Goal: Task Accomplishment & Management: Manage account settings

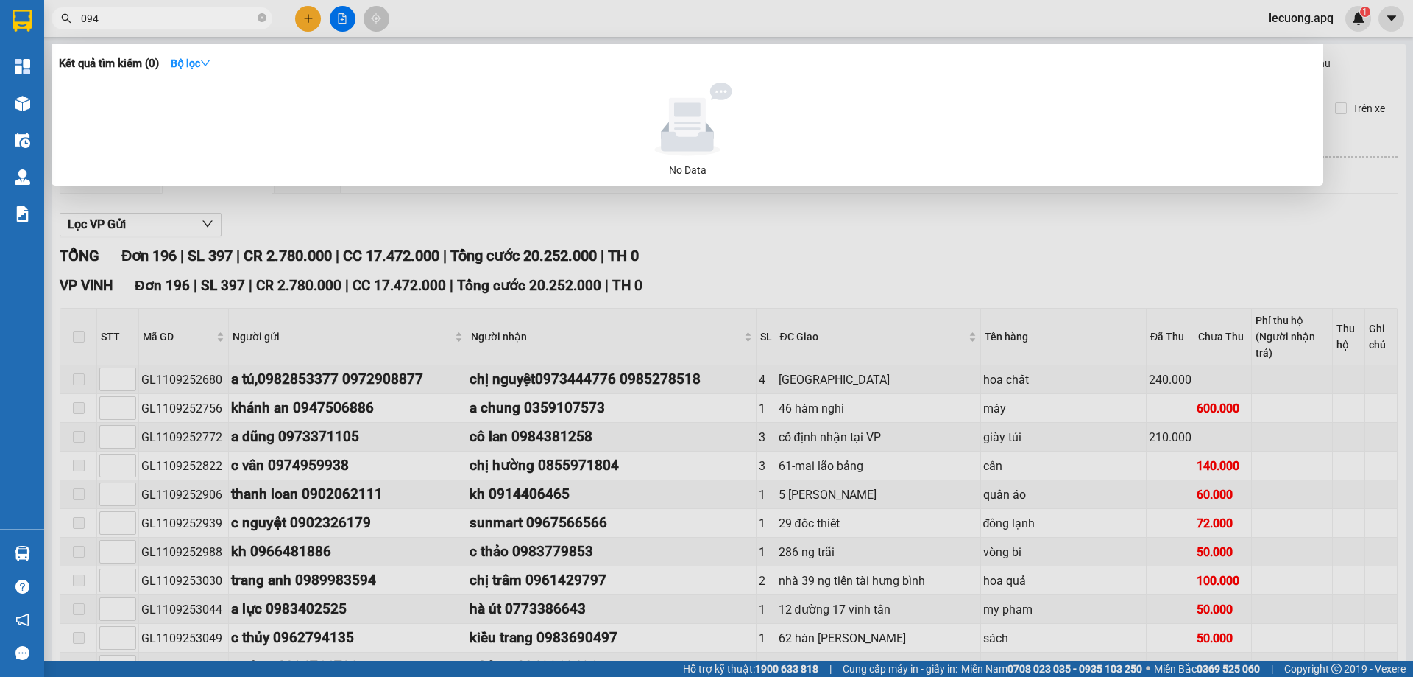
scroll to position [5540, 0]
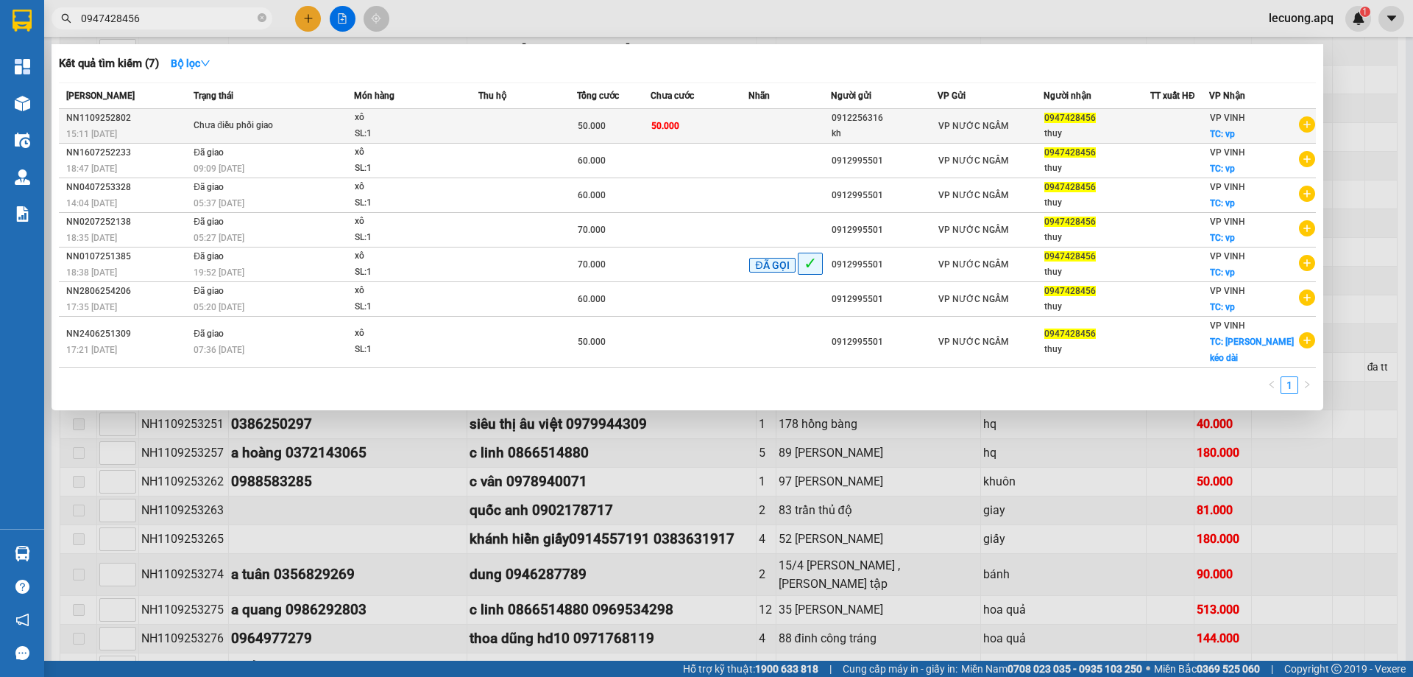
type input "0947428456"
click at [356, 123] on div "xô" at bounding box center [410, 118] width 110 height 16
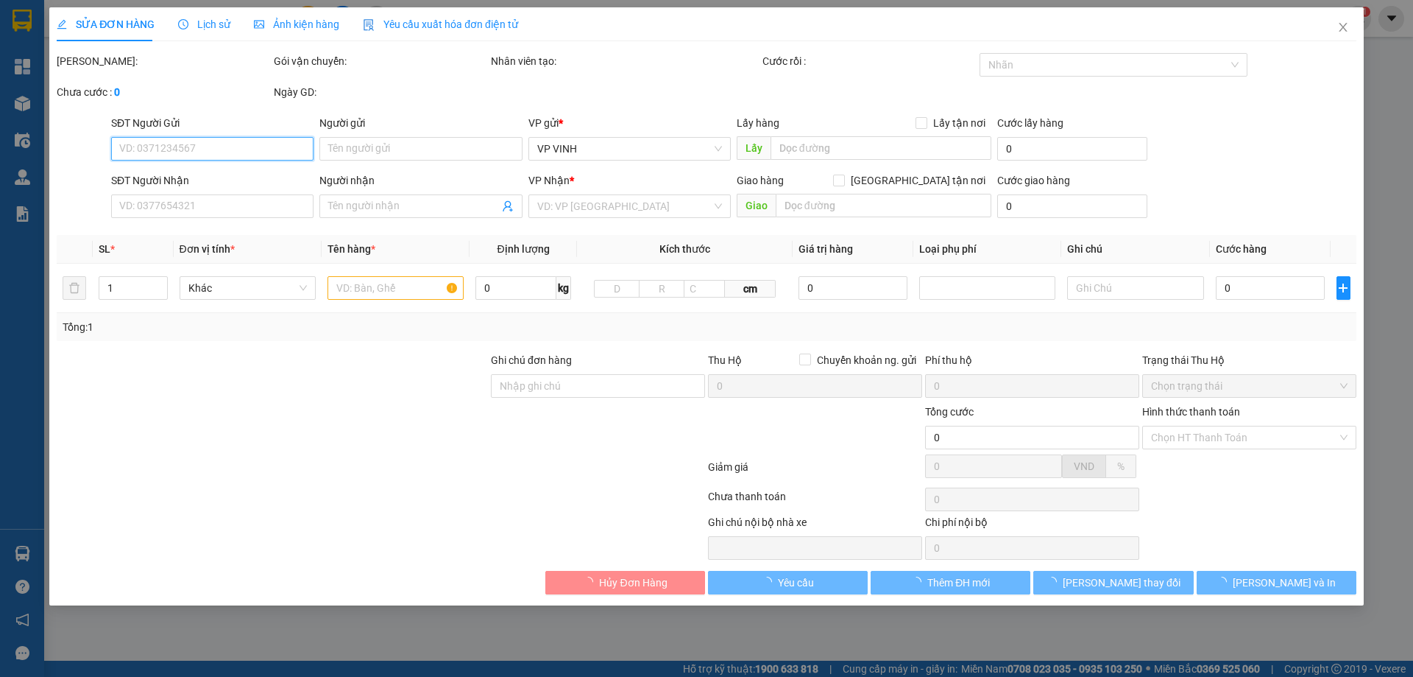
type input "0912256316"
type input "kh"
type input "0947428456"
type input "thuy"
checkbox input "true"
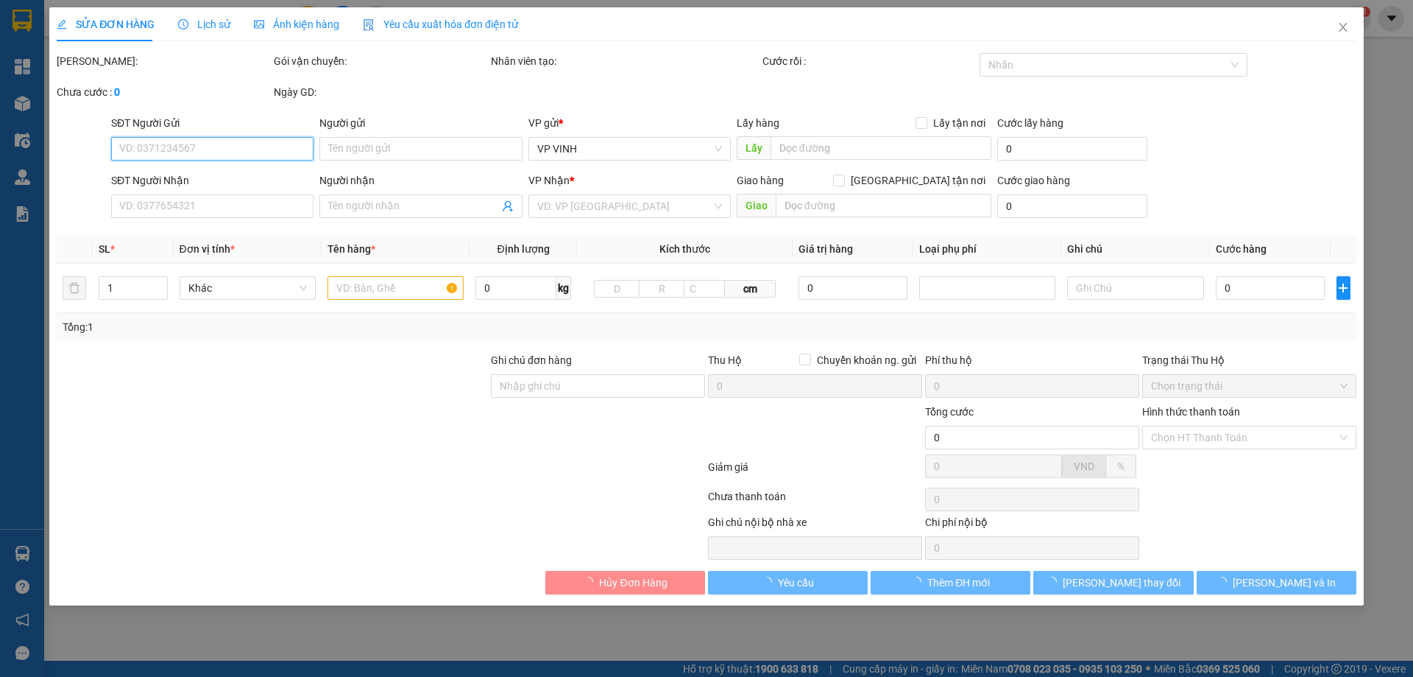
type input "vp"
type input "50.000"
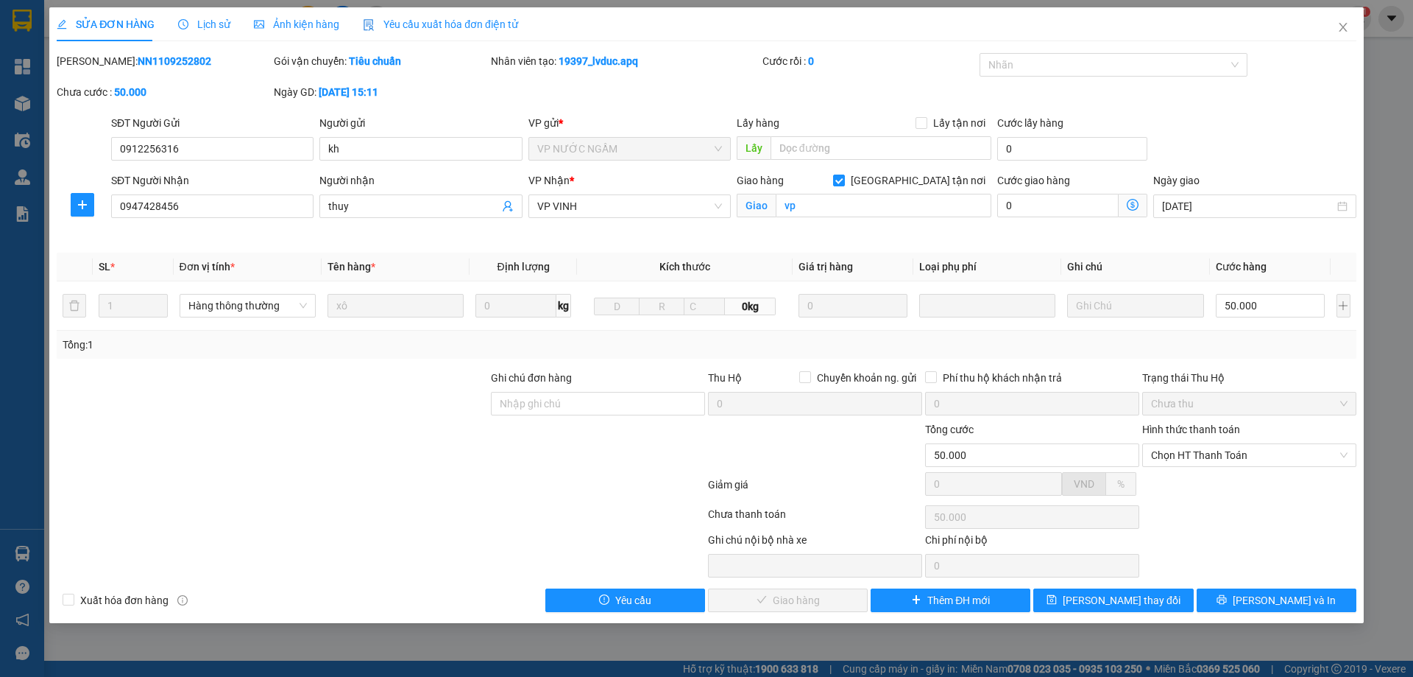
click at [191, 21] on span "Lịch sử" at bounding box center [204, 24] width 52 height 12
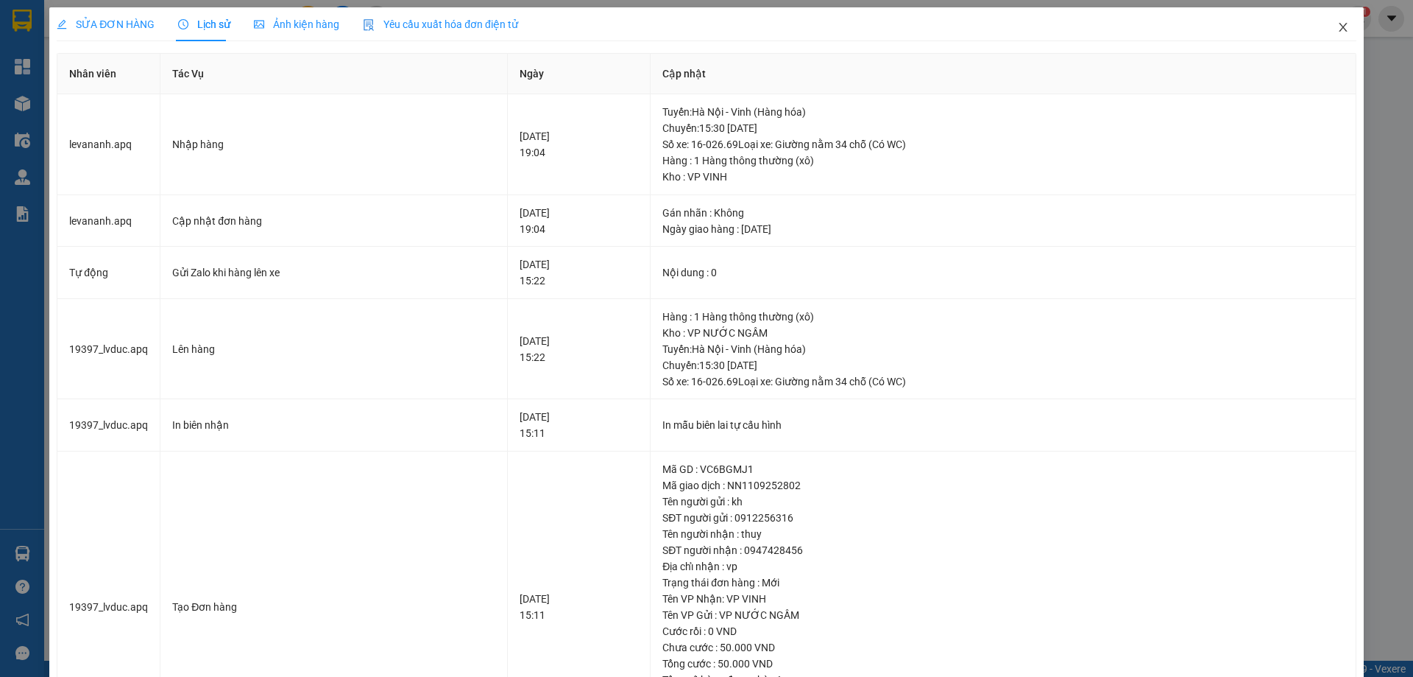
click at [1331, 21] on span "Close" at bounding box center [1343, 27] width 41 height 41
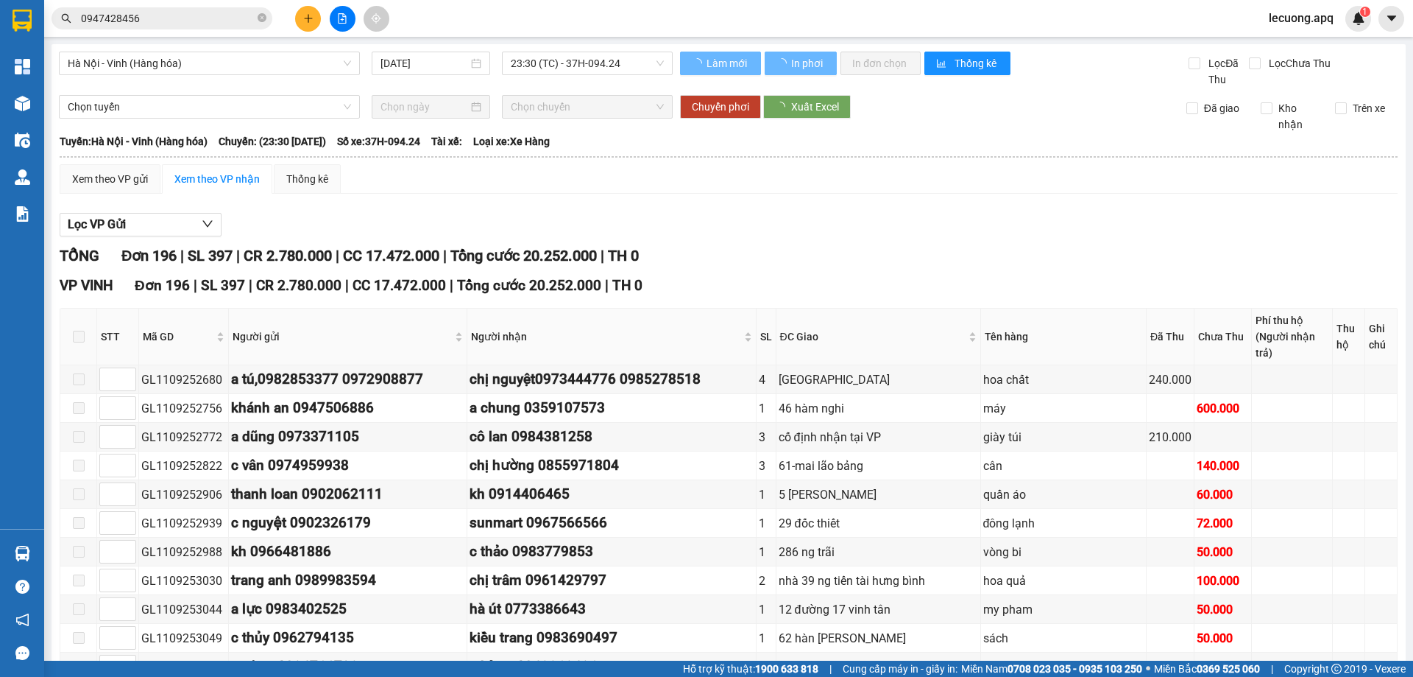
click at [146, 18] on input "0947428456" at bounding box center [168, 18] width 174 height 16
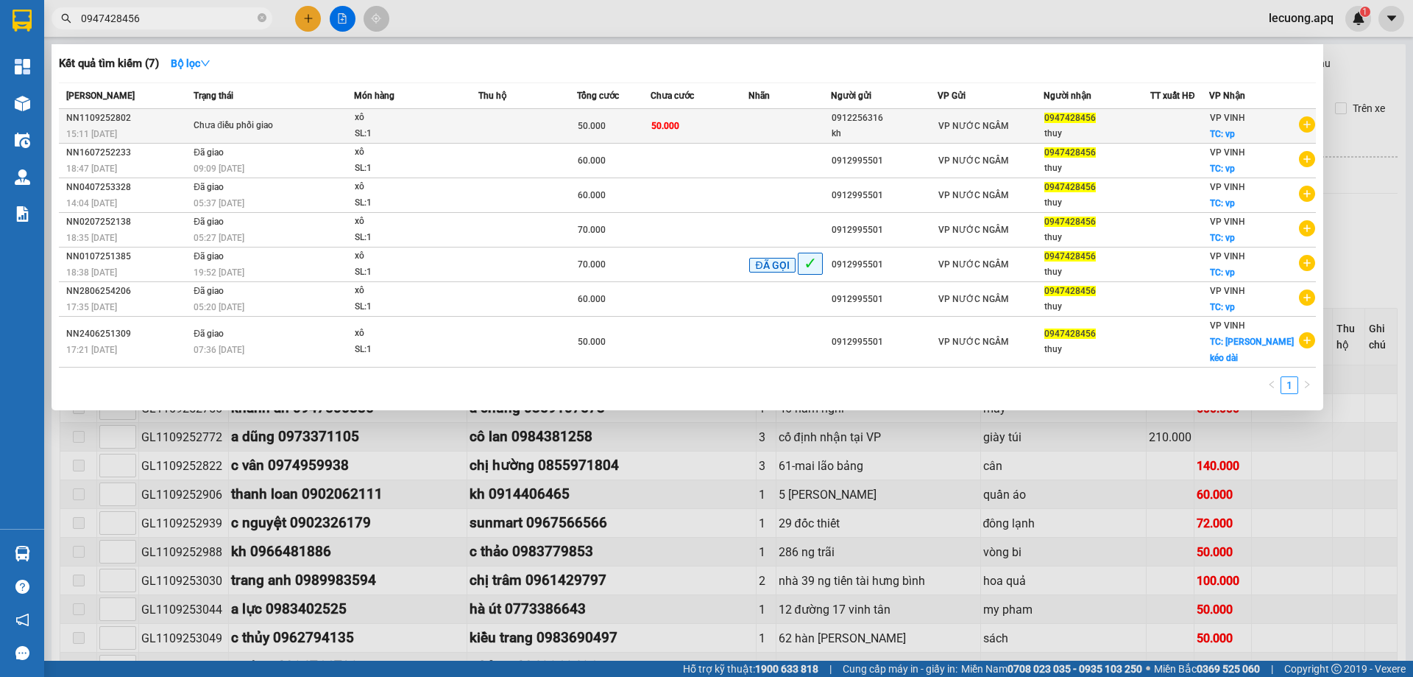
click at [265, 134] on td "Chưa điều phối giao" at bounding box center [272, 126] width 164 height 35
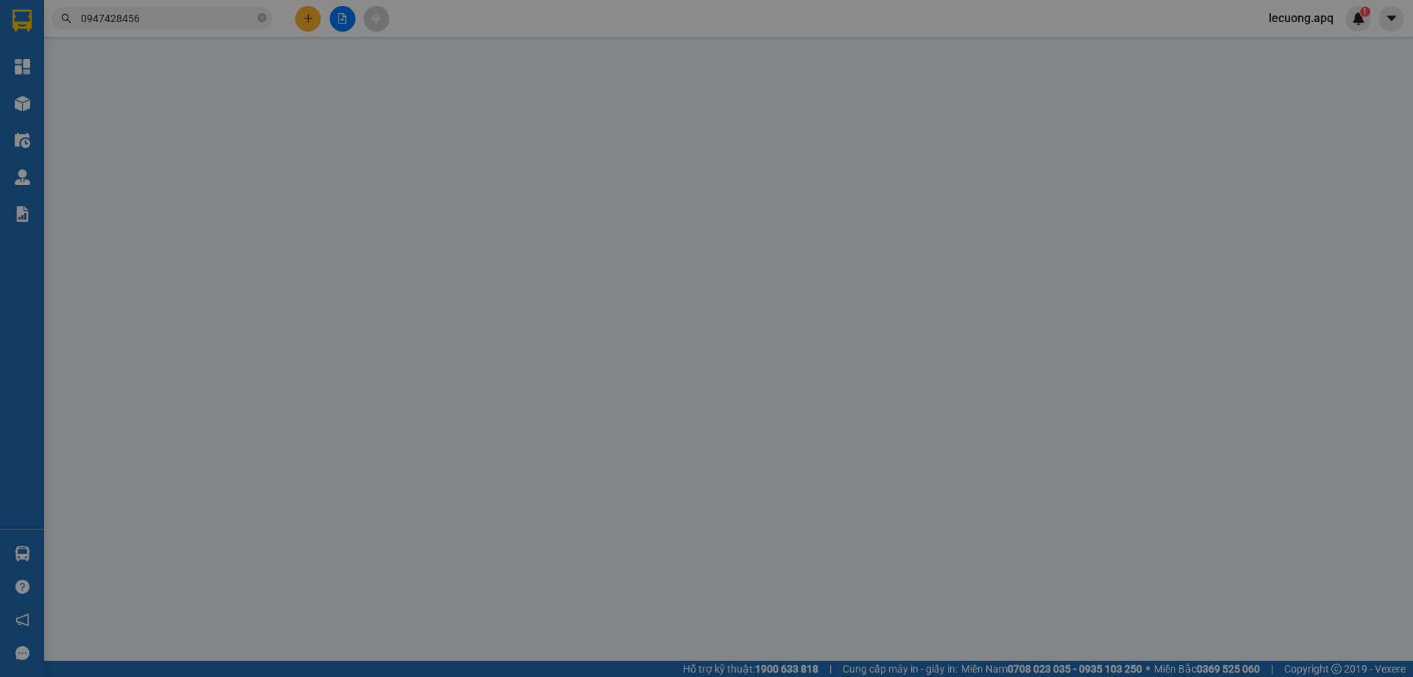
type input "0912256316"
type input "kh"
type input "0947428456"
type input "thuy"
checkbox input "true"
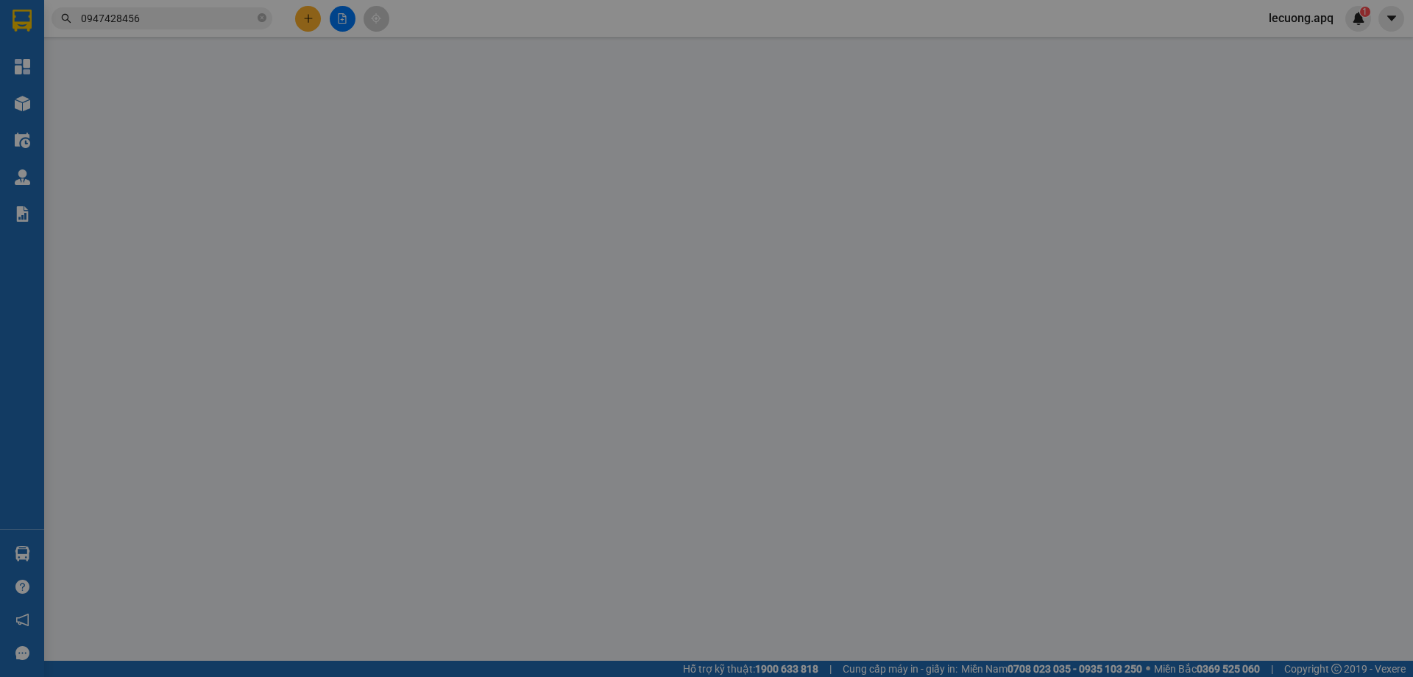
type input "vp"
type input "50.000"
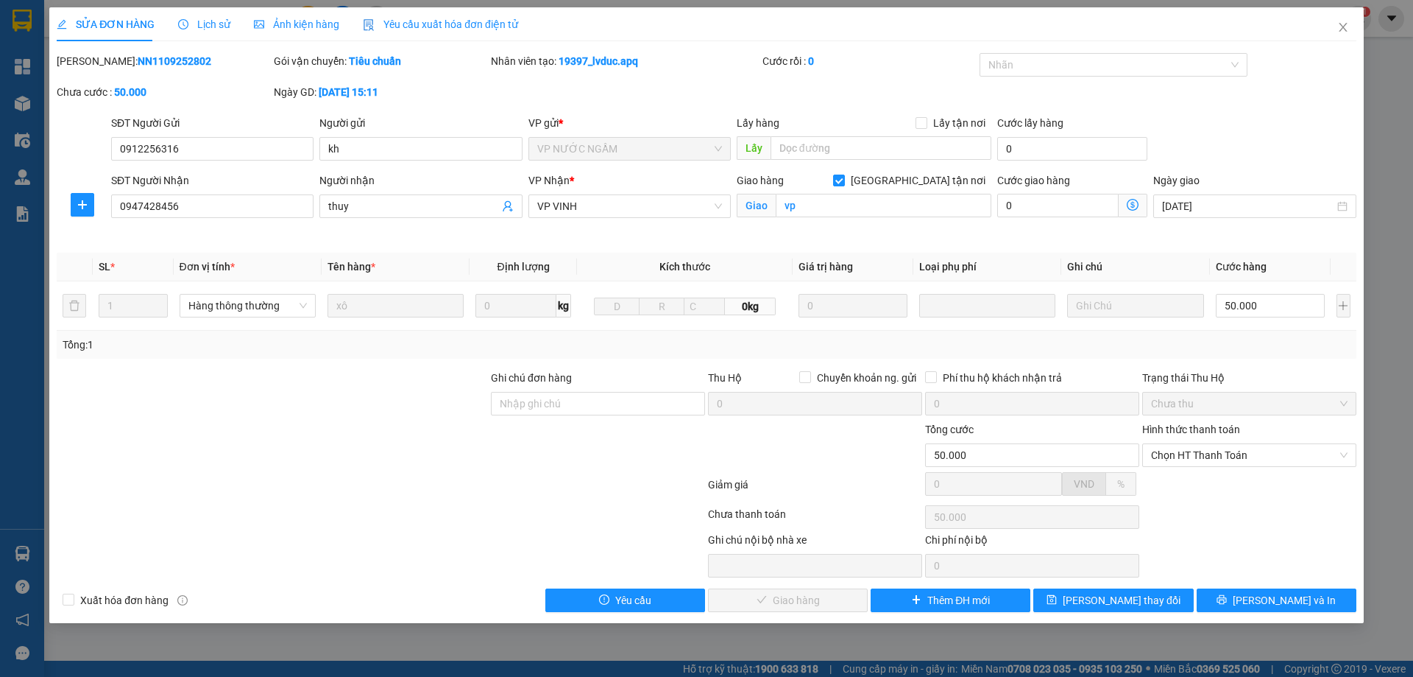
click at [213, 21] on span "Lịch sử" at bounding box center [204, 24] width 52 height 12
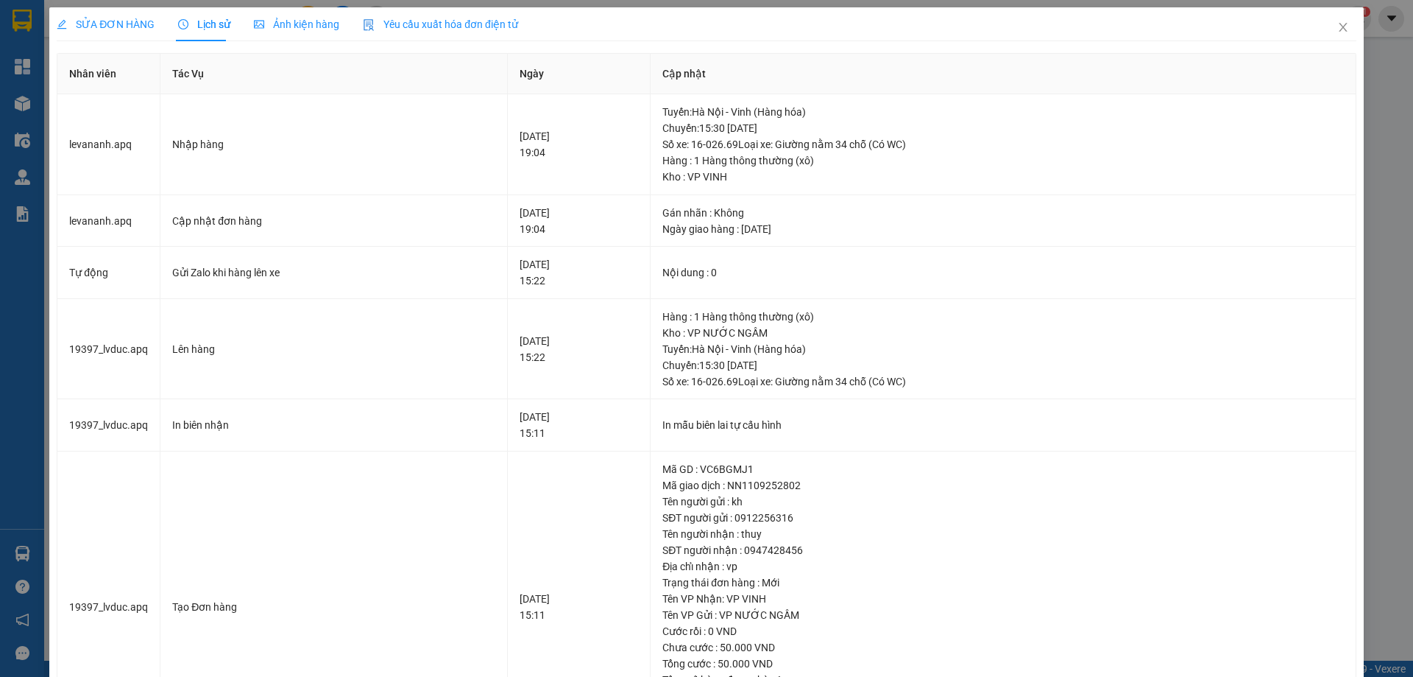
click at [107, 18] on span "SỬA ĐƠN HÀNG" at bounding box center [106, 24] width 98 height 12
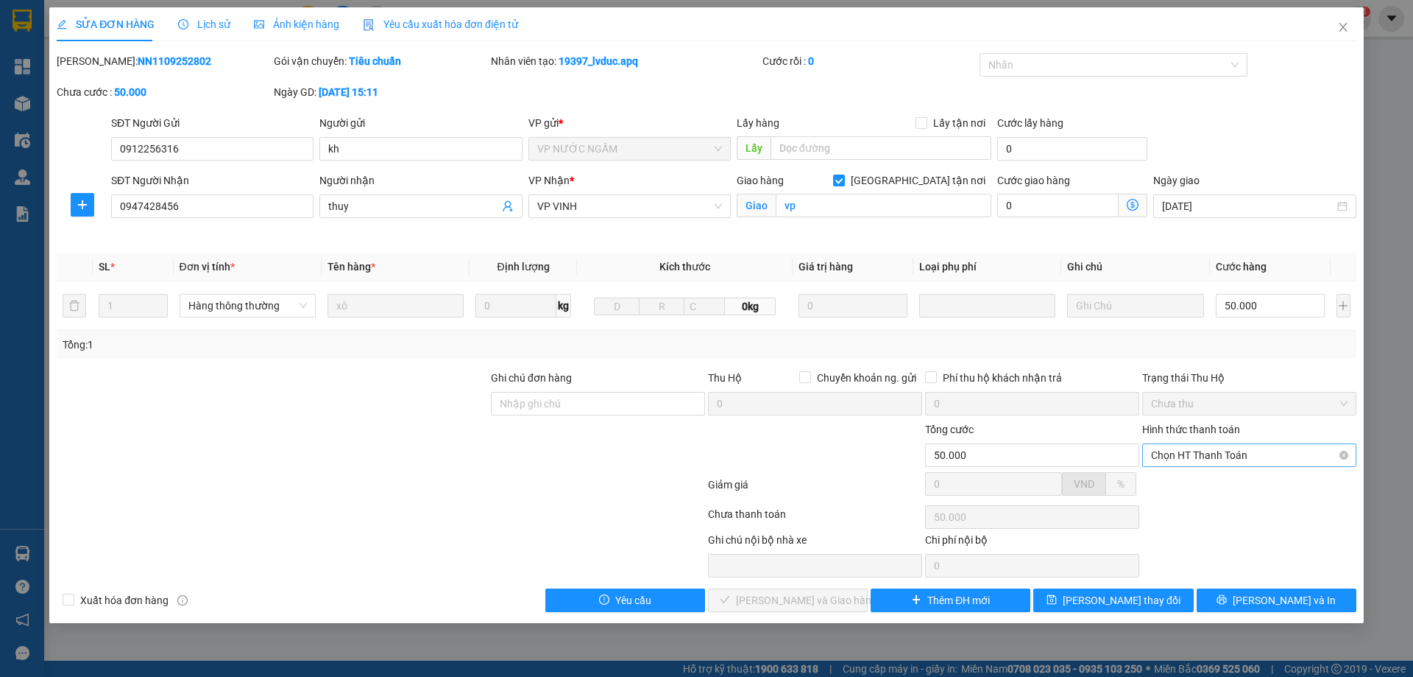
click at [1170, 458] on span "Chọn HT Thanh Toán" at bounding box center [1249, 455] width 197 height 22
click at [1176, 478] on div "Tại văn phòng" at bounding box center [1249, 484] width 197 height 16
type input "0"
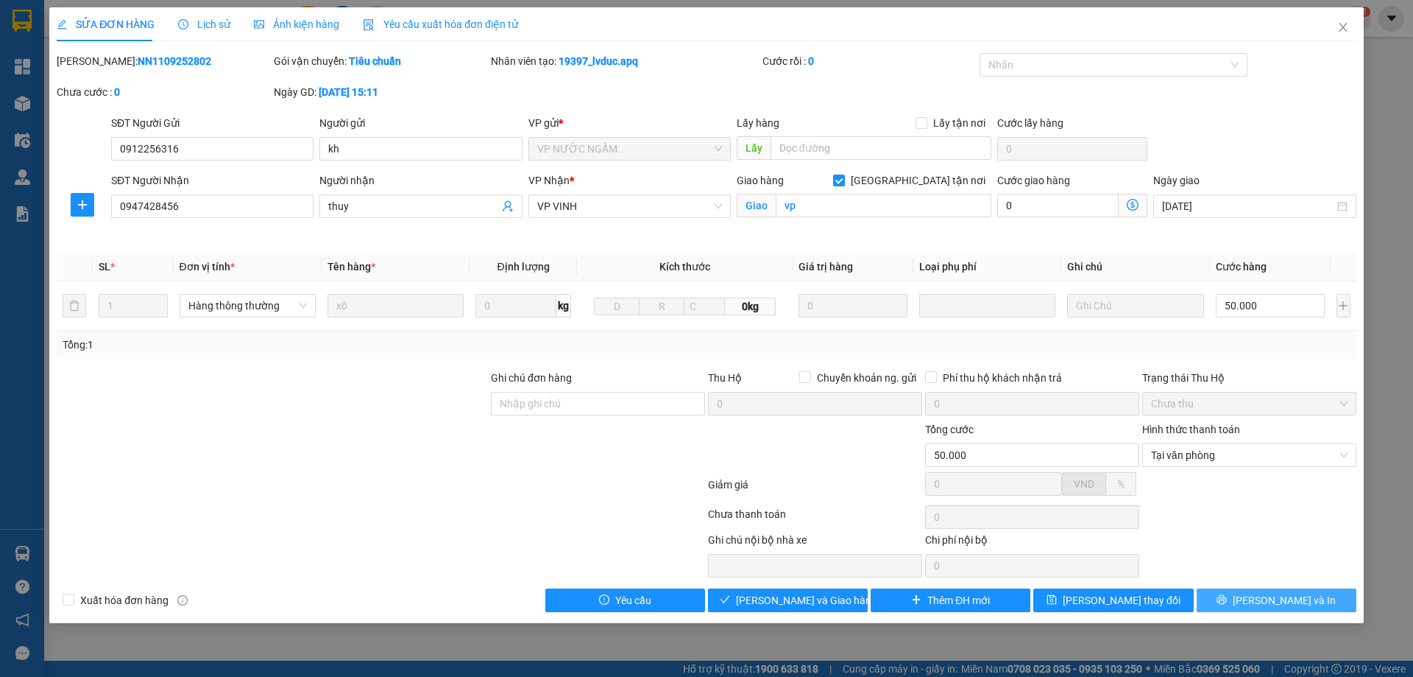
click at [1251, 593] on button "[PERSON_NAME] và In" at bounding box center [1277, 600] width 160 height 24
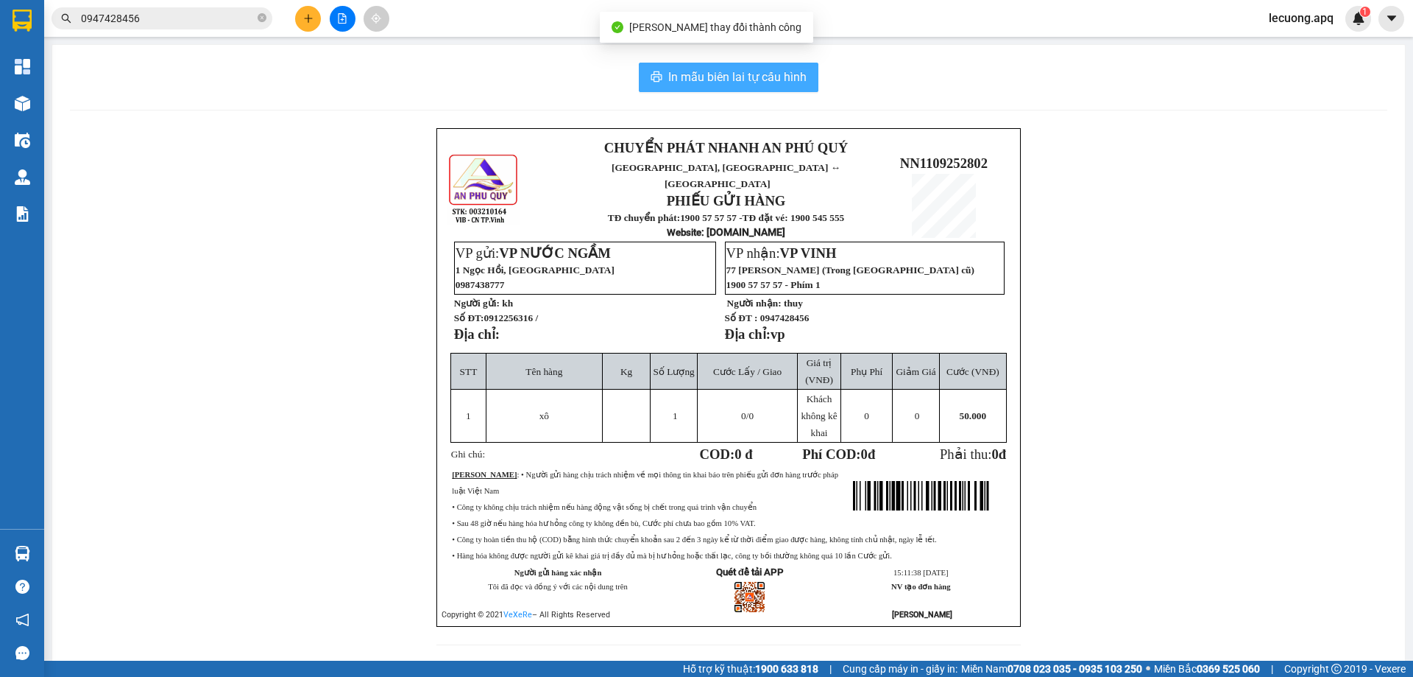
click at [719, 77] on span "In mẫu biên lai tự cấu hình" at bounding box center [737, 77] width 138 height 18
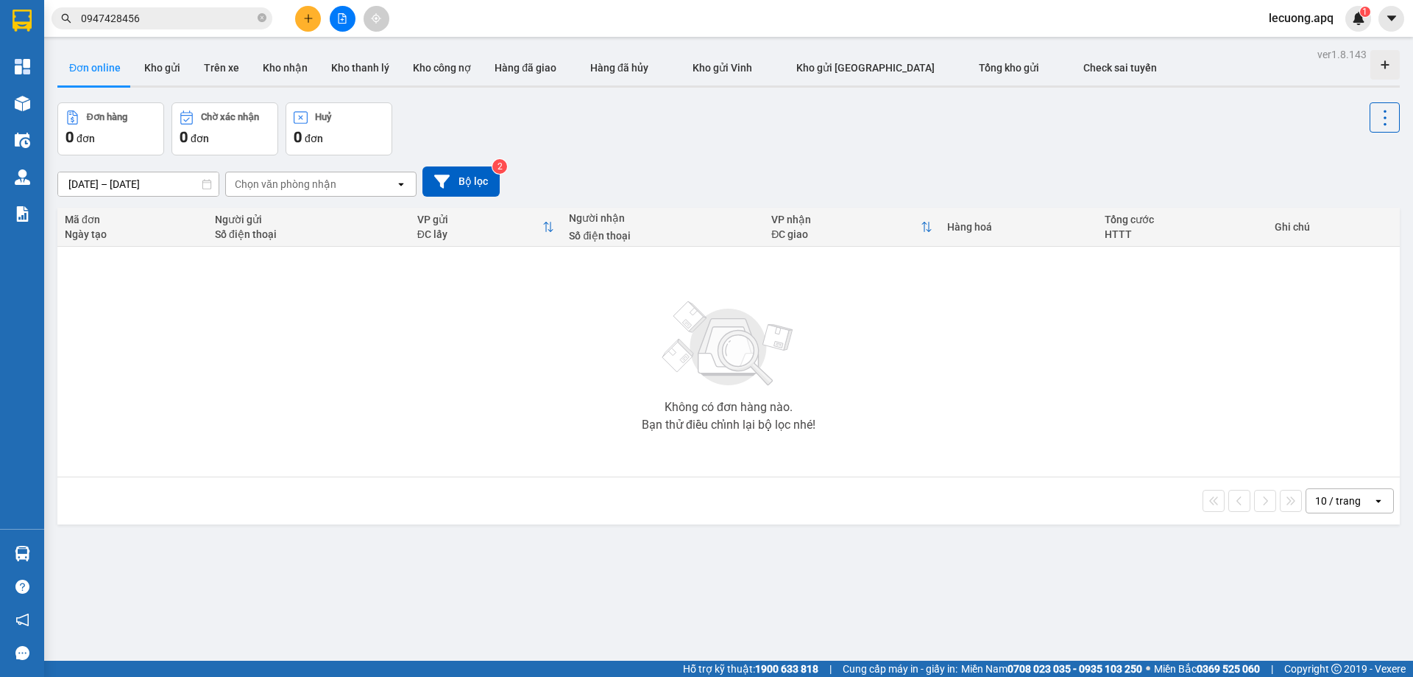
scroll to position [68, 0]
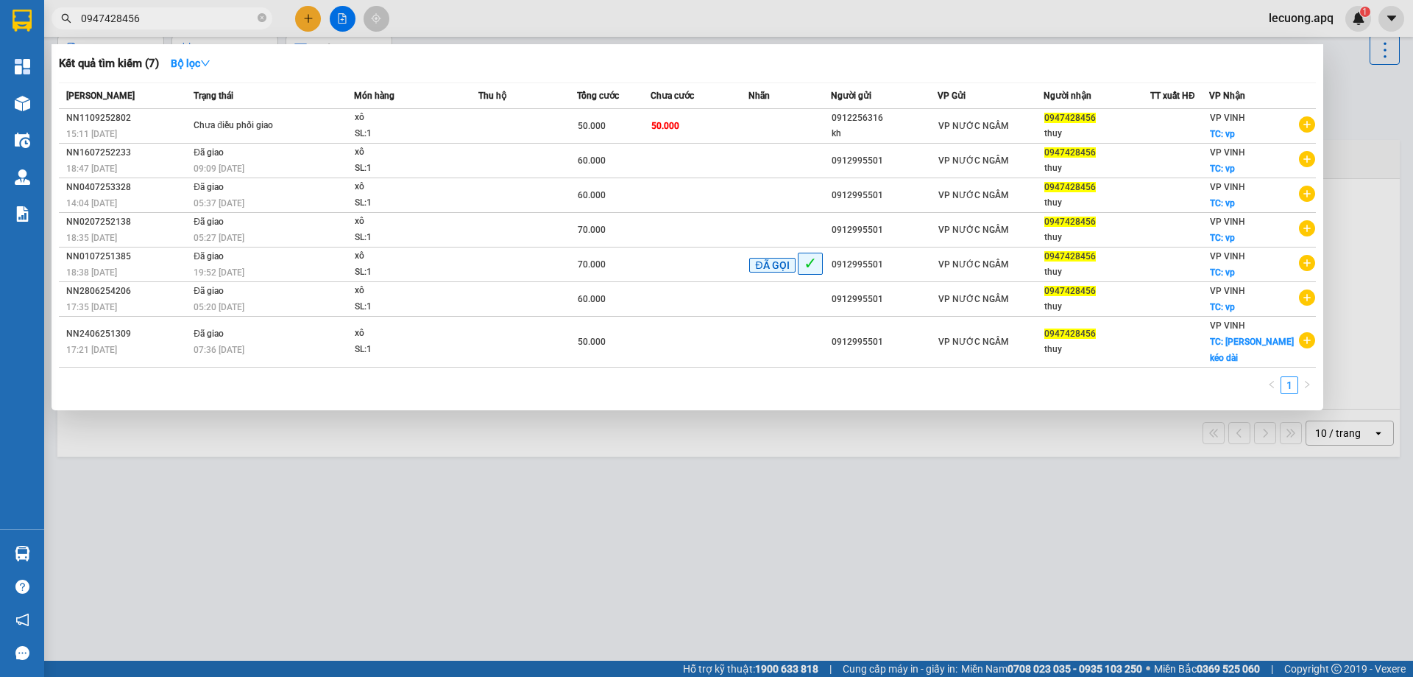
click at [217, 23] on input "0947428456" at bounding box center [168, 18] width 174 height 16
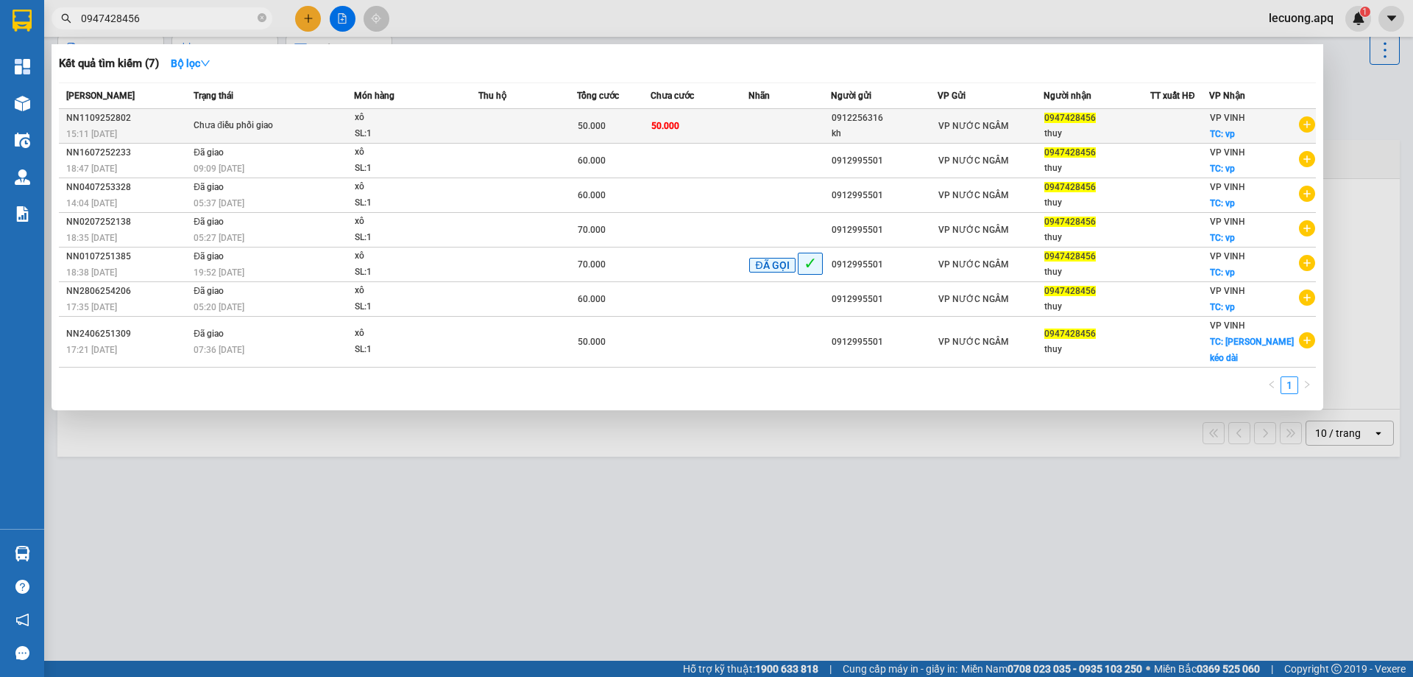
click at [270, 121] on div "Chưa điều phối giao" at bounding box center [249, 126] width 110 height 16
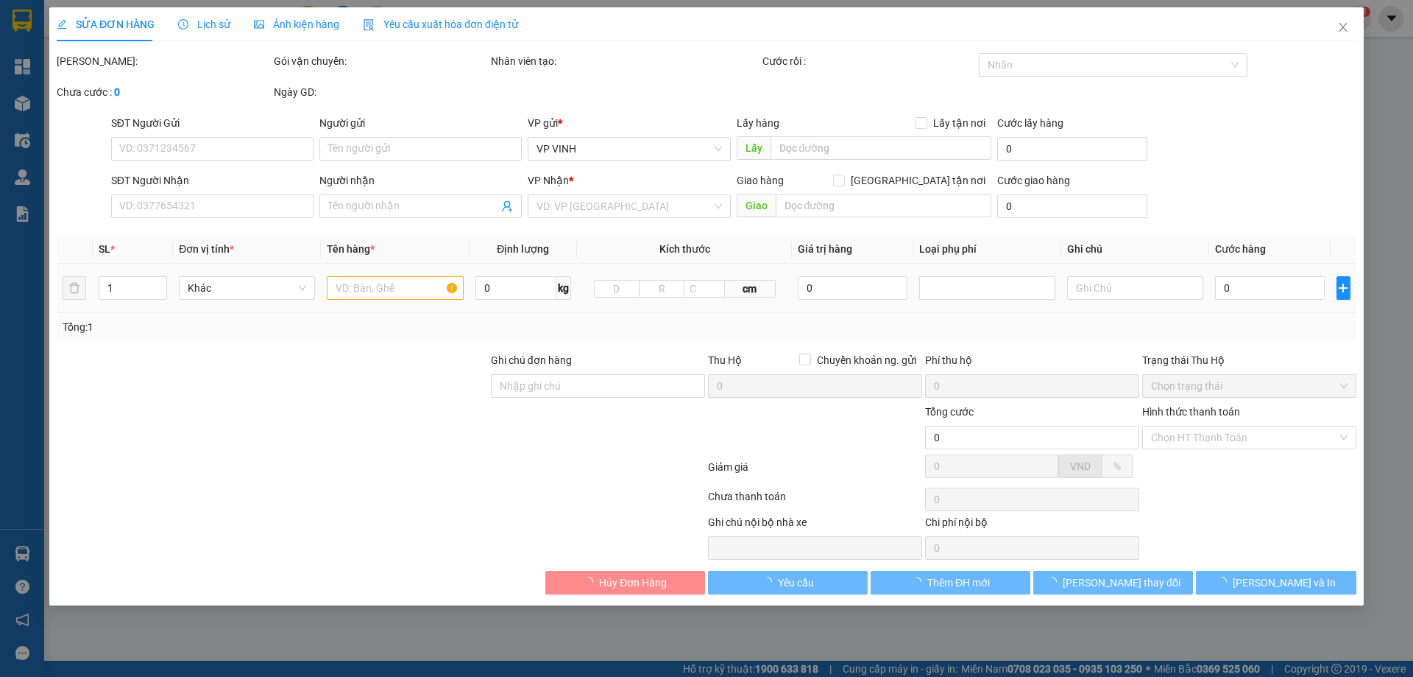
type input "0912256316"
type input "kh"
type input "0947428456"
type input "thuy"
checkbox input "true"
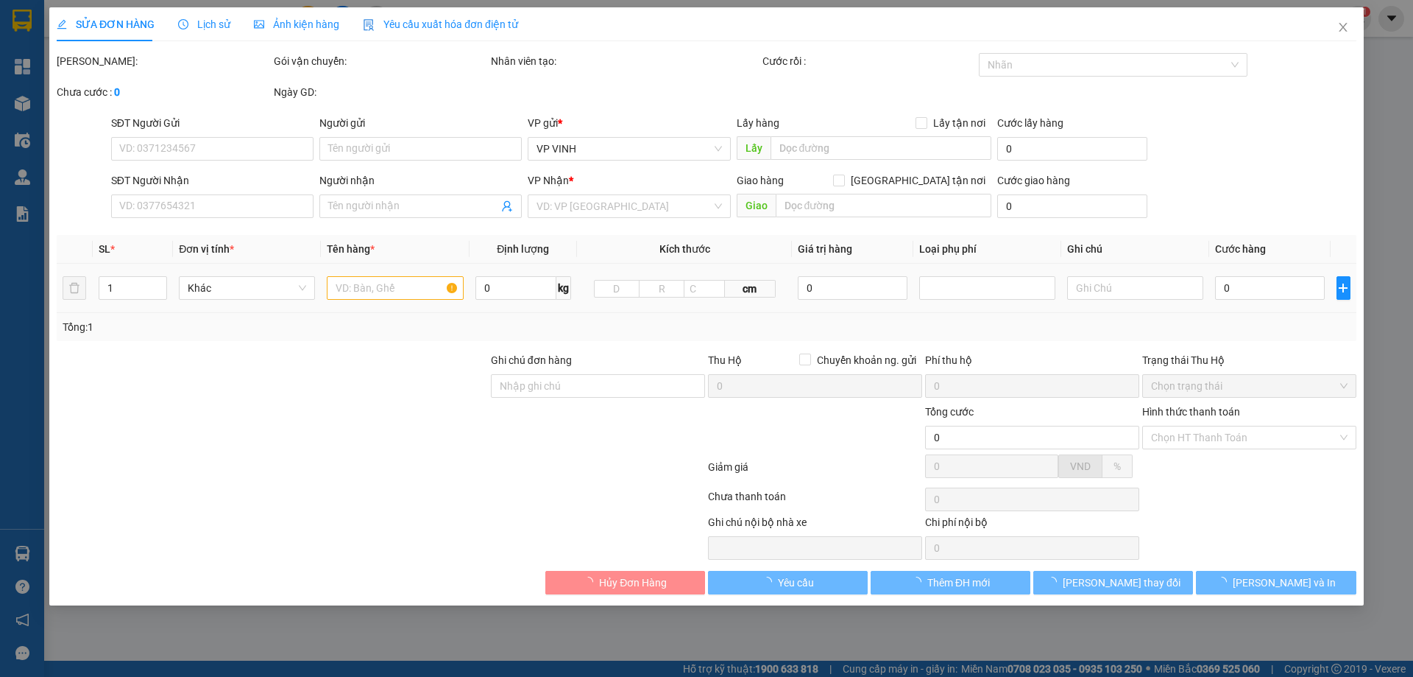
type input "vp"
type input "50.000"
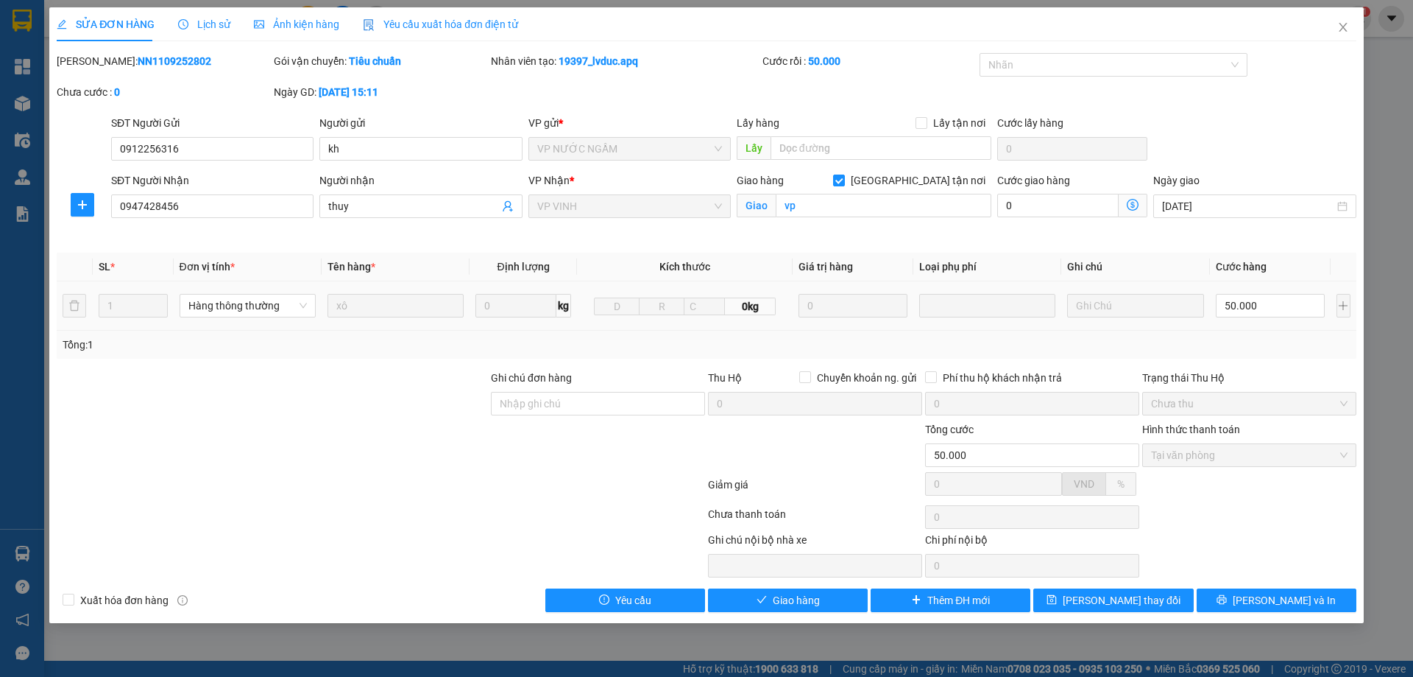
click at [207, 22] on span "Lịch sử" at bounding box center [204, 24] width 52 height 12
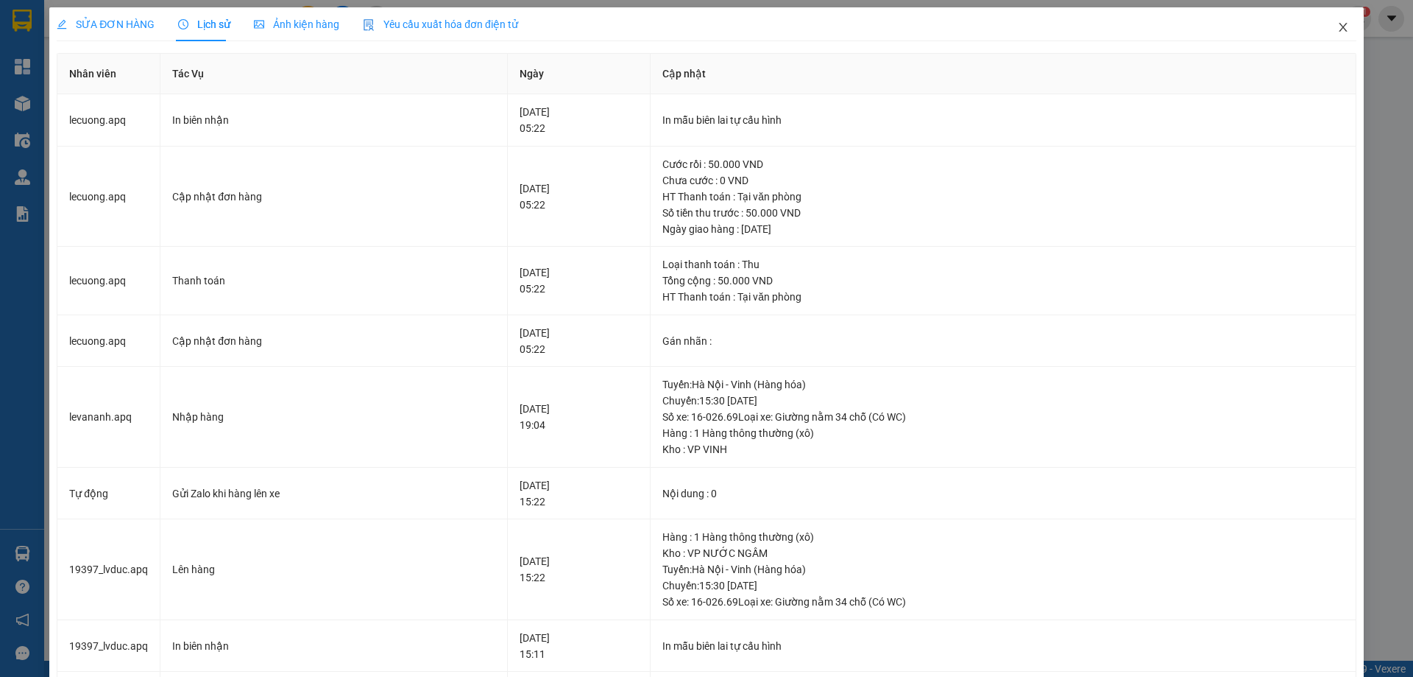
click at [1338, 22] on icon "close" at bounding box center [1344, 27] width 12 height 12
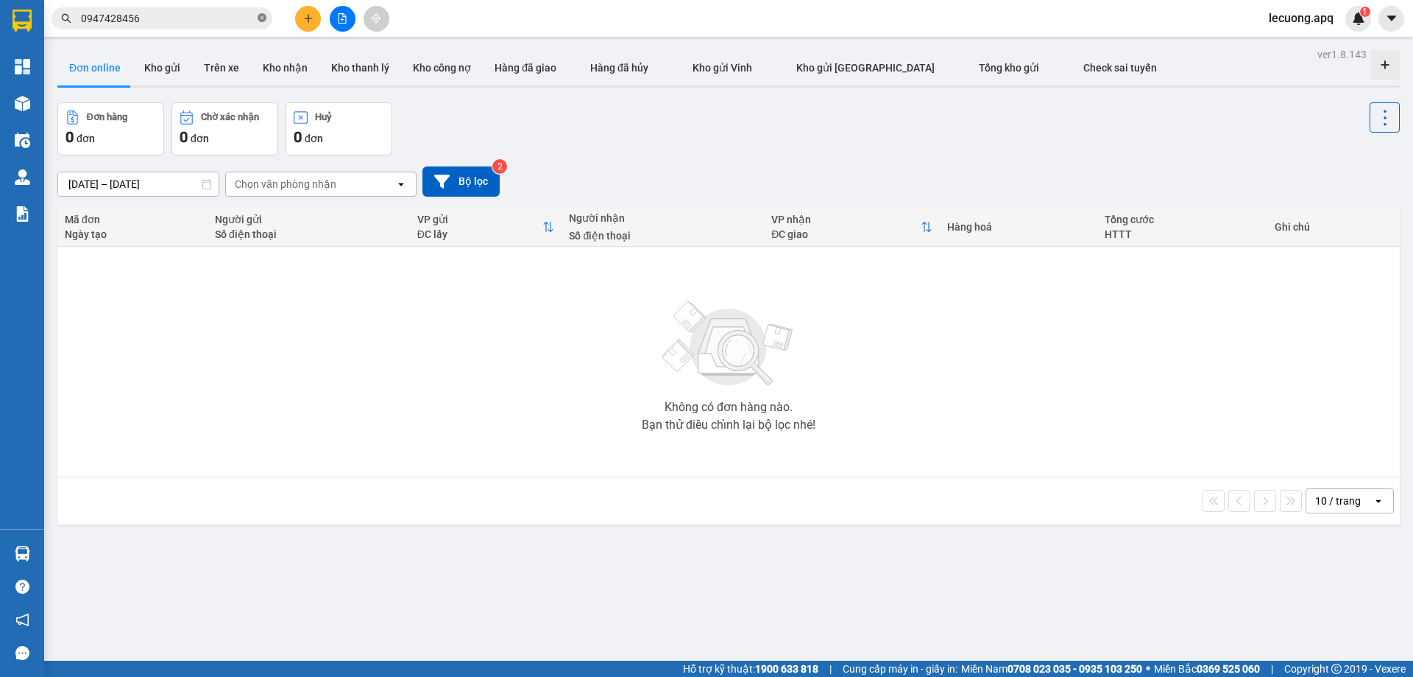
click at [258, 16] on icon "close-circle" at bounding box center [262, 17] width 9 height 9
click at [252, 21] on input "text" at bounding box center [168, 18] width 174 height 16
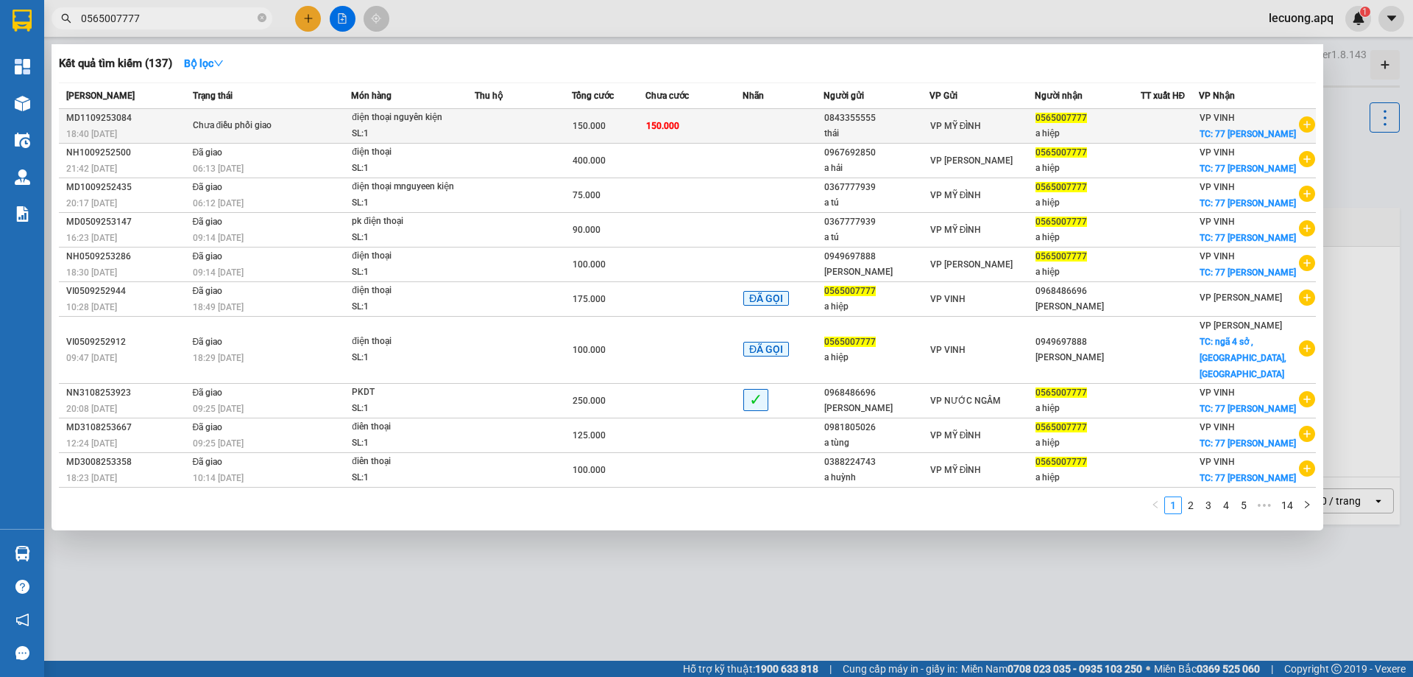
type input "0565007777"
click at [425, 114] on div "điện thoại nguyên kiện" at bounding box center [407, 118] width 110 height 16
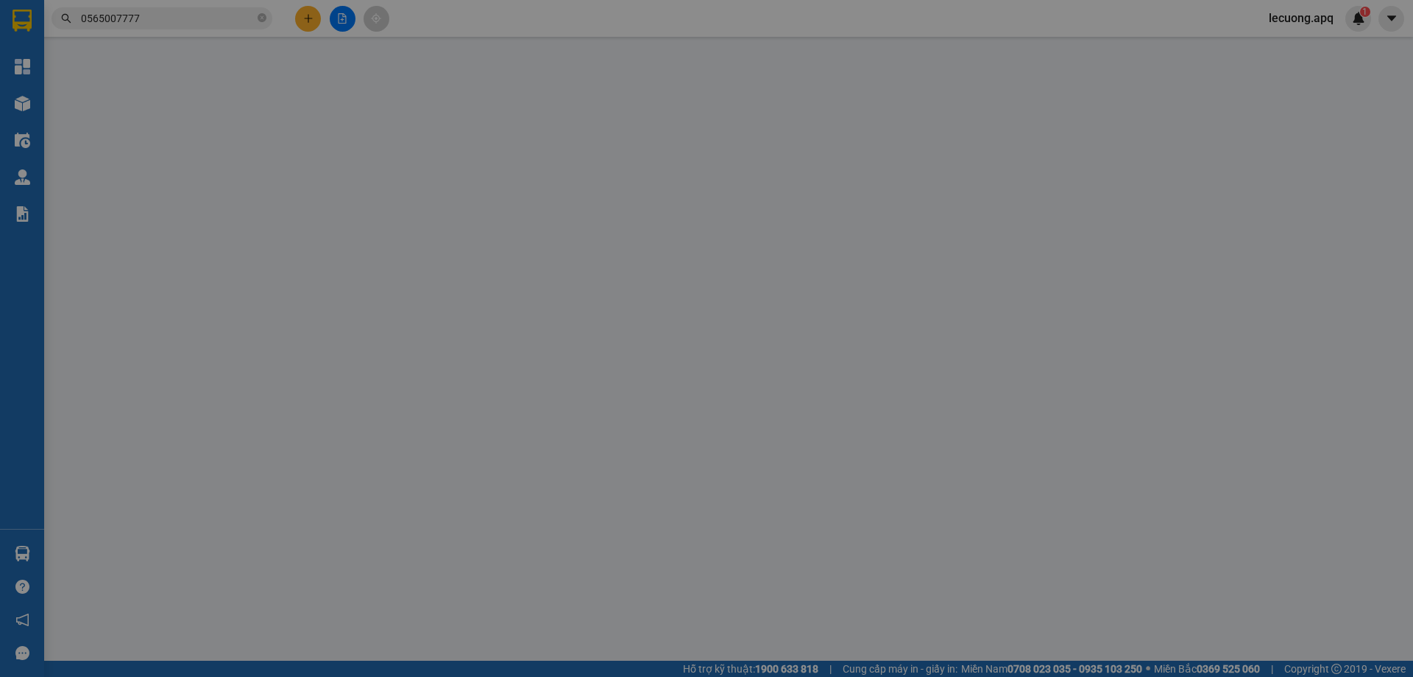
type input "0843355555"
type input "thái"
type input "0565007777"
type input "a hiệp"
checkbox input "true"
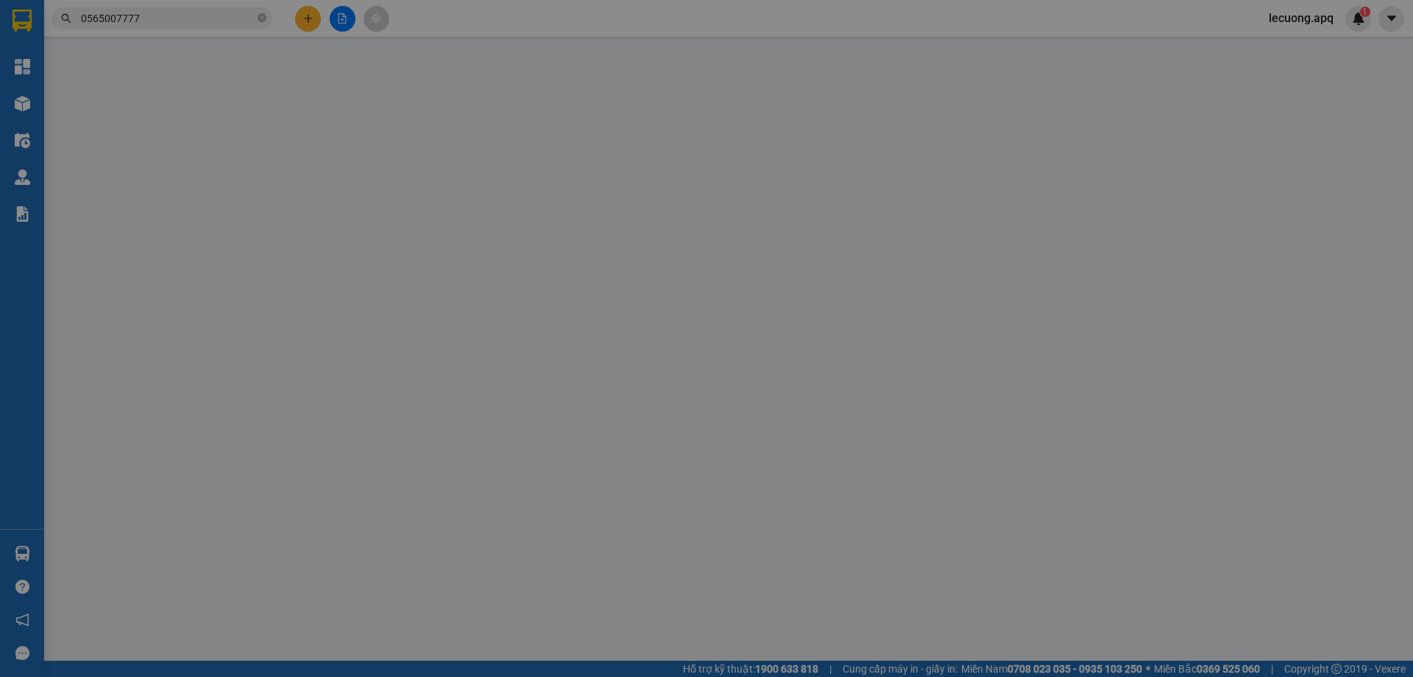
type input "77 lê lợi"
type input "150.000"
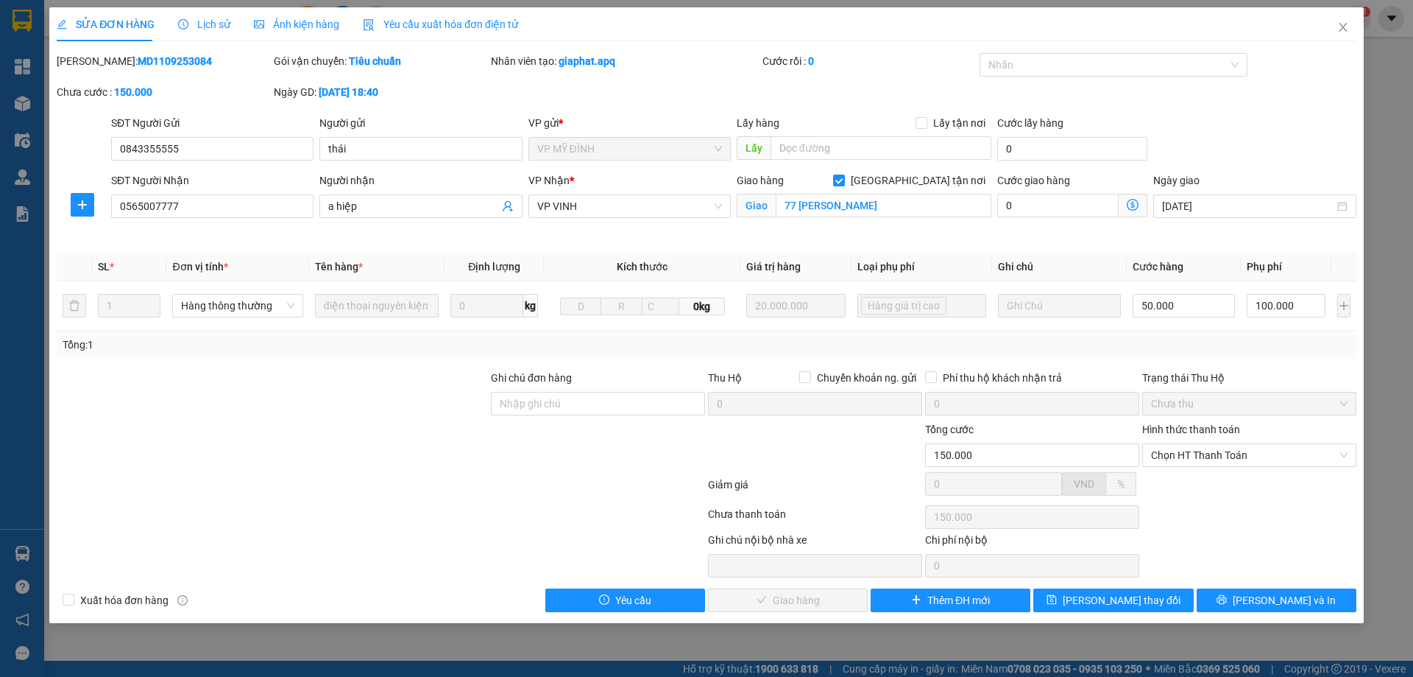
click at [212, 24] on span "Lịch sử" at bounding box center [204, 24] width 52 height 12
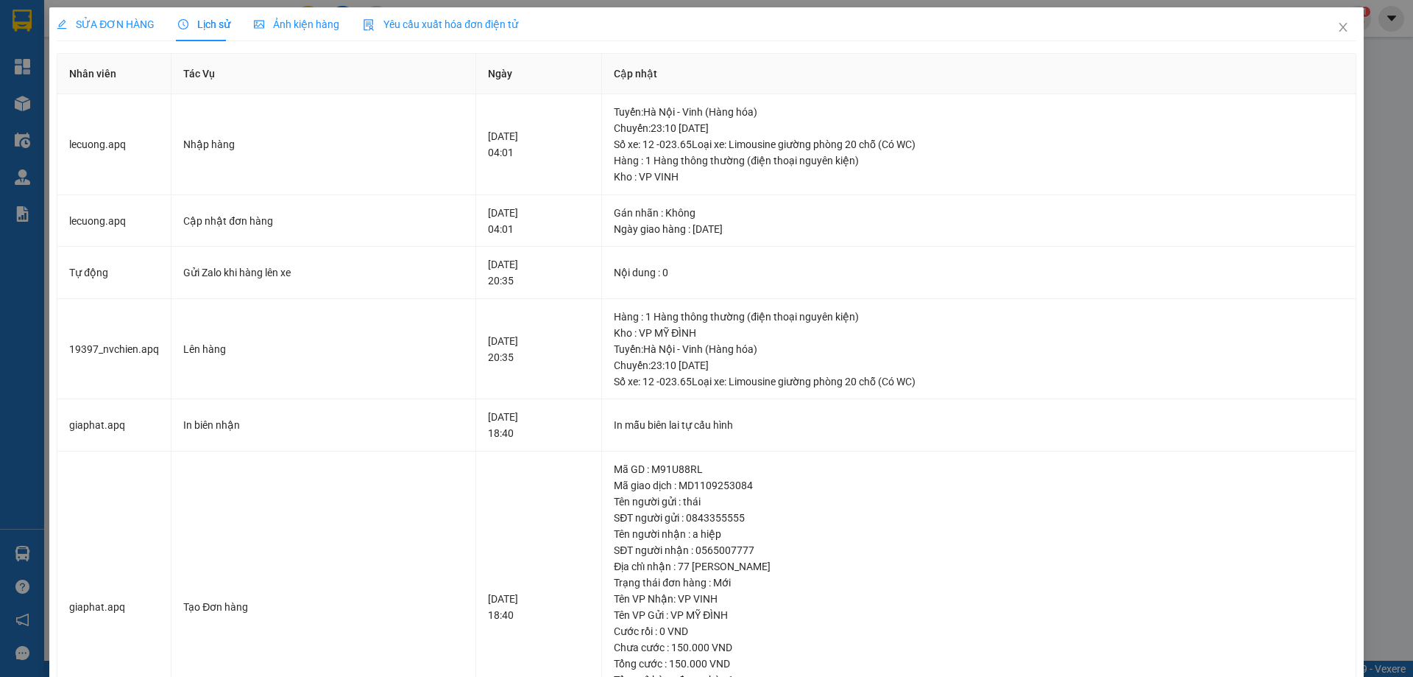
click at [131, 28] on span "SỬA ĐƠN HÀNG" at bounding box center [106, 24] width 98 height 12
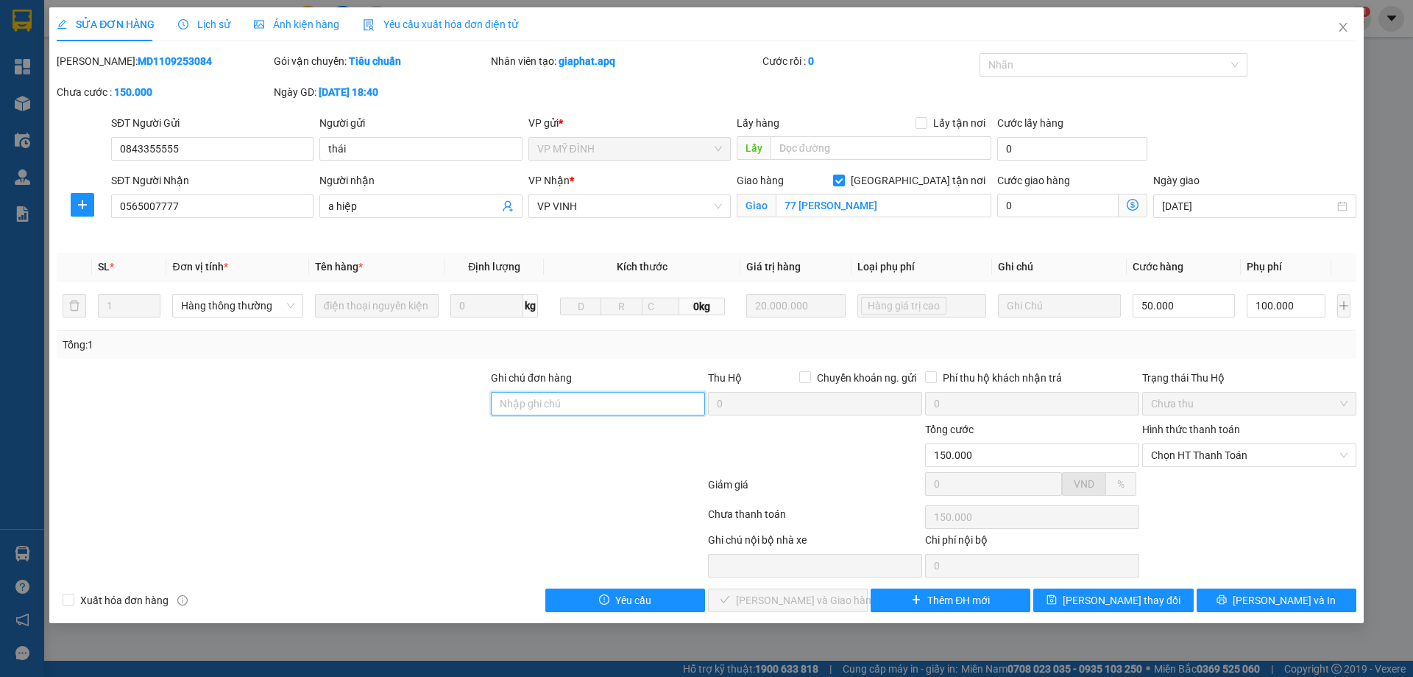
click at [640, 395] on input "Ghi chú đơn hàng" at bounding box center [598, 404] width 214 height 24
click at [1280, 450] on span "Chọn HT Thanh Toán" at bounding box center [1249, 455] width 197 height 22
type input "ck hồ ngân"
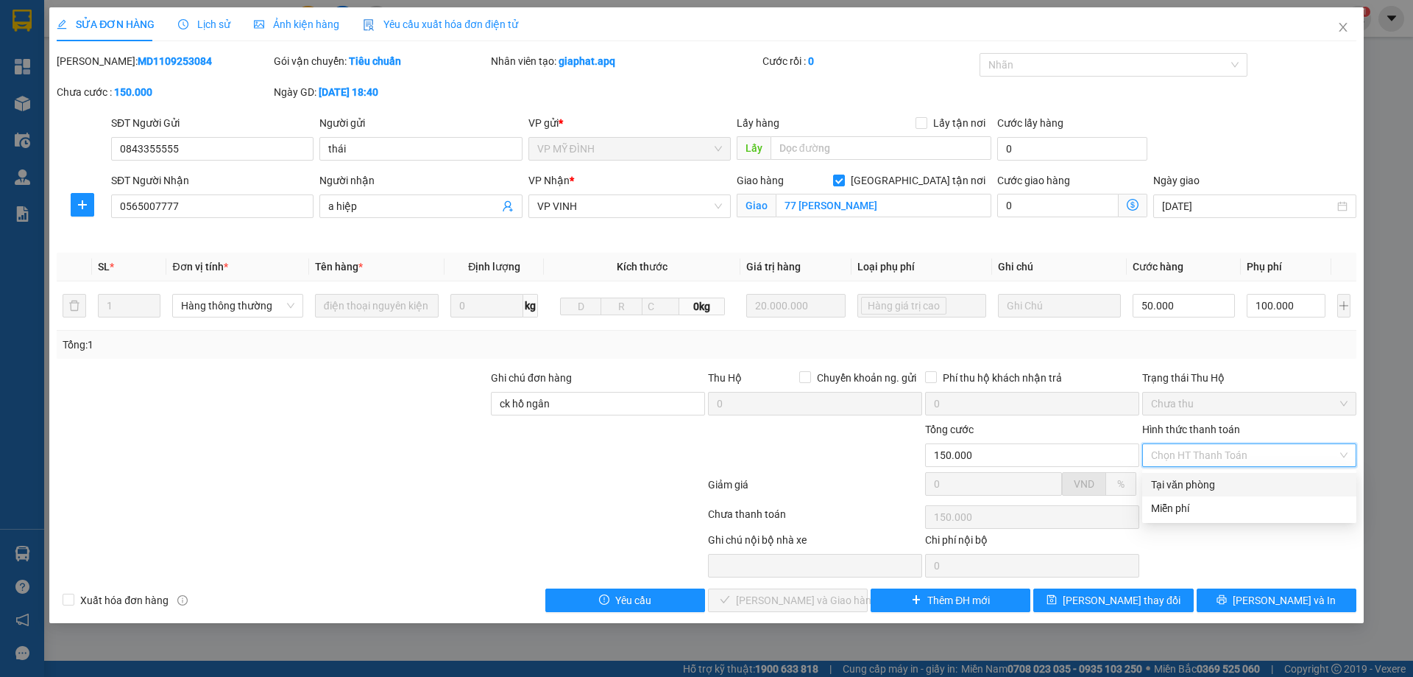
click at [1246, 483] on div "Tại văn phòng" at bounding box center [1249, 484] width 197 height 16
type input "0"
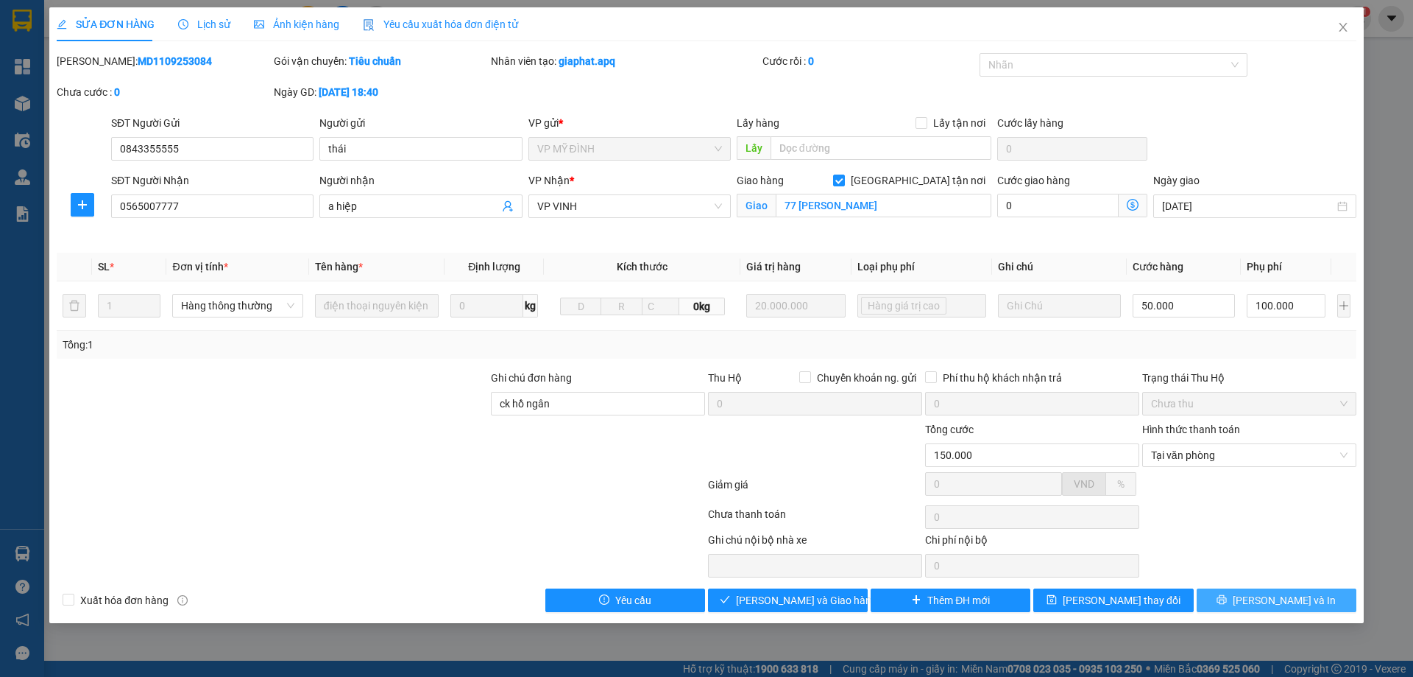
click at [1240, 596] on button "[PERSON_NAME] và In" at bounding box center [1277, 600] width 160 height 24
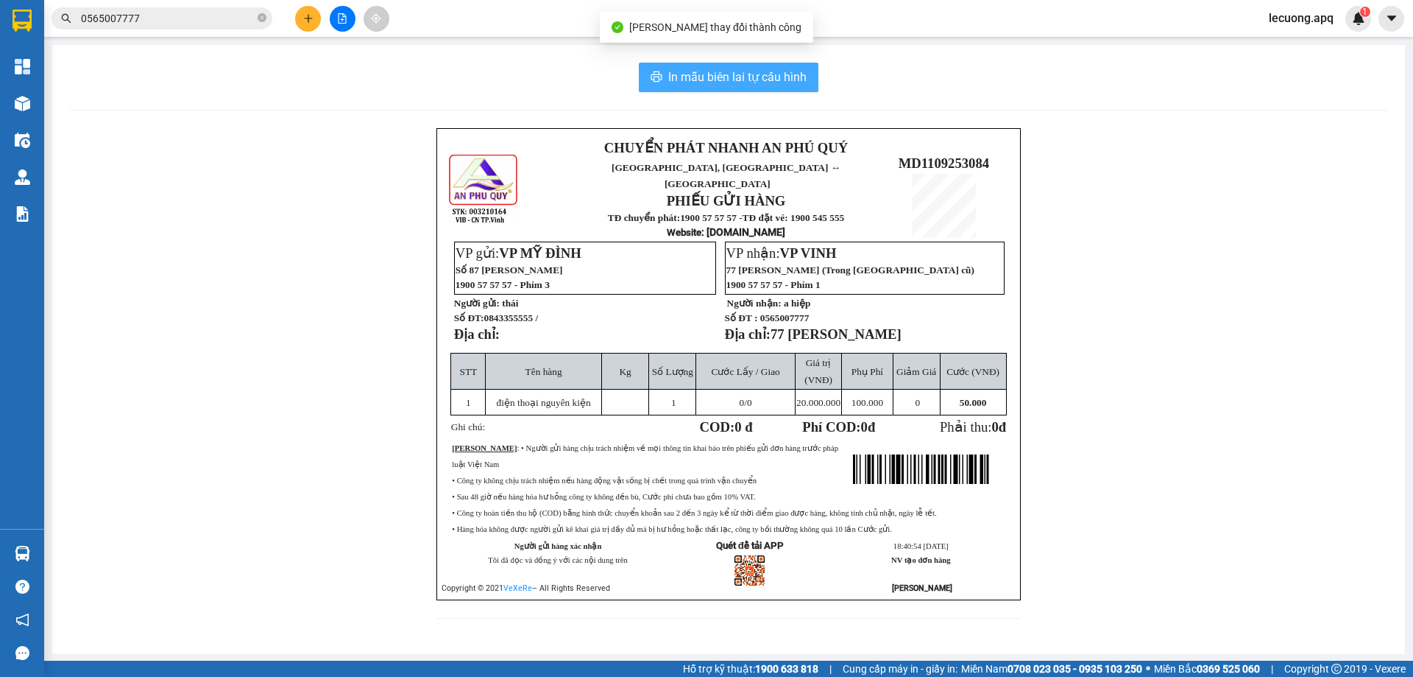
click at [733, 80] on span "In mẫu biên lai tự cấu hình" at bounding box center [737, 77] width 138 height 18
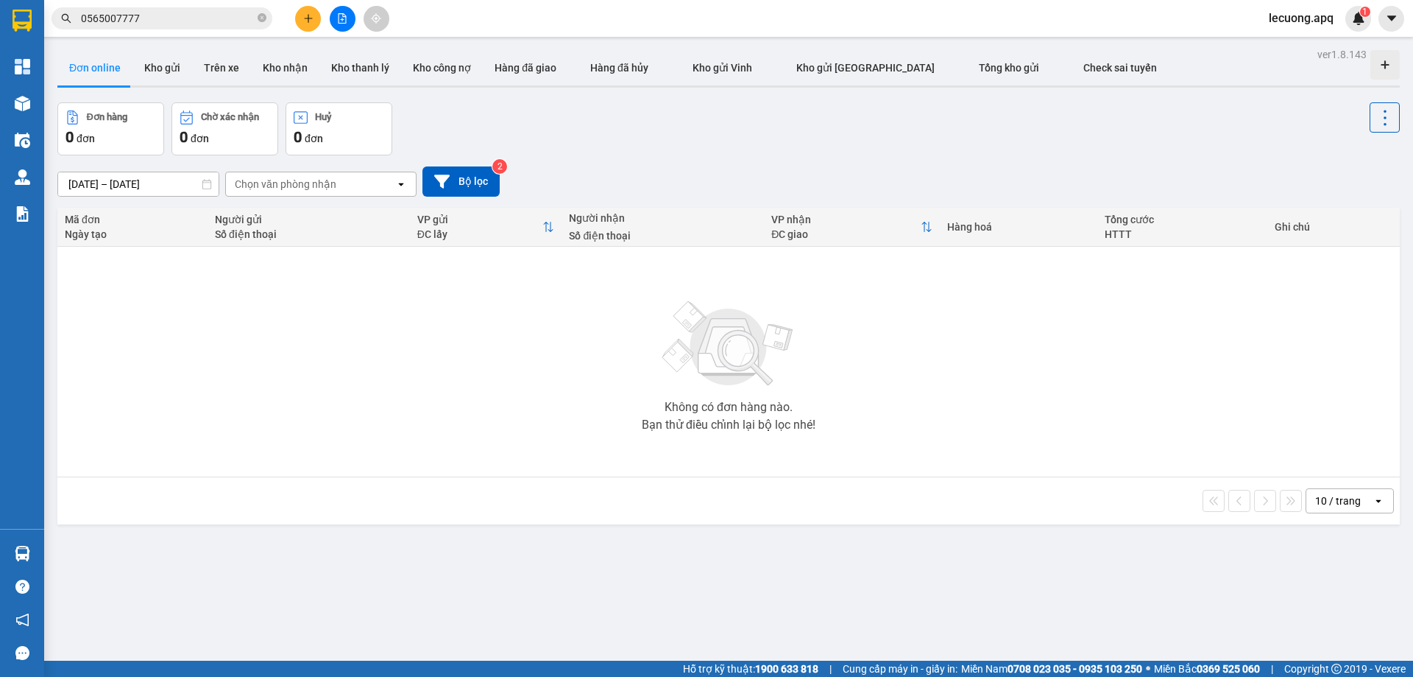
click at [1305, 17] on span "lecuong.apq" at bounding box center [1301, 18] width 88 height 18
click at [1297, 45] on span "Đăng xuất" at bounding box center [1310, 46] width 62 height 16
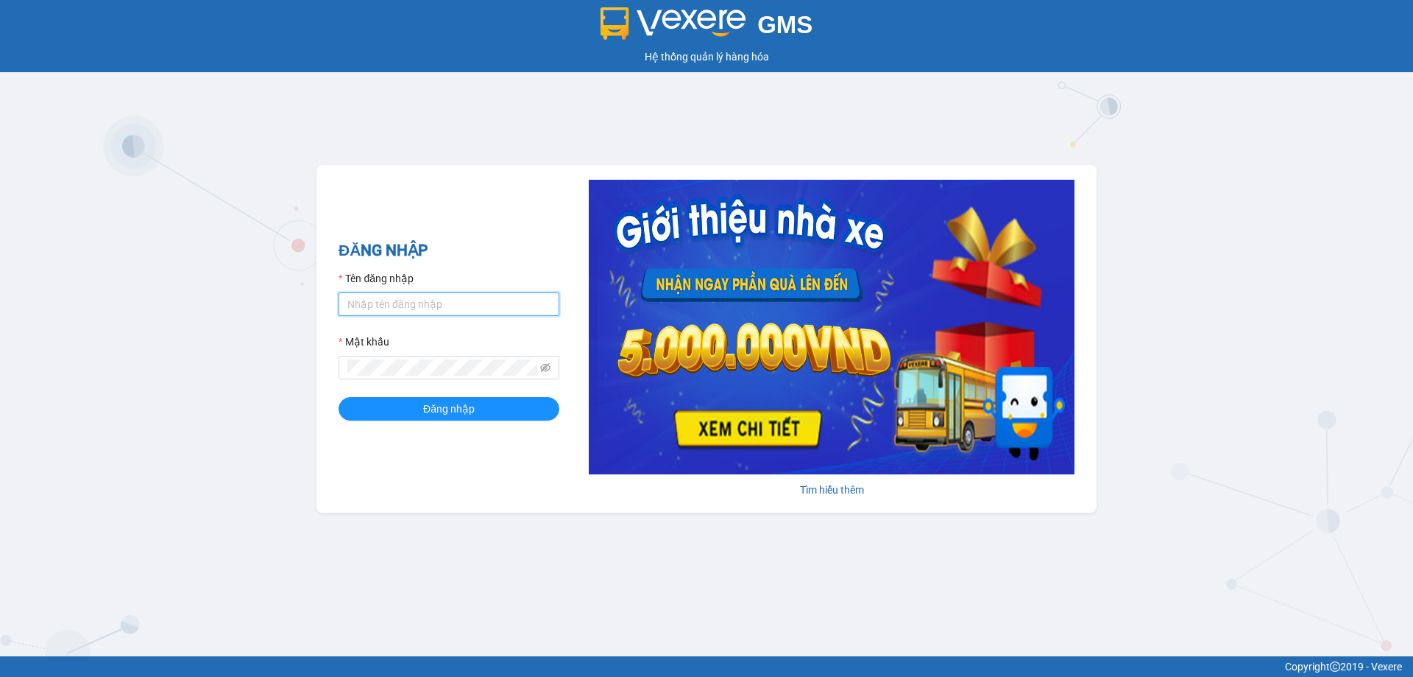
click at [536, 297] on input "Tên đăng nhập" at bounding box center [449, 304] width 221 height 24
type input "vvanh.apq"
click at [339, 397] on button "Đăng nhập" at bounding box center [449, 409] width 221 height 24
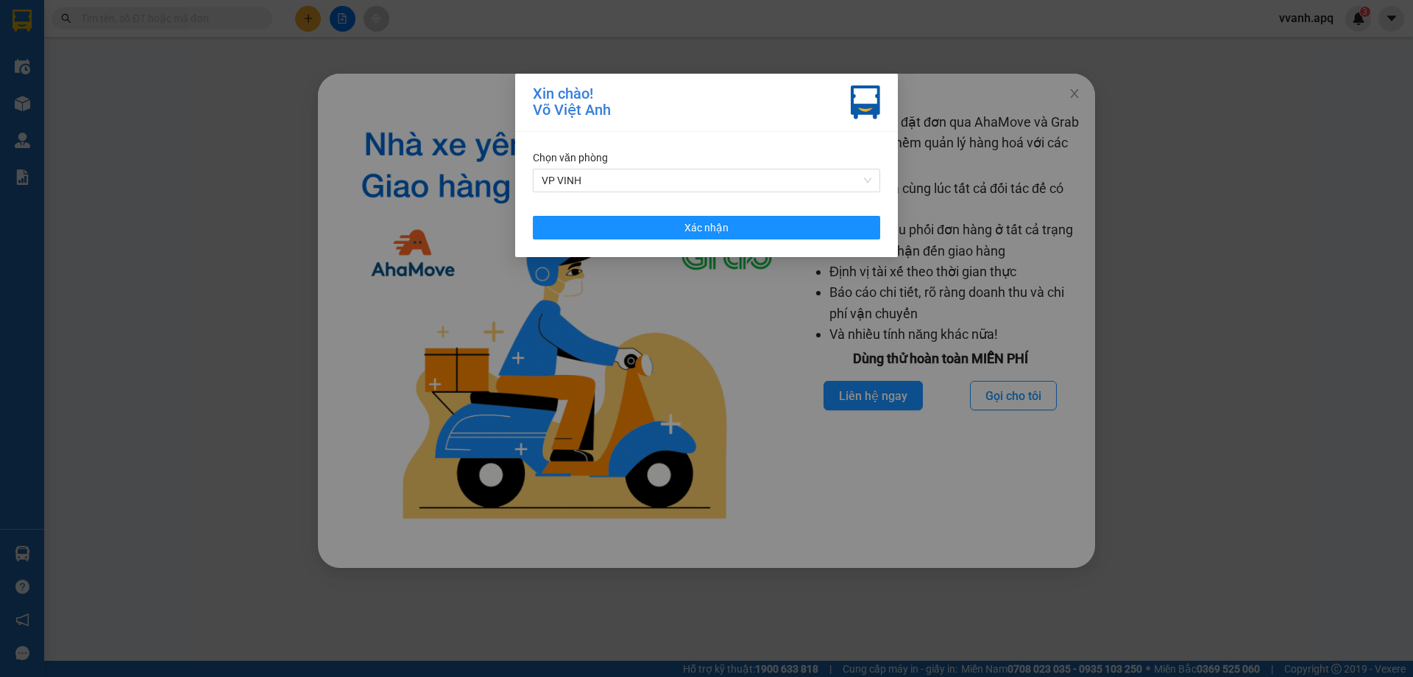
click at [610, 211] on div "Chọn văn phòng VP VINH Xác nhận" at bounding box center [706, 194] width 383 height 125
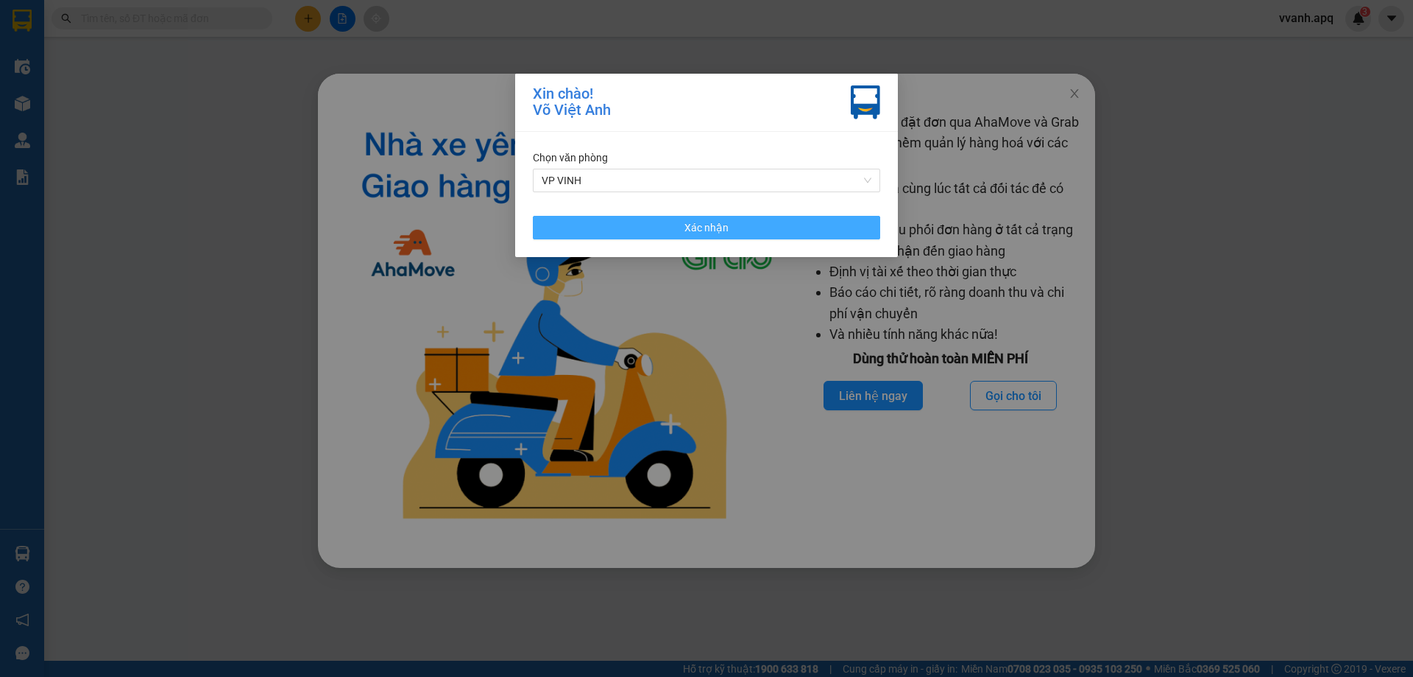
drag, startPoint x: 615, startPoint y: 225, endPoint x: 733, endPoint y: 181, distance: 125.8
click at [617, 226] on button "Xác nhận" at bounding box center [706, 228] width 347 height 24
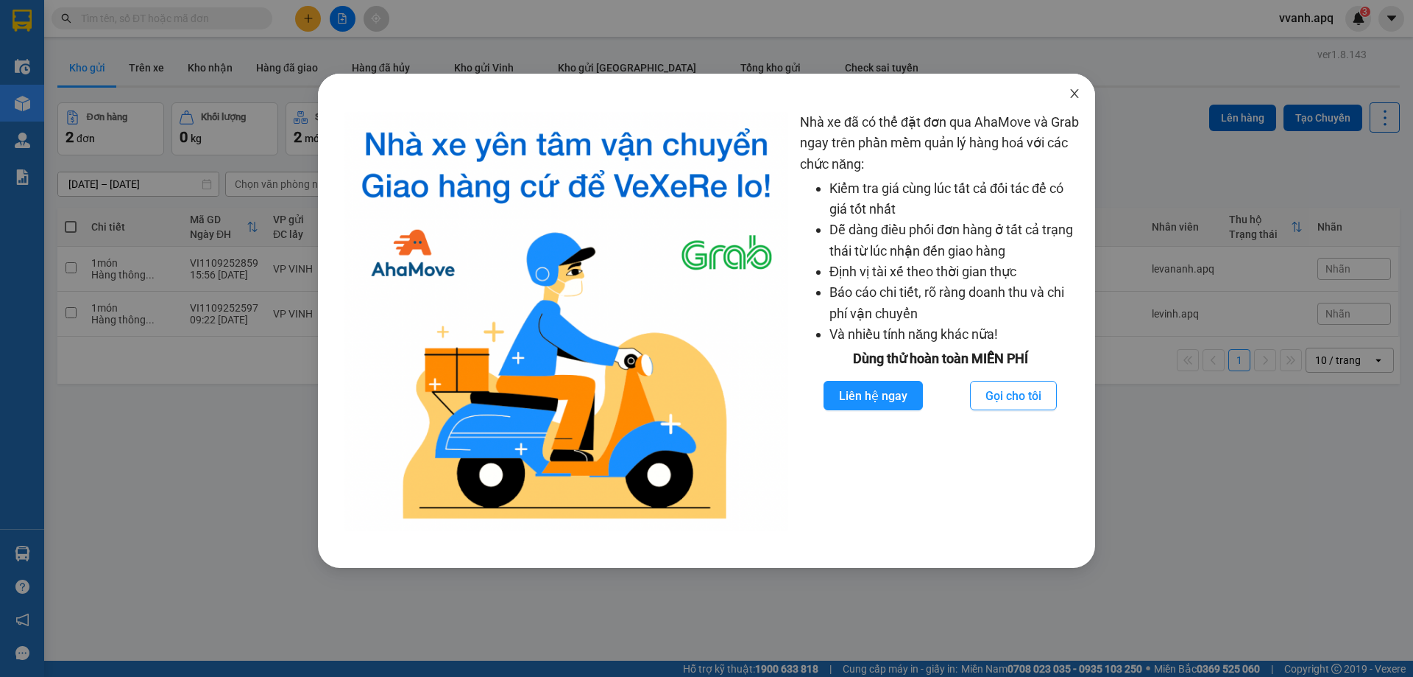
click at [1075, 93] on icon "close" at bounding box center [1075, 94] width 12 height 12
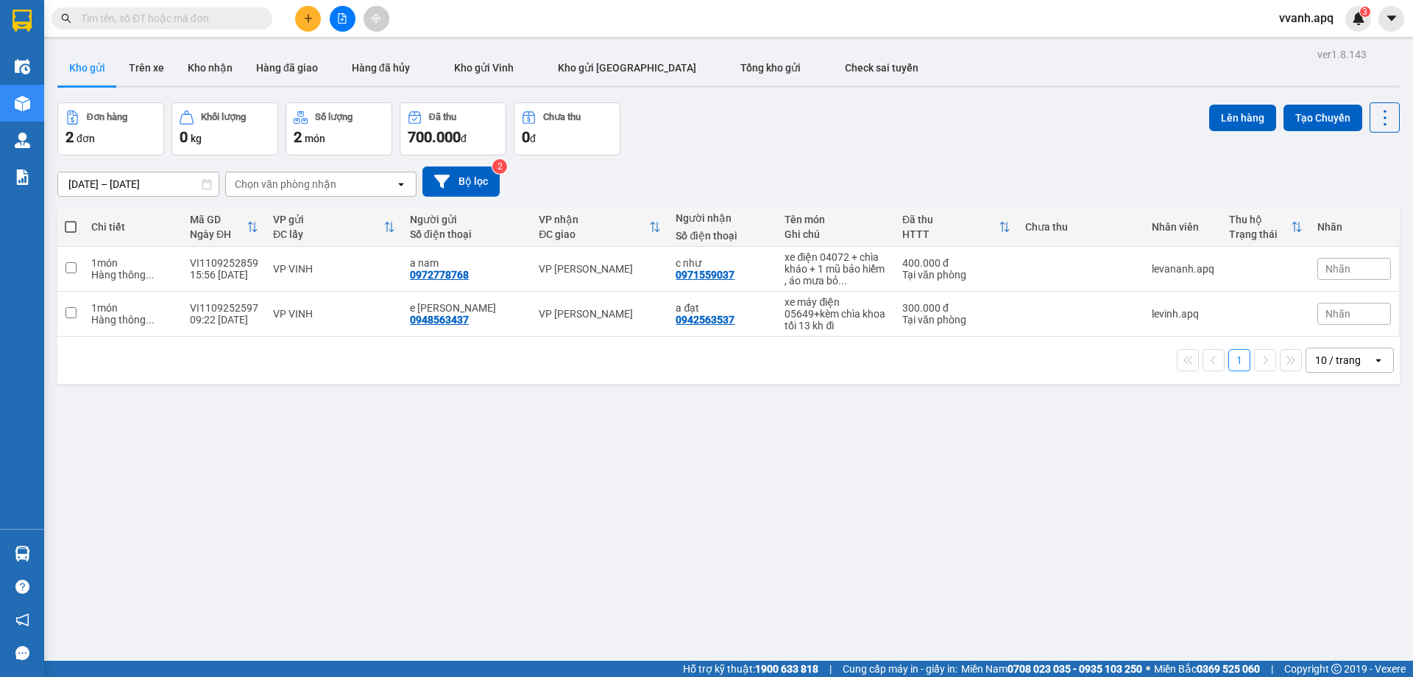
click at [816, 174] on div "[DATE] – [DATE] Press the down arrow key to interact with the calendar and sele…" at bounding box center [728, 181] width 1343 height 30
click at [1299, 113] on button "Tạo Chuyến" at bounding box center [1323, 118] width 79 height 27
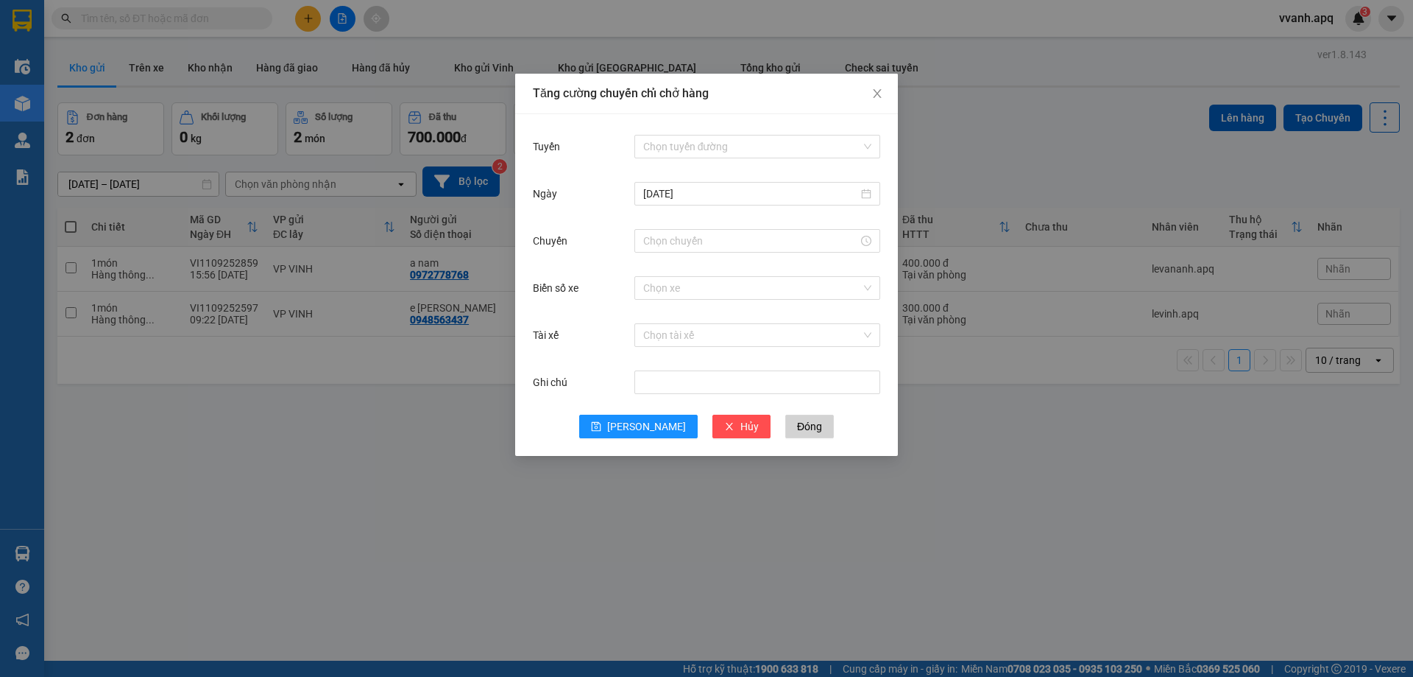
click at [693, 127] on div "Tuyến Chọn tuyến đường [DATE] Chuyến Biển số xe Chọn xe Tài xế Chọn tài xế Ghi …" at bounding box center [706, 285] width 383 height 342
click at [698, 145] on input "Tuyến" at bounding box center [752, 146] width 218 height 22
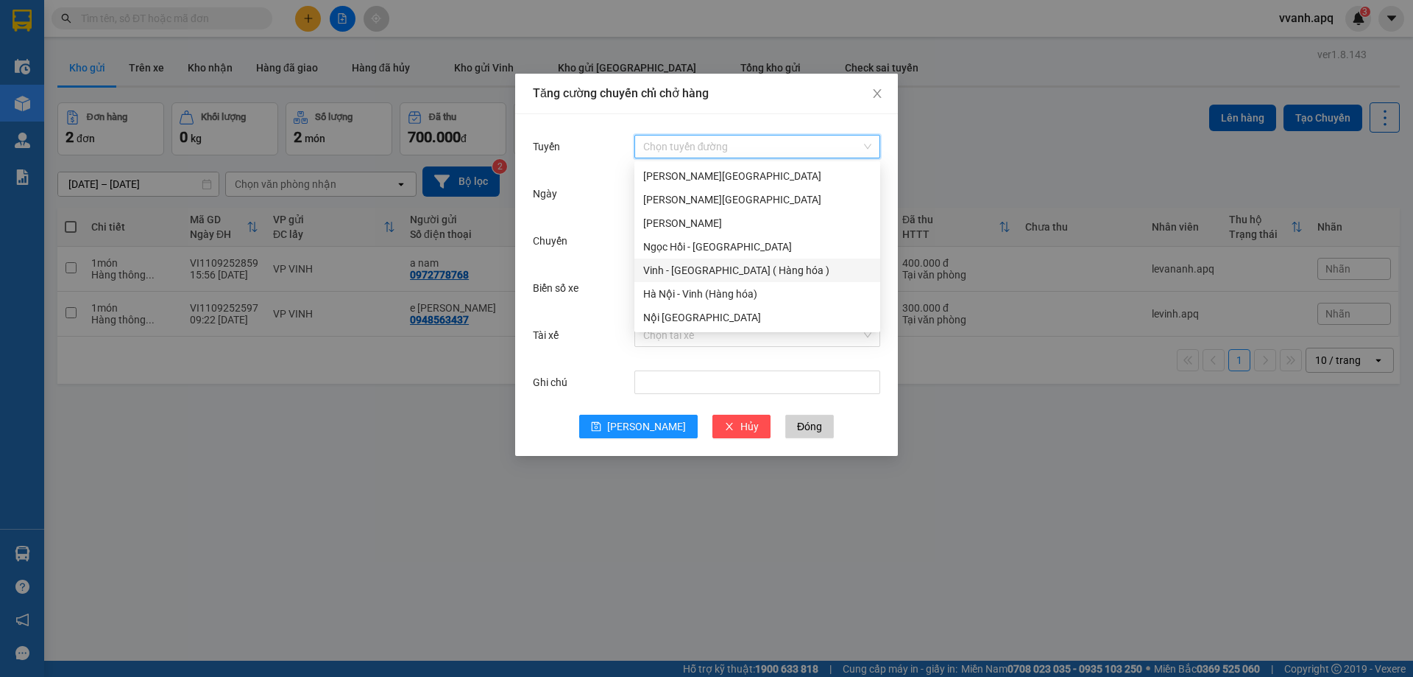
click at [703, 269] on div "Vinh - [GEOGRAPHIC_DATA] ( Hàng hóa )" at bounding box center [757, 270] width 228 height 16
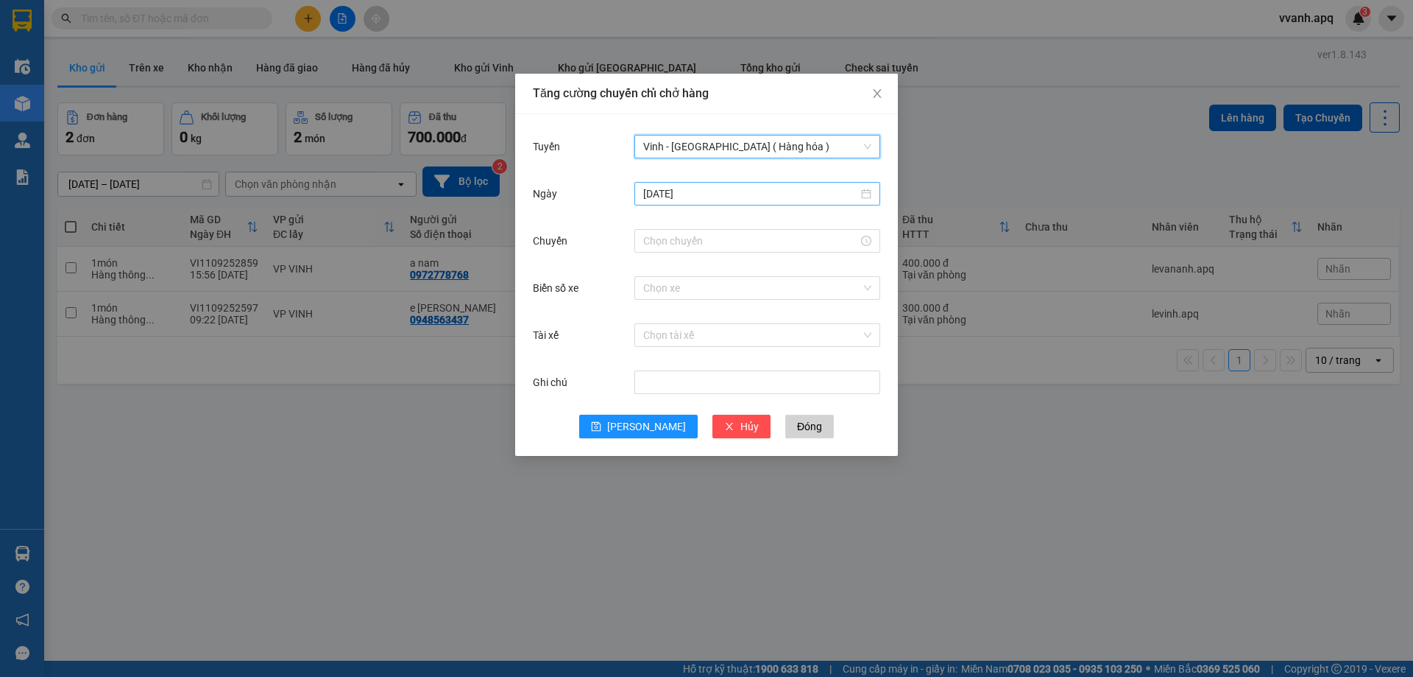
click at [724, 189] on input "[DATE]" at bounding box center [750, 194] width 215 height 16
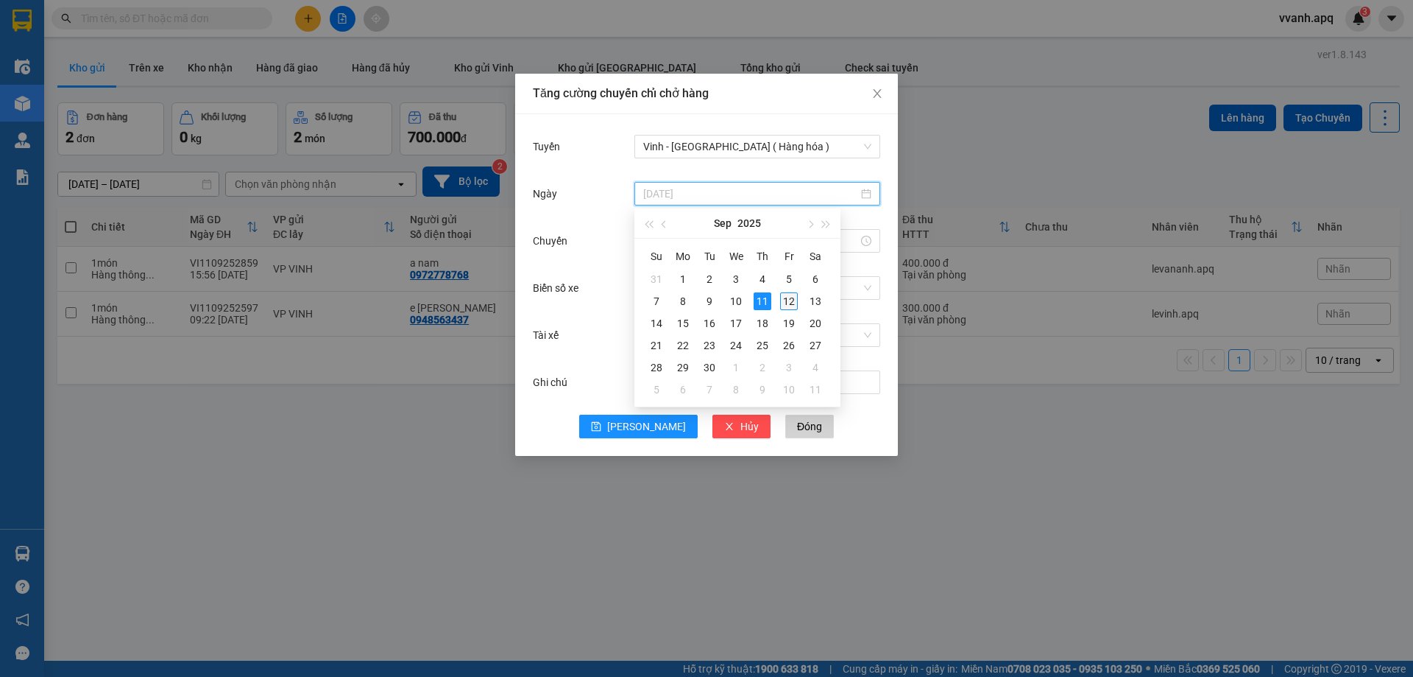
type input "[DATE]"
click at [788, 301] on div "12" at bounding box center [789, 301] width 18 height 18
click at [706, 227] on div at bounding box center [758, 240] width 246 height 29
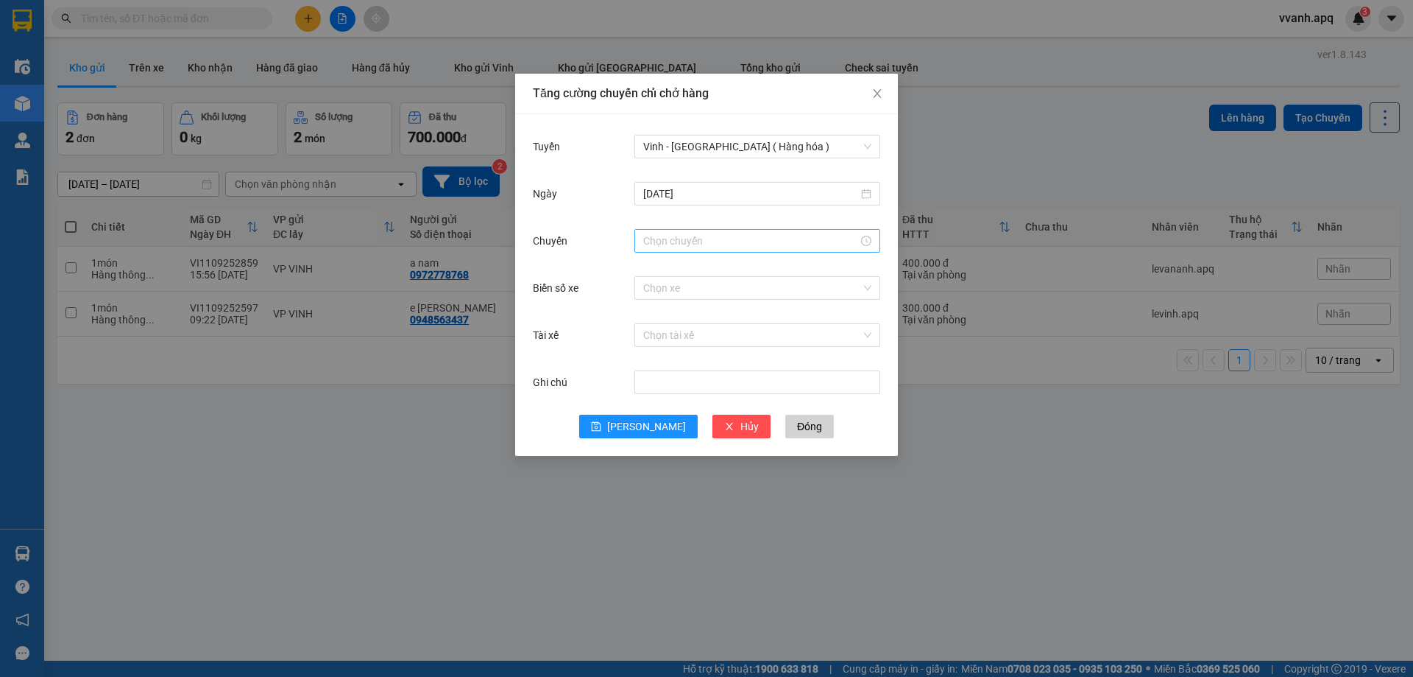
click at [705, 245] on input "Chuyến" at bounding box center [750, 241] width 215 height 16
click at [649, 363] on div "08" at bounding box center [655, 360] width 41 height 21
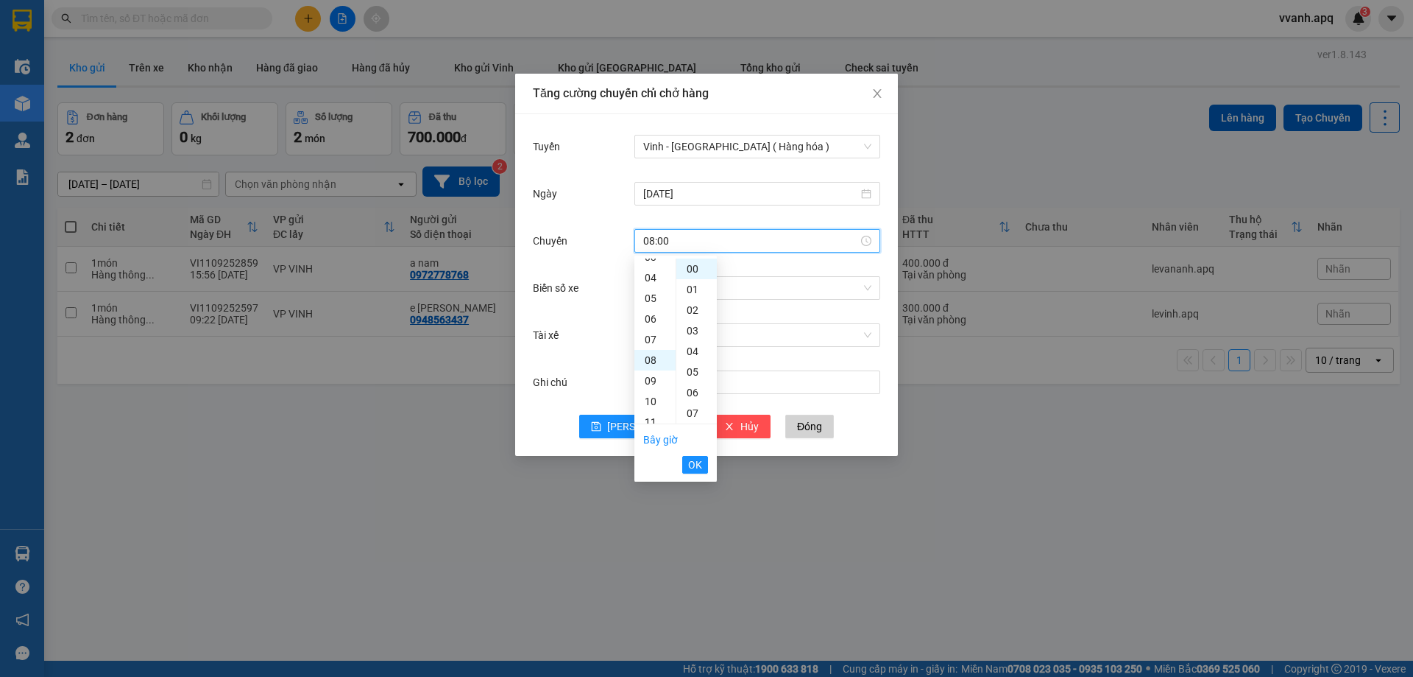
scroll to position [165, 0]
click at [702, 331] on div "03" at bounding box center [697, 330] width 40 height 21
type input "08:03"
click at [702, 464] on button "OK" at bounding box center [695, 465] width 26 height 18
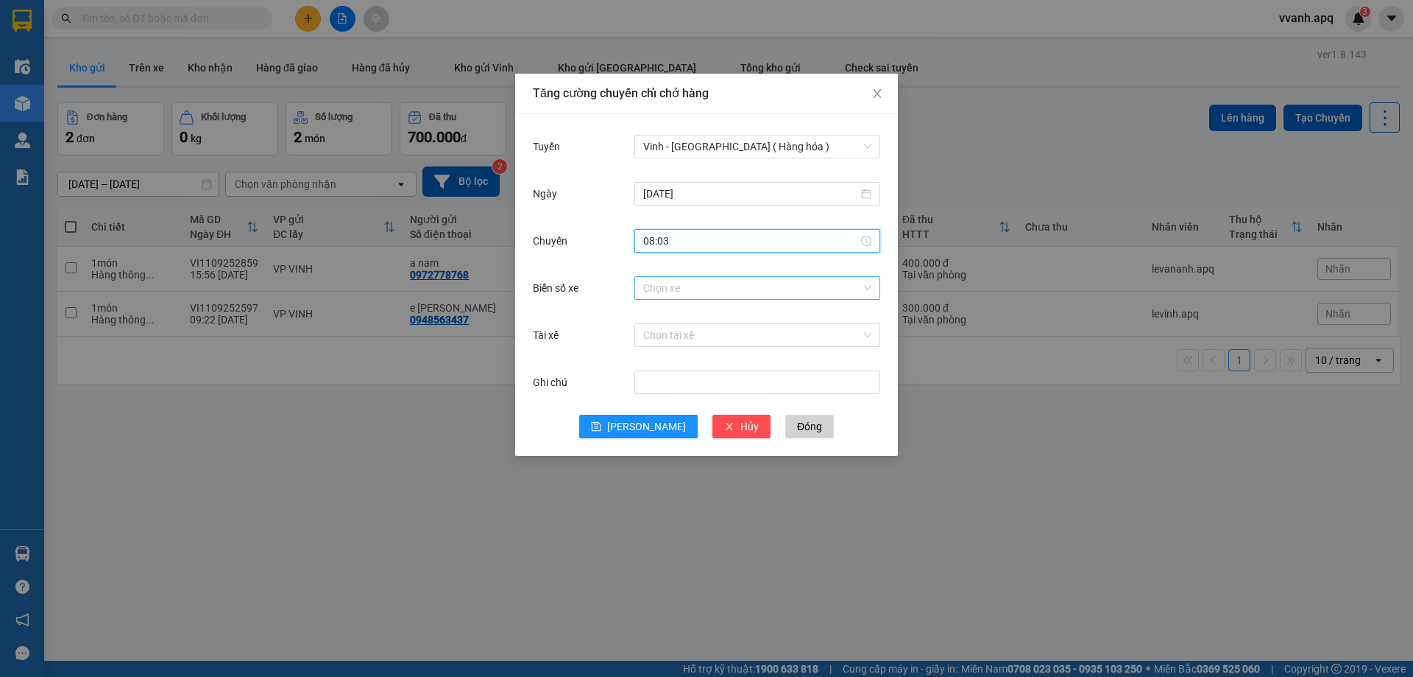
click at [756, 294] on input "Biển số xe" at bounding box center [752, 288] width 218 height 22
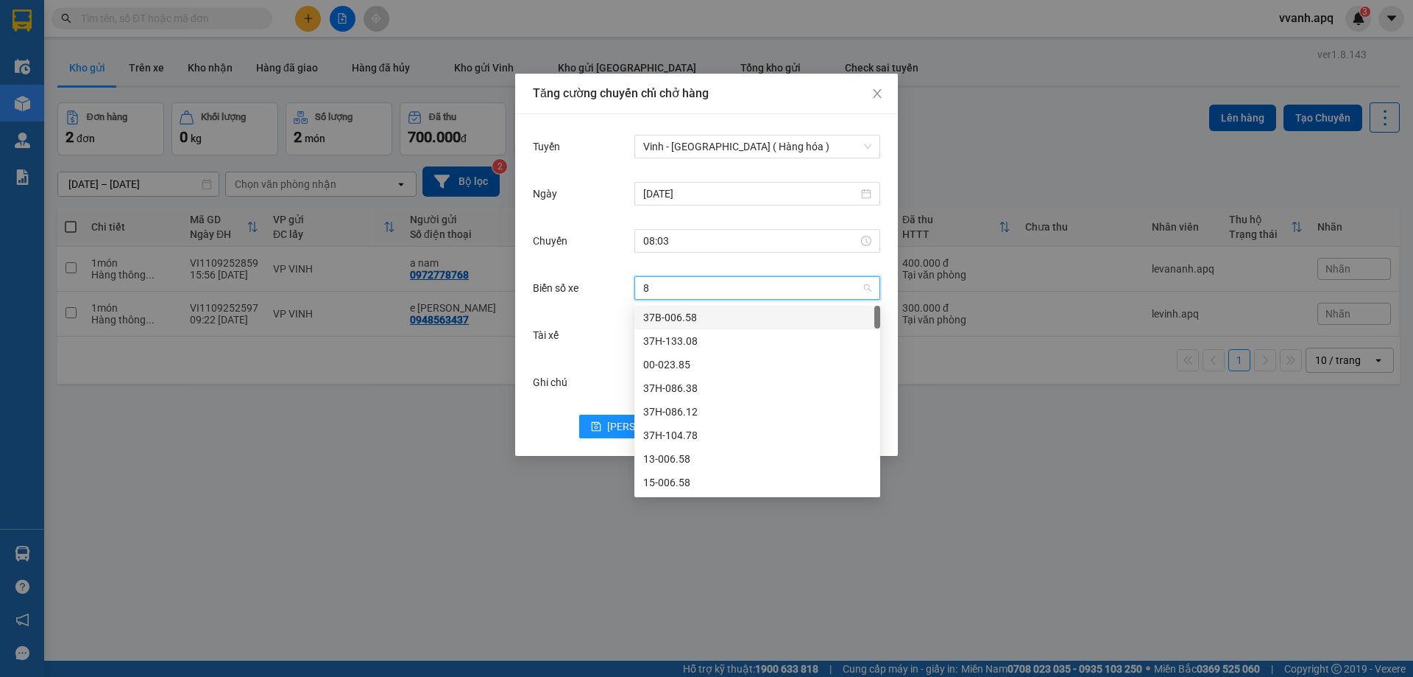
type input "81"
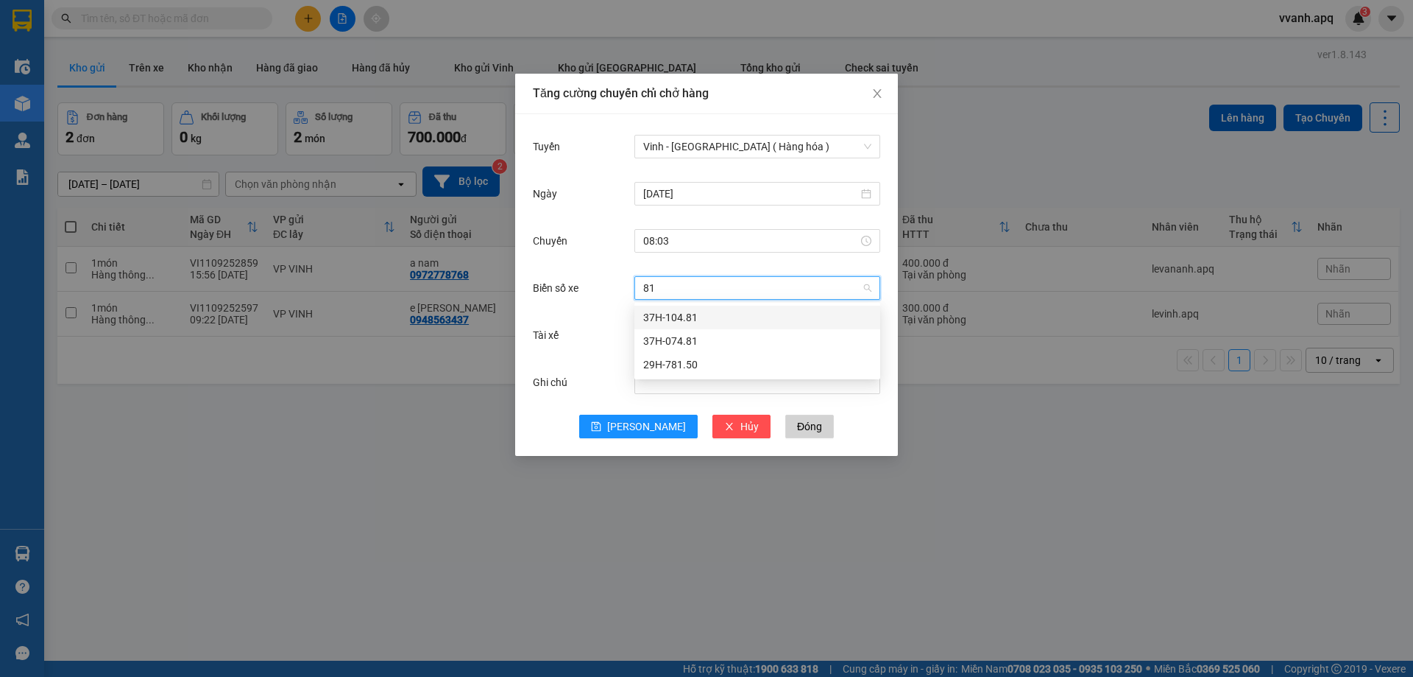
click at [701, 314] on div "37H-104.81" at bounding box center [757, 317] width 228 height 16
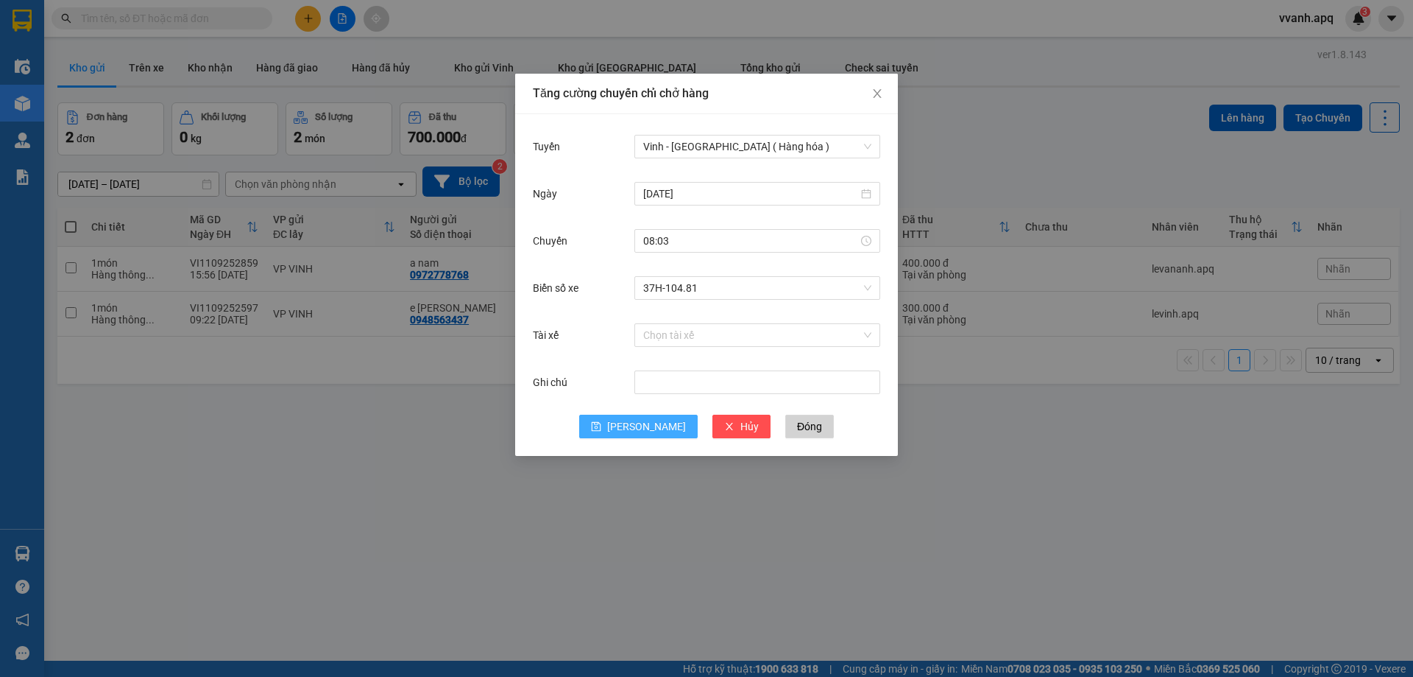
click at [654, 418] on span "[PERSON_NAME]" at bounding box center [646, 426] width 79 height 16
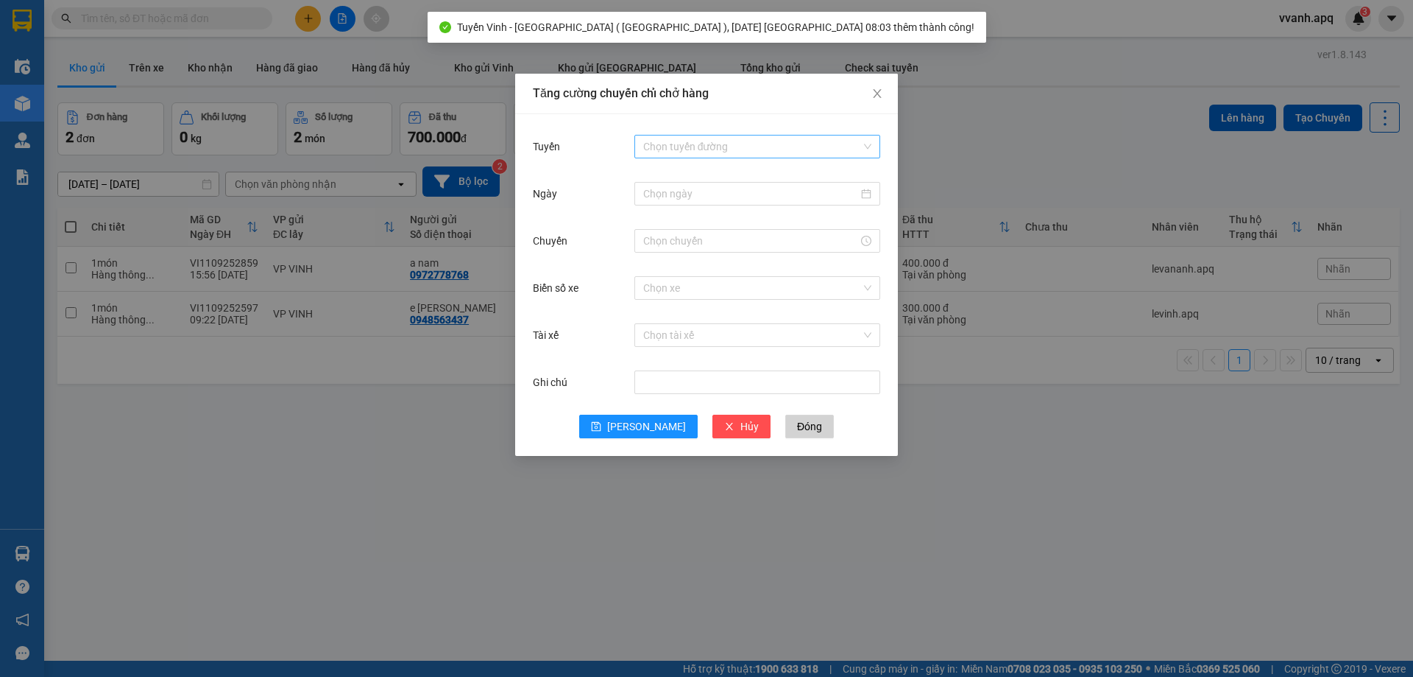
click at [702, 147] on input "Tuyến" at bounding box center [752, 146] width 218 height 22
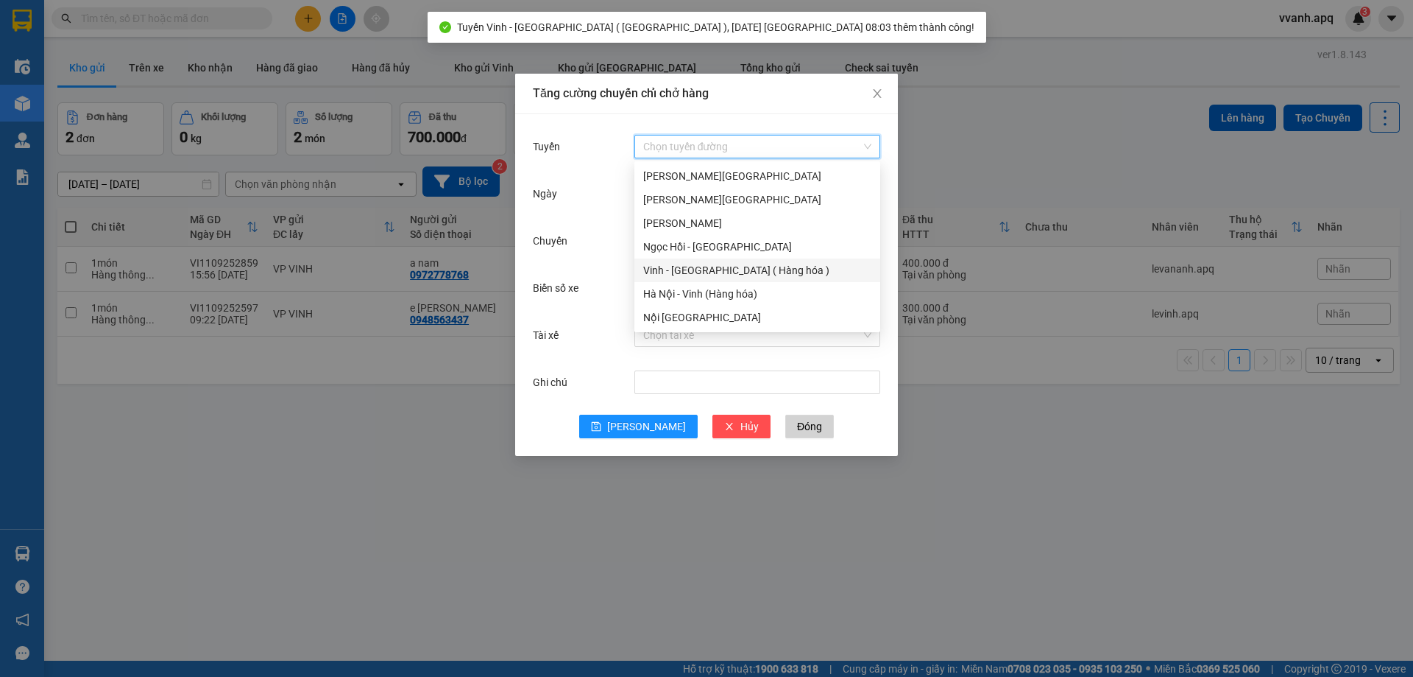
click at [688, 269] on div "Vinh - [GEOGRAPHIC_DATA] ( Hàng hóa )" at bounding box center [757, 270] width 228 height 16
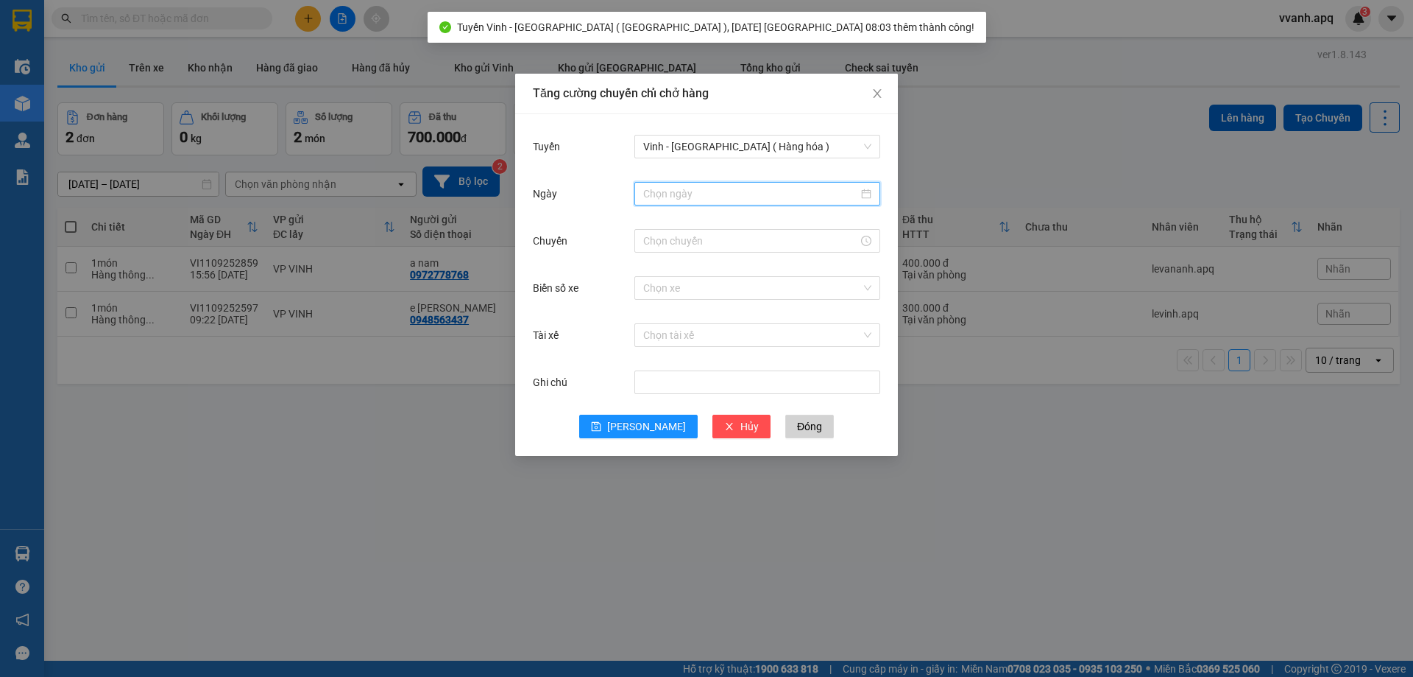
click at [723, 188] on input "Ngày" at bounding box center [750, 194] width 215 height 16
type input "[DATE]"
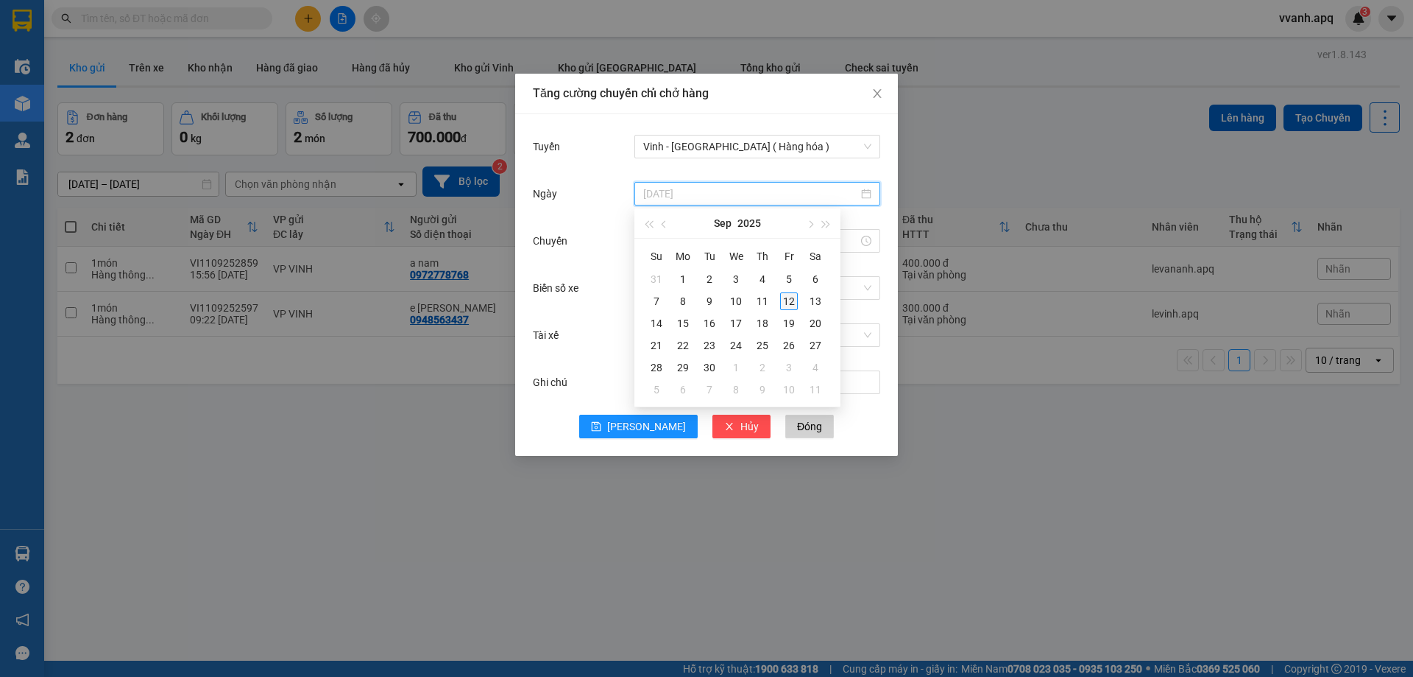
click at [788, 297] on div "12" at bounding box center [789, 301] width 18 height 18
click at [704, 242] on input "Chuyến" at bounding box center [750, 241] width 215 height 16
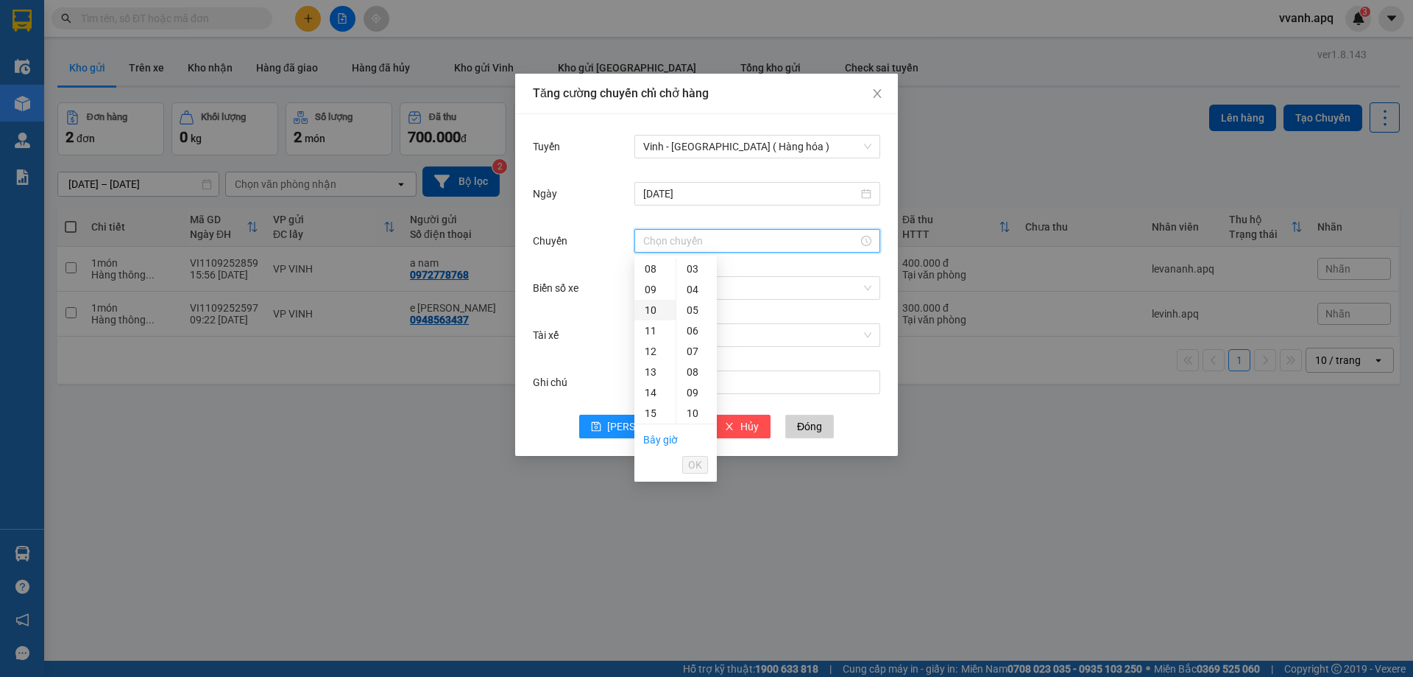
click at [653, 306] on div "10" at bounding box center [655, 310] width 41 height 21
click at [696, 378] on div "09" at bounding box center [697, 380] width 40 height 21
type input "10:09"
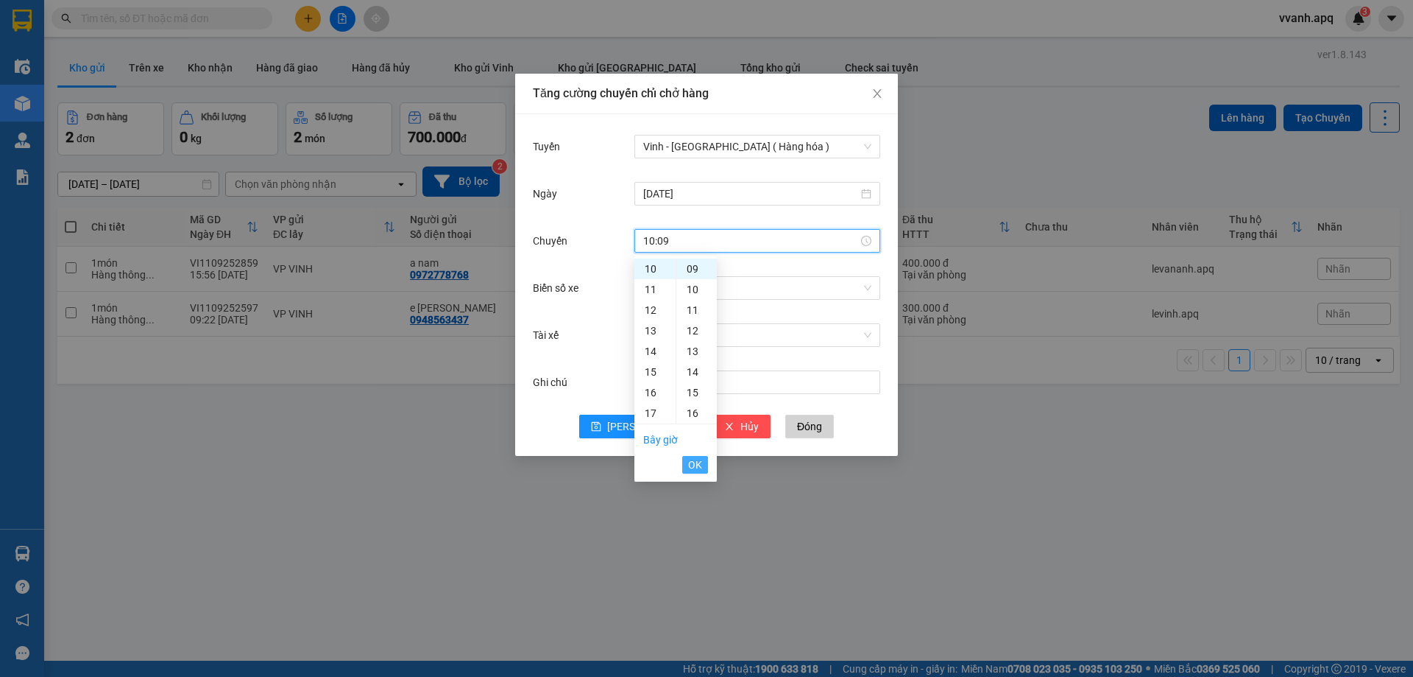
click at [697, 460] on span "OK" at bounding box center [695, 464] width 14 height 16
click at [746, 289] on input "Biển số xe" at bounding box center [752, 288] width 218 height 22
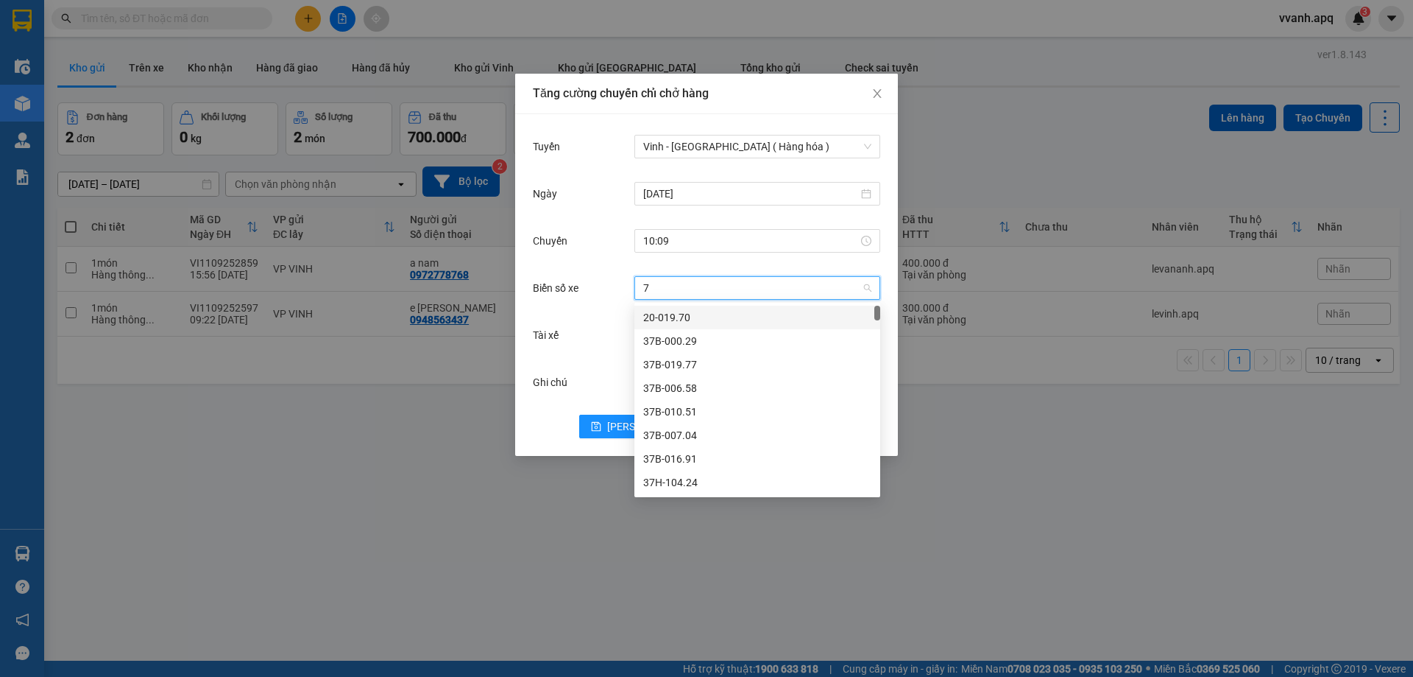
type input "78"
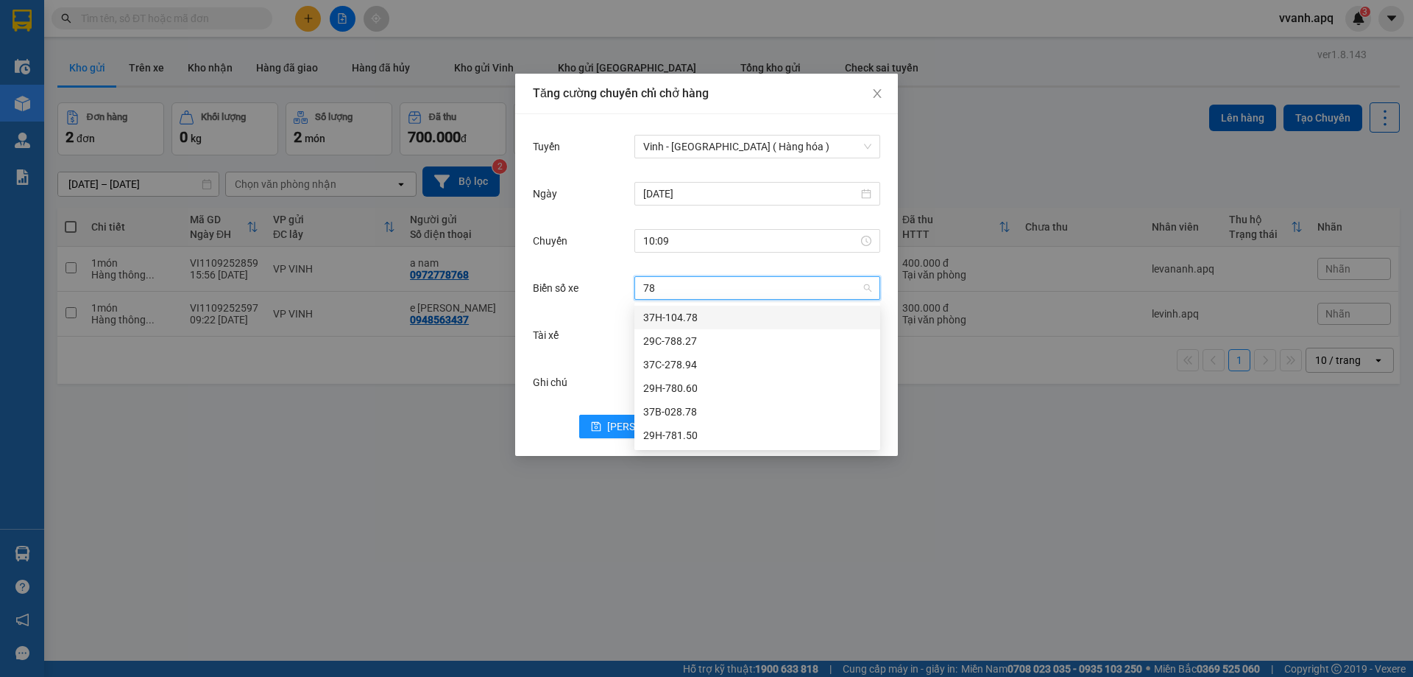
click at [660, 308] on div "37H-104.78" at bounding box center [758, 318] width 246 height 24
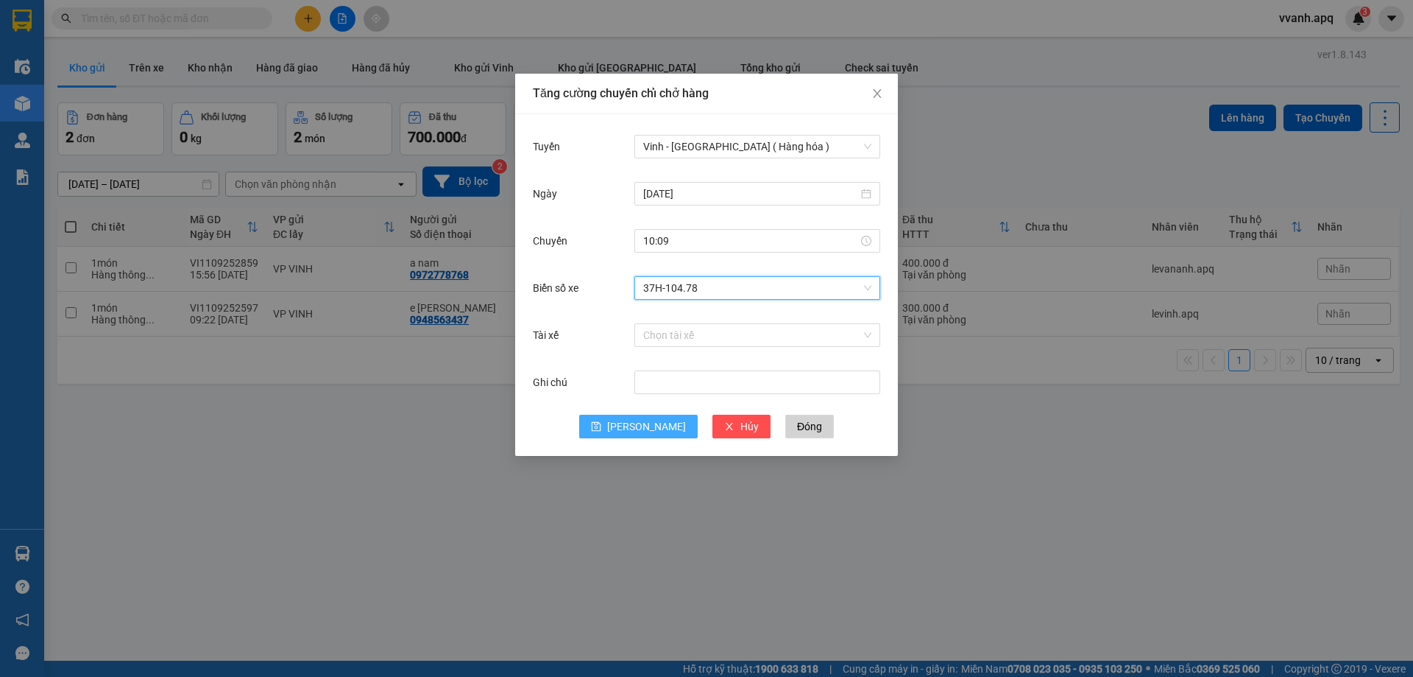
click at [639, 423] on span "[PERSON_NAME]" at bounding box center [646, 426] width 79 height 16
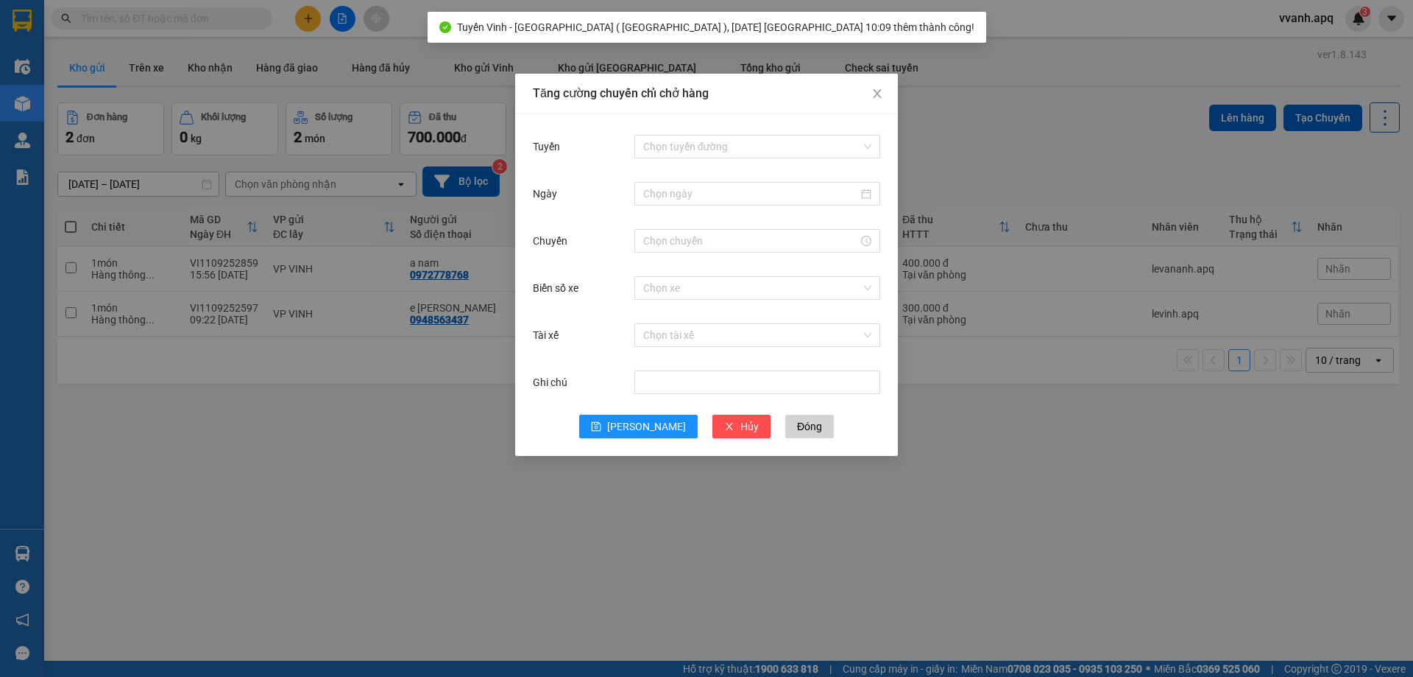
click at [660, 158] on div "Chọn tuyến đường" at bounding box center [758, 146] width 246 height 29
click at [665, 146] on input "Tuyến" at bounding box center [752, 146] width 218 height 22
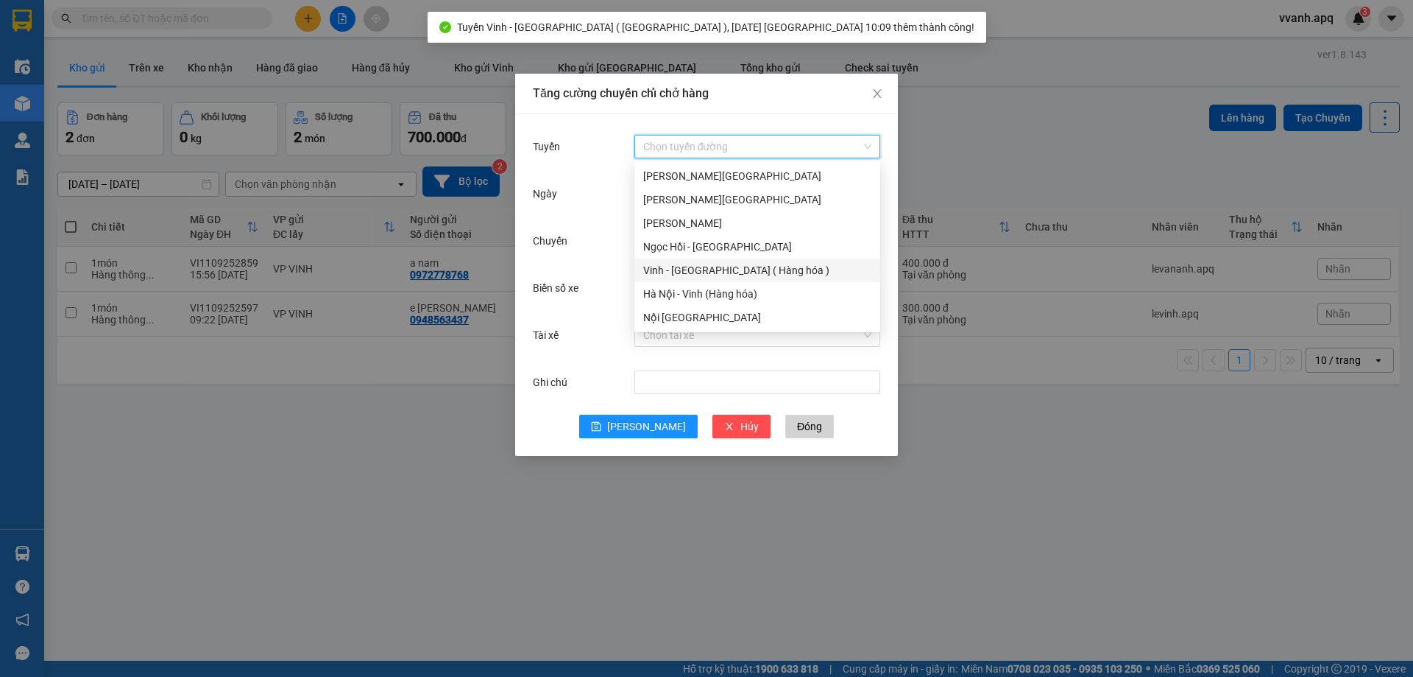
click at [688, 265] on div "Vinh - [GEOGRAPHIC_DATA] ( Hàng hóa )" at bounding box center [757, 270] width 228 height 16
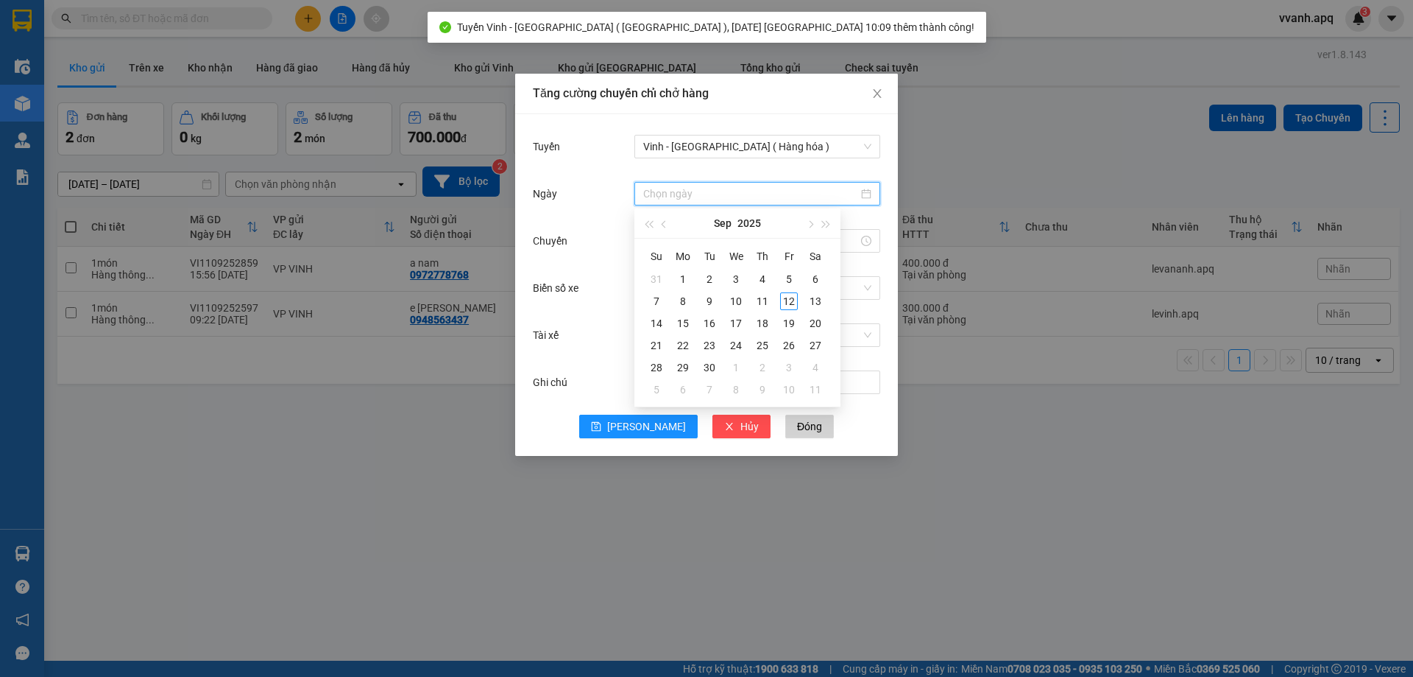
click at [699, 194] on input "Ngày" at bounding box center [750, 194] width 215 height 16
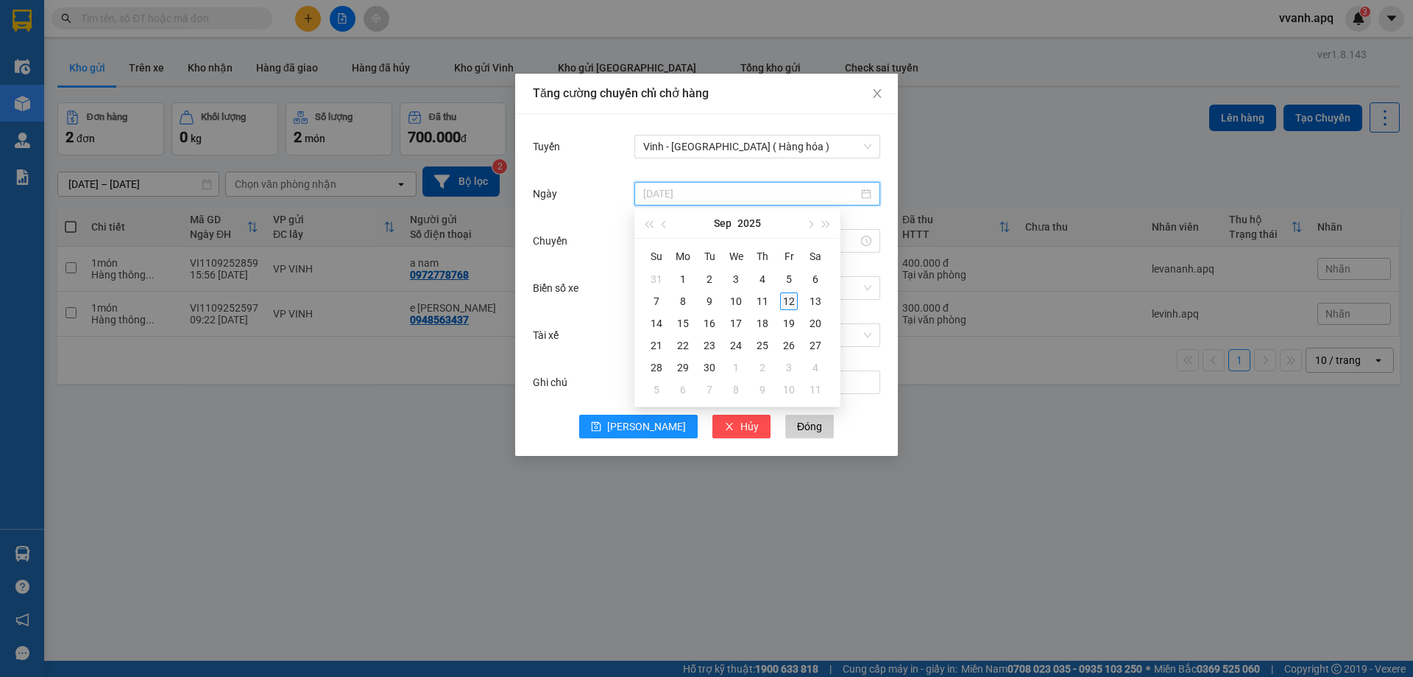
type input "[DATE]"
click at [782, 302] on div "12" at bounding box center [789, 301] width 18 height 18
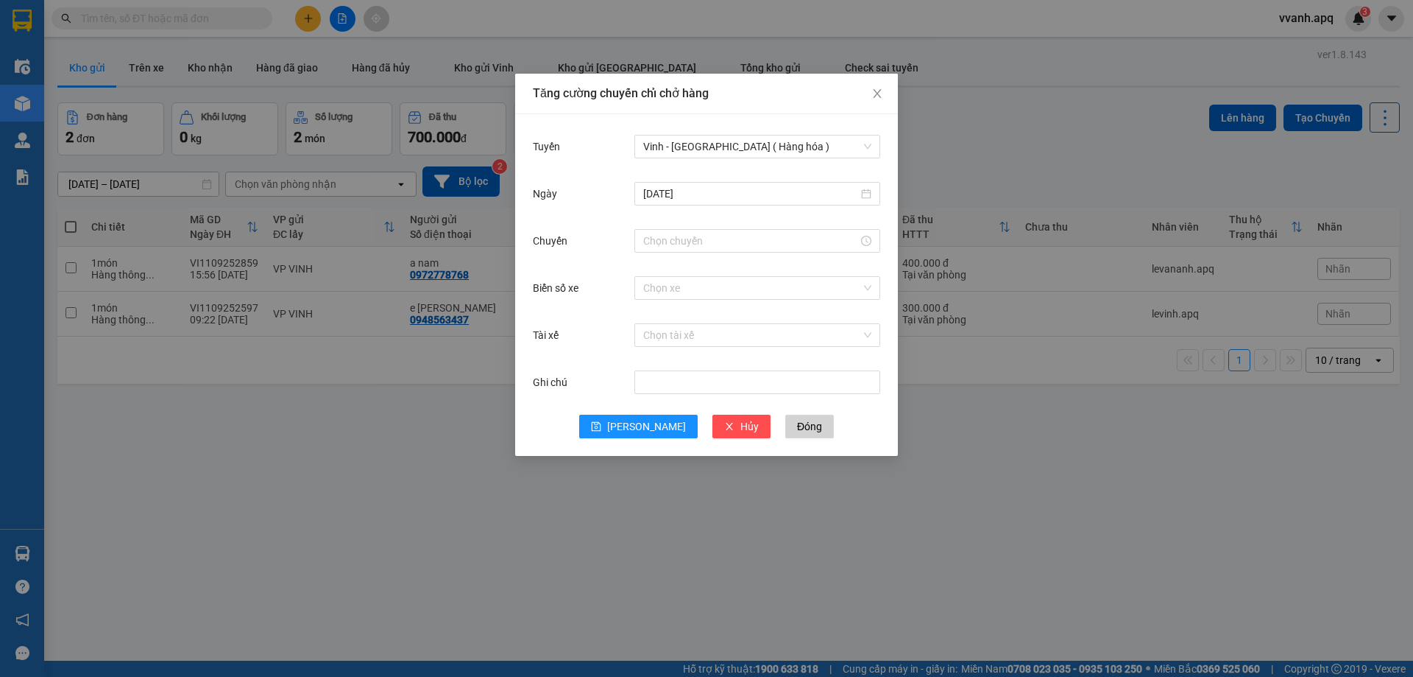
click at [707, 255] on div at bounding box center [758, 240] width 246 height 29
click at [696, 241] on input "Chuyến" at bounding box center [750, 241] width 215 height 16
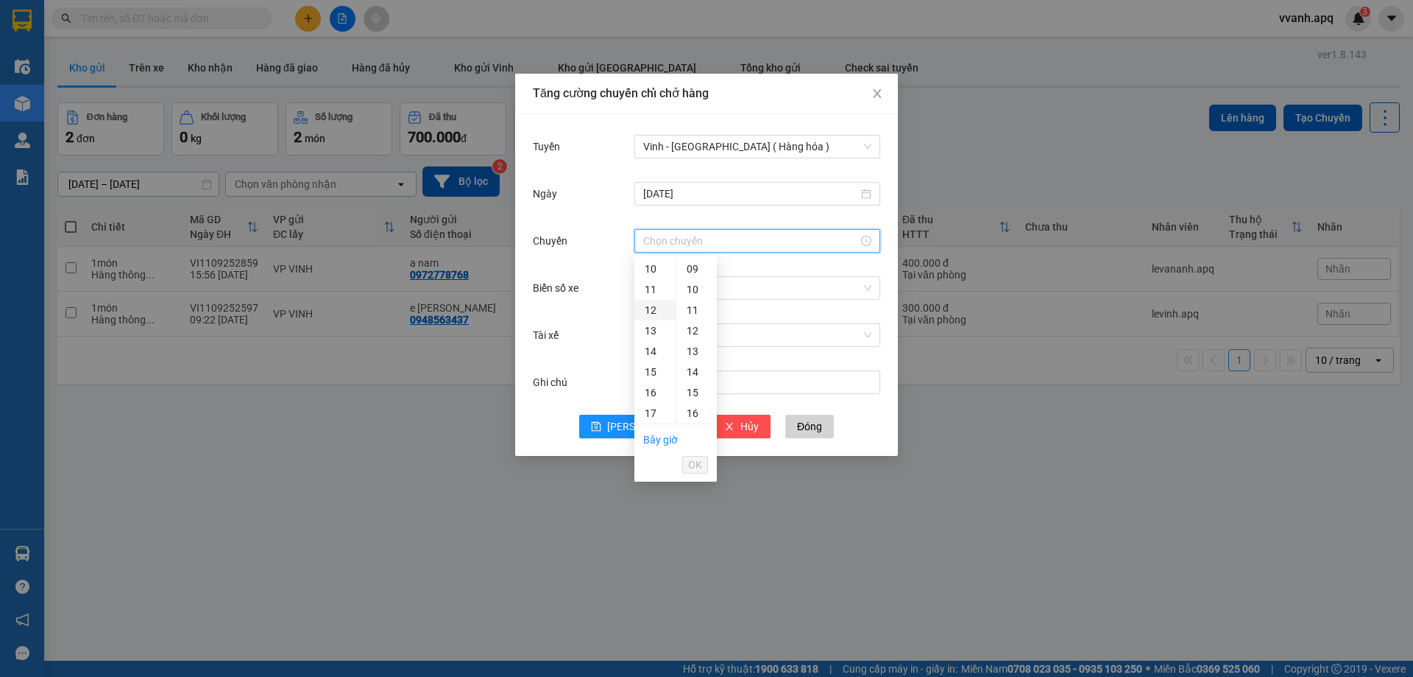
click at [649, 312] on div "12" at bounding box center [655, 310] width 41 height 21
click at [648, 330] on div "11" at bounding box center [655, 321] width 41 height 21
click at [691, 310] on div "02" at bounding box center [697, 310] width 40 height 21
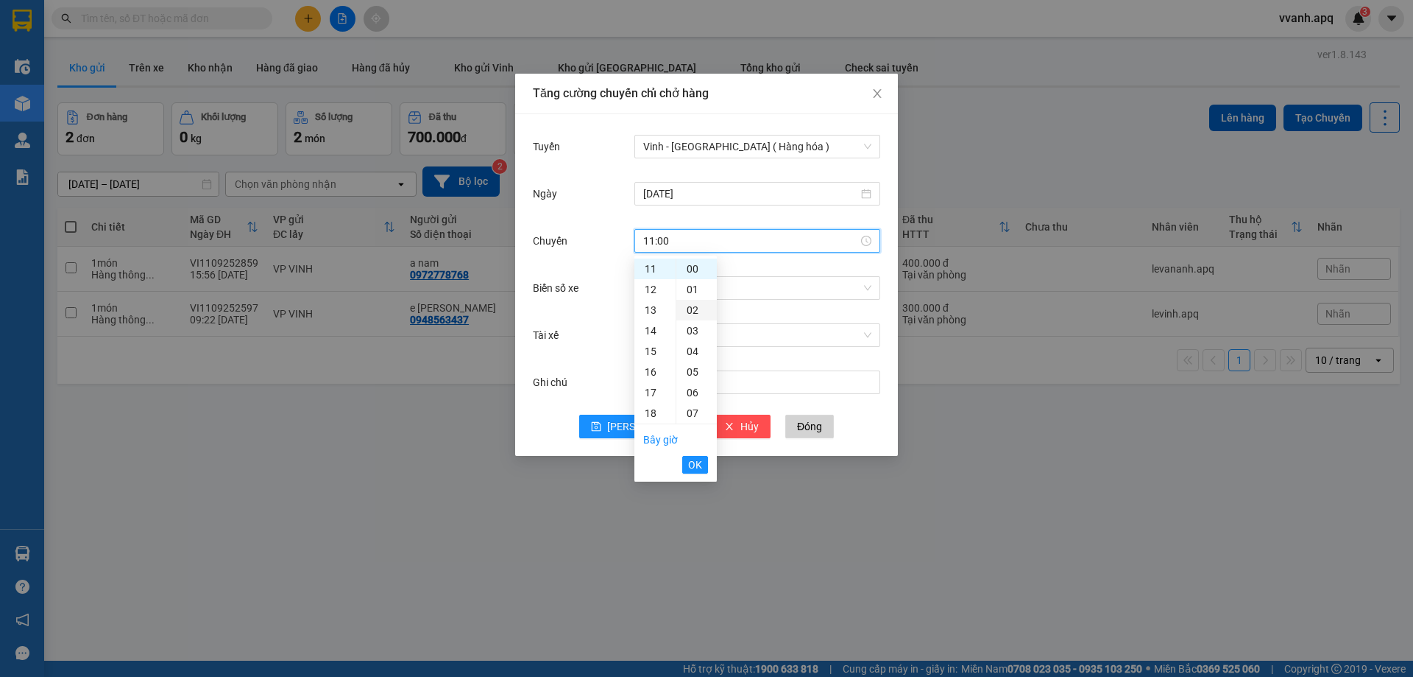
type input "11:02"
click at [703, 459] on button "OK" at bounding box center [695, 465] width 26 height 18
click at [738, 286] on input "Biển số xe" at bounding box center [752, 288] width 218 height 22
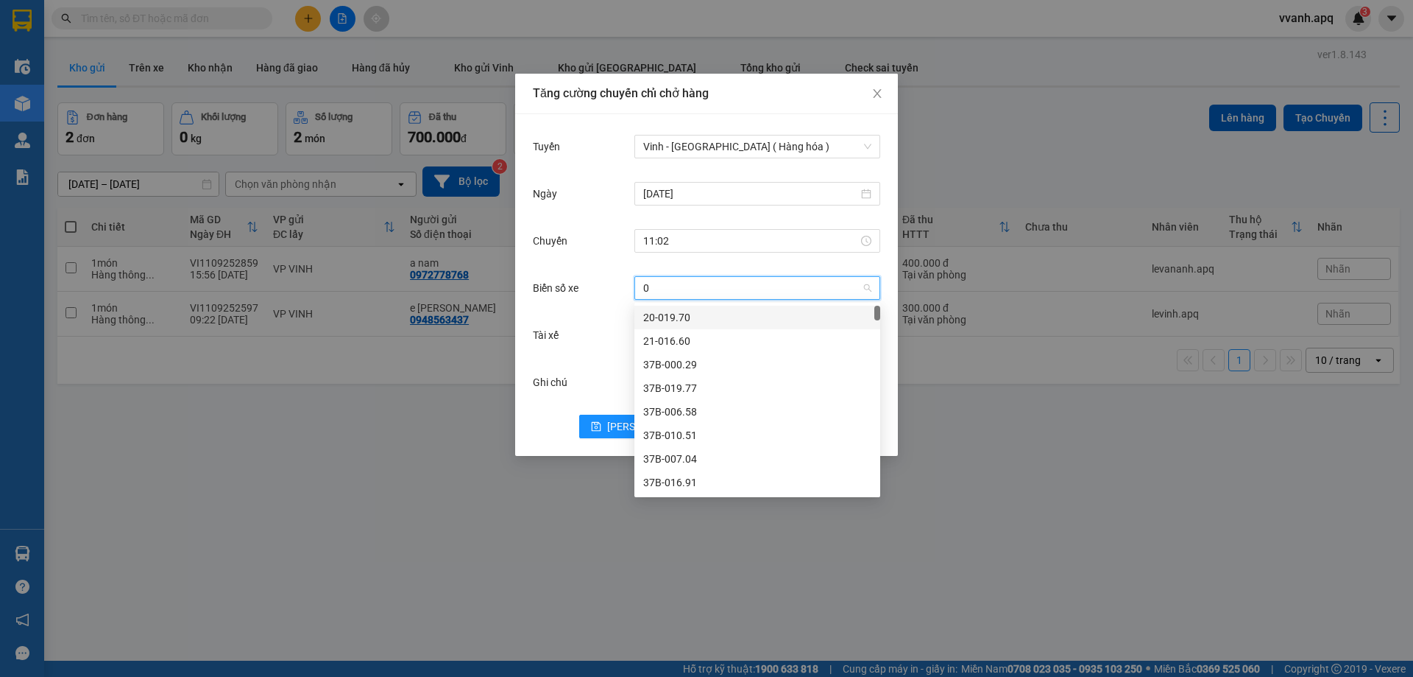
type input "00"
click at [699, 390] on div "37H-133.00" at bounding box center [757, 388] width 228 height 16
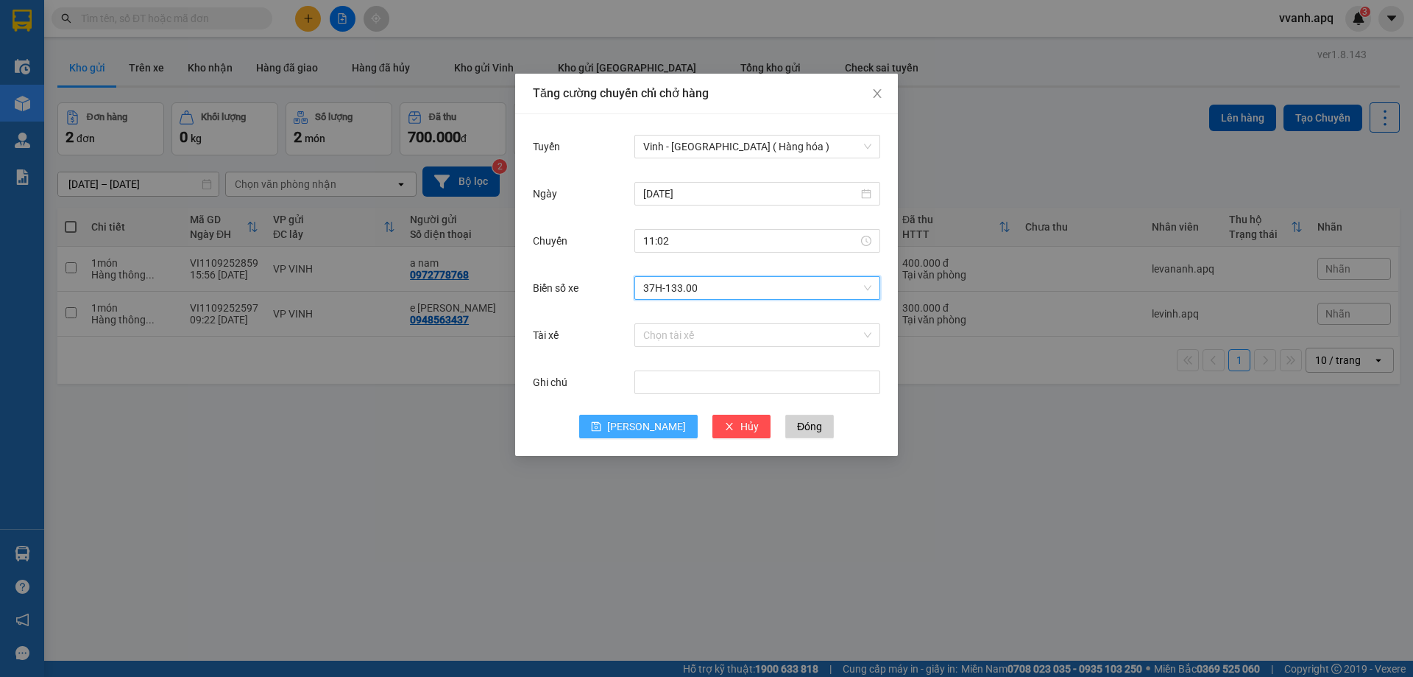
click at [643, 423] on span "[PERSON_NAME]" at bounding box center [646, 426] width 79 height 16
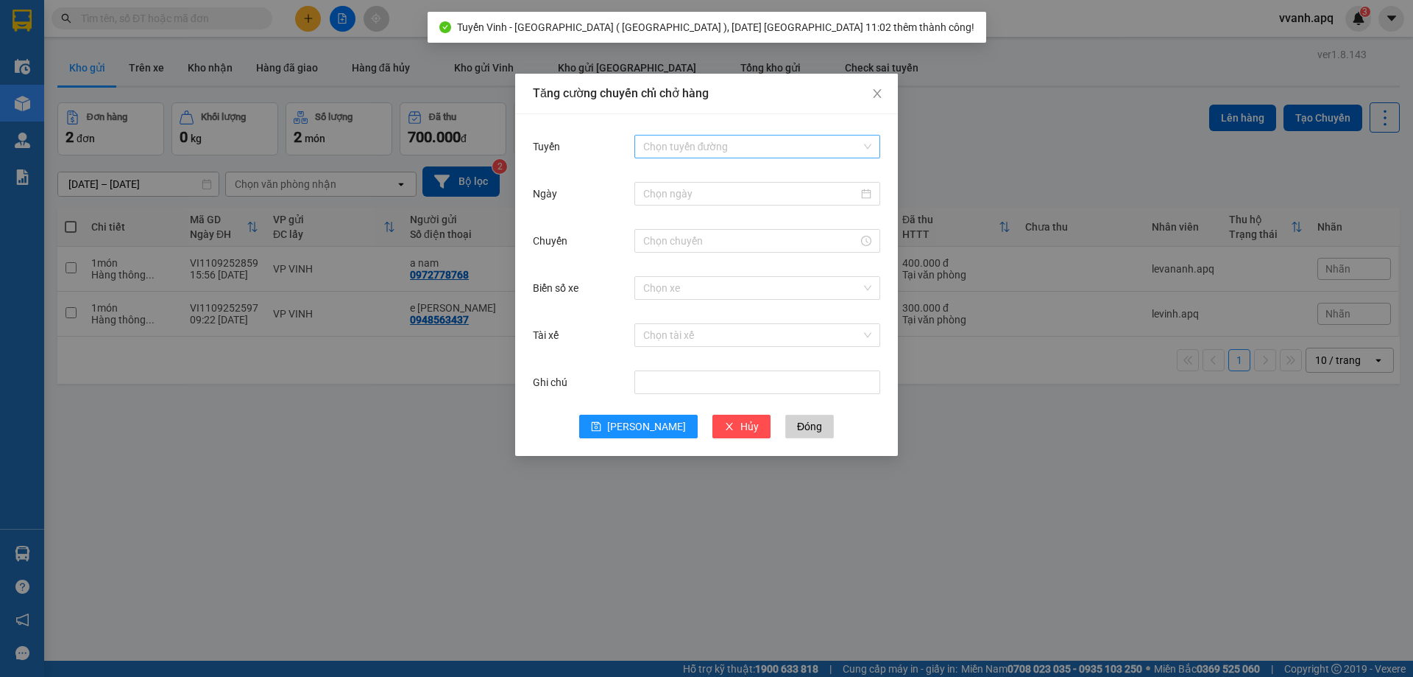
click at [687, 156] on input "Tuyến" at bounding box center [752, 146] width 218 height 22
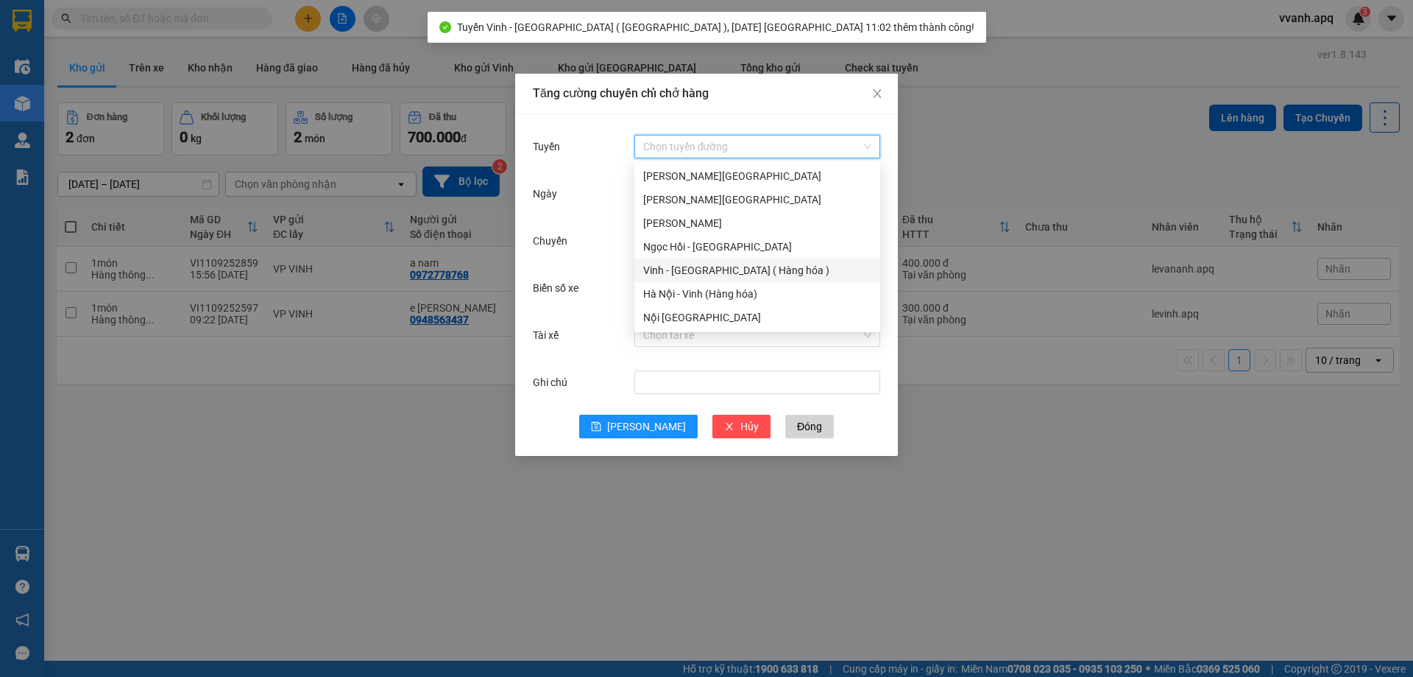
click at [690, 276] on div "Vinh - [GEOGRAPHIC_DATA] ( Hàng hóa )" at bounding box center [757, 270] width 228 height 16
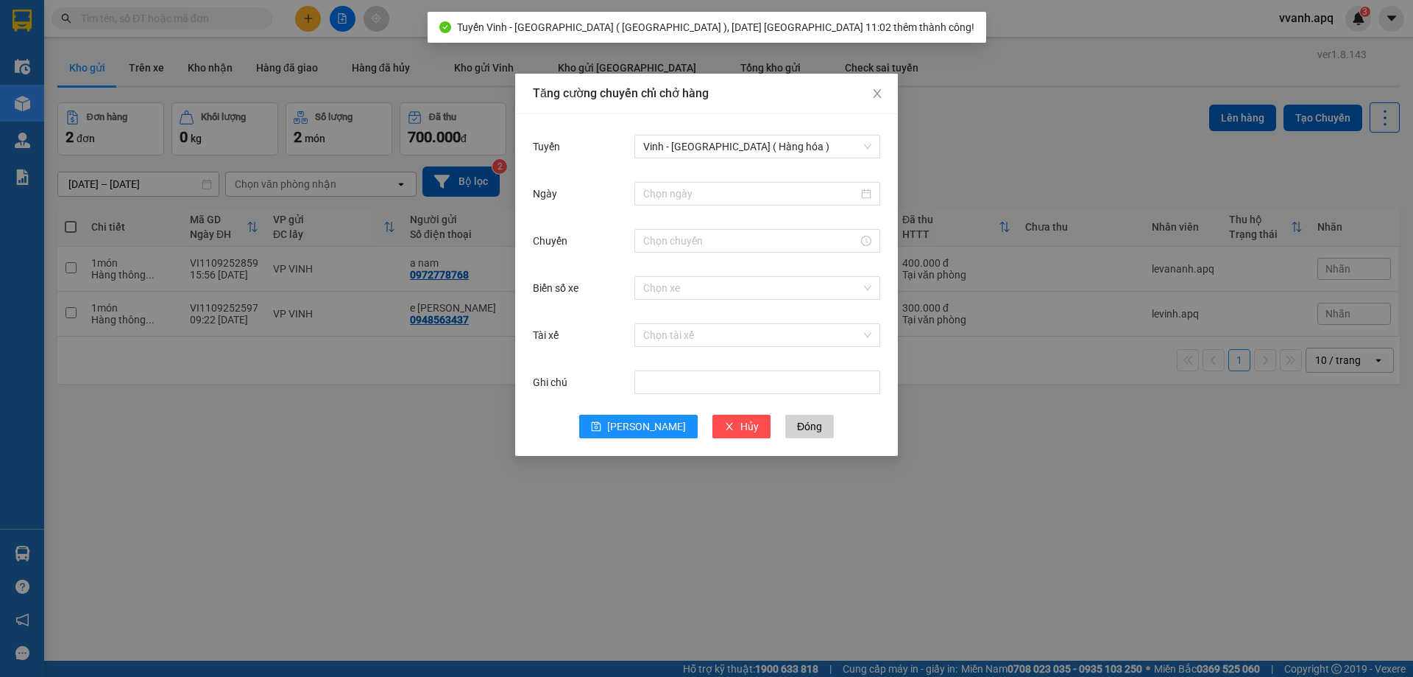
click at [693, 209] on div "Ngày" at bounding box center [706, 202] width 347 height 47
click at [693, 194] on input "Ngày" at bounding box center [750, 194] width 215 height 16
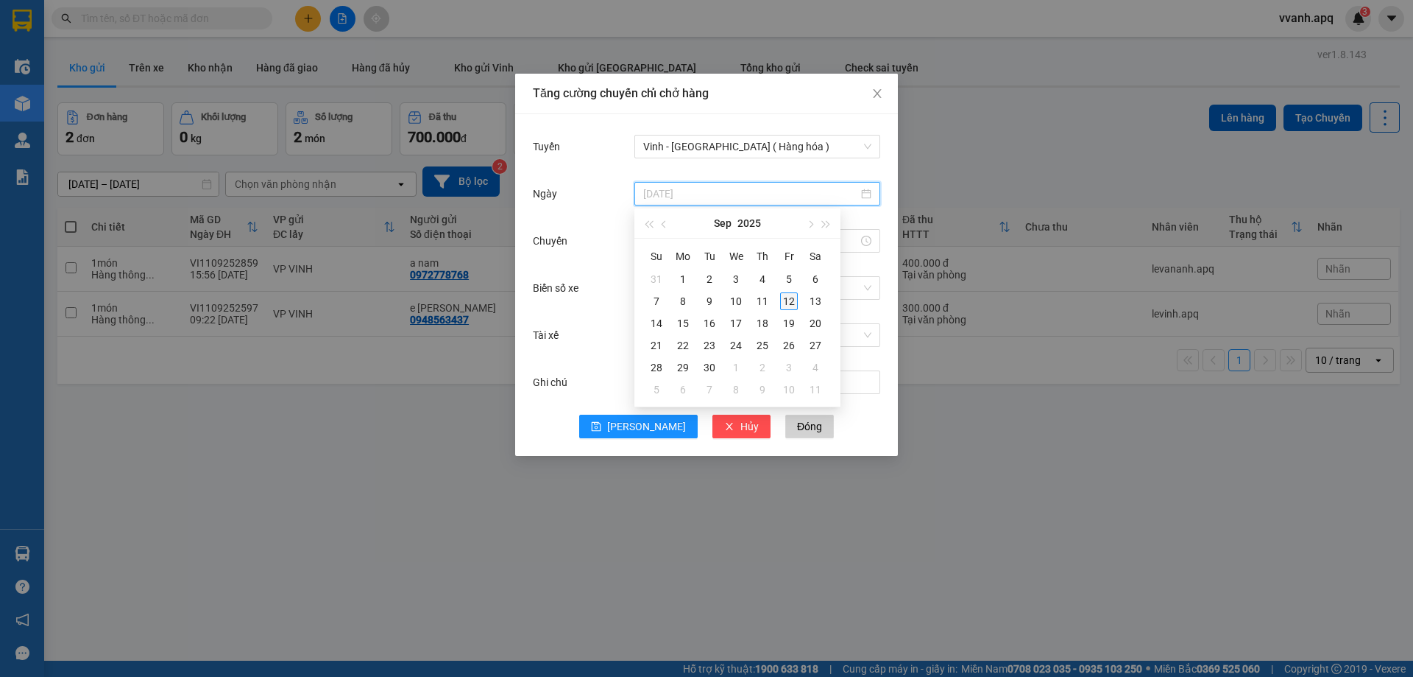
type input "[DATE]"
click at [785, 303] on div "12" at bounding box center [789, 301] width 18 height 18
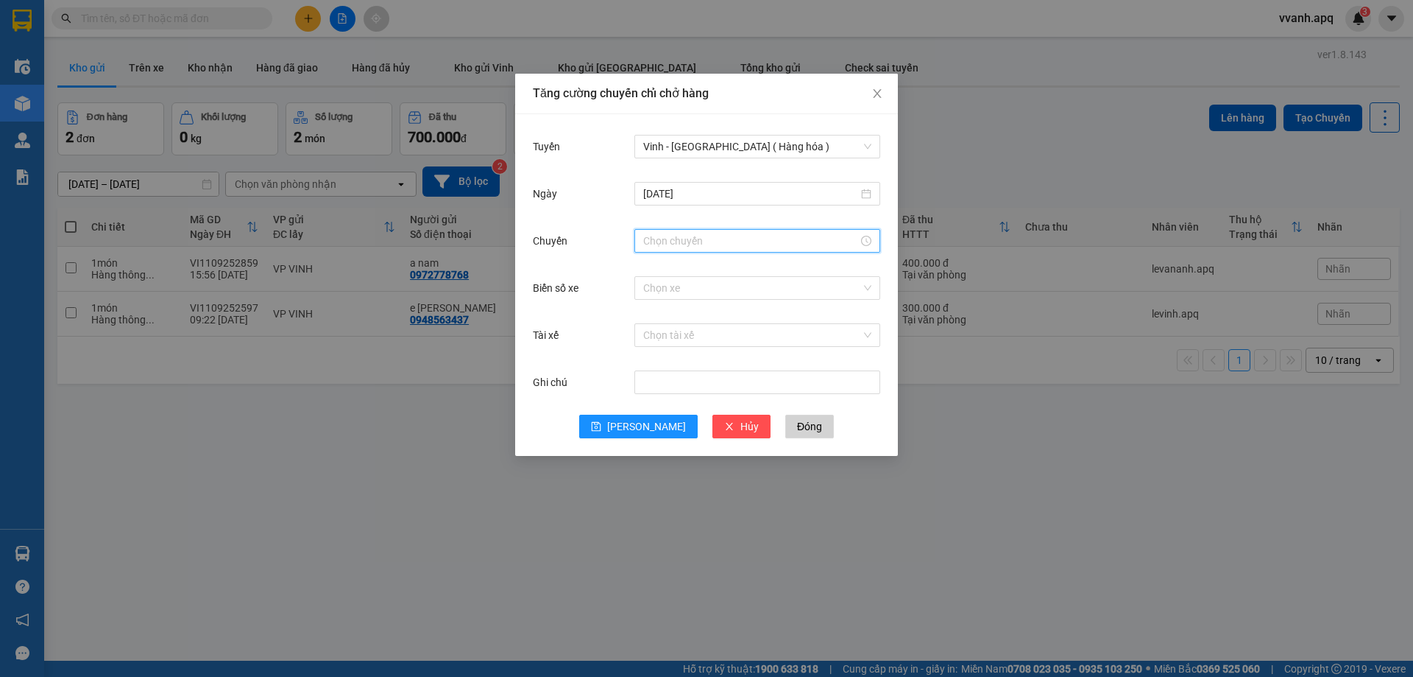
click at [668, 240] on input "Chuyến" at bounding box center [750, 241] width 215 height 16
click at [641, 284] on div "12" at bounding box center [655, 289] width 41 height 21
click at [698, 413] on div "07" at bounding box center [697, 413] width 40 height 21
type input "12:07"
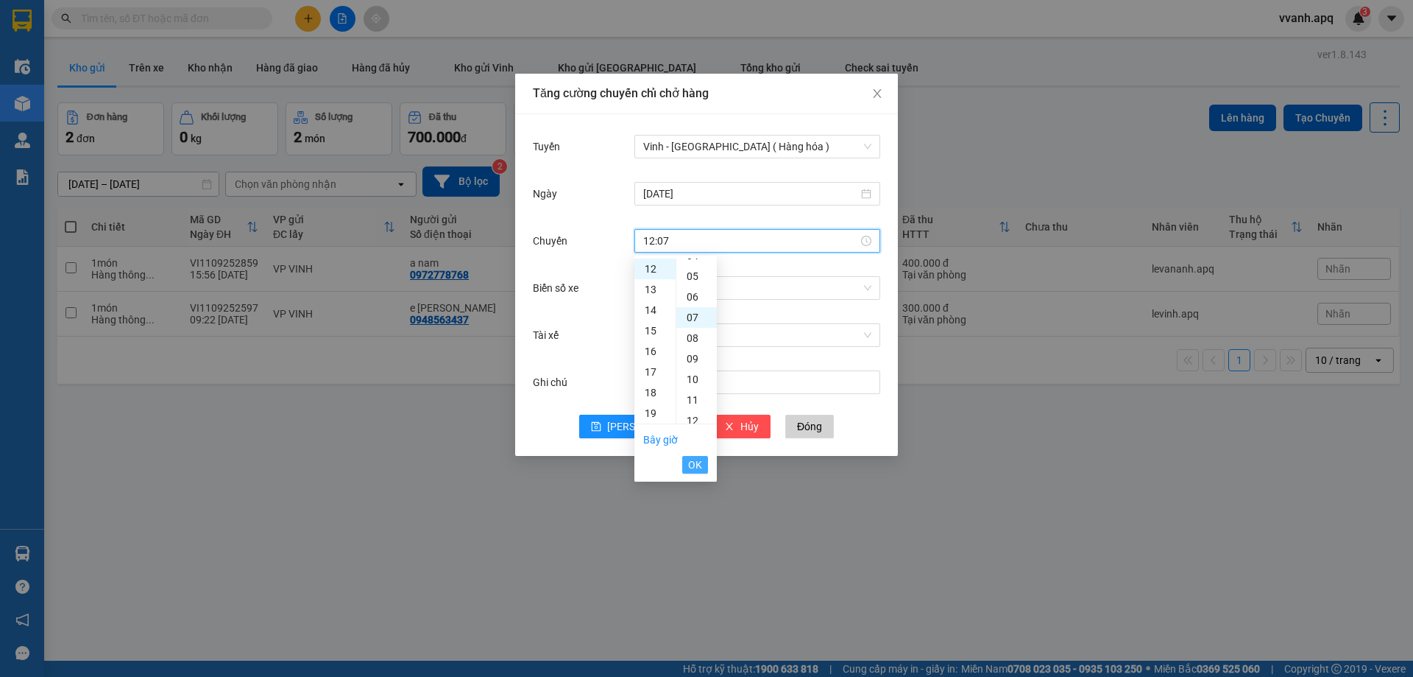
scroll to position [144, 0]
click at [698, 459] on span "OK" at bounding box center [695, 464] width 14 height 16
click at [744, 289] on input "Biển số xe" at bounding box center [752, 288] width 218 height 22
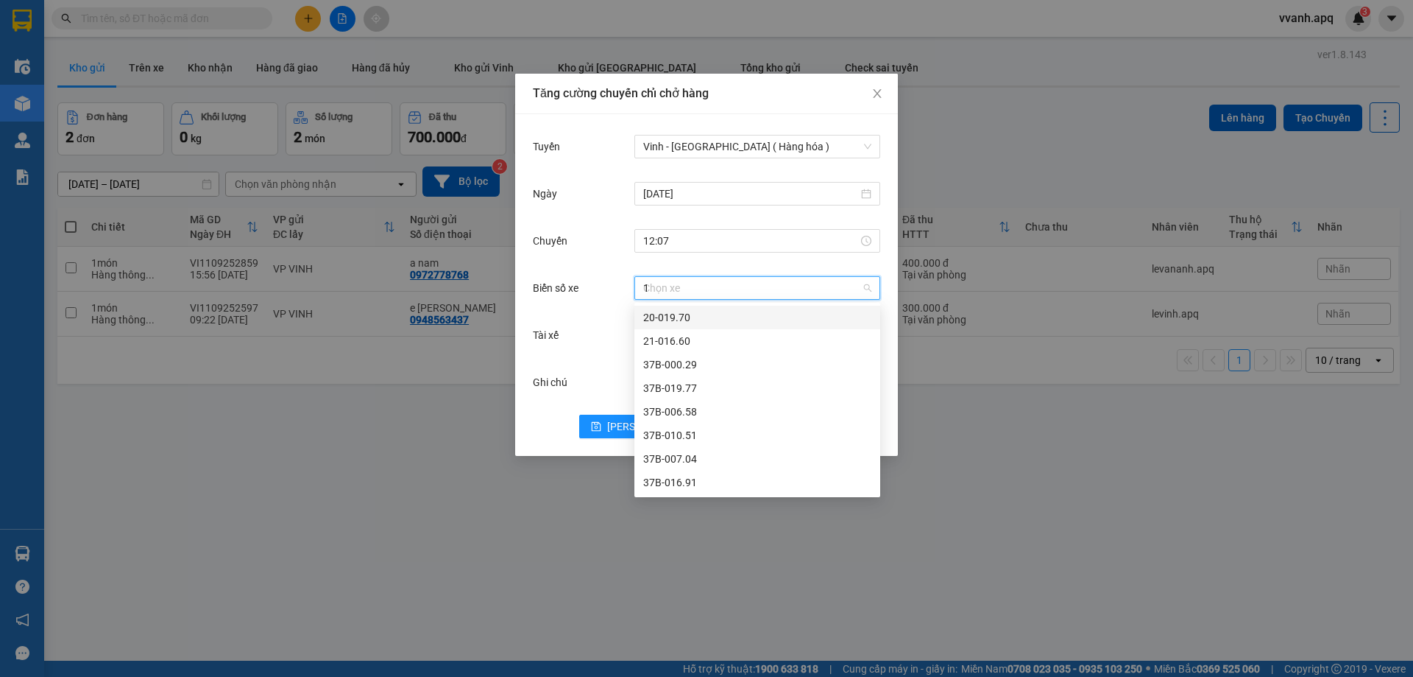
type input "12"
click at [730, 325] on div "37H-086.12" at bounding box center [758, 318] width 246 height 24
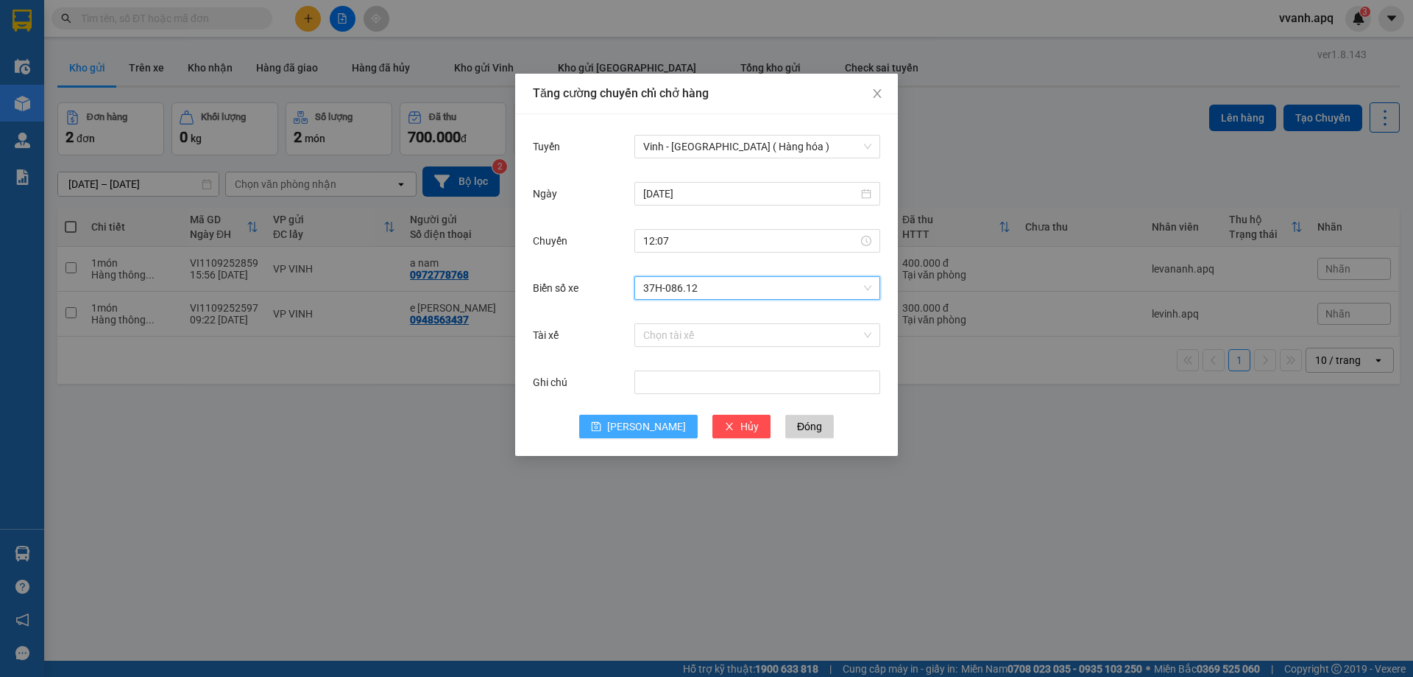
click at [649, 421] on span "[PERSON_NAME]" at bounding box center [646, 426] width 79 height 16
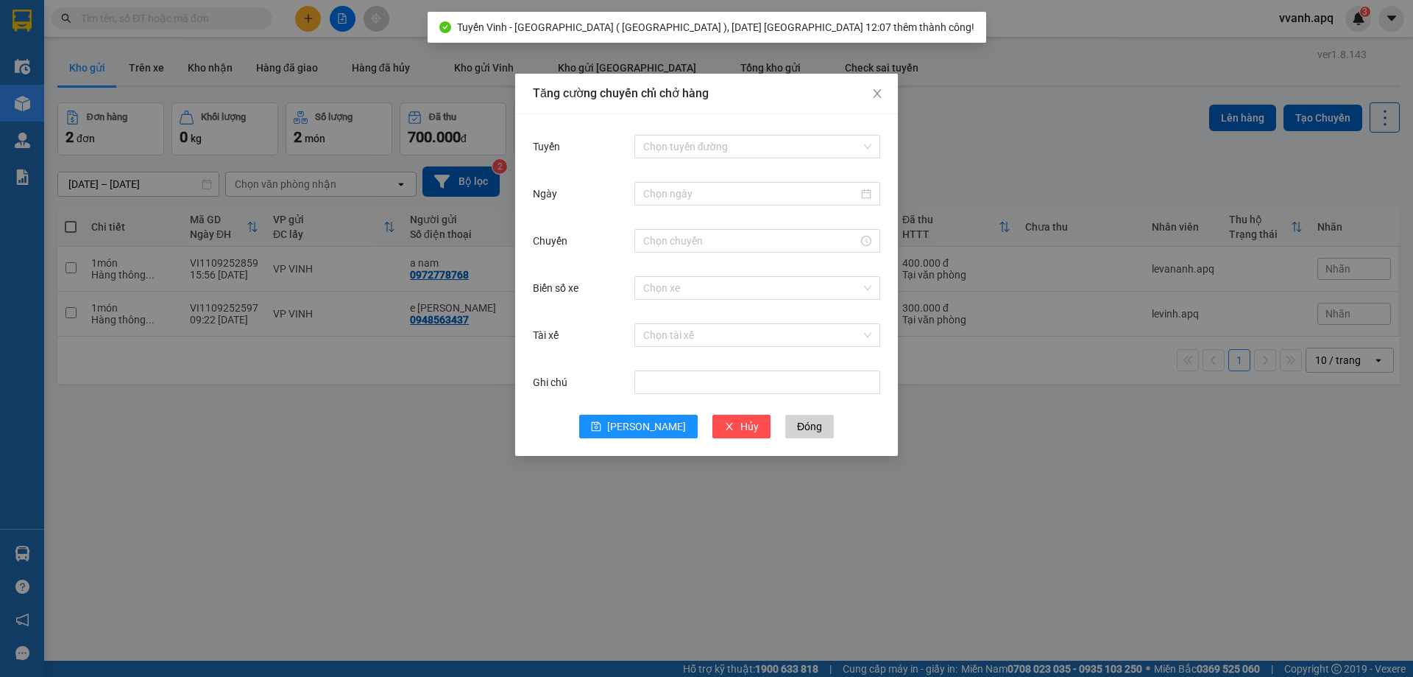
click at [678, 132] on div "Chọn tuyến đường" at bounding box center [758, 146] width 246 height 29
click at [682, 144] on input "Tuyến" at bounding box center [752, 146] width 218 height 22
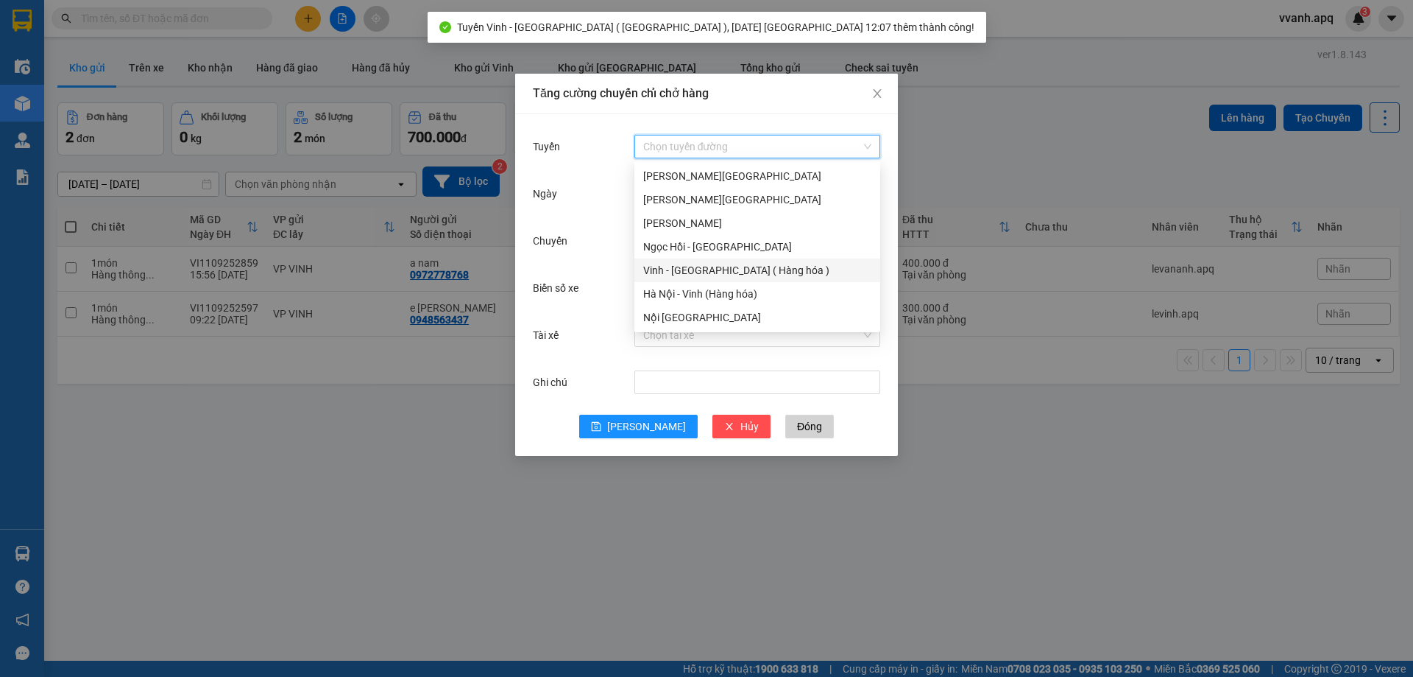
click at [696, 261] on div "Vinh - [GEOGRAPHIC_DATA] ( Hàng hóa )" at bounding box center [758, 270] width 246 height 24
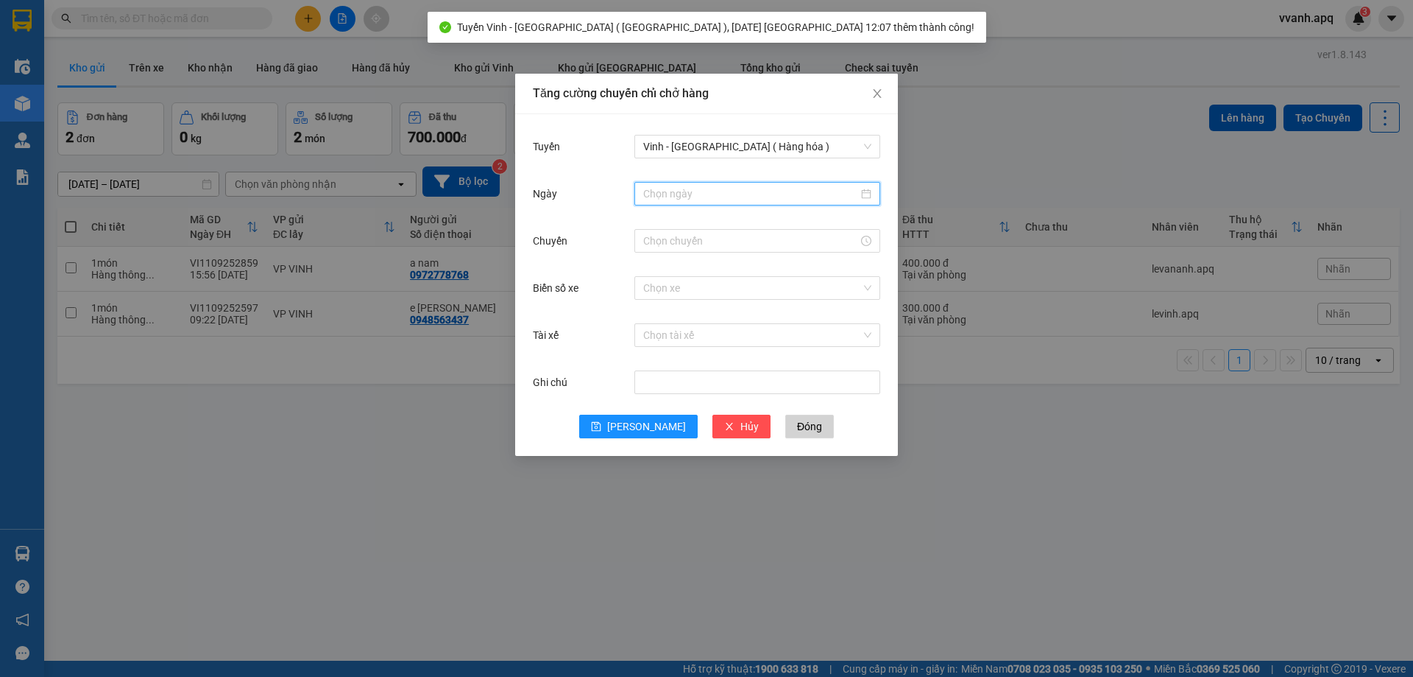
click at [709, 194] on input "Ngày" at bounding box center [750, 194] width 215 height 16
type input "[DATE]"
click at [790, 303] on div "12" at bounding box center [789, 301] width 18 height 18
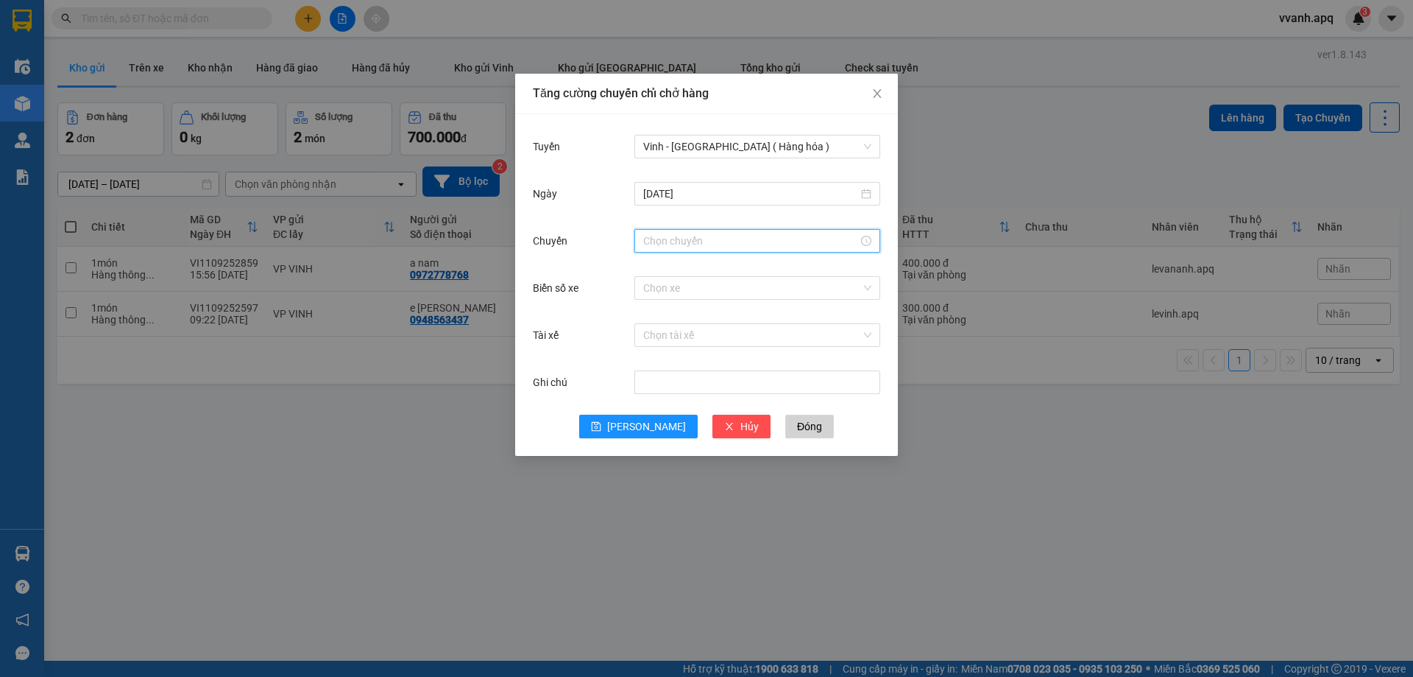
click at [691, 244] on input "Chuyến" at bounding box center [750, 241] width 215 height 16
click at [656, 285] on div "13" at bounding box center [655, 289] width 41 height 21
click at [694, 372] on div "12" at bounding box center [697, 369] width 40 height 21
type input "13:12"
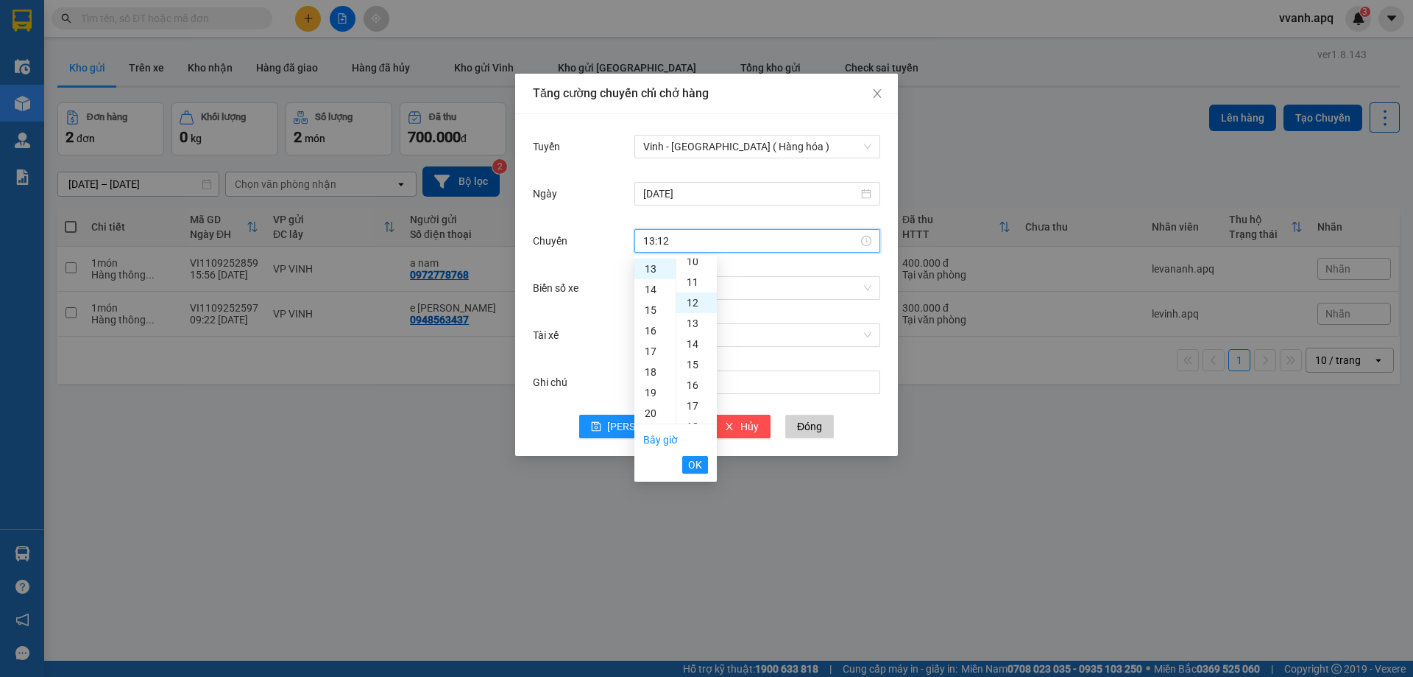
scroll to position [247, 0]
click at [705, 465] on button "OK" at bounding box center [695, 465] width 26 height 18
click at [758, 289] on input "Biển số xe" at bounding box center [752, 288] width 218 height 22
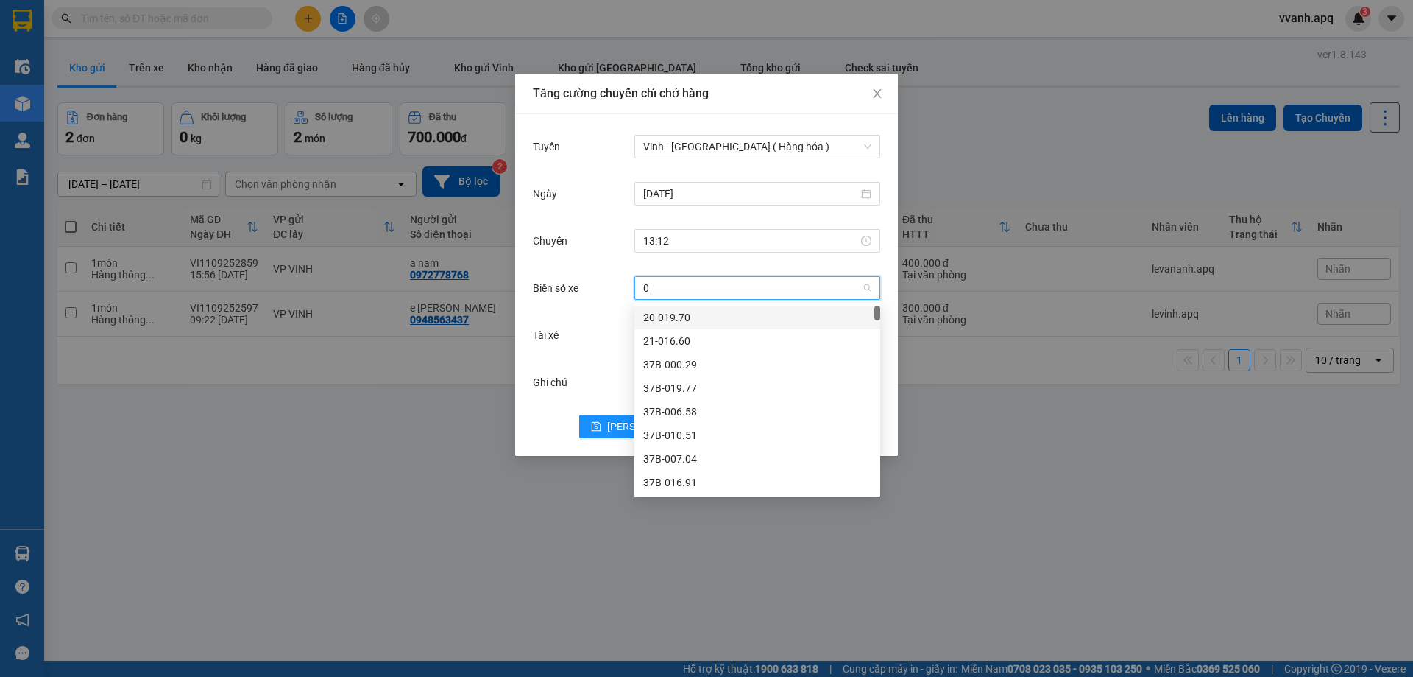
type input "02"
click at [746, 311] on div "37H-104.02" at bounding box center [757, 317] width 228 height 16
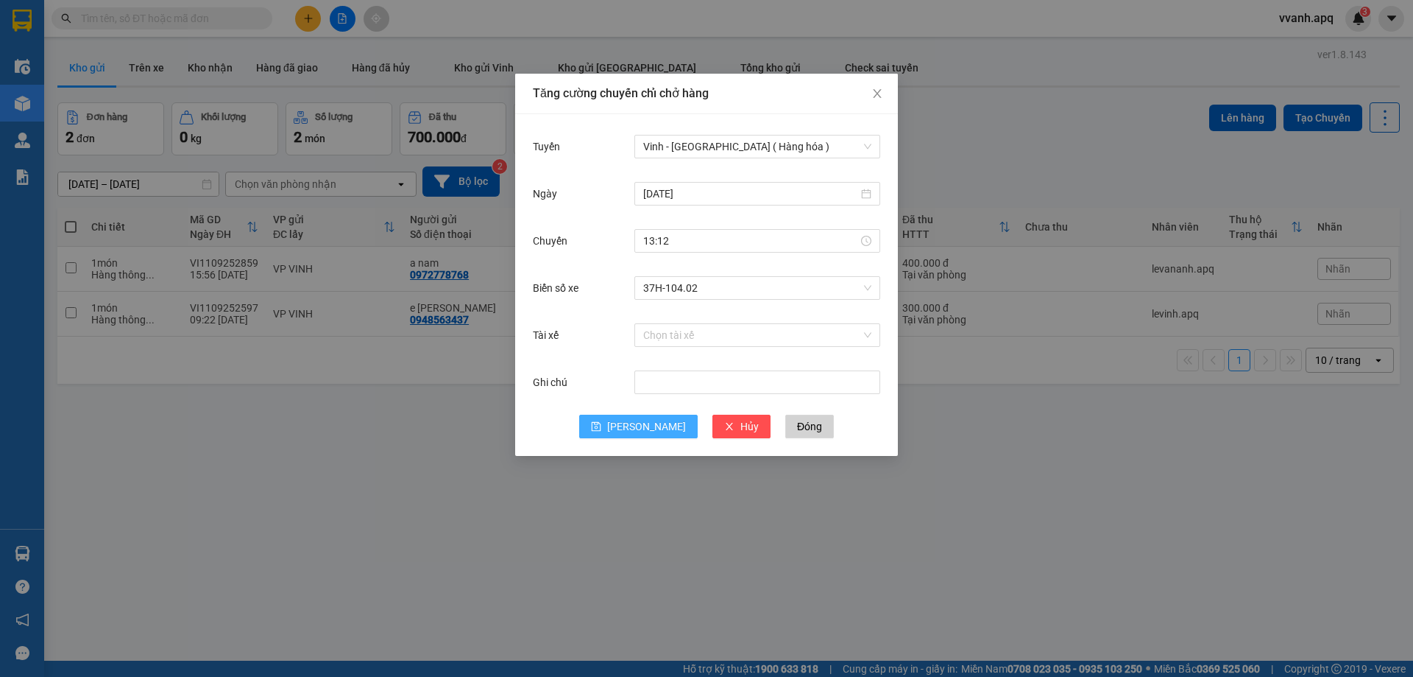
click at [601, 426] on icon "save" at bounding box center [596, 426] width 10 height 10
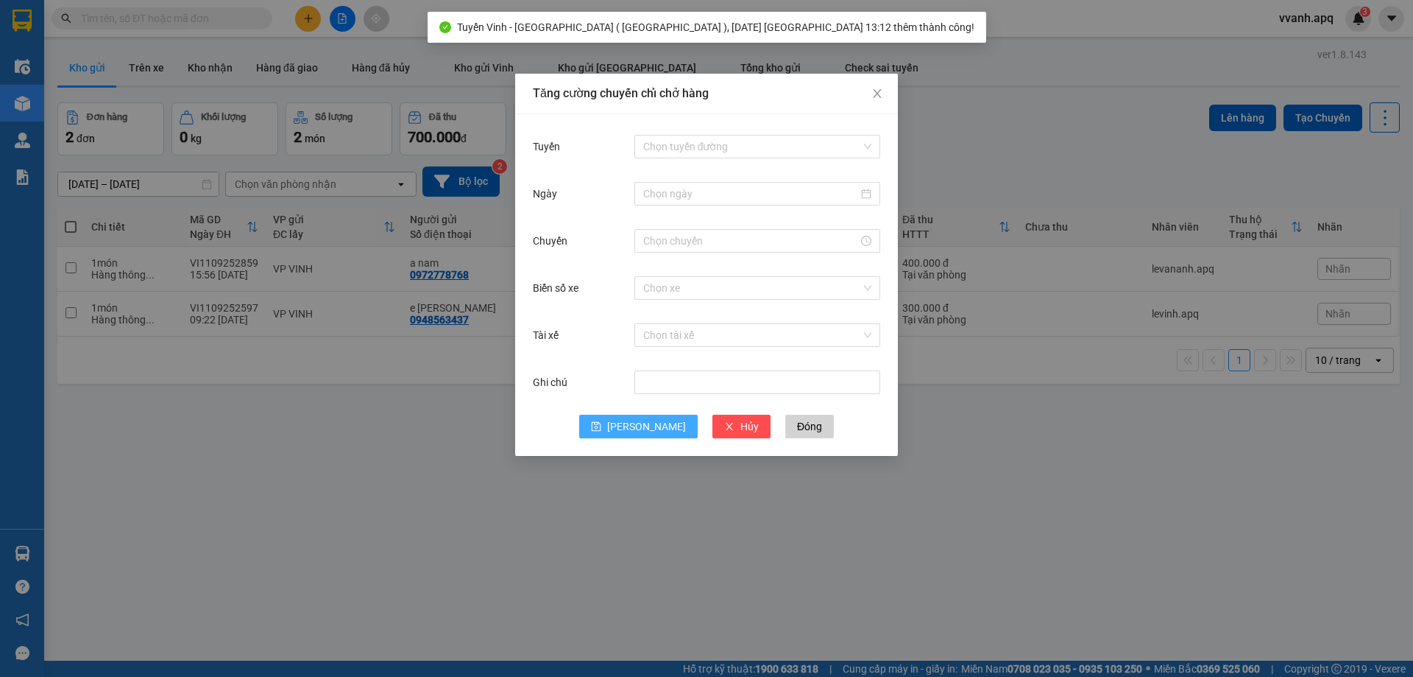
click at [717, 160] on div "Chọn tuyến đường" at bounding box center [758, 146] width 246 height 29
click at [717, 150] on input "Tuyến" at bounding box center [752, 146] width 218 height 22
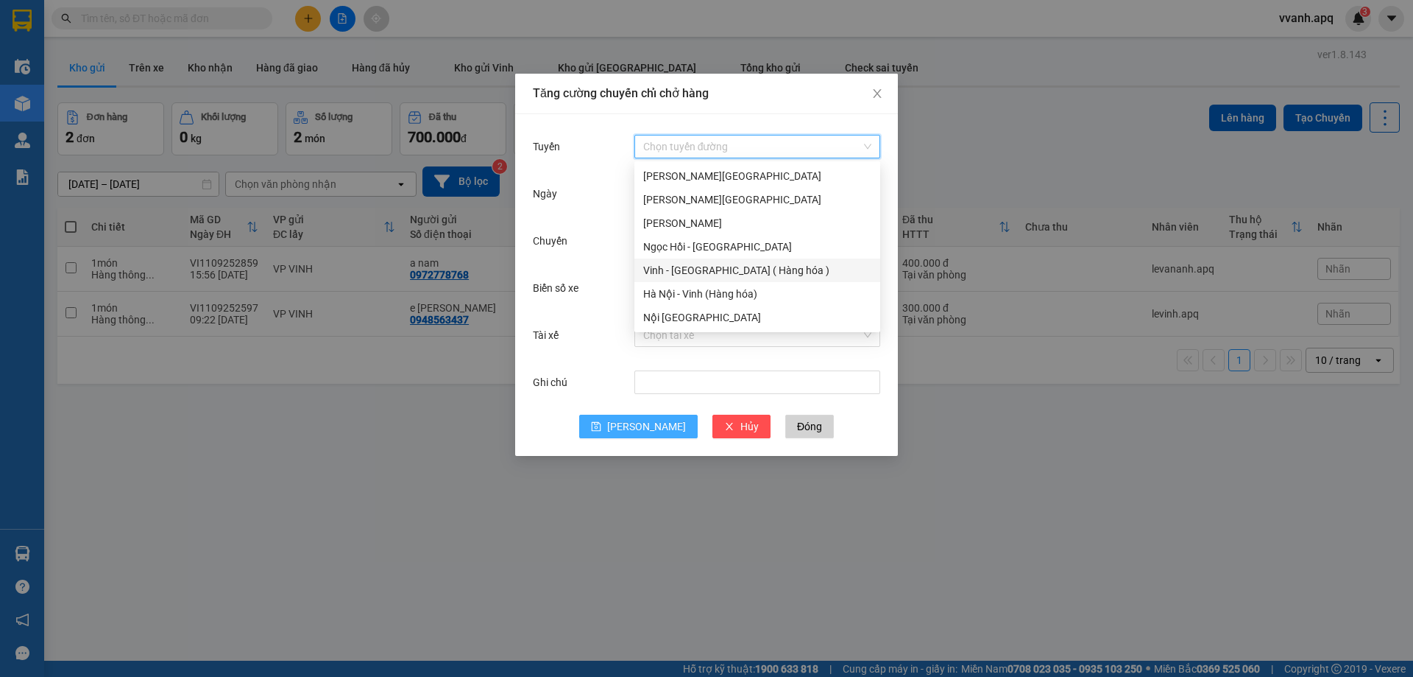
click at [702, 269] on div "Vinh - [GEOGRAPHIC_DATA] ( Hàng hóa )" at bounding box center [757, 270] width 228 height 16
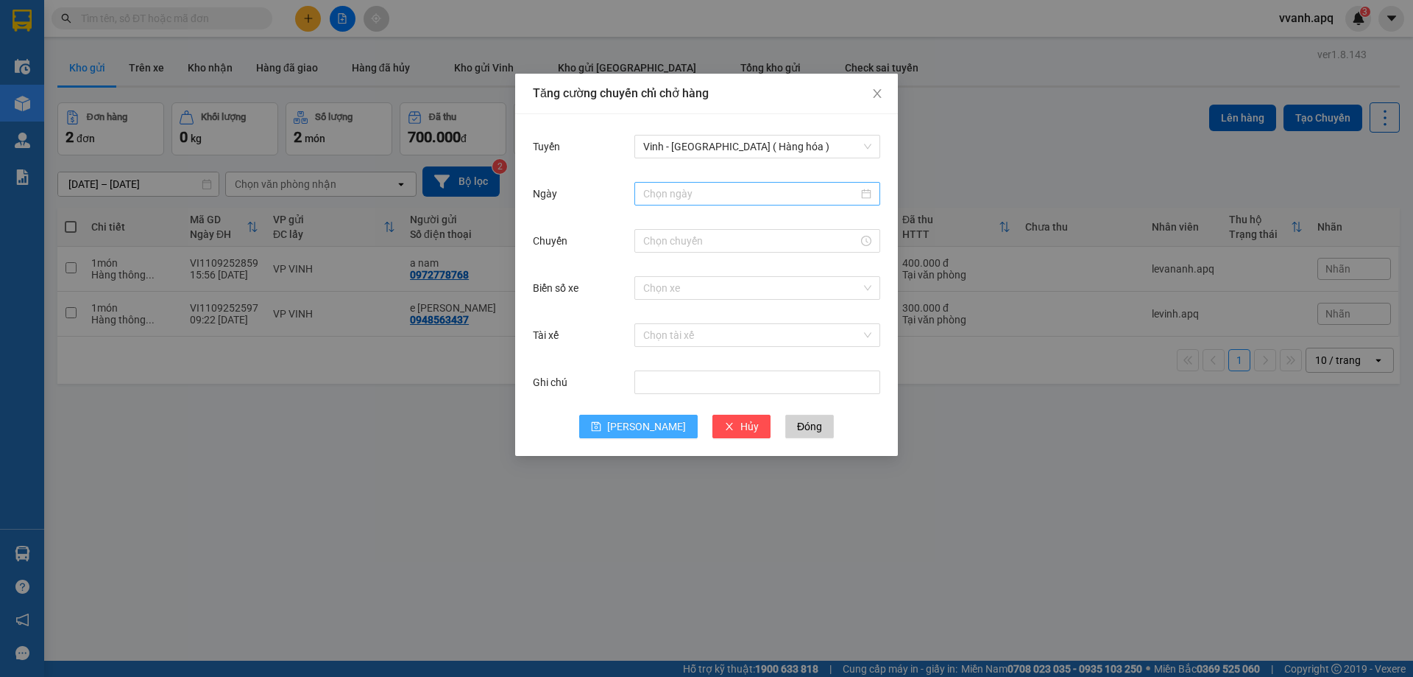
click at [710, 202] on div at bounding box center [758, 194] width 246 height 24
type input "[DATE]"
drag, startPoint x: 792, startPoint y: 299, endPoint x: 697, endPoint y: 239, distance: 112.5
click at [789, 299] on div "12" at bounding box center [789, 301] width 18 height 18
click at [697, 239] on input "Chuyến" at bounding box center [750, 241] width 215 height 16
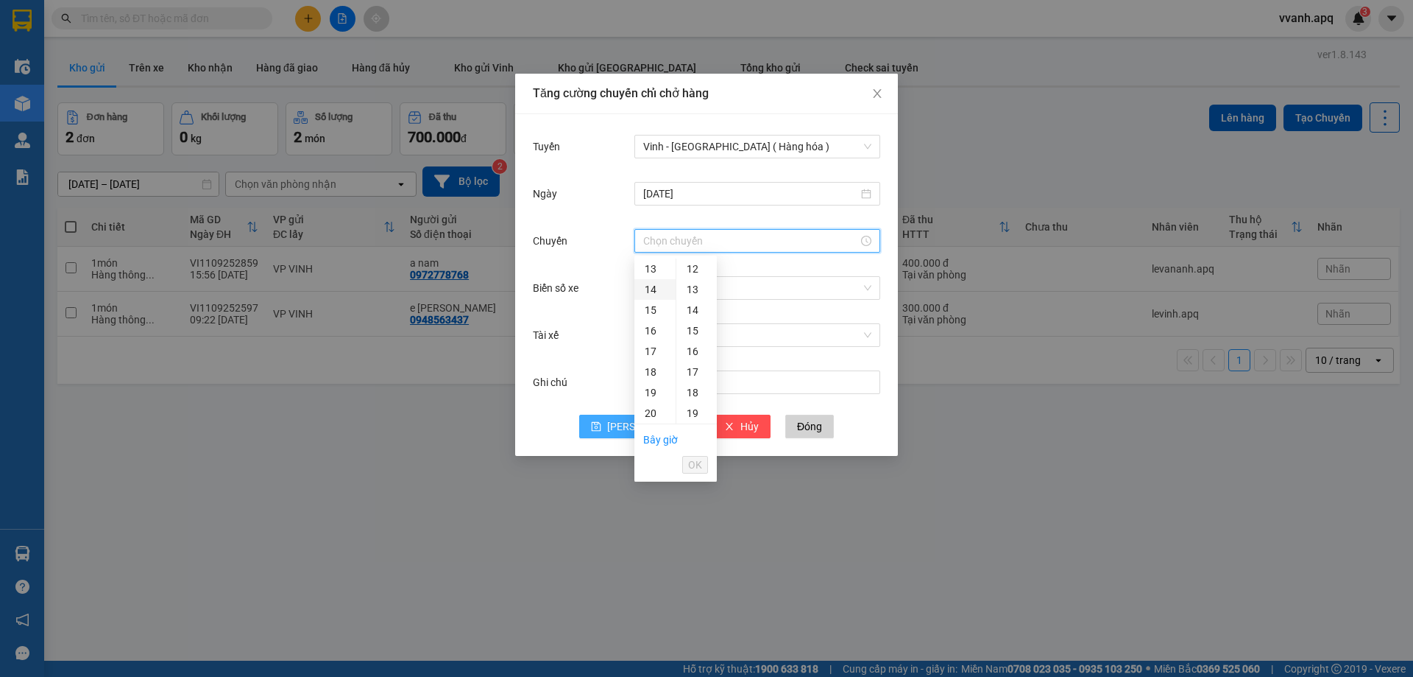
click at [654, 289] on div "14" at bounding box center [655, 289] width 41 height 21
click at [699, 361] on div "08" at bounding box center [697, 360] width 40 height 21
type input "14:08"
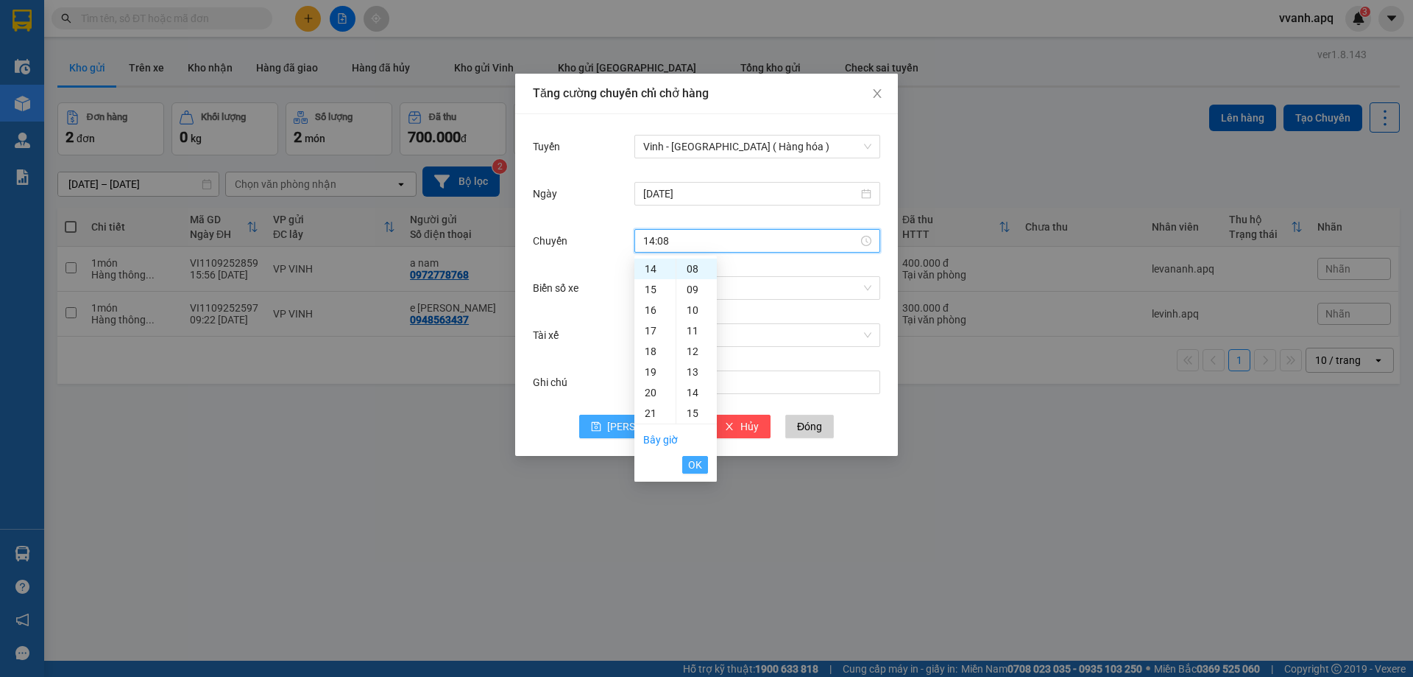
click at [699, 461] on span "OK" at bounding box center [695, 464] width 14 height 16
click at [756, 292] on input "Biển số xe" at bounding box center [752, 288] width 218 height 22
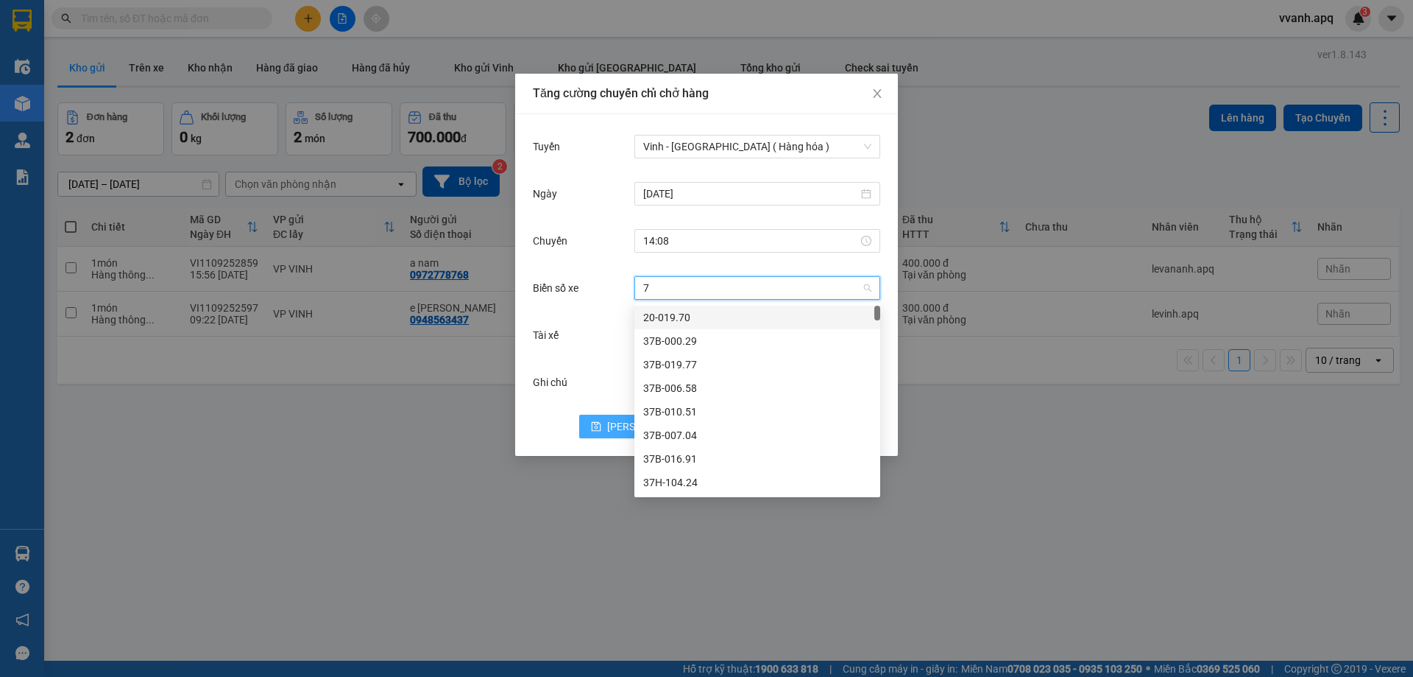
type input "73"
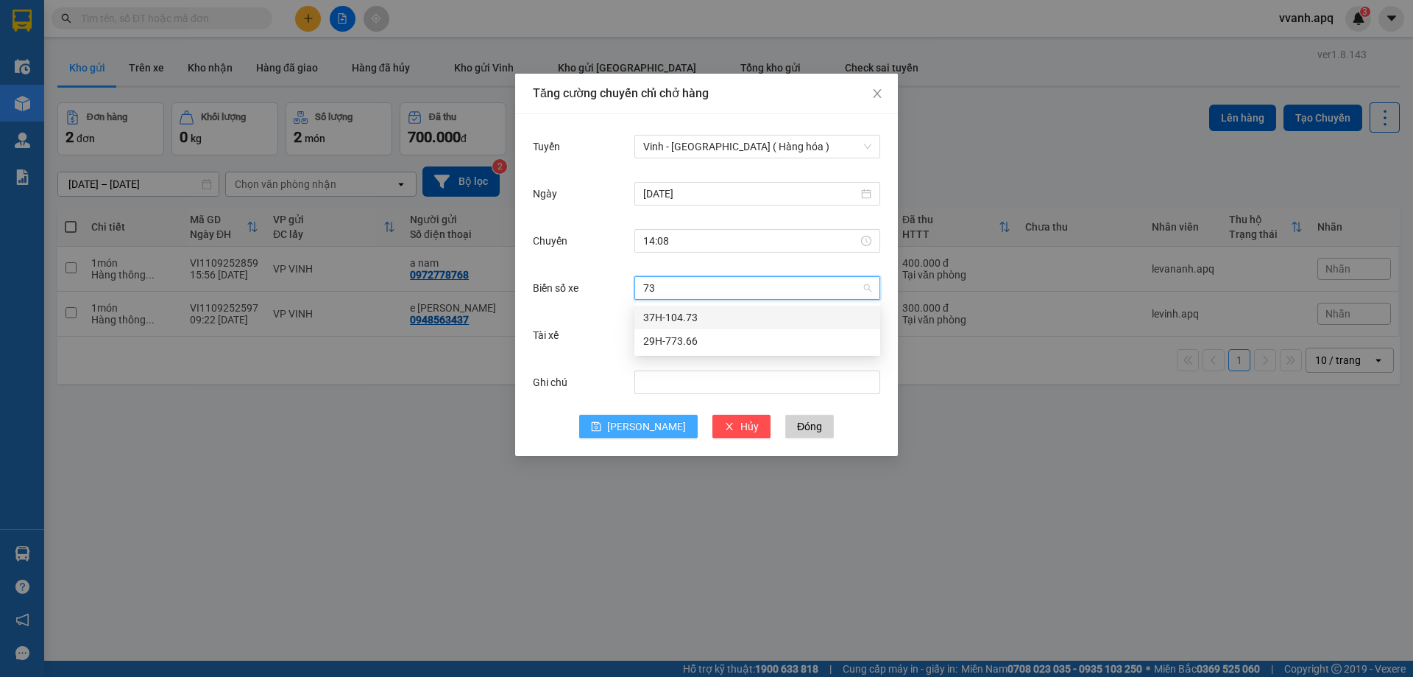
click at [695, 312] on div "37H-104.73" at bounding box center [757, 317] width 228 height 16
click at [648, 421] on span "[PERSON_NAME]" at bounding box center [646, 426] width 79 height 16
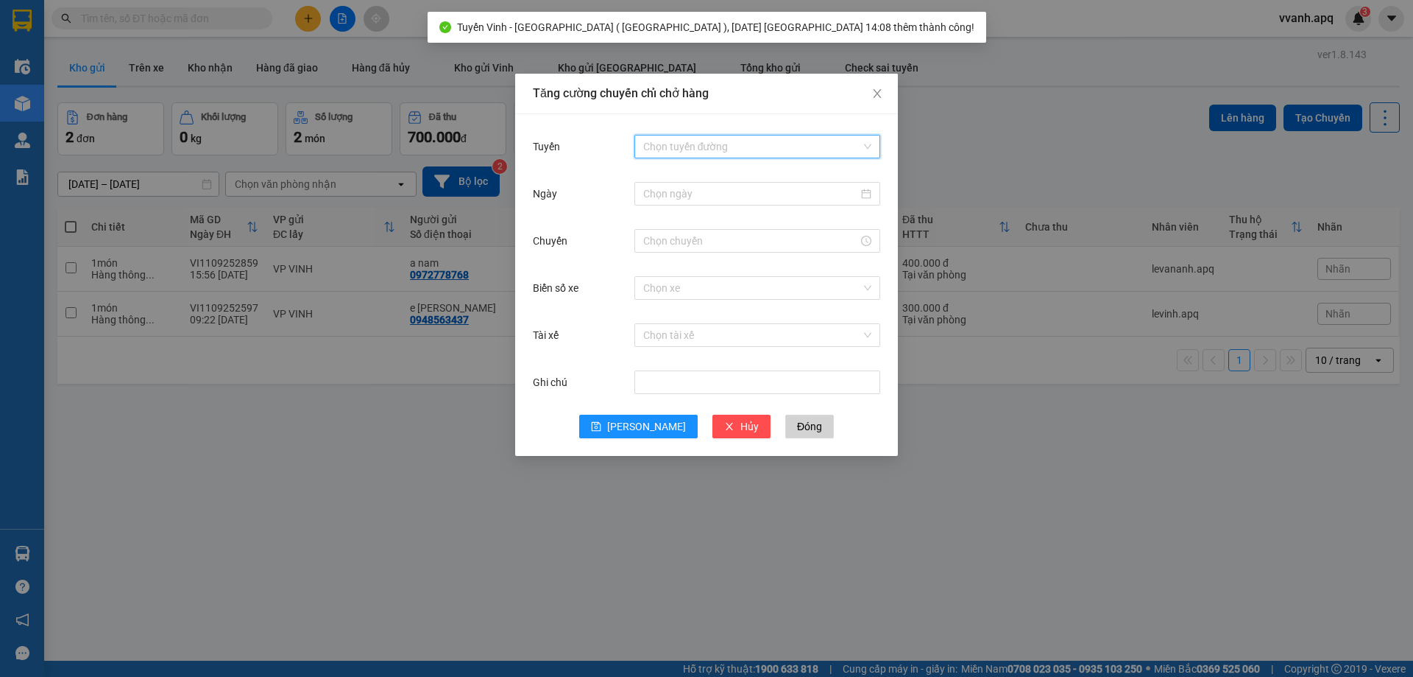
click at [702, 144] on input "Tuyến" at bounding box center [752, 146] width 218 height 22
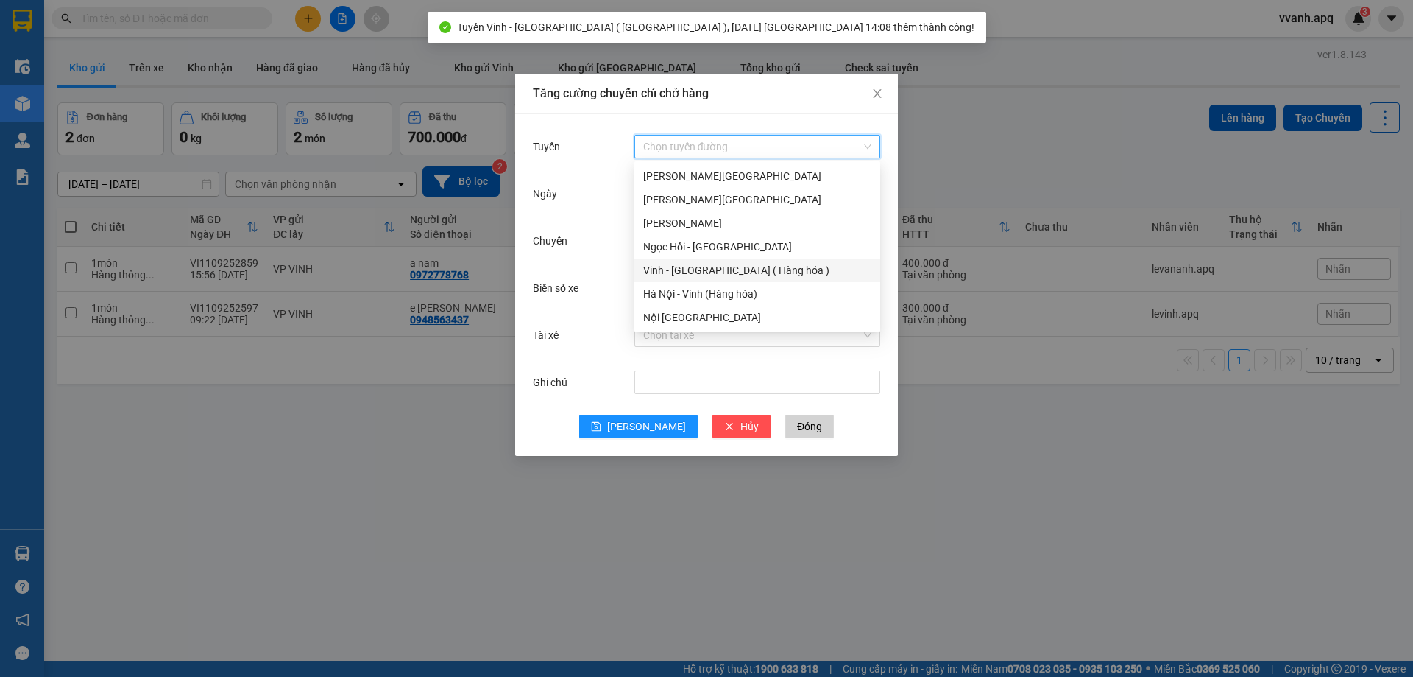
click at [694, 273] on div "Vinh - [GEOGRAPHIC_DATA] ( Hàng hóa )" at bounding box center [757, 270] width 228 height 16
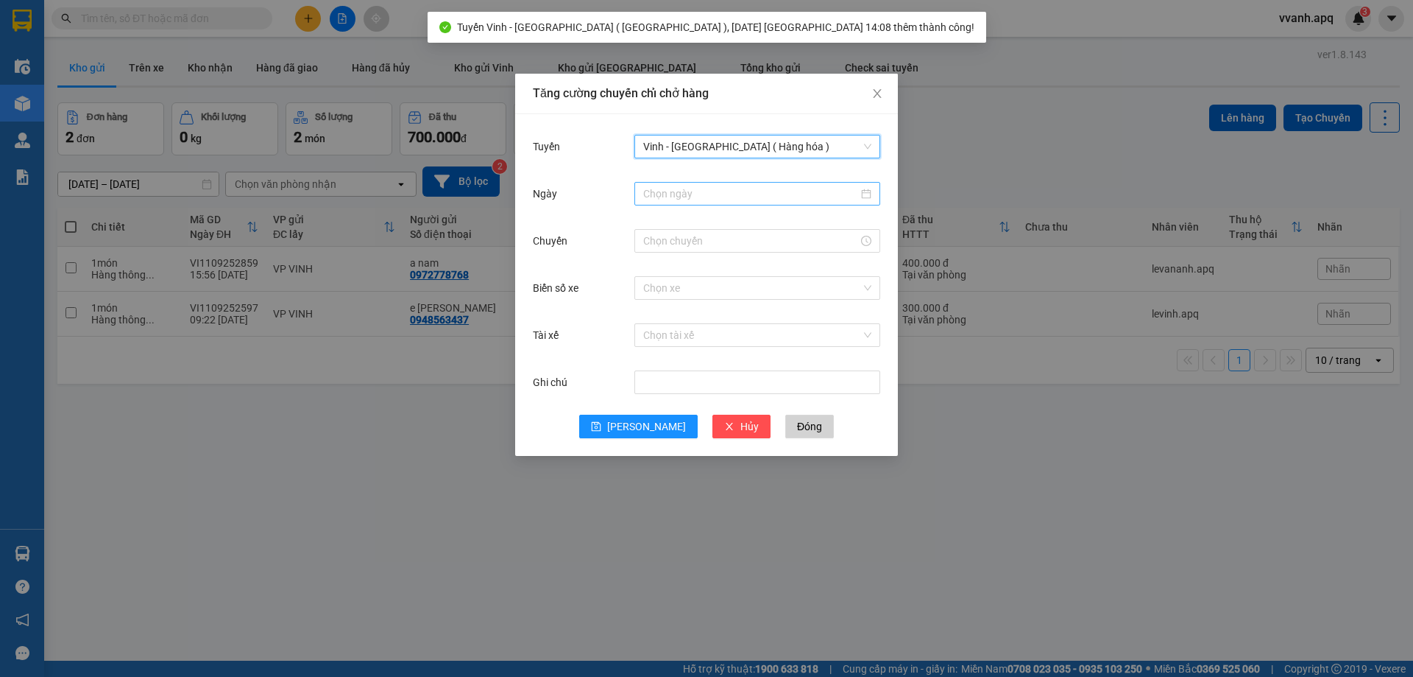
click at [717, 202] on div at bounding box center [758, 194] width 246 height 24
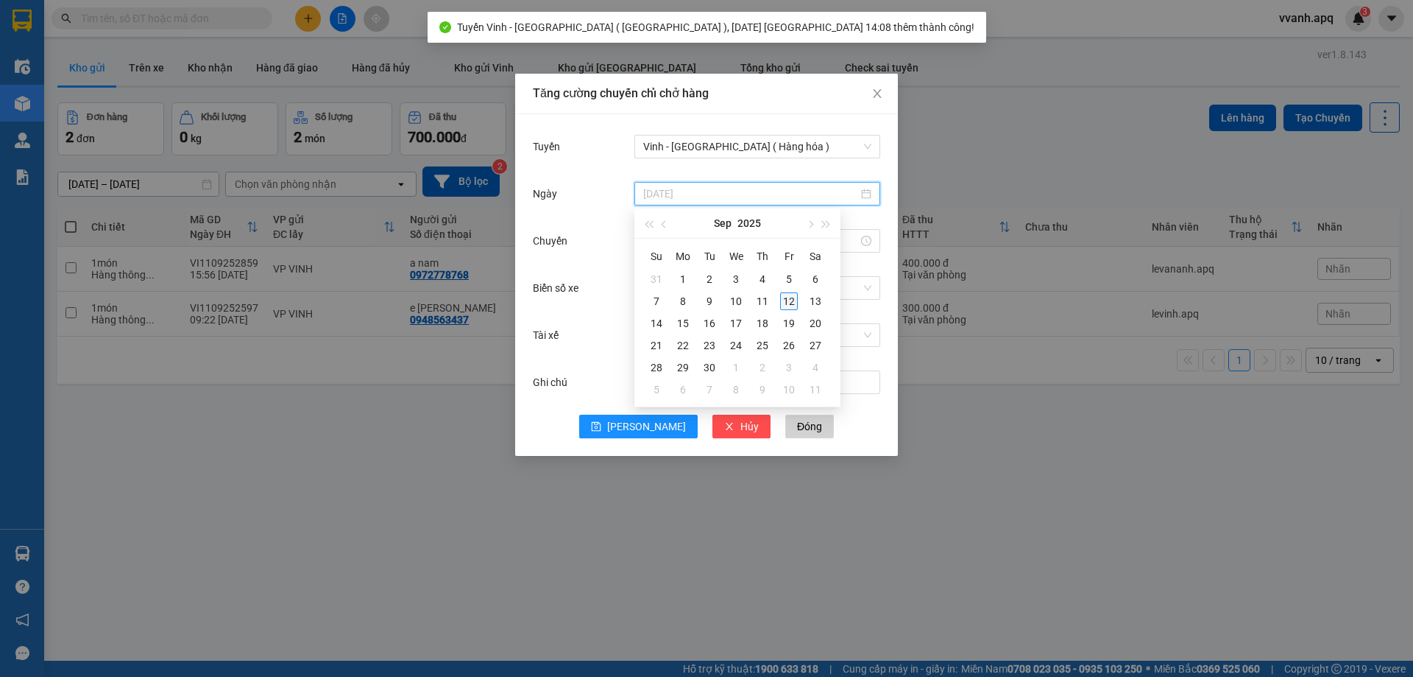
type input "[DATE]"
click at [792, 302] on div "12" at bounding box center [789, 301] width 18 height 18
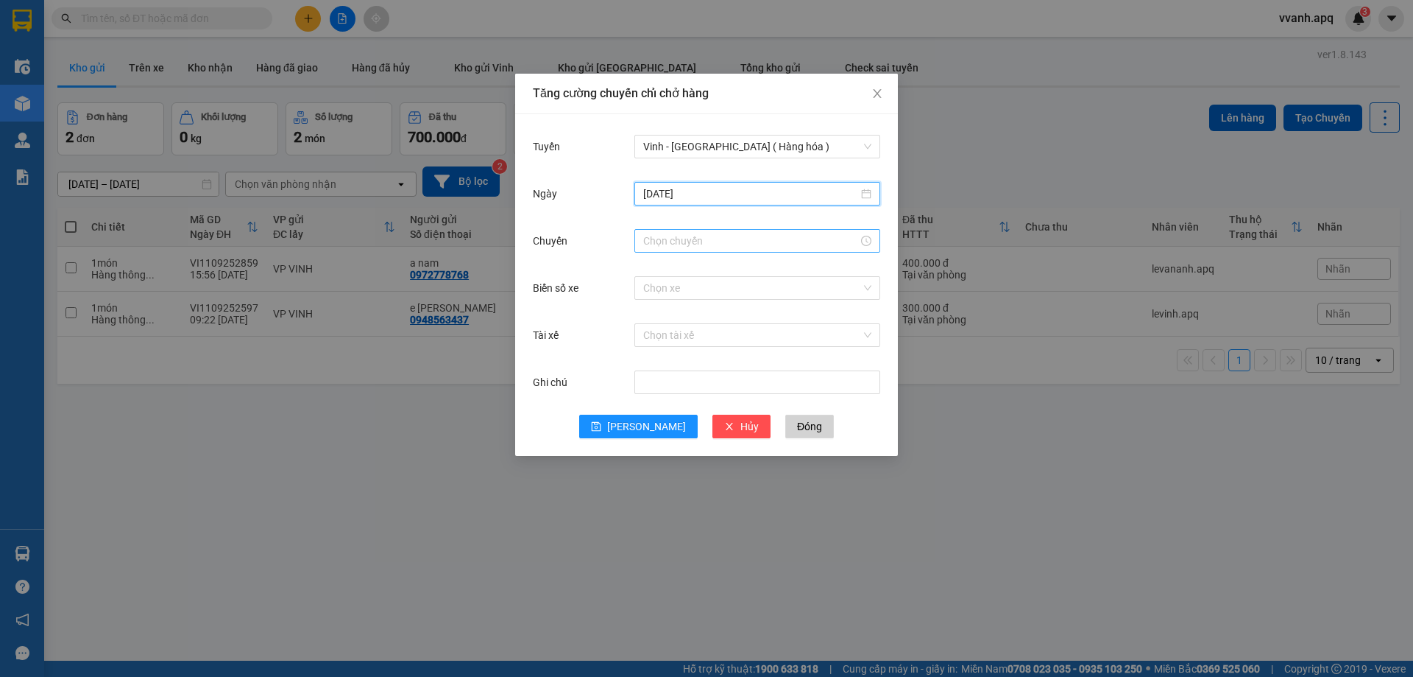
click at [682, 247] on input "Chuyến" at bounding box center [750, 241] width 215 height 16
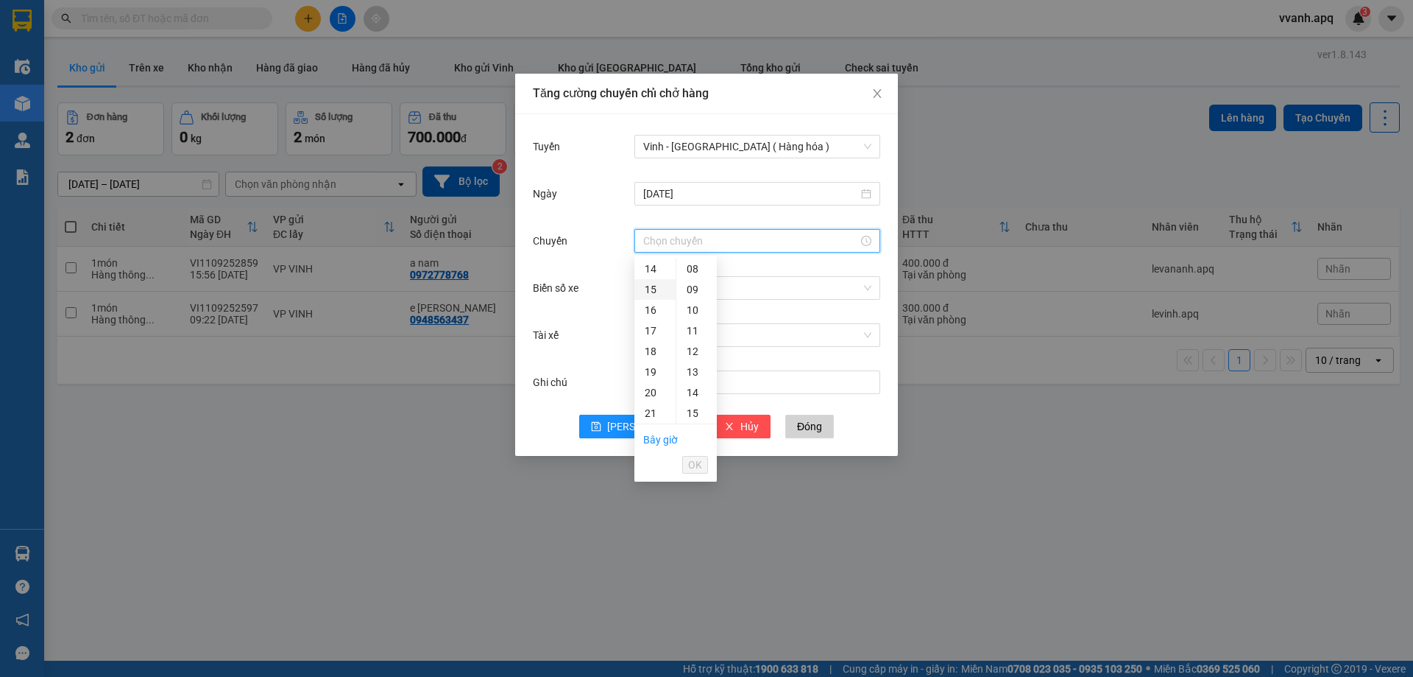
click at [657, 289] on div "15" at bounding box center [655, 289] width 41 height 21
click at [697, 402] on div "10" at bounding box center [697, 401] width 40 height 21
type input "15:10"
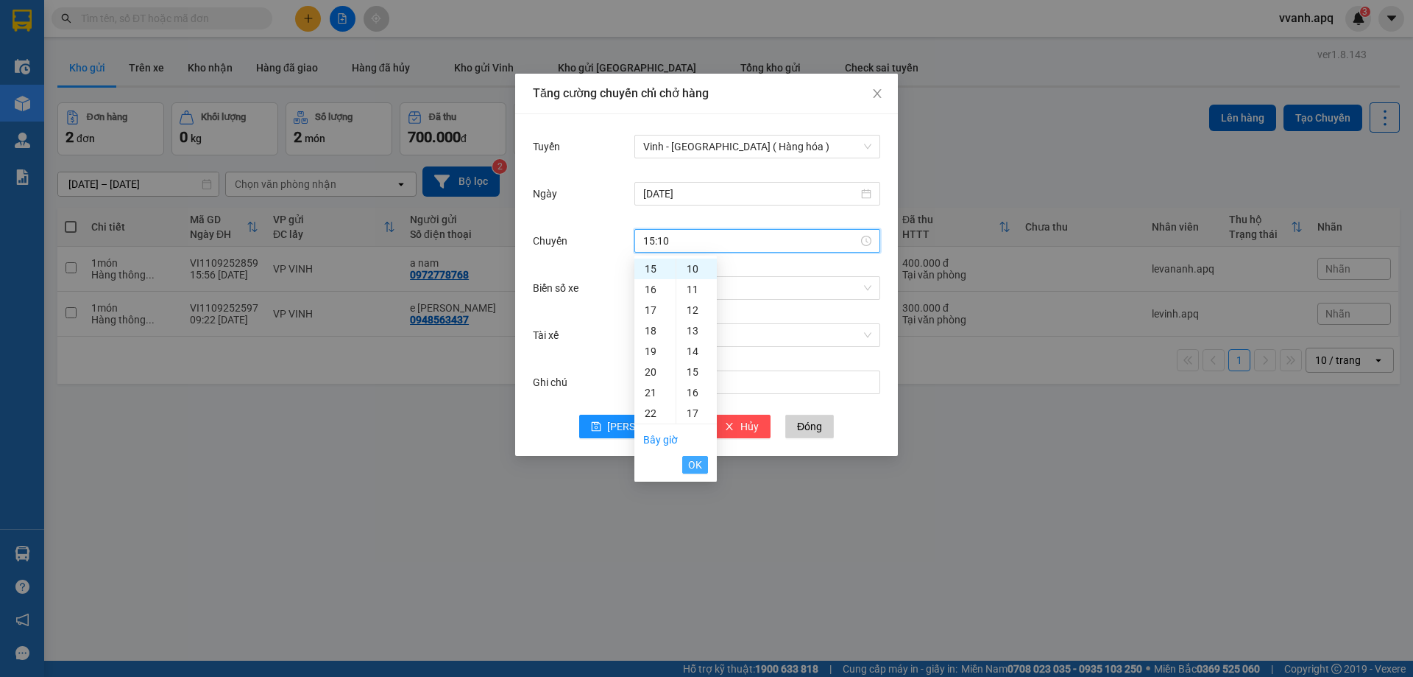
click at [693, 470] on span "OK" at bounding box center [695, 464] width 14 height 16
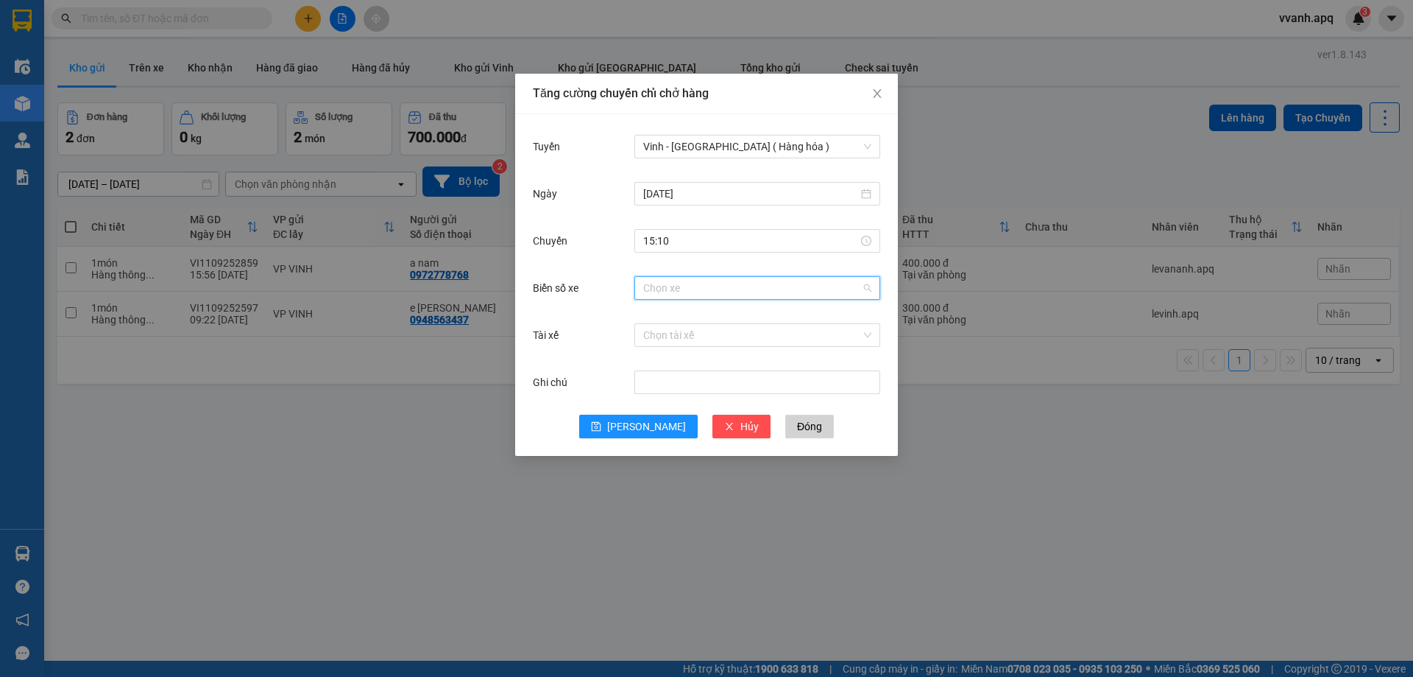
click at [753, 280] on input "Biển số xe" at bounding box center [752, 288] width 218 height 22
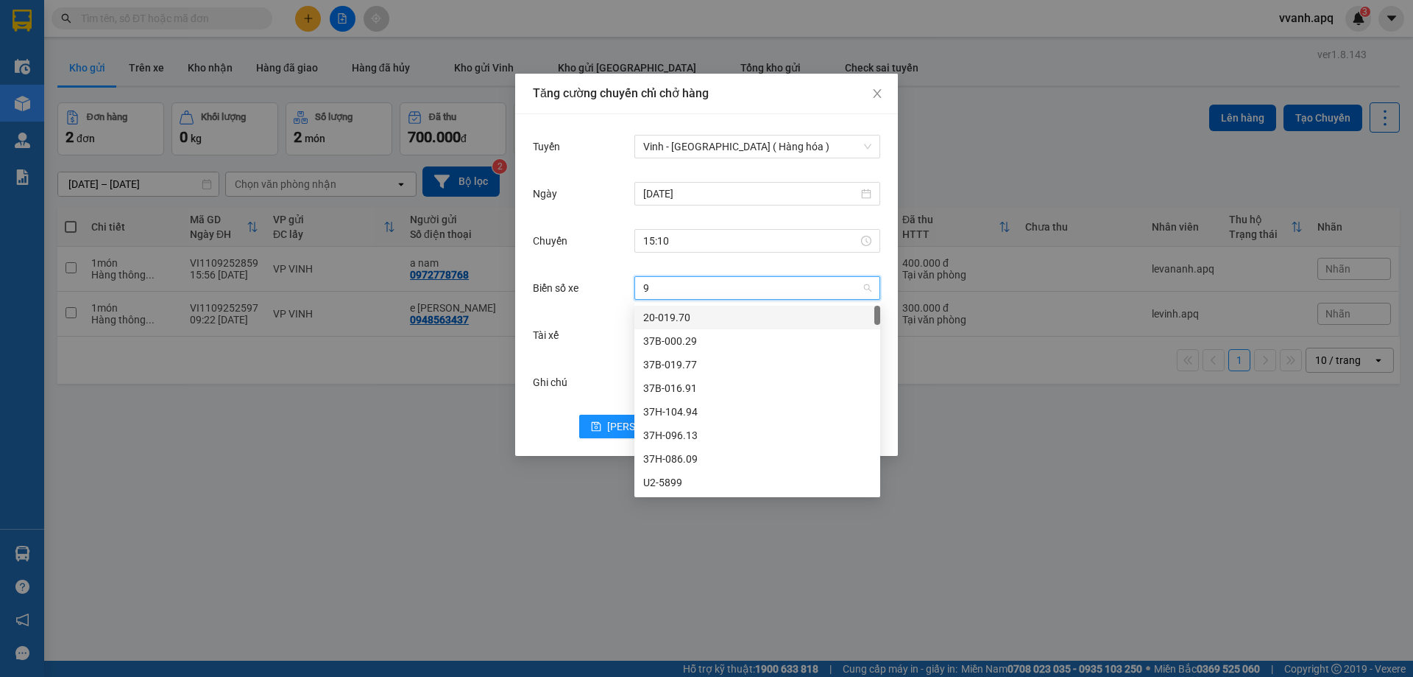
type input "94"
click at [717, 317] on div "37H-104.94" at bounding box center [757, 317] width 228 height 16
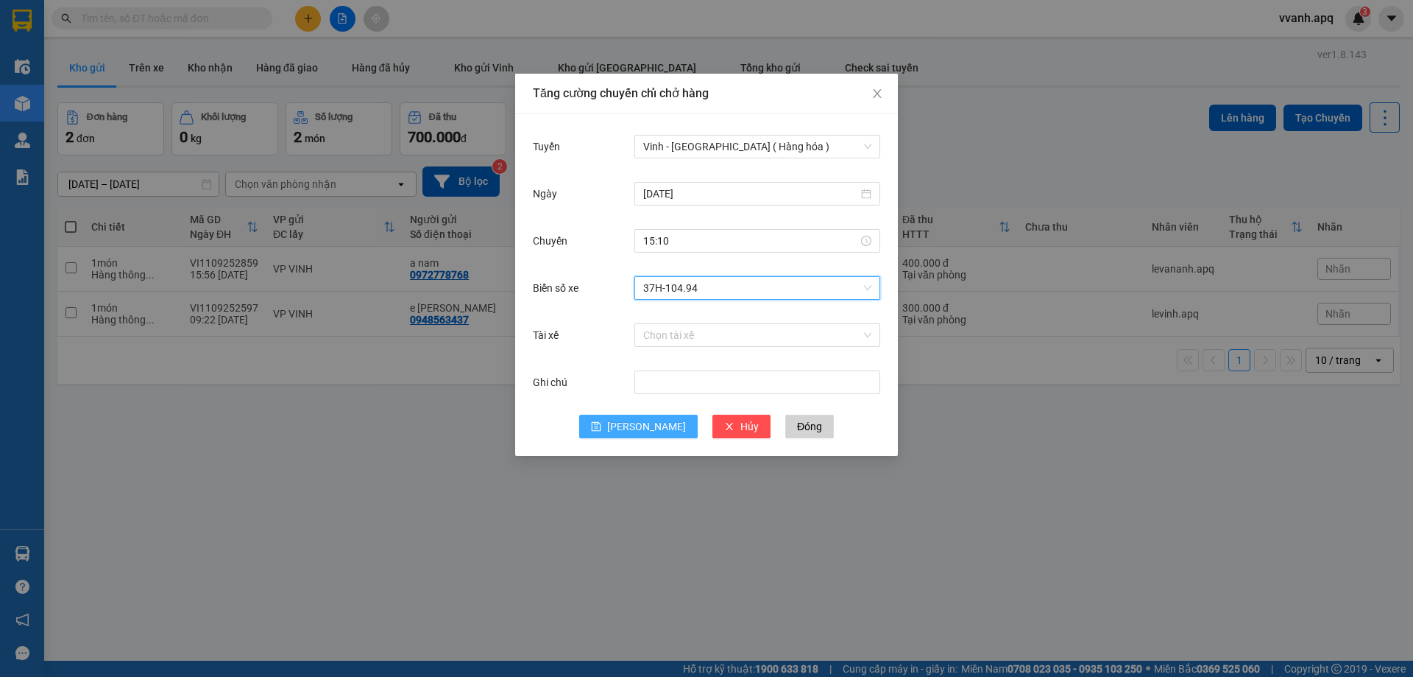
click at [643, 422] on span "[PERSON_NAME]" at bounding box center [646, 426] width 79 height 16
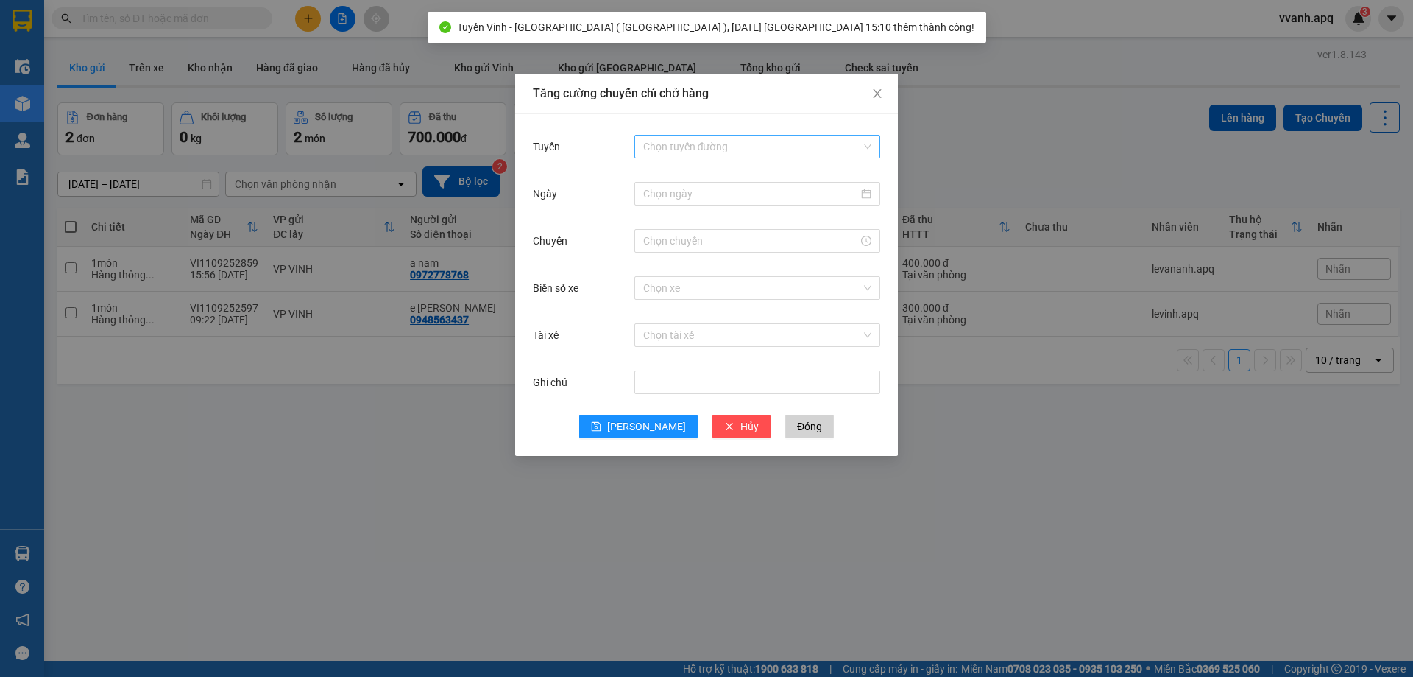
click at [682, 149] on input "Tuyến" at bounding box center [752, 146] width 218 height 22
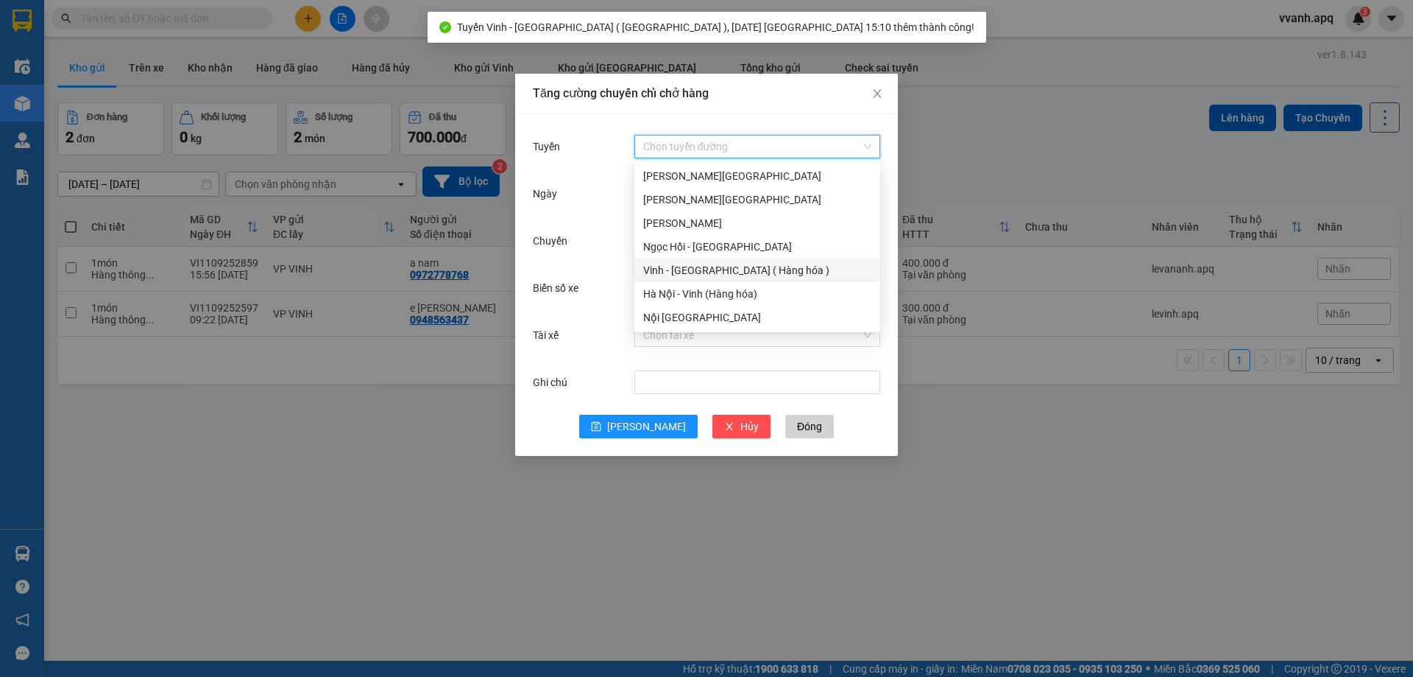
click at [676, 266] on div "Vinh - [GEOGRAPHIC_DATA] ( Hàng hóa )" at bounding box center [757, 270] width 228 height 16
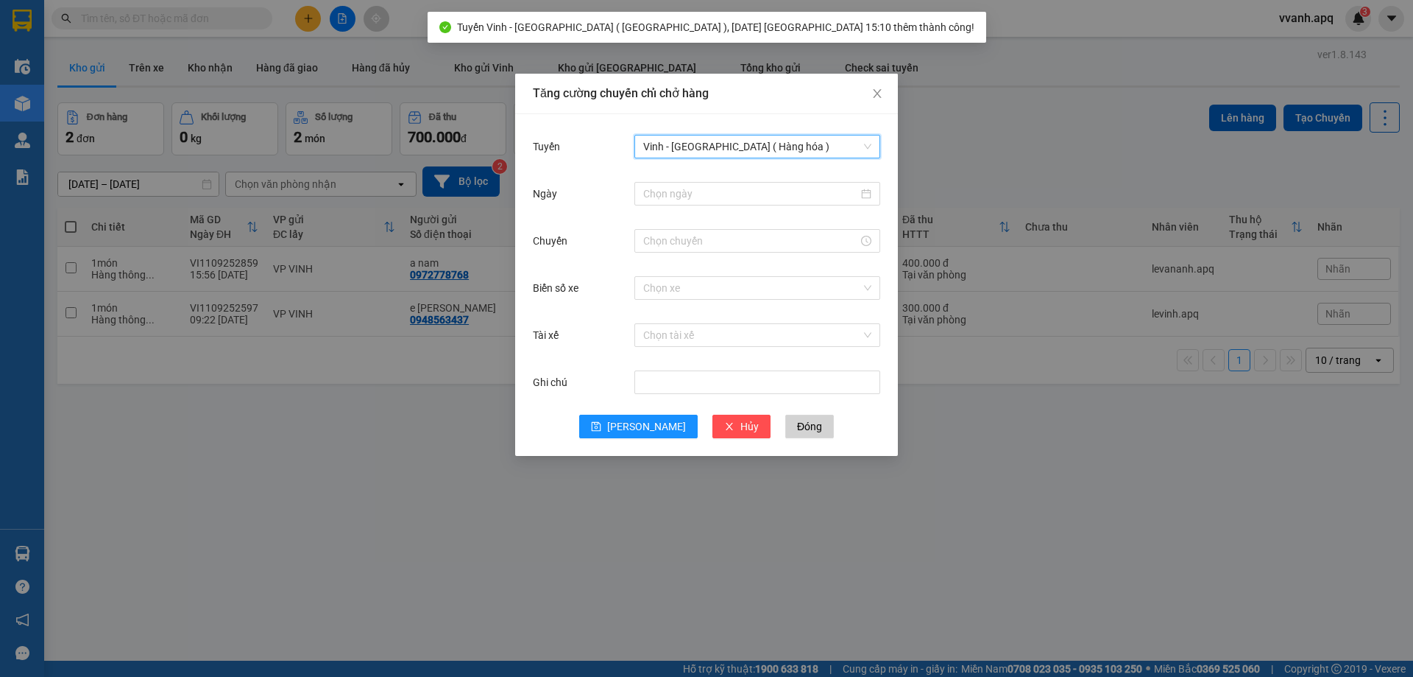
click at [714, 208] on div at bounding box center [758, 193] width 246 height 29
click at [718, 198] on input "Ngày" at bounding box center [750, 194] width 215 height 16
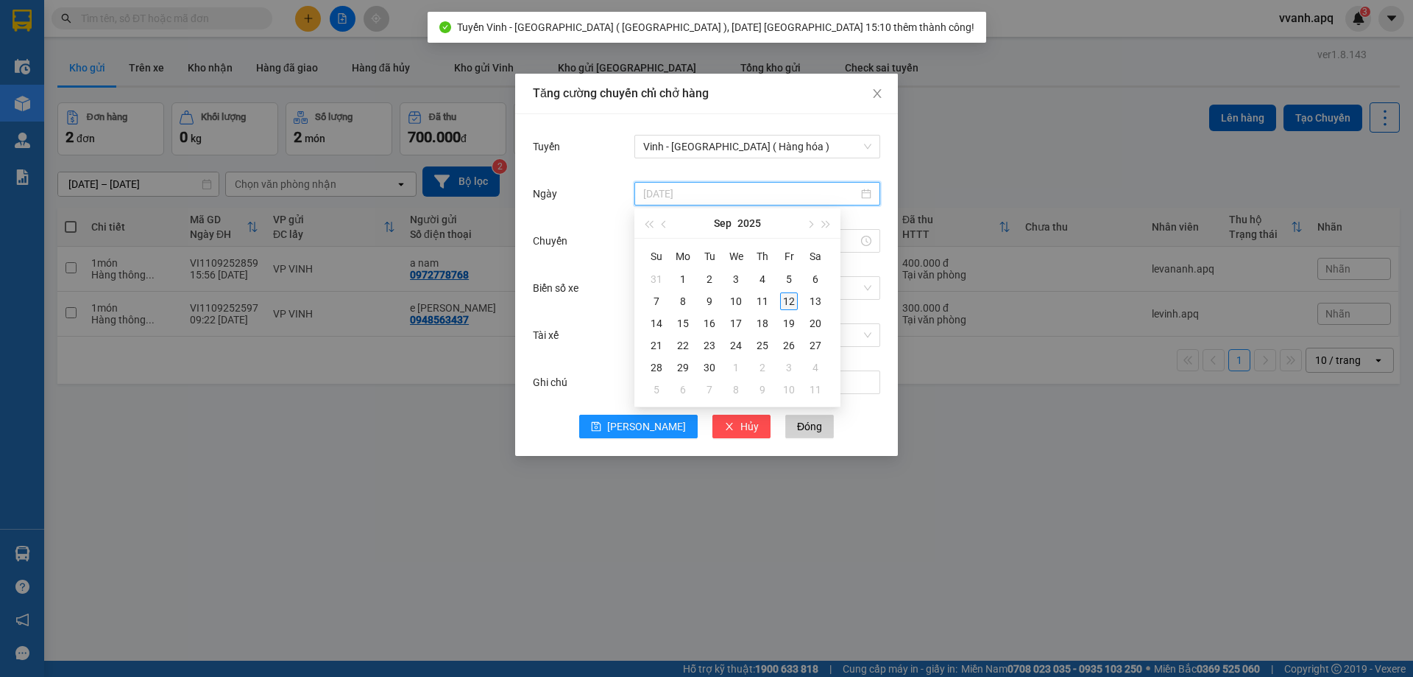
type input "[DATE]"
click at [785, 298] on div "12" at bounding box center [789, 301] width 18 height 18
click at [671, 241] on input "Chuyến" at bounding box center [750, 241] width 215 height 16
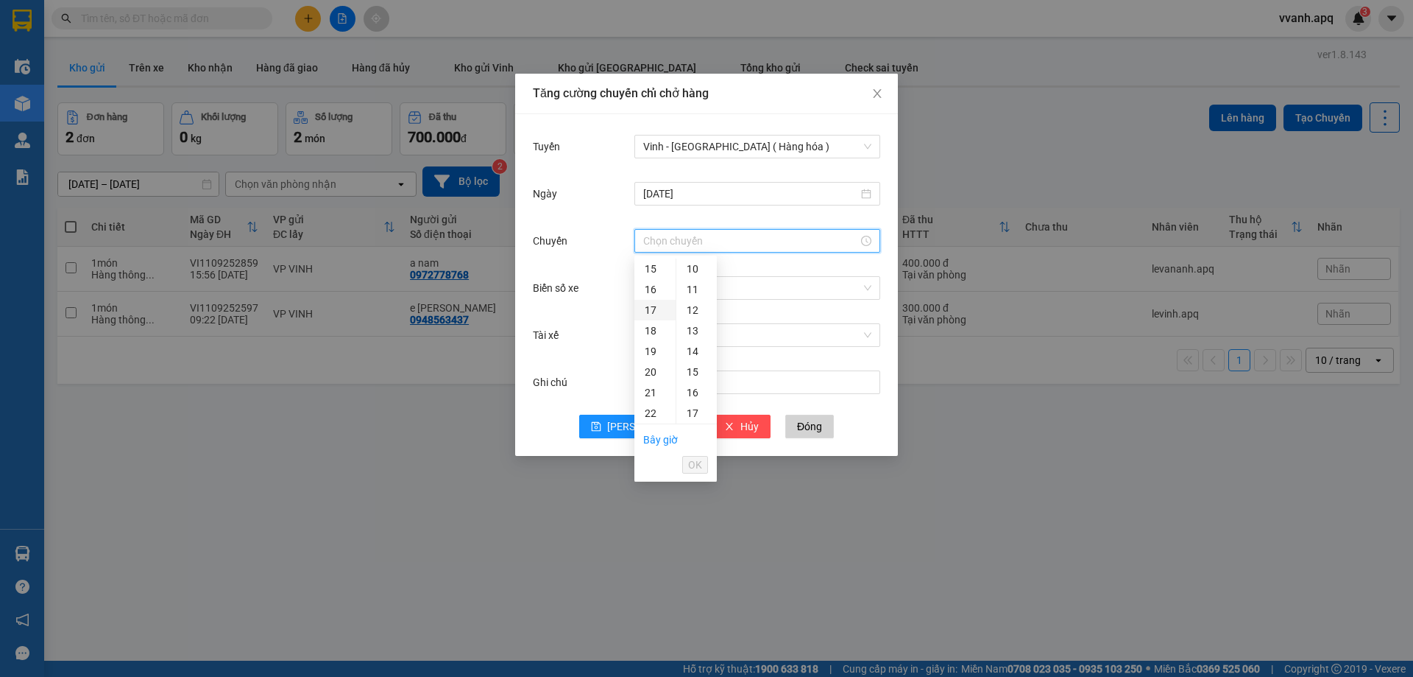
click at [652, 304] on div "17" at bounding box center [655, 310] width 41 height 21
click at [699, 381] on div "16" at bounding box center [697, 377] width 40 height 21
type input "17:16"
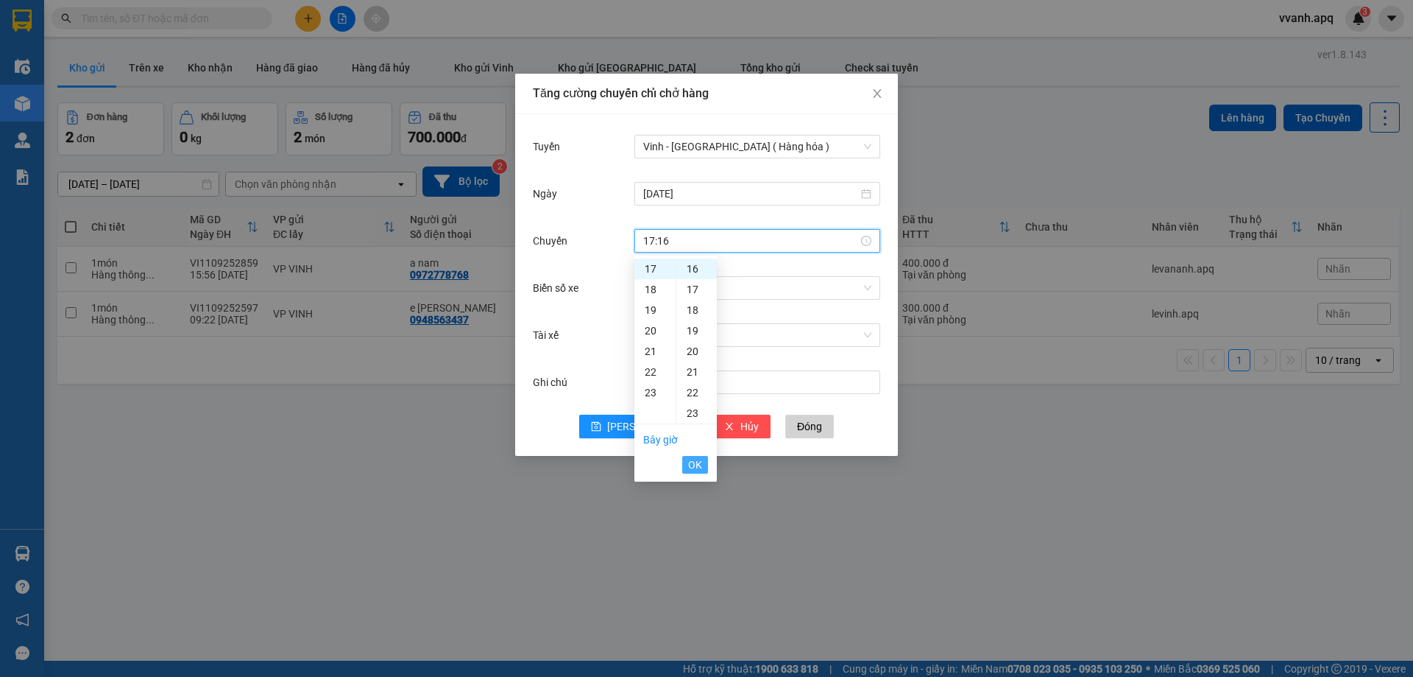
click at [699, 470] on span "OK" at bounding box center [695, 464] width 14 height 16
click at [760, 304] on div "Biển số xe Chọn xe" at bounding box center [706, 296] width 347 height 47
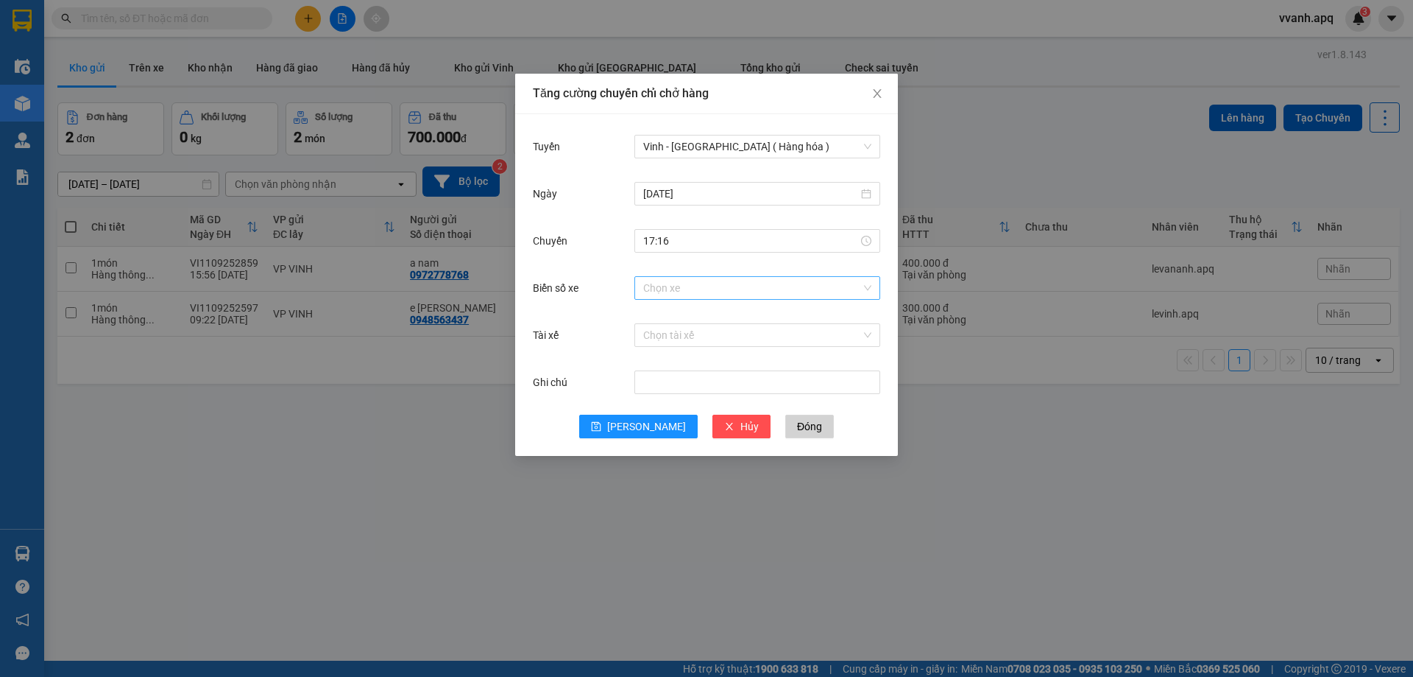
click at [766, 293] on input "Biển số xe" at bounding box center [752, 288] width 218 height 22
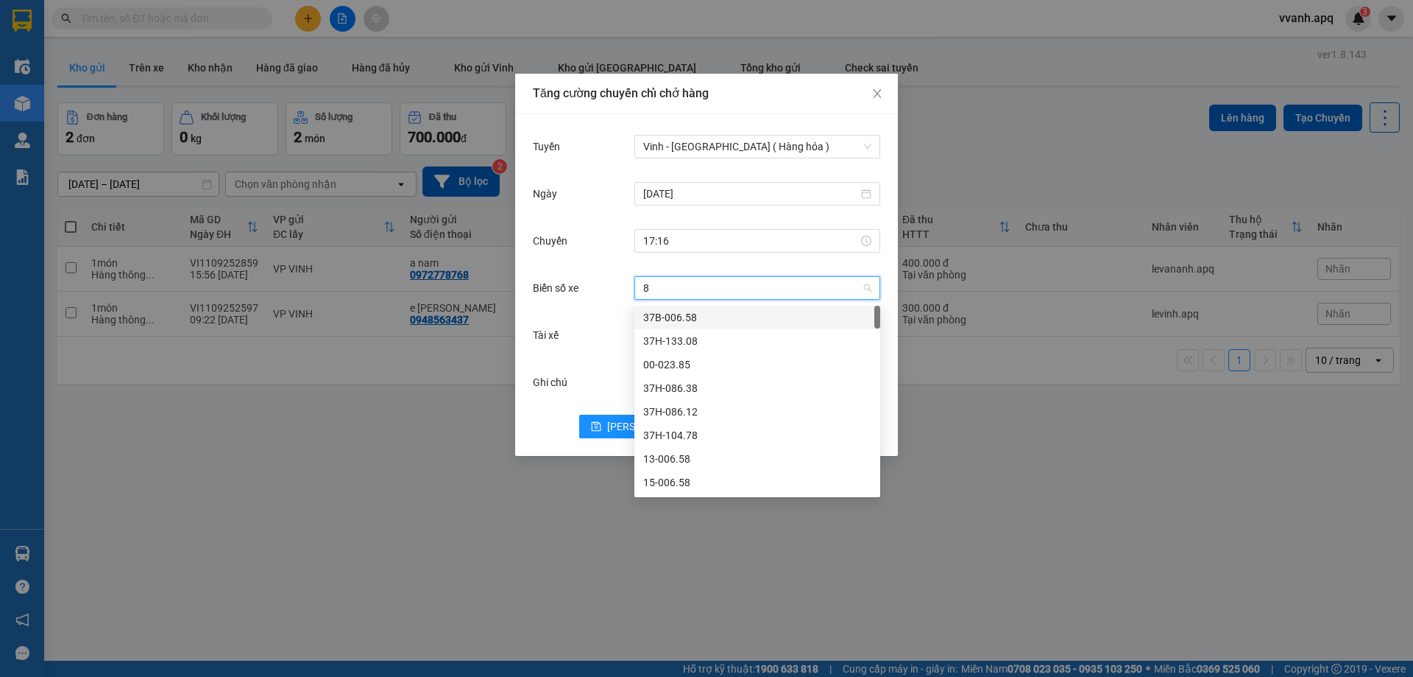
type input "82"
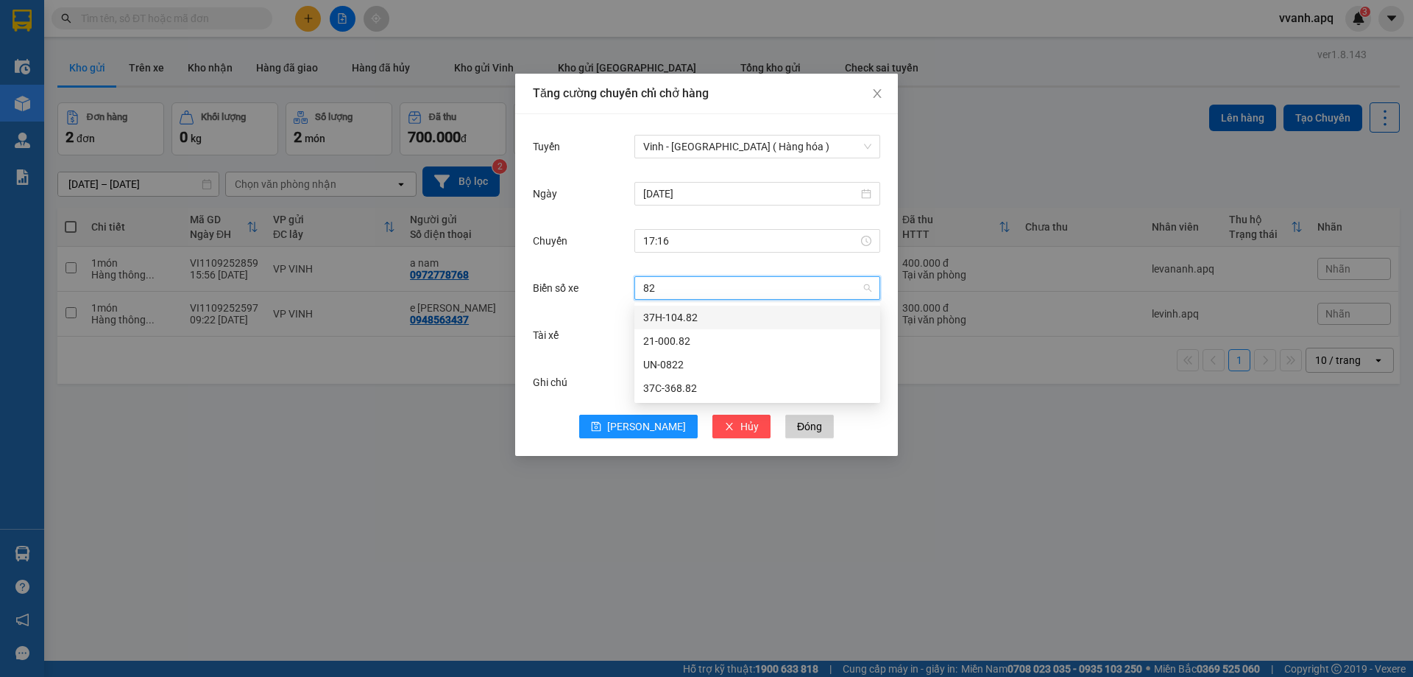
click at [697, 308] on div "37H-104.82" at bounding box center [758, 318] width 246 height 24
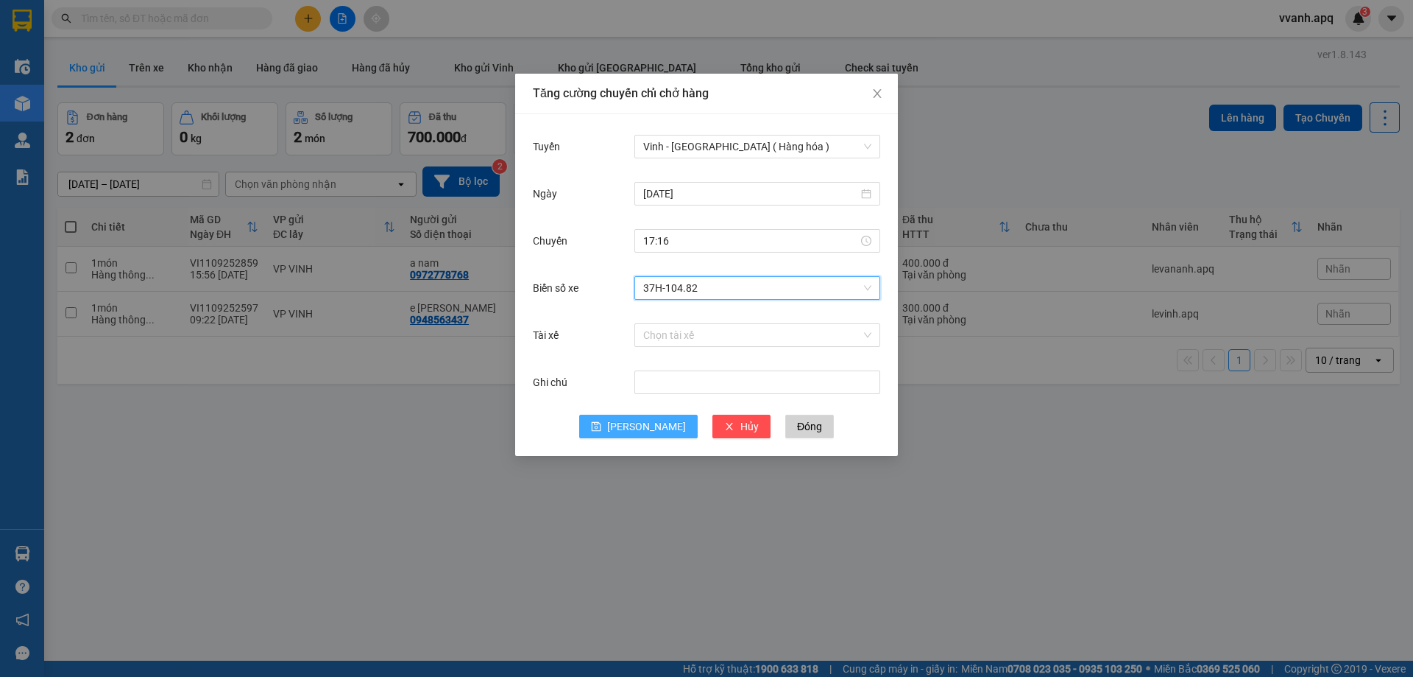
click at [653, 422] on span "[PERSON_NAME]" at bounding box center [646, 426] width 79 height 16
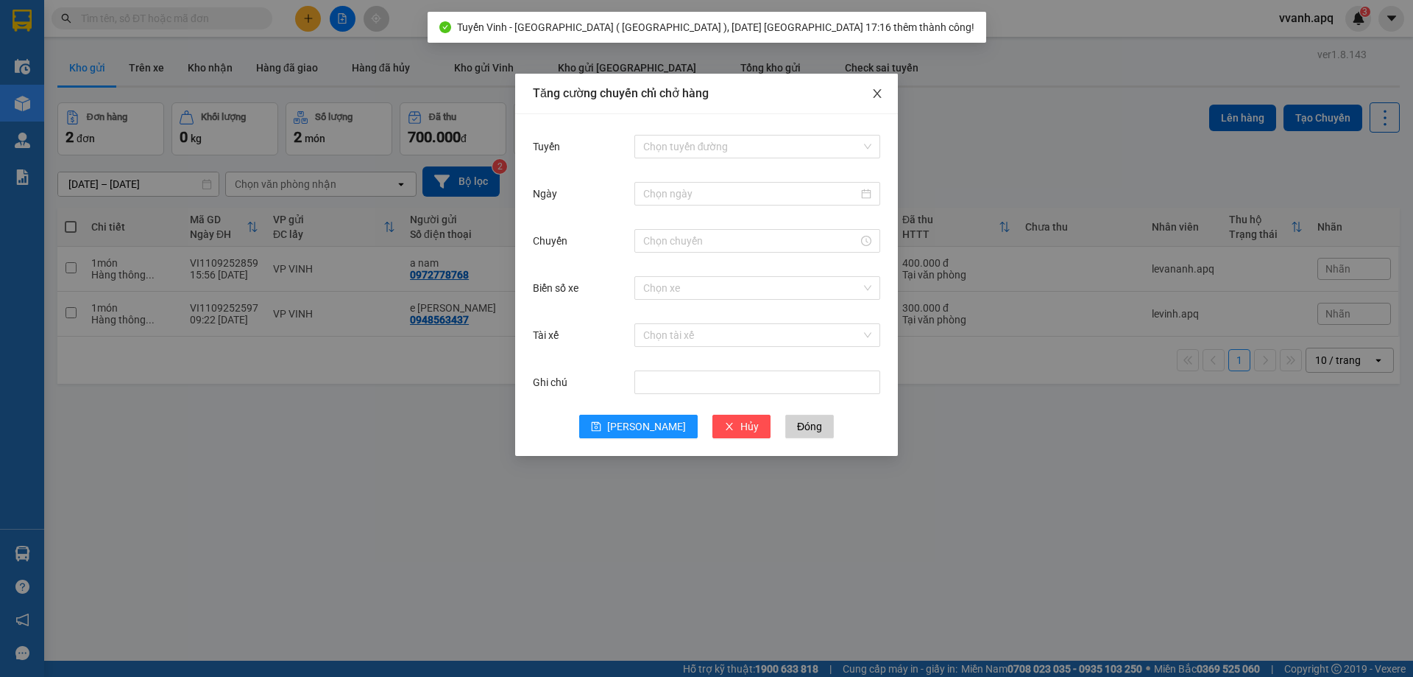
click at [886, 96] on span "Close" at bounding box center [877, 94] width 41 height 41
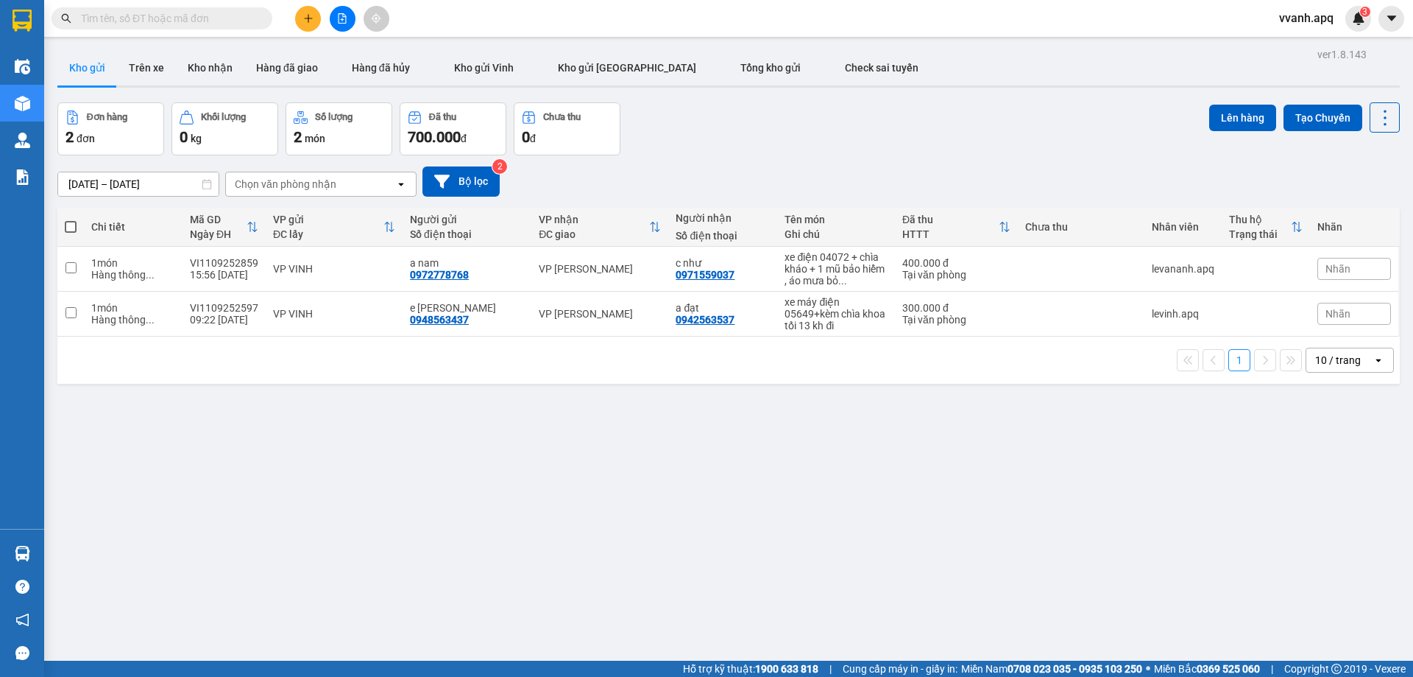
click at [231, 26] on input "text" at bounding box center [168, 18] width 174 height 16
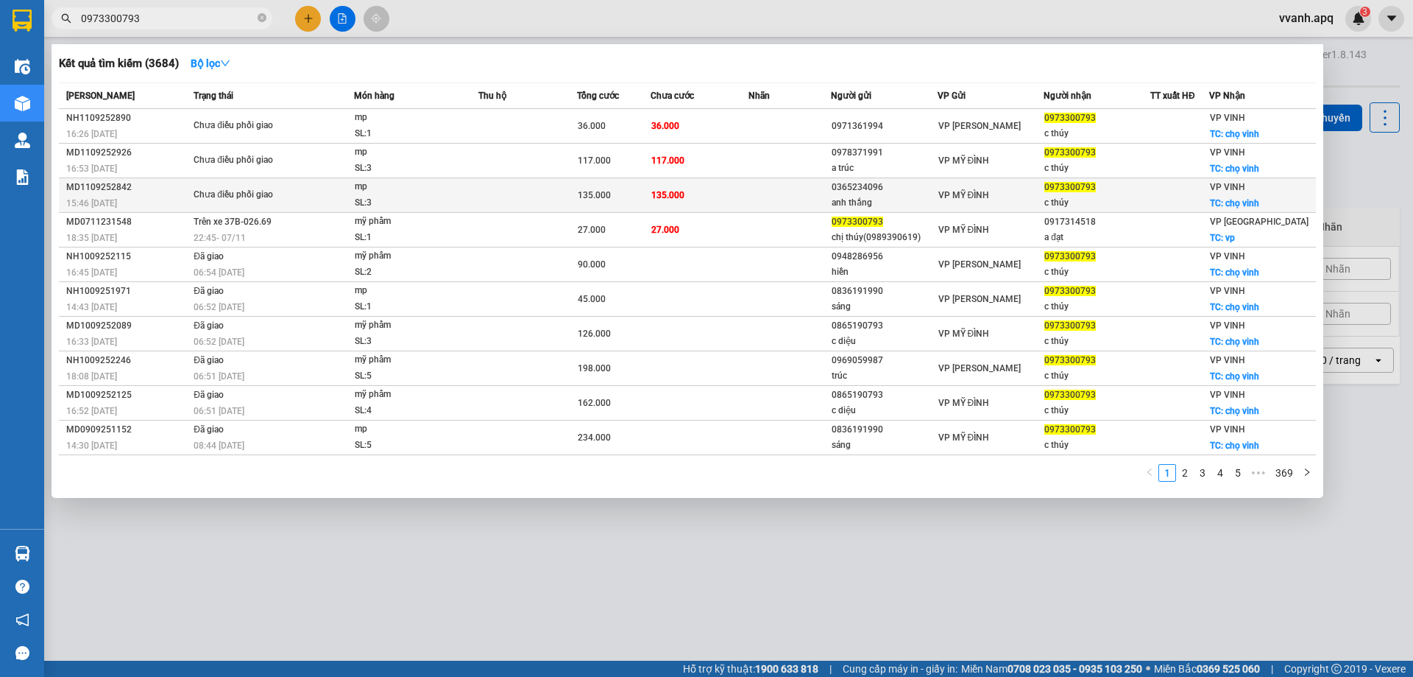
type input "0973300793"
click at [749, 192] on td at bounding box center [790, 195] width 82 height 35
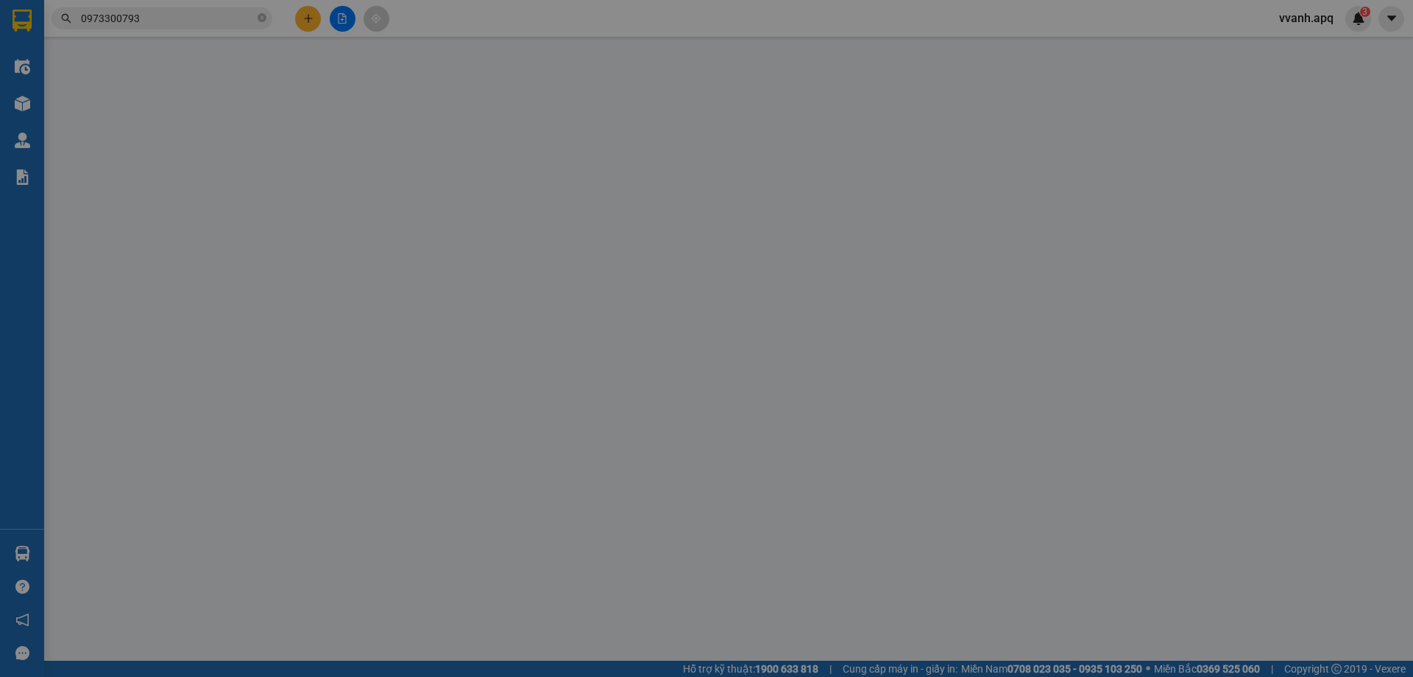
type input "0365234096"
type input "anh thắng"
type input "0973300793"
type input "c thúy"
checkbox input "true"
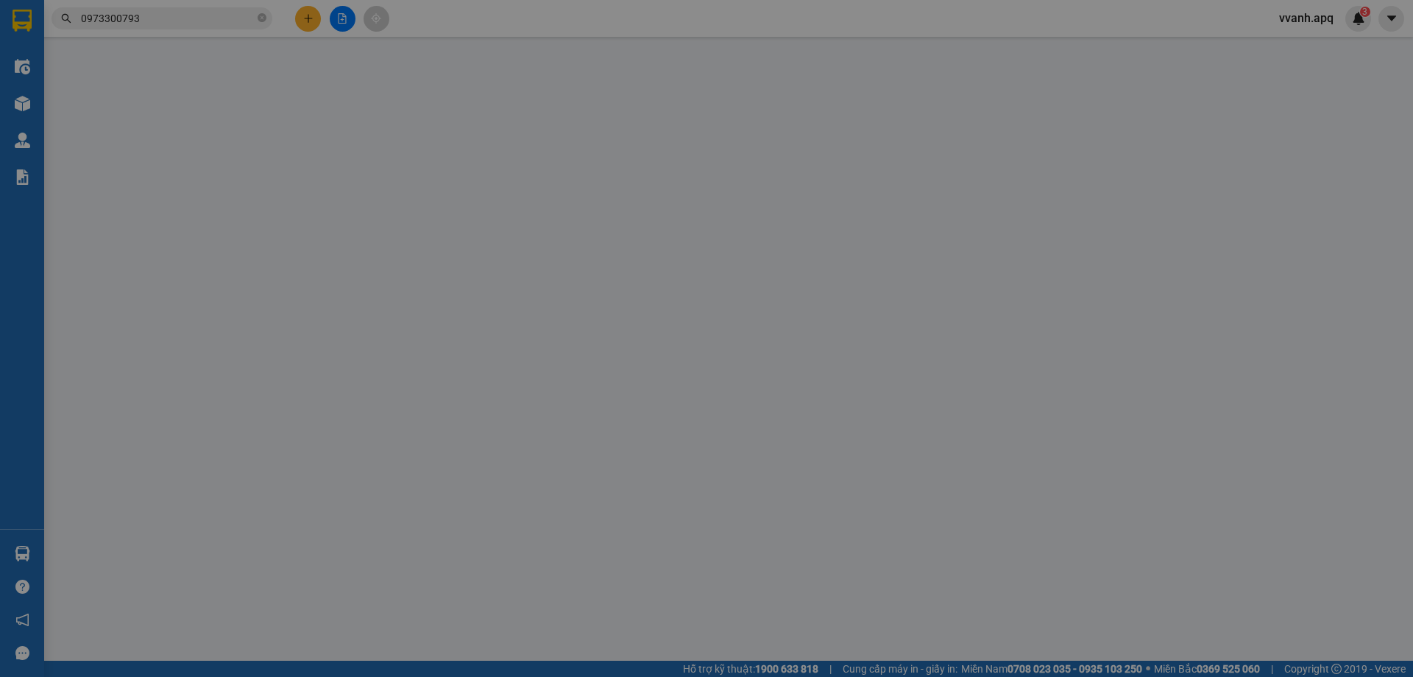
type input "chọ vinh"
type input "135.000"
type input "10"
type input "135.000"
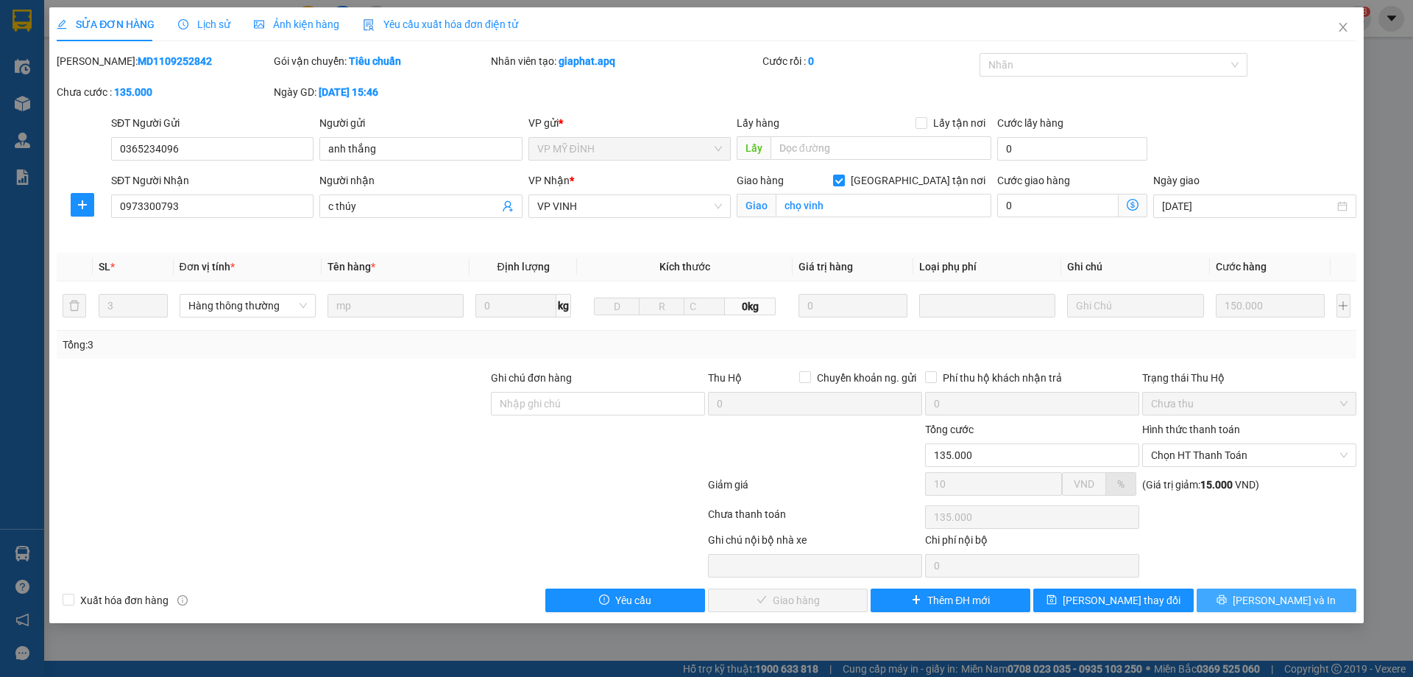
click at [1229, 601] on button "[PERSON_NAME] và In" at bounding box center [1277, 600] width 160 height 24
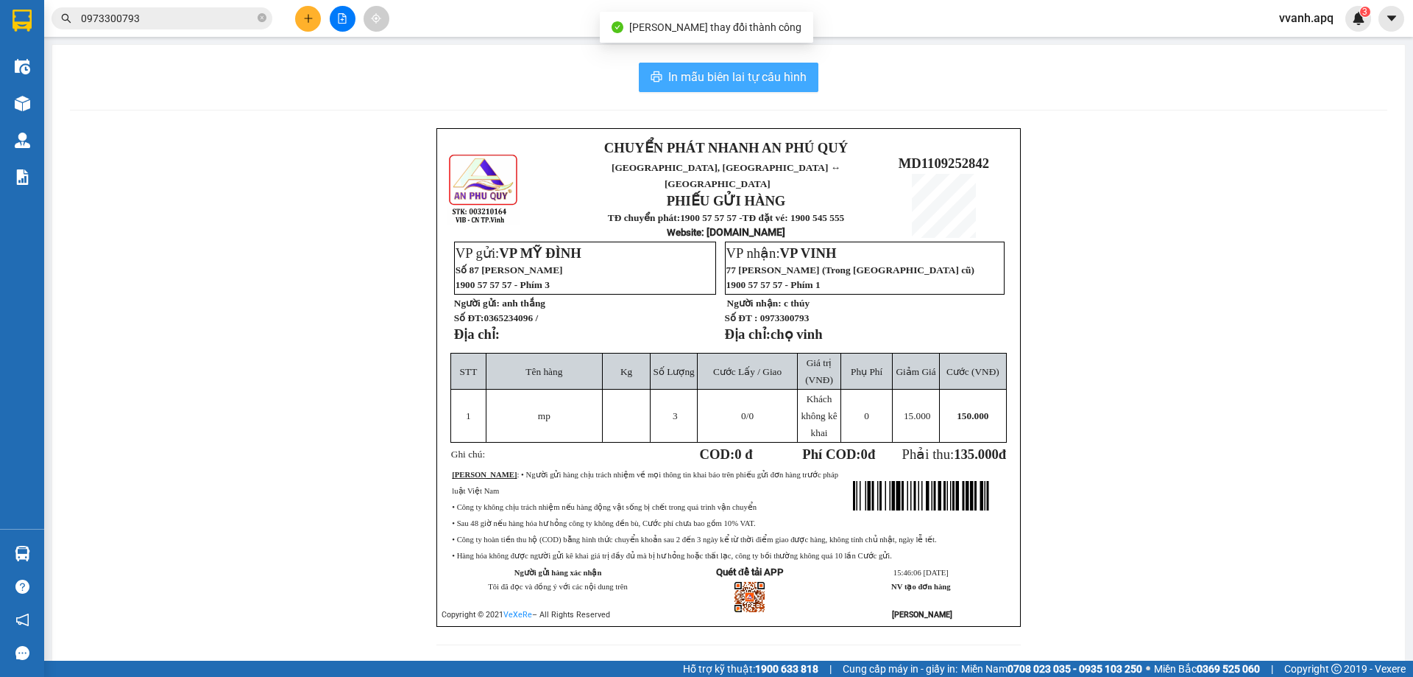
click at [722, 91] on button "In mẫu biên lai tự cấu hình" at bounding box center [729, 77] width 180 height 29
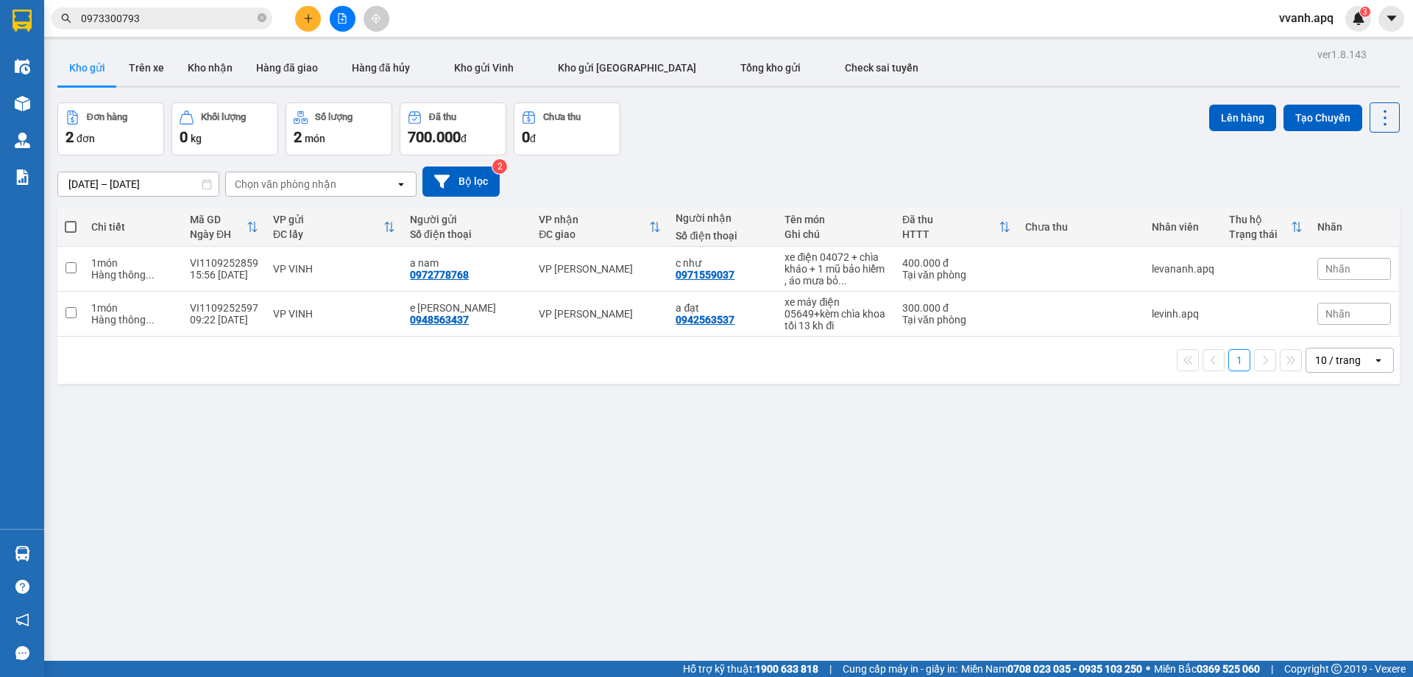
click at [201, 15] on input "0973300793" at bounding box center [168, 18] width 174 height 16
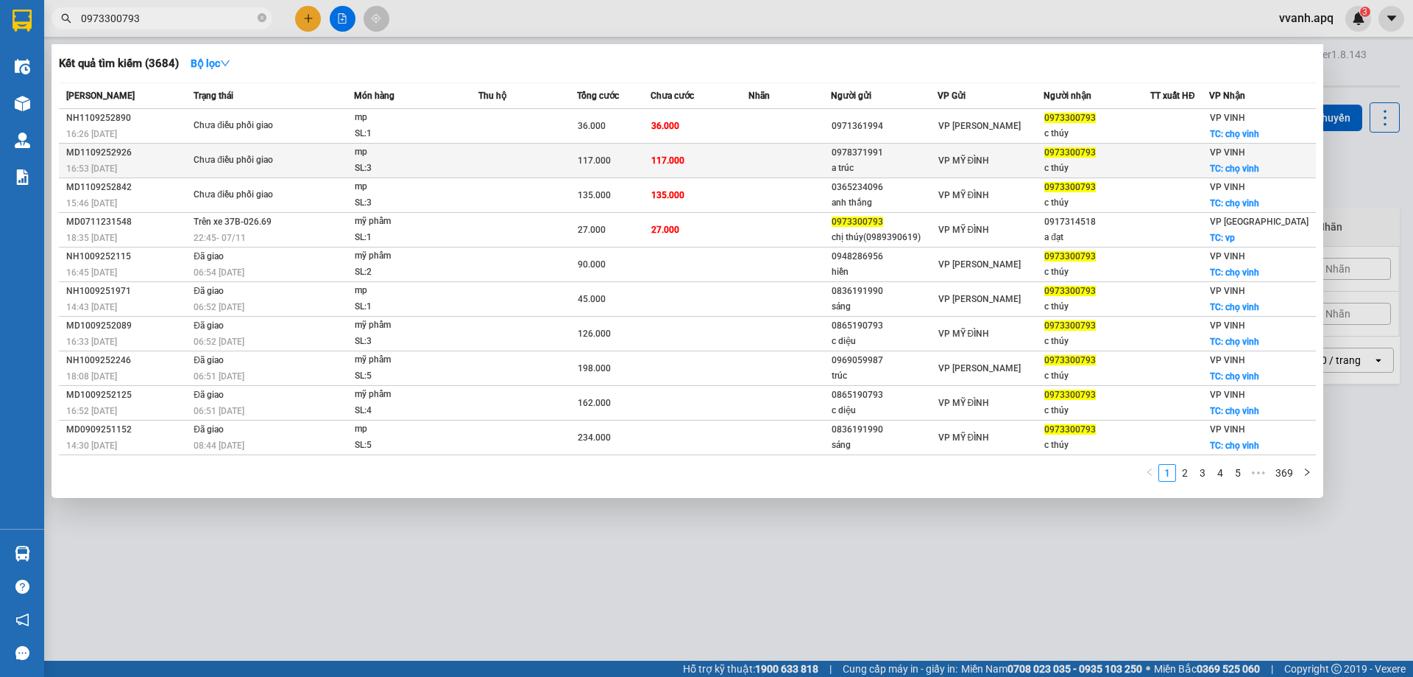
click at [679, 166] on span "117.000" at bounding box center [668, 160] width 33 height 10
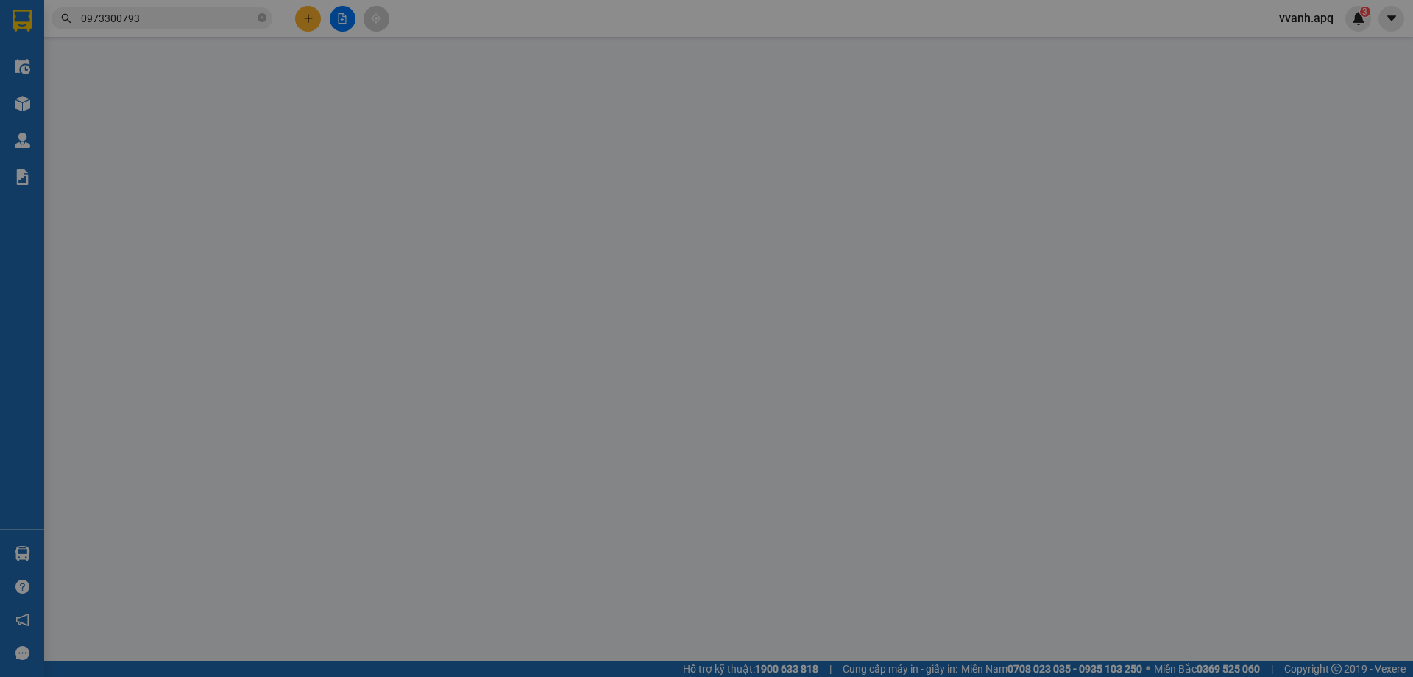
type input "0978371991"
type input "a trúc"
type input "0973300793"
type input "c thúy"
checkbox input "true"
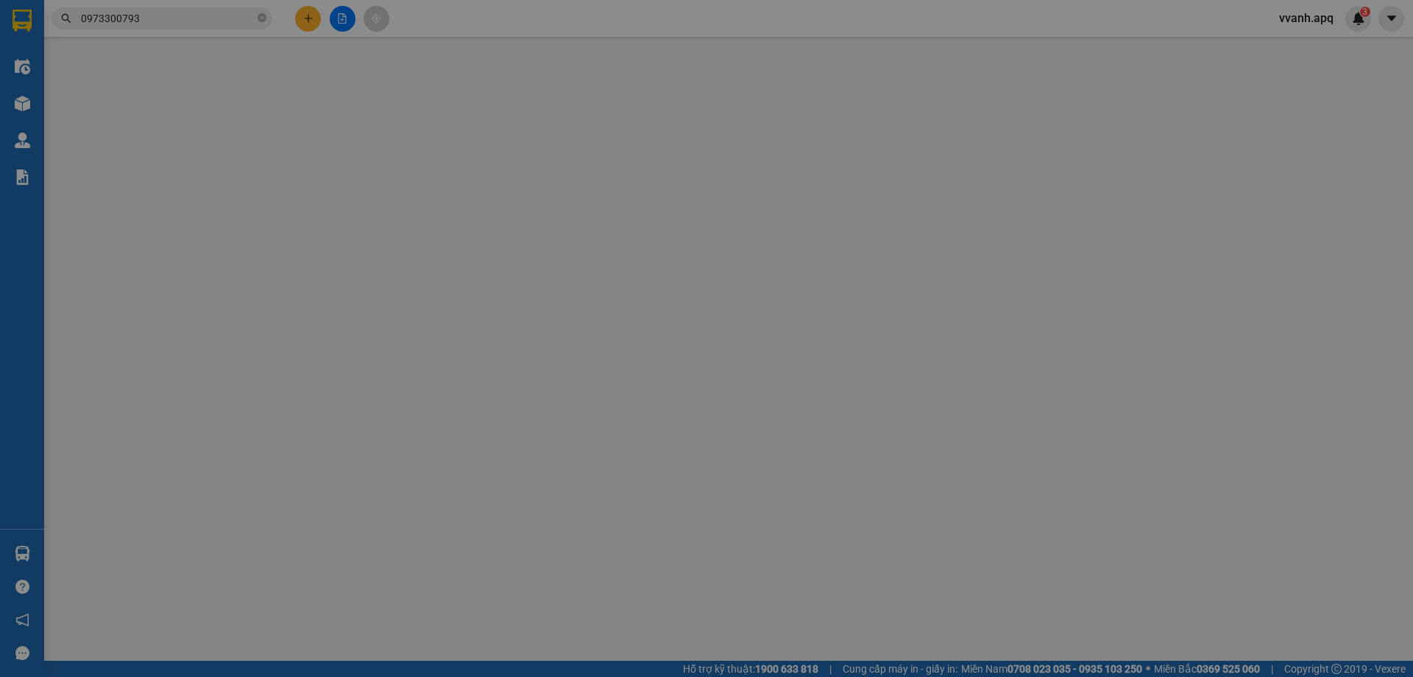
type input "chọ vinh"
type input "117.000"
type input "10"
type input "117.000"
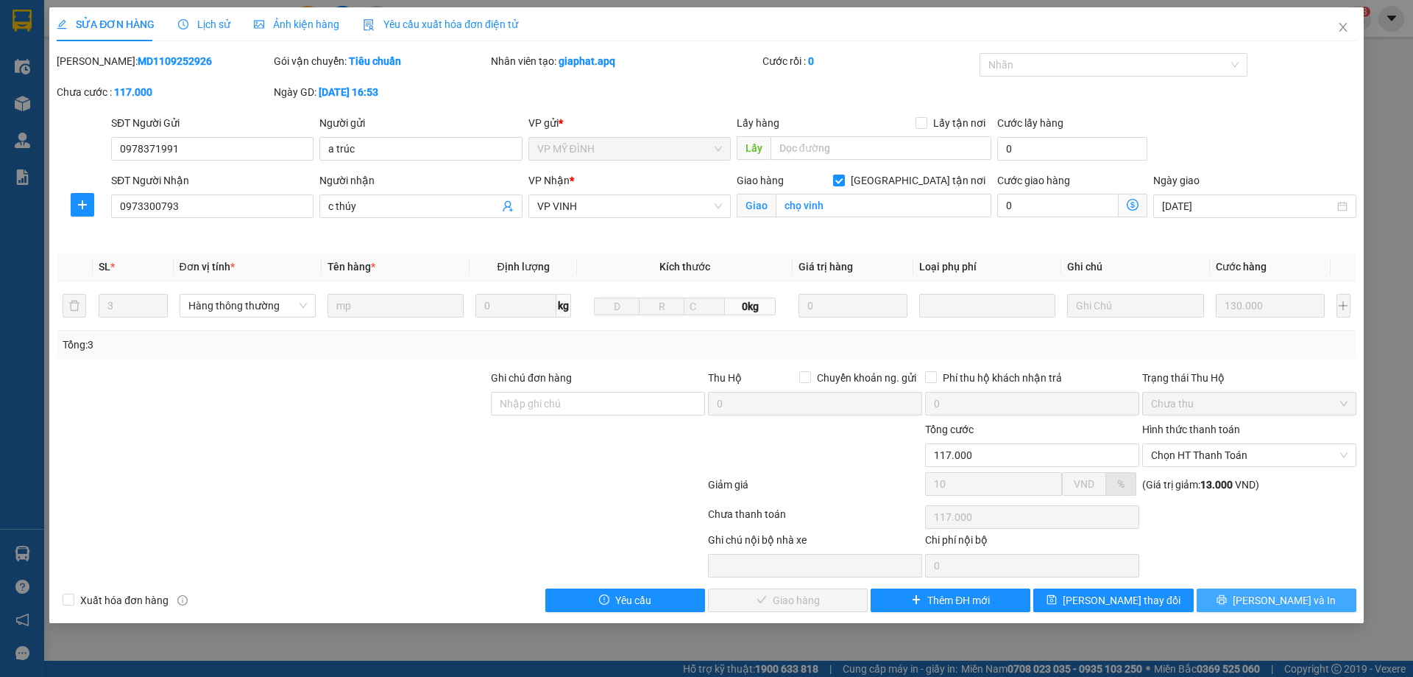
click at [1242, 598] on button "[PERSON_NAME] và In" at bounding box center [1277, 600] width 160 height 24
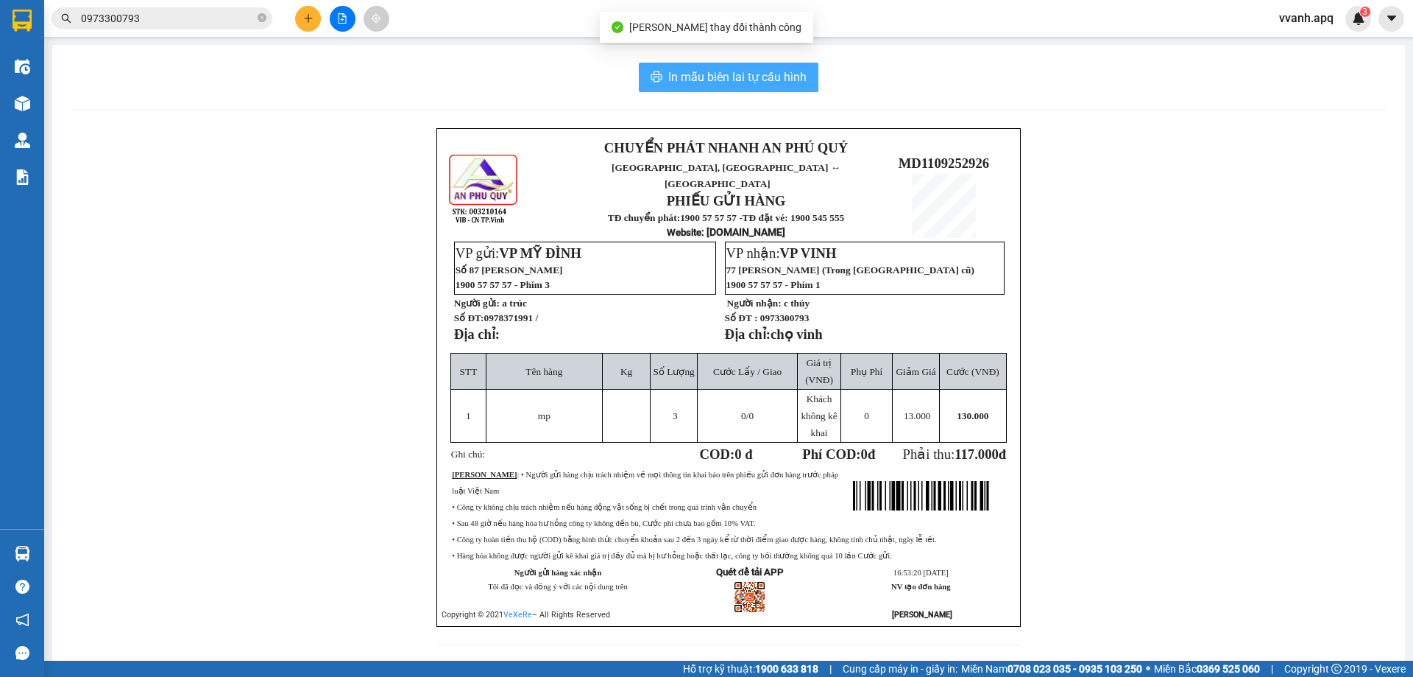
click at [776, 86] on span "In mẫu biên lai tự cấu hình" at bounding box center [737, 77] width 138 height 18
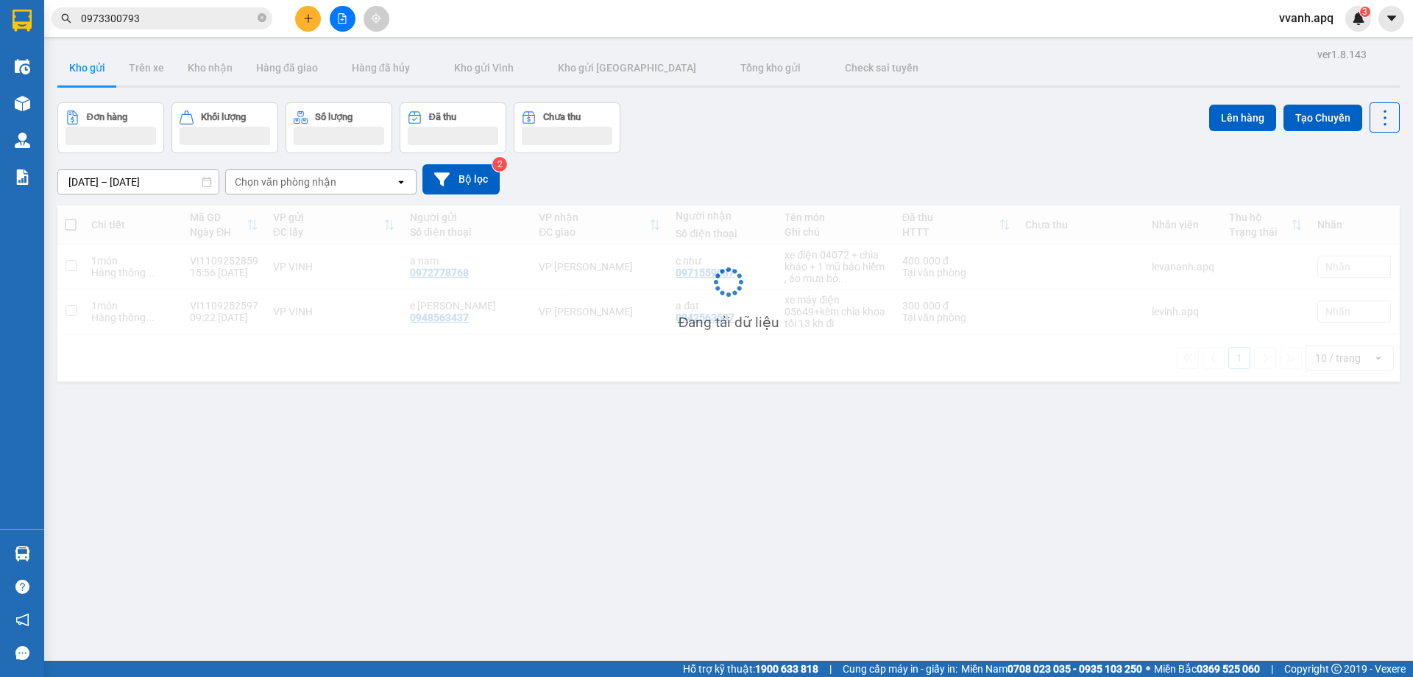
click at [219, 15] on input "0973300793" at bounding box center [168, 18] width 174 height 16
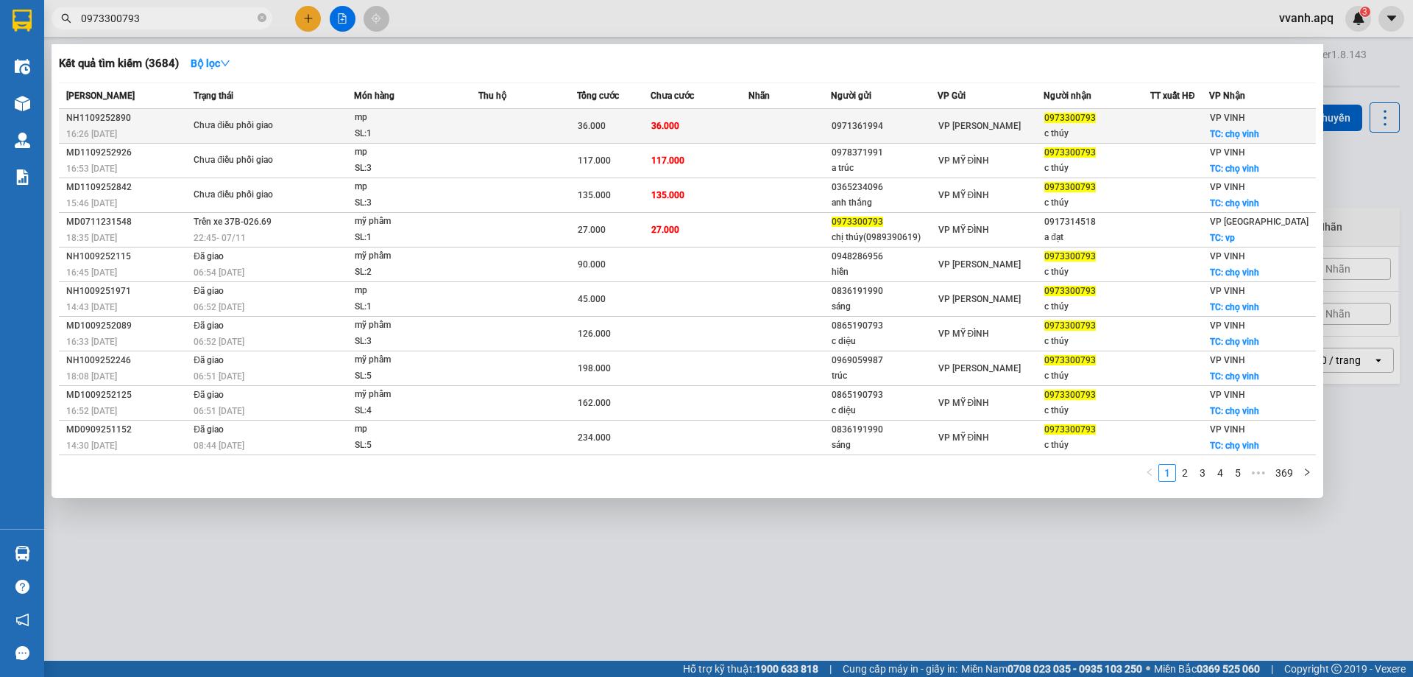
click at [568, 121] on td at bounding box center [528, 126] width 99 height 35
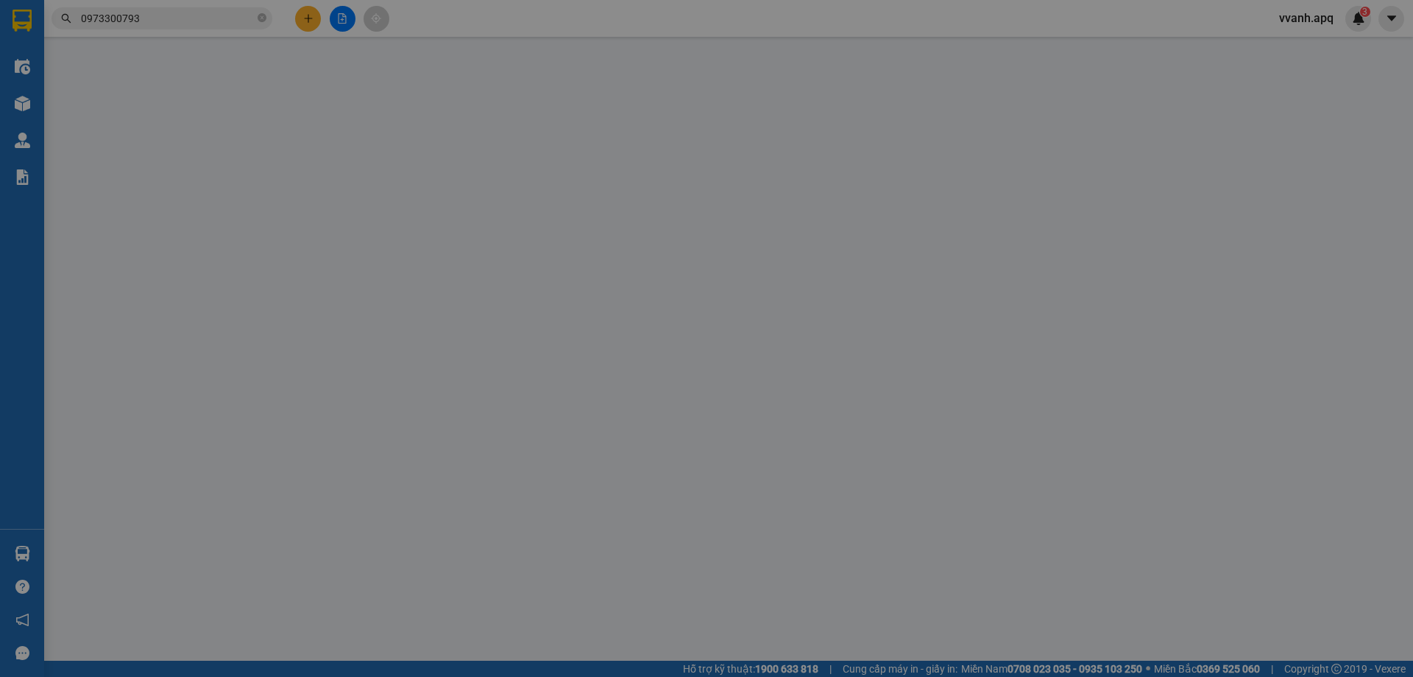
type input "0971361994"
type input "0973300793"
type input "c thúy"
checkbox input "true"
type input "chọ vinh"
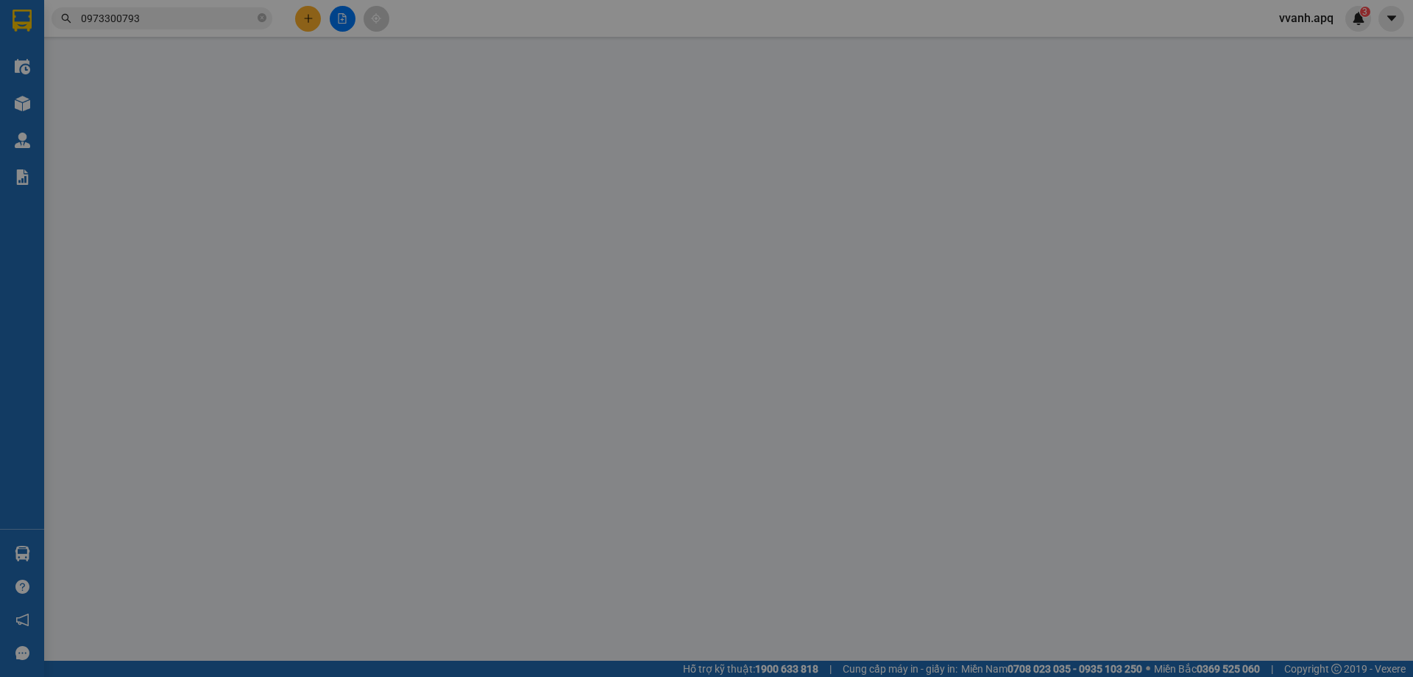
type input "36.000"
type input "10"
type input "36.000"
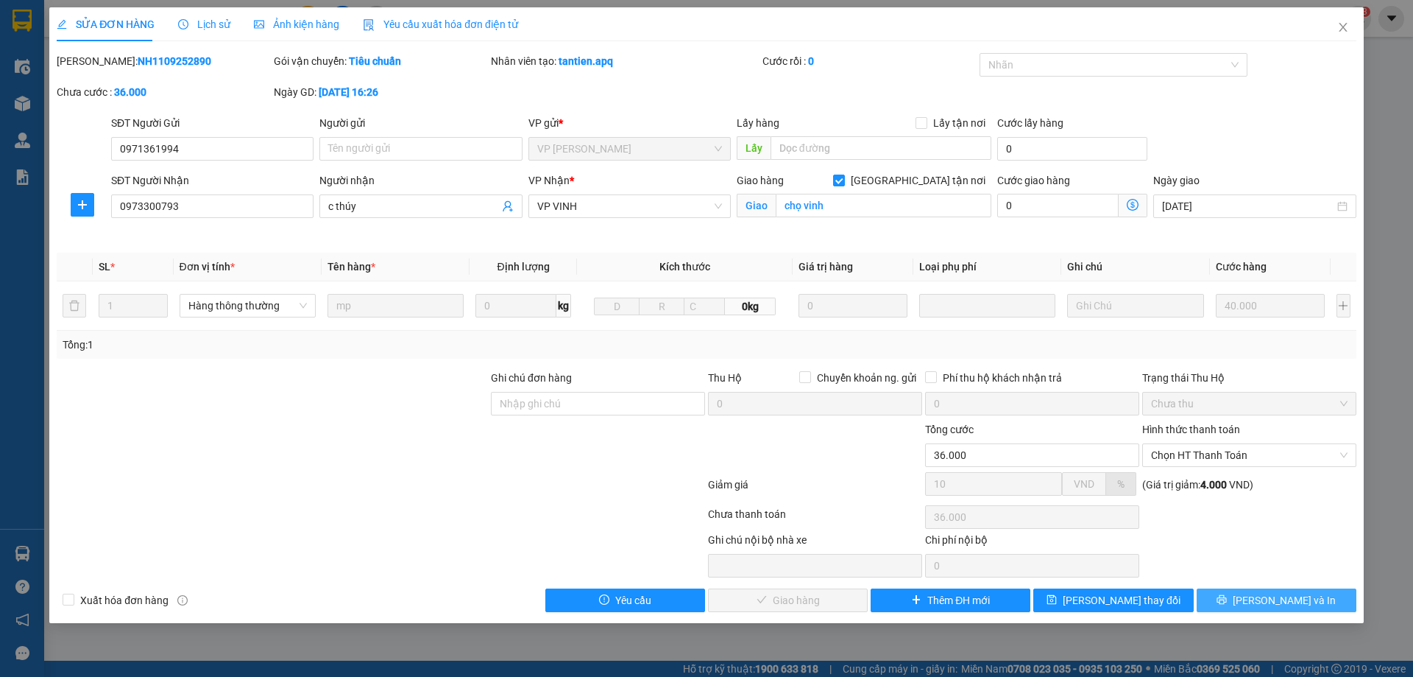
click at [1230, 606] on button "[PERSON_NAME] và In" at bounding box center [1277, 600] width 160 height 24
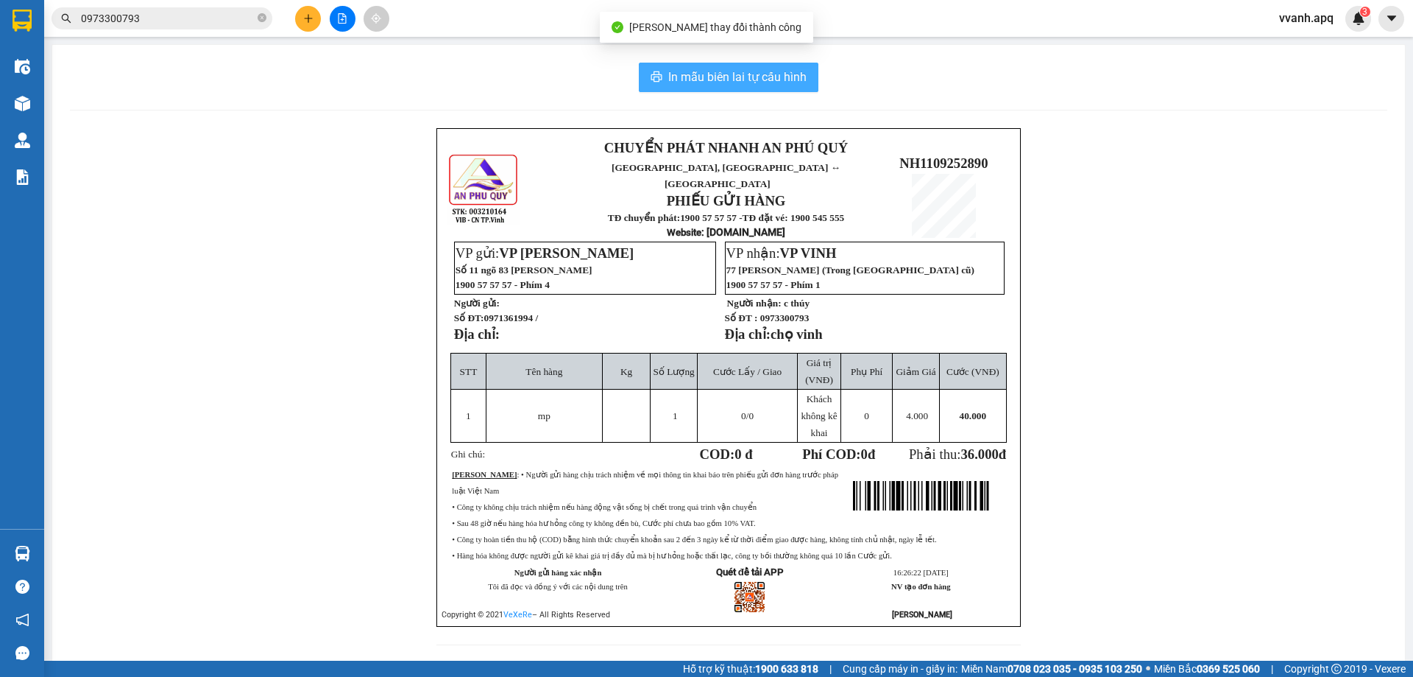
click at [689, 80] on span "In mẫu biên lai tự cấu hình" at bounding box center [737, 77] width 138 height 18
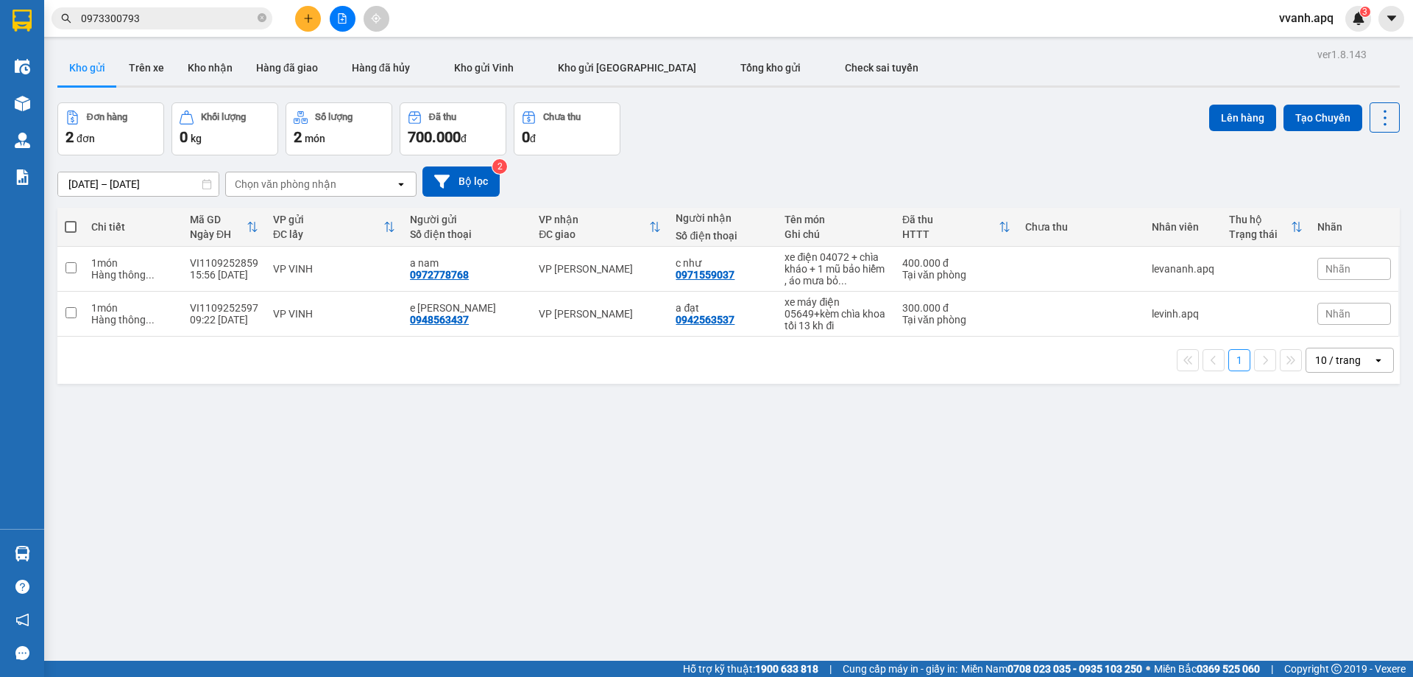
click at [205, 13] on input "0973300793" at bounding box center [168, 18] width 174 height 16
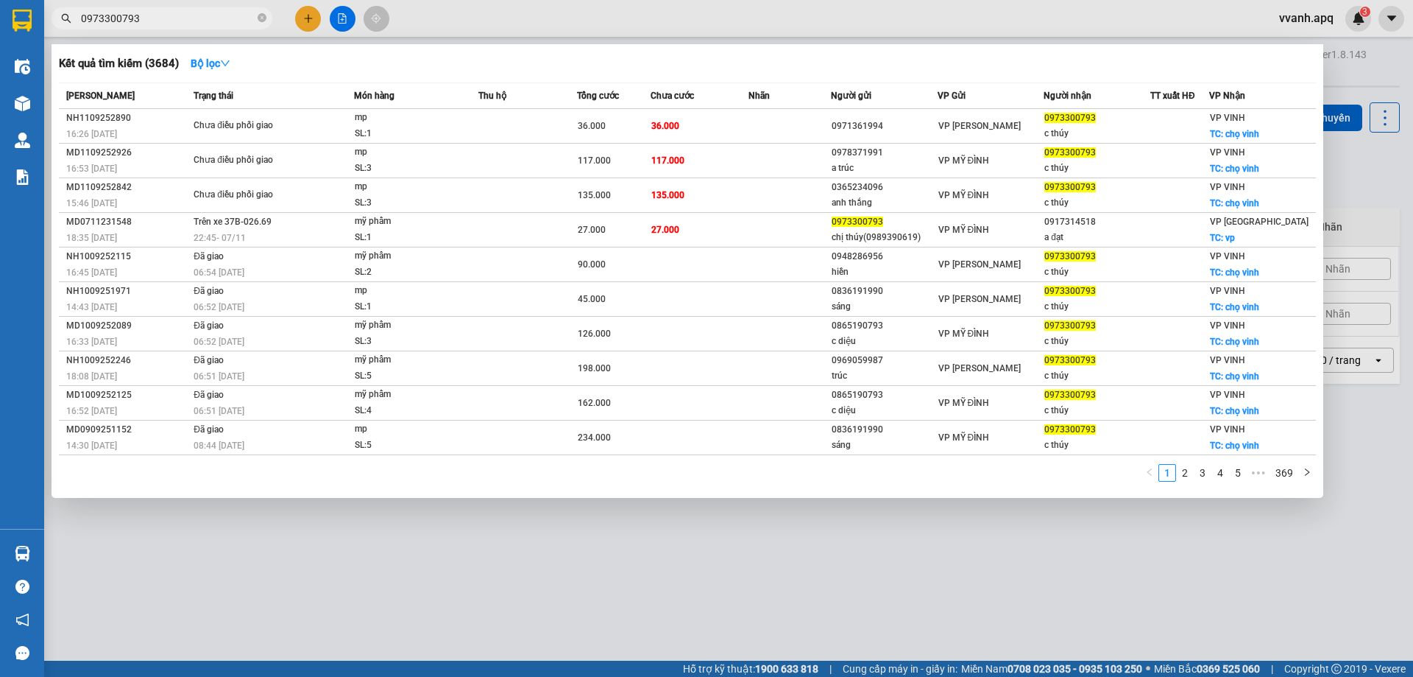
click at [205, 13] on input "0973300793" at bounding box center [168, 18] width 174 height 16
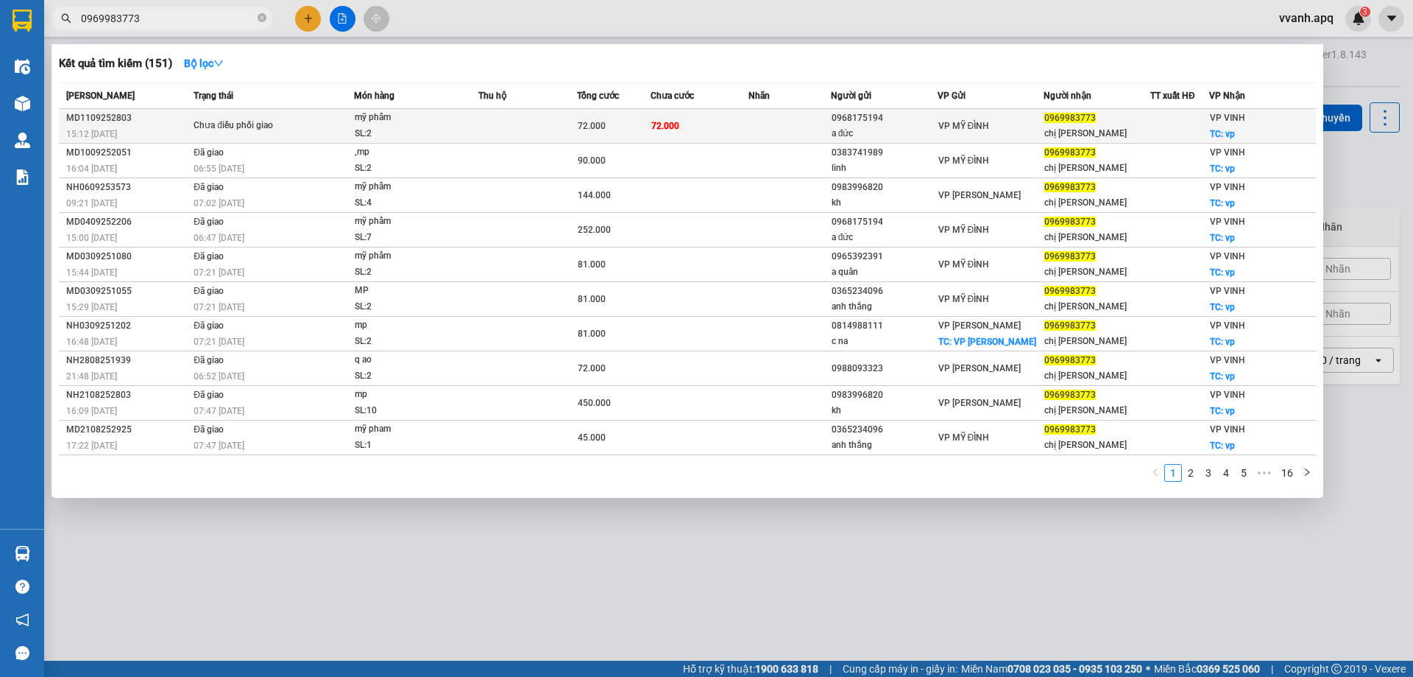
type input "0969983773"
click at [605, 131] on div "72.000" at bounding box center [614, 126] width 72 height 16
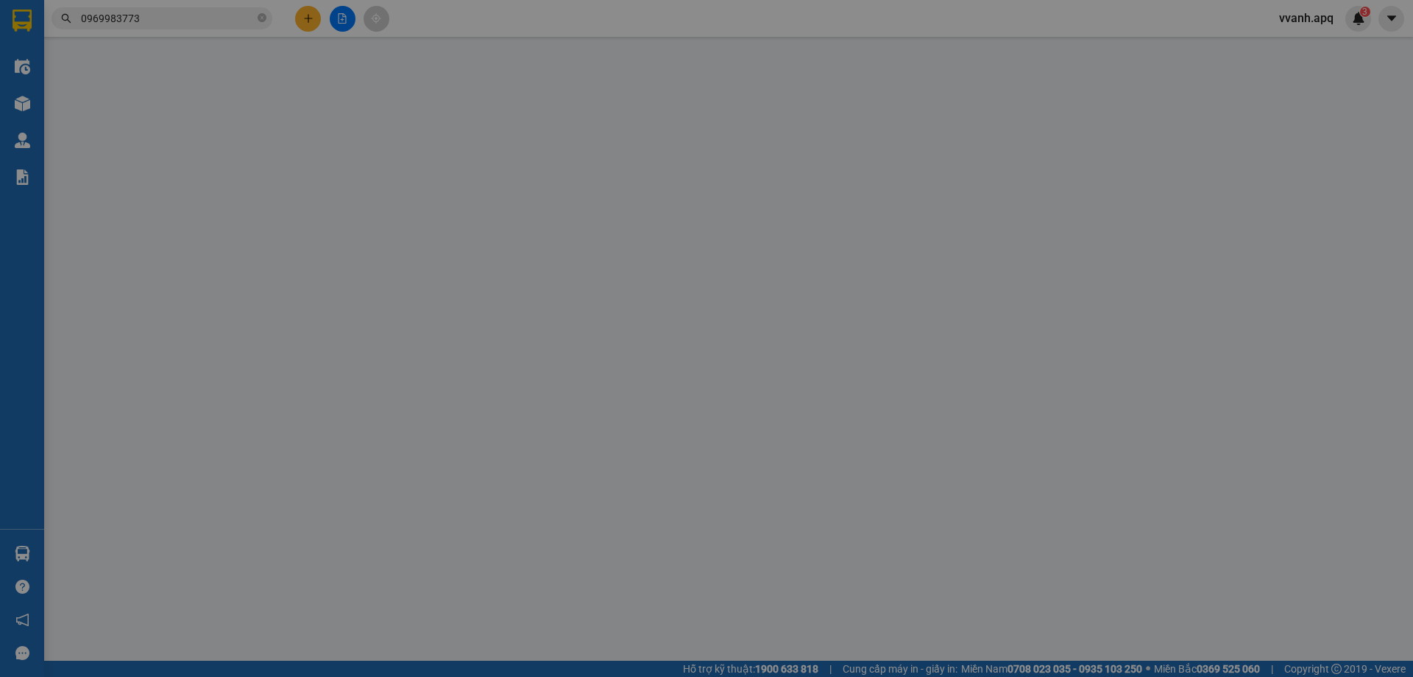
type input "0968175194"
type input "a đức"
type input "0969983773"
type input "chị [PERSON_NAME]"
checkbox input "true"
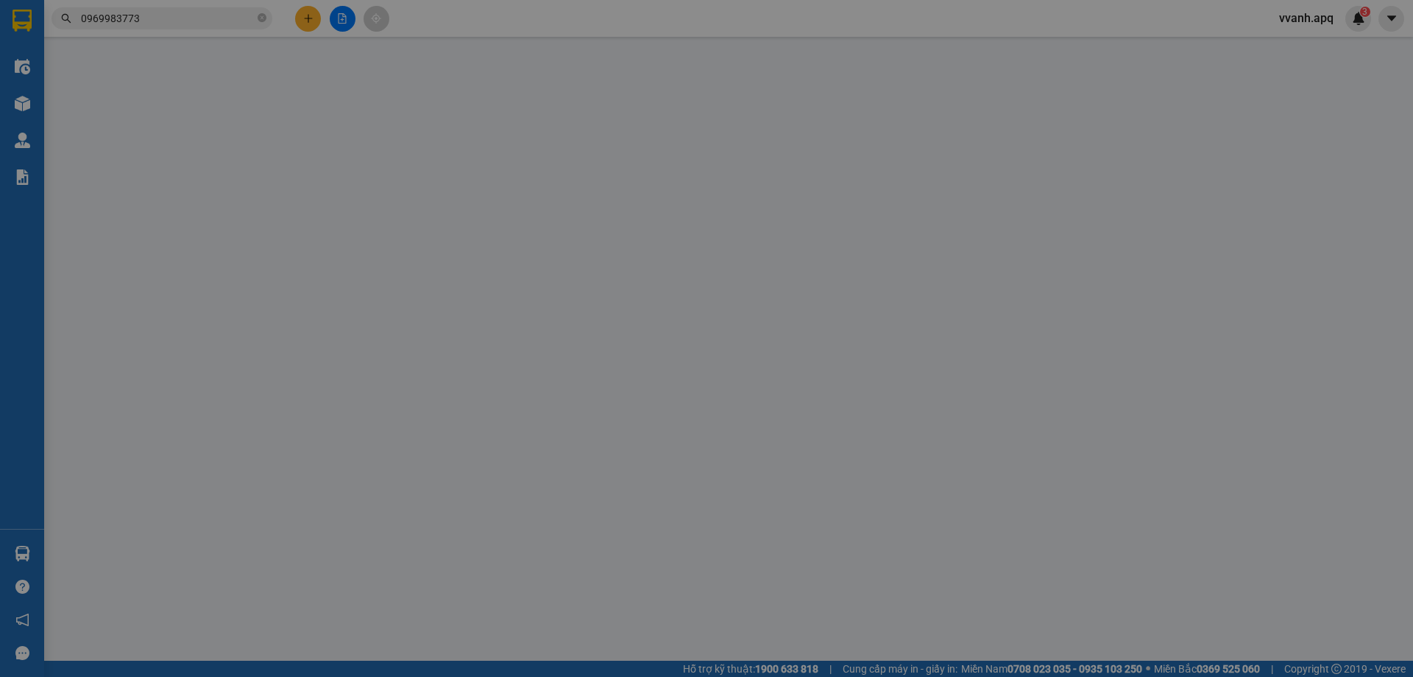
type input "vp"
type input "72.000"
type input "10"
type input "72.000"
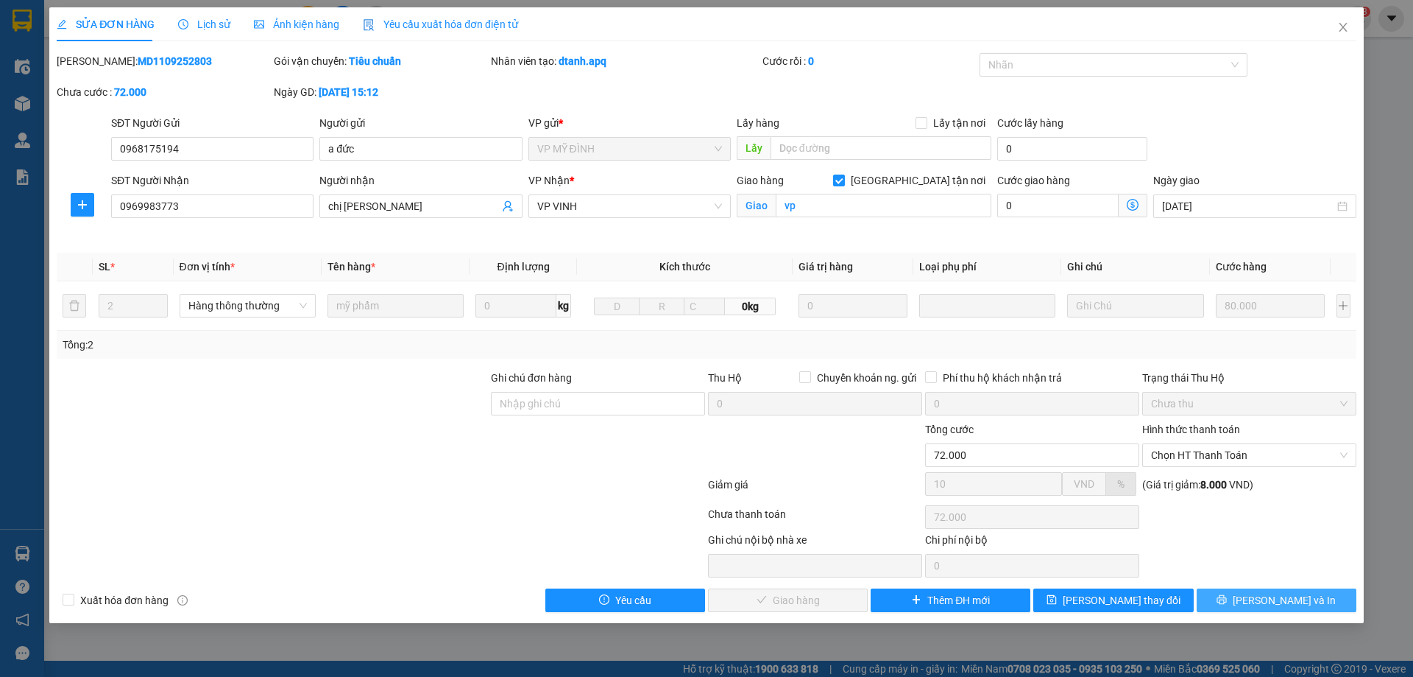
click at [1224, 593] on button "[PERSON_NAME] và In" at bounding box center [1277, 600] width 160 height 24
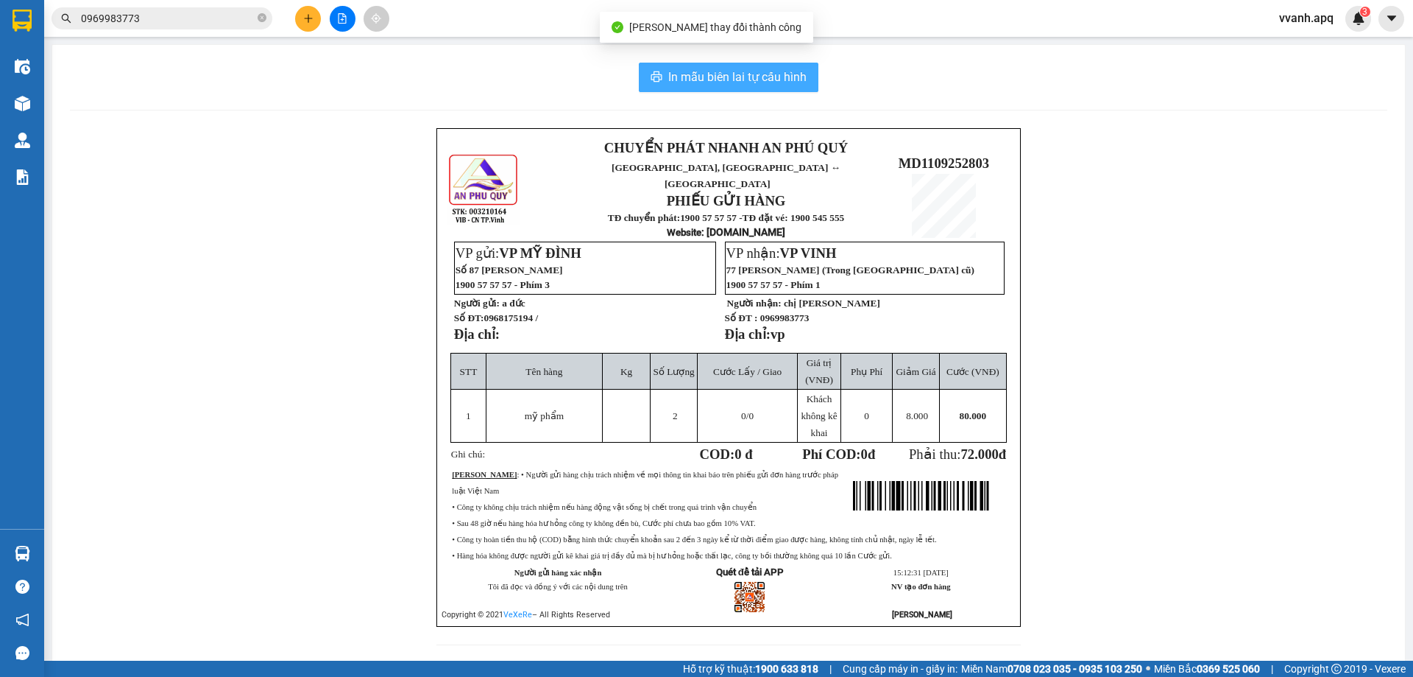
click at [729, 73] on span "In mẫu biên lai tự cấu hình" at bounding box center [737, 77] width 138 height 18
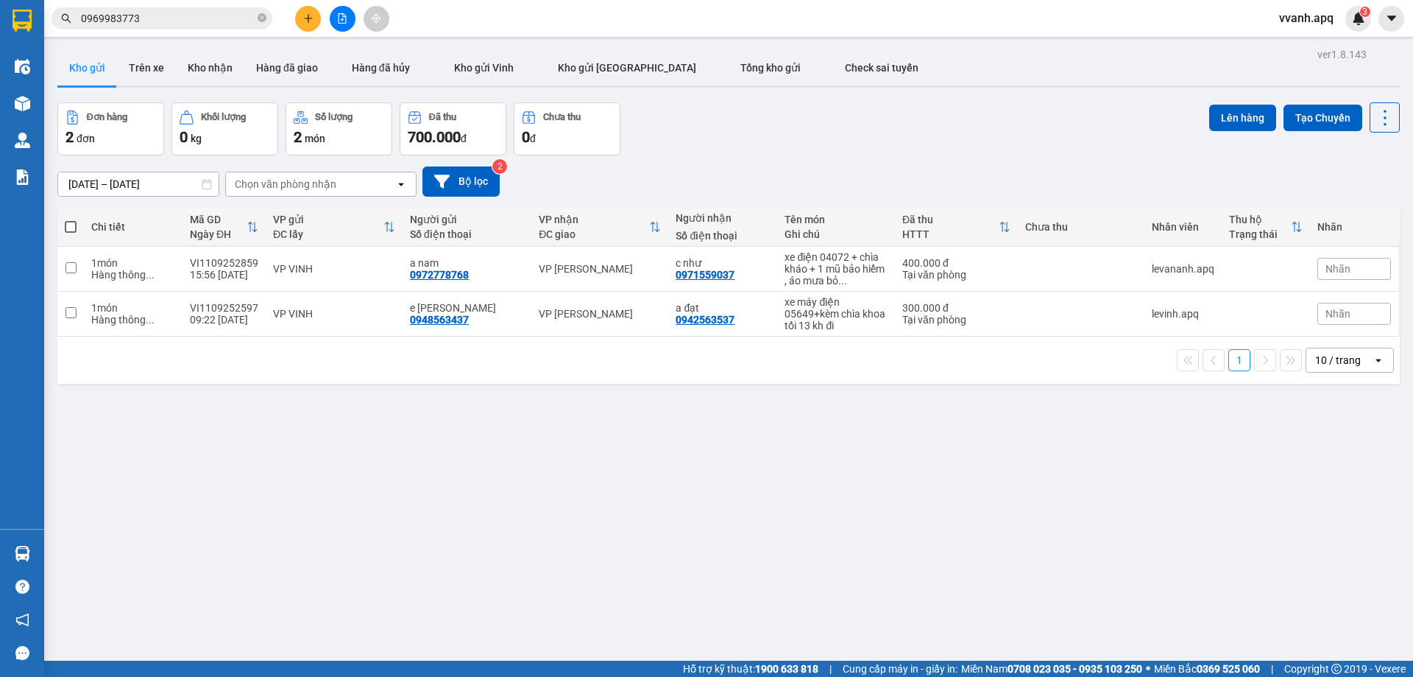
click at [177, 24] on input "0969983773" at bounding box center [168, 18] width 174 height 16
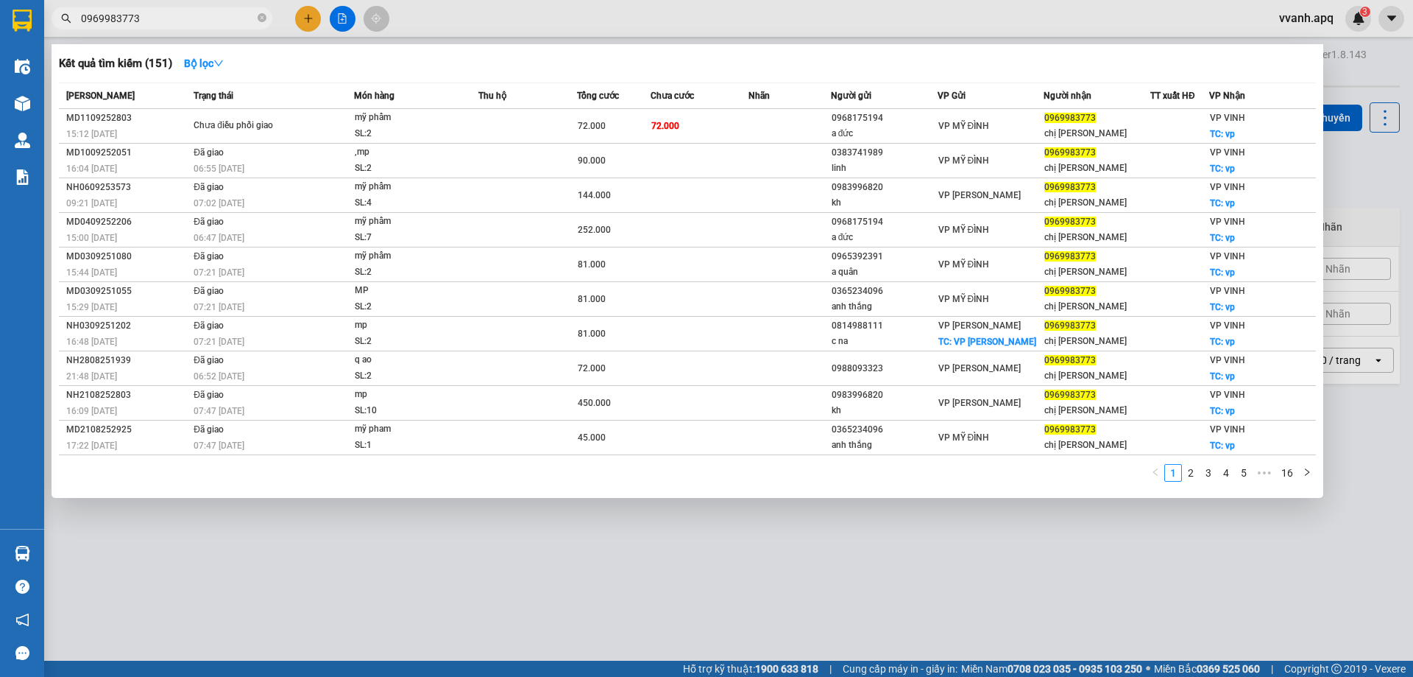
click at [177, 24] on input "0969983773" at bounding box center [168, 18] width 174 height 16
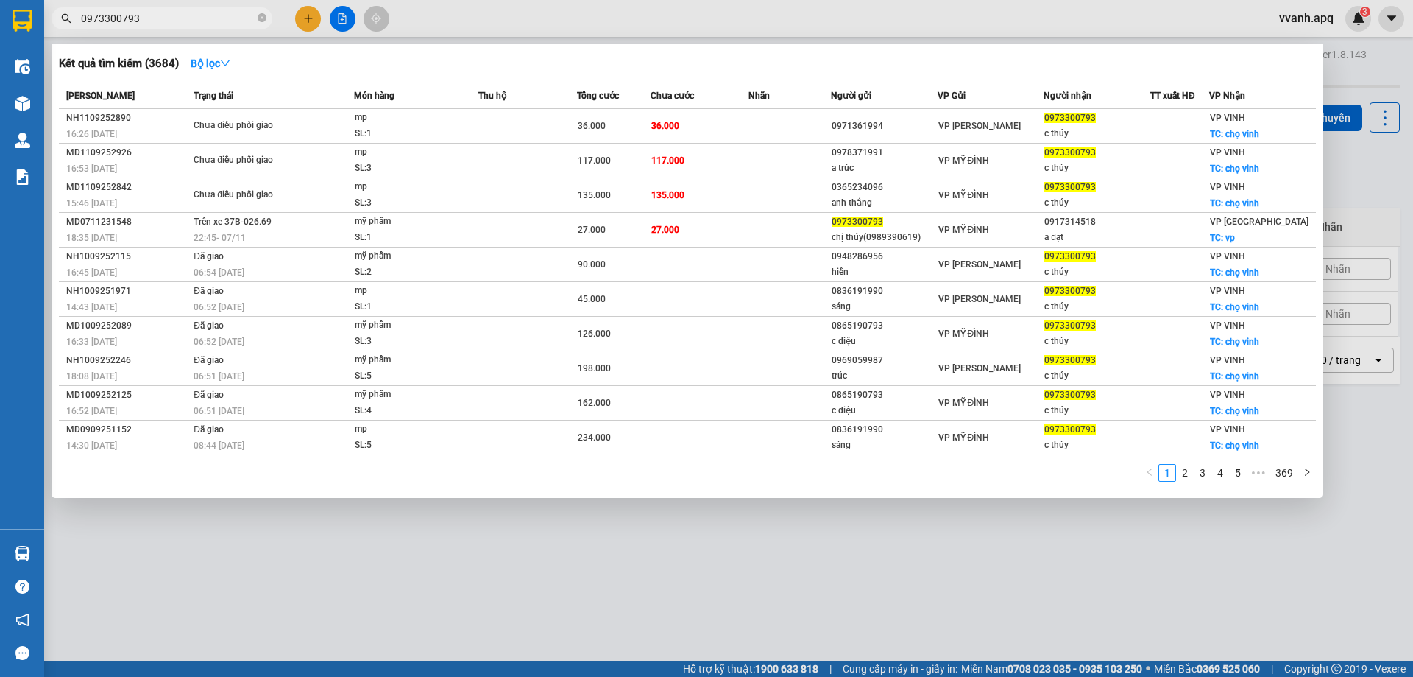
click at [221, 564] on div at bounding box center [706, 338] width 1413 height 677
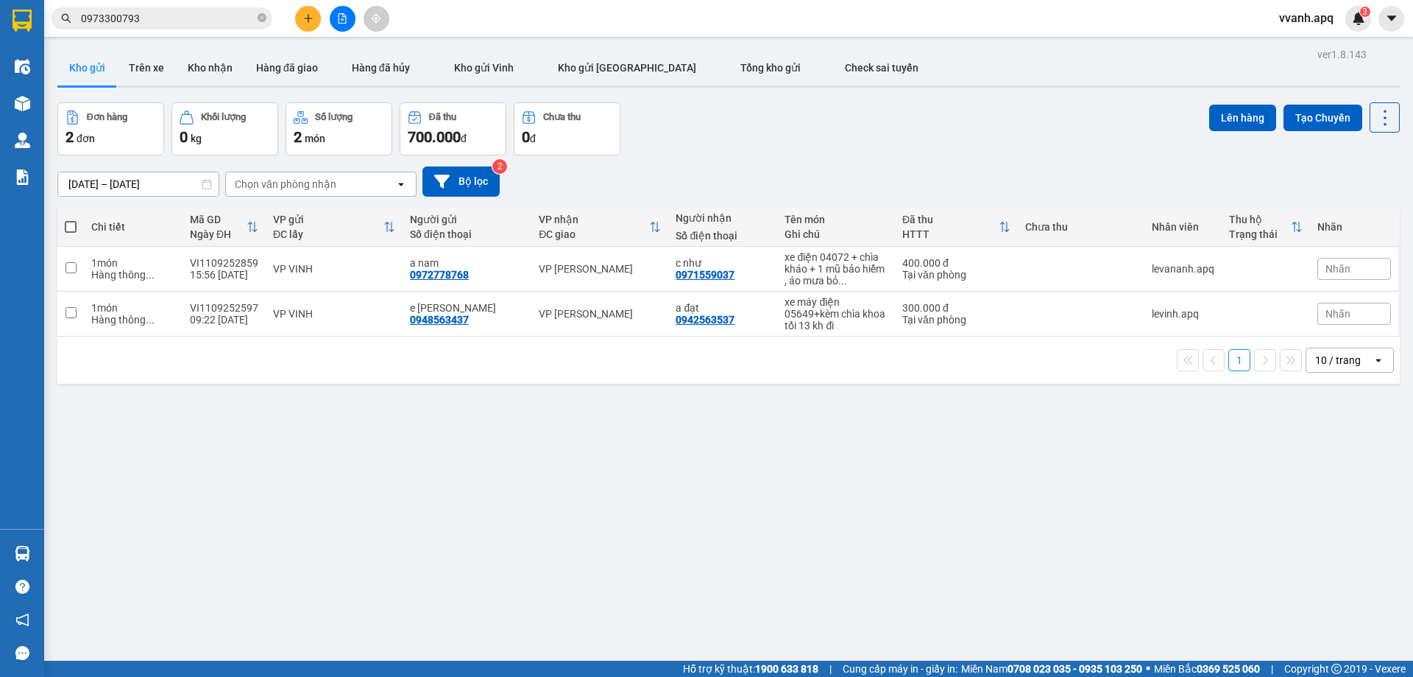
click at [901, 140] on div "Đơn hàng 2 đơn Khối lượng 0 kg Số lượng 2 món Đã thu 700.000 đ Chưa thu 0 đ Lên…" at bounding box center [728, 128] width 1343 height 53
click at [860, 160] on div "[DATE] – [DATE] Press the down arrow key to interact with the calendar and sele…" at bounding box center [728, 181] width 1343 height 52
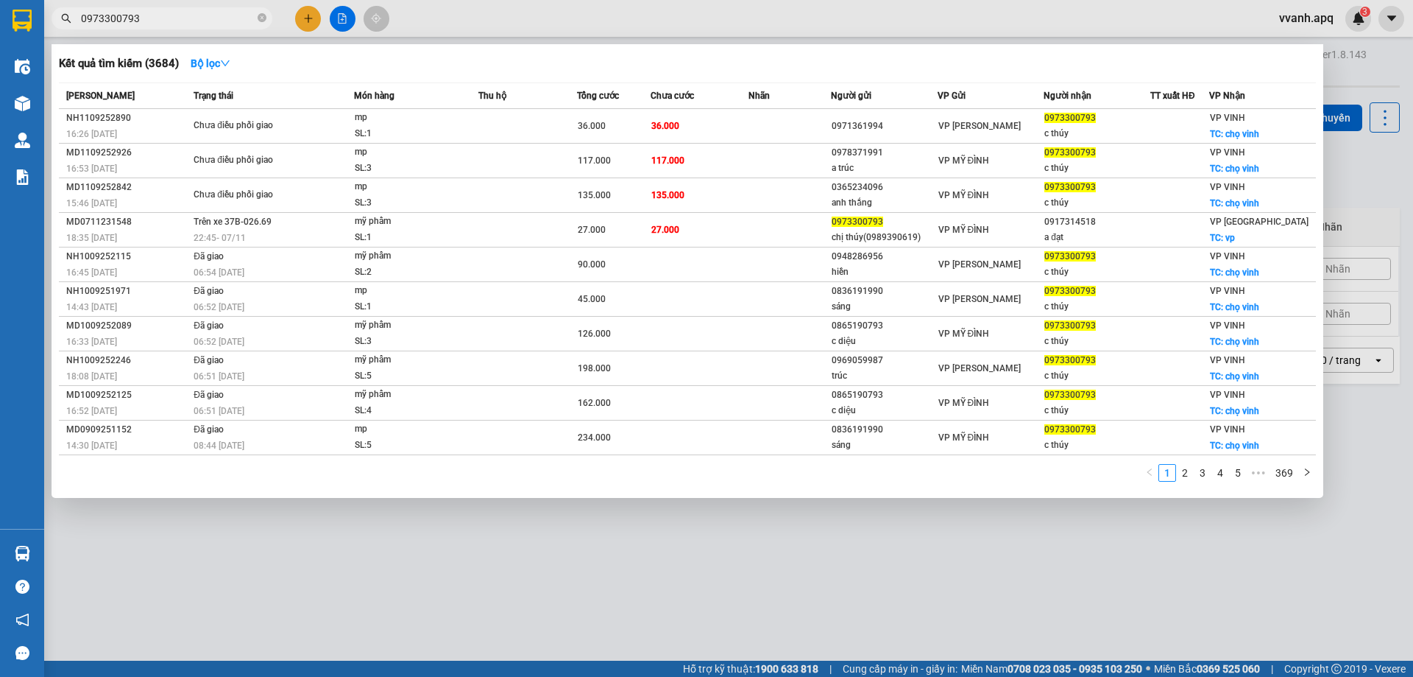
click at [225, 21] on input "0973300793" at bounding box center [168, 18] width 174 height 16
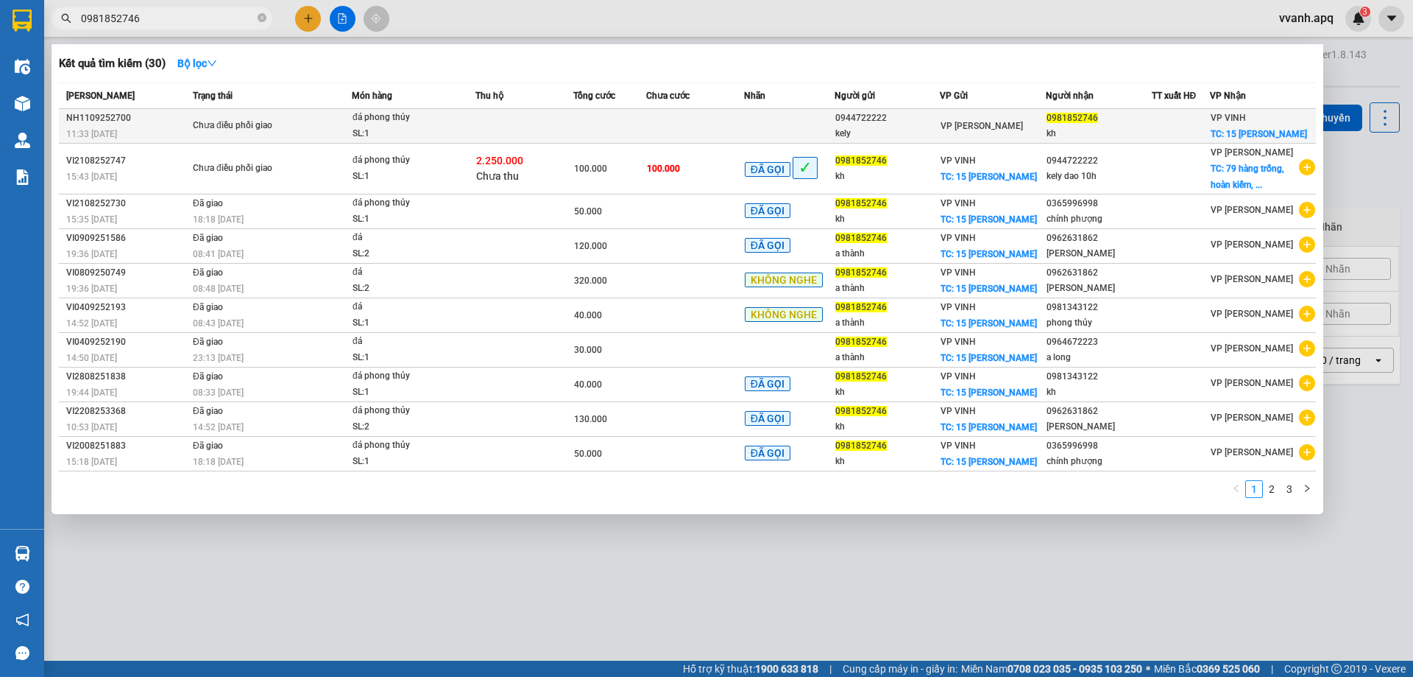
type input "0981852746"
click at [594, 118] on td at bounding box center [609, 126] width 73 height 35
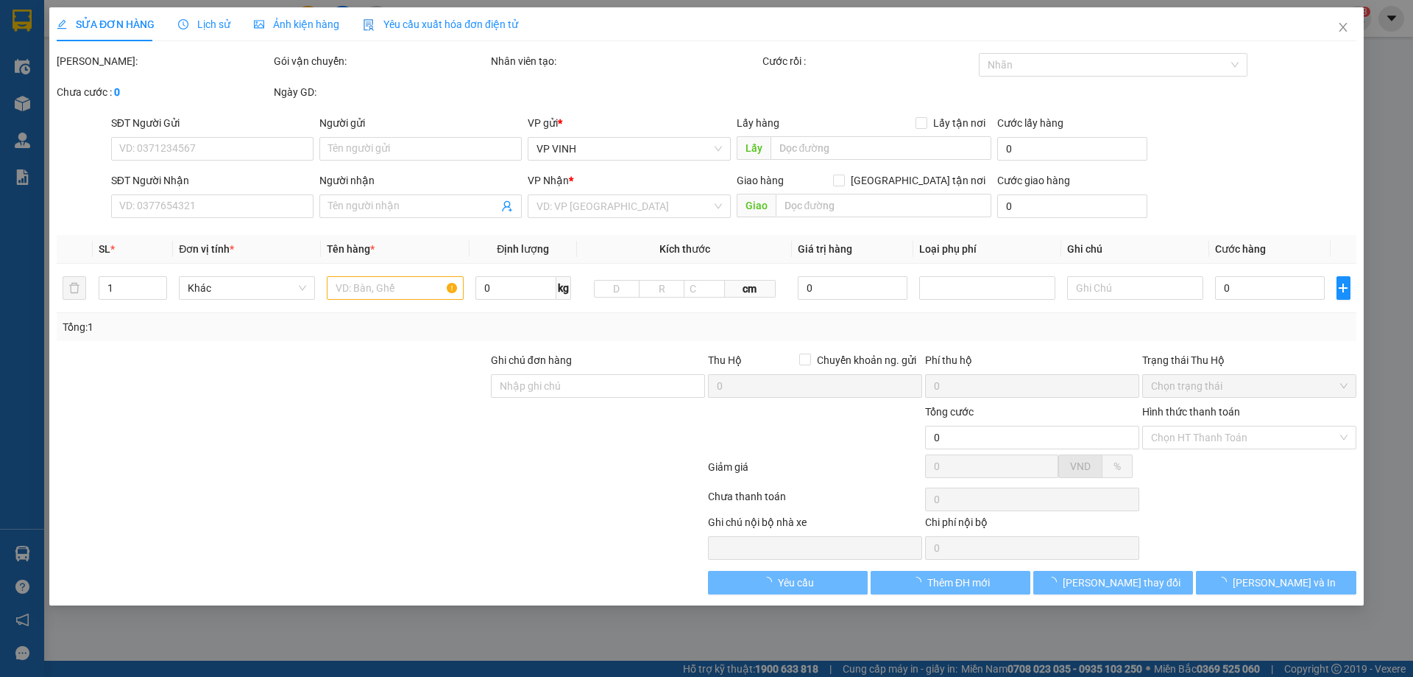
type input "0944722222"
type input "kely"
type input "0981852746"
type input "kh"
checkbox input "true"
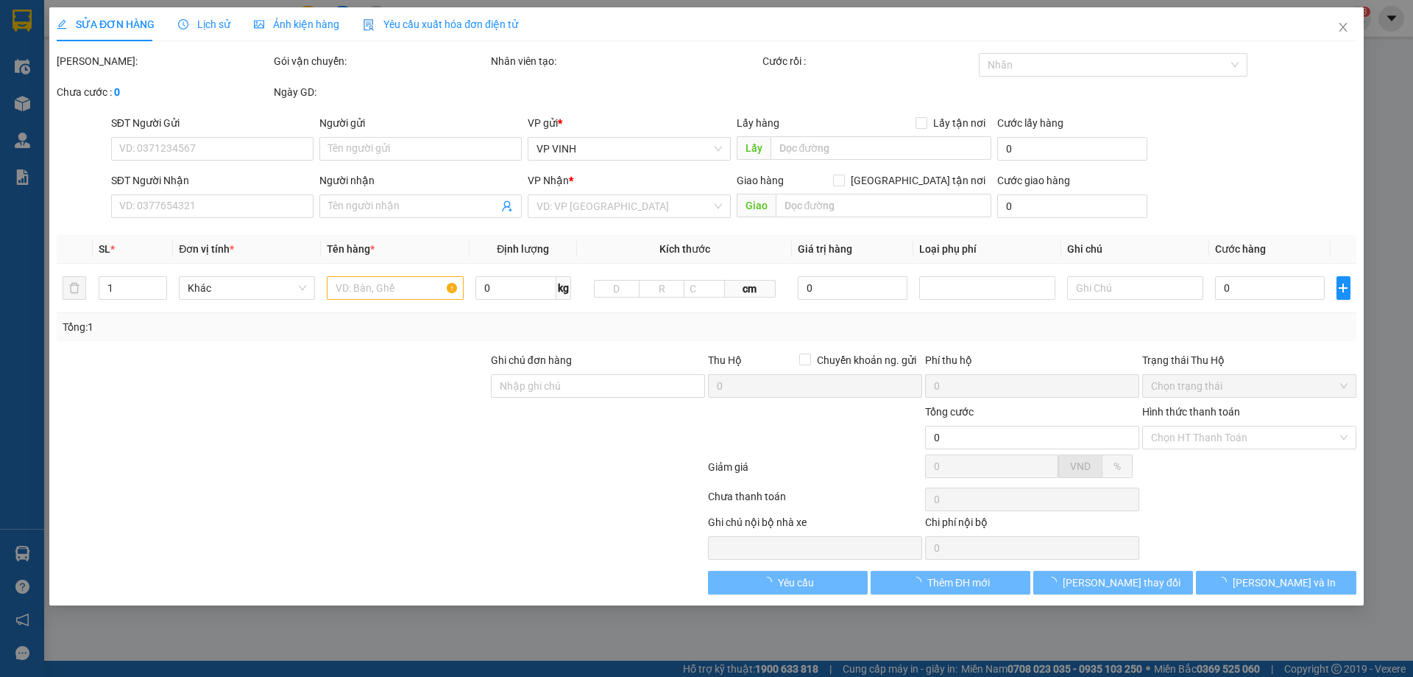
type input "15 [PERSON_NAME]"
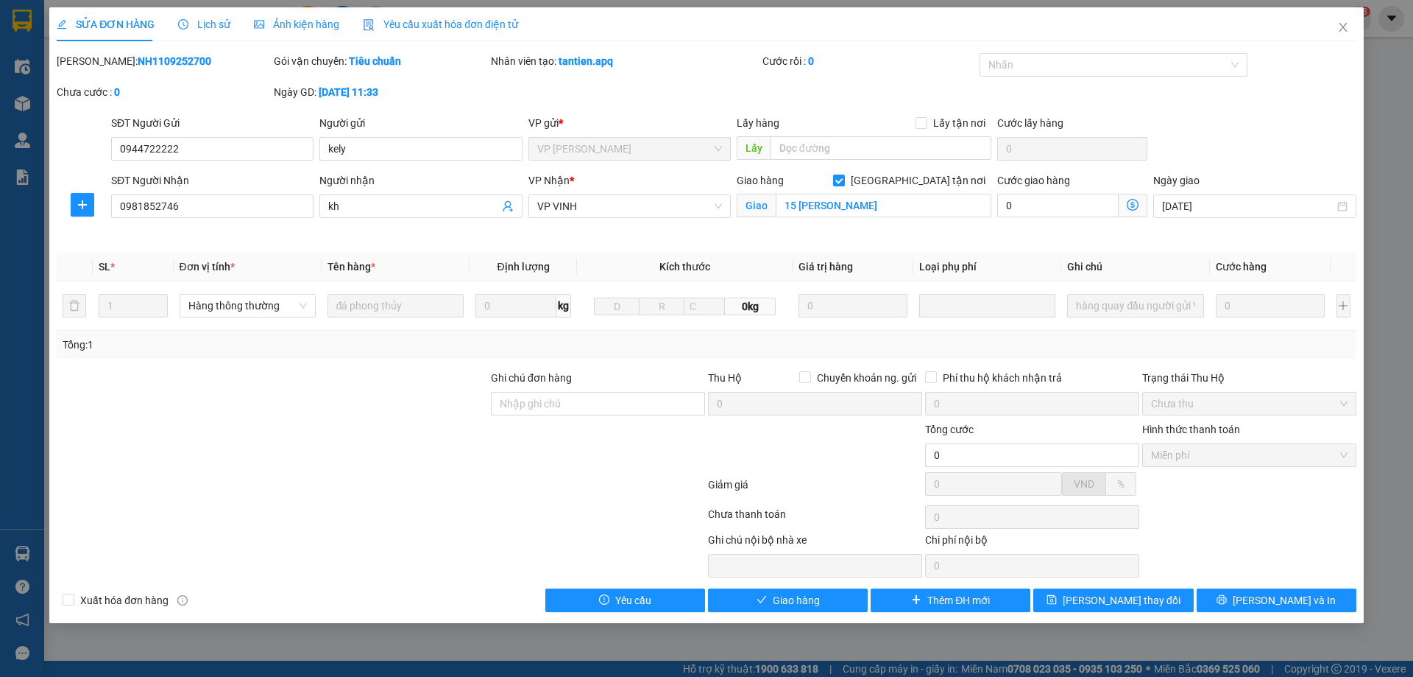
click at [225, 26] on span "Lịch sử" at bounding box center [204, 24] width 52 height 12
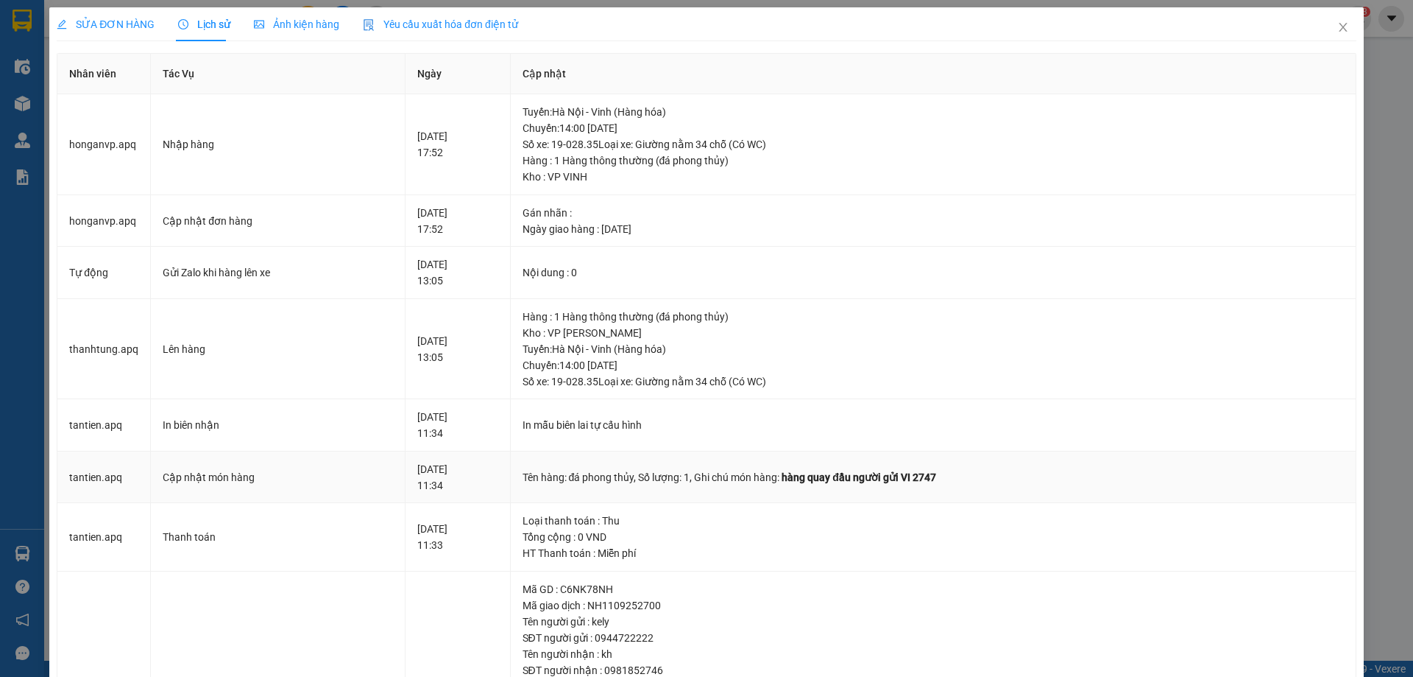
click at [876, 477] on span "hàng quay đầu người gửi VI 2747" at bounding box center [859, 477] width 155 height 12
click at [875, 476] on span "hàng quay đầu người gửi VI 2747" at bounding box center [859, 477] width 155 height 12
click at [887, 494] on td "Tên hàng: đá phong thủy , Số lượng: 1 , Ghi chú món hàng: hàng quay đầu người g…" at bounding box center [934, 477] width 846 height 52
click at [1323, 36] on span "Close" at bounding box center [1343, 27] width 41 height 41
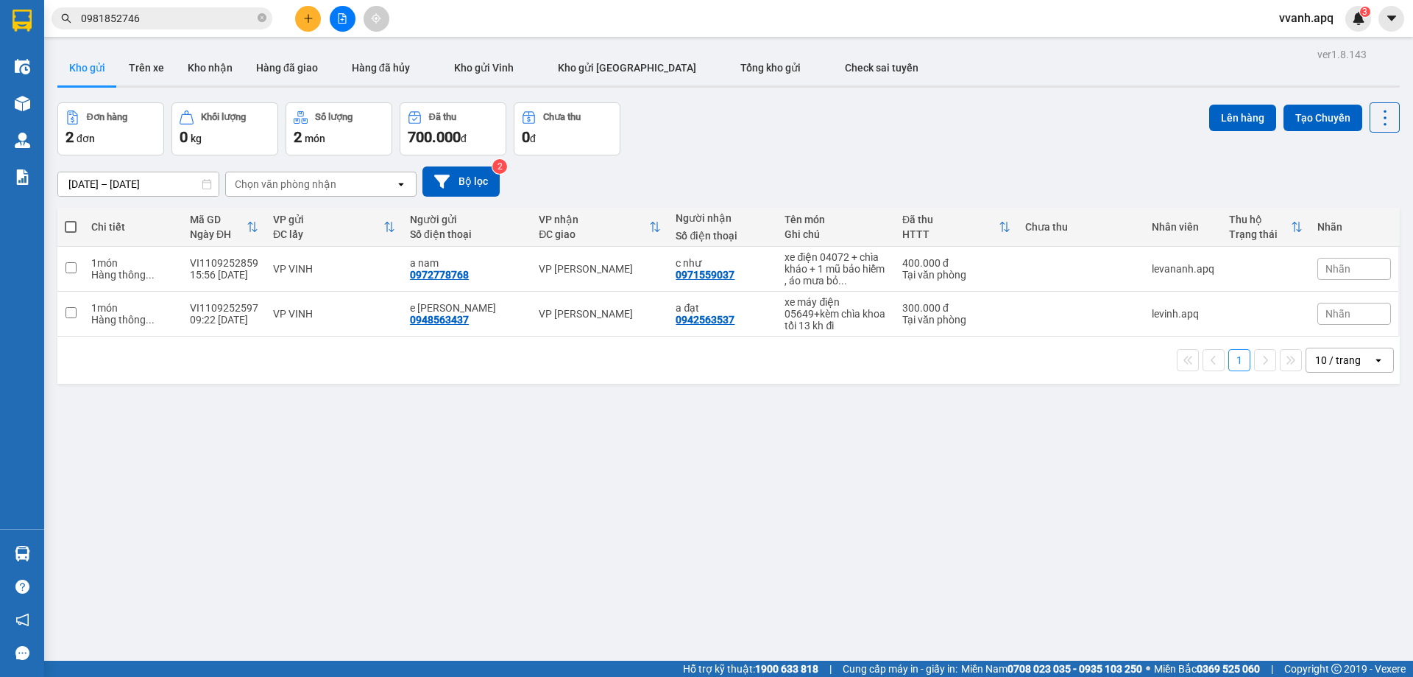
click at [687, 157] on div "[DATE] – [DATE] Press the down arrow key to interact with the calendar and sele…" at bounding box center [728, 181] width 1343 height 52
click at [308, 24] on button at bounding box center [308, 19] width 26 height 26
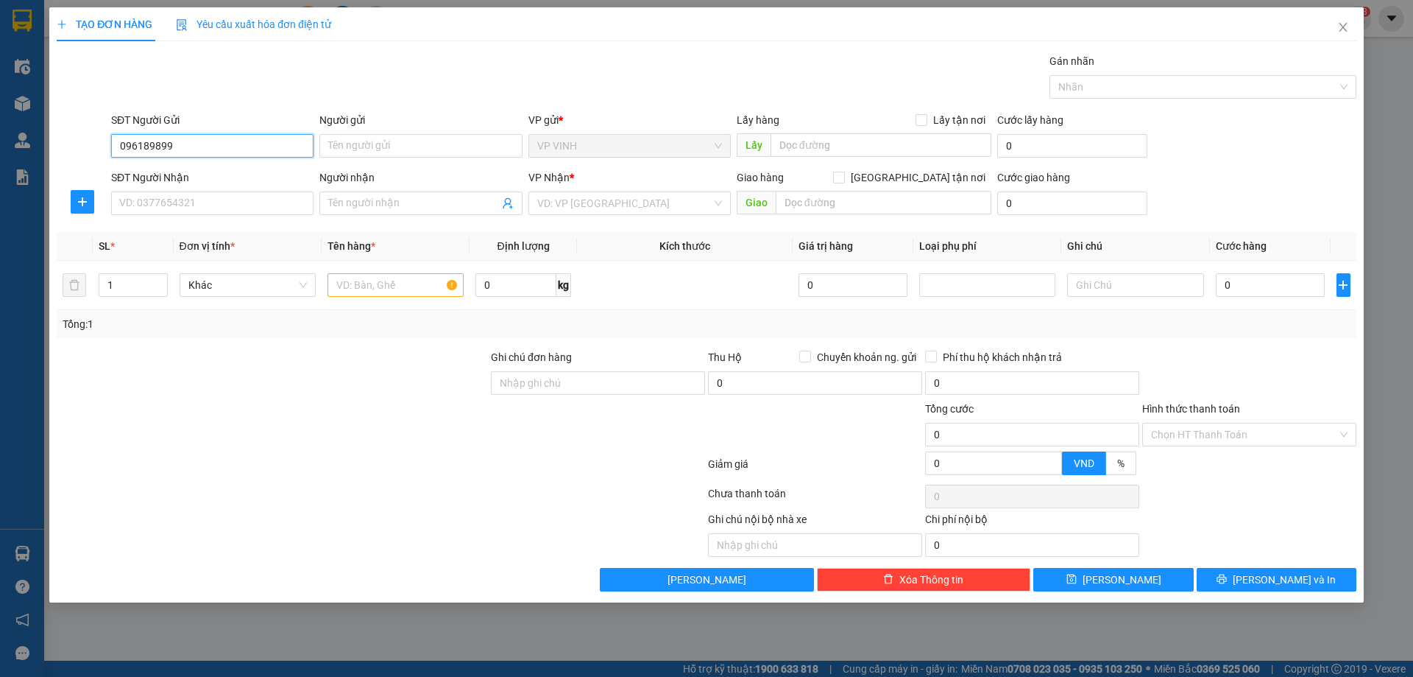
type input "0961898995"
click at [187, 177] on div "0961898995 - việt anh phv" at bounding box center [212, 175] width 185 height 16
type input "việt anh phv"
type input "0961898995"
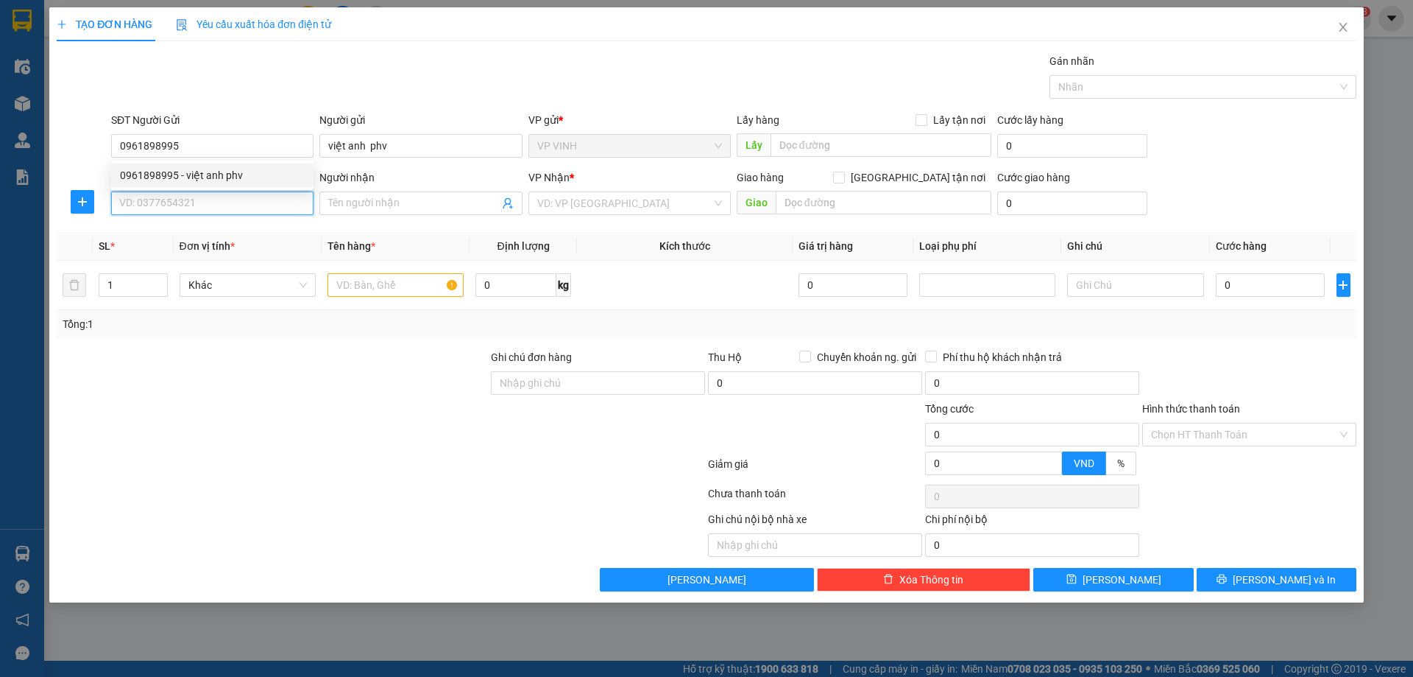
click at [211, 214] on input "SĐT Người Nhận" at bounding box center [212, 203] width 202 height 24
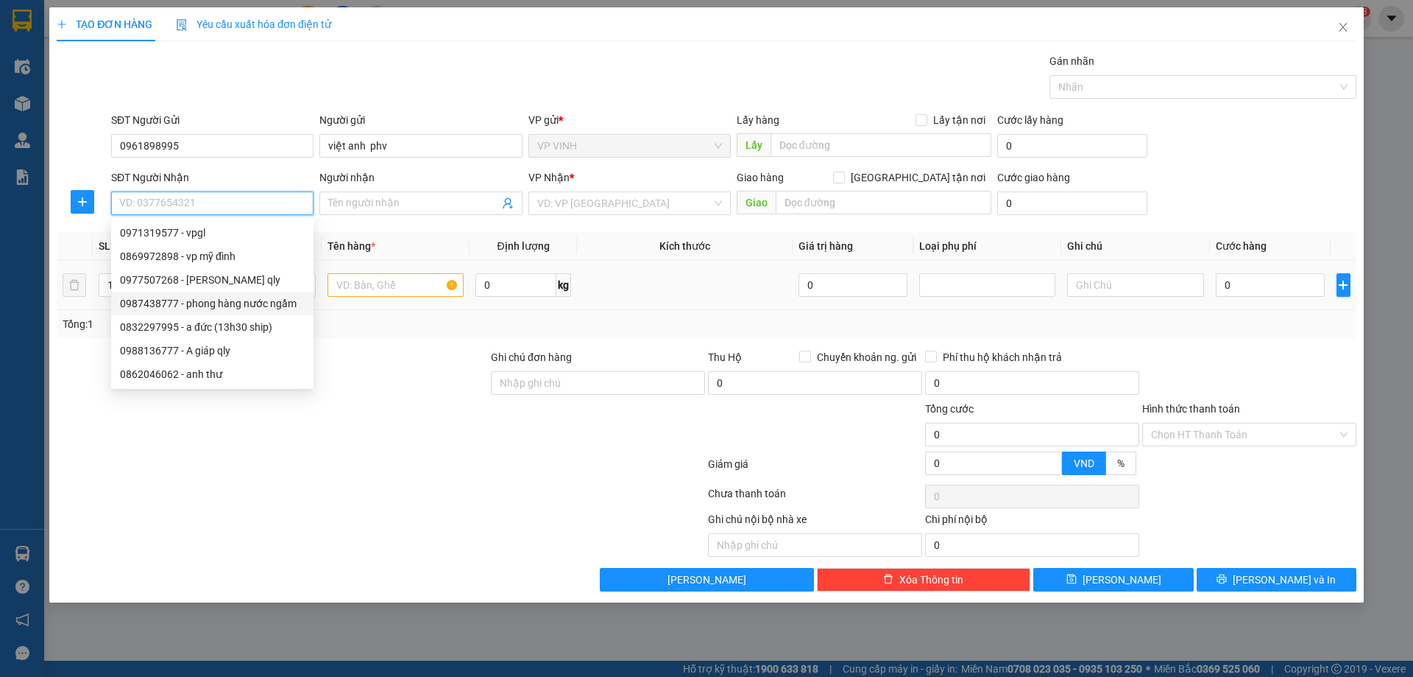
drag, startPoint x: 258, startPoint y: 297, endPoint x: 290, endPoint y: 306, distance: 33.1
click at [258, 297] on div "0987438777 - phong hàng nước ngầm" at bounding box center [212, 303] width 185 height 16
type input "0987438777"
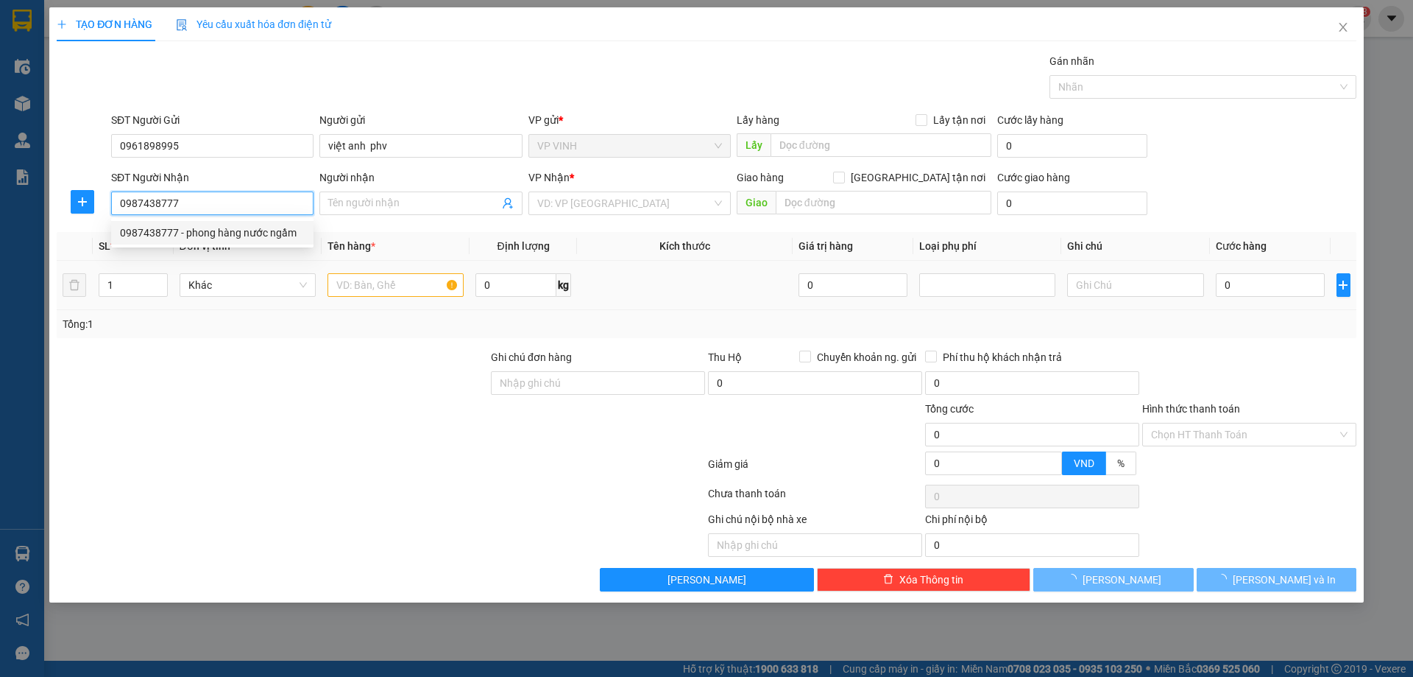
type input "phong hàng nước ngầm"
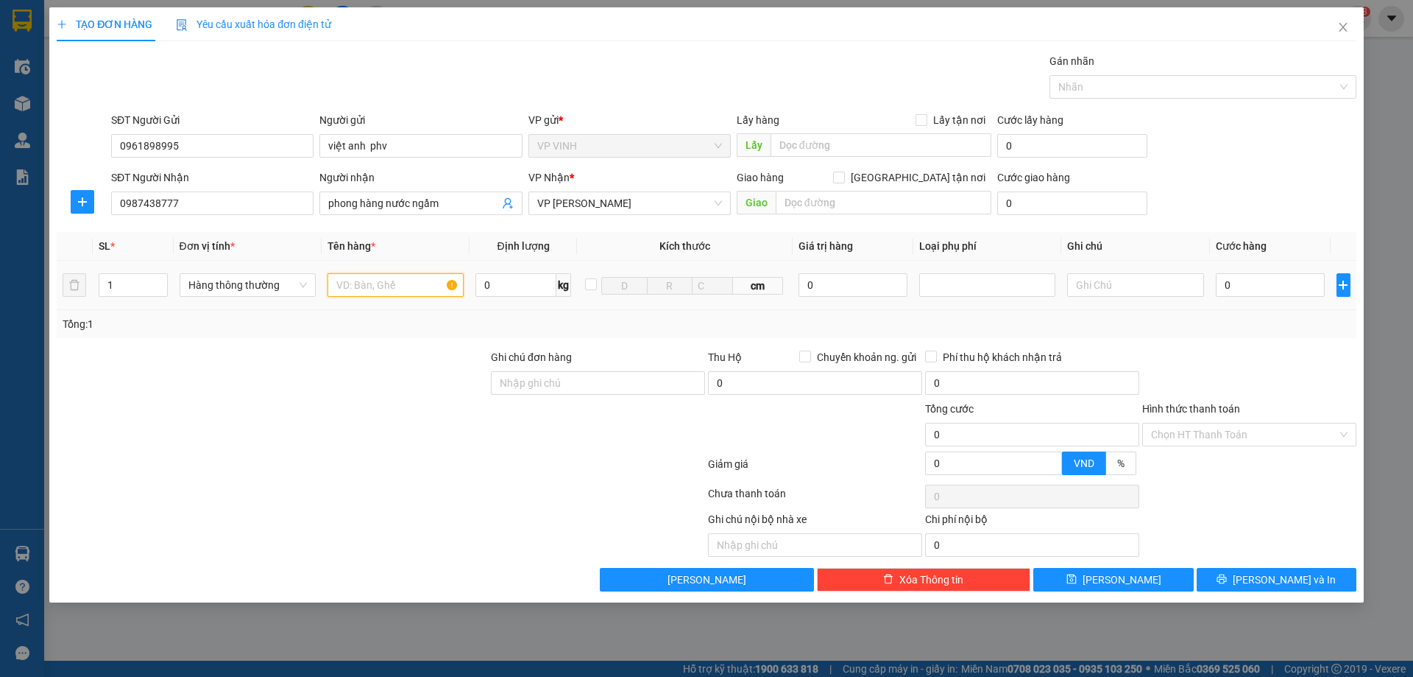
click at [381, 293] on input "text" at bounding box center [396, 285] width 136 height 24
type input "t"
type input "mực in nước ngầm"
click at [1183, 436] on input "Hình thức thanh toán" at bounding box center [1244, 434] width 186 height 22
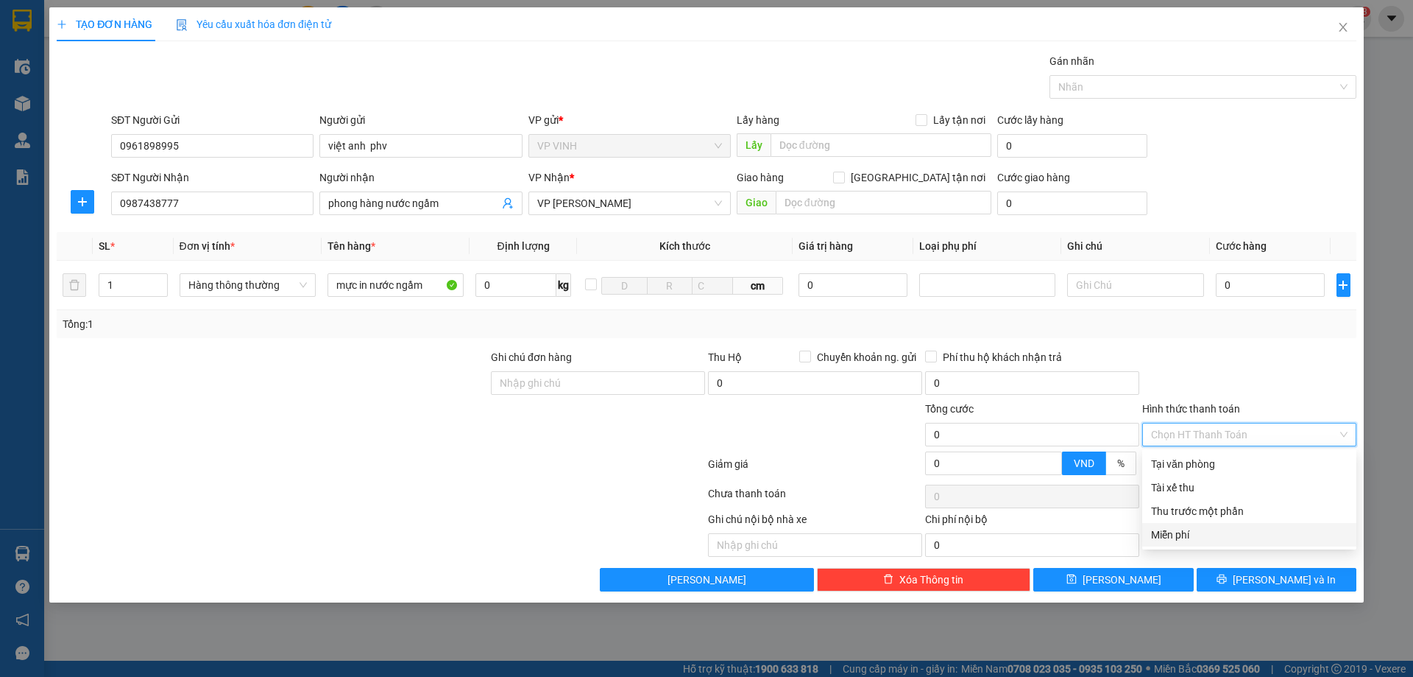
click at [1193, 526] on div "Miễn phí" at bounding box center [1250, 535] width 214 height 24
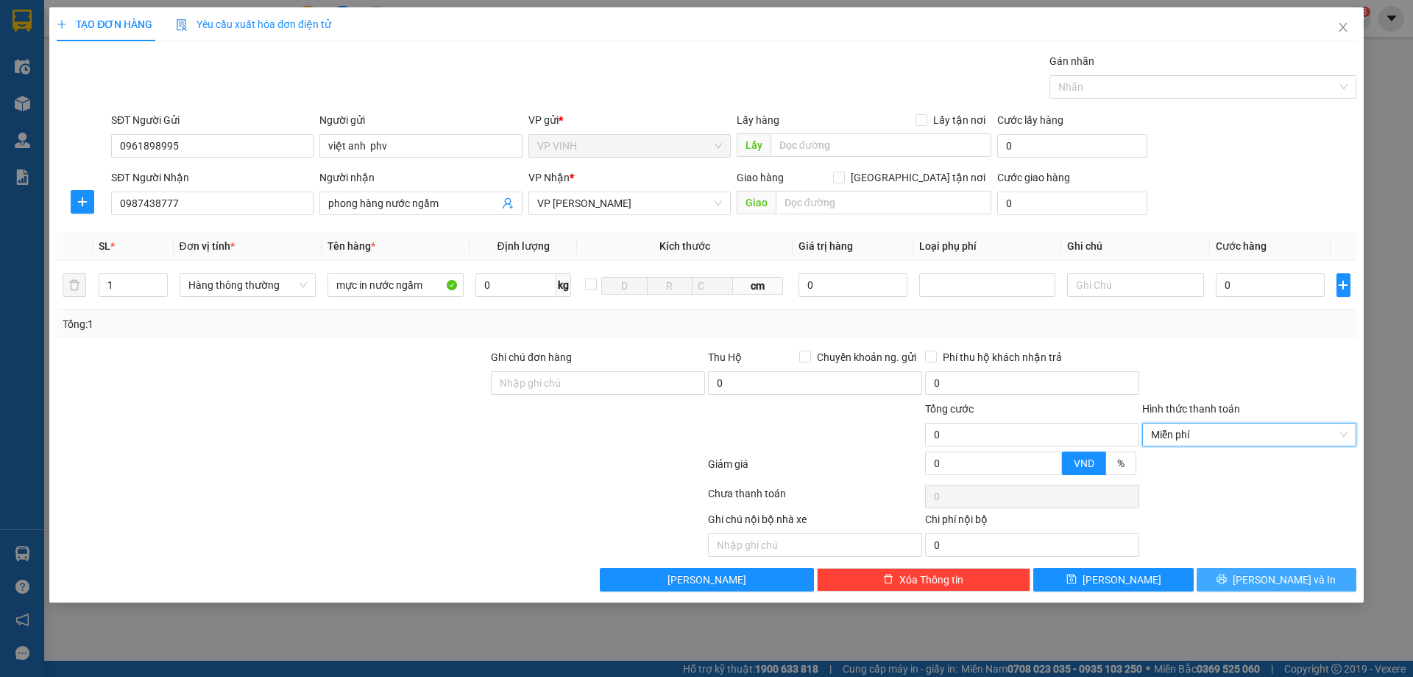
click at [1283, 582] on span "[PERSON_NAME] và In" at bounding box center [1284, 579] width 103 height 16
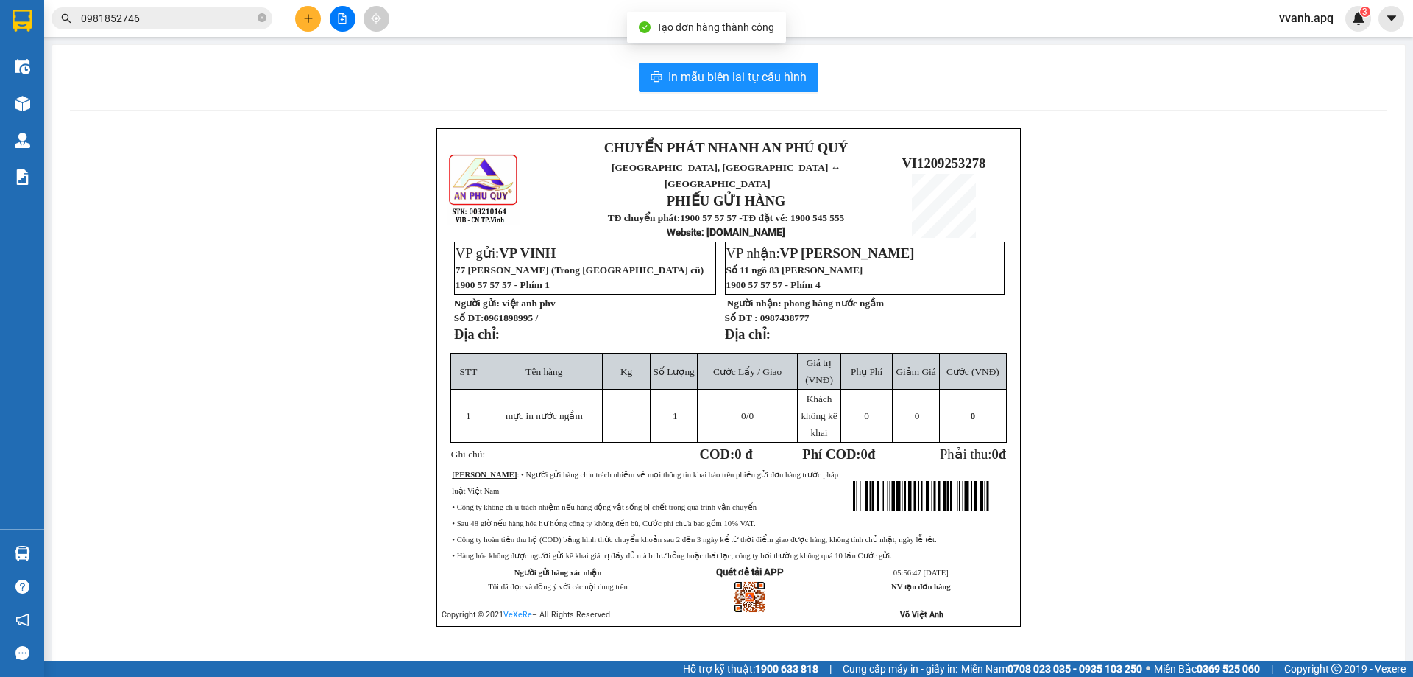
click at [758, 93] on div "In mẫu biên lai tự cấu hình CHUYỂN PHÁT NHANH AN [GEOGRAPHIC_DATA], [GEOGRAPHIC…" at bounding box center [728, 362] width 1353 height 635
click at [756, 91] on button "In mẫu biên lai tự cấu hình" at bounding box center [729, 77] width 180 height 29
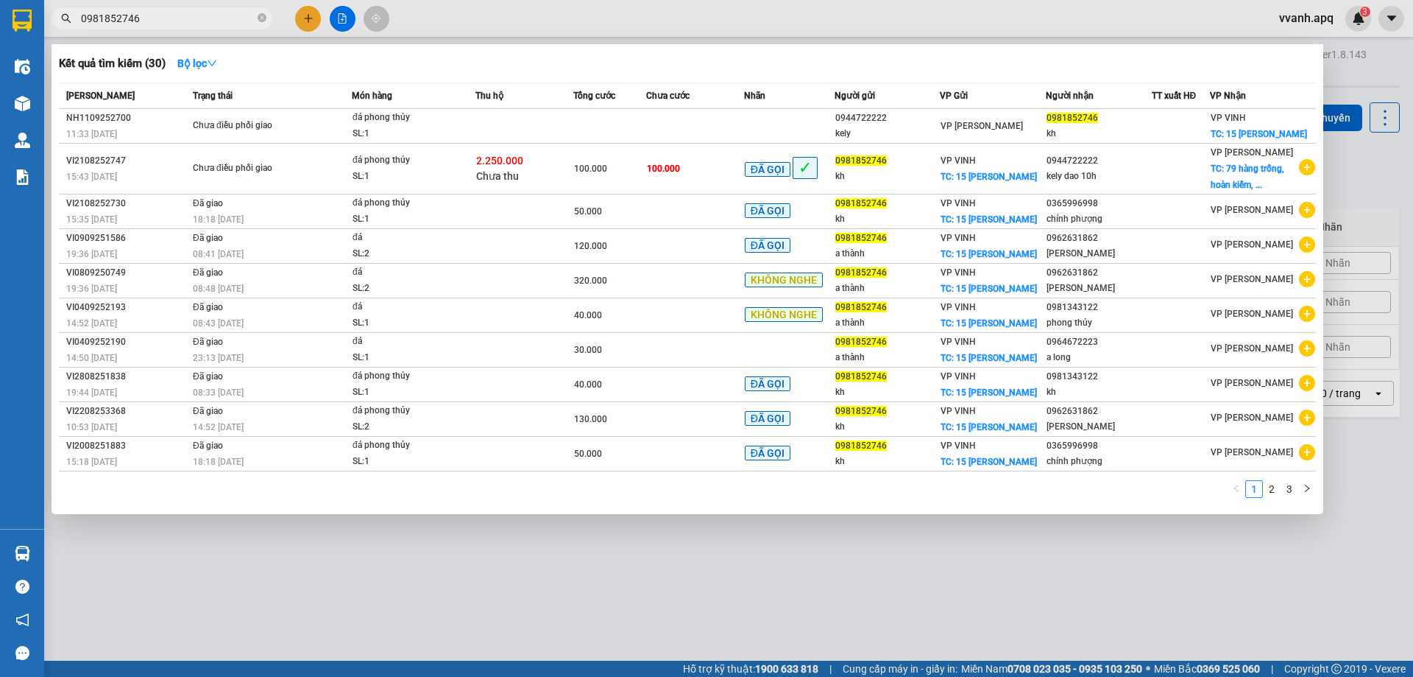
click at [144, 18] on input "0981852746" at bounding box center [168, 18] width 174 height 16
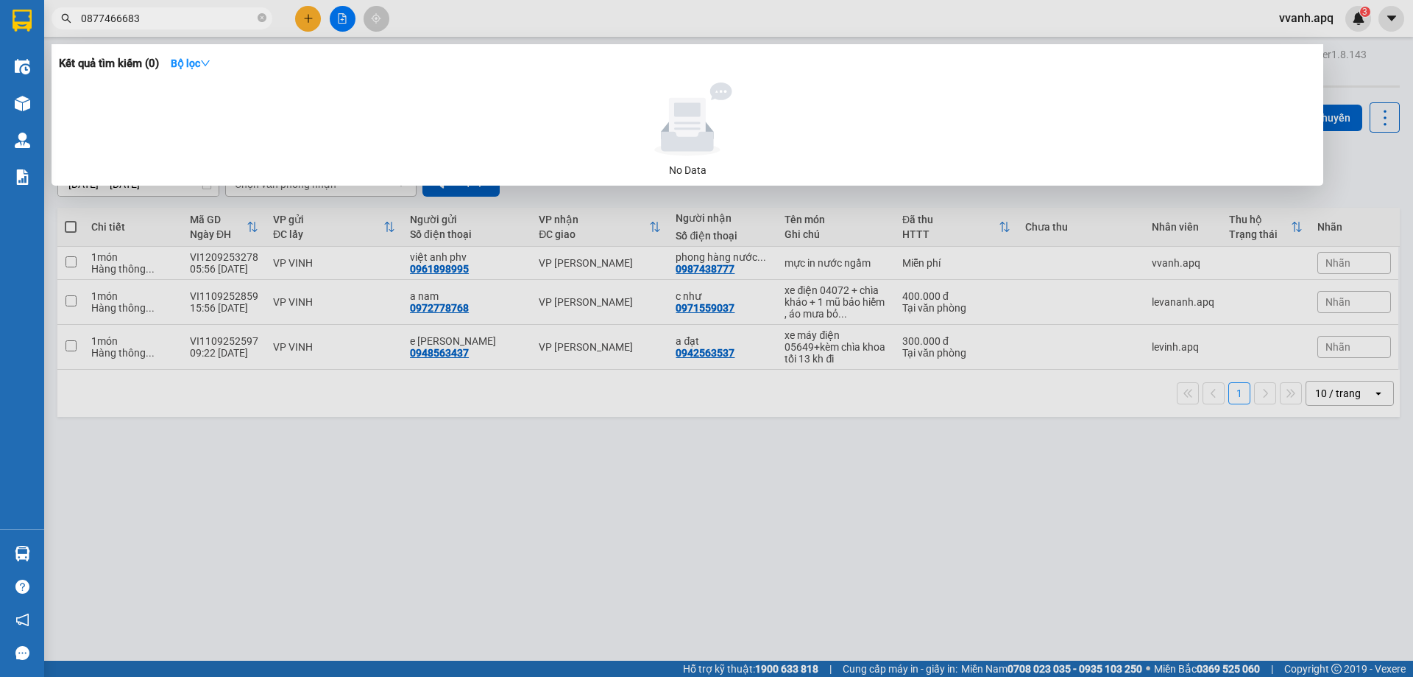
click at [192, 18] on input "0877466683" at bounding box center [168, 18] width 174 height 16
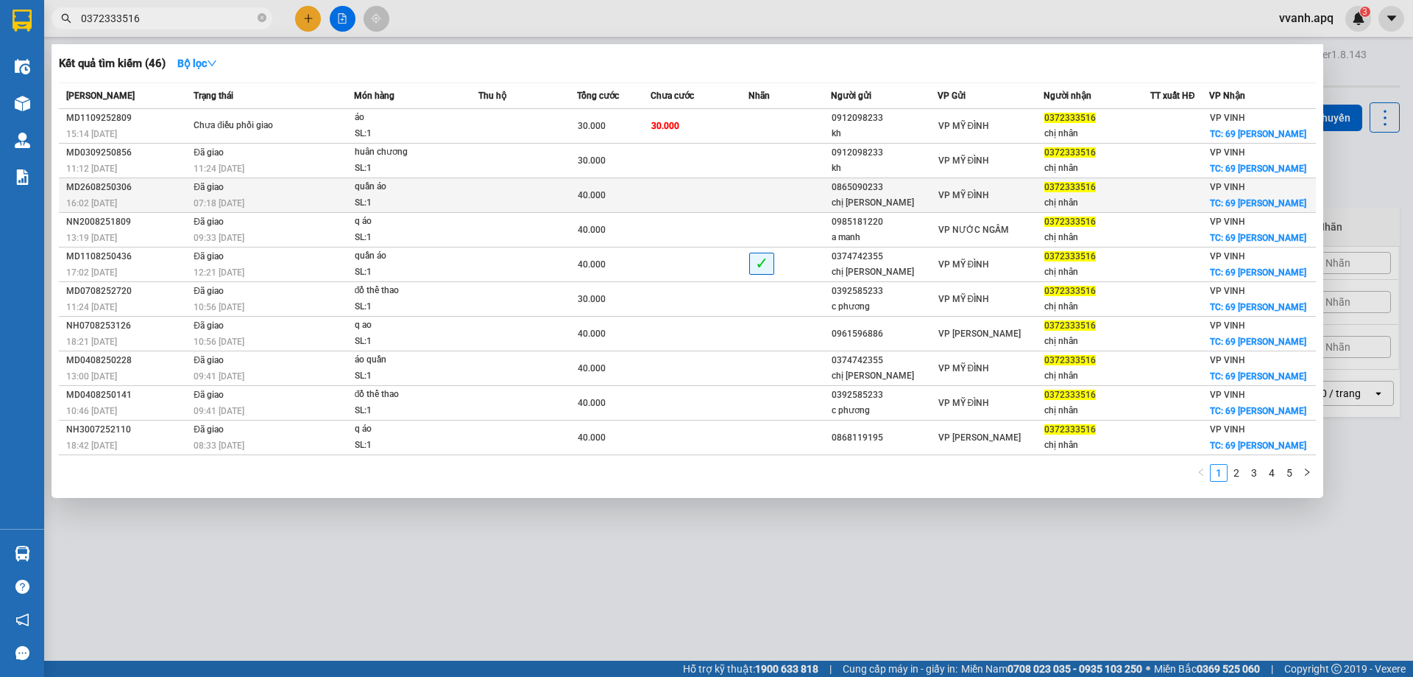
type input "0372333516"
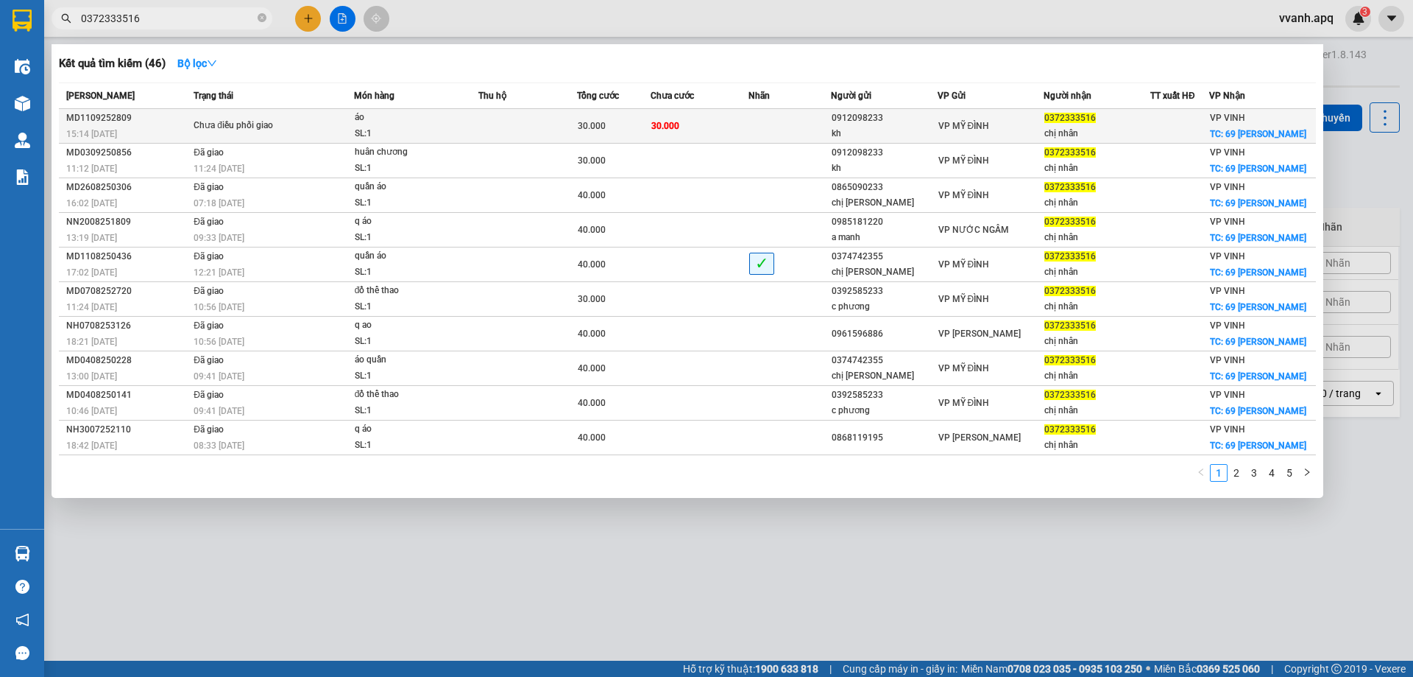
click at [408, 113] on div "áo" at bounding box center [410, 118] width 110 height 16
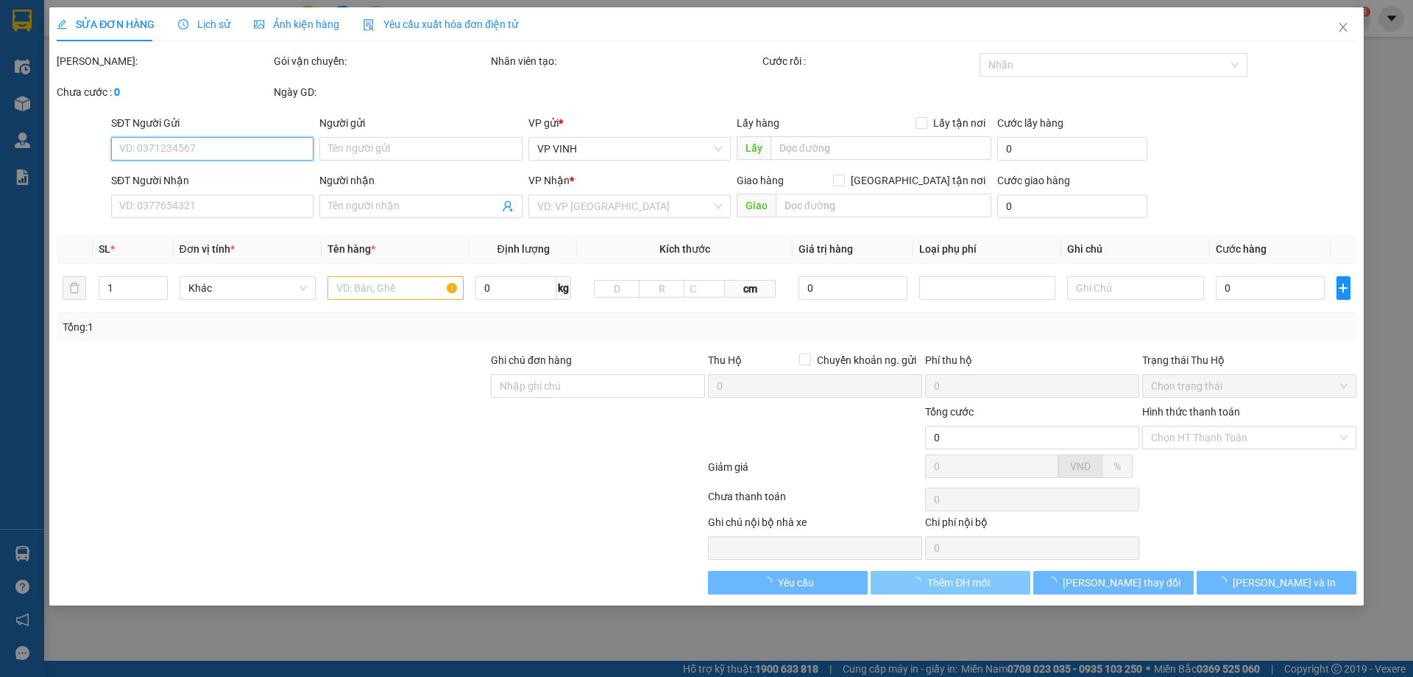
type input "0912098233"
type input "kh"
type input "0372333516"
type input "chị nhân"
checkbox input "true"
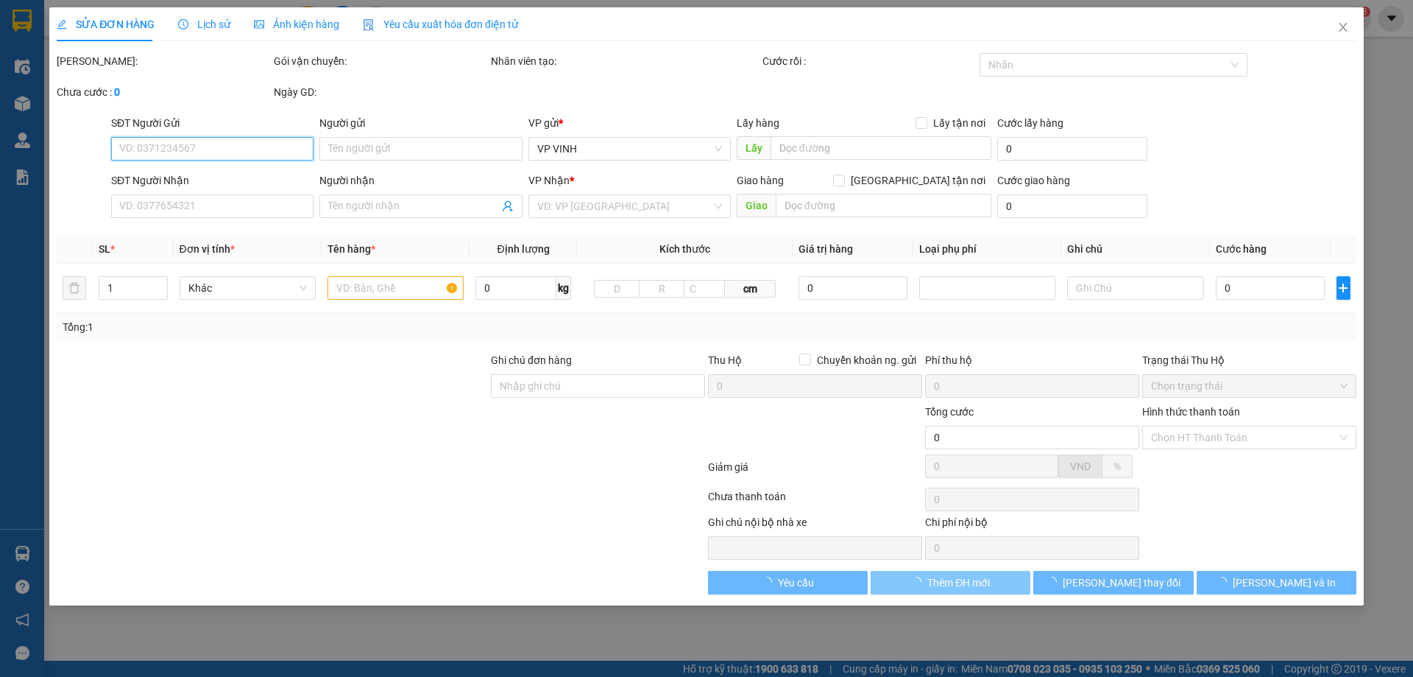
type input "69 [PERSON_NAME]"
type input "30.000"
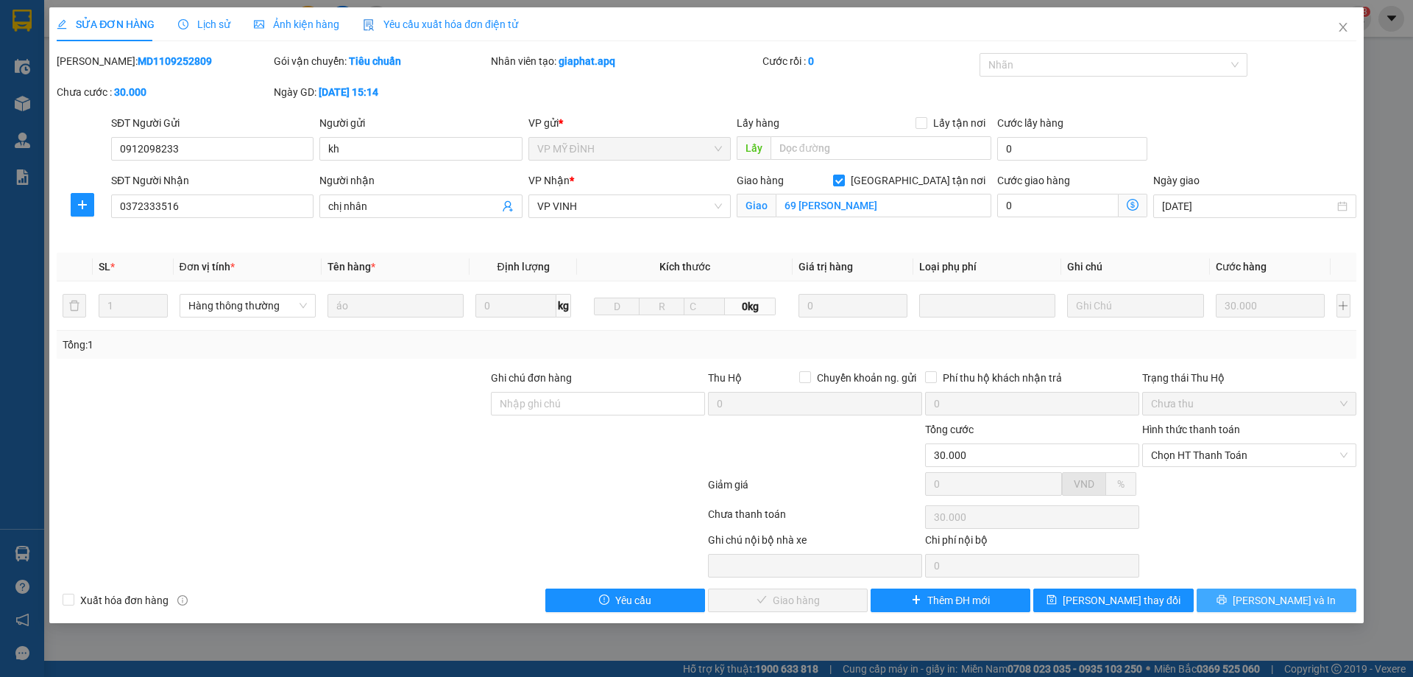
click at [1227, 604] on icon "printer" at bounding box center [1222, 599] width 10 height 10
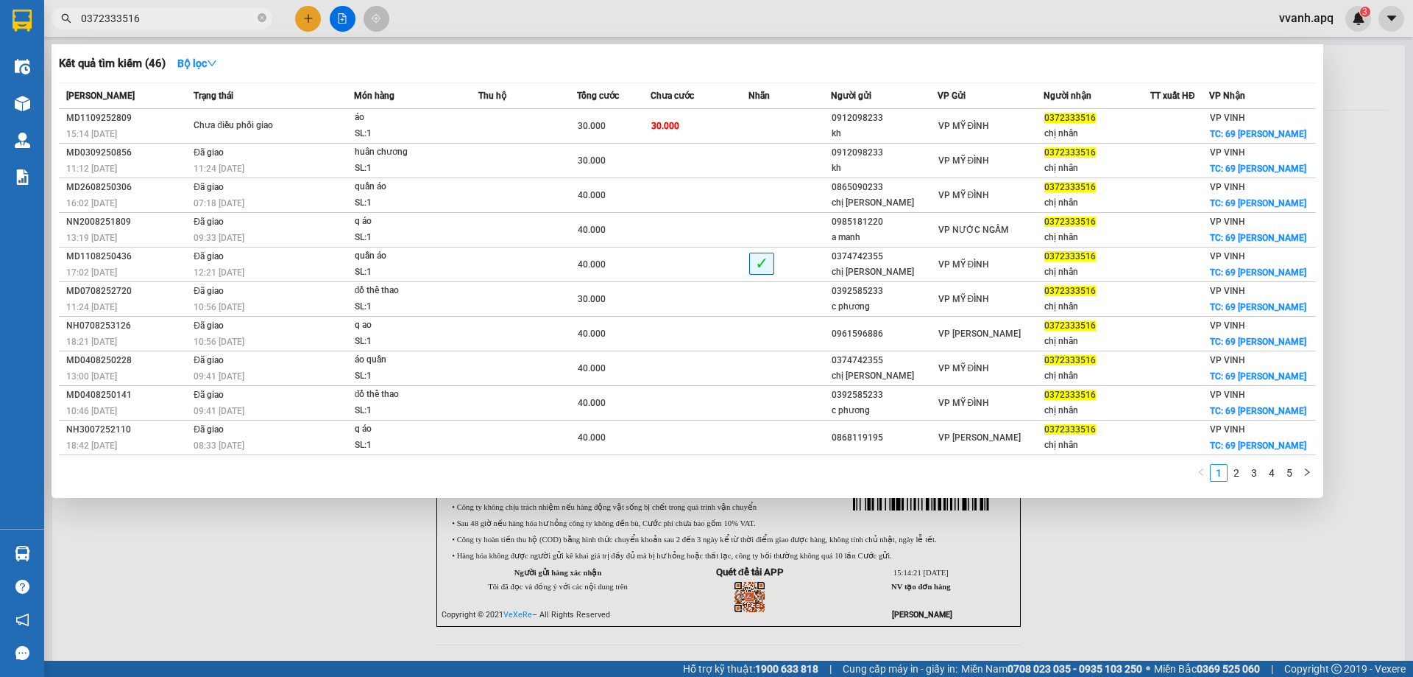
click at [201, 10] on input "0372333516" at bounding box center [168, 18] width 174 height 16
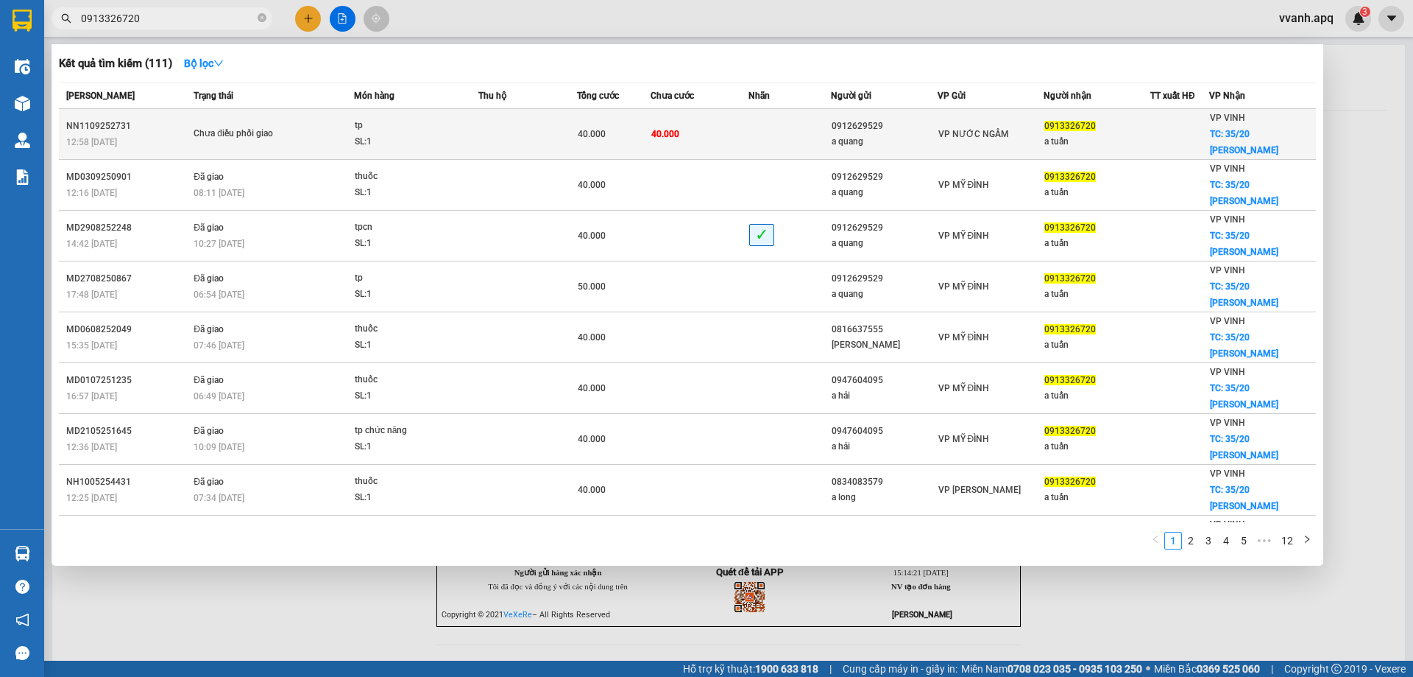
type input "0913326720"
click at [548, 136] on td at bounding box center [528, 134] width 99 height 51
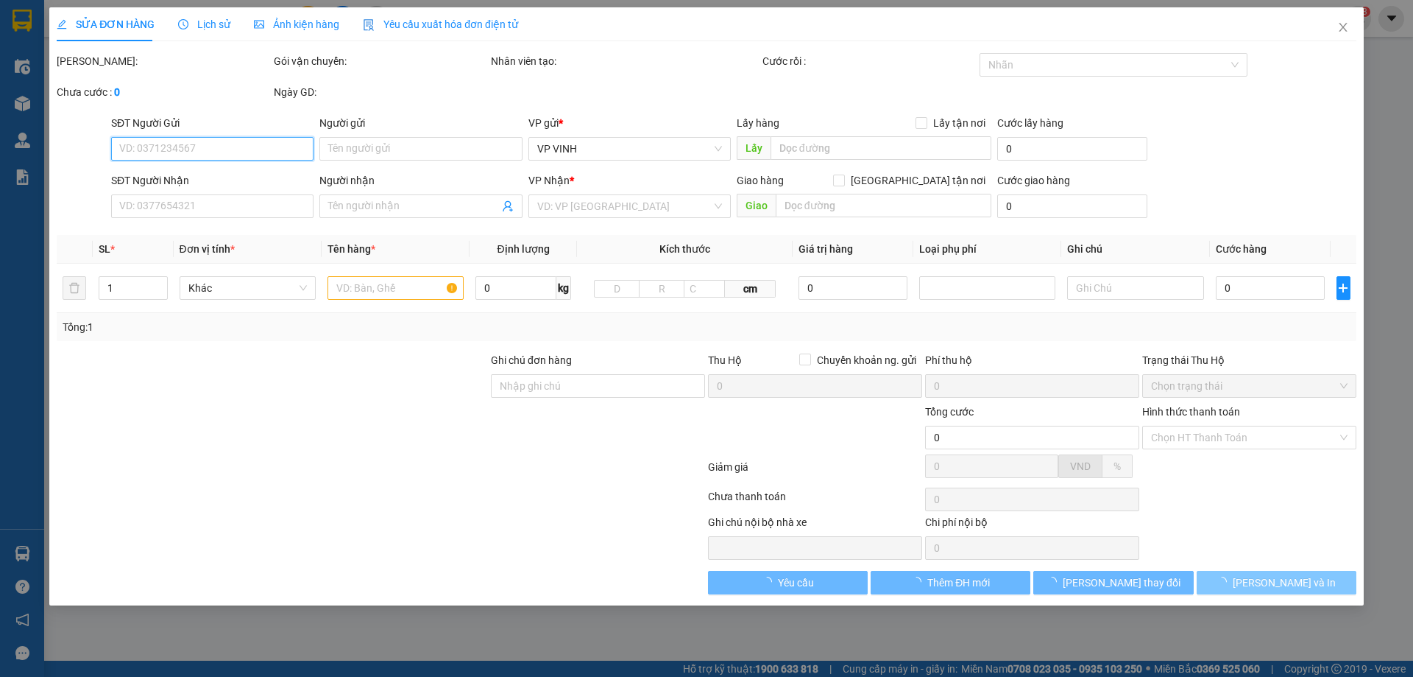
type input "0912629529"
type input "a quang"
type input "0913326720"
type input "a tuấn"
checkbox input "true"
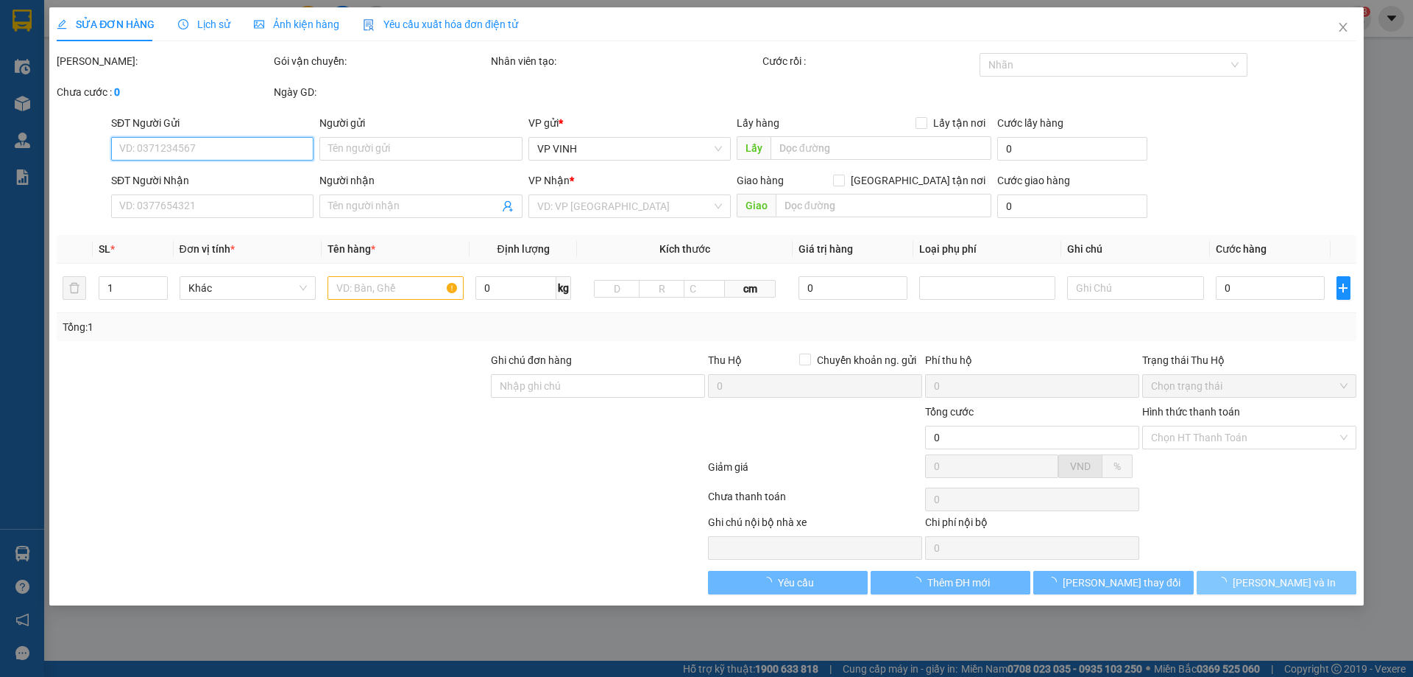
type input "35/20 [PERSON_NAME]"
type input "40.000"
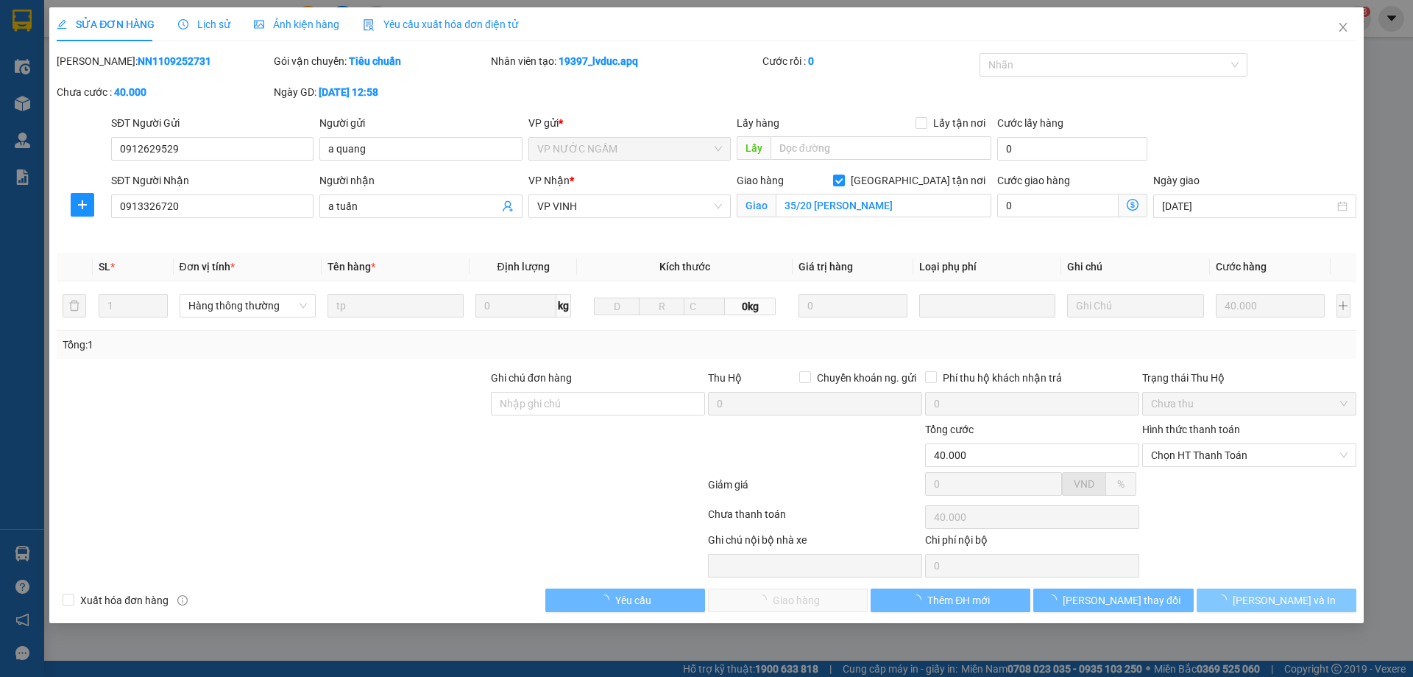
click at [1227, 602] on icon "loading" at bounding box center [1222, 599] width 10 height 10
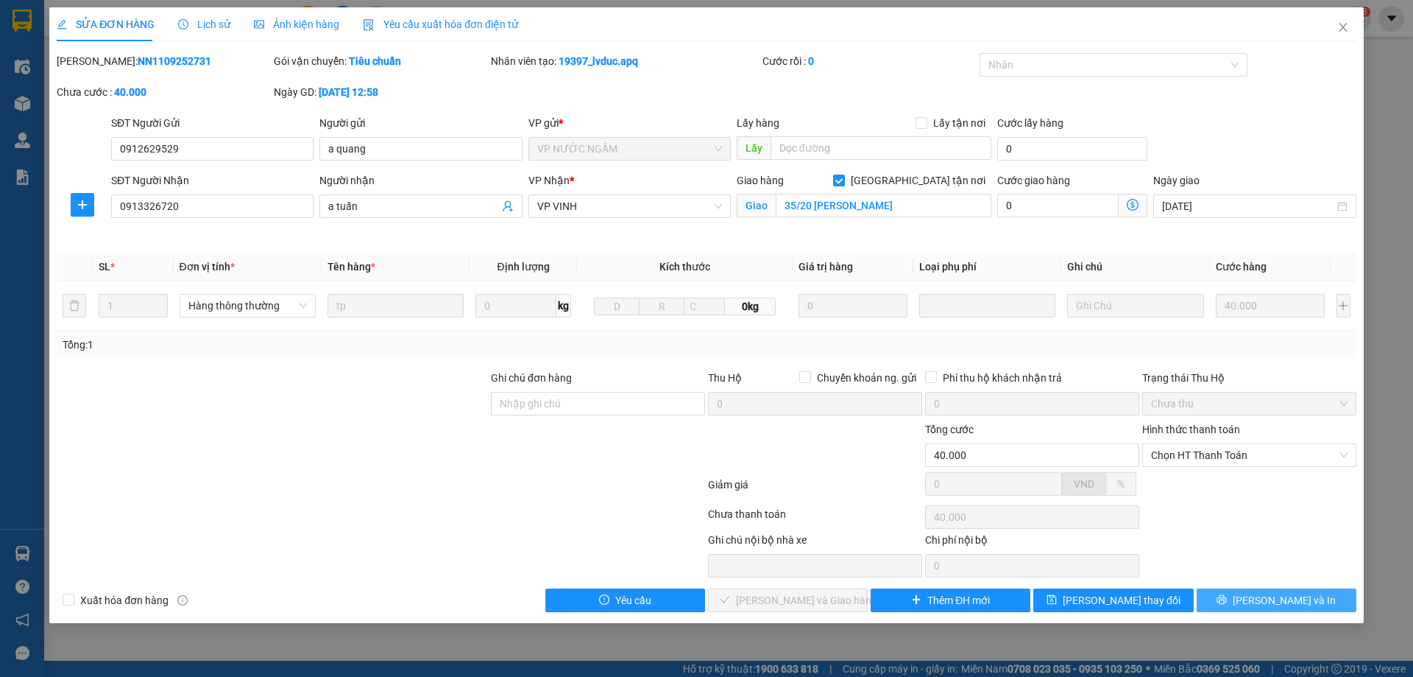
click at [1235, 602] on button "[PERSON_NAME] và In" at bounding box center [1277, 600] width 160 height 24
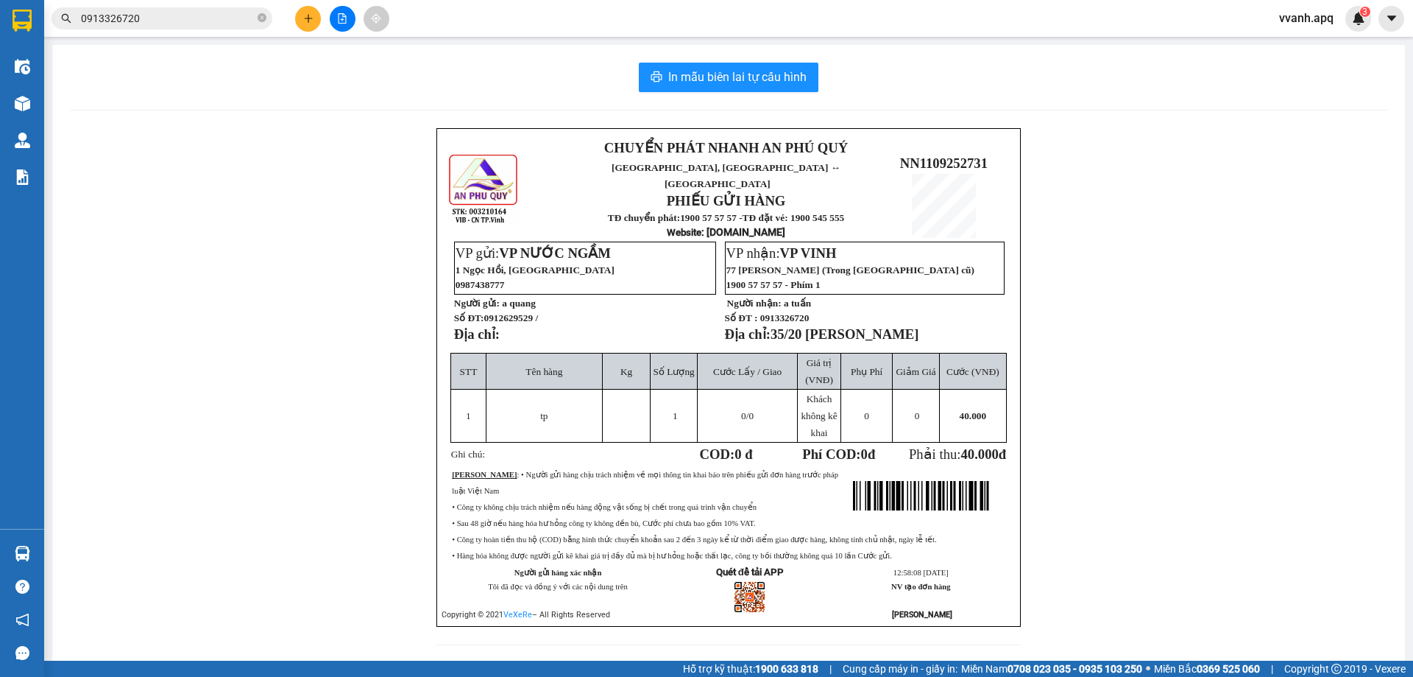
click at [193, 14] on input "0913326720" at bounding box center [168, 18] width 174 height 16
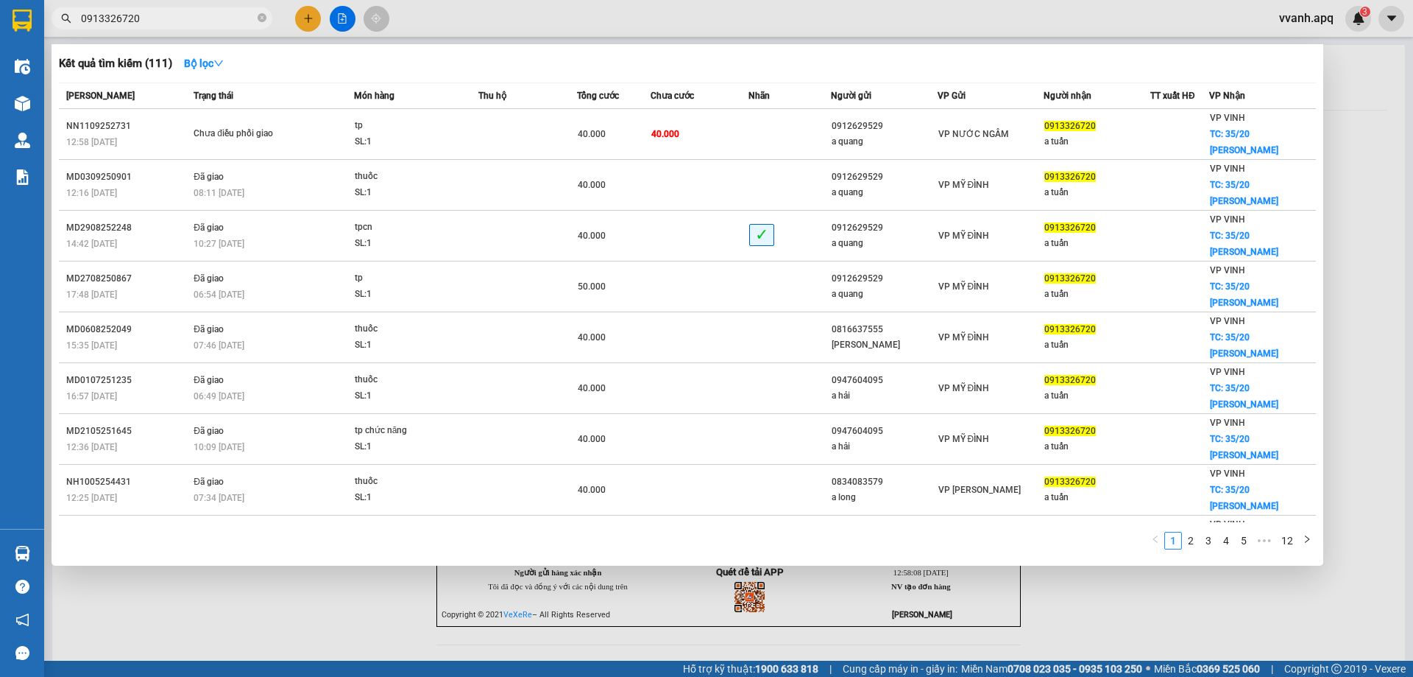
click at [193, 14] on input "0913326720" at bounding box center [168, 18] width 174 height 16
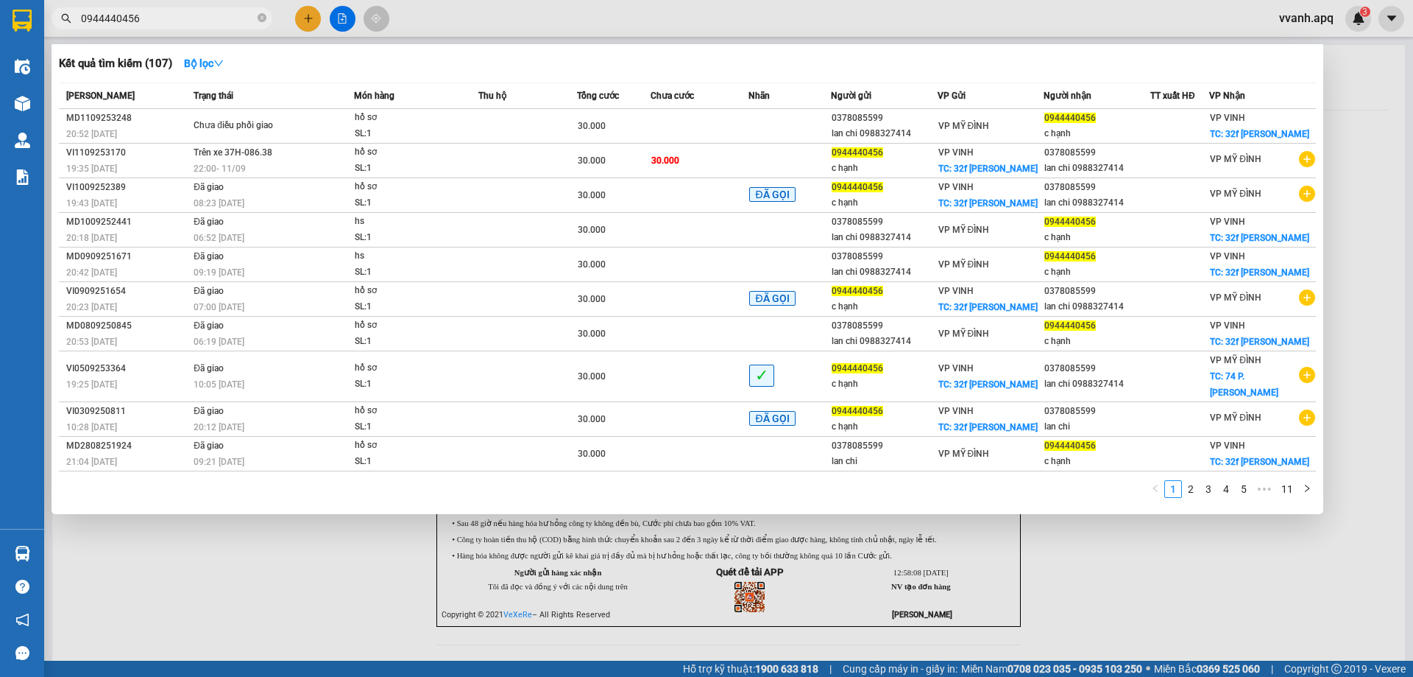
type input "0944440456"
click at [994, 576] on div at bounding box center [706, 338] width 1413 height 677
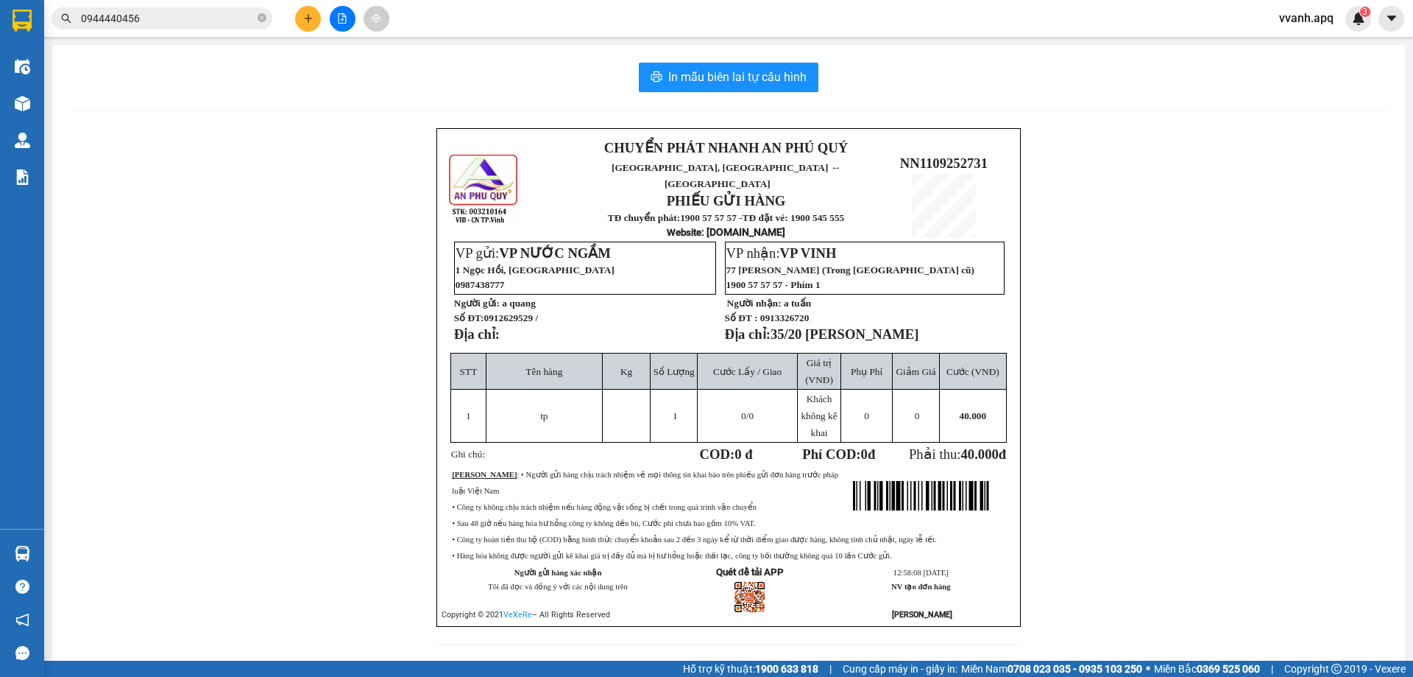
click at [165, 19] on input "0944440456" at bounding box center [168, 18] width 174 height 16
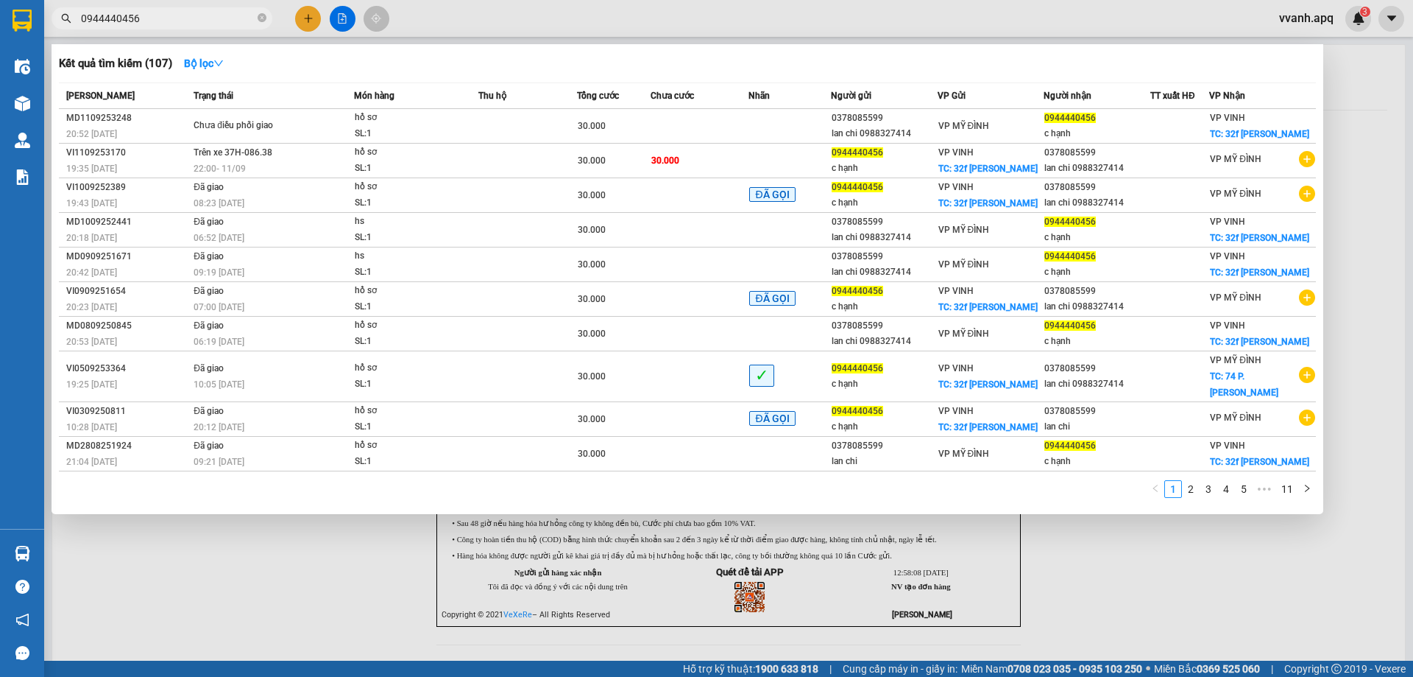
click at [165, 19] on input "0944440456" at bounding box center [168, 18] width 174 height 16
click at [261, 17] on icon "close-circle" at bounding box center [262, 17] width 9 height 9
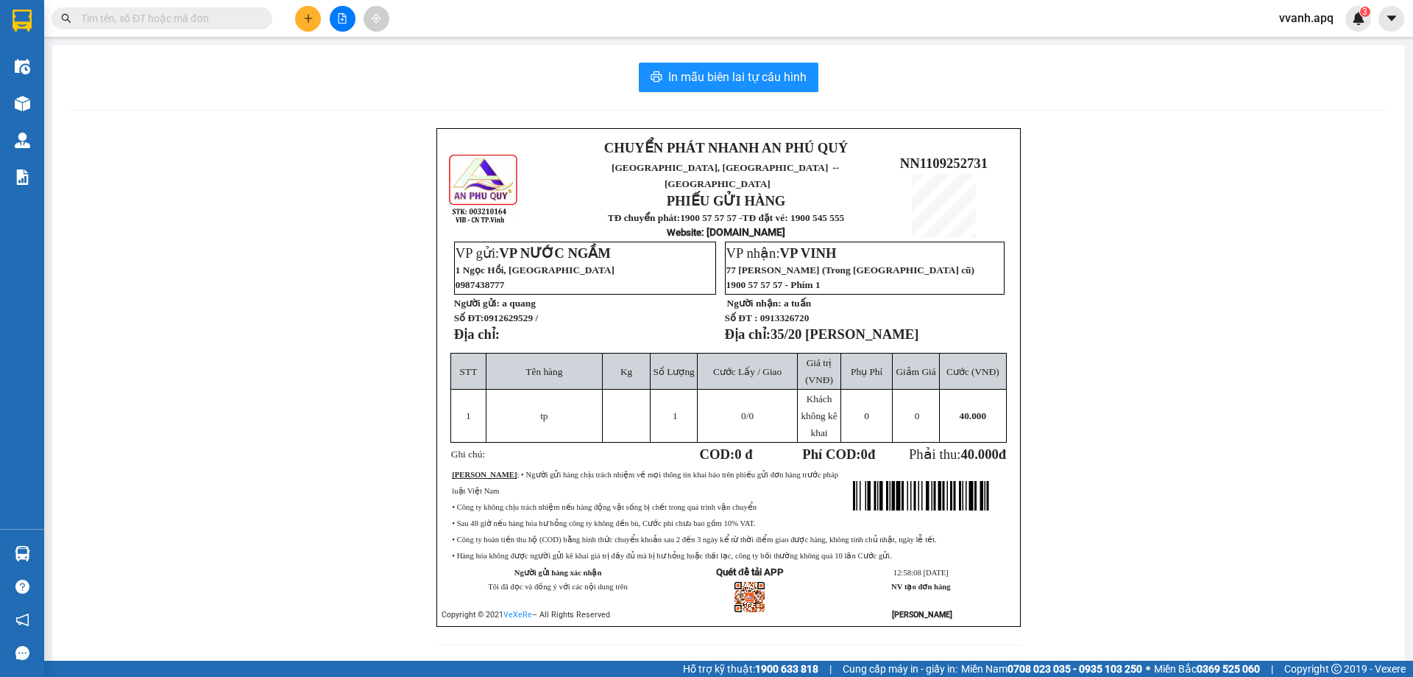
paste input "0944440456"
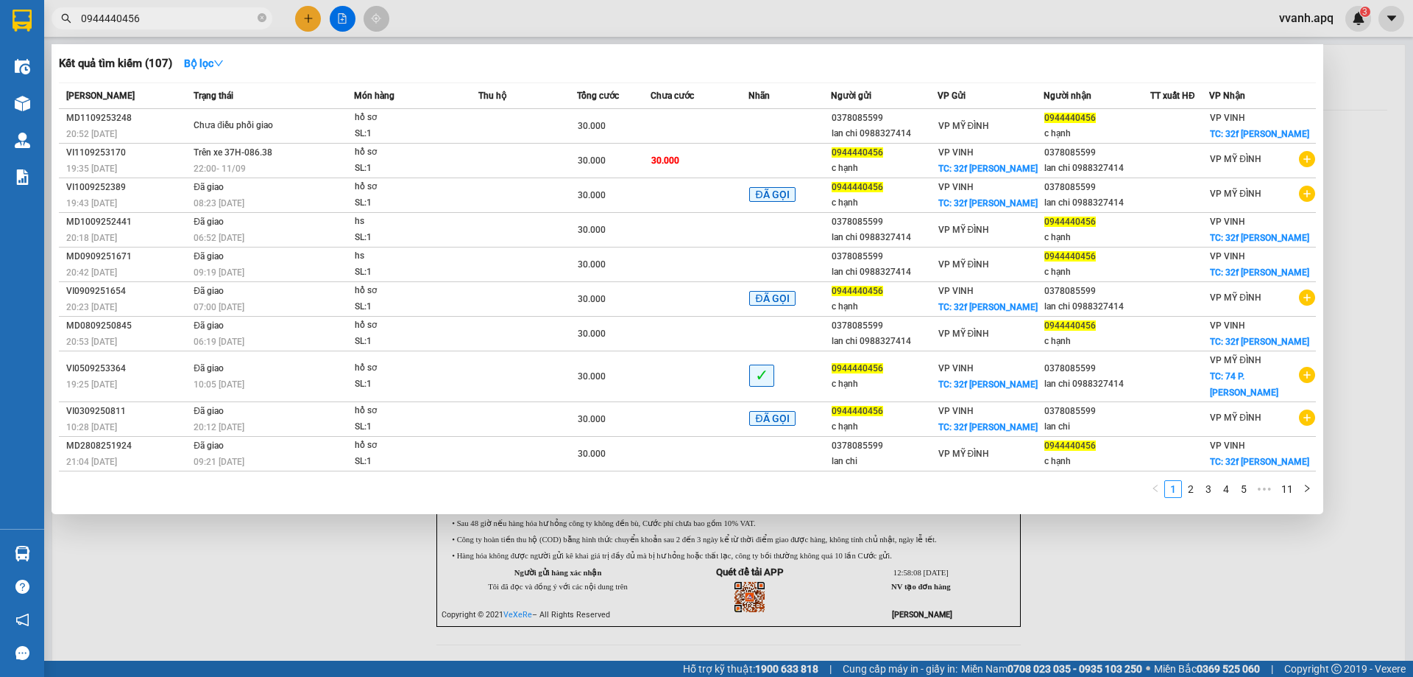
type input "0944440456"
click at [438, 27] on div at bounding box center [706, 338] width 1413 height 677
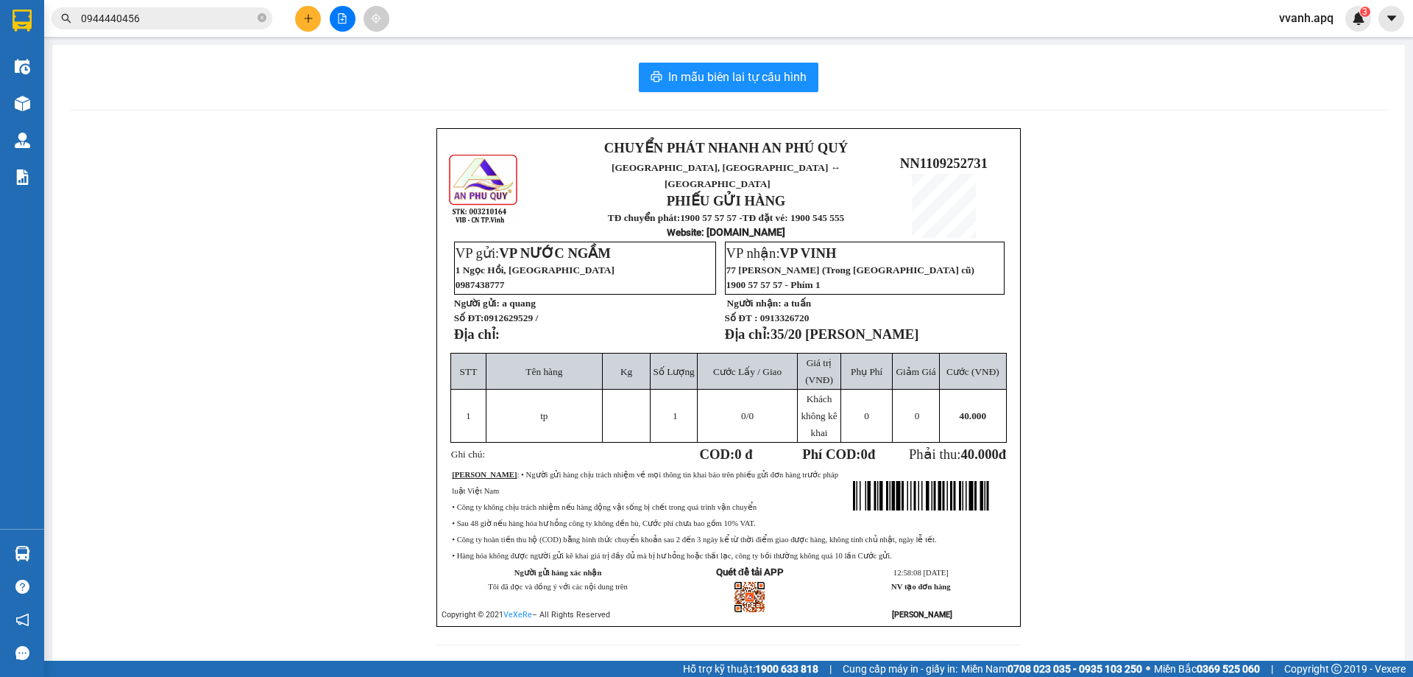
click at [209, 24] on input "0944440456" at bounding box center [168, 18] width 174 height 16
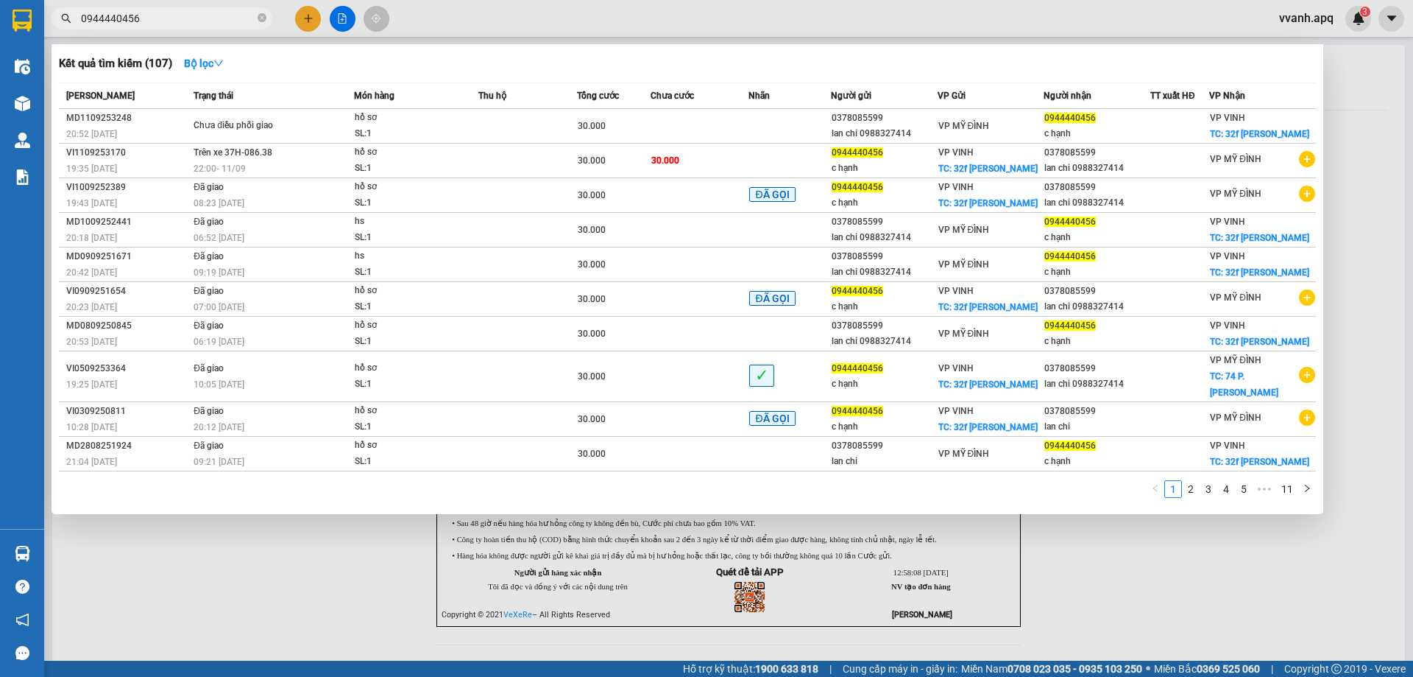
click at [553, 22] on div at bounding box center [706, 338] width 1413 height 677
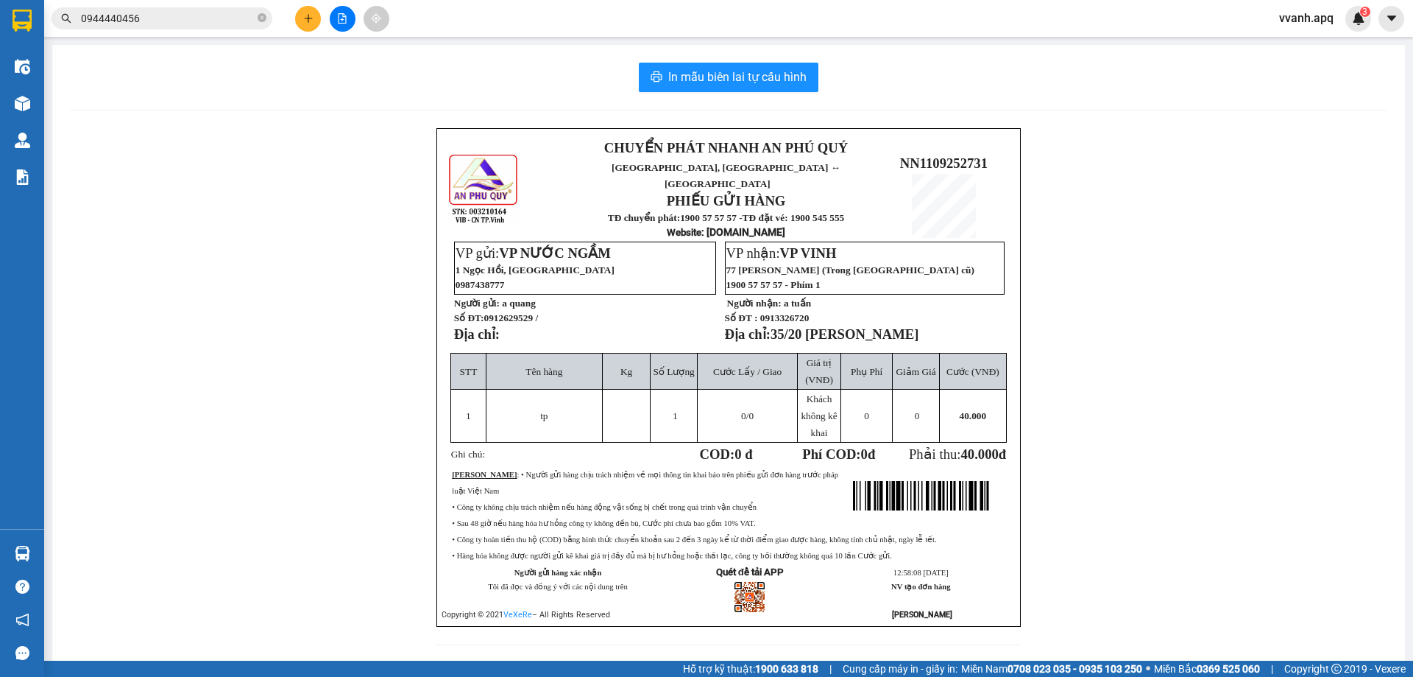
click at [490, 279] on span "0987438777" at bounding box center [480, 284] width 49 height 11
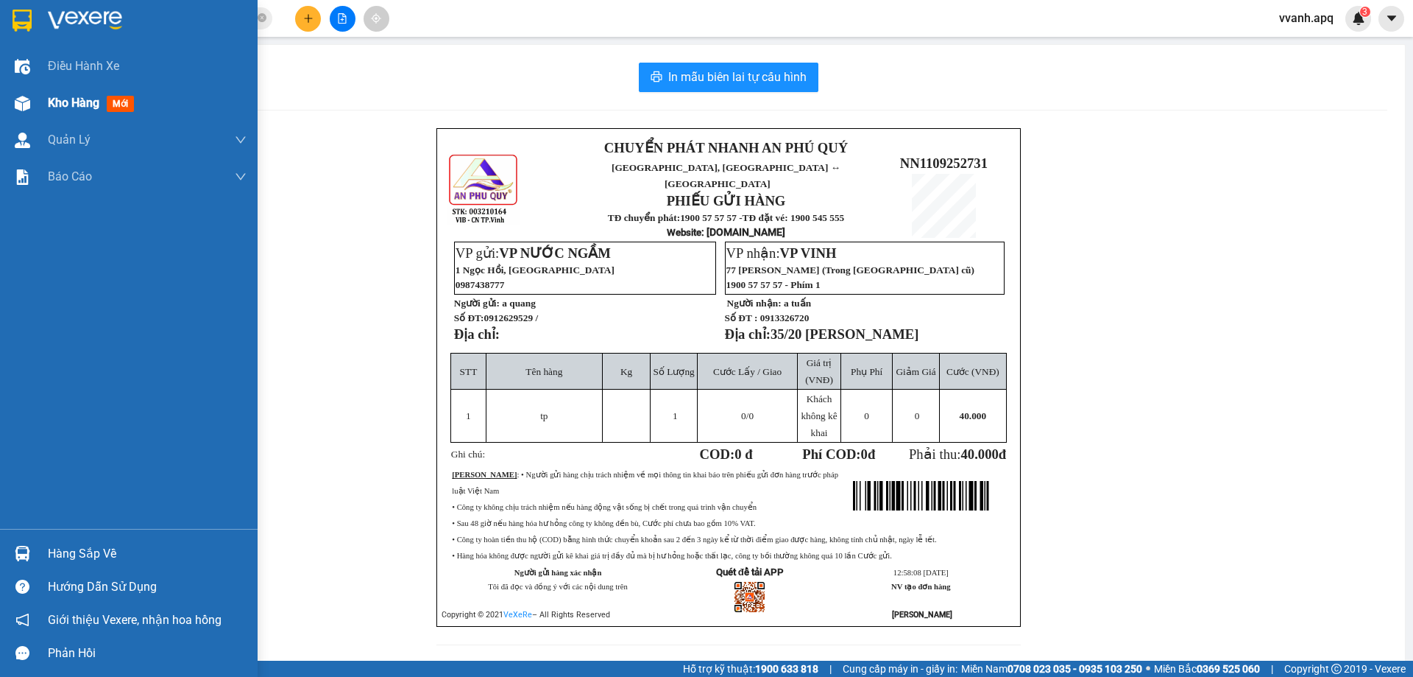
click at [40, 99] on div "Kho hàng mới" at bounding box center [129, 103] width 258 height 37
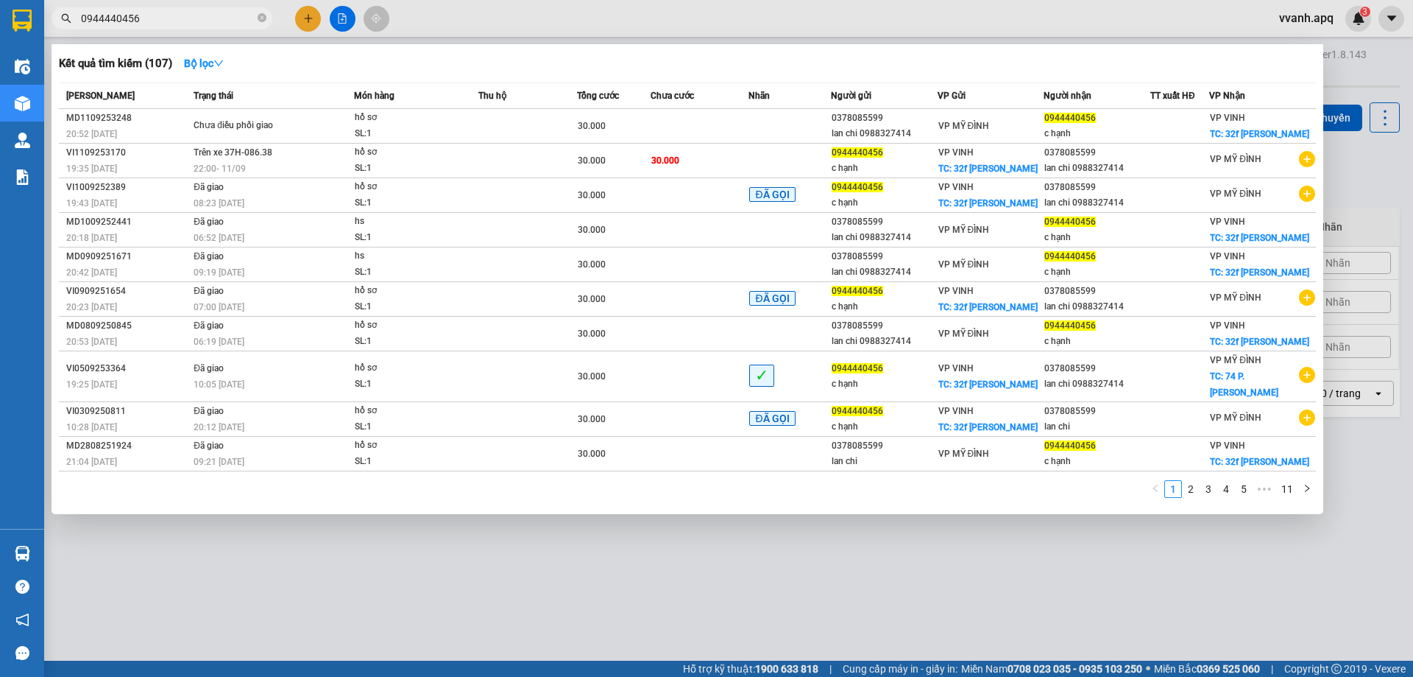
click at [185, 22] on input "0944440456" at bounding box center [168, 18] width 174 height 16
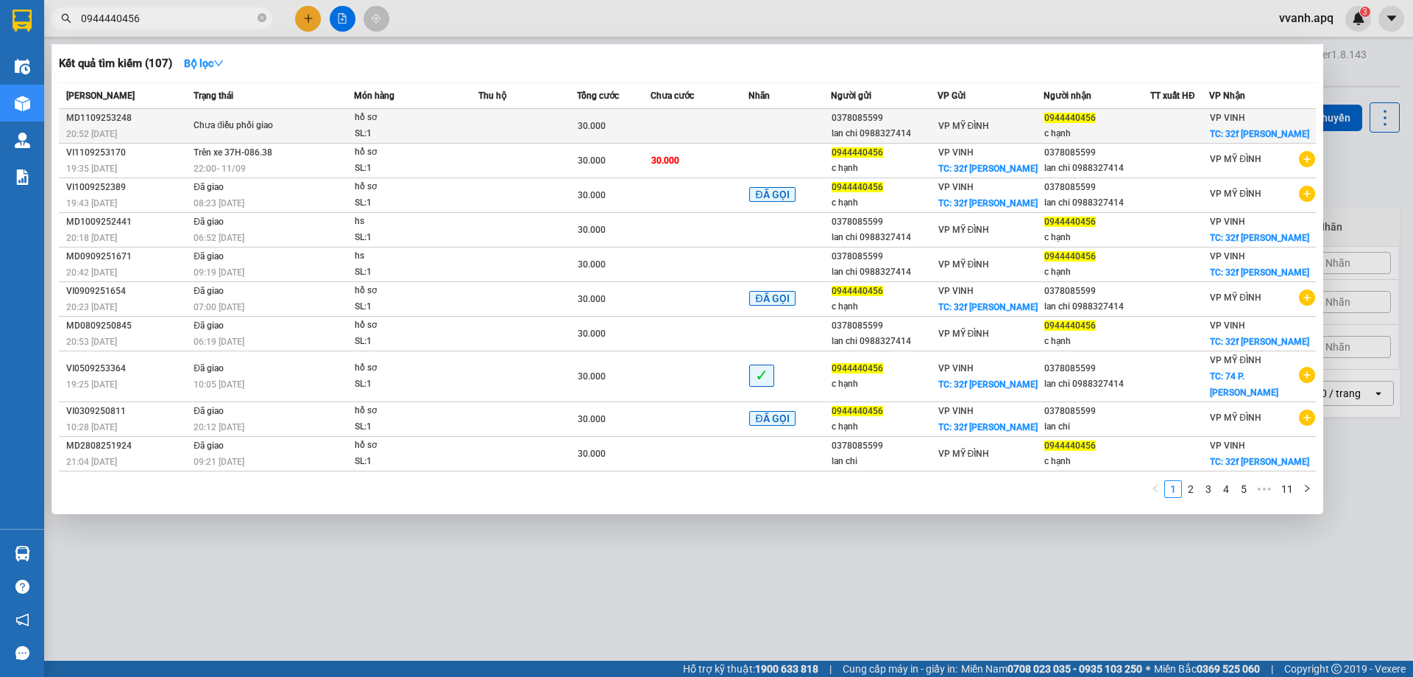
click at [647, 118] on div "30.000" at bounding box center [614, 126] width 72 height 16
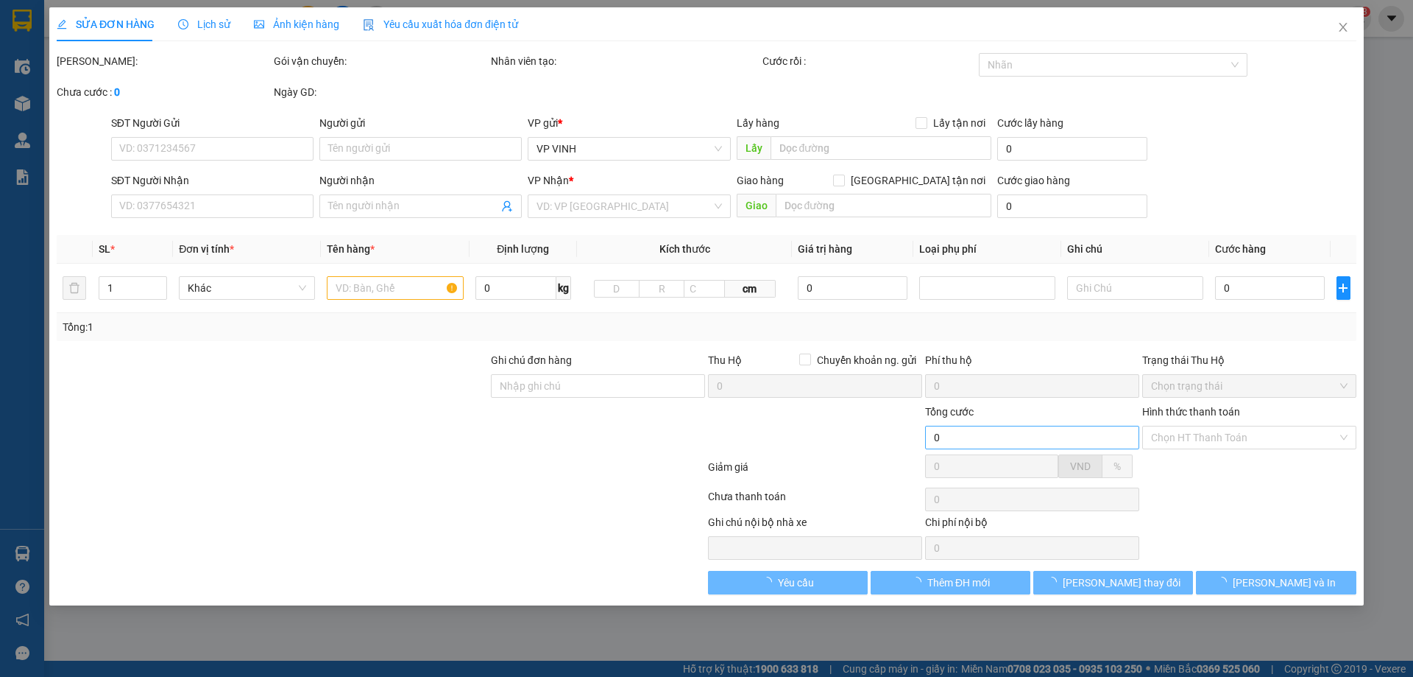
type input "0378085599"
type input "lan chi 0988327414"
type input "0944440456"
type input "c hạnh"
checkbox input "true"
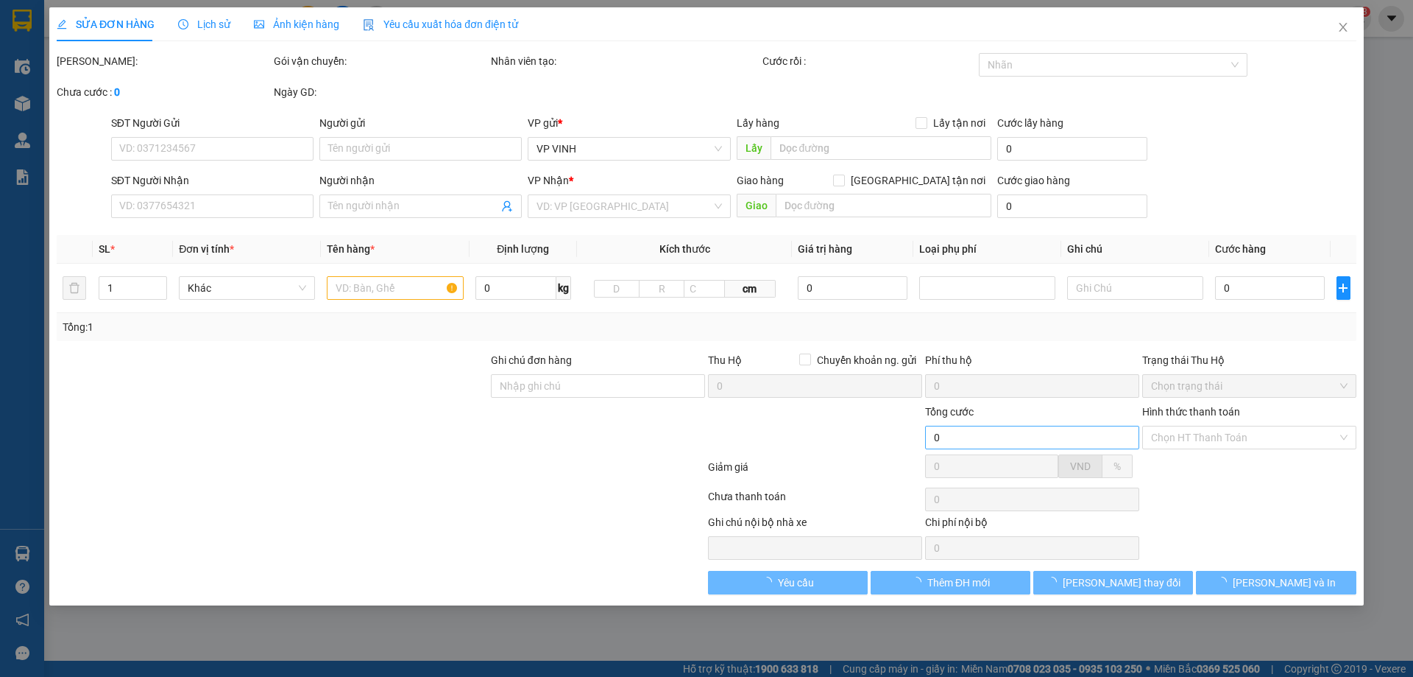
type input "32f [PERSON_NAME]"
type input "30.000"
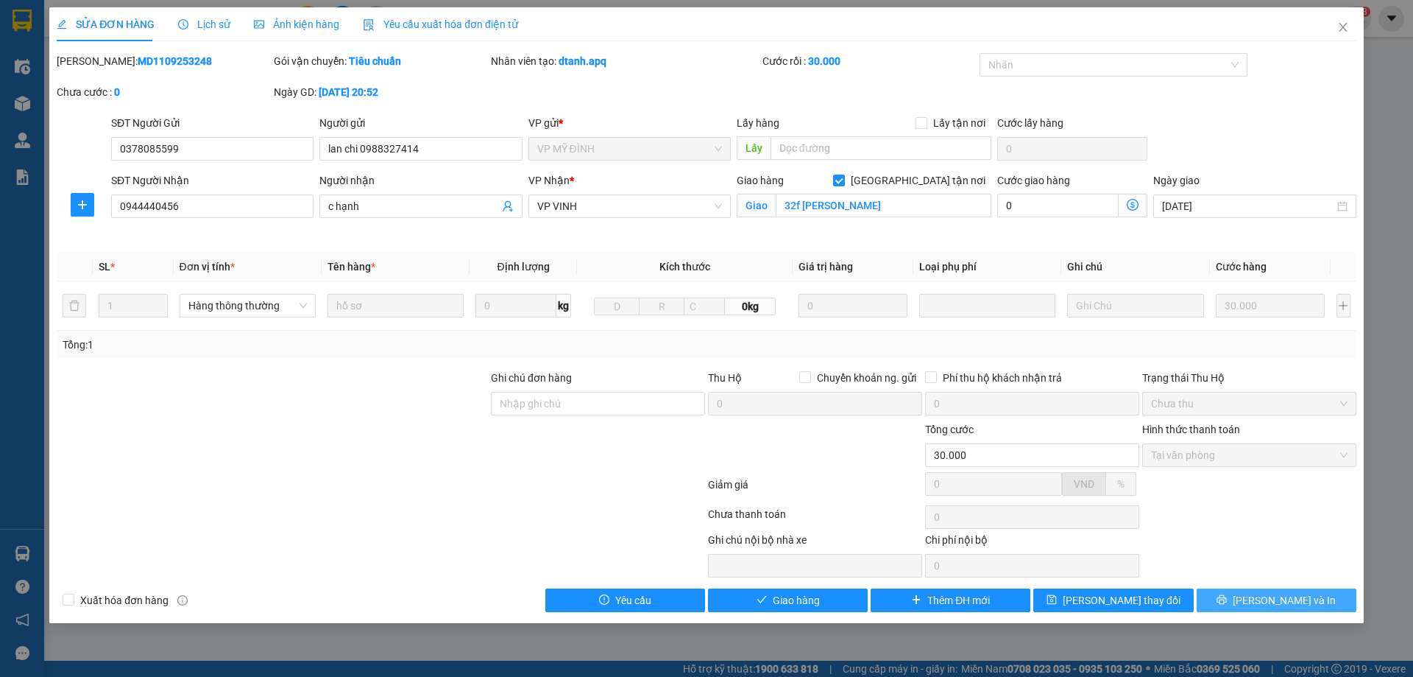
click at [1234, 601] on button "[PERSON_NAME] và In" at bounding box center [1277, 600] width 160 height 24
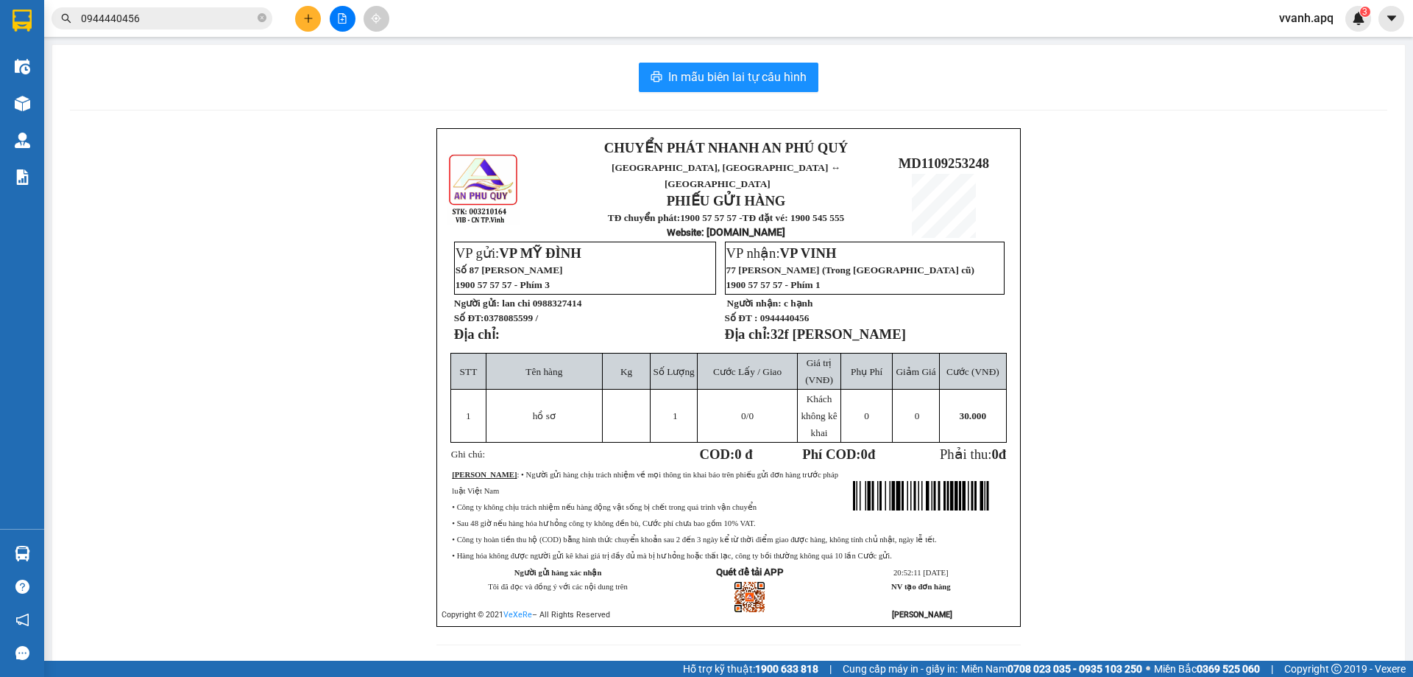
click at [546, 365] on td "Tên hàng" at bounding box center [544, 371] width 117 height 36
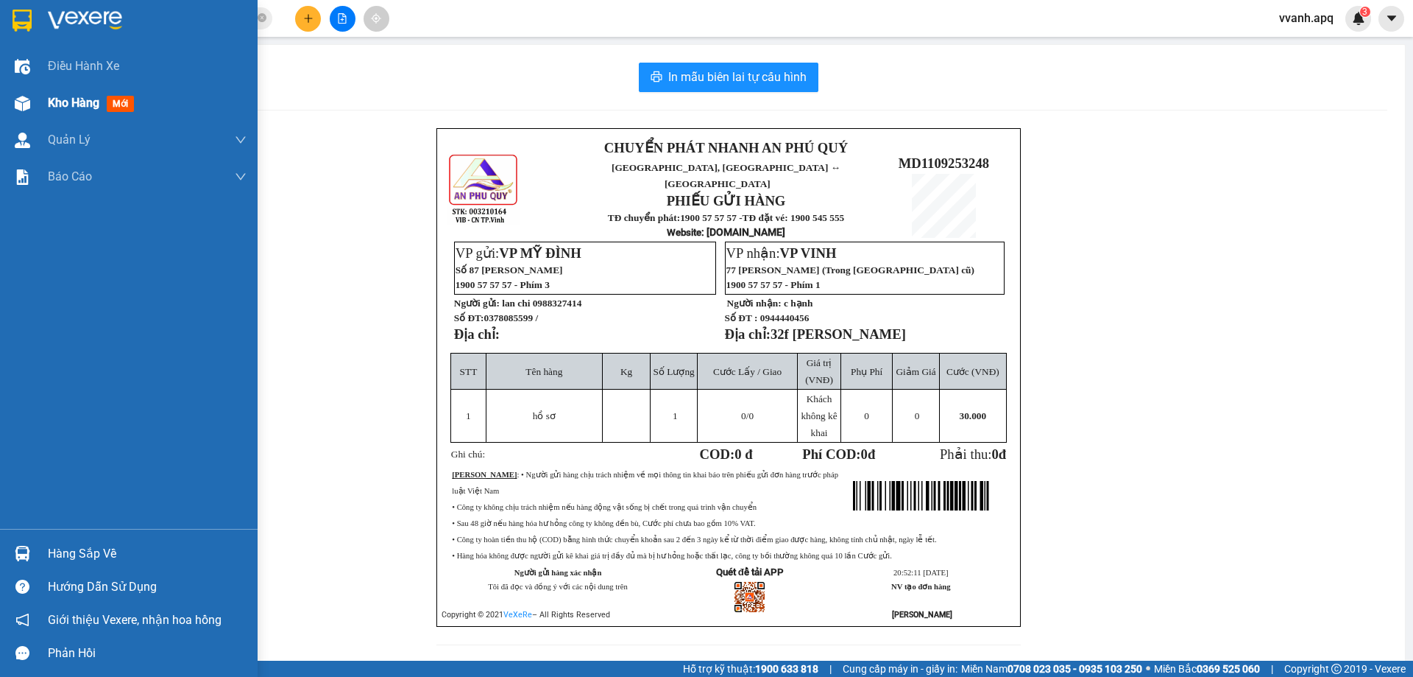
click at [41, 106] on div "Kho hàng mới" at bounding box center [129, 103] width 258 height 37
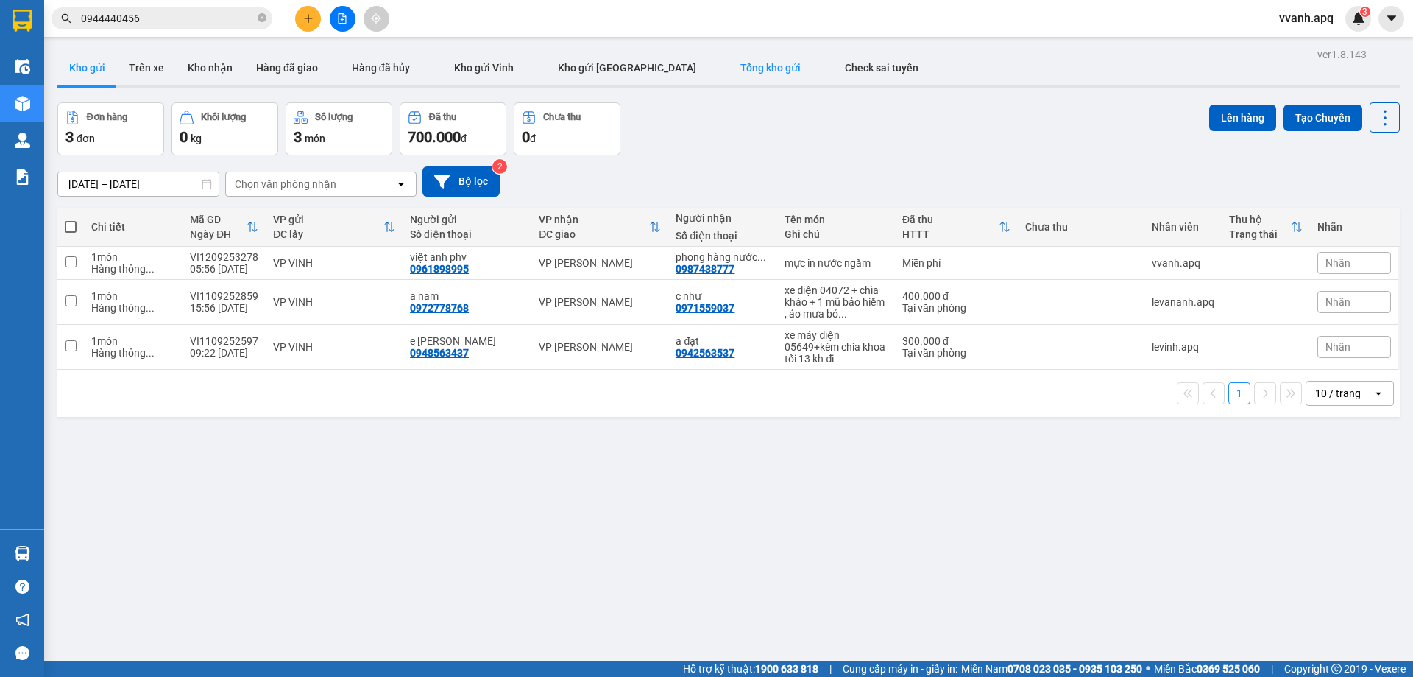
click at [719, 80] on button "Tổng kho gửi" at bounding box center [771, 67] width 105 height 35
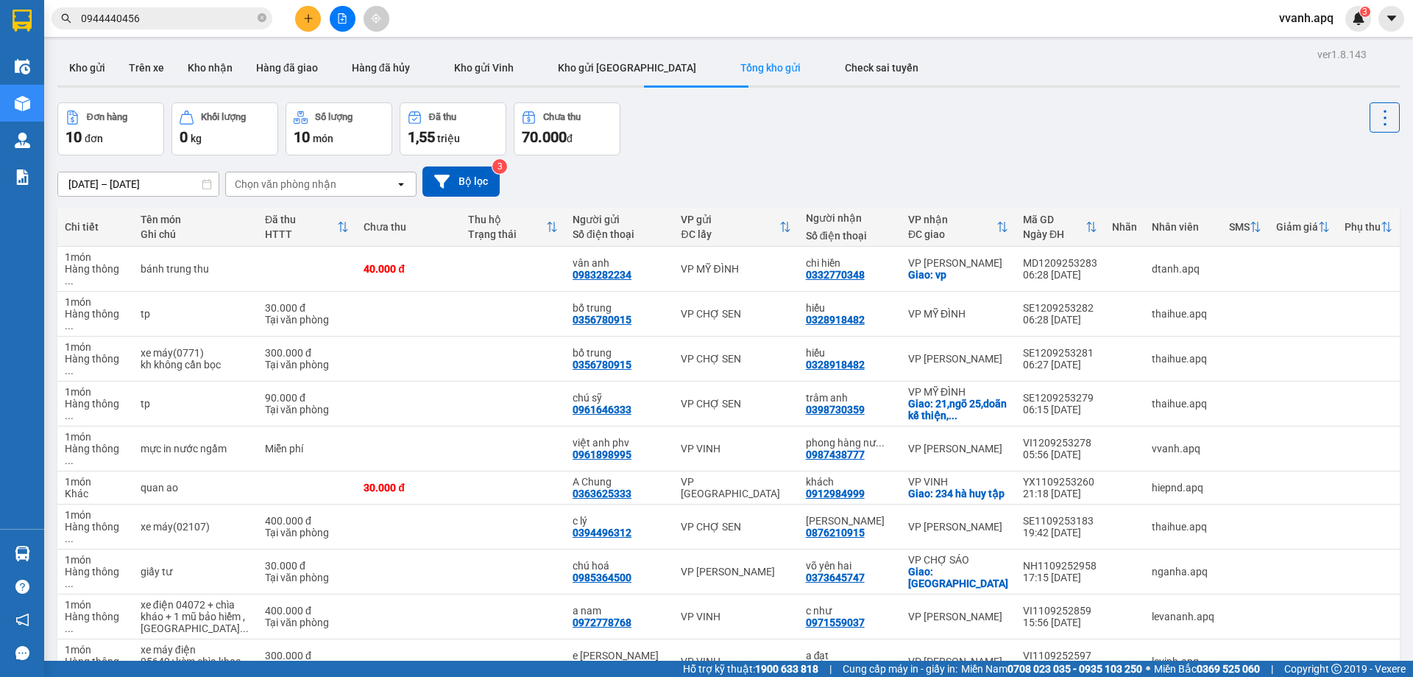
click at [215, 27] on span "0944440456" at bounding box center [162, 18] width 221 height 22
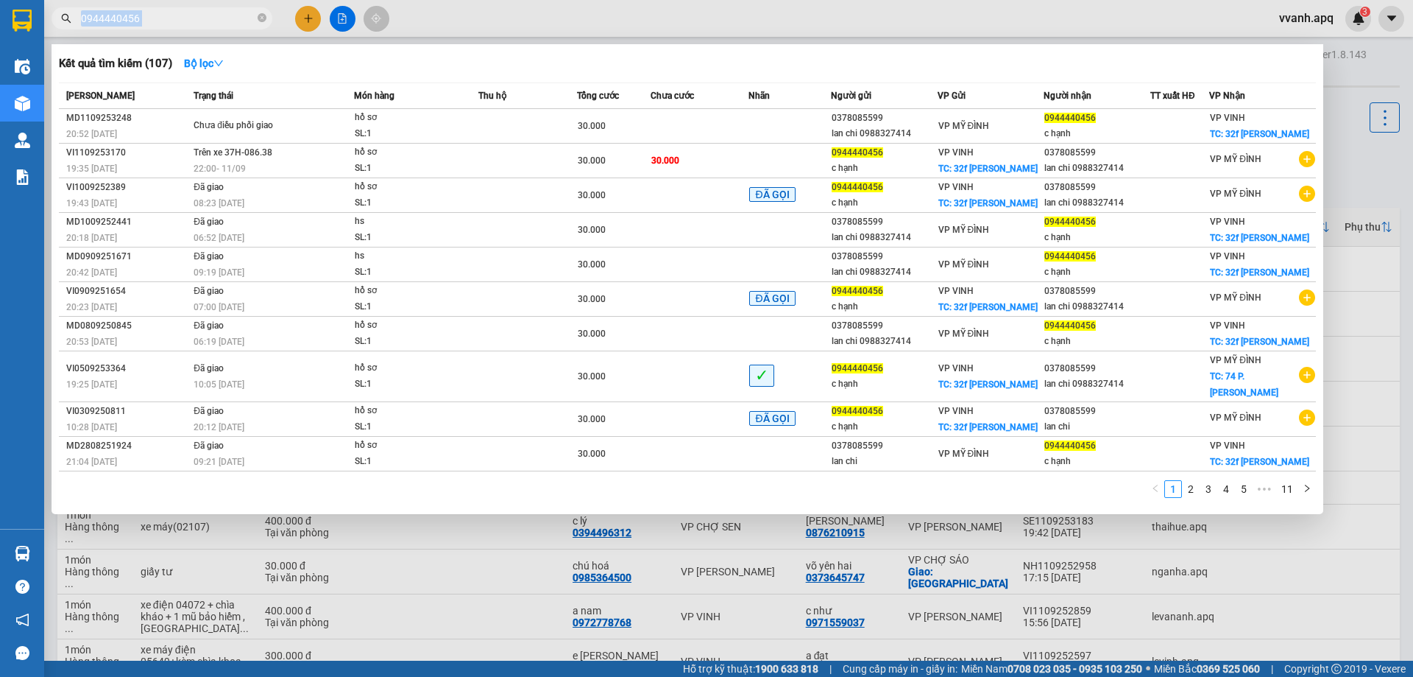
click at [215, 27] on span "0944440456" at bounding box center [162, 18] width 221 height 22
click at [208, 24] on input "0944440456" at bounding box center [168, 18] width 174 height 16
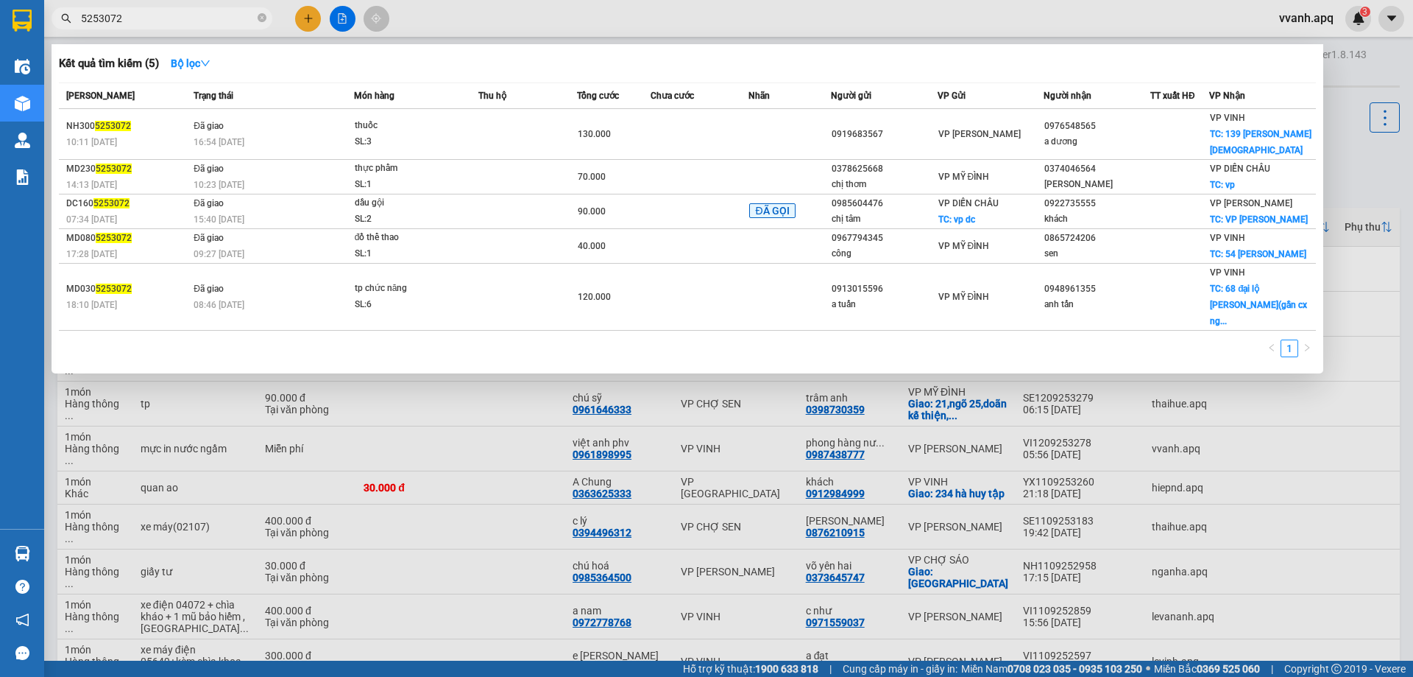
click at [161, 13] on input "5253072" at bounding box center [168, 18] width 174 height 16
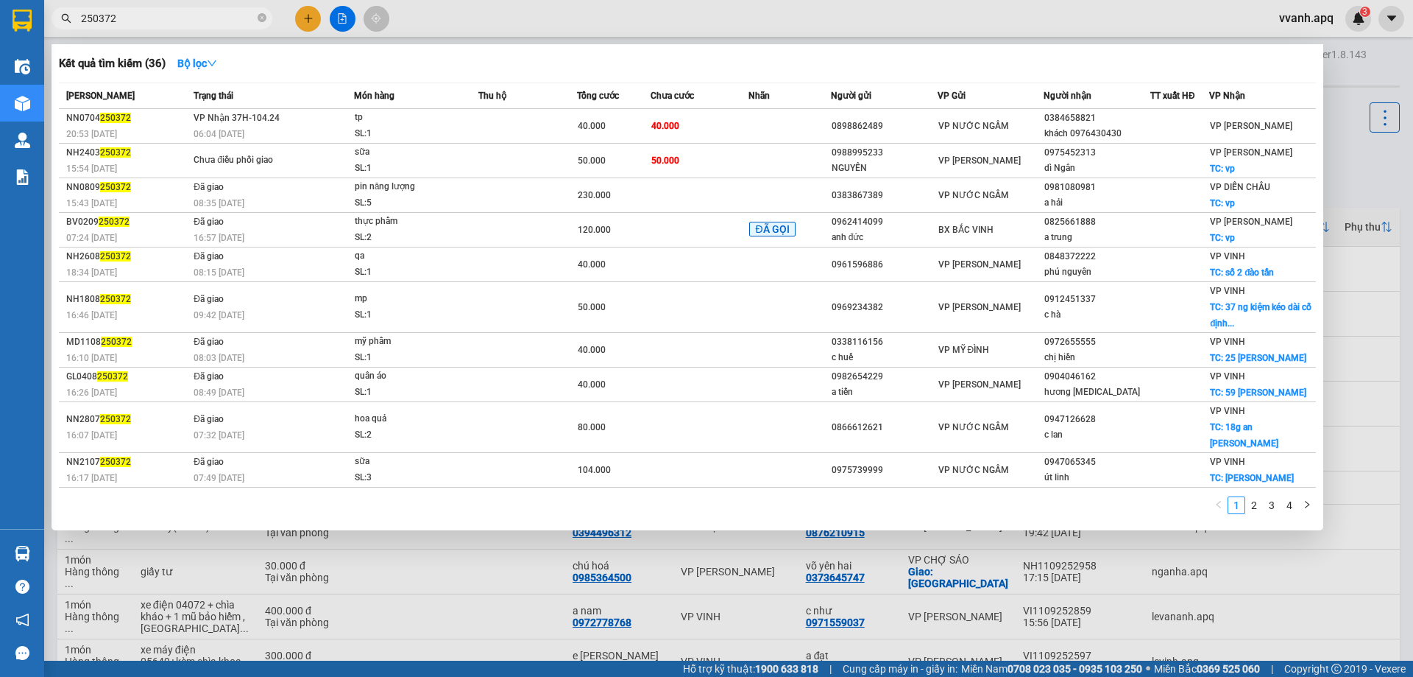
click at [143, 20] on input "250372" at bounding box center [168, 18] width 174 height 16
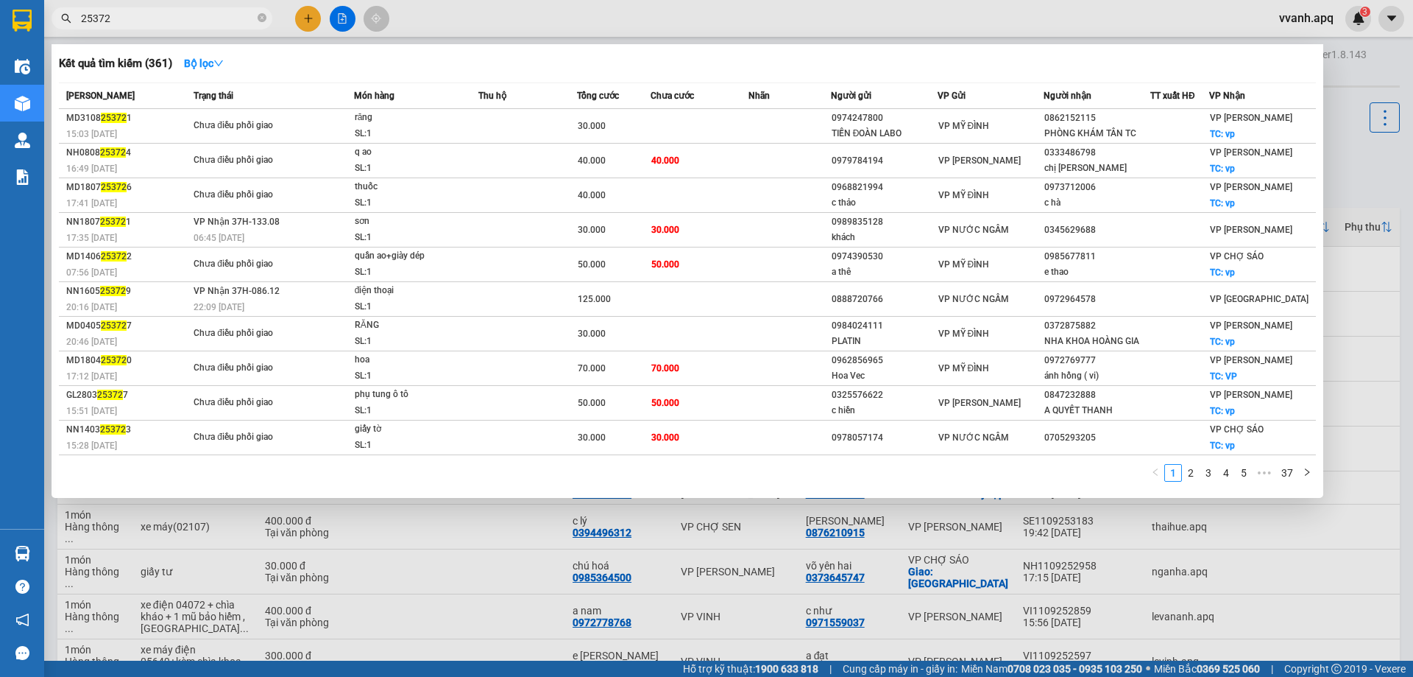
click at [97, 18] on input "25372" at bounding box center [168, 18] width 174 height 16
click at [93, 18] on input "25372" at bounding box center [168, 18] width 174 height 16
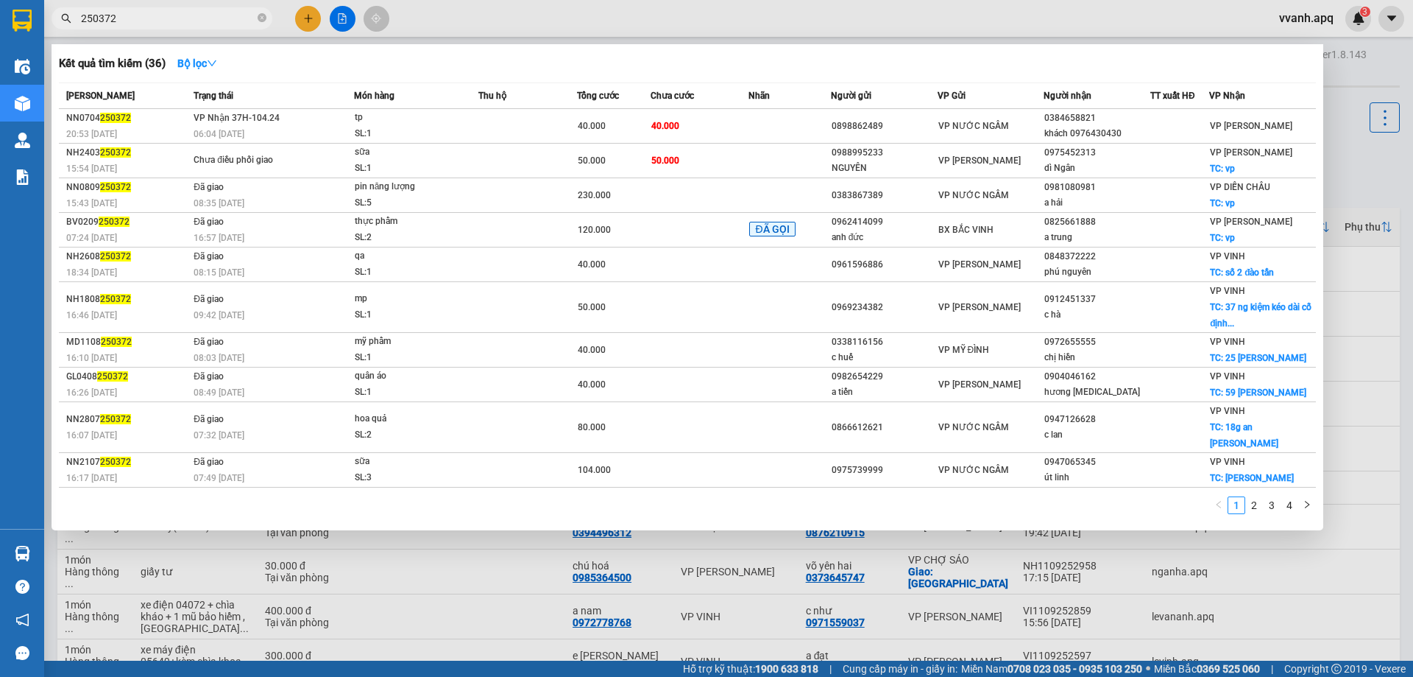
click at [137, 19] on input "250372" at bounding box center [168, 18] width 174 height 16
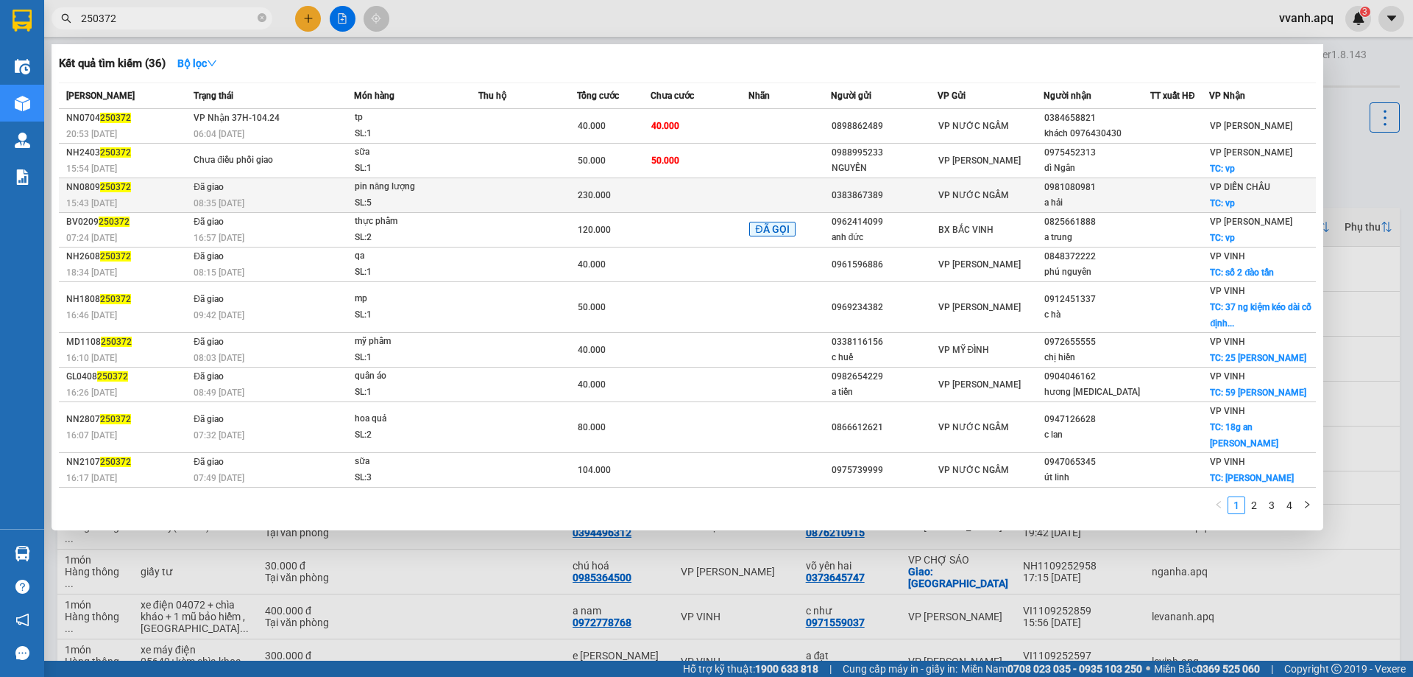
type input "250372"
click at [451, 191] on div "pin năng lượng" at bounding box center [410, 187] width 110 height 16
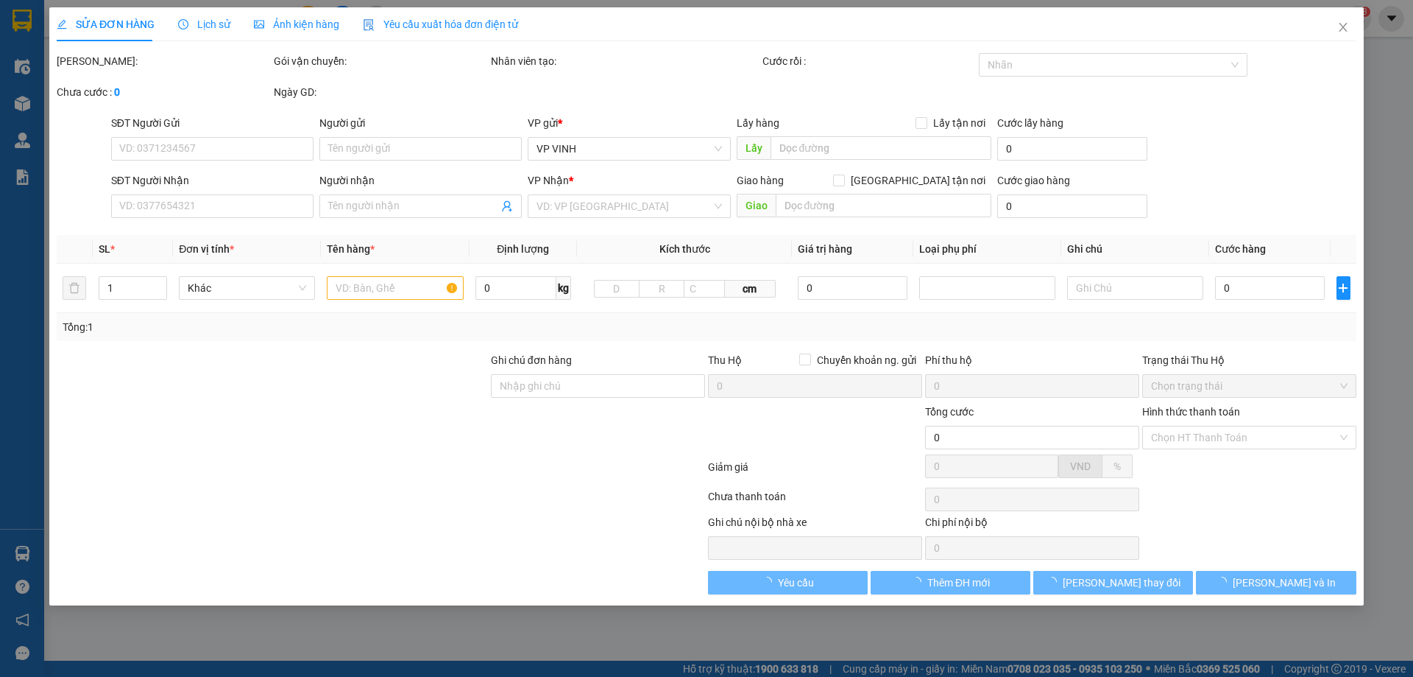
type input "0383867389"
type input "0981080981"
type input "a hải"
checkbox input "true"
type input "vp"
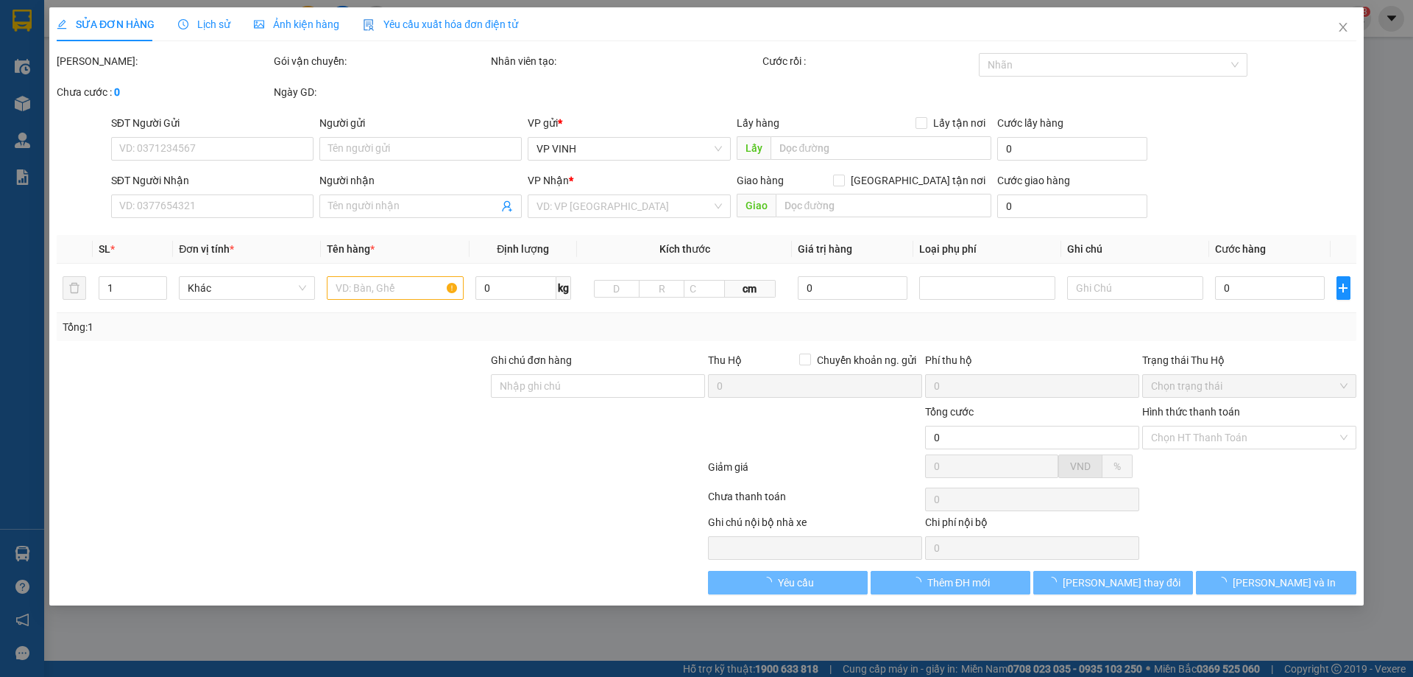
type input "230.000"
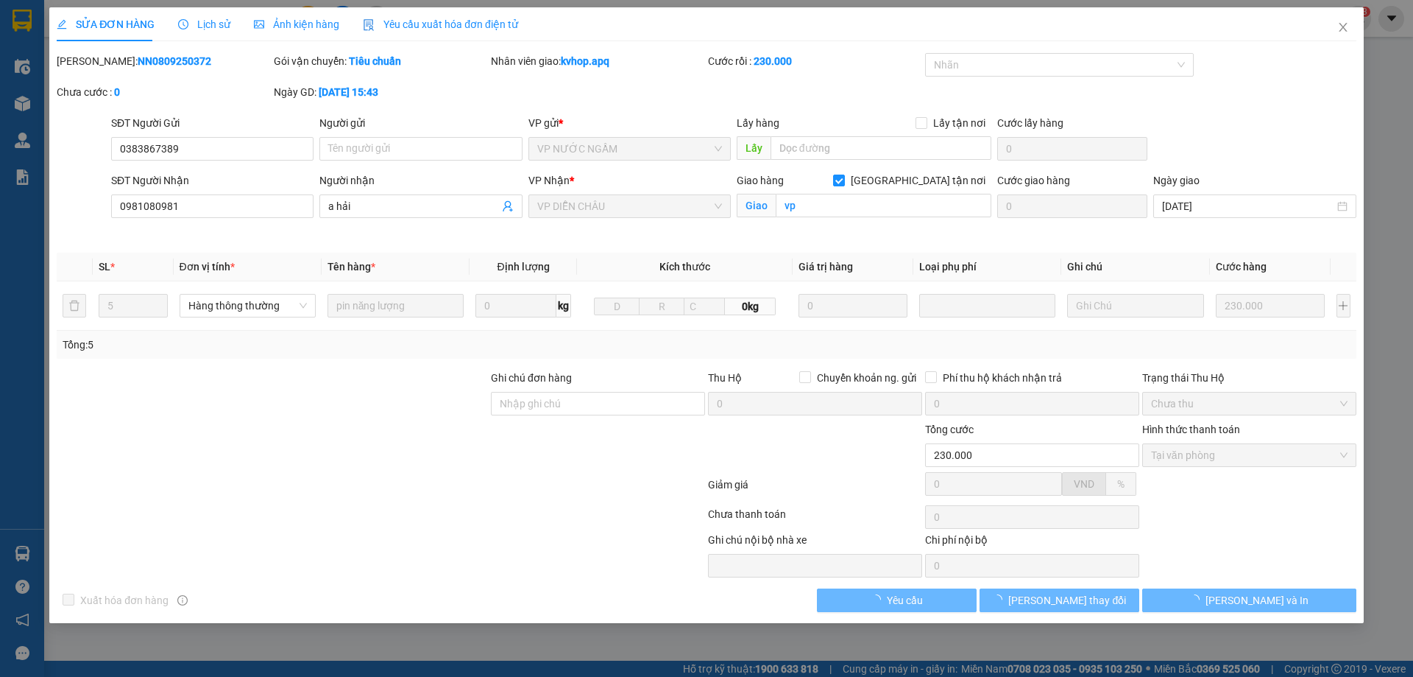
click at [199, 27] on span "Lịch sử" at bounding box center [204, 24] width 52 height 12
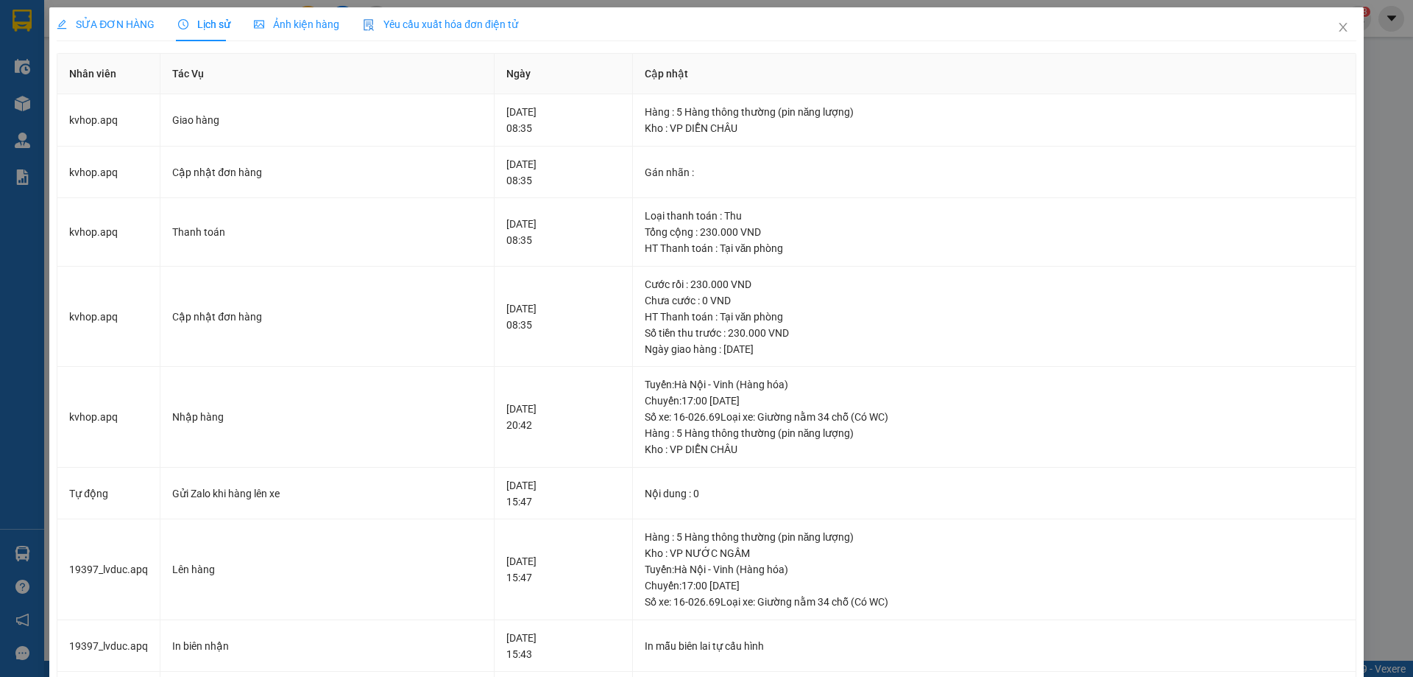
click at [125, 29] on span "SỬA ĐƠN HÀNG" at bounding box center [106, 24] width 98 height 12
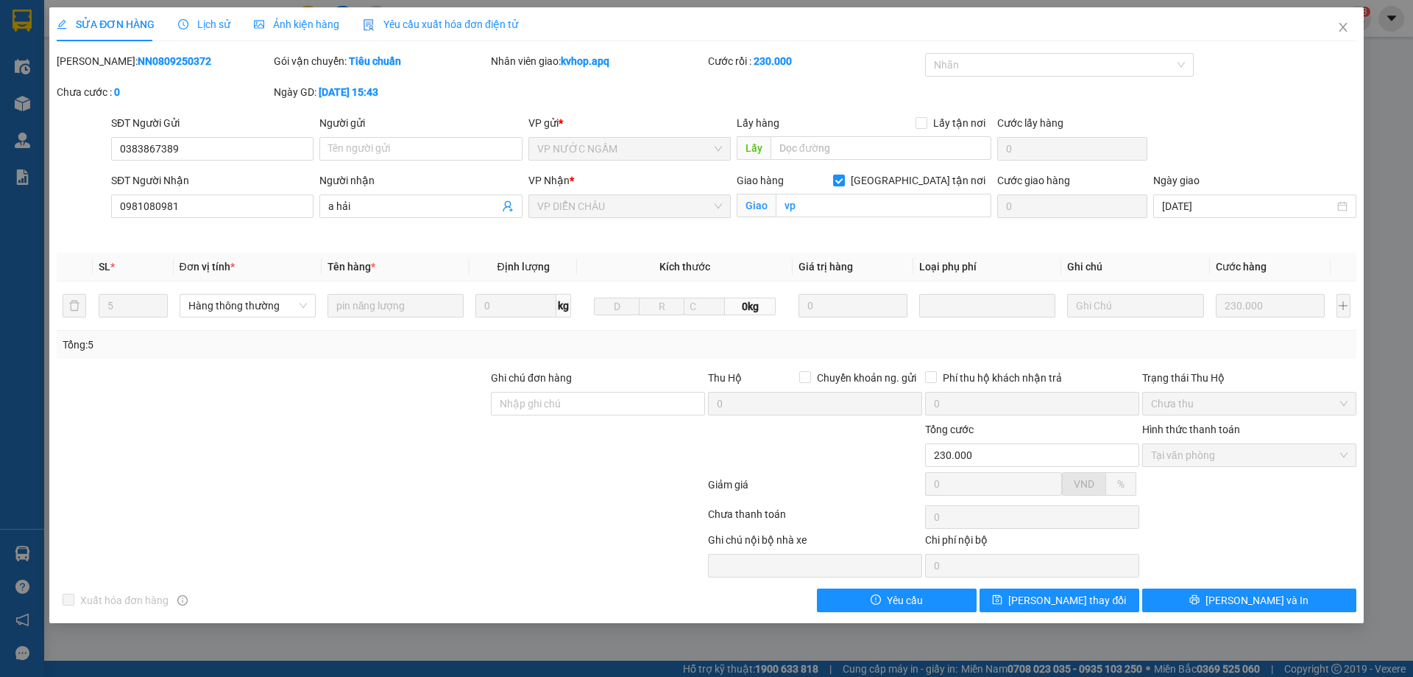
click at [166, 61] on b "NN0809250372" at bounding box center [175, 61] width 74 height 12
click at [174, 66] on div "[PERSON_NAME]: NN0809250372" at bounding box center [164, 61] width 214 height 16
click at [1353, 27] on span "Close" at bounding box center [1343, 27] width 41 height 41
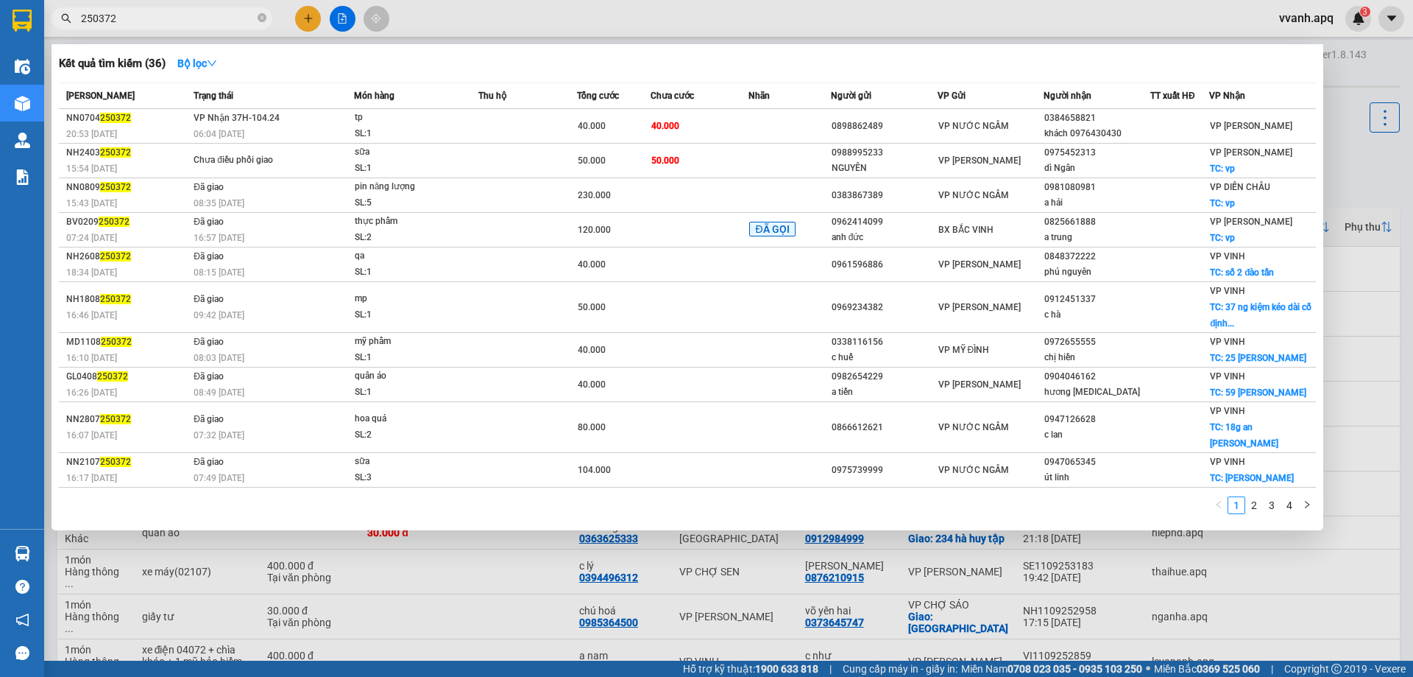
click at [102, 20] on input "250372" at bounding box center [168, 18] width 174 height 16
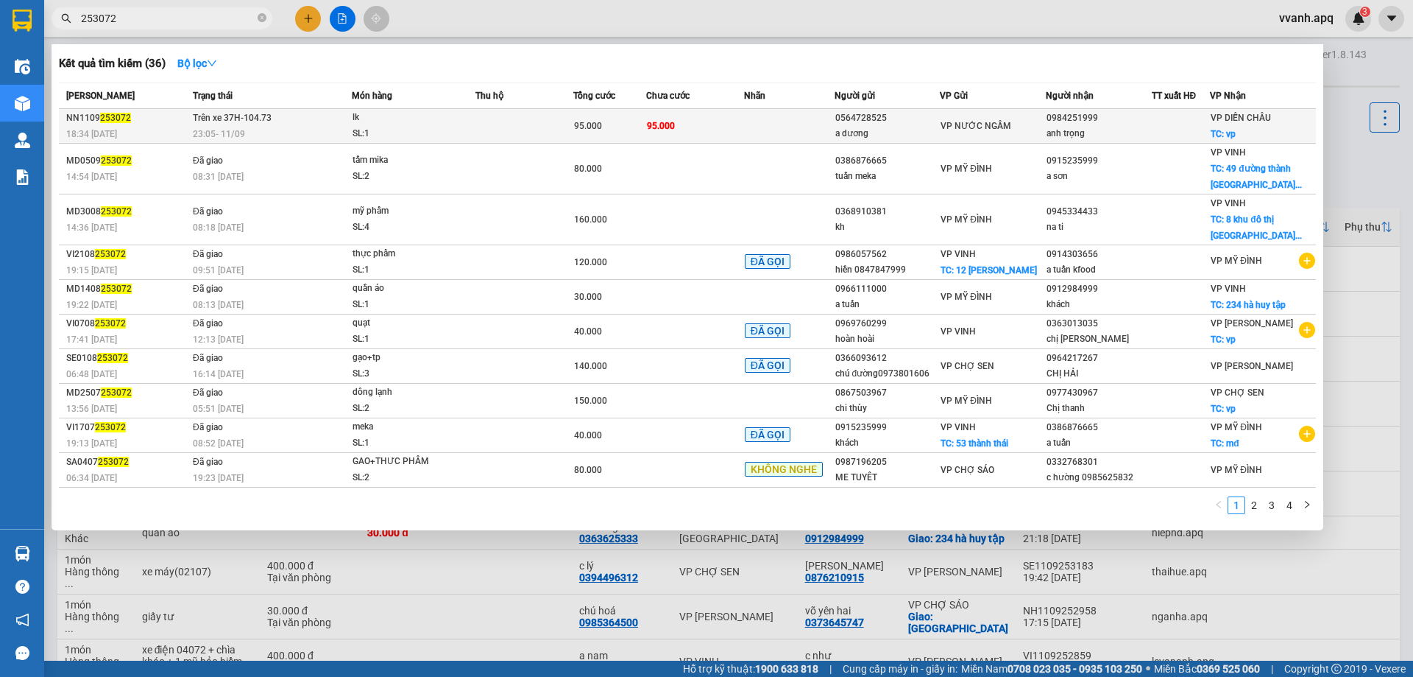
type input "253072"
click at [327, 118] on td "Trên xe 37H-104.73 23:05 [DATE]" at bounding box center [270, 126] width 163 height 35
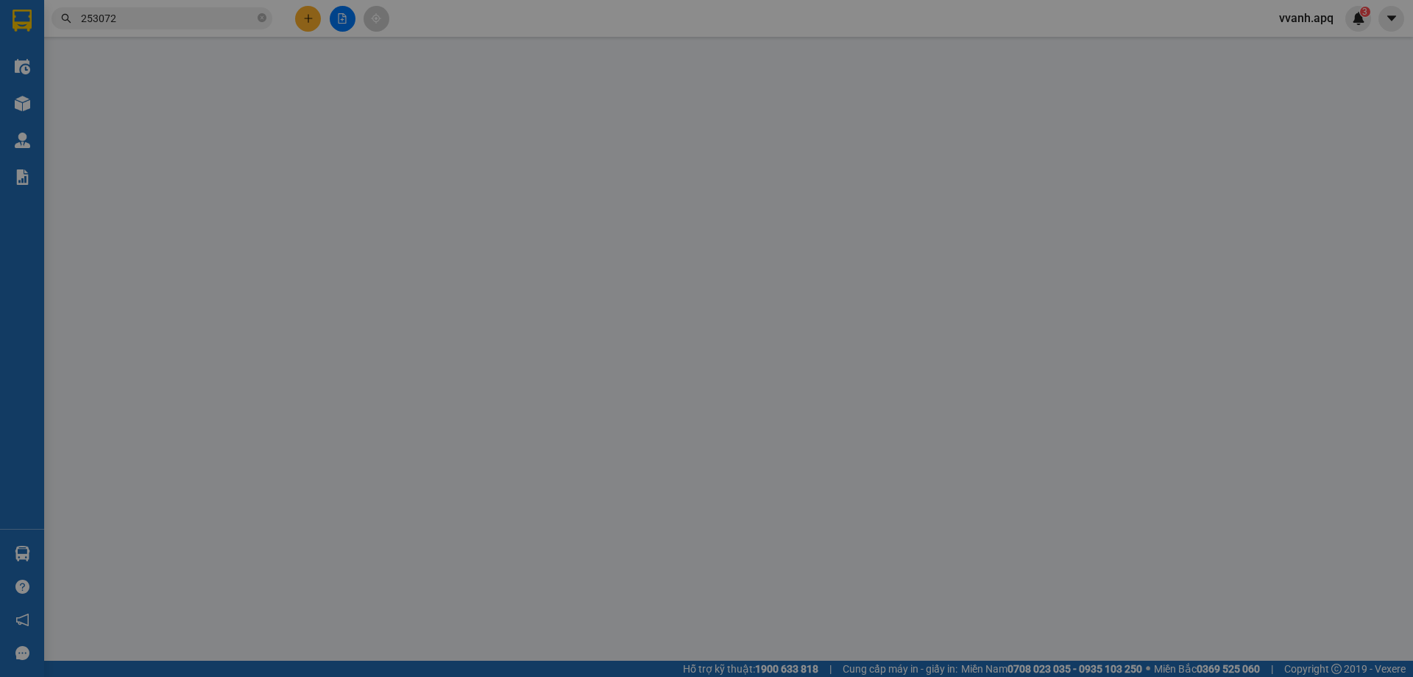
type input "0564728525"
type input "a dương"
type input "0984251999"
type input "anh trọng"
checkbox input "true"
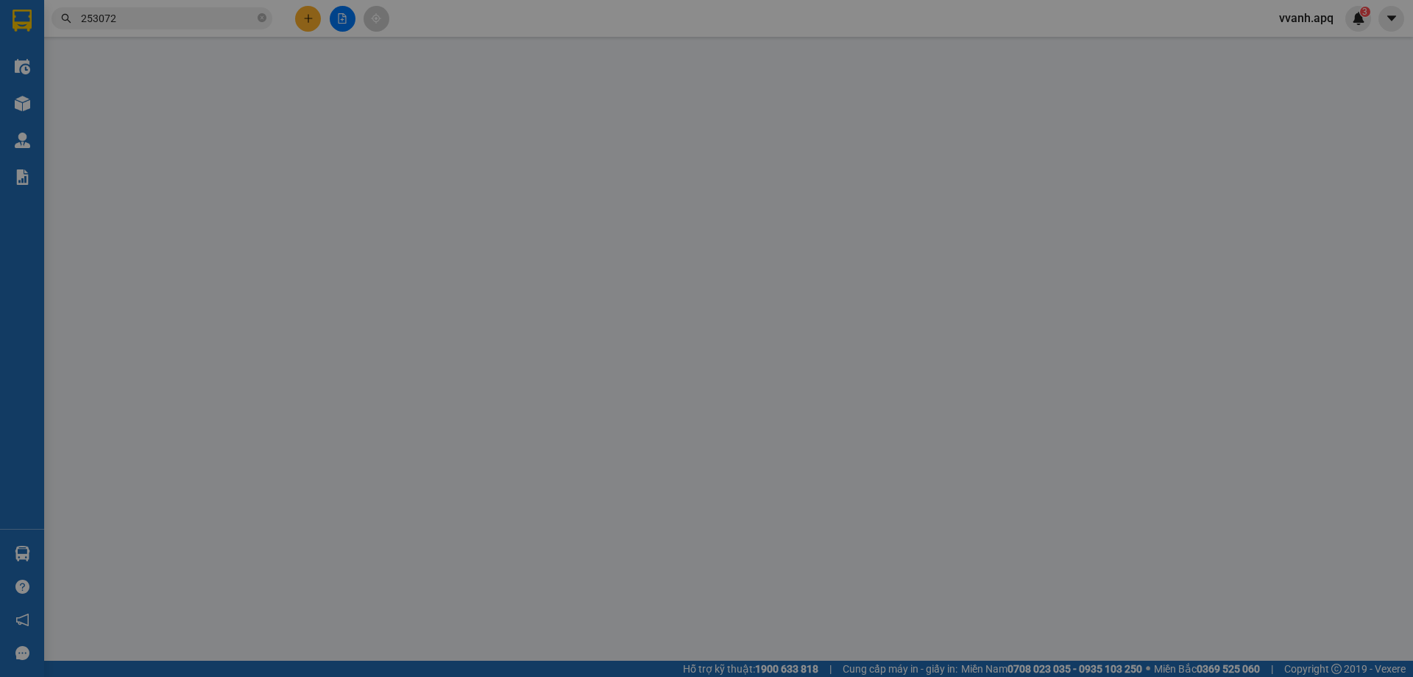
type input "vp"
type input "95.000"
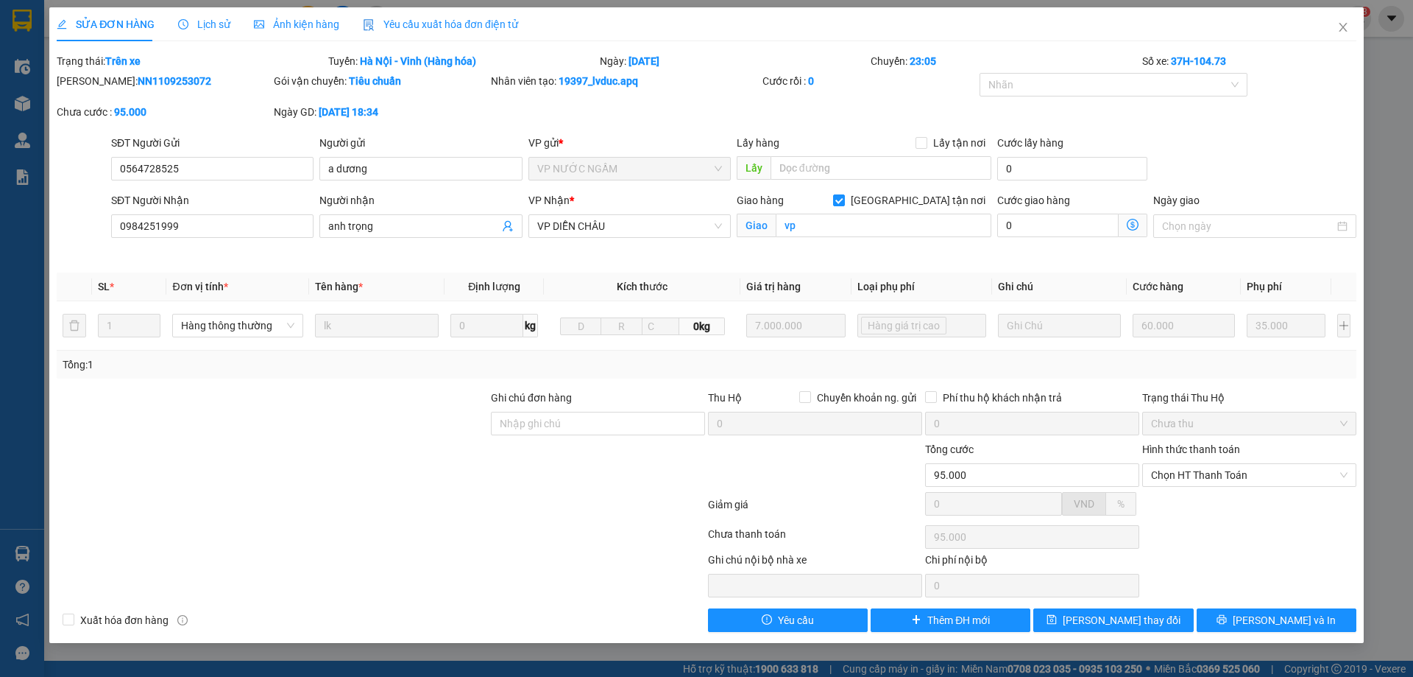
click at [149, 78] on b "NN1109253072" at bounding box center [175, 81] width 74 height 12
copy b "NN1109253072"
click at [1240, 612] on button "[PERSON_NAME] và In" at bounding box center [1277, 620] width 160 height 24
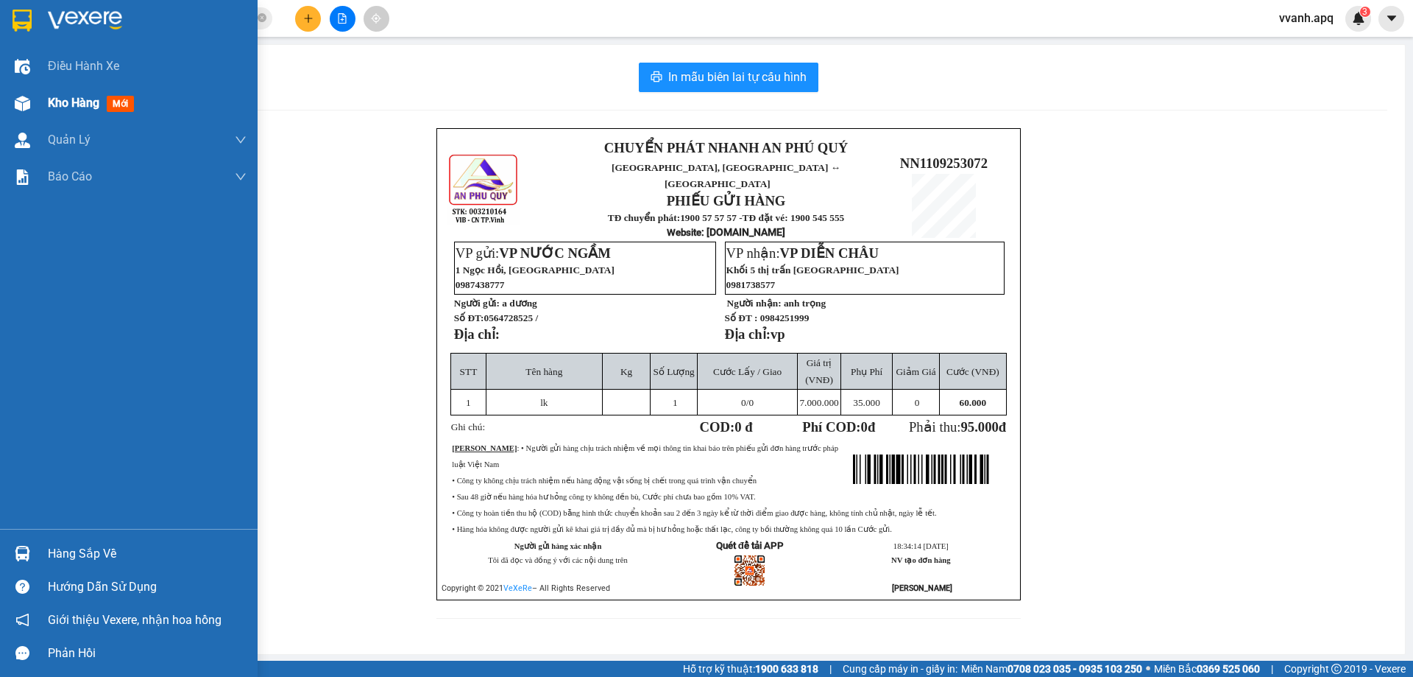
click at [16, 106] on img at bounding box center [22, 103] width 15 height 15
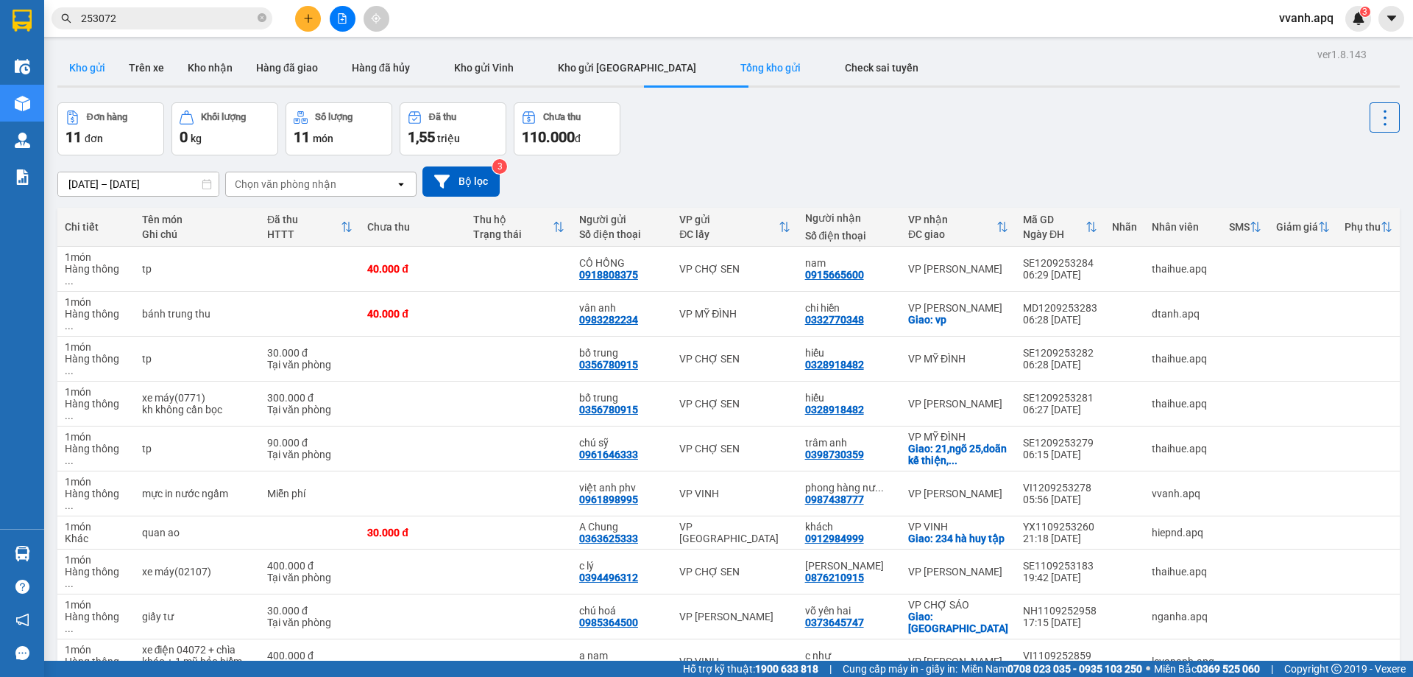
click at [103, 66] on button "Kho gửi" at bounding box center [87, 67] width 60 height 35
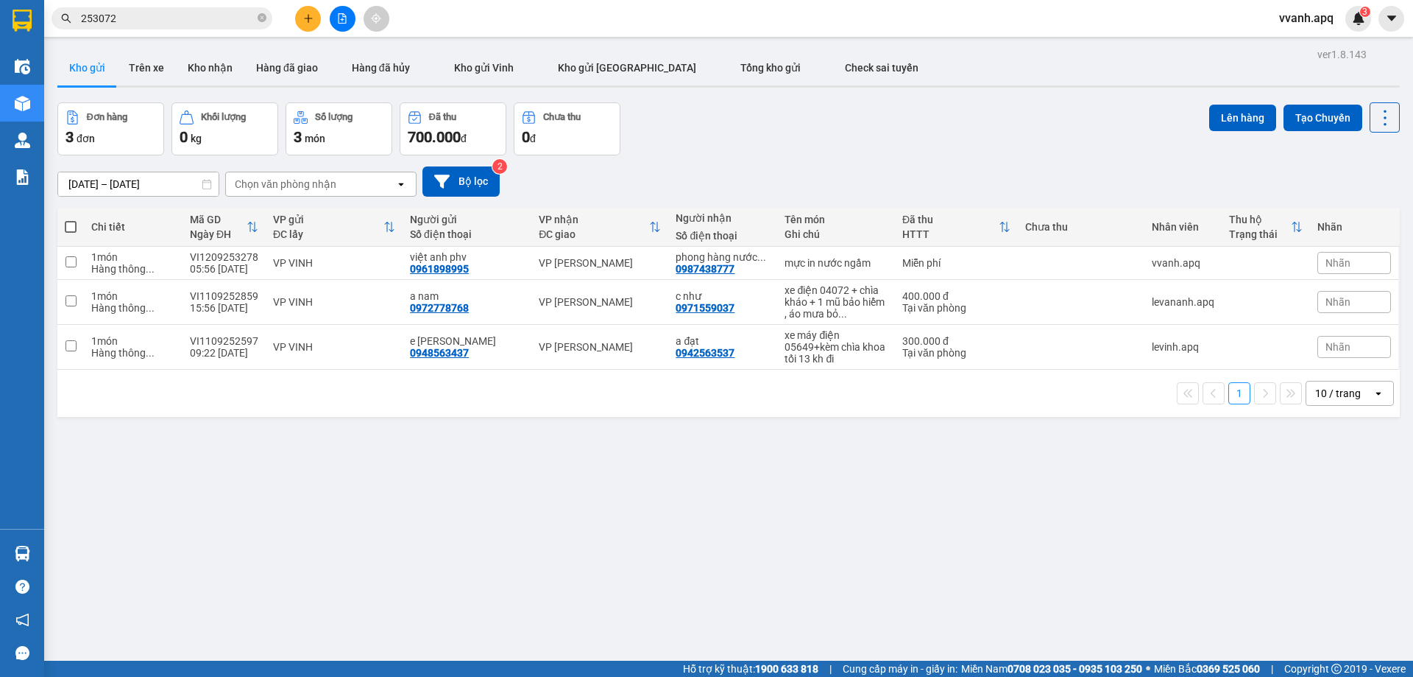
drag, startPoint x: 816, startPoint y: 514, endPoint x: 893, endPoint y: 441, distance: 106.2
click at [816, 514] on div "ver 1.8.143 Kho gửi Trên xe Kho nhận Hàng đã giao Hàng đã hủy Kho gửi Vinh Kho …" at bounding box center [729, 382] width 1355 height 677
click at [1375, 127] on icon at bounding box center [1385, 117] width 21 height 21
click at [1357, 207] on span "Làm mới" at bounding box center [1353, 210] width 40 height 15
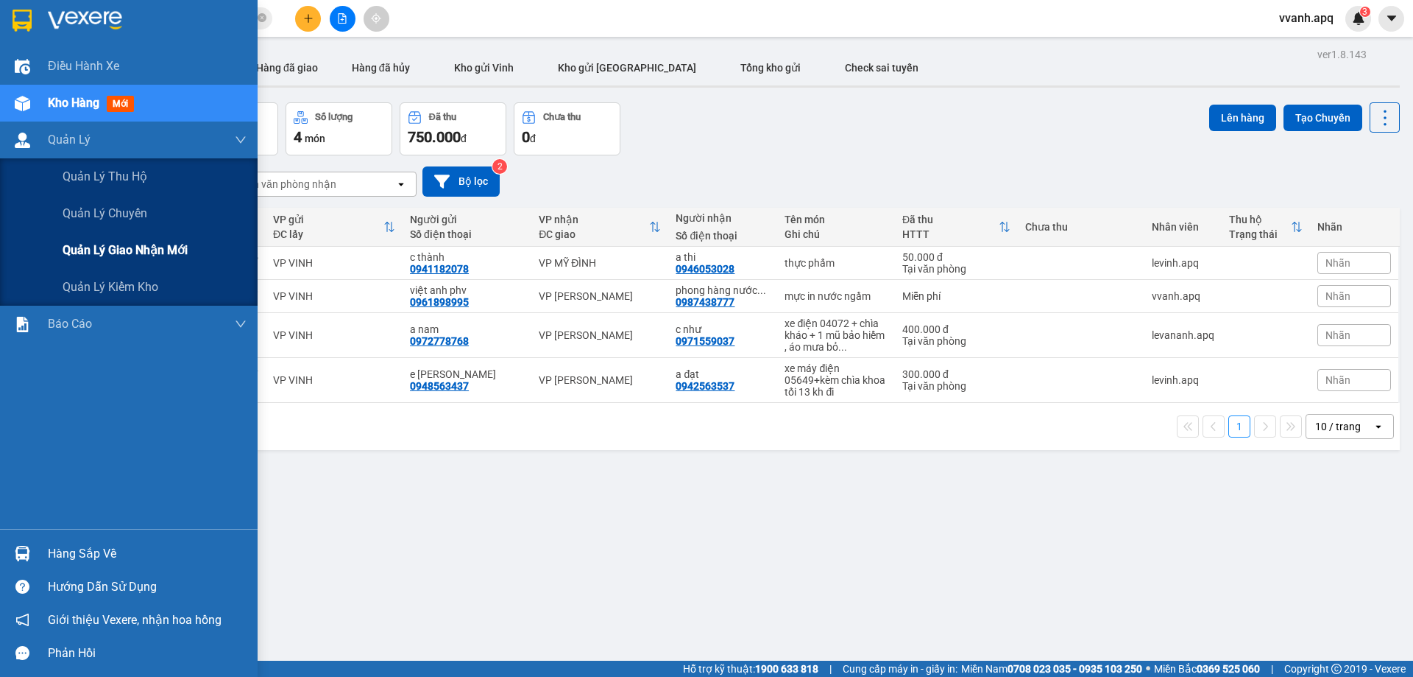
click at [98, 250] on span "Quản lý giao nhận mới" at bounding box center [125, 250] width 125 height 18
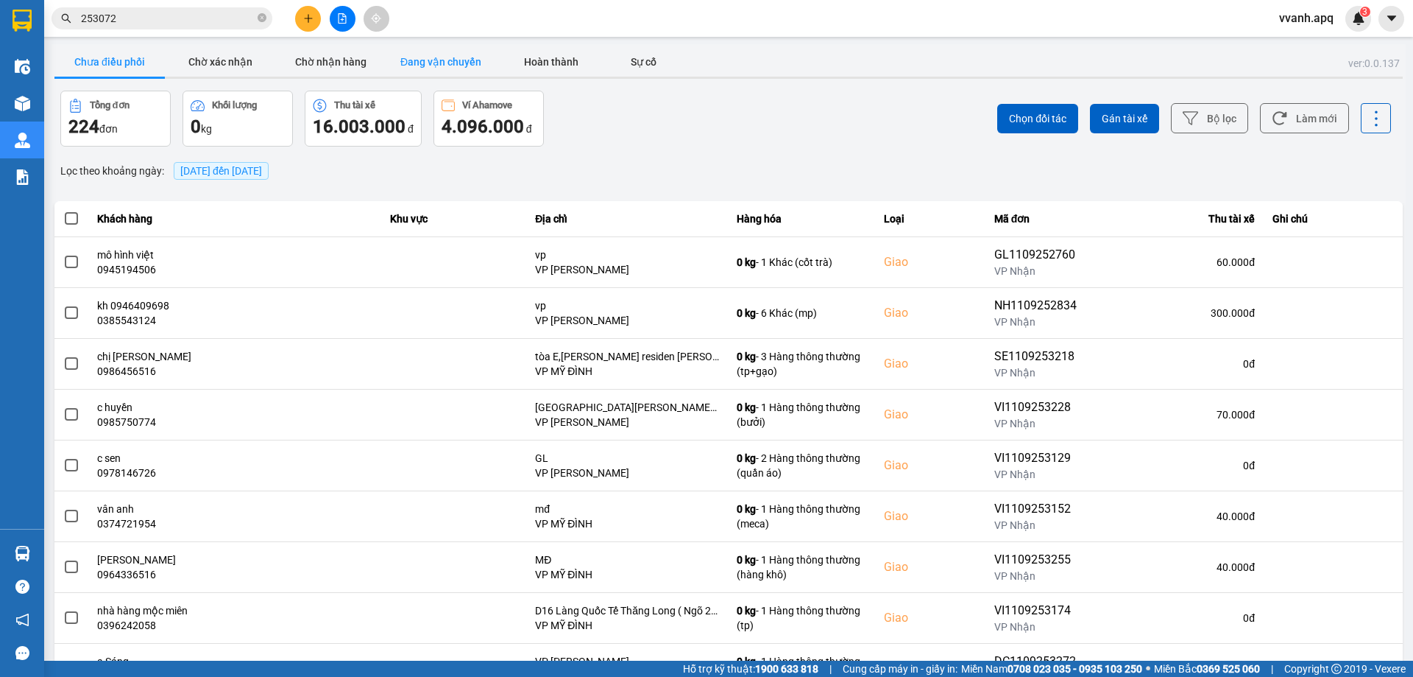
click at [456, 76] on button "Đang vận chuyển" at bounding box center [441, 61] width 110 height 29
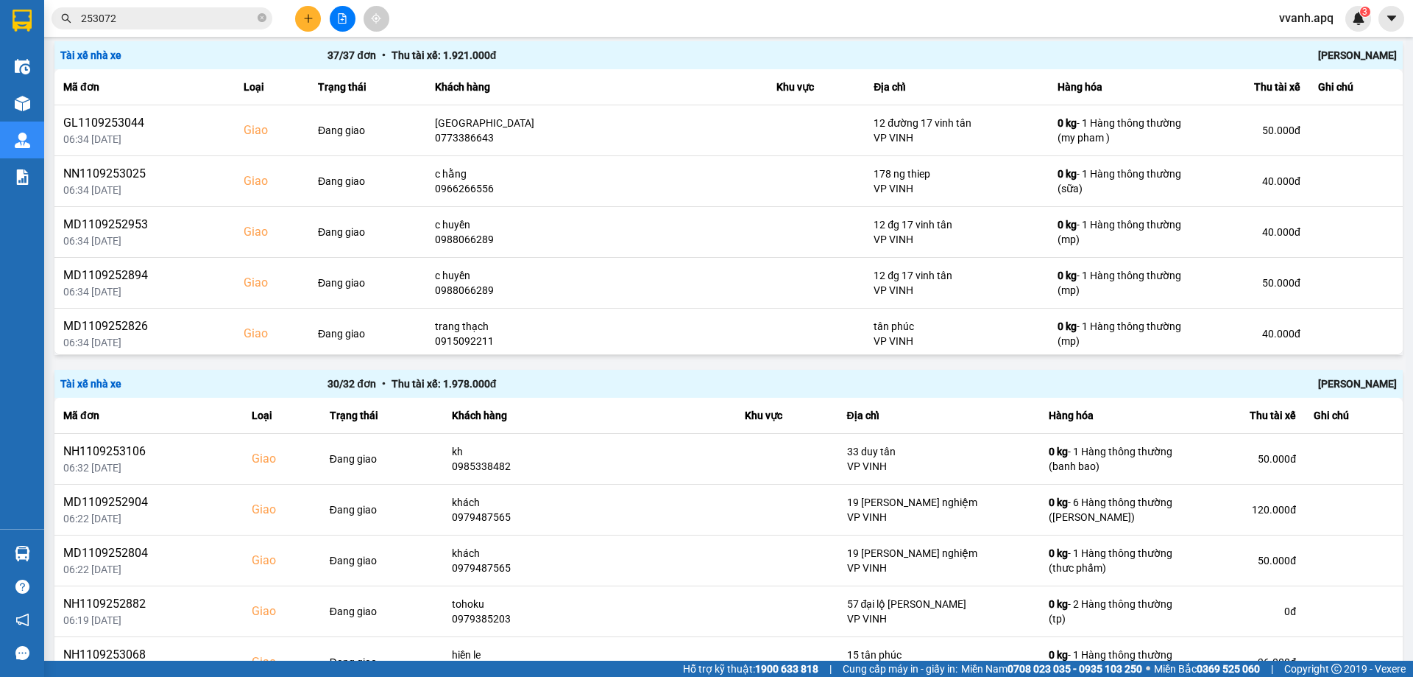
scroll to position [515, 0]
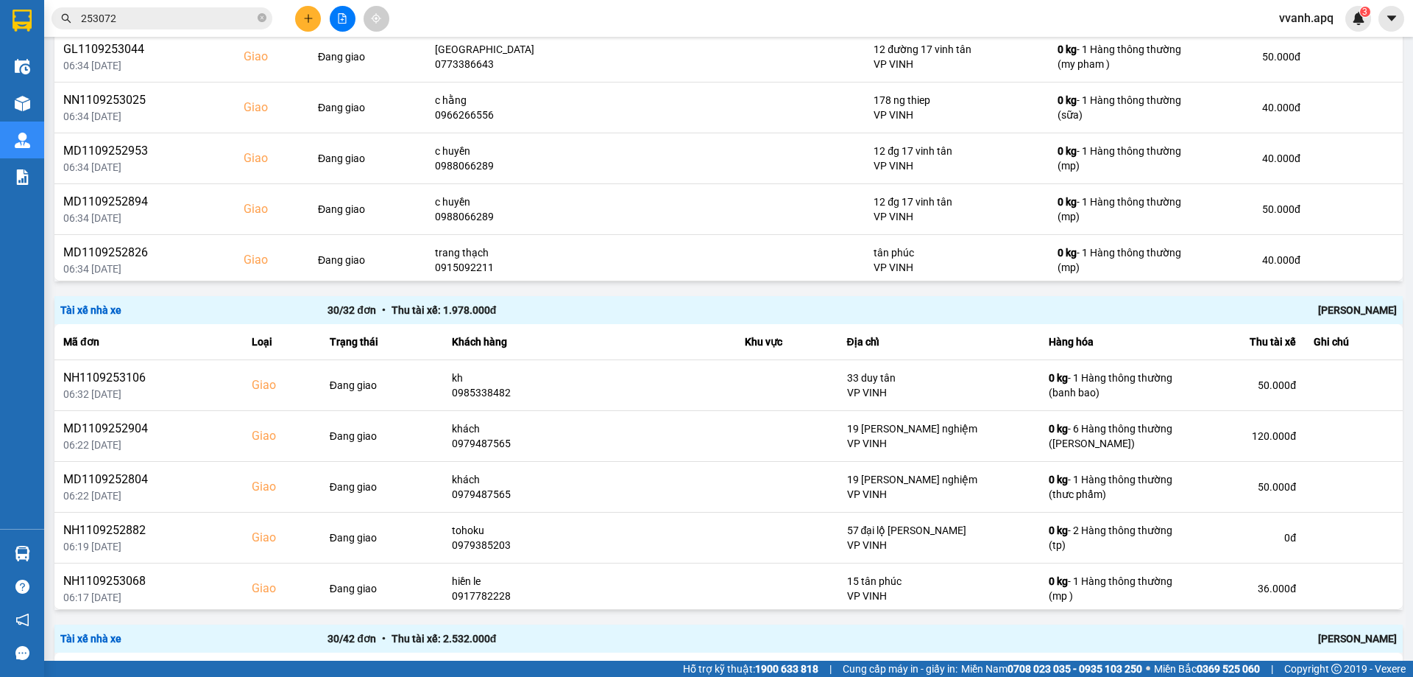
click at [1366, 313] on div "[PERSON_NAME]" at bounding box center [1130, 310] width 534 height 16
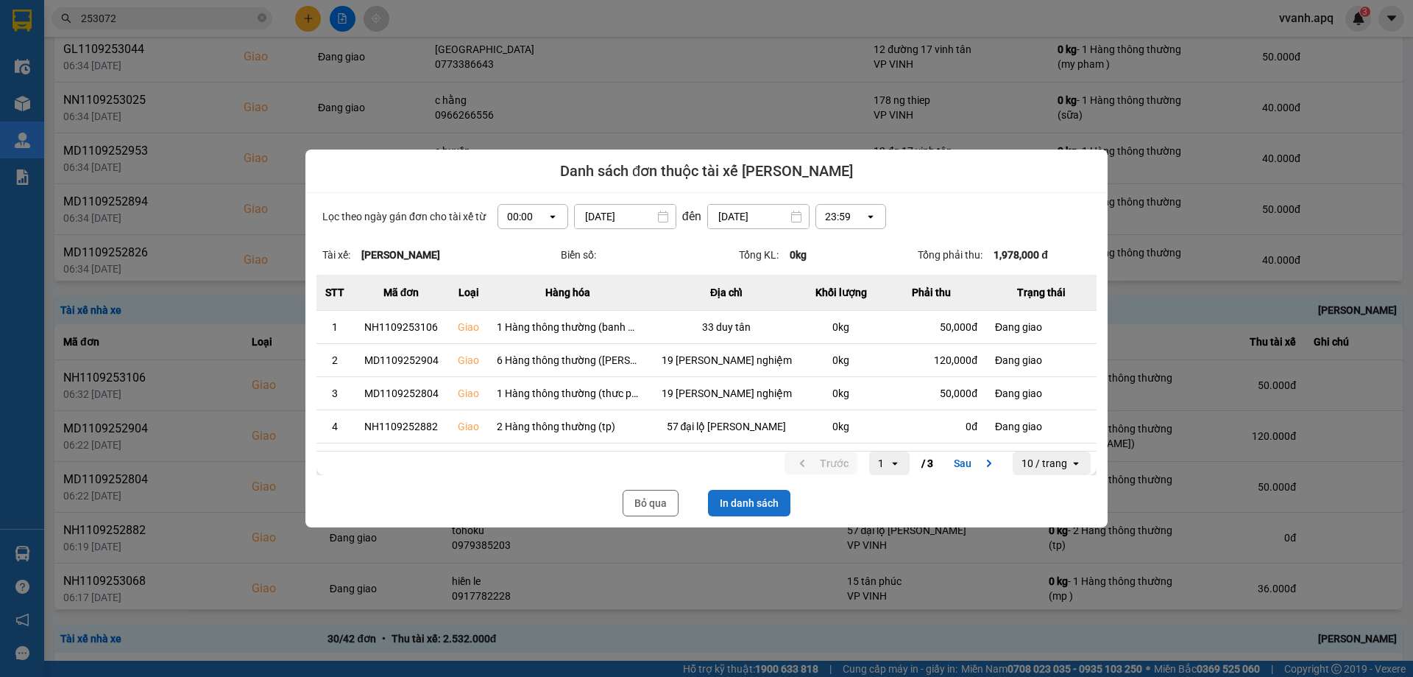
click at [732, 502] on button "In danh sách" at bounding box center [749, 503] width 82 height 27
click at [673, 501] on button "Bỏ qua" at bounding box center [651, 503] width 56 height 27
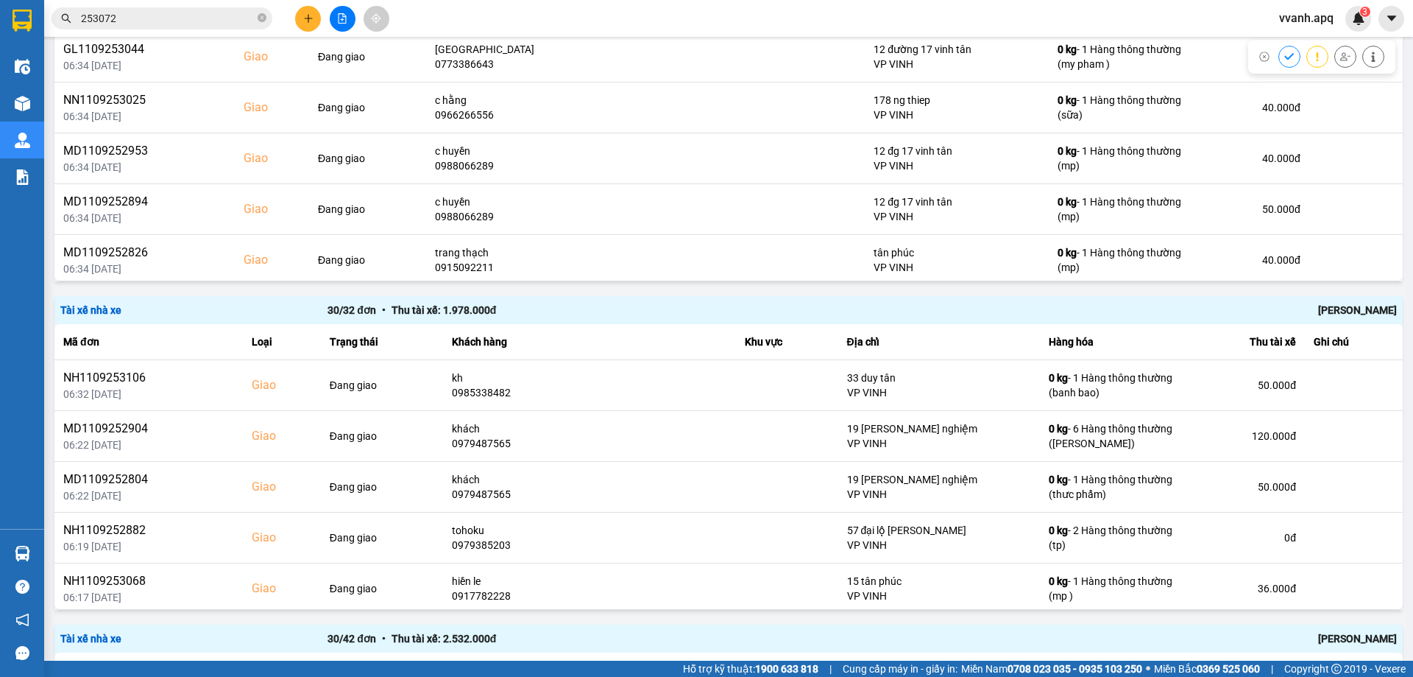
click at [210, 21] on input "253072" at bounding box center [168, 18] width 174 height 16
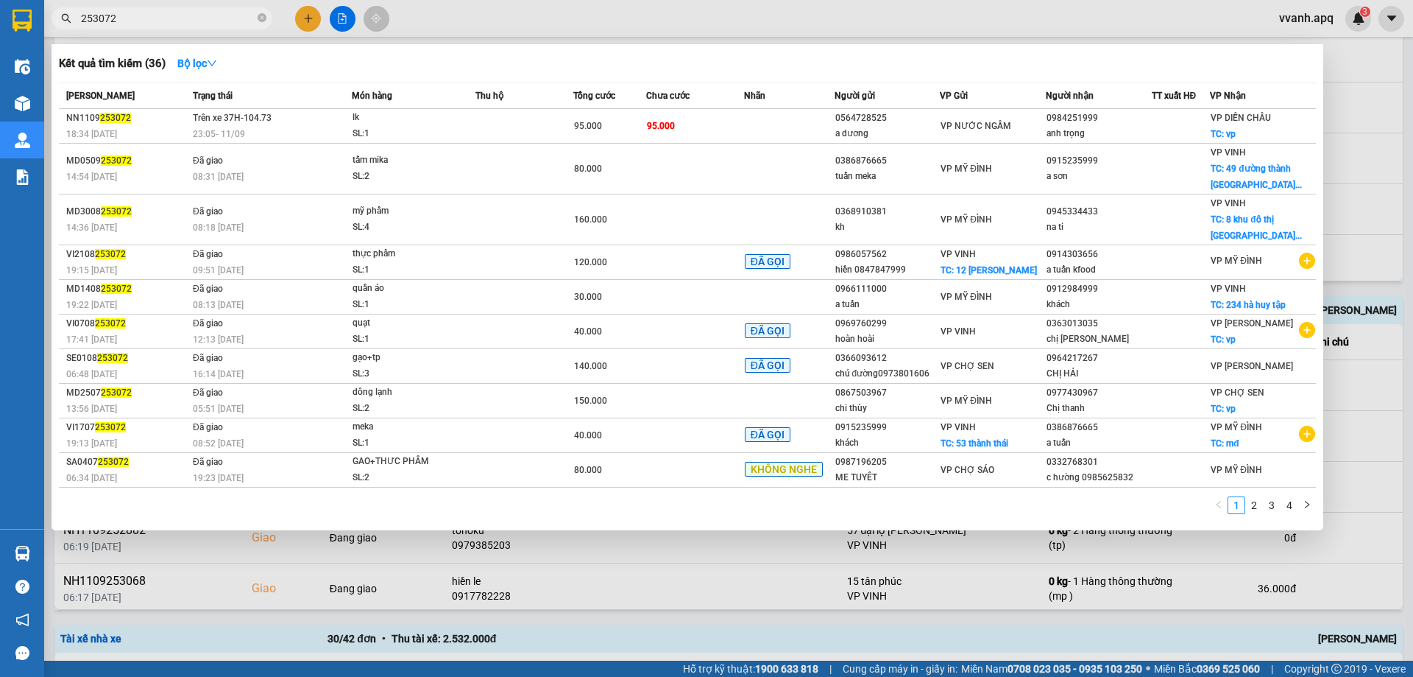
click at [210, 21] on input "253072" at bounding box center [168, 18] width 174 height 16
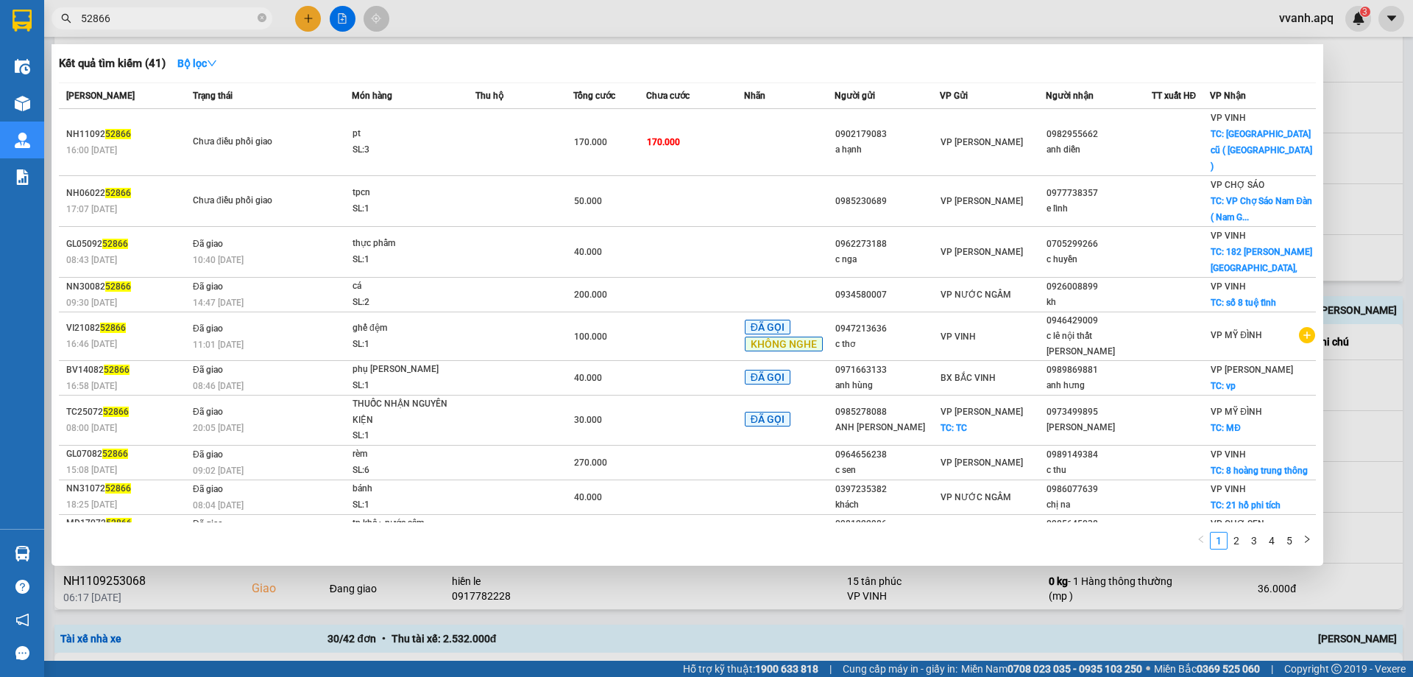
click at [1413, 125] on div at bounding box center [706, 338] width 1413 height 677
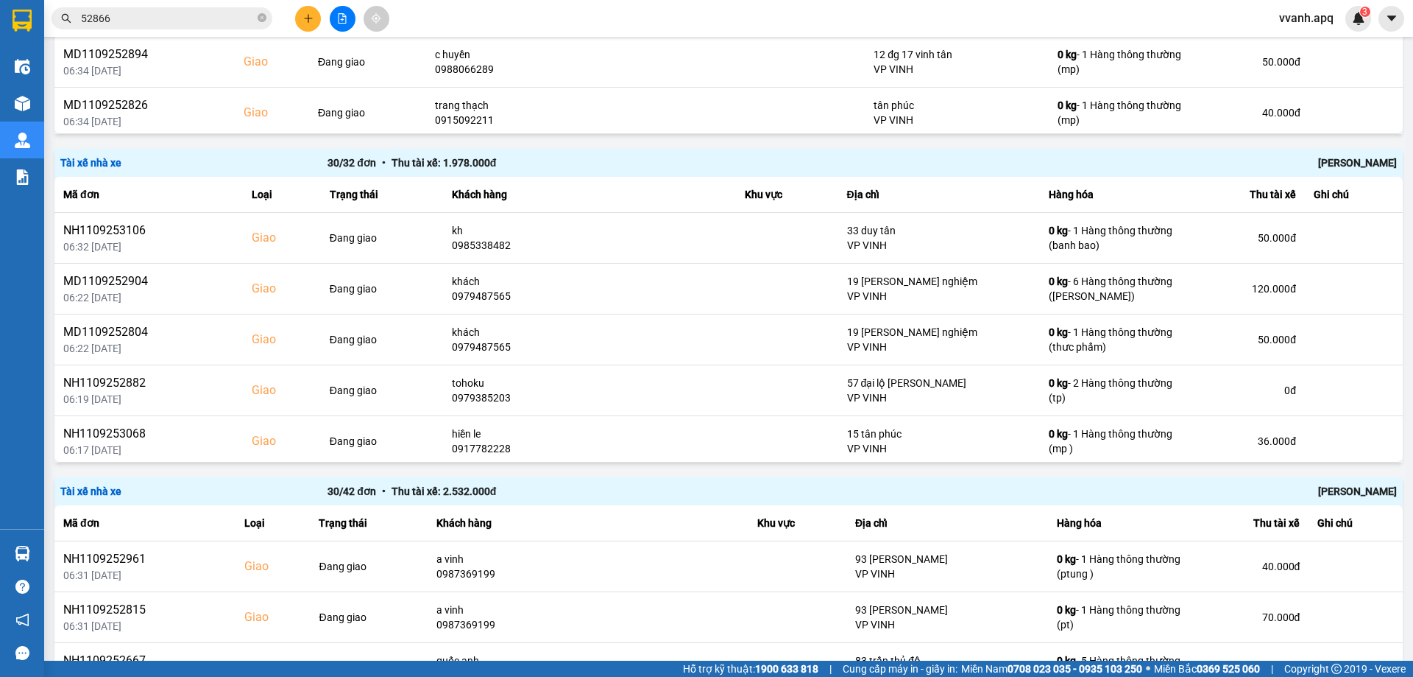
scroll to position [883, 0]
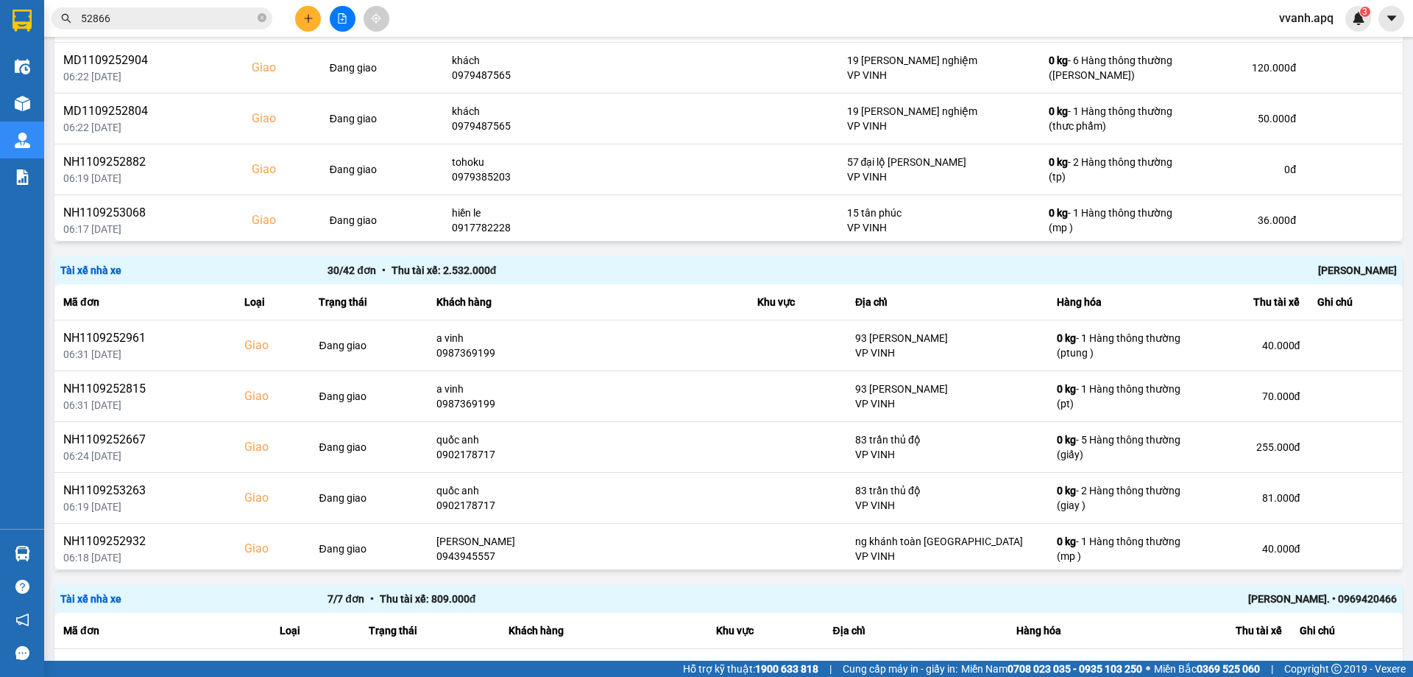
click at [1366, 266] on div "[PERSON_NAME]" at bounding box center [1130, 270] width 534 height 16
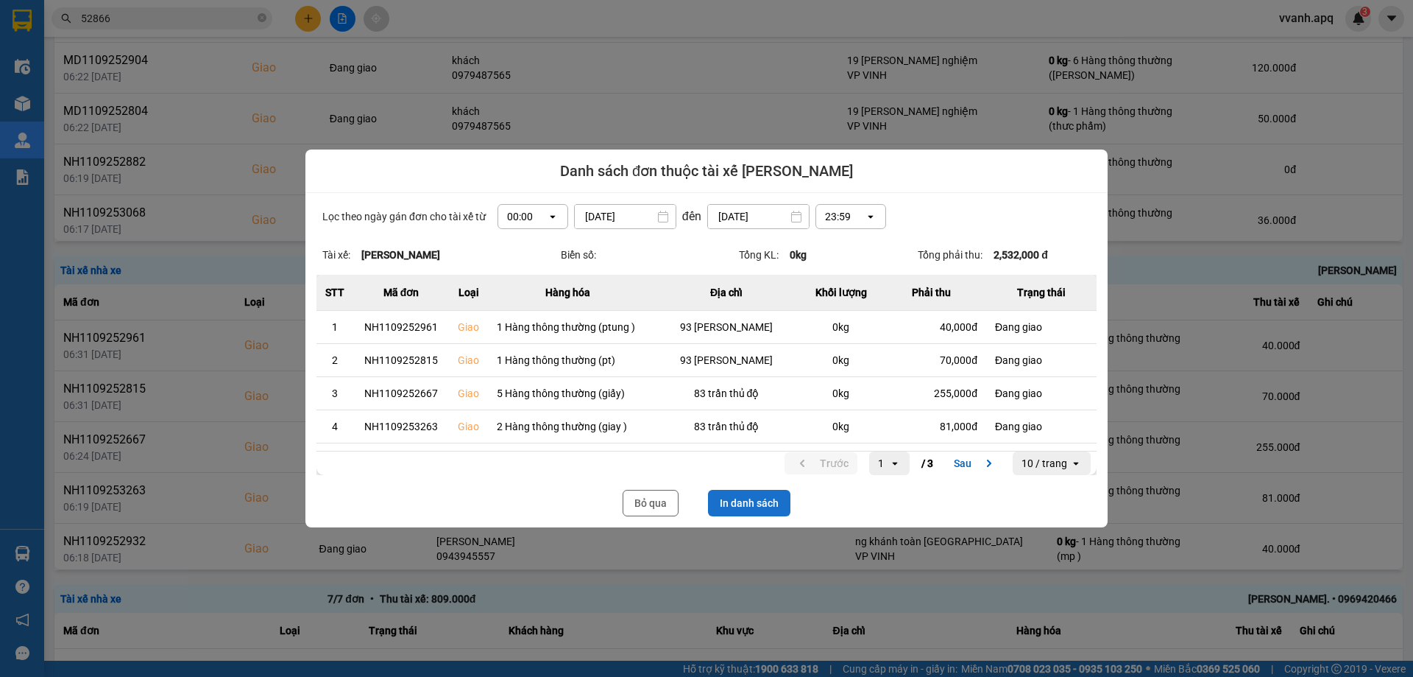
click at [756, 497] on button "In danh sách" at bounding box center [749, 503] width 82 height 27
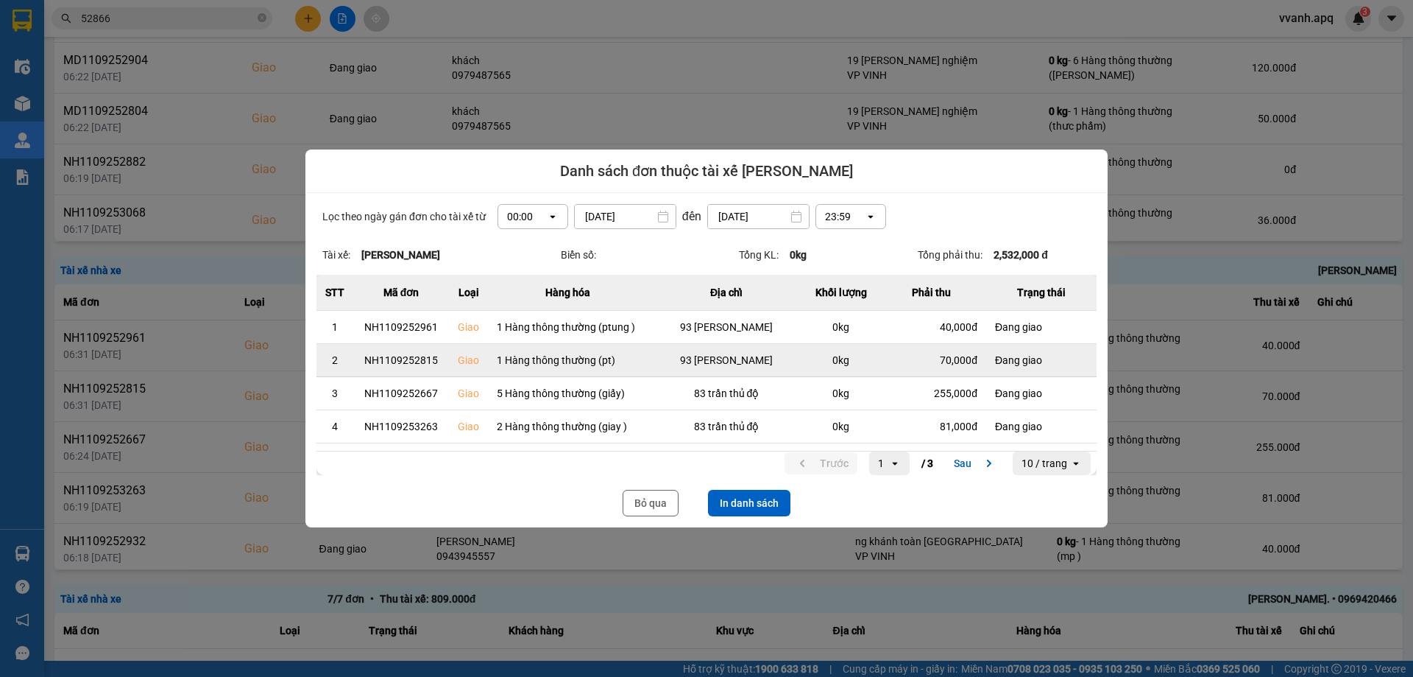
scroll to position [0, 0]
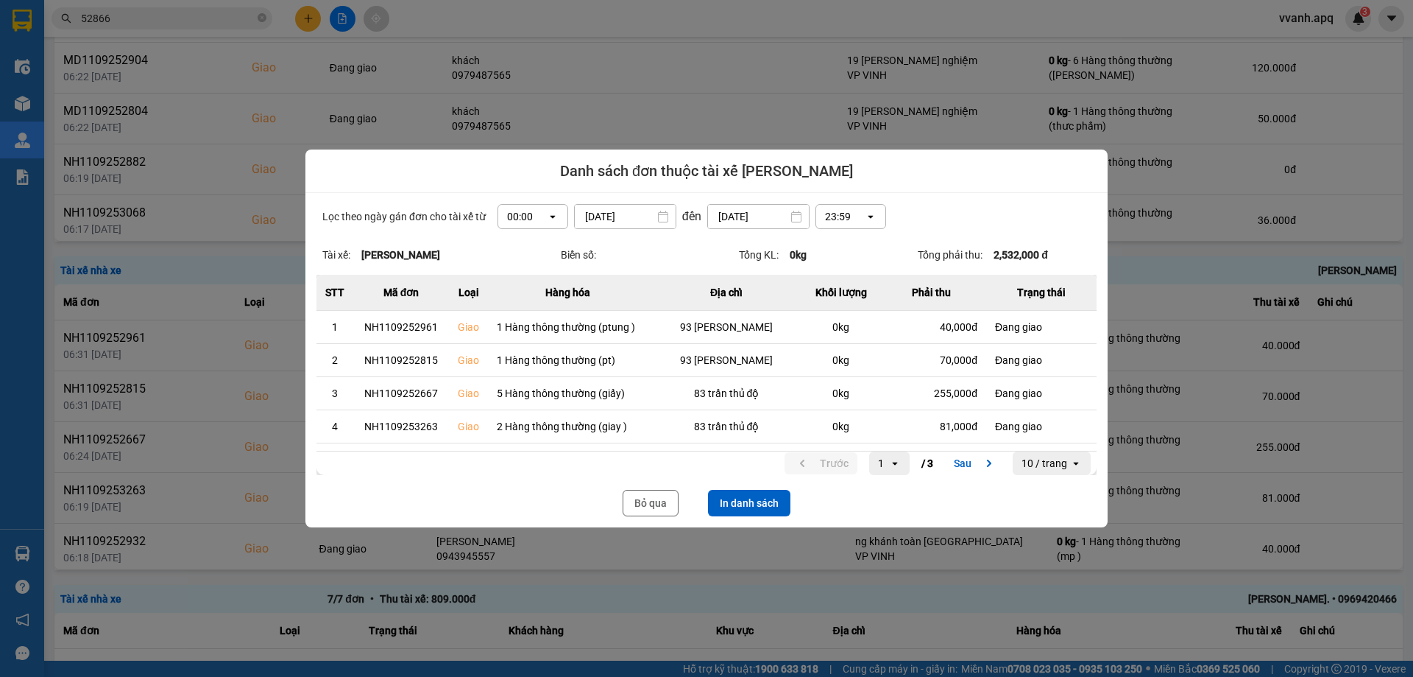
click at [242, 29] on div at bounding box center [706, 338] width 1413 height 677
click at [643, 502] on button "Bỏ qua" at bounding box center [651, 503] width 56 height 27
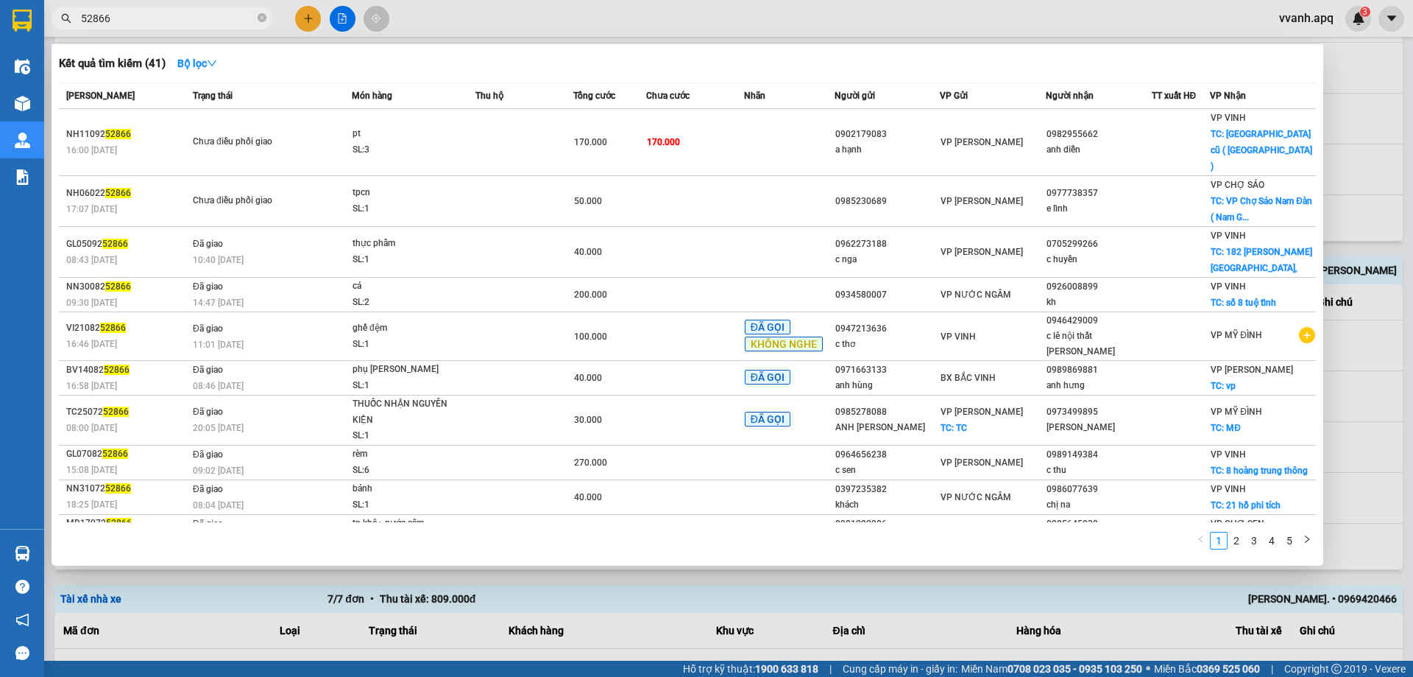
click at [193, 25] on input "52866" at bounding box center [168, 18] width 174 height 16
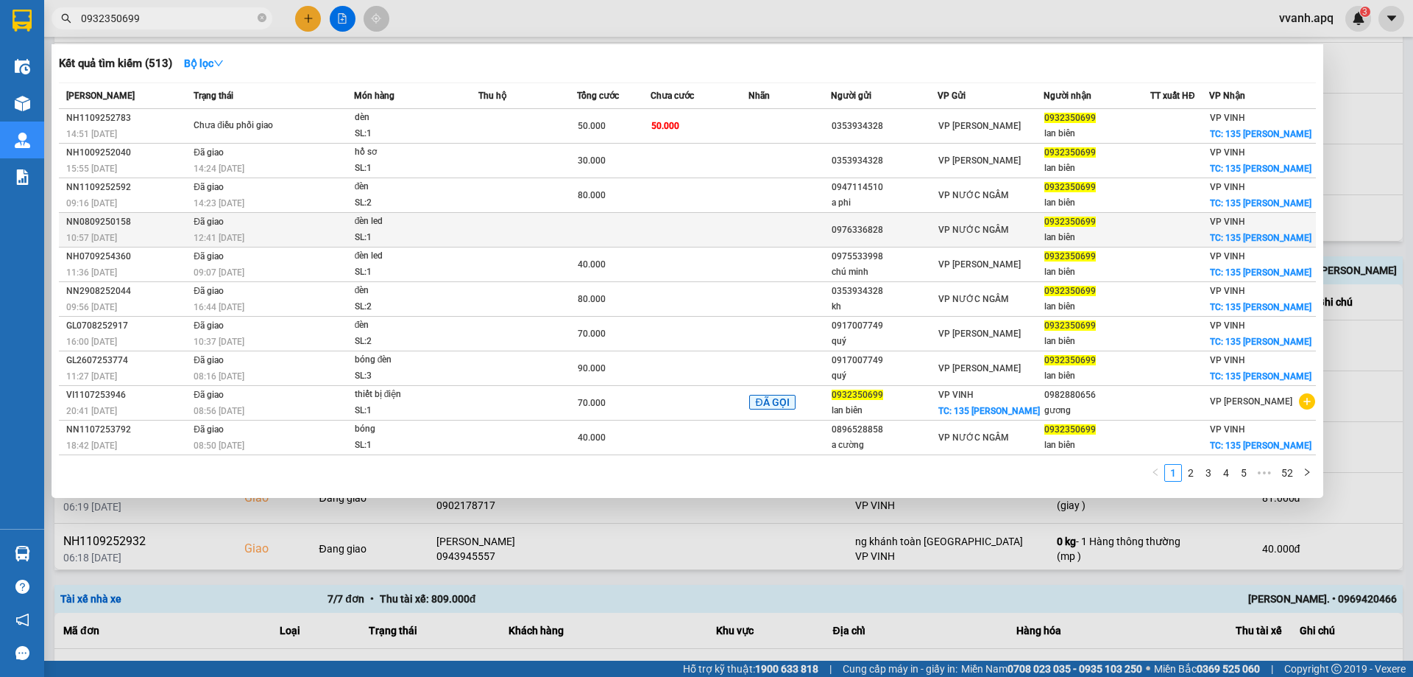
type input "0932350699"
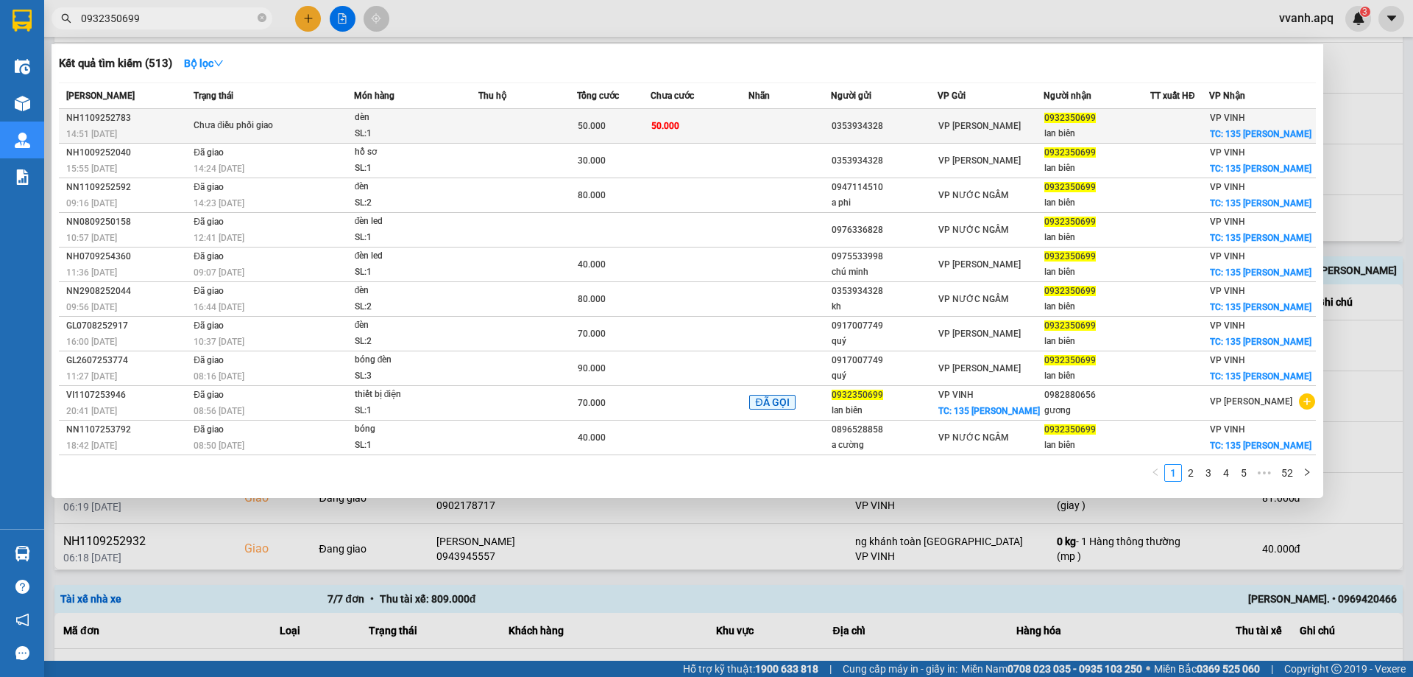
click at [443, 127] on div "SL: 1" at bounding box center [410, 134] width 110 height 16
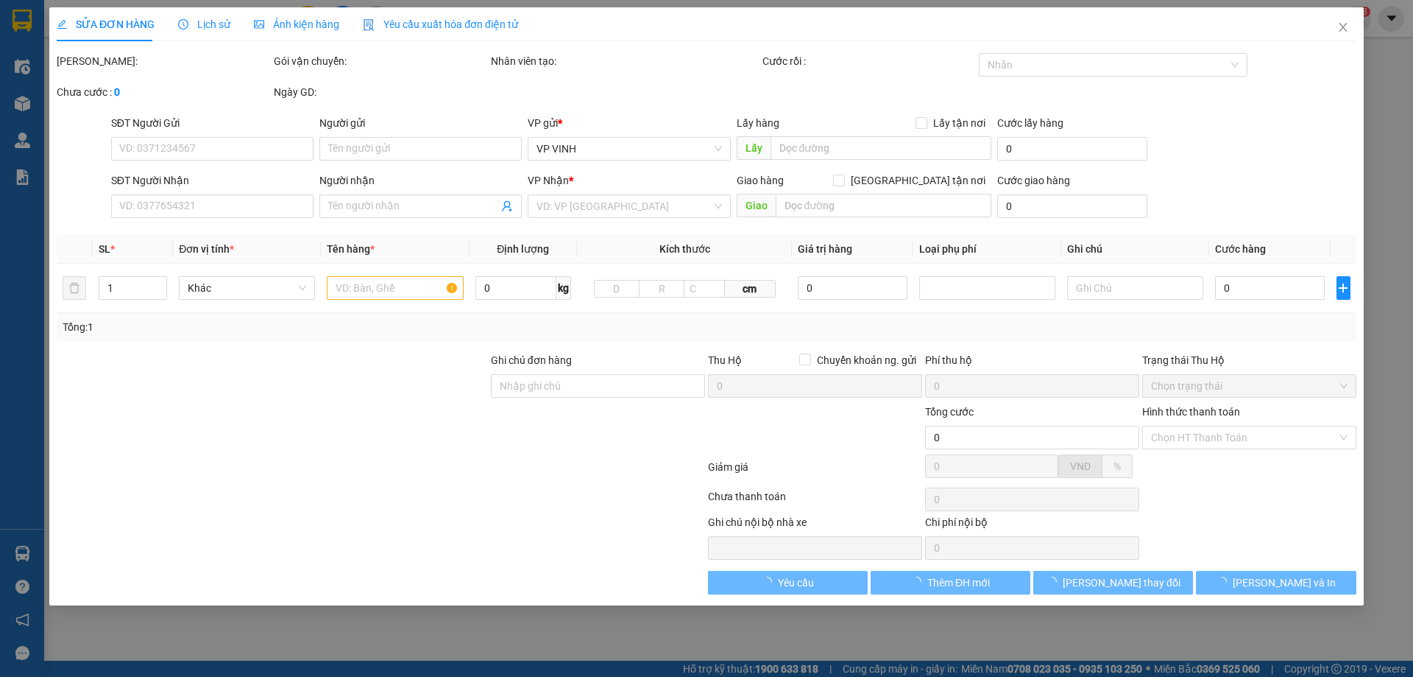
type input "0353934328"
type input "0932350699"
type input "lan biên"
checkbox input "true"
type input "135 [PERSON_NAME]"
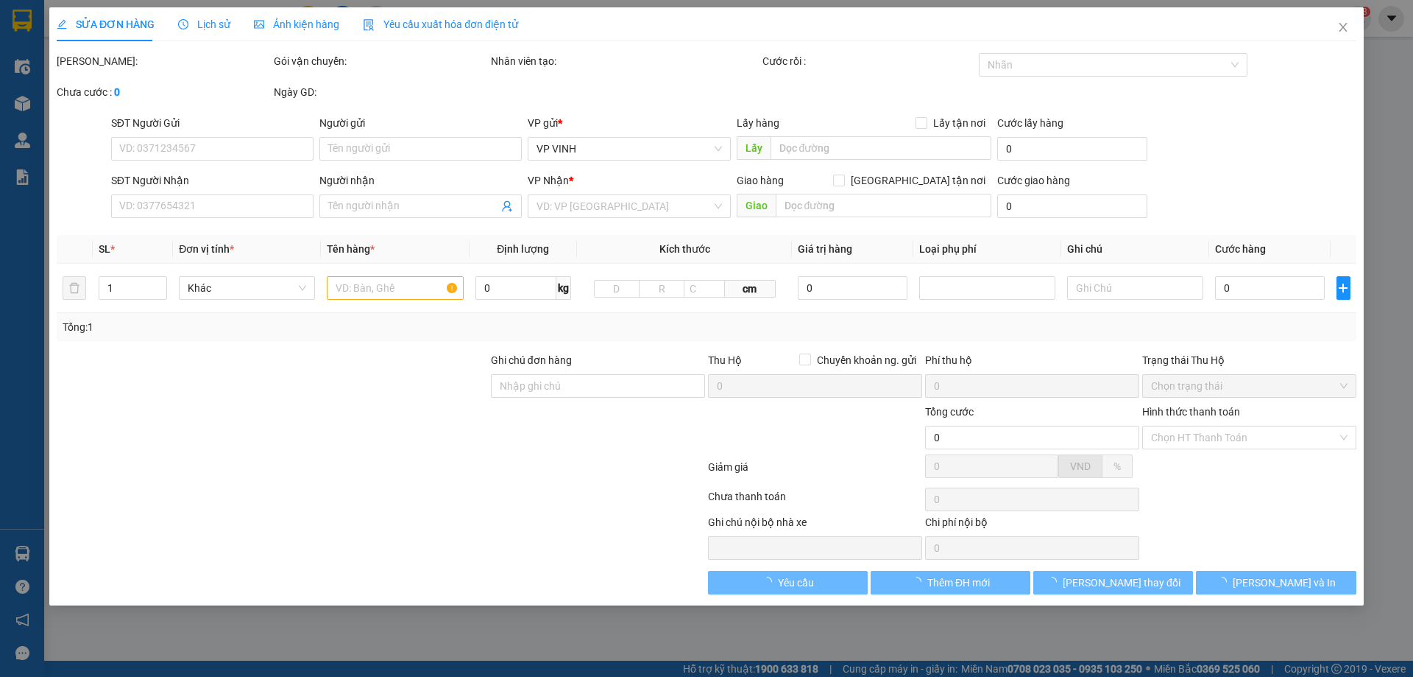
type input "50.000"
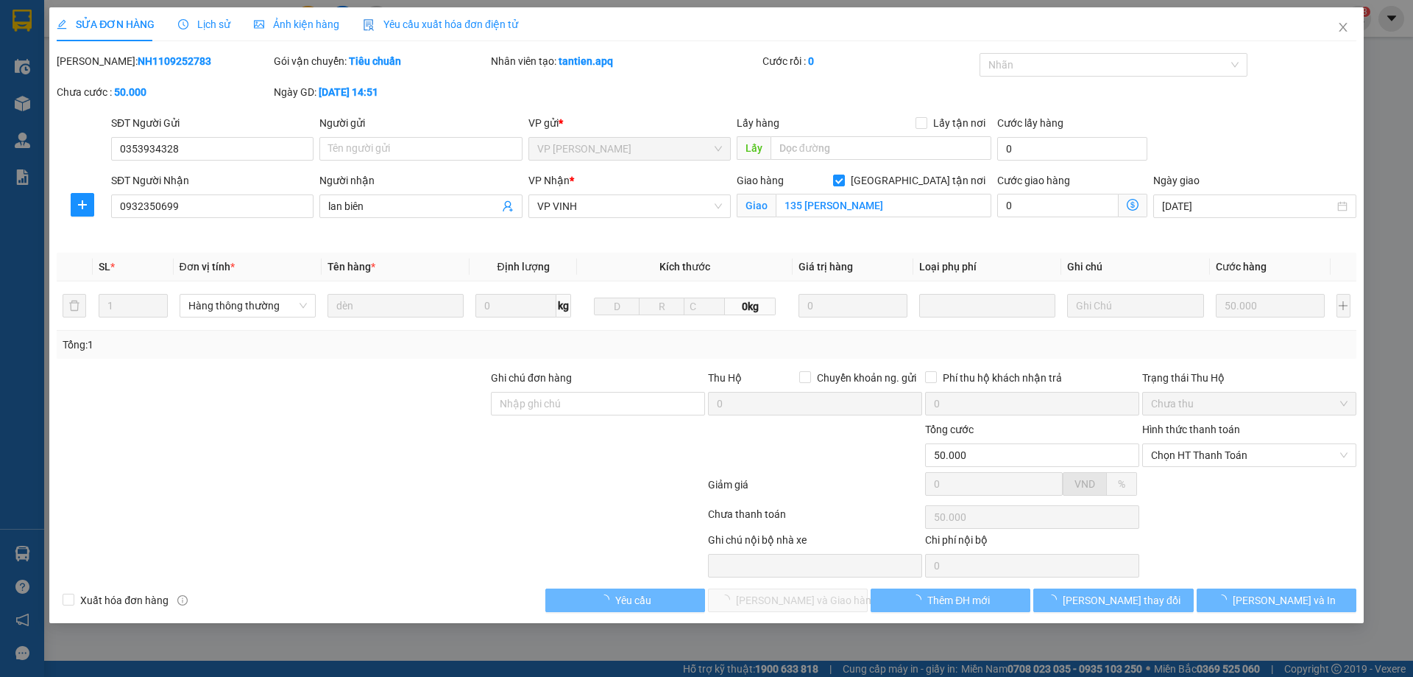
click at [219, 22] on span "Lịch sử" at bounding box center [204, 24] width 52 height 12
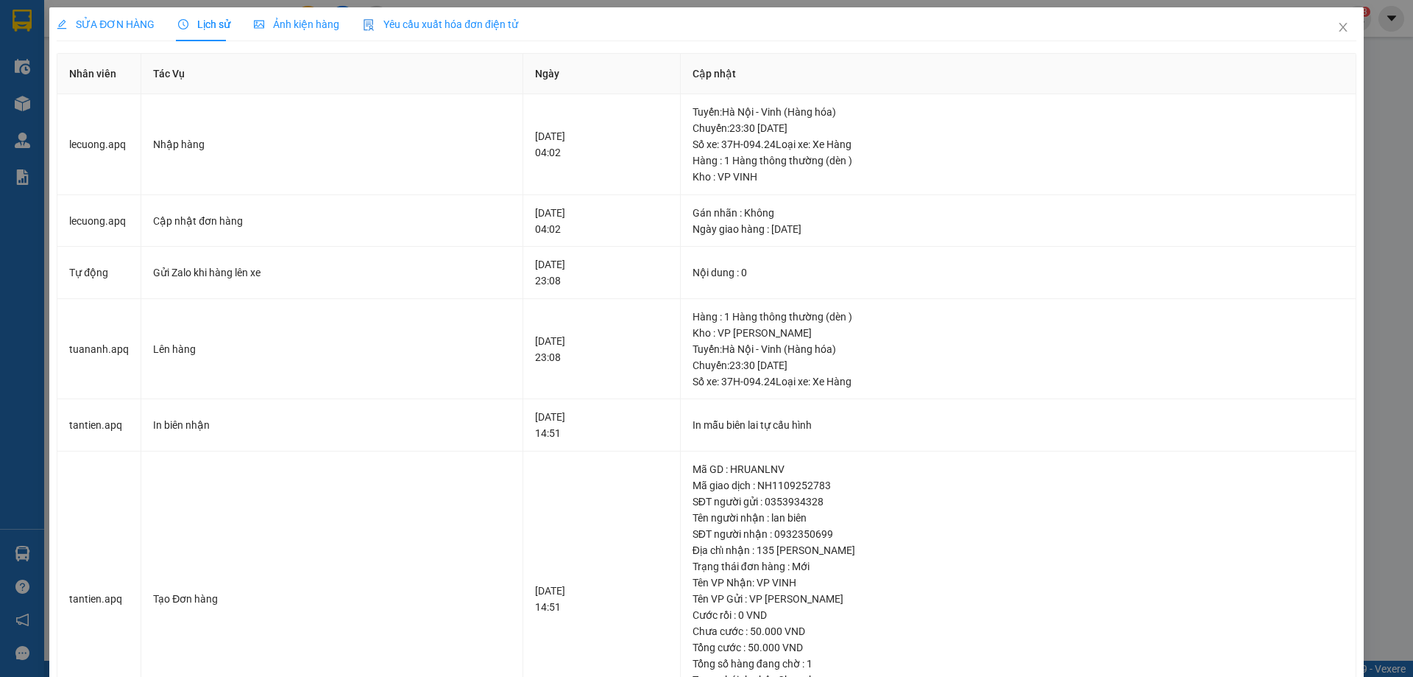
click at [107, 29] on span "SỬA ĐƠN HÀNG" at bounding box center [106, 24] width 98 height 12
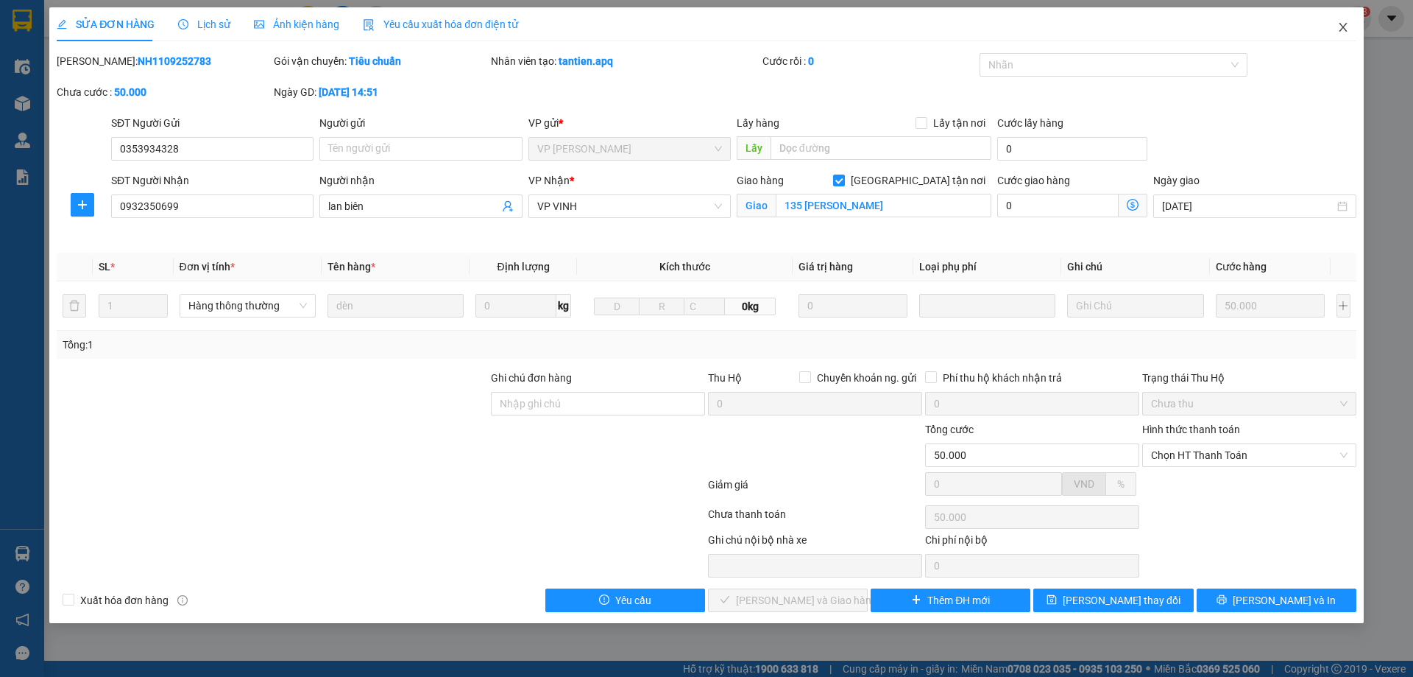
click at [1347, 27] on icon "close" at bounding box center [1344, 27] width 12 height 12
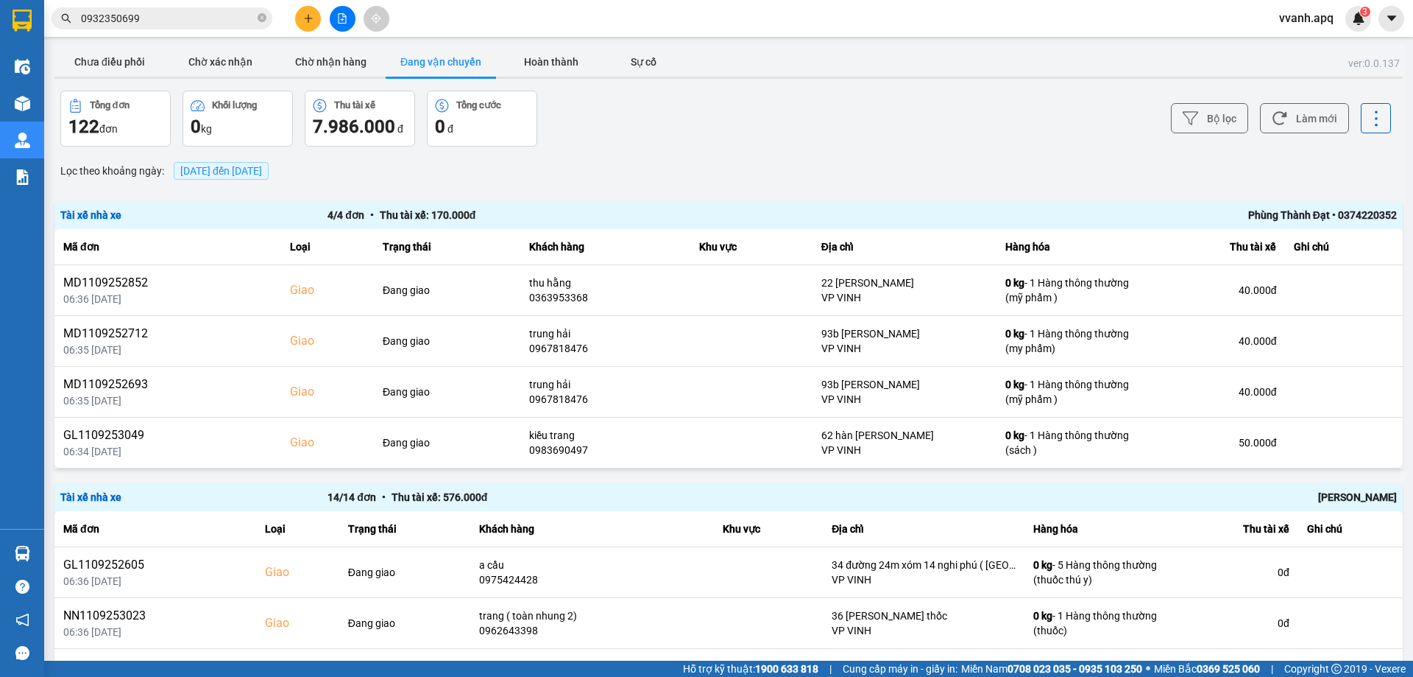
click at [230, 14] on input "0932350699" at bounding box center [168, 18] width 174 height 16
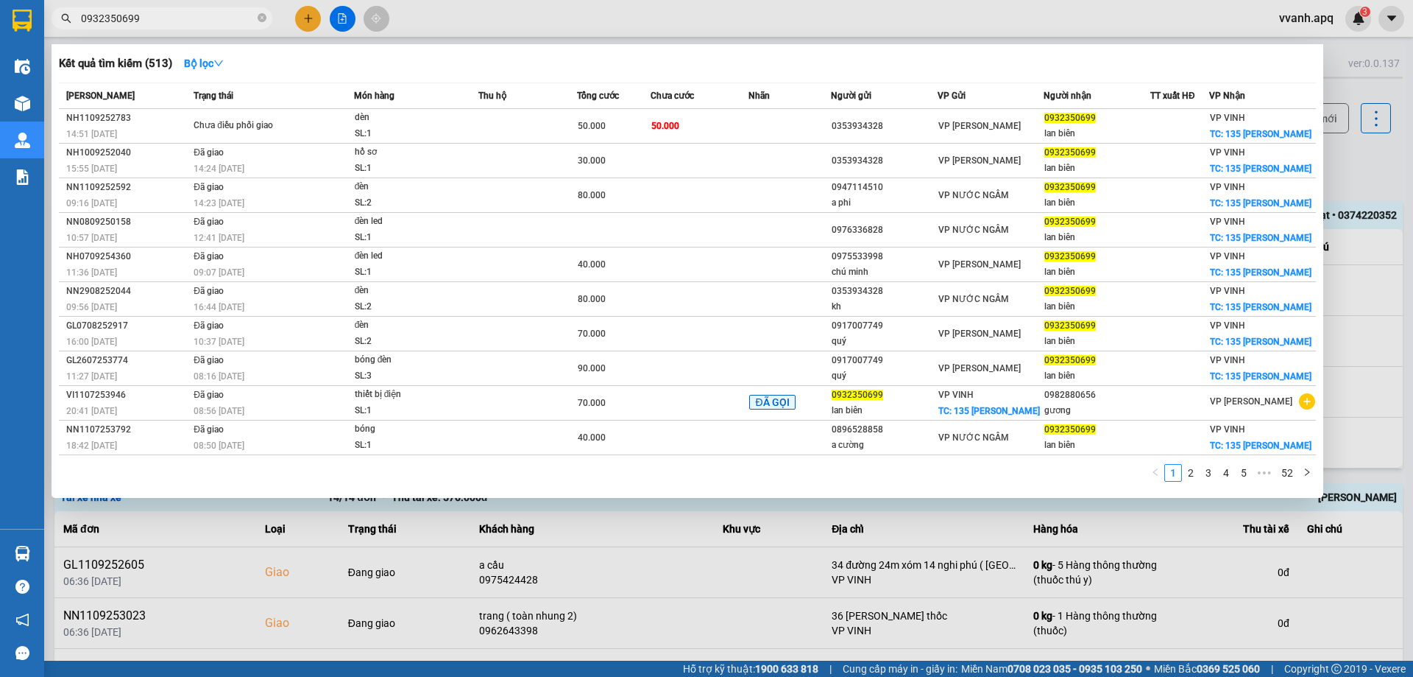
click at [230, 14] on input "0932350699" at bounding box center [168, 18] width 174 height 16
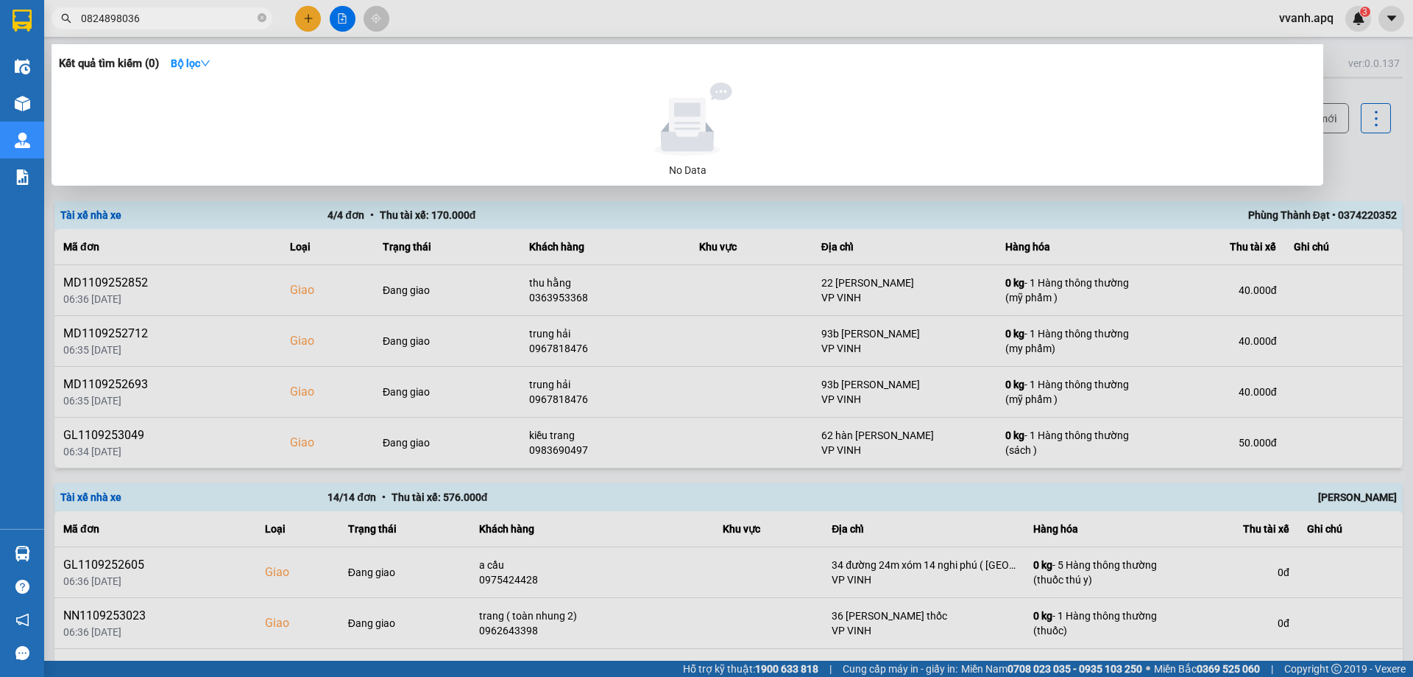
click at [746, 29] on div at bounding box center [706, 338] width 1413 height 677
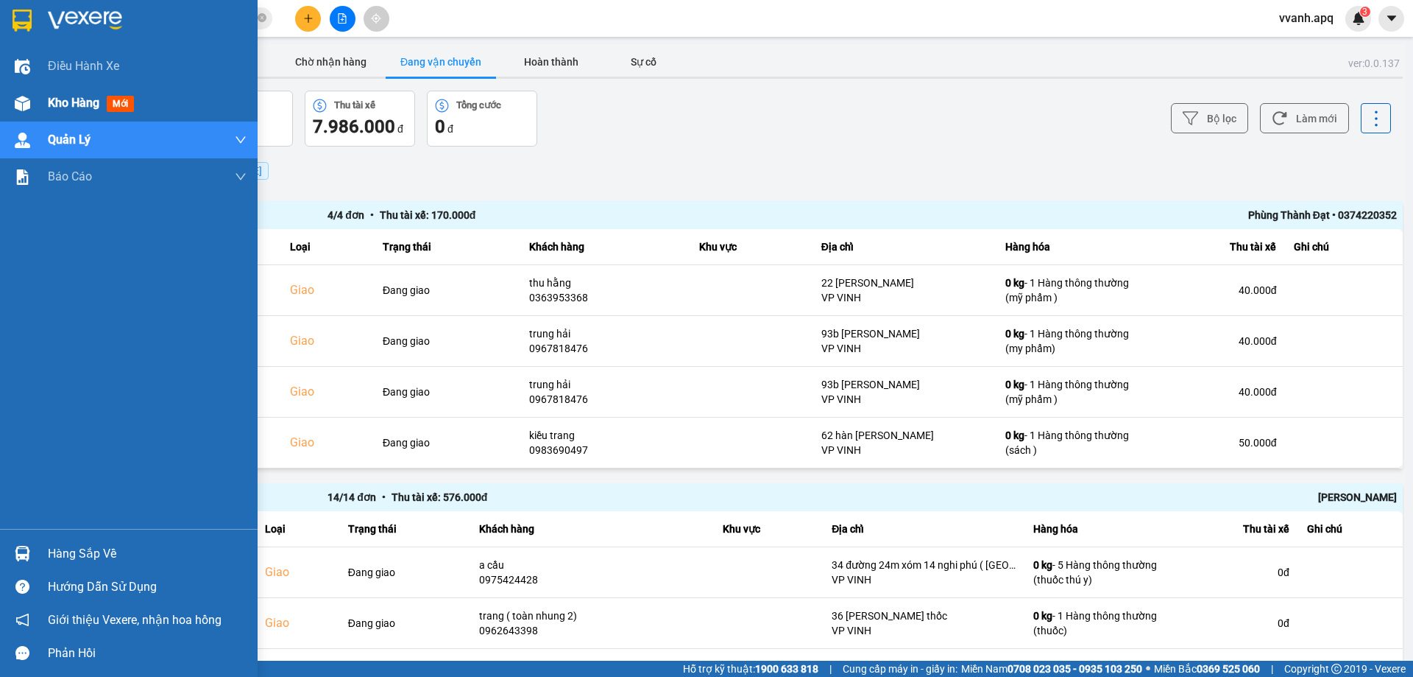
click at [15, 96] on img at bounding box center [22, 103] width 15 height 15
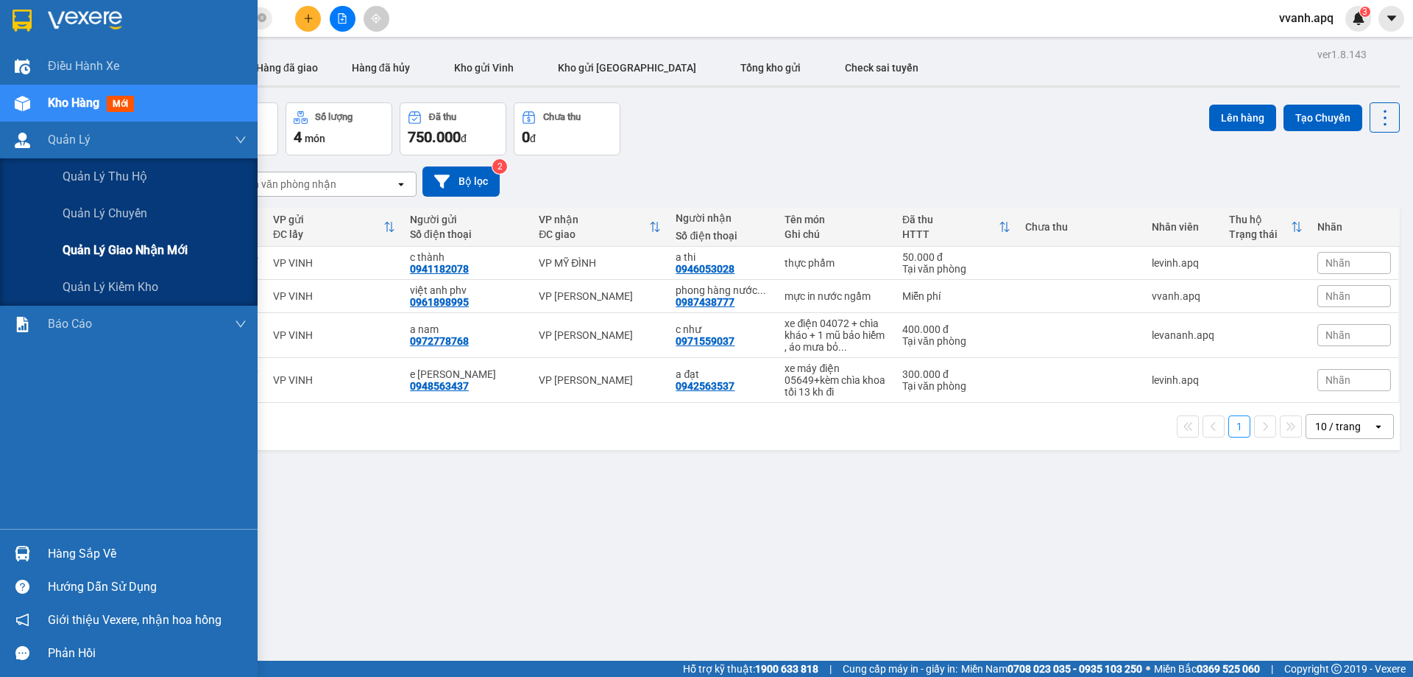
click at [129, 239] on div "Quản lý giao nhận mới" at bounding box center [155, 250] width 184 height 37
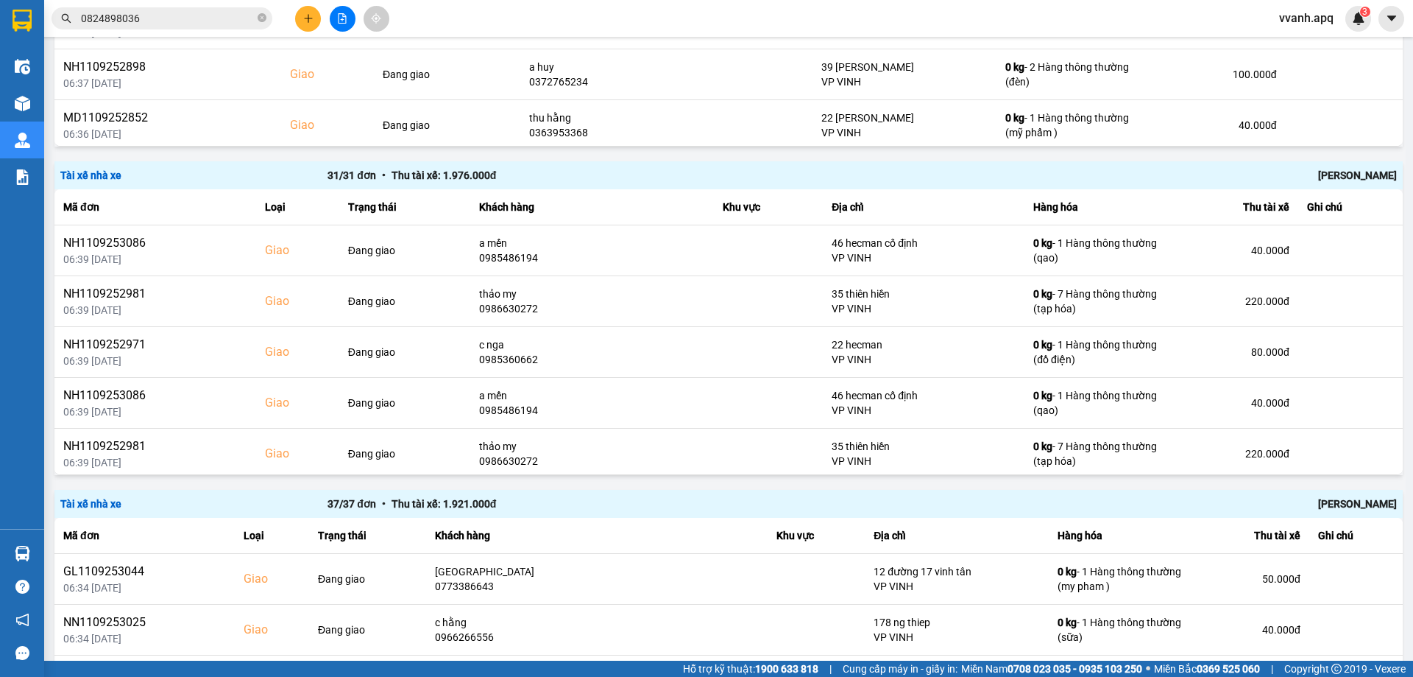
scroll to position [663, 0]
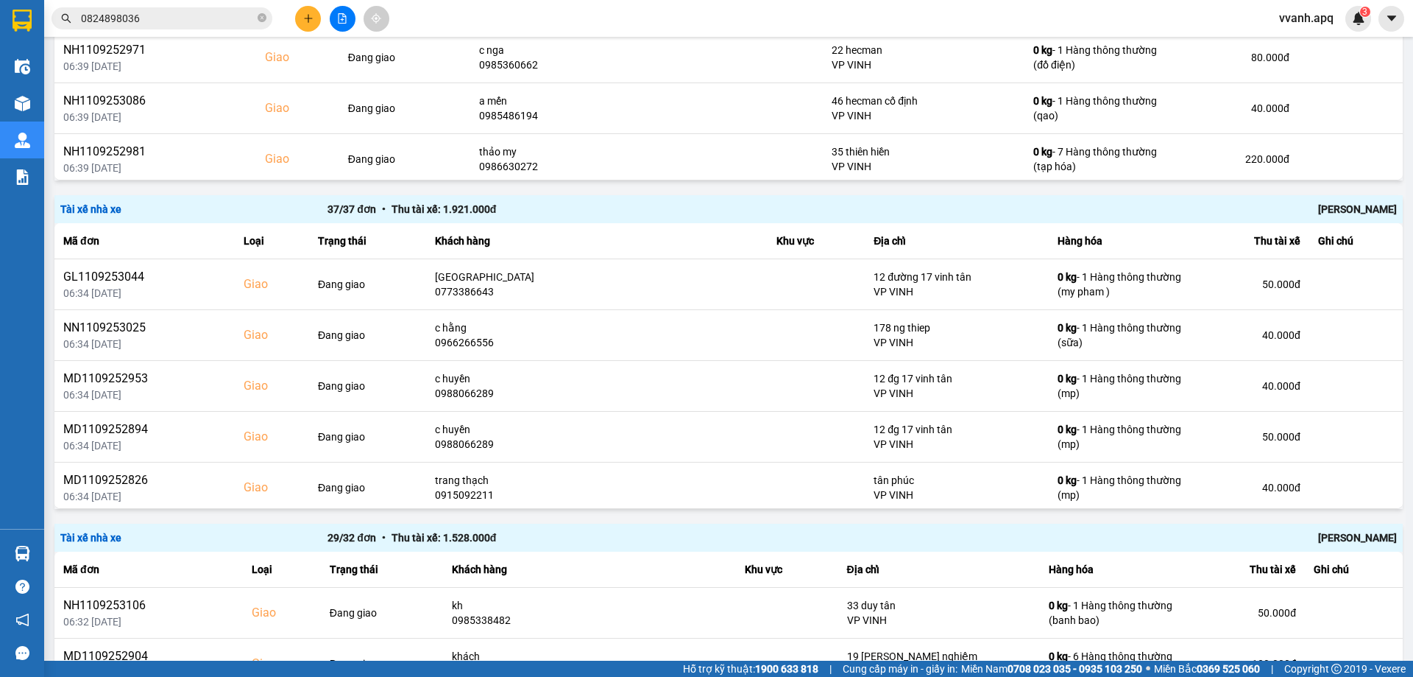
click at [1324, 207] on div "[PERSON_NAME]" at bounding box center [1130, 209] width 534 height 16
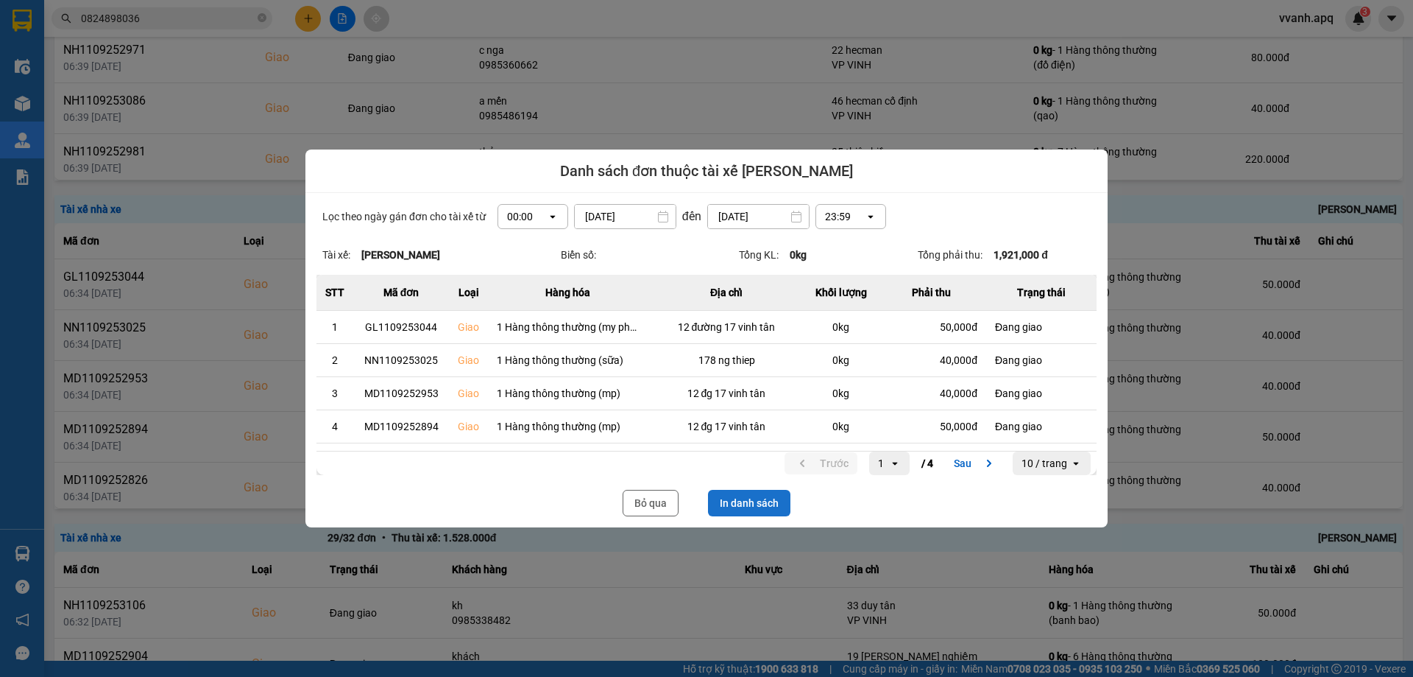
click at [774, 510] on button "In danh sách" at bounding box center [749, 503] width 82 height 27
click at [652, 502] on button "Bỏ qua" at bounding box center [651, 503] width 56 height 27
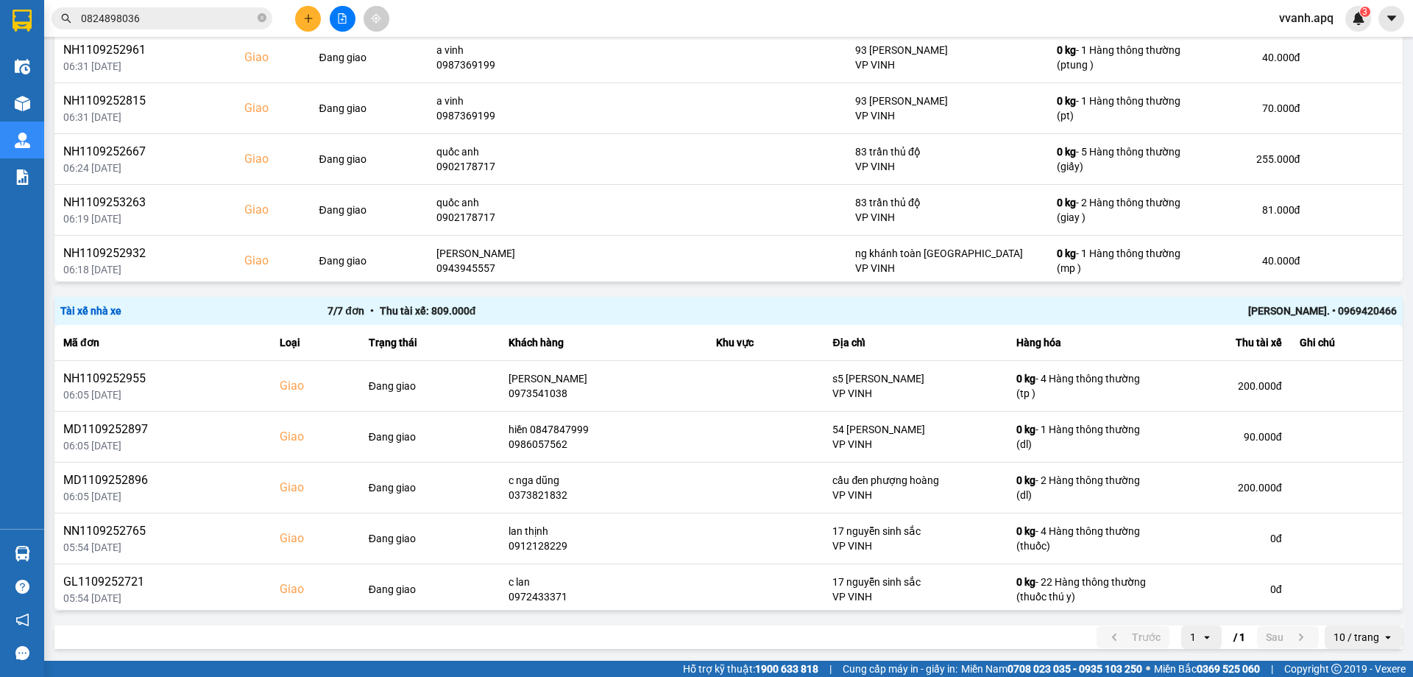
scroll to position [1550, 0]
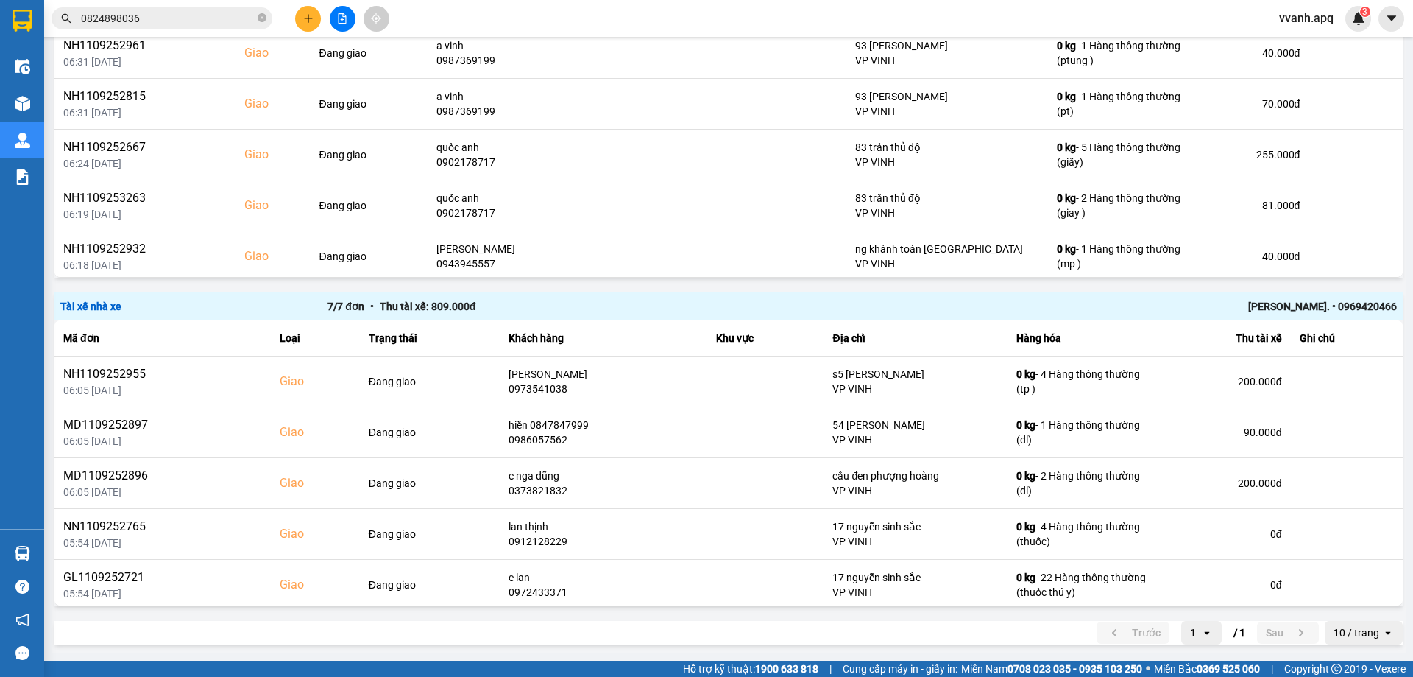
click at [1291, 303] on div "[PERSON_NAME]. • 0969420466" at bounding box center [1130, 306] width 534 height 16
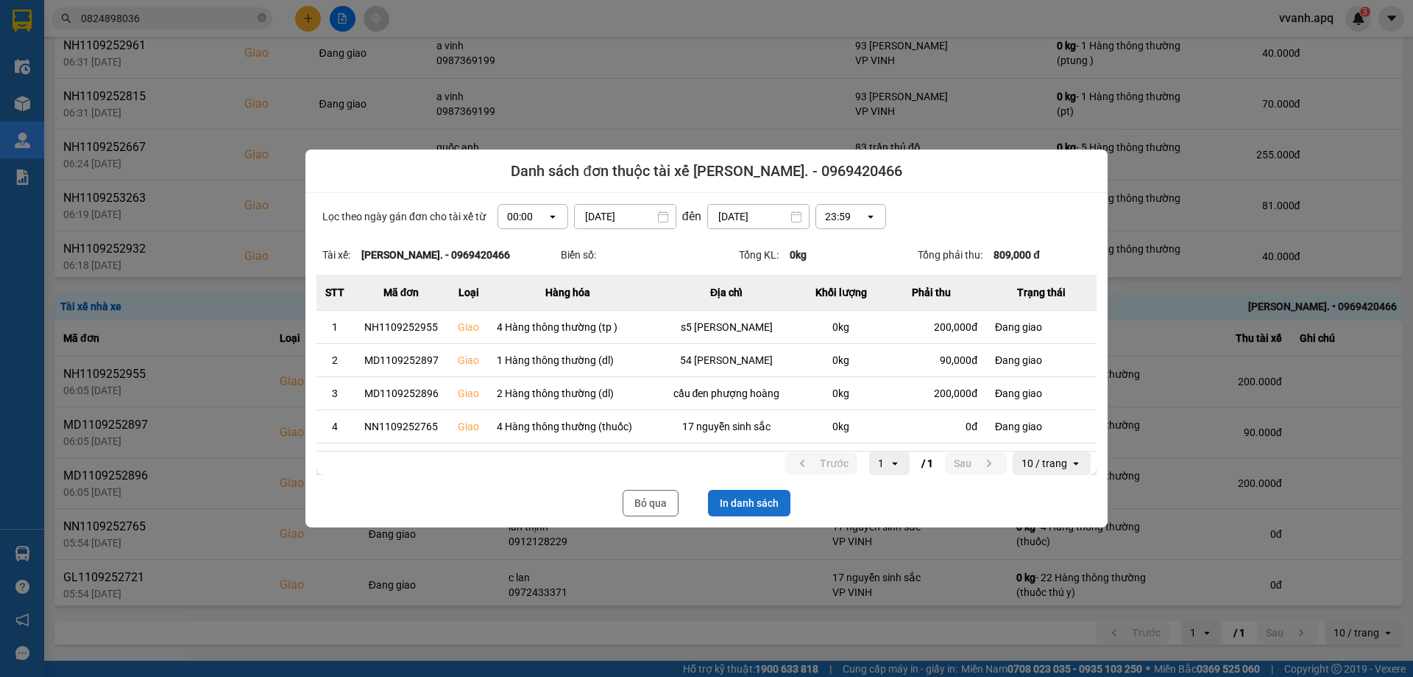
click at [772, 503] on button "In danh sách" at bounding box center [749, 503] width 82 height 27
click at [647, 500] on button "Bỏ qua" at bounding box center [651, 503] width 56 height 27
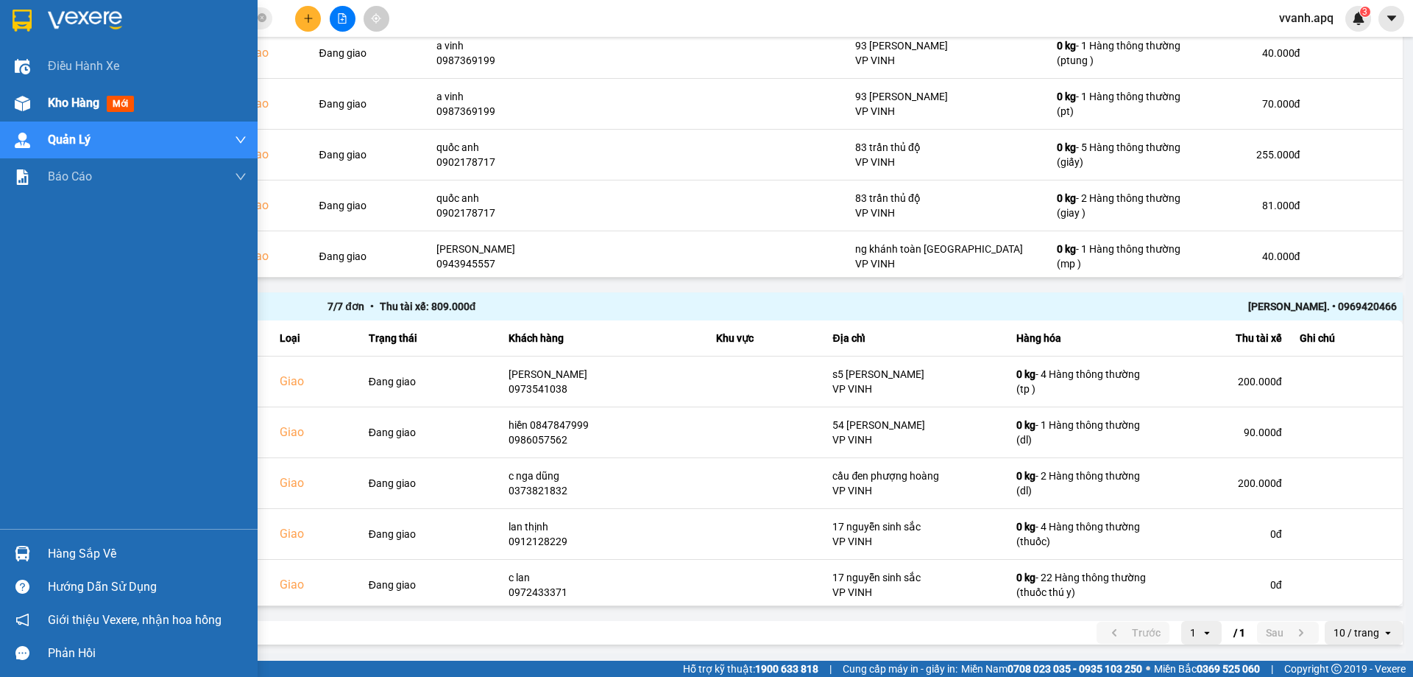
click at [7, 106] on div "Kho hàng mới" at bounding box center [129, 103] width 258 height 37
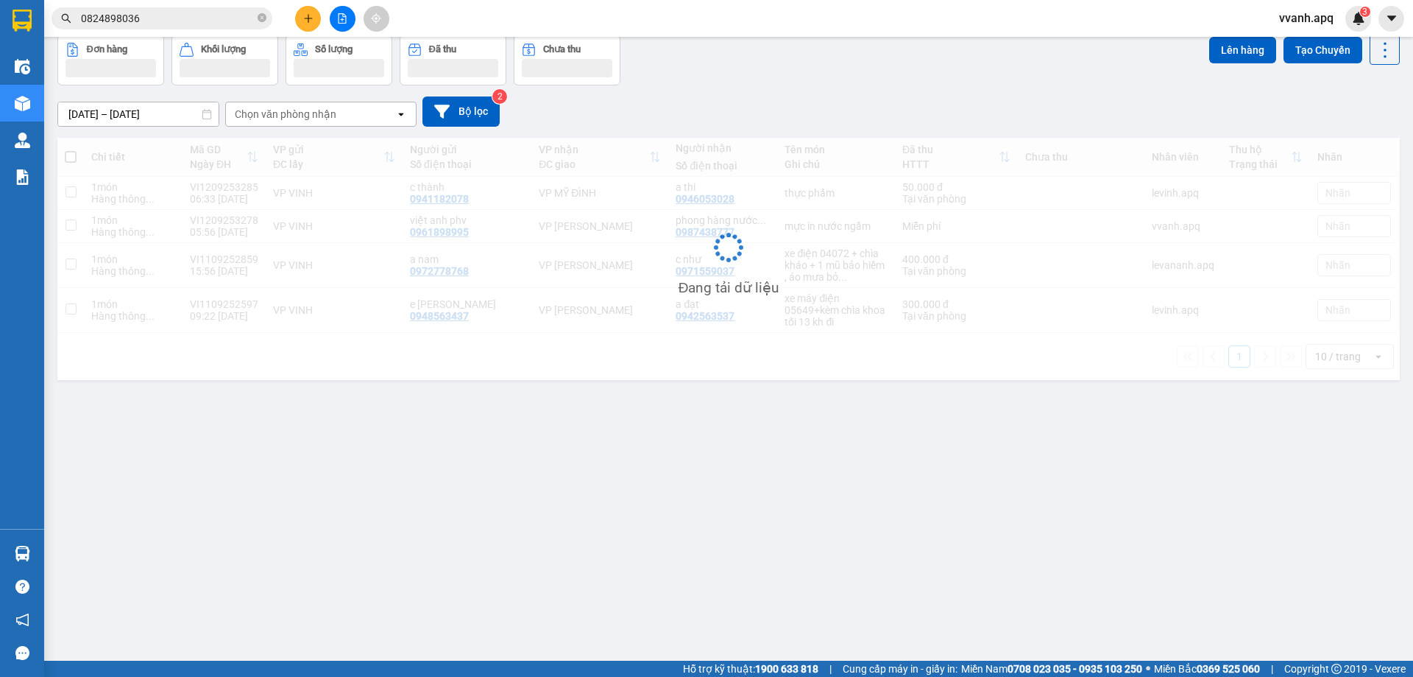
scroll to position [68, 0]
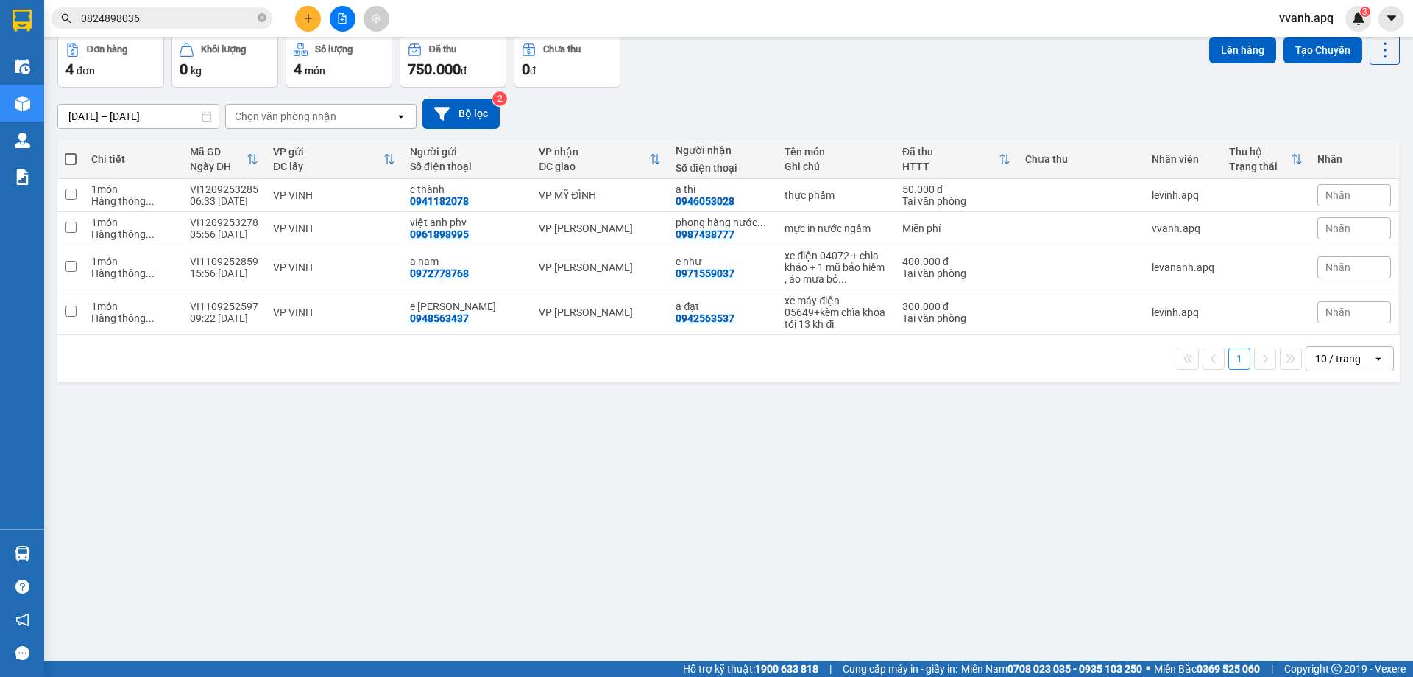
click at [883, 71] on div "Đơn hàng 4 đơn Khối lượng 0 kg Số lượng 4 món Đã thu 750.000 đ Chưa thu 0 đ Lên…" at bounding box center [728, 61] width 1343 height 53
drag, startPoint x: 883, startPoint y: 71, endPoint x: 972, endPoint y: 351, distance: 293.8
click at [972, 351] on div "ver 1.8.143 Kho gửi Trên xe Kho nhận Hàng đã giao Hàng đã hủy Kho gửi Vinh Kho …" at bounding box center [729, 314] width 1355 height 677
click at [972, 351] on div "1 10 / trang open" at bounding box center [728, 358] width 1331 height 25
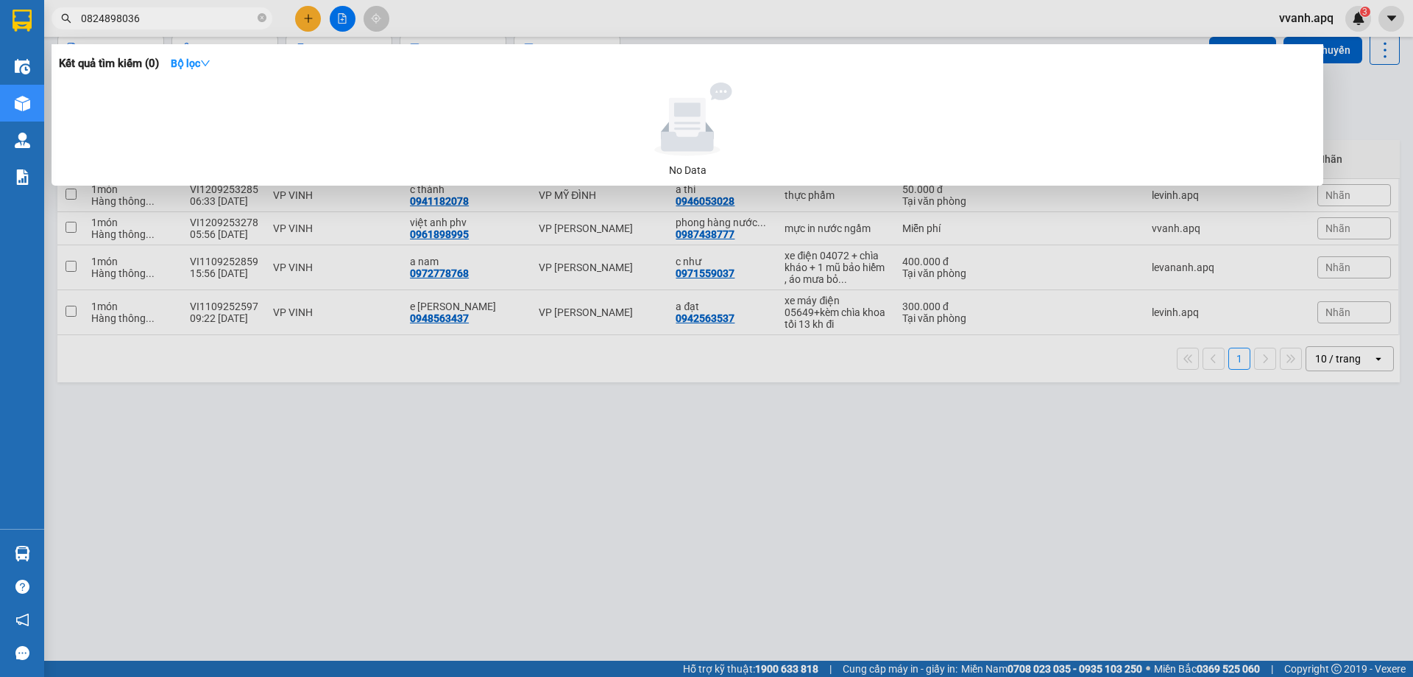
click at [145, 24] on input "0824898036" at bounding box center [168, 18] width 174 height 16
click at [146, 24] on input "0824898036" at bounding box center [168, 18] width 174 height 16
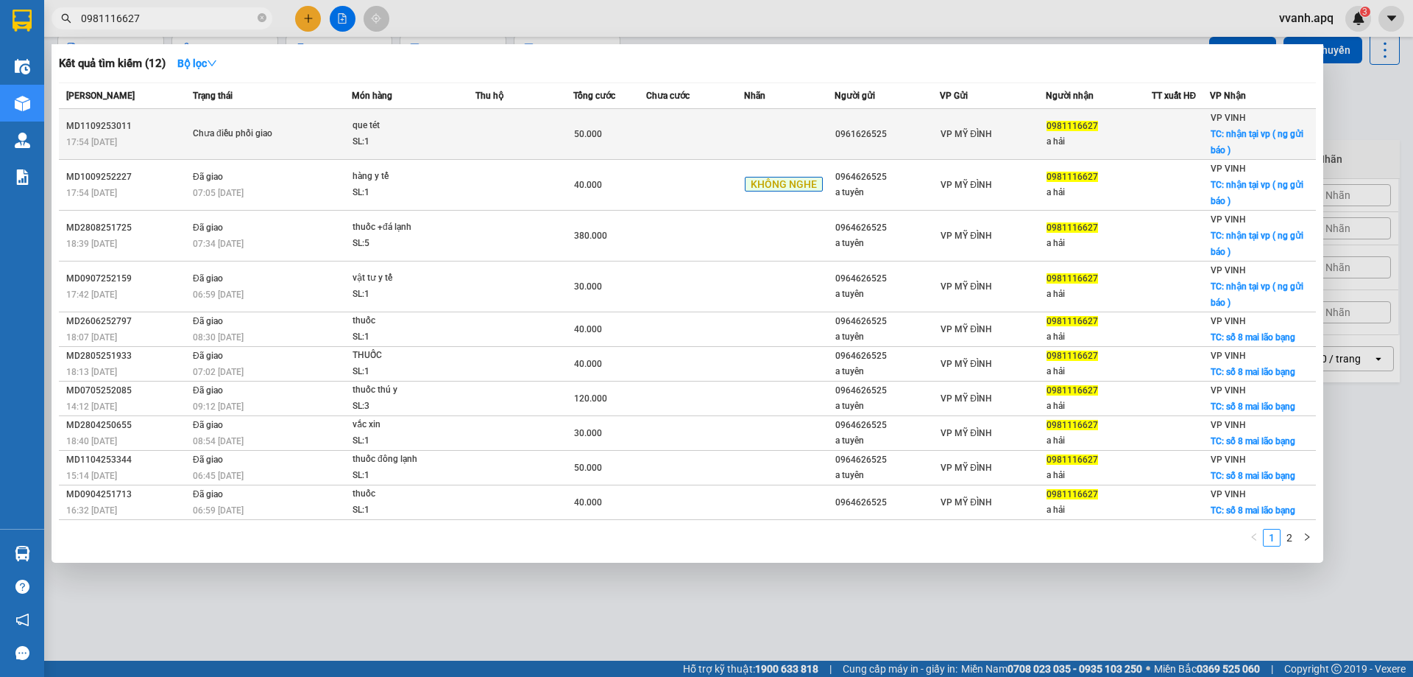
type input "0981116627"
click at [344, 136] on span "Chưa điều phối giao" at bounding box center [272, 134] width 158 height 16
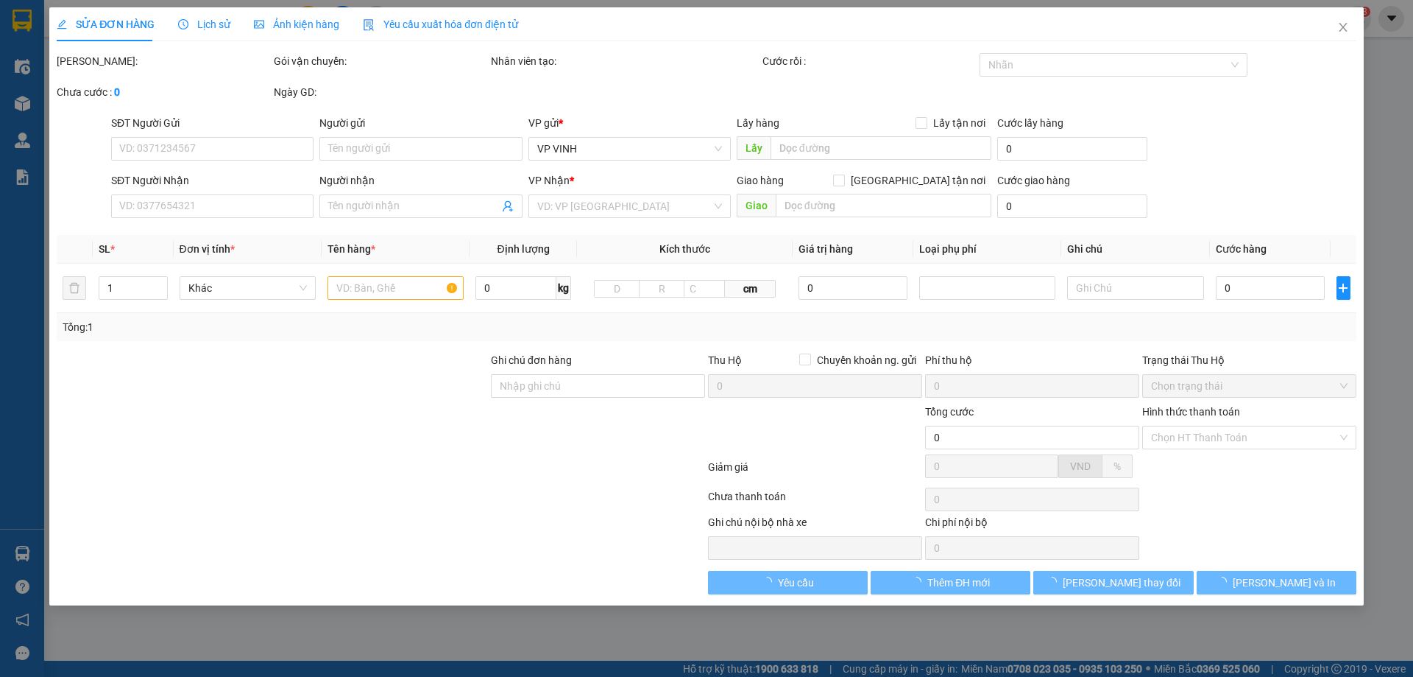
click at [219, 18] on span "Lịch sử" at bounding box center [204, 24] width 52 height 12
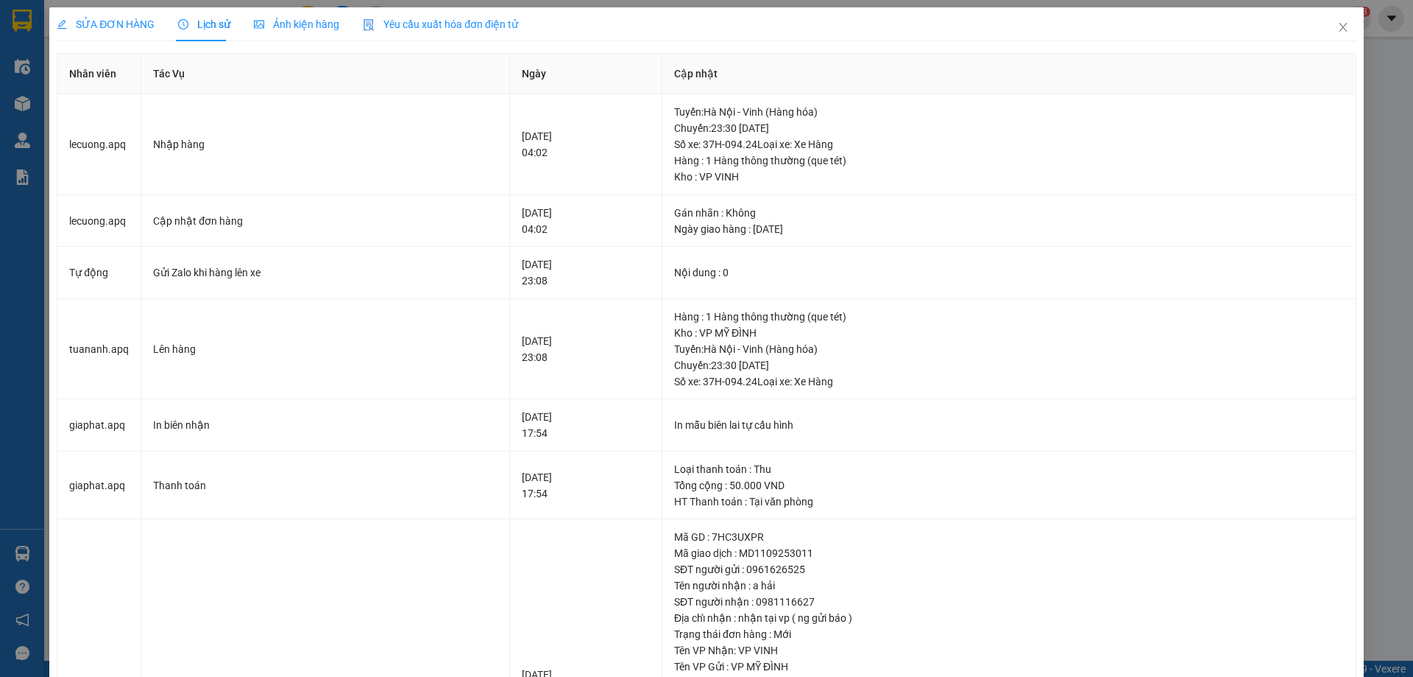
click at [127, 31] on div "SỬA ĐƠN HÀNG" at bounding box center [106, 24] width 98 height 16
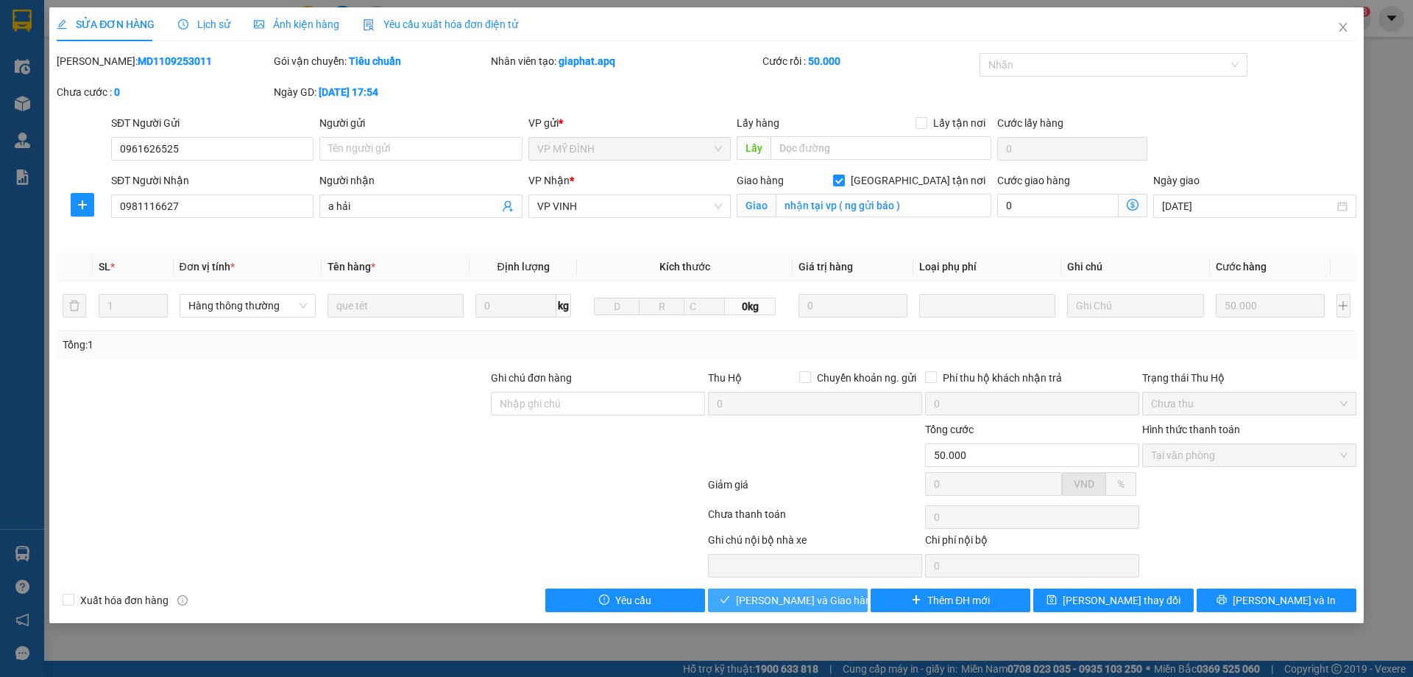
click at [797, 593] on span "[PERSON_NAME] và Giao hàng" at bounding box center [806, 600] width 141 height 16
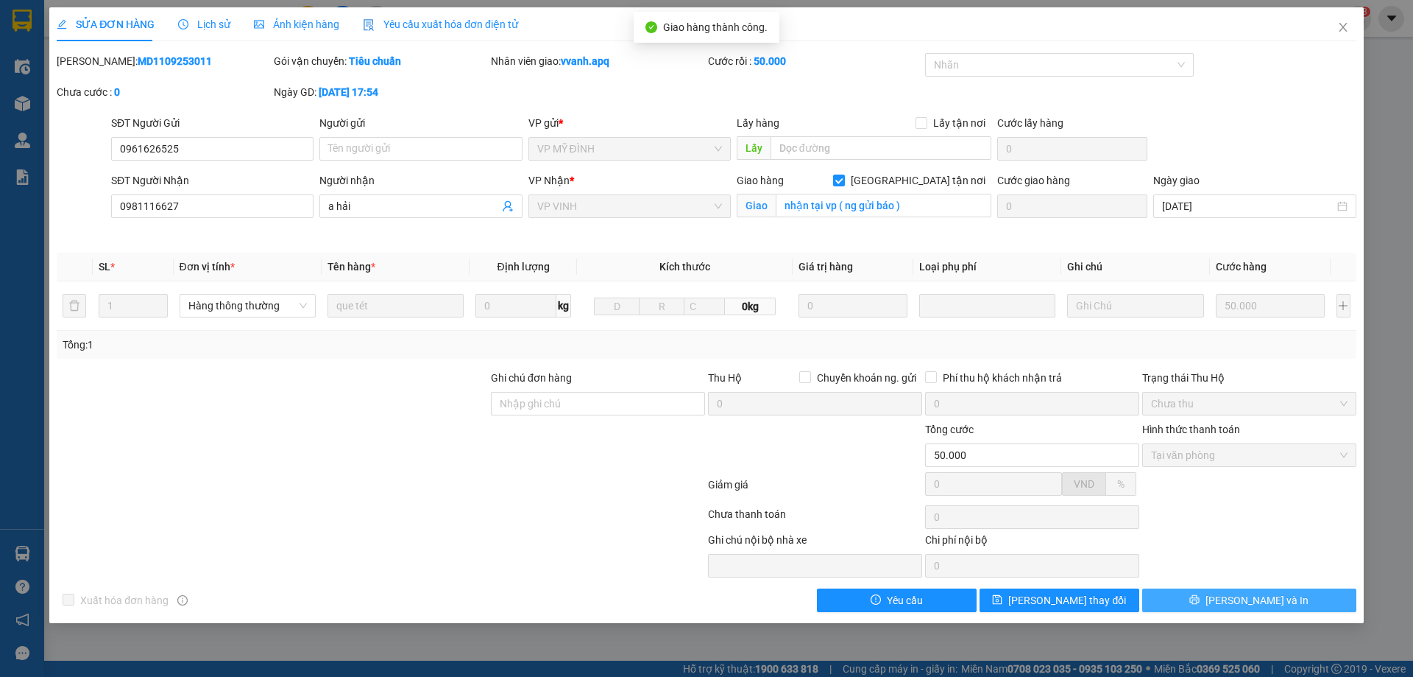
click at [1249, 604] on span "[PERSON_NAME] và In" at bounding box center [1257, 600] width 103 height 16
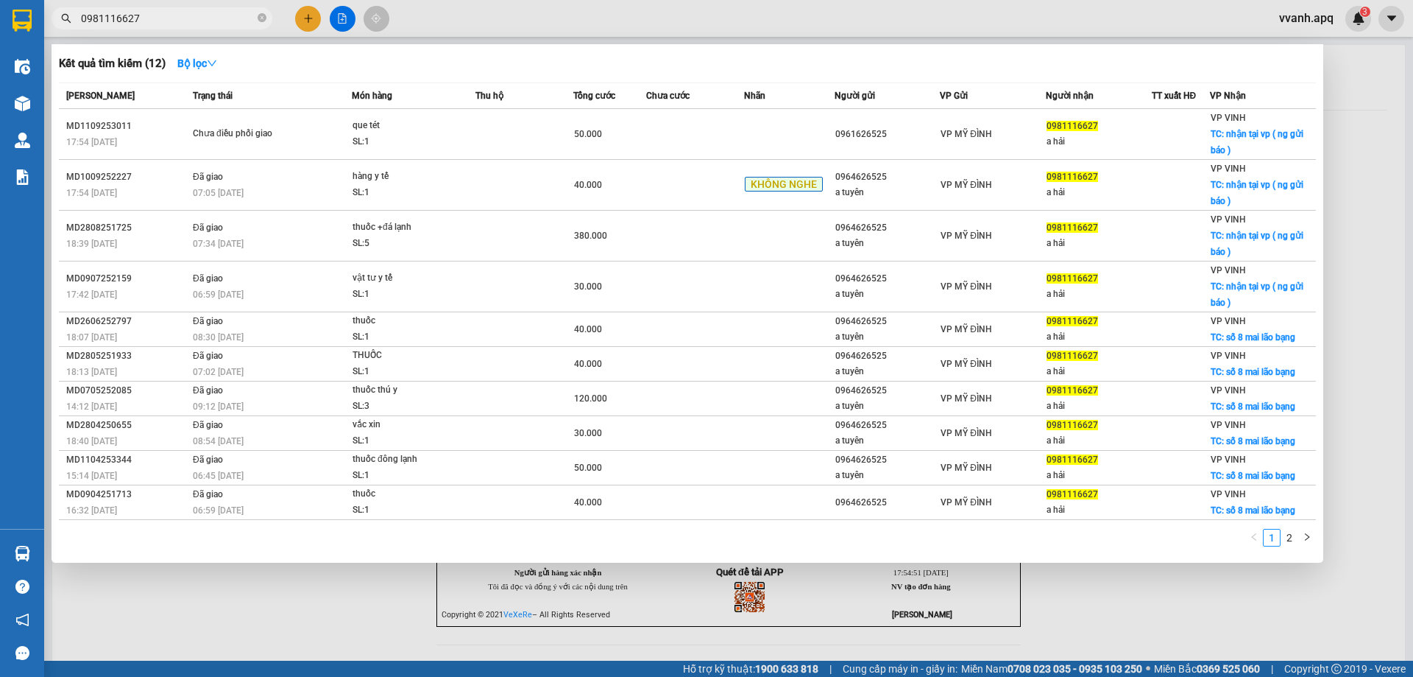
click at [215, 25] on input "0981116627" at bounding box center [168, 18] width 174 height 16
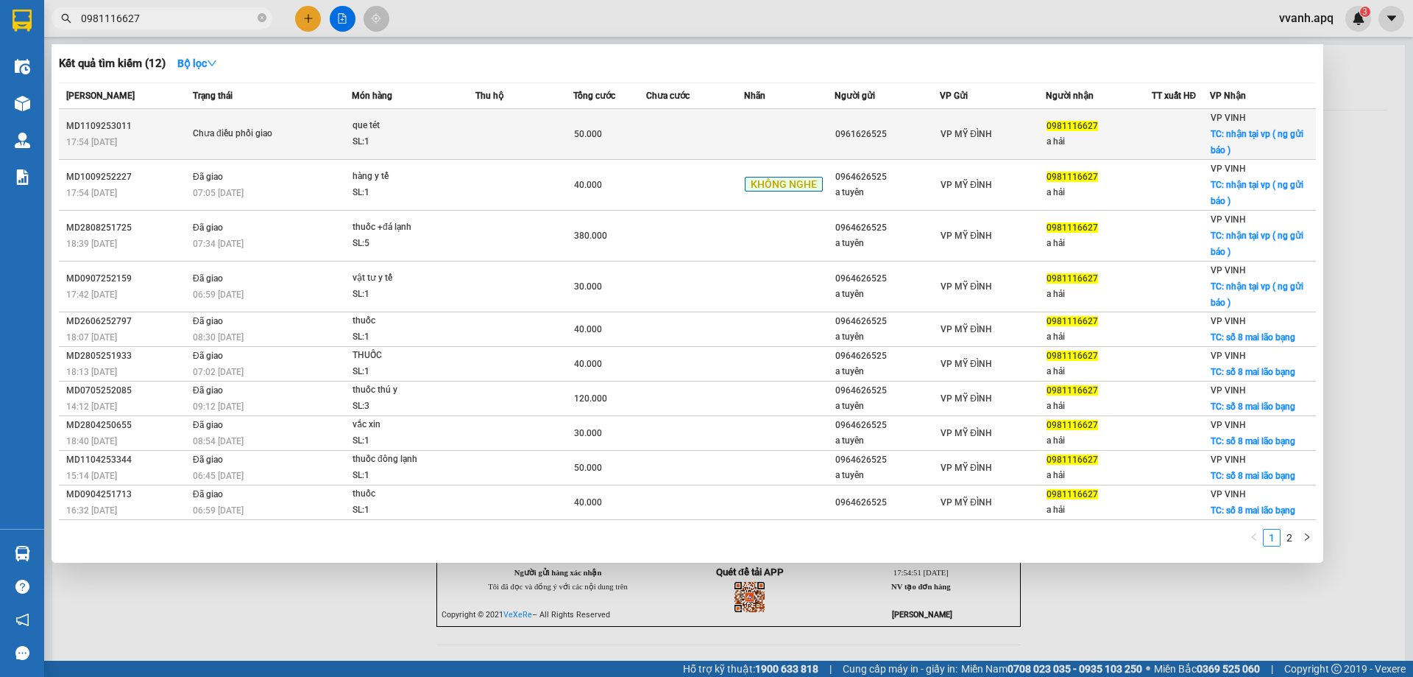
click at [388, 131] on div "que tét" at bounding box center [408, 126] width 110 height 16
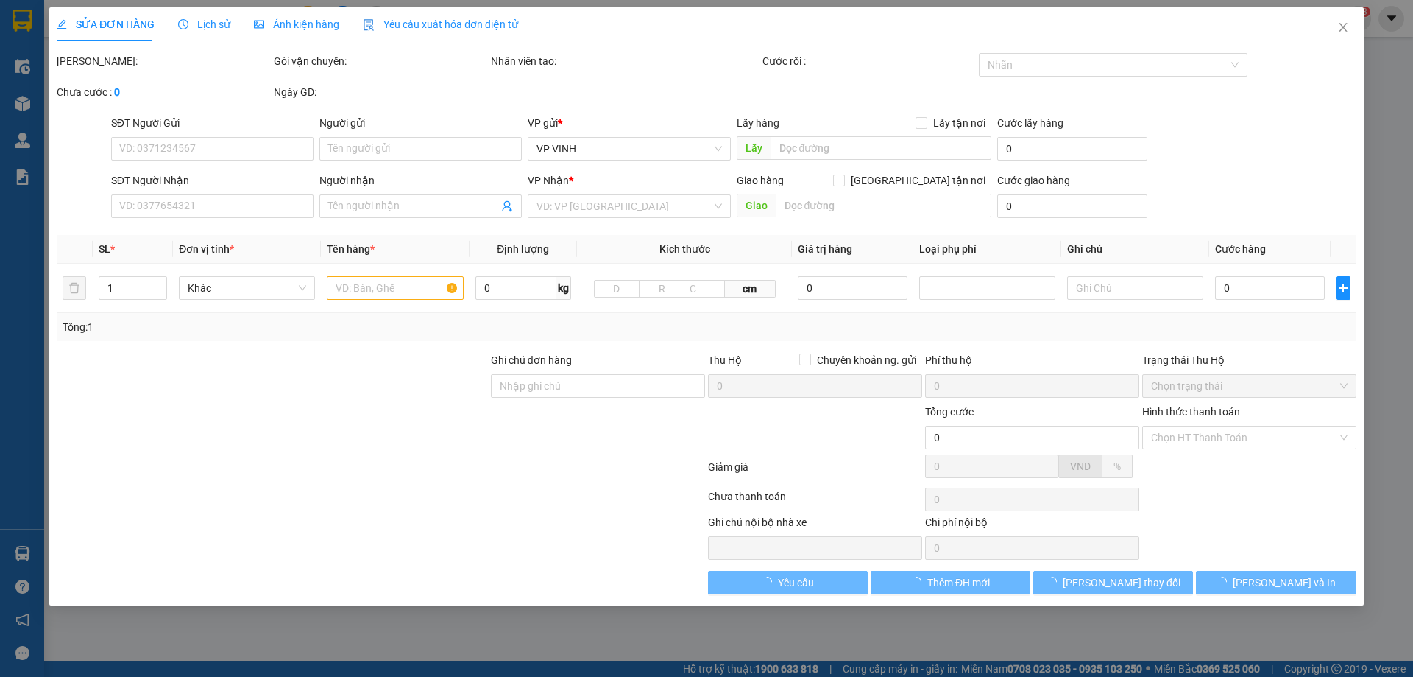
type input "0961626525"
type input "0981116627"
type input "a hải"
checkbox input "true"
type input "nhận tại vp ( ng gửi báo )"
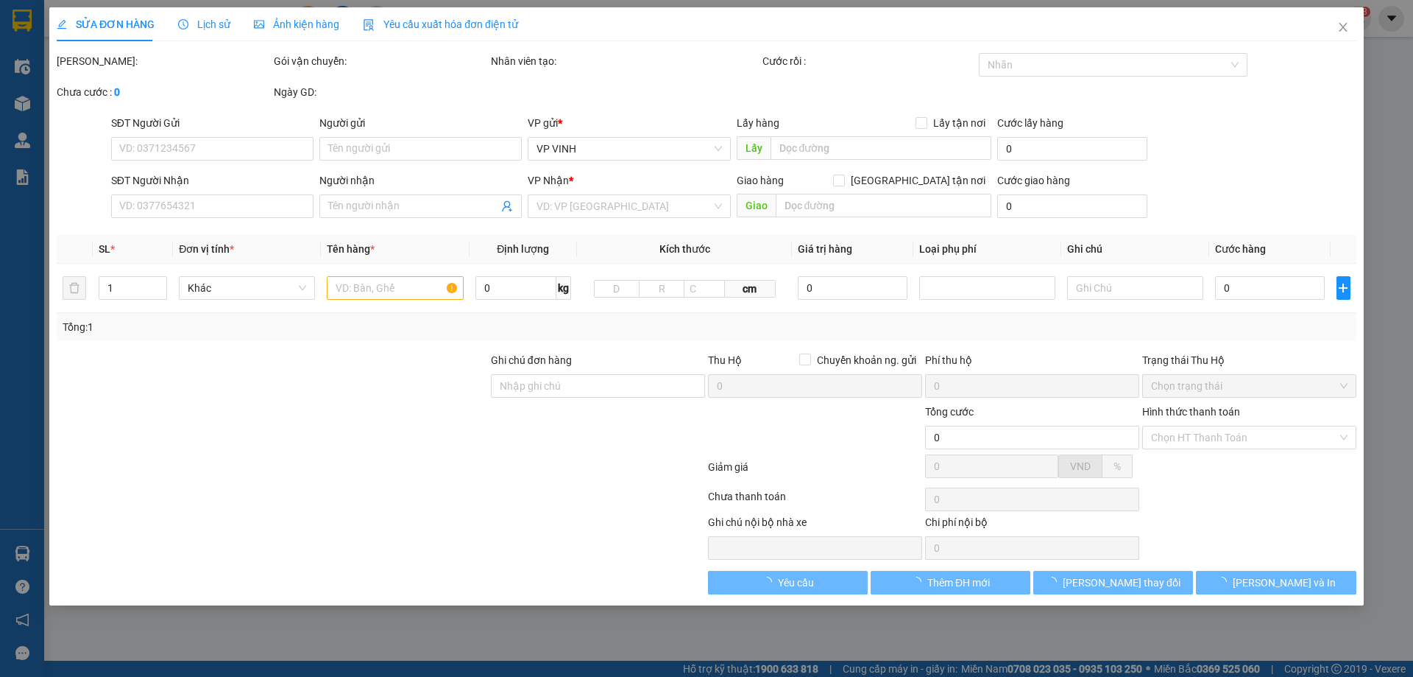
type input "50.000"
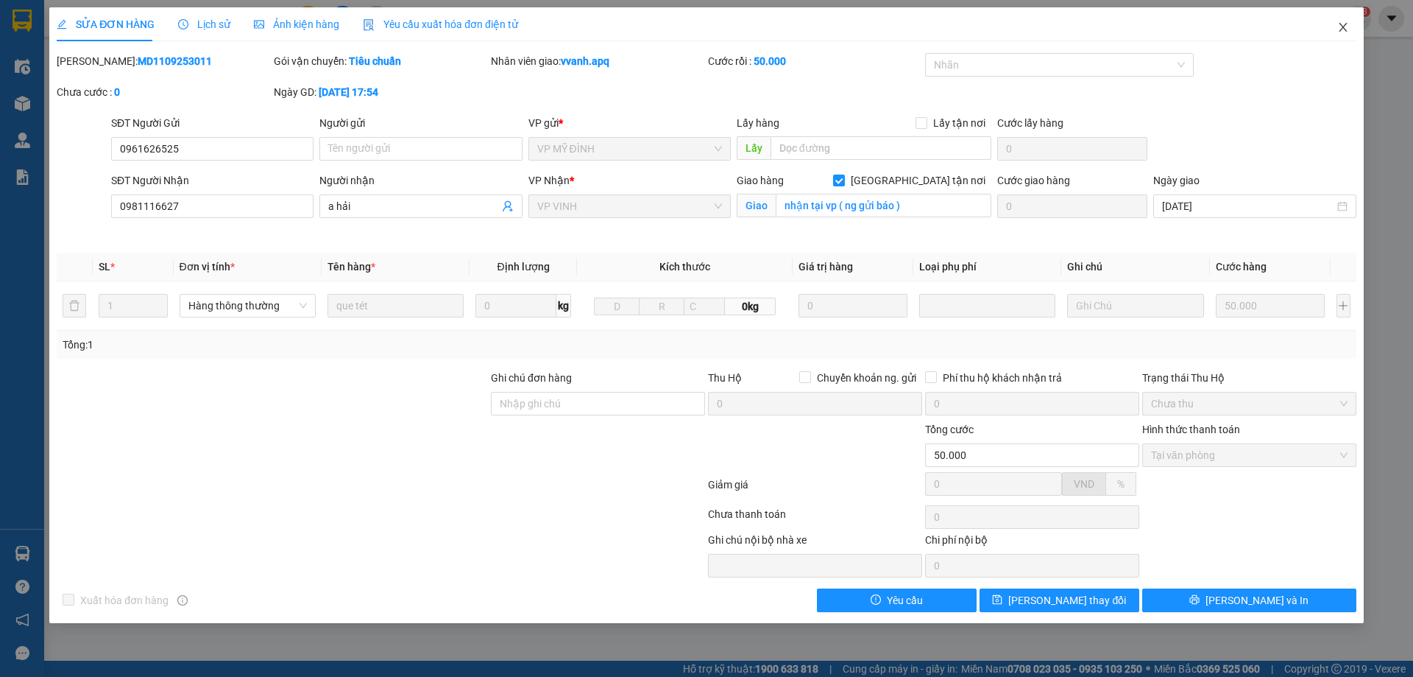
drag, startPoint x: 1341, startPoint y: 25, endPoint x: 1333, endPoint y: 33, distance: 10.9
click at [1333, 33] on span "Close" at bounding box center [1343, 27] width 41 height 41
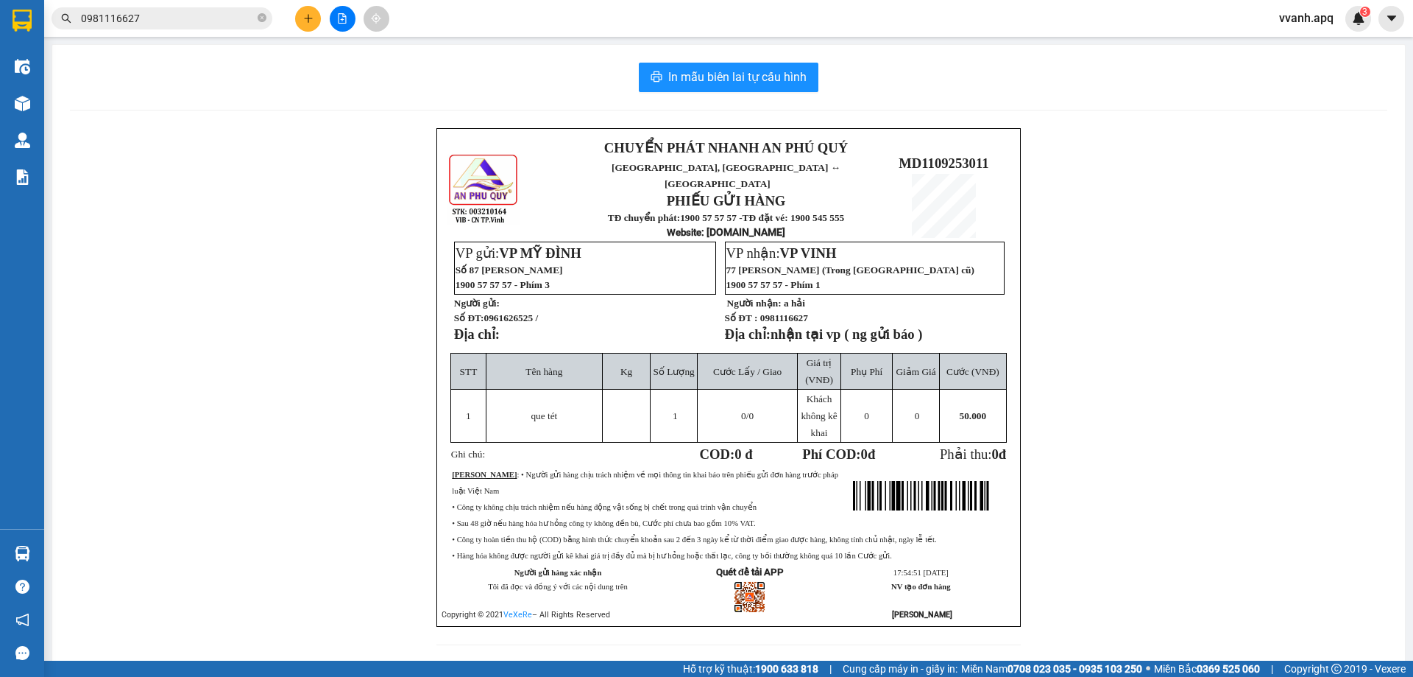
click at [188, 22] on input "0981116627" at bounding box center [168, 18] width 174 height 16
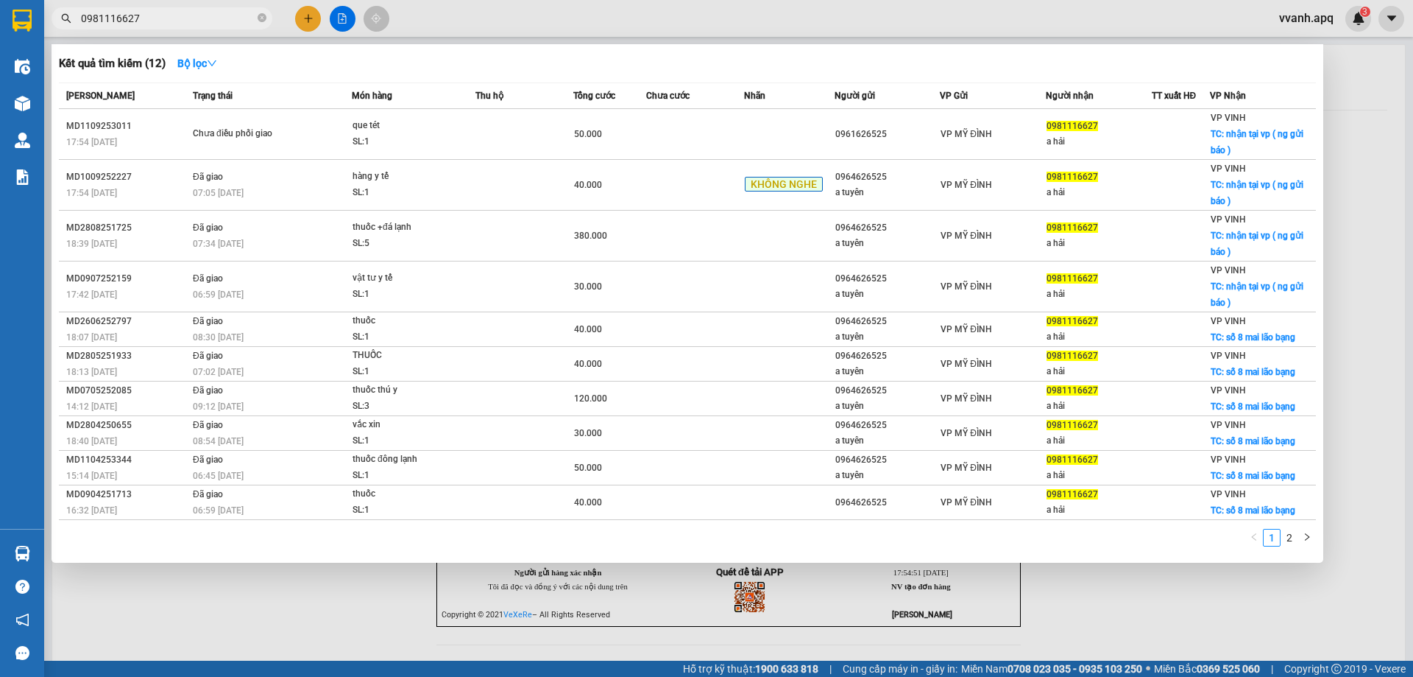
click at [188, 22] on input "0981116627" at bounding box center [168, 18] width 174 height 16
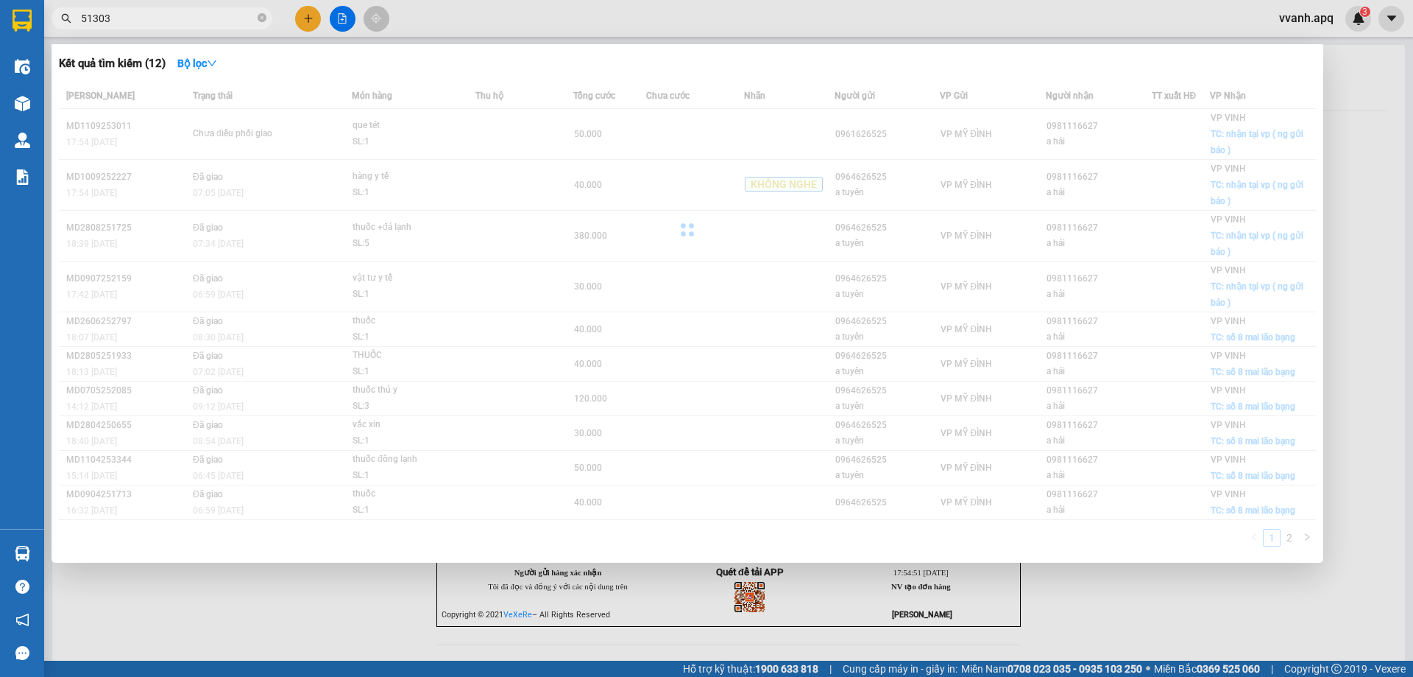
click at [188, 22] on input "51303" at bounding box center [168, 18] width 174 height 16
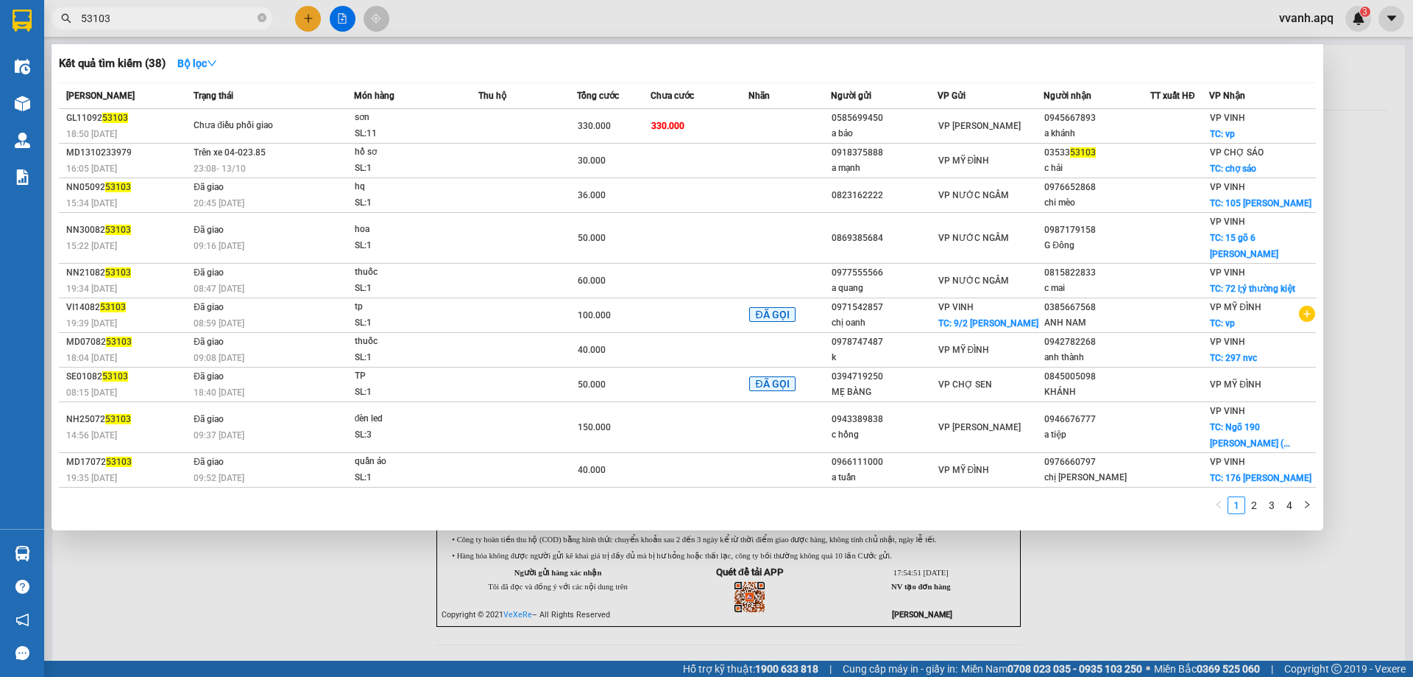
click at [496, 33] on div at bounding box center [706, 338] width 1413 height 677
click at [217, 15] on input "53103" at bounding box center [168, 18] width 174 height 16
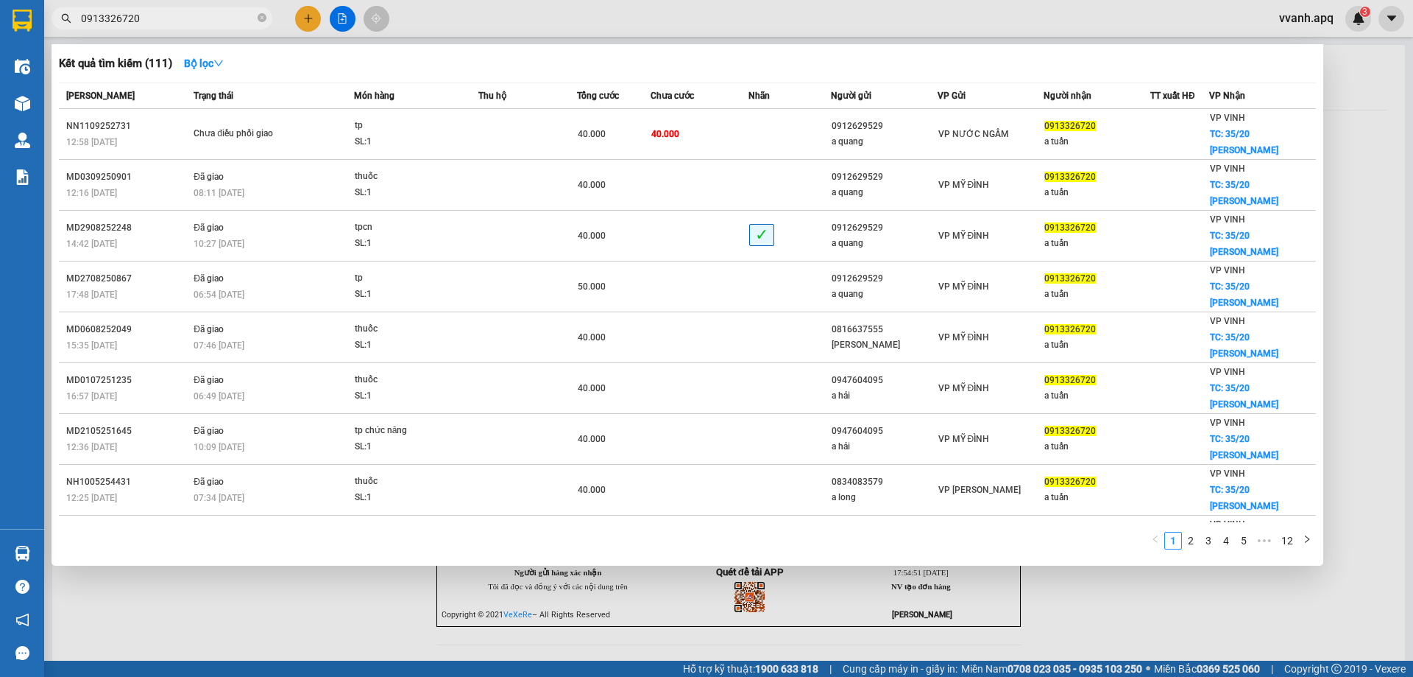
type input "0913326720"
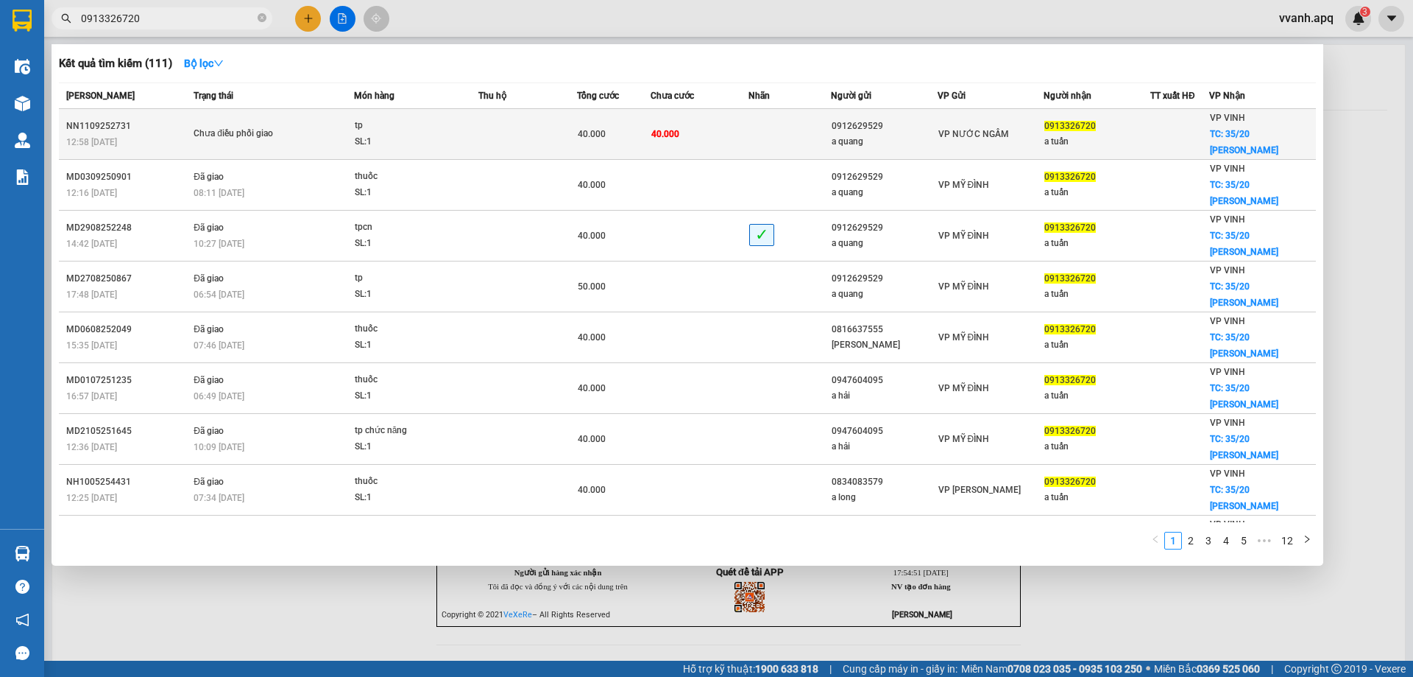
click at [482, 142] on td at bounding box center [528, 134] width 99 height 51
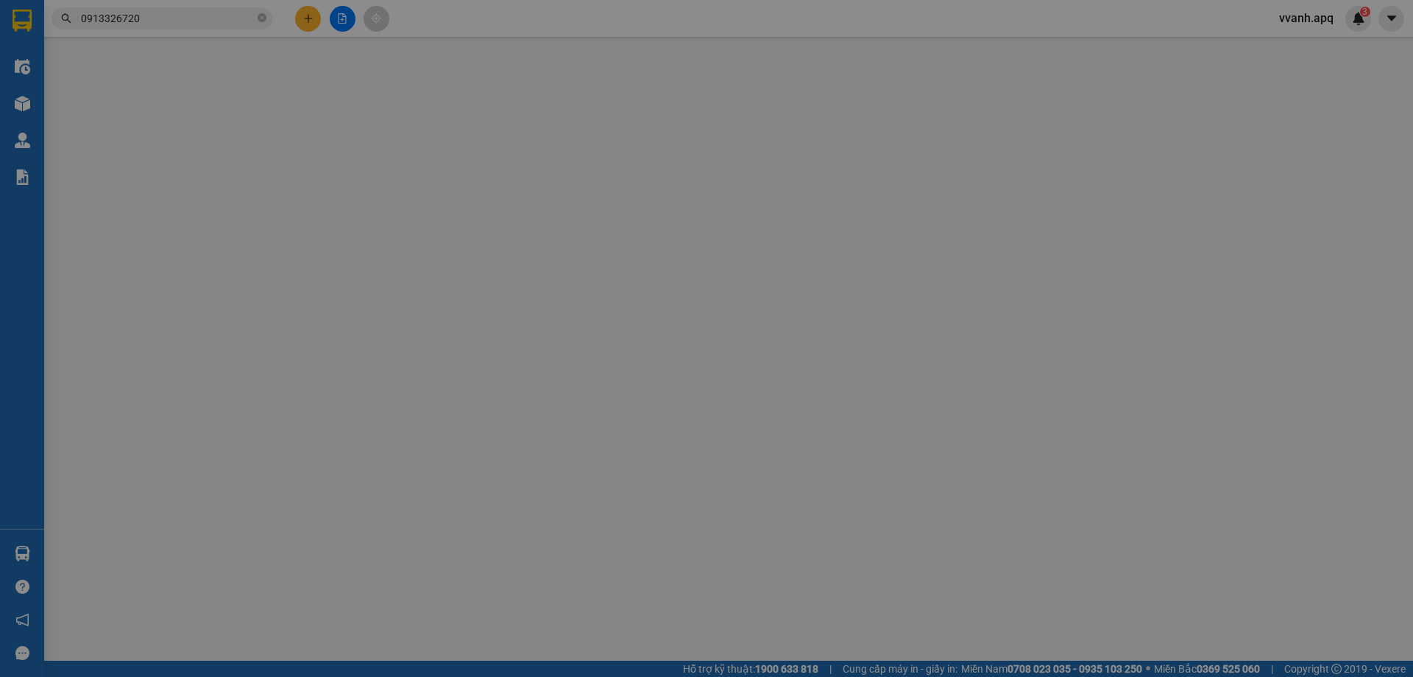
type input "0912629529"
type input "a quang"
type input "0913326720"
type input "a tuấn"
checkbox input "true"
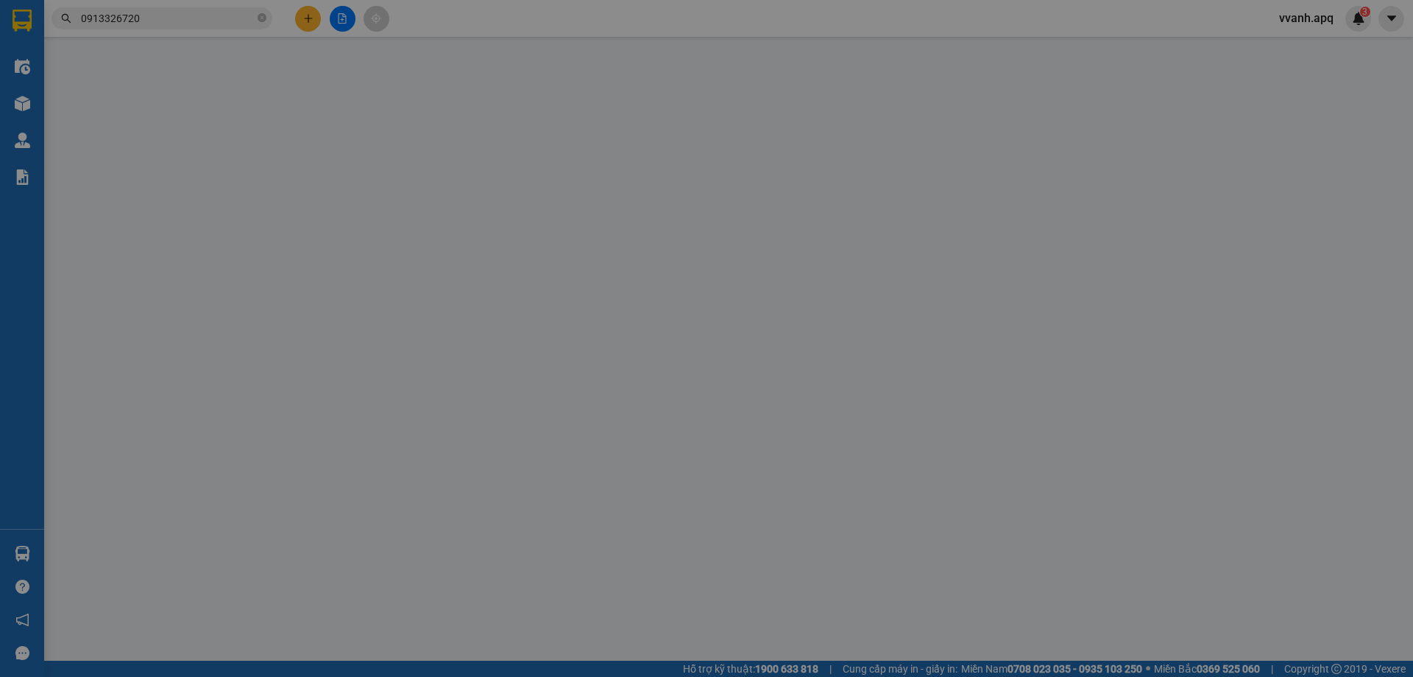
type input "35/20 [PERSON_NAME]"
type input "40.000"
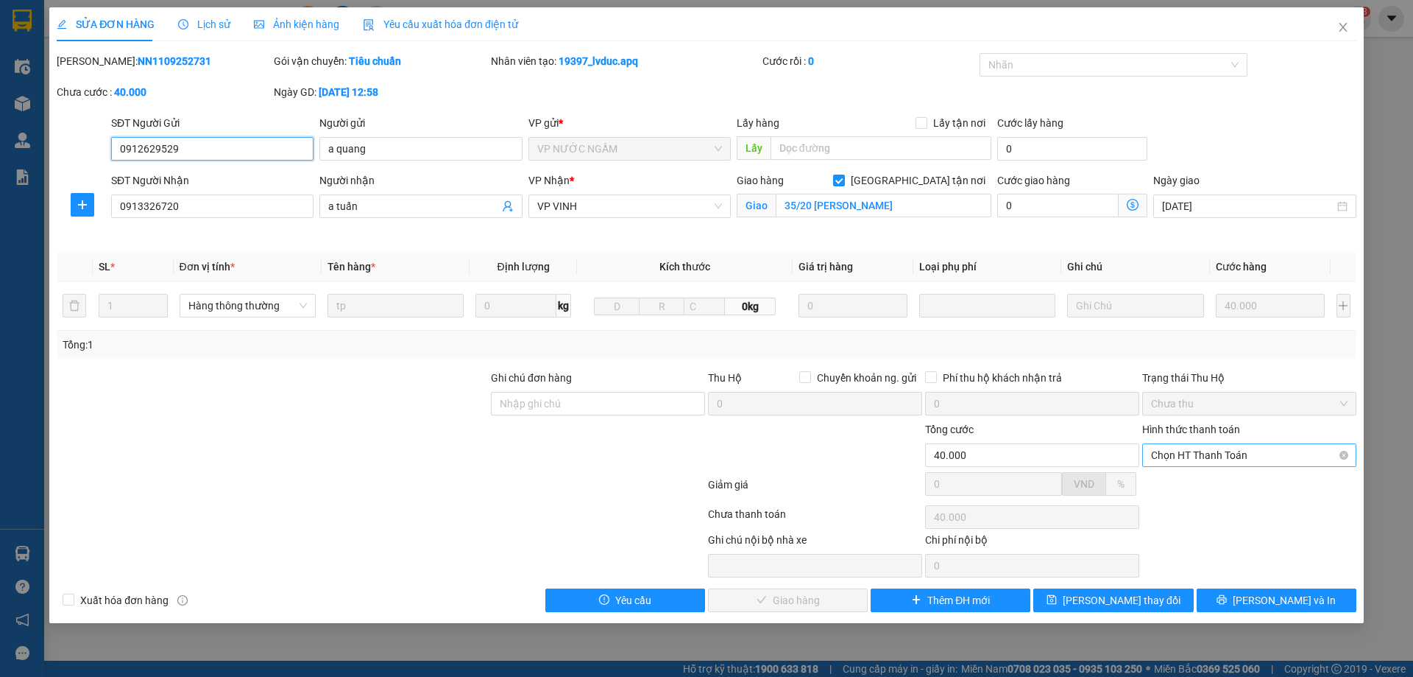
click at [1199, 451] on span "Chọn HT Thanh Toán" at bounding box center [1249, 455] width 197 height 22
click at [1198, 479] on div "Tại văn phòng" at bounding box center [1249, 484] width 197 height 16
type input "0"
click at [849, 592] on button "[PERSON_NAME] và Giao hàng" at bounding box center [788, 600] width 160 height 24
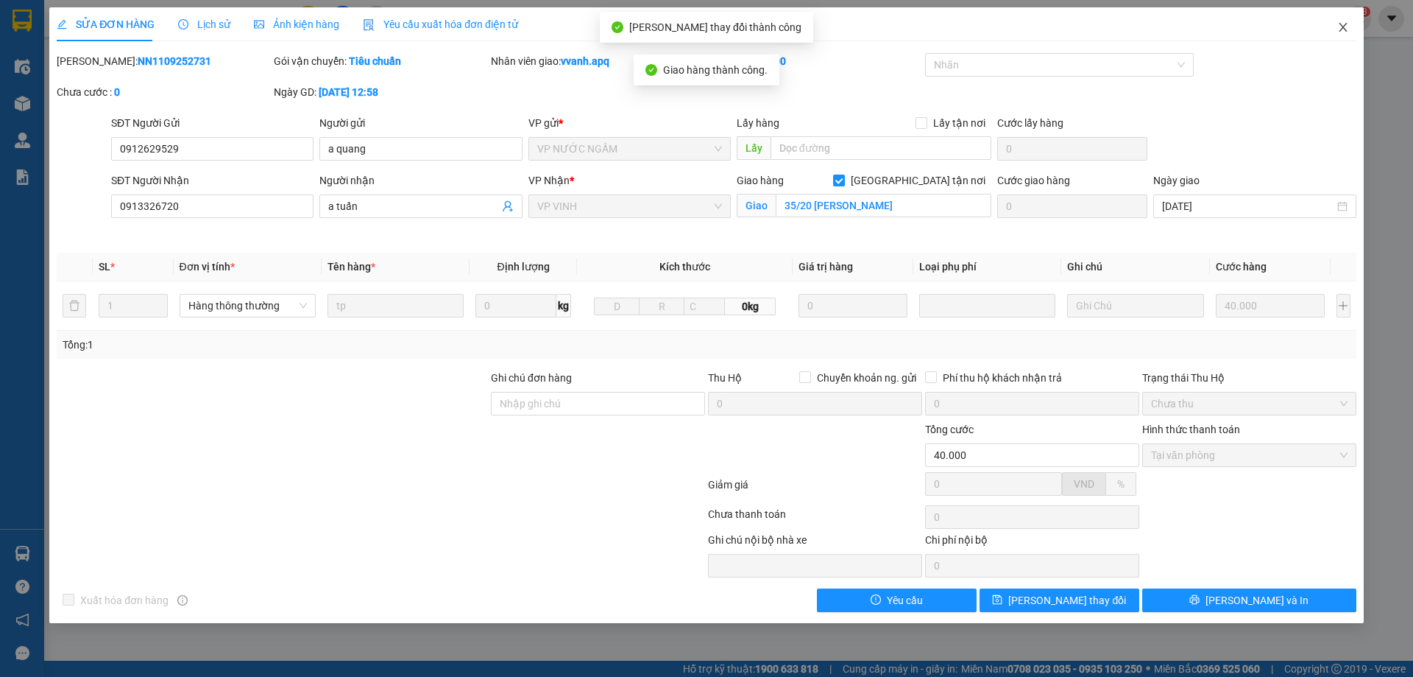
click at [1341, 32] on icon "close" at bounding box center [1344, 27] width 12 height 12
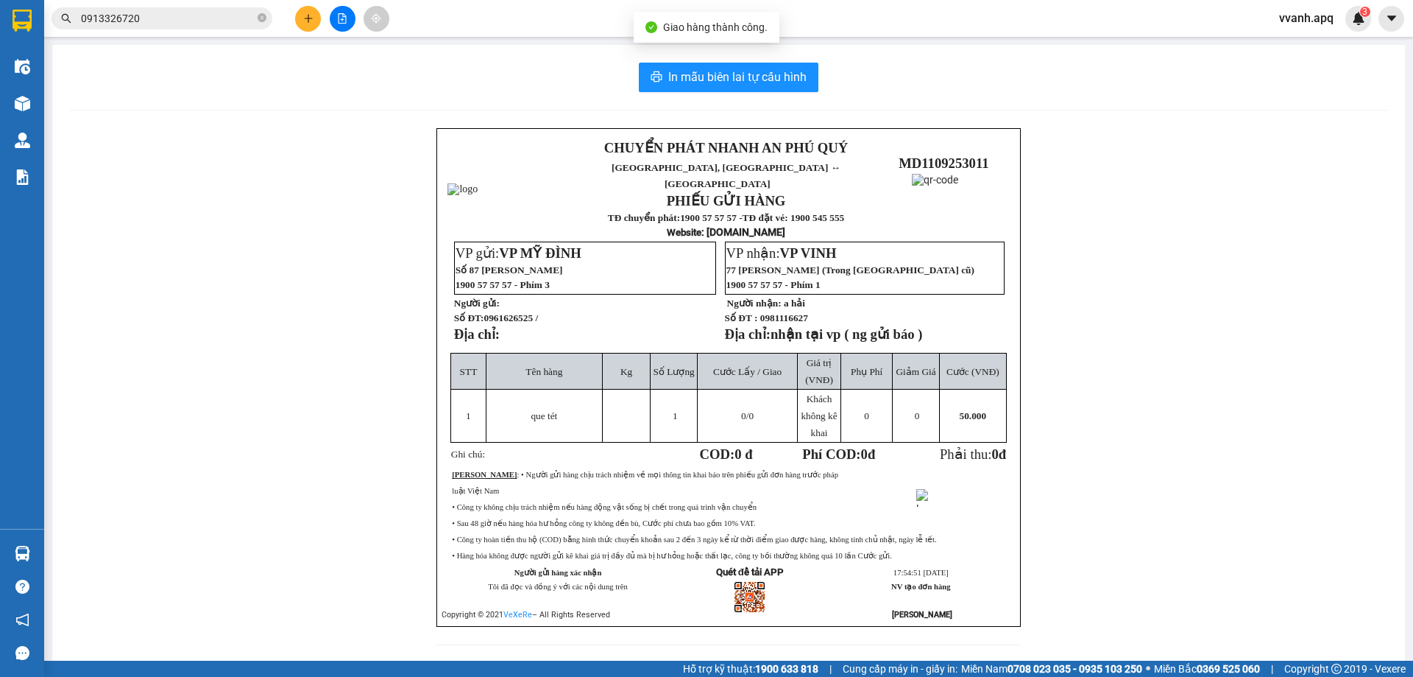
click at [185, 16] on input "0913326720" at bounding box center [168, 18] width 174 height 16
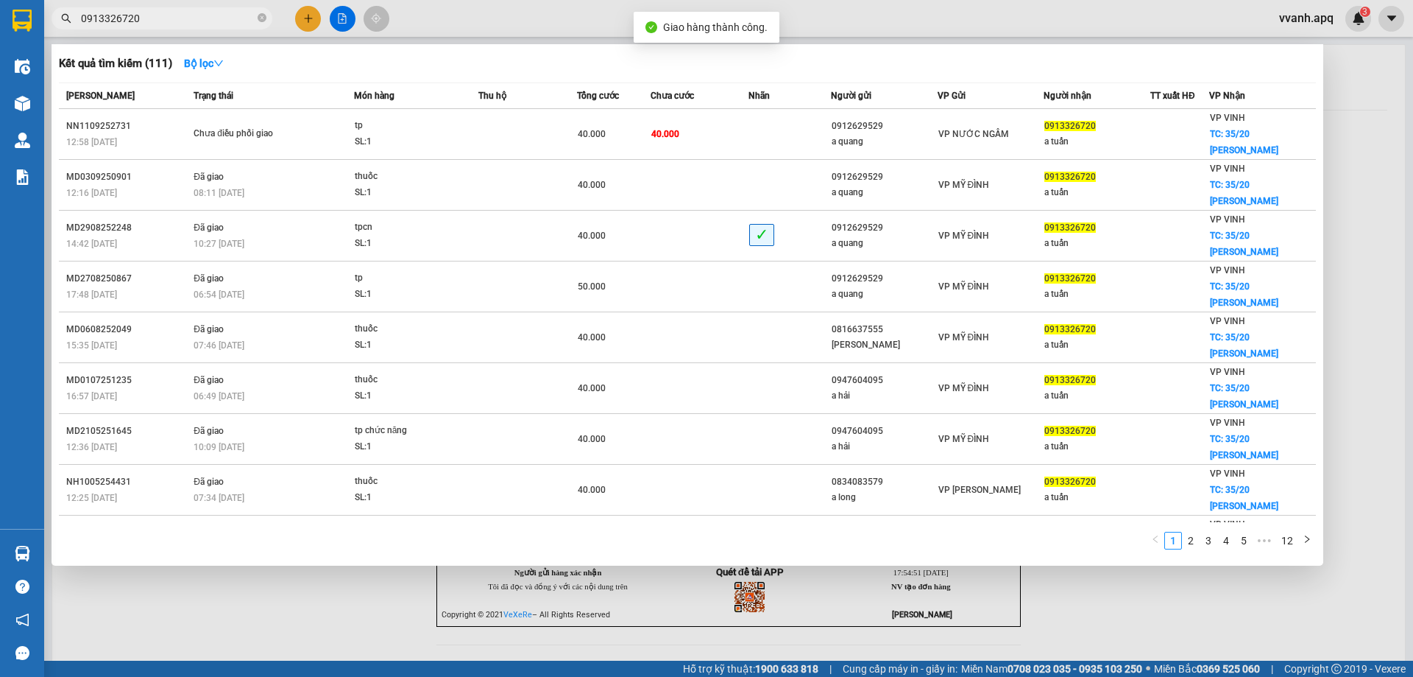
click at [185, 16] on input "0913326720" at bounding box center [168, 18] width 174 height 16
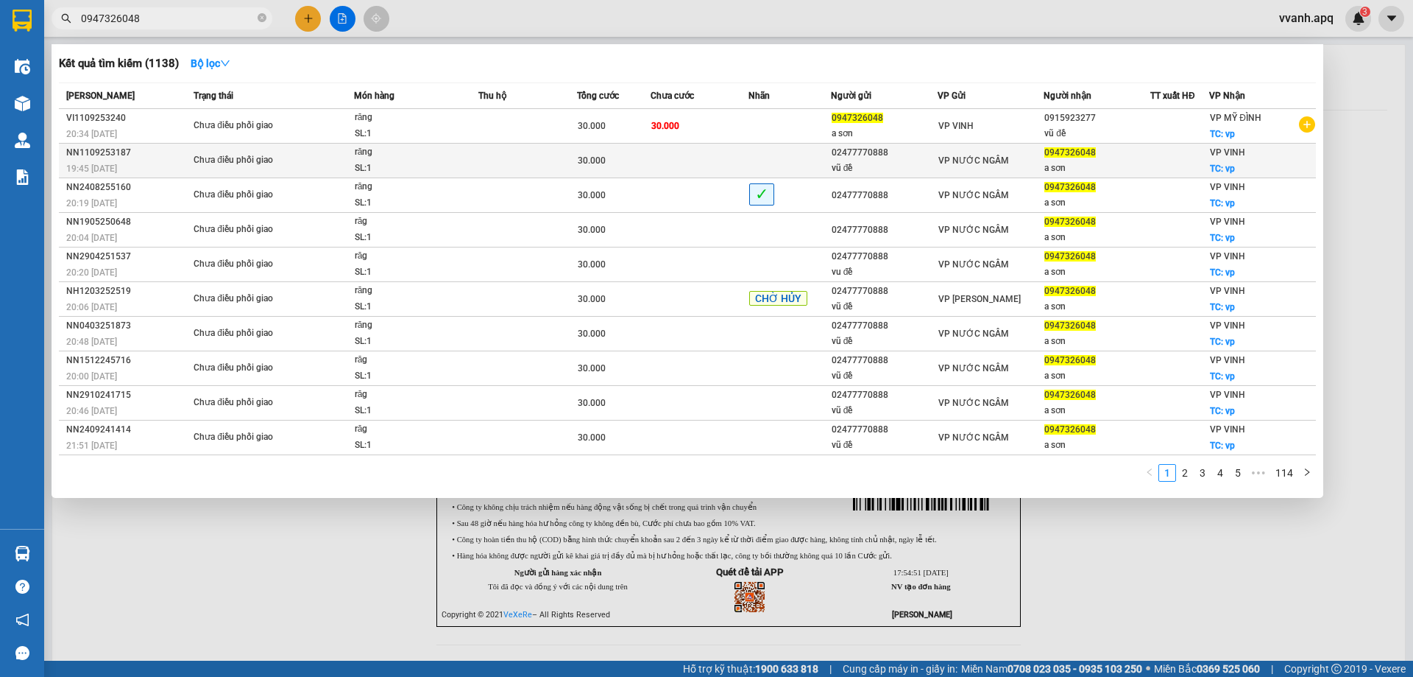
type input "0947326048"
click at [602, 165] on span "30.000" at bounding box center [592, 160] width 28 height 10
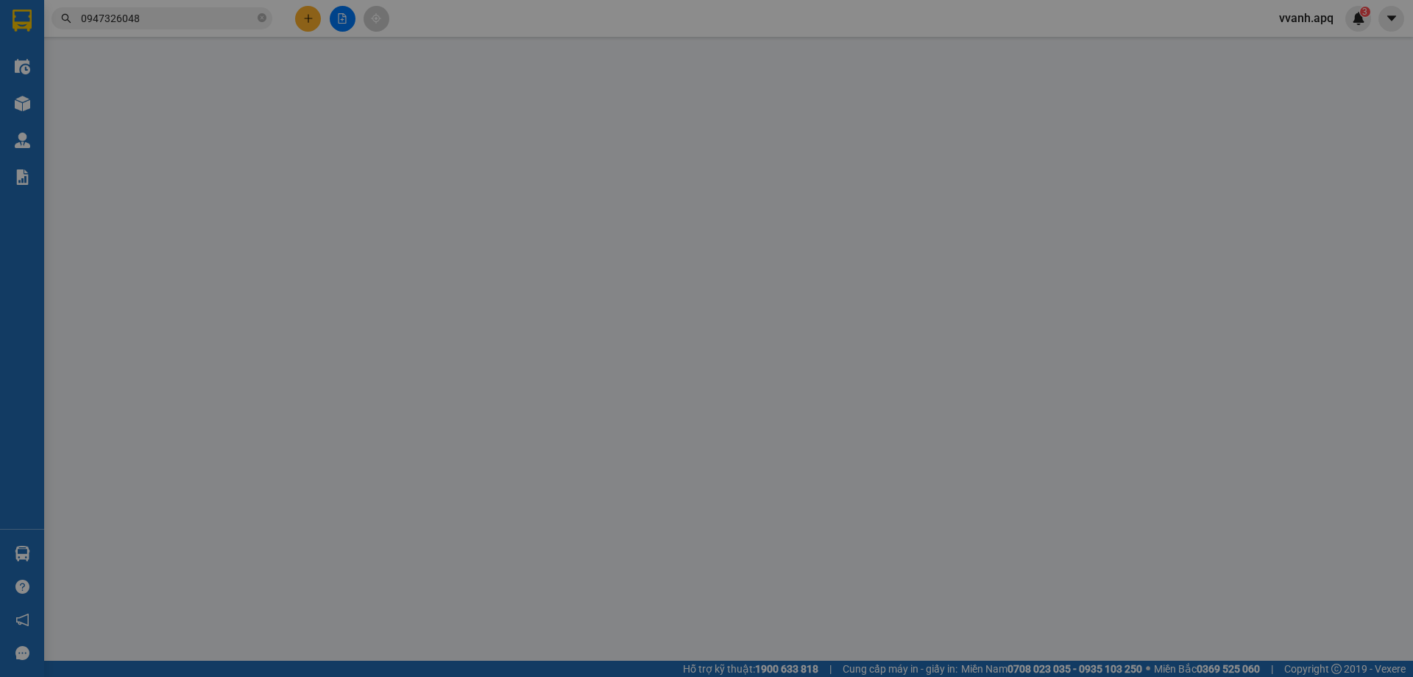
type input "02477770888"
type input "vũ đề"
type input "0947326048"
type input "a sơn"
checkbox input "true"
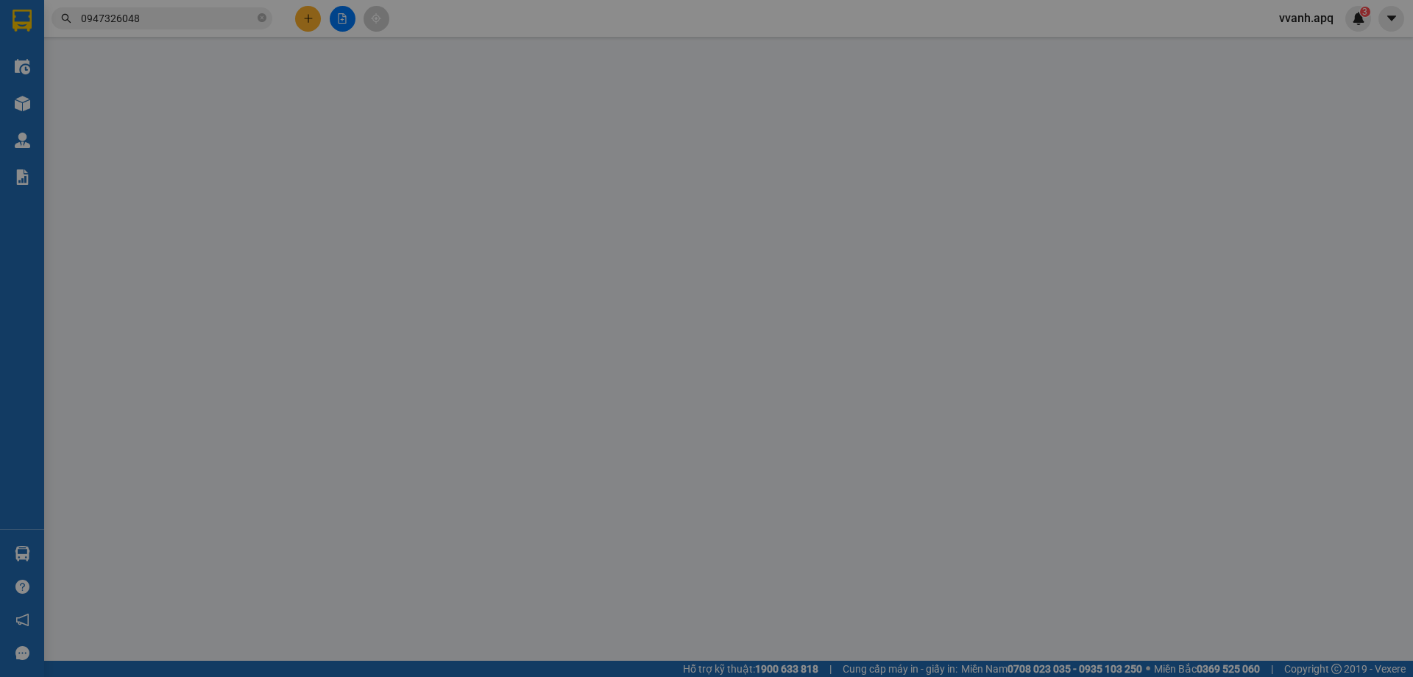
type input "vp"
type input "30.000"
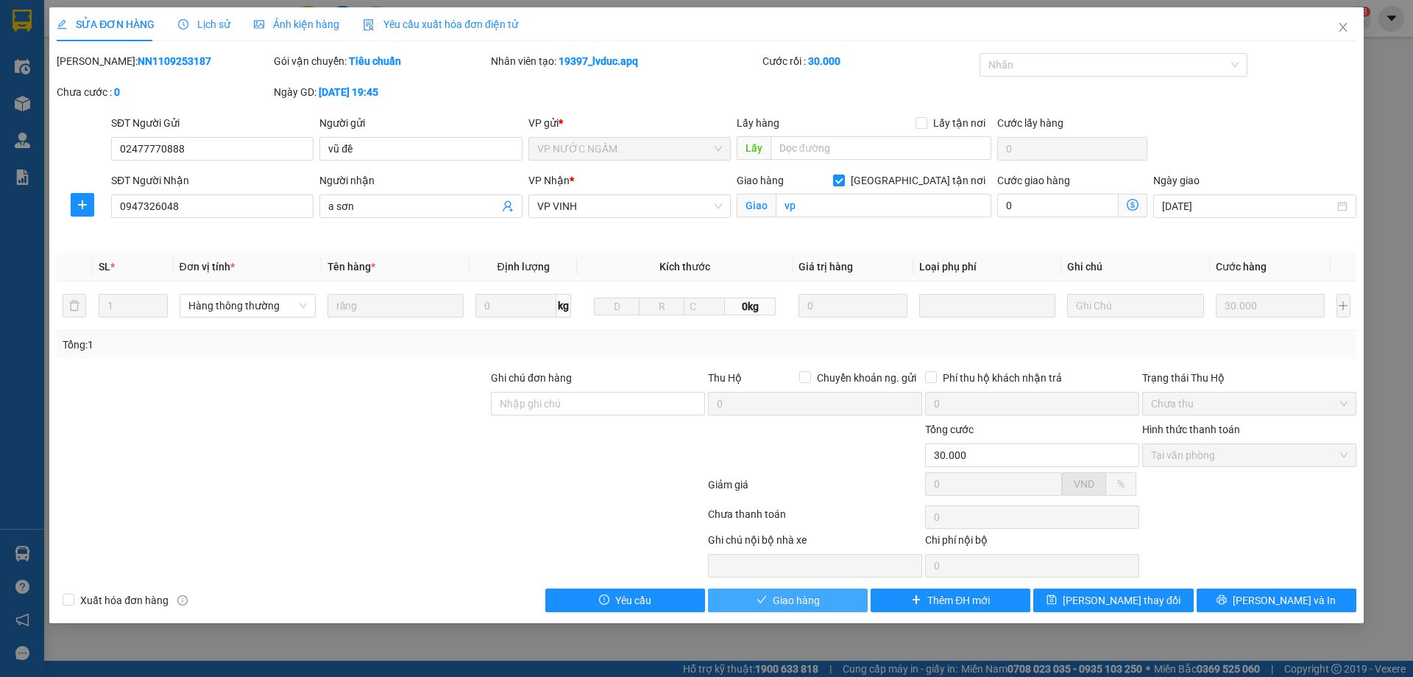
click at [756, 607] on button "Giao hàng" at bounding box center [788, 600] width 160 height 24
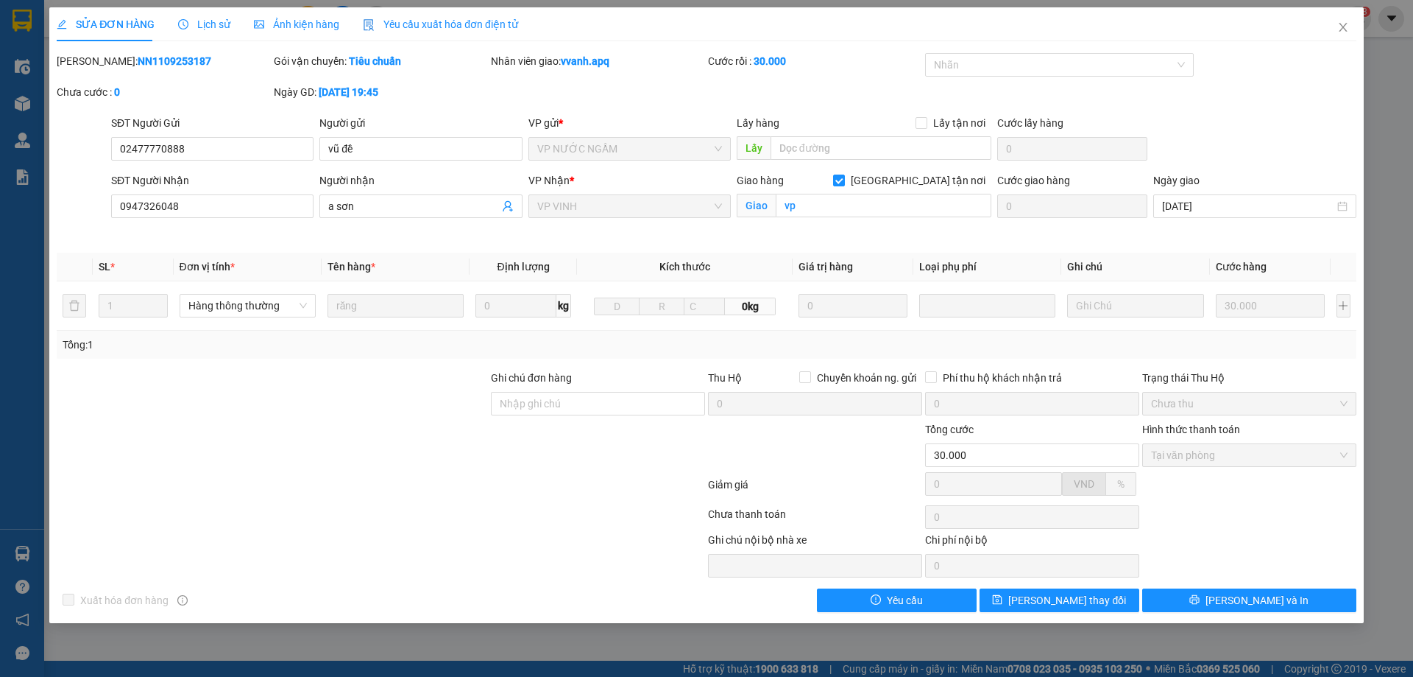
drag, startPoint x: 360, startPoint y: 428, endPoint x: 373, endPoint y: 416, distance: 17.7
click at [360, 428] on div at bounding box center [272, 447] width 434 height 52
click at [1361, 32] on span "Close" at bounding box center [1343, 27] width 41 height 41
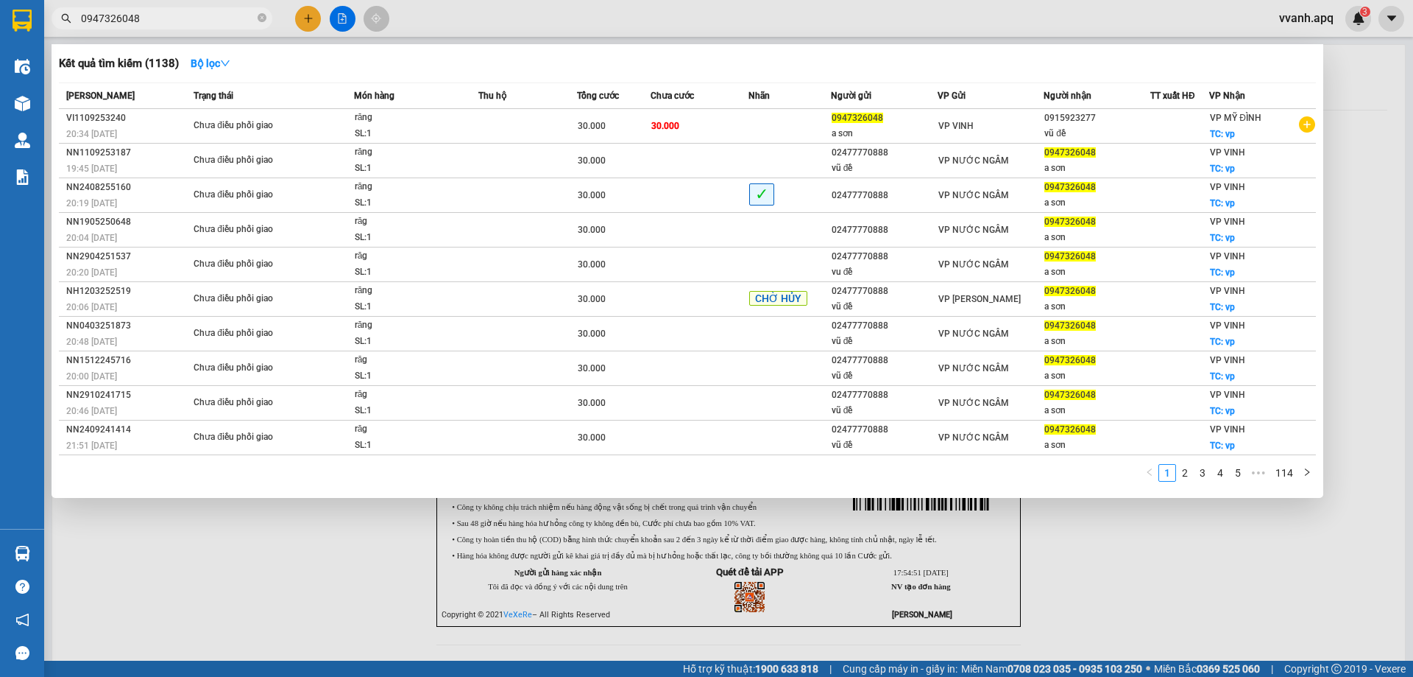
click at [160, 21] on input "0947326048" at bounding box center [168, 18] width 174 height 16
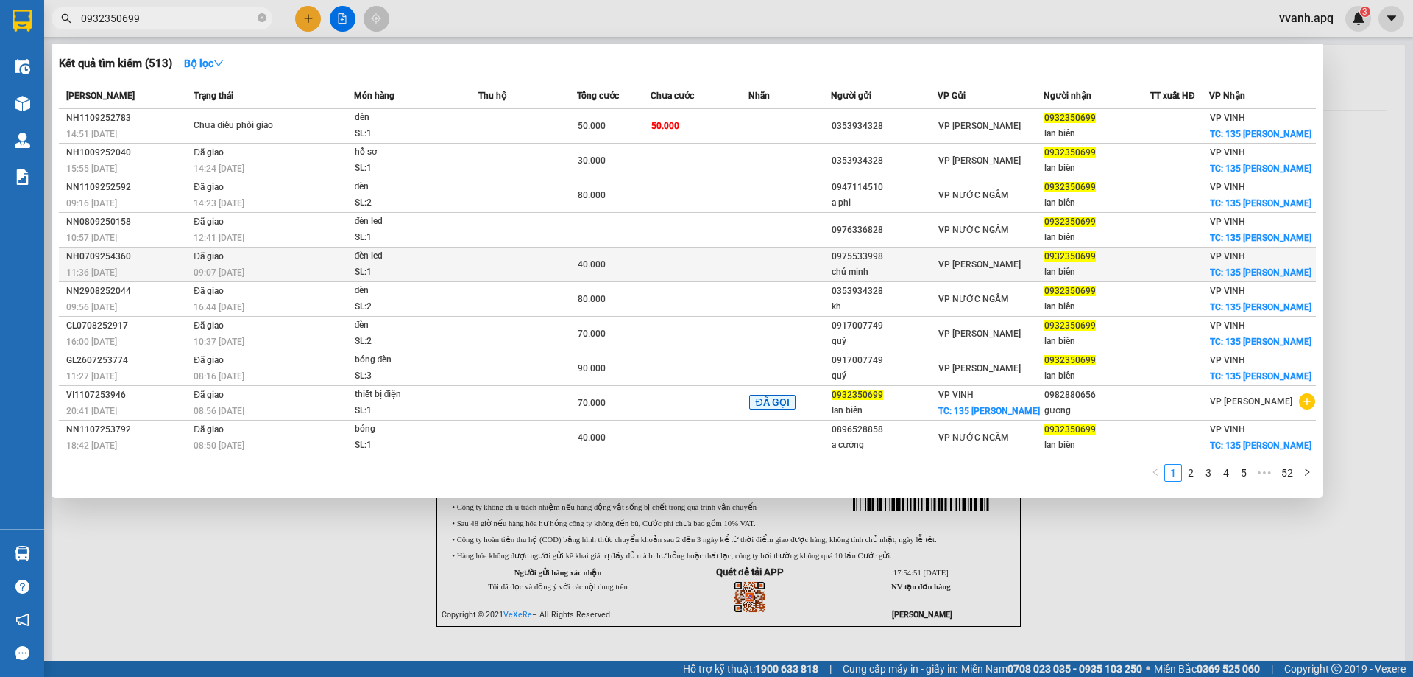
type input "0932350699"
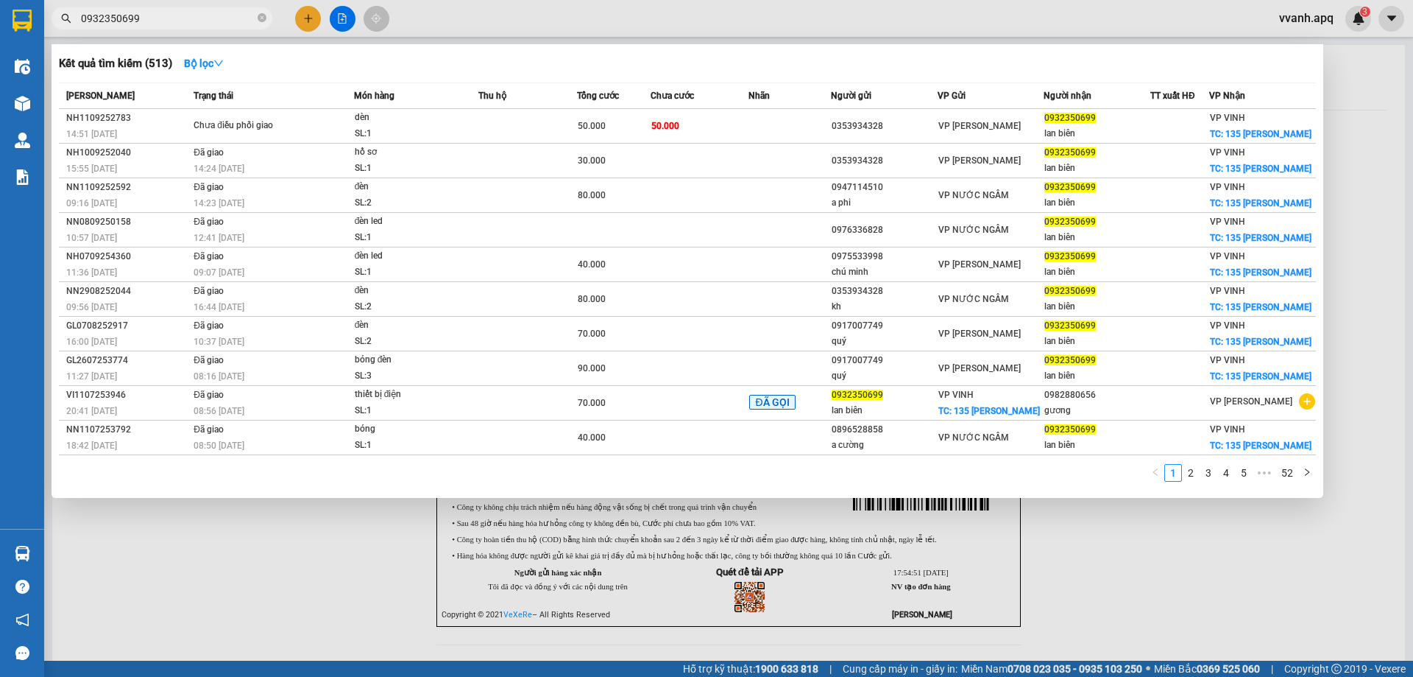
click at [551, 29] on div at bounding box center [706, 338] width 1413 height 677
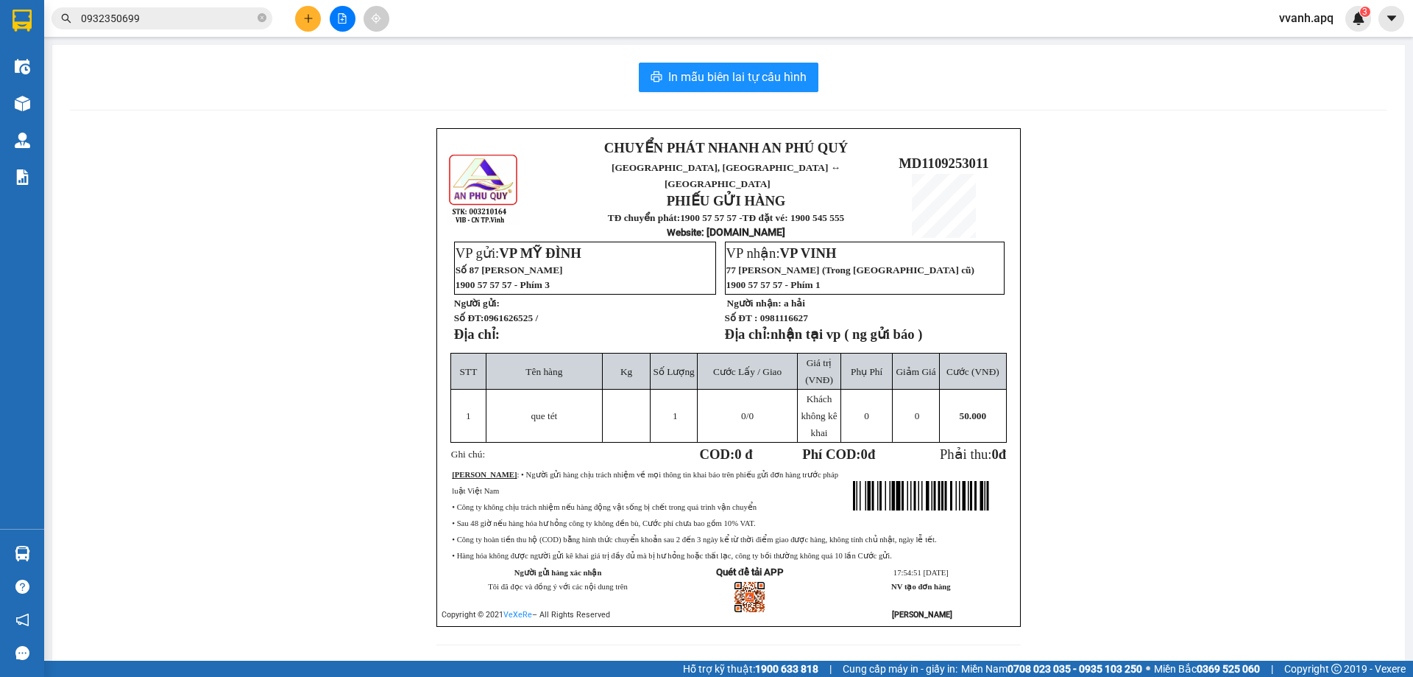
click at [218, 26] on input "0932350699" at bounding box center [168, 18] width 174 height 16
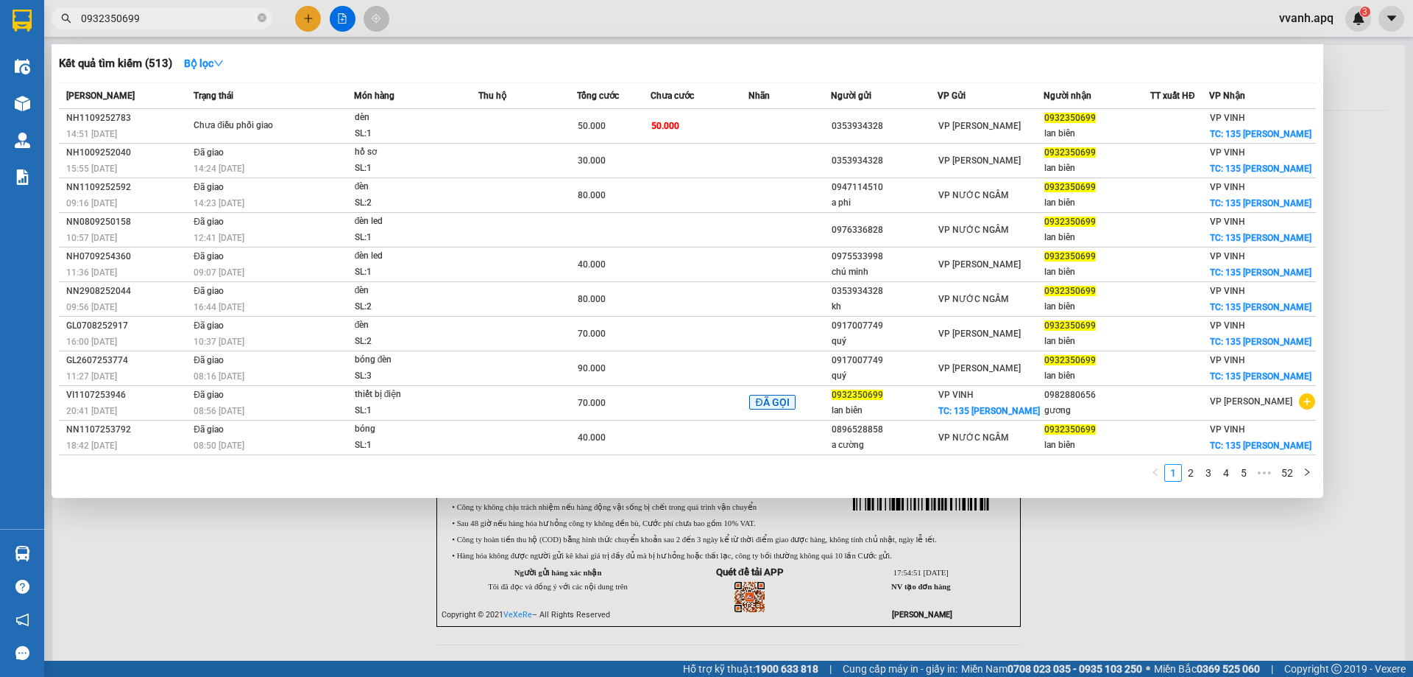
click at [218, 26] on input "0932350699" at bounding box center [168, 18] width 174 height 16
click at [465, 54] on div "Kết quả tìm kiếm ( 513 ) Bộ lọc" at bounding box center [687, 64] width 1257 height 24
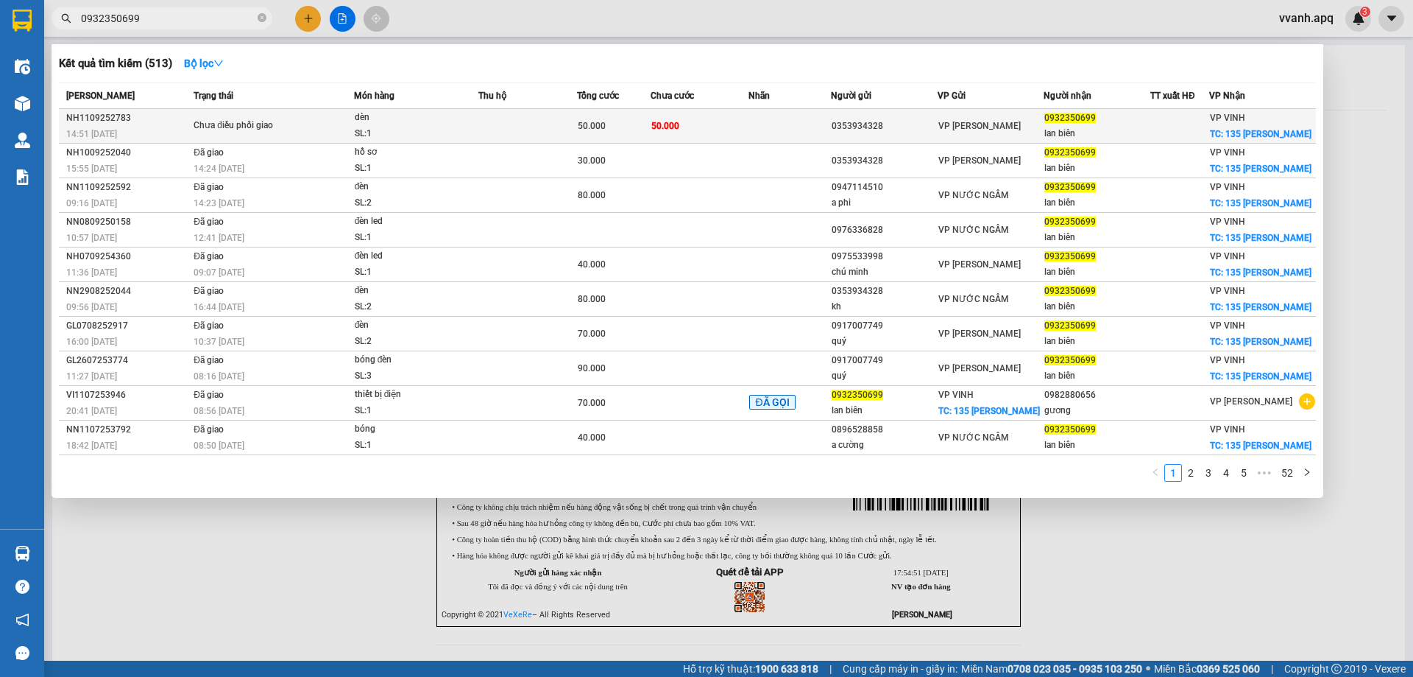
click at [553, 112] on td at bounding box center [528, 126] width 99 height 35
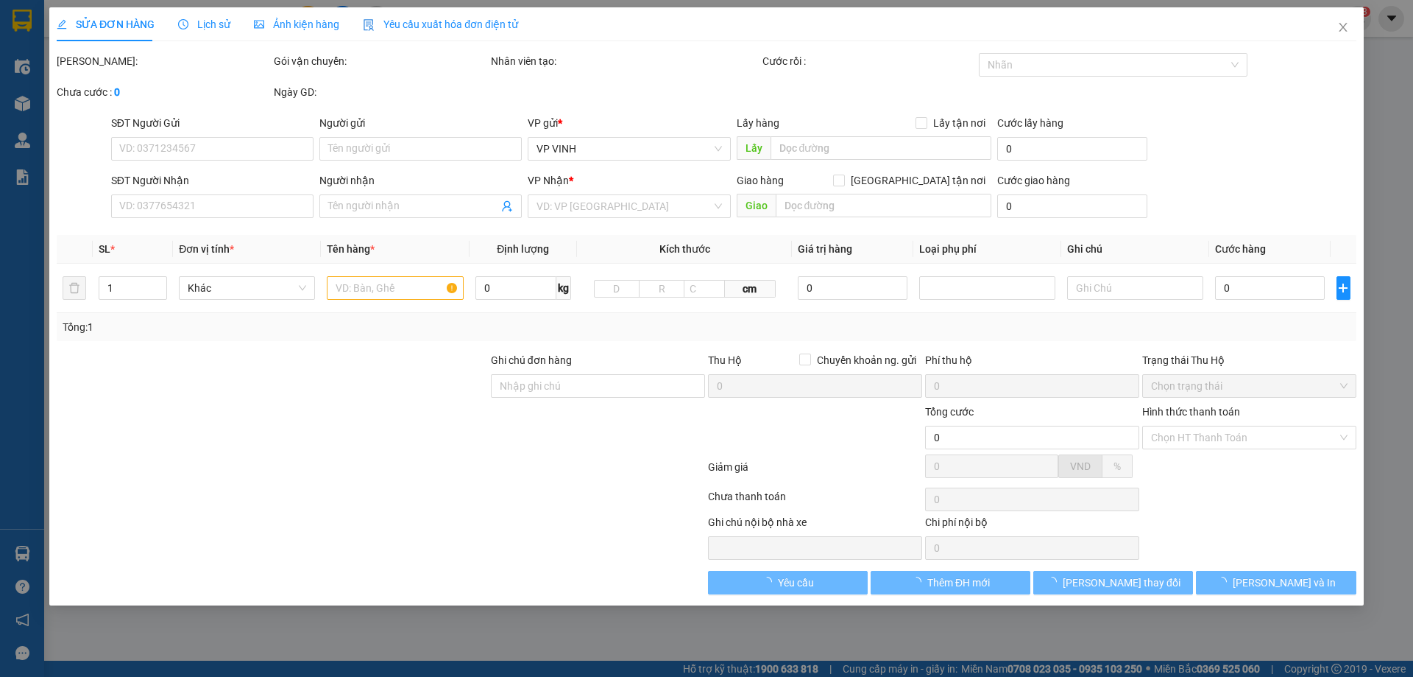
type input "0353934328"
type input "0932350699"
type input "lan biên"
checkbox input "true"
type input "135 [PERSON_NAME]"
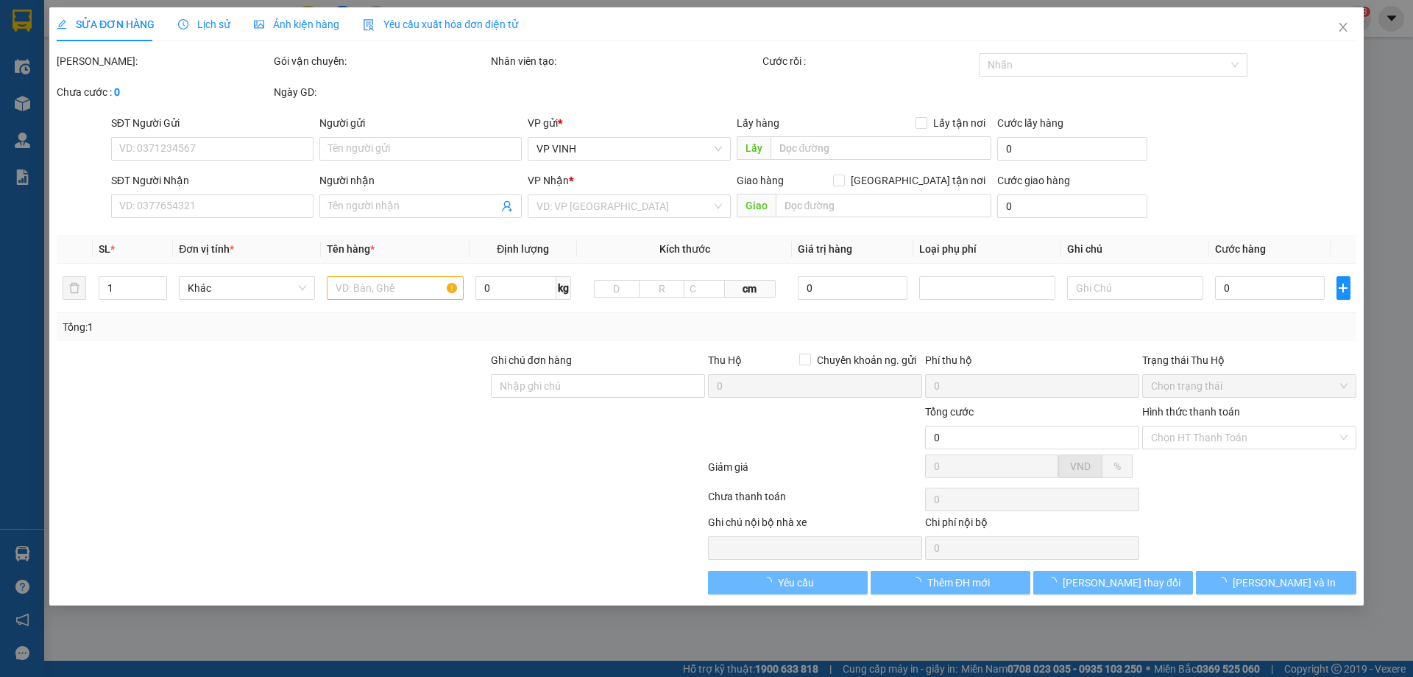
type input "50.000"
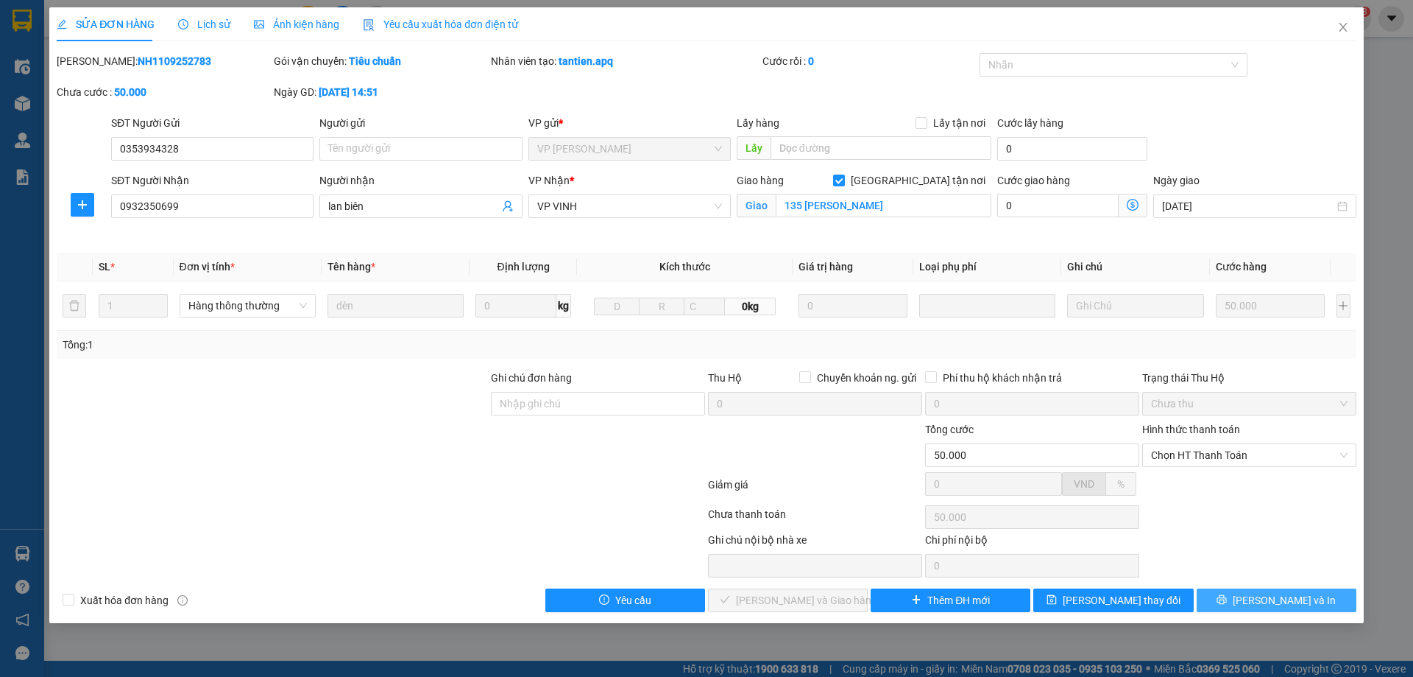
click at [1254, 593] on button "[PERSON_NAME] và In" at bounding box center [1277, 600] width 160 height 24
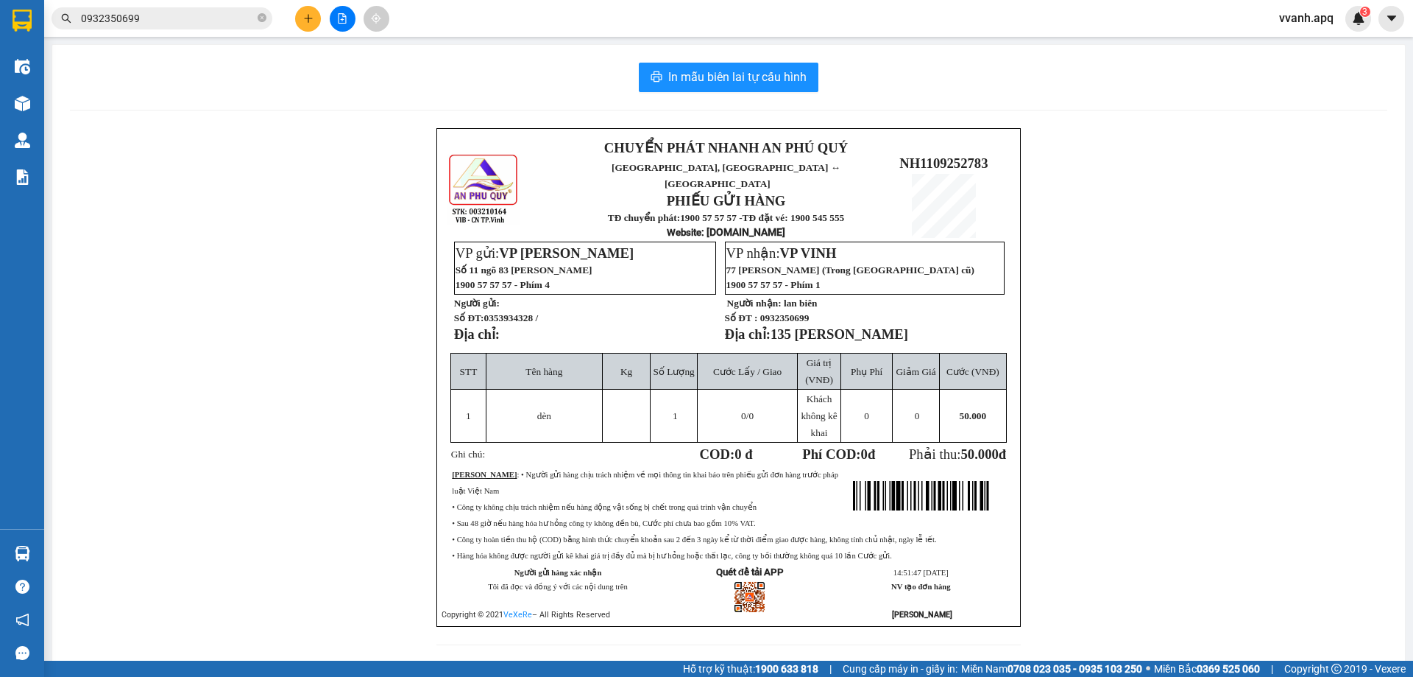
click at [258, 323] on div "CHUYỂN PHÁT NHANH AN PHÚ QUÝ NGHỆ AN, HÀ TĨNH ↔ HÀ NỘI PHIẾU GỬI HÀNG TĐ chuyển…" at bounding box center [729, 395] width 1318 height 534
click at [799, 245] on span "VP VINH" at bounding box center [808, 252] width 57 height 15
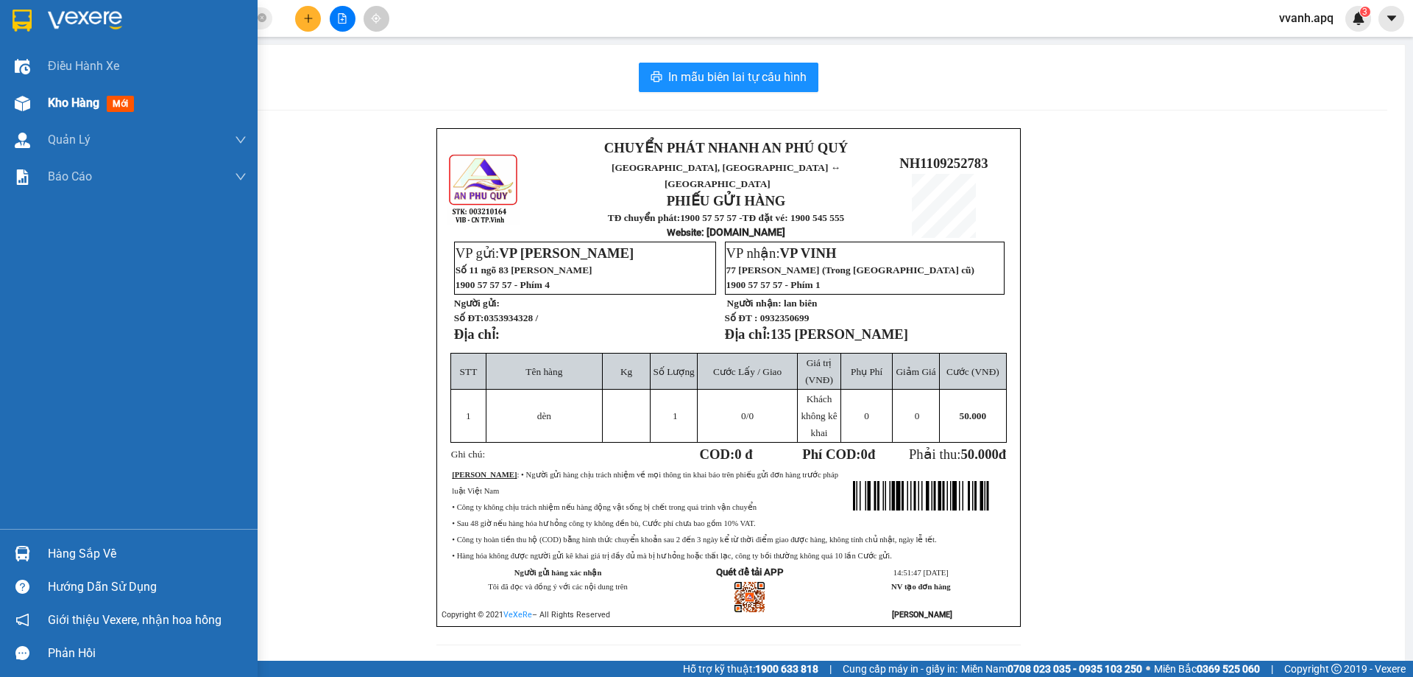
click at [5, 106] on div "Kho hàng mới" at bounding box center [129, 103] width 258 height 37
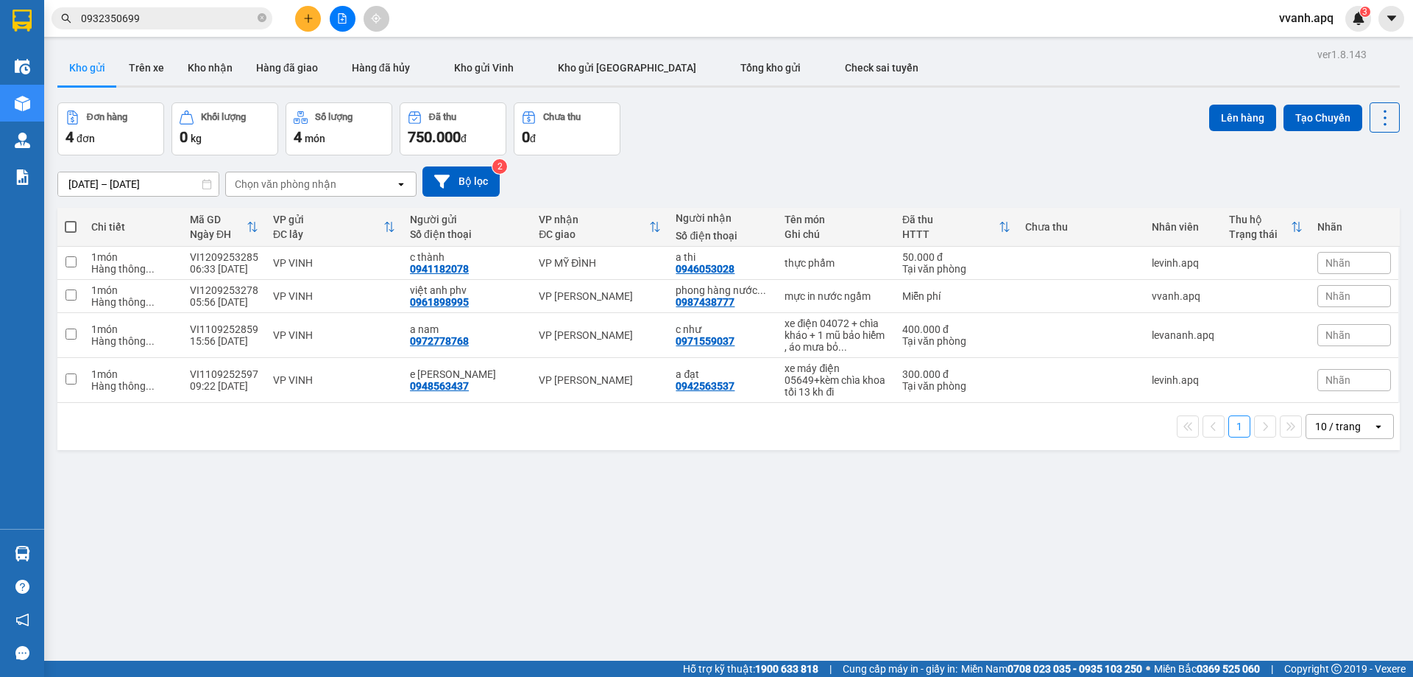
click at [875, 145] on div "Đơn hàng 4 đơn Khối lượng 0 kg Số lượng 4 món Đã thu 750.000 đ Chưa thu 0 đ Lên…" at bounding box center [728, 128] width 1343 height 53
click at [945, 158] on div "[DATE] – [DATE] Press the down arrow key to interact with the calendar and sele…" at bounding box center [728, 181] width 1343 height 52
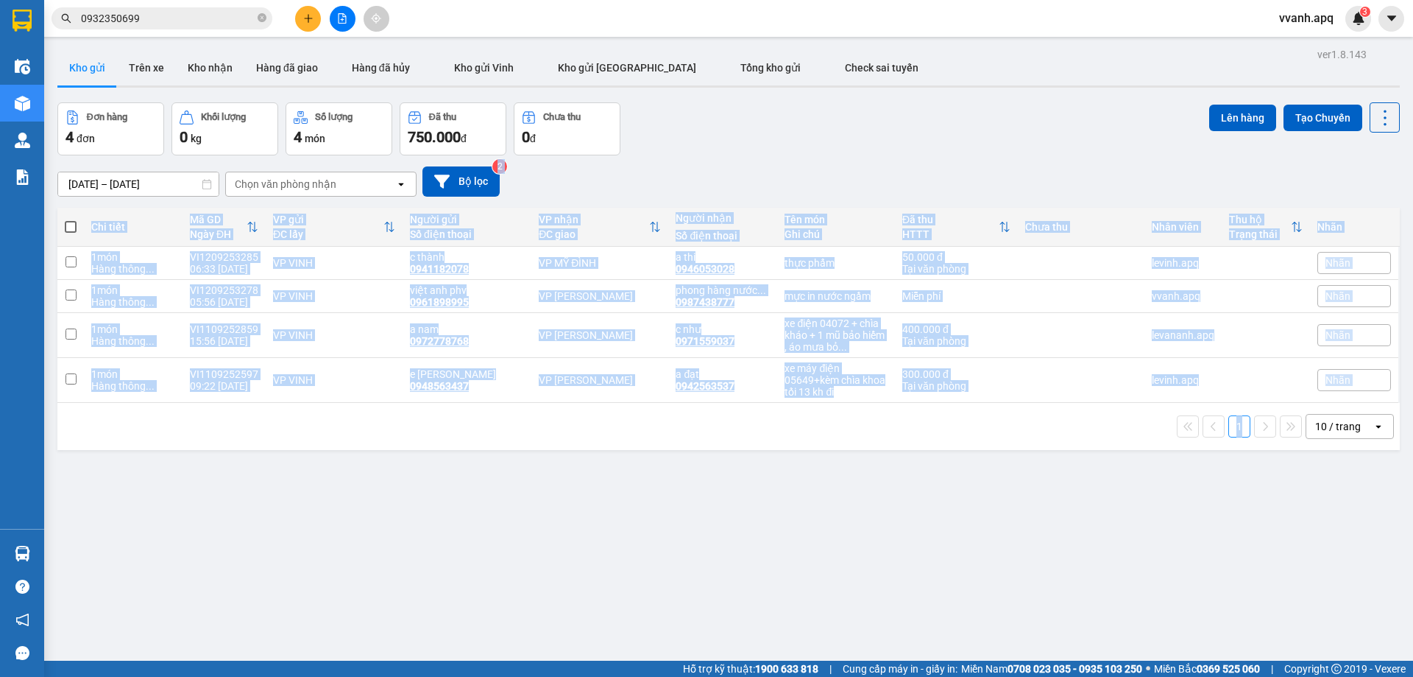
drag, startPoint x: 945, startPoint y: 158, endPoint x: 1053, endPoint y: 412, distance: 276.4
click at [1053, 412] on div "ver 1.8.143 Kho gửi Trên xe Kho nhận Hàng đã giao Hàng đã hủy Kho gửi Vinh Kho …" at bounding box center [729, 382] width 1355 height 677
click at [1053, 412] on div "1 10 / trang open" at bounding box center [728, 426] width 1343 height 47
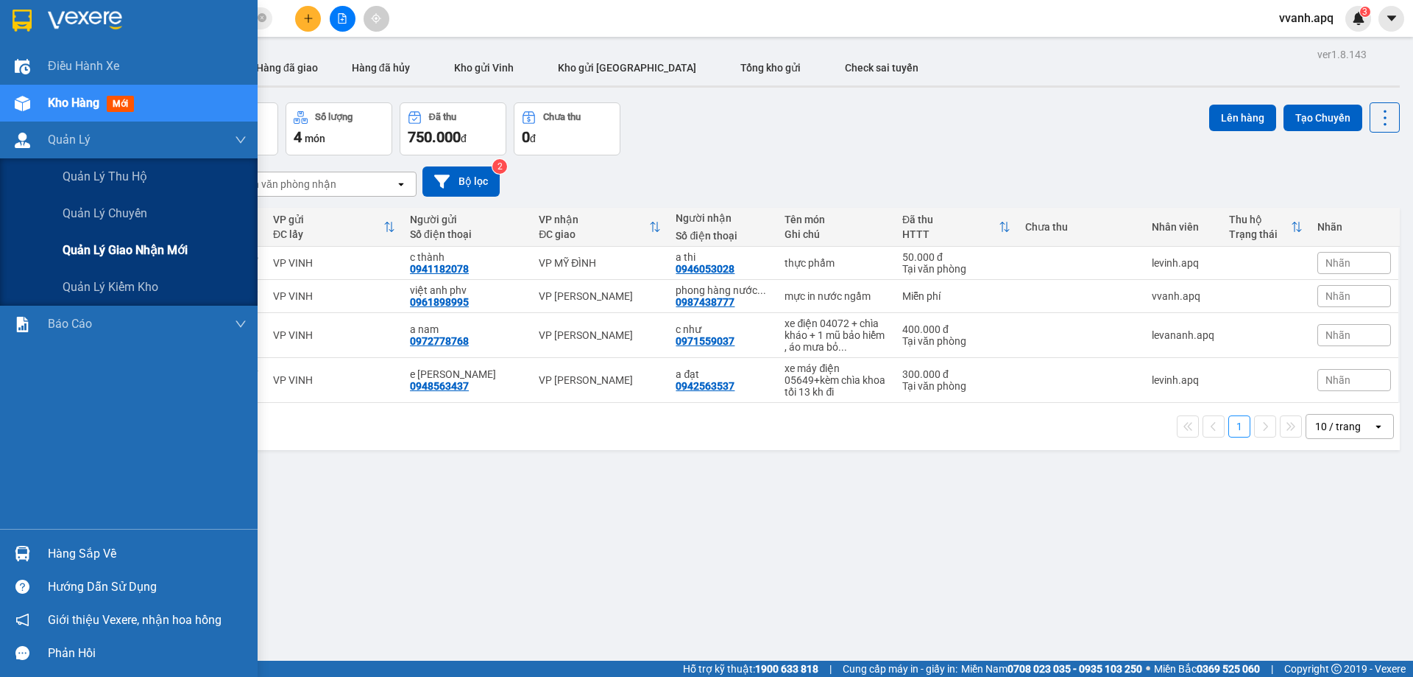
click at [113, 246] on span "Quản lý giao nhận mới" at bounding box center [125, 250] width 125 height 18
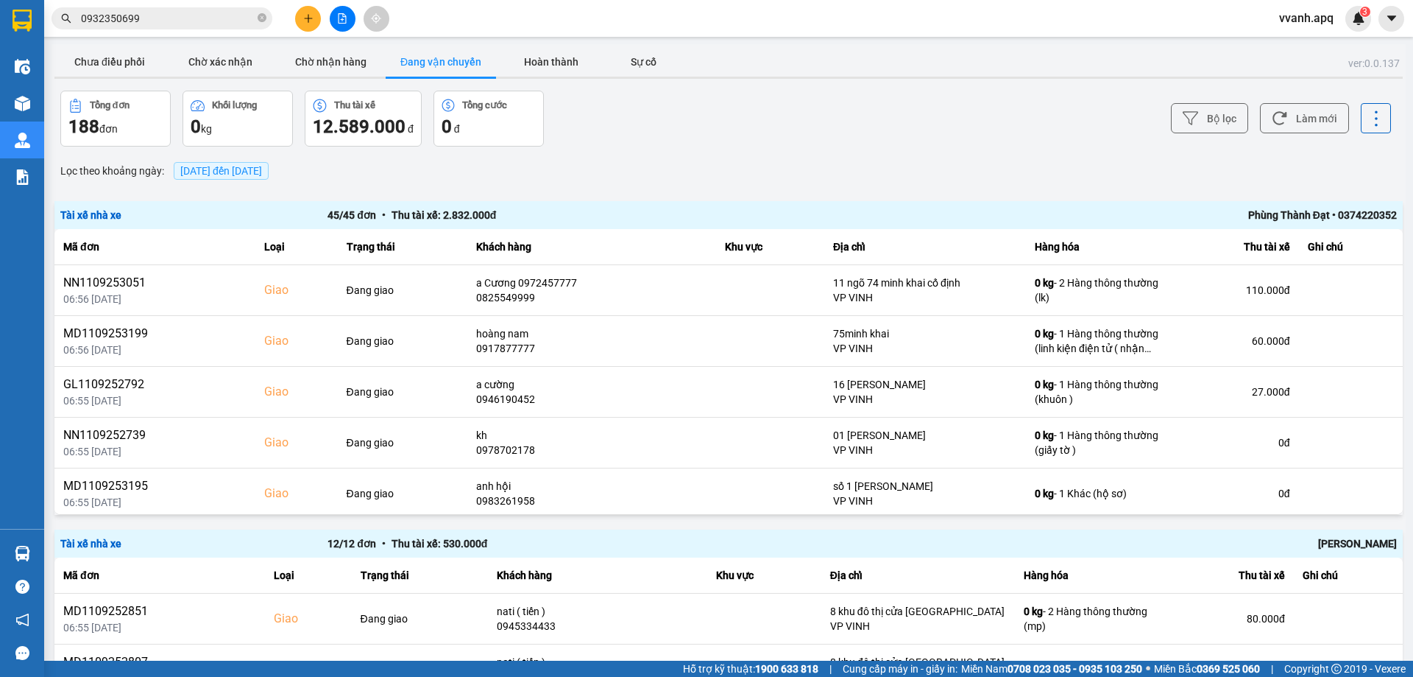
click at [1301, 217] on div "Phùng Thành Đạt • 0374220352" at bounding box center [1130, 215] width 534 height 16
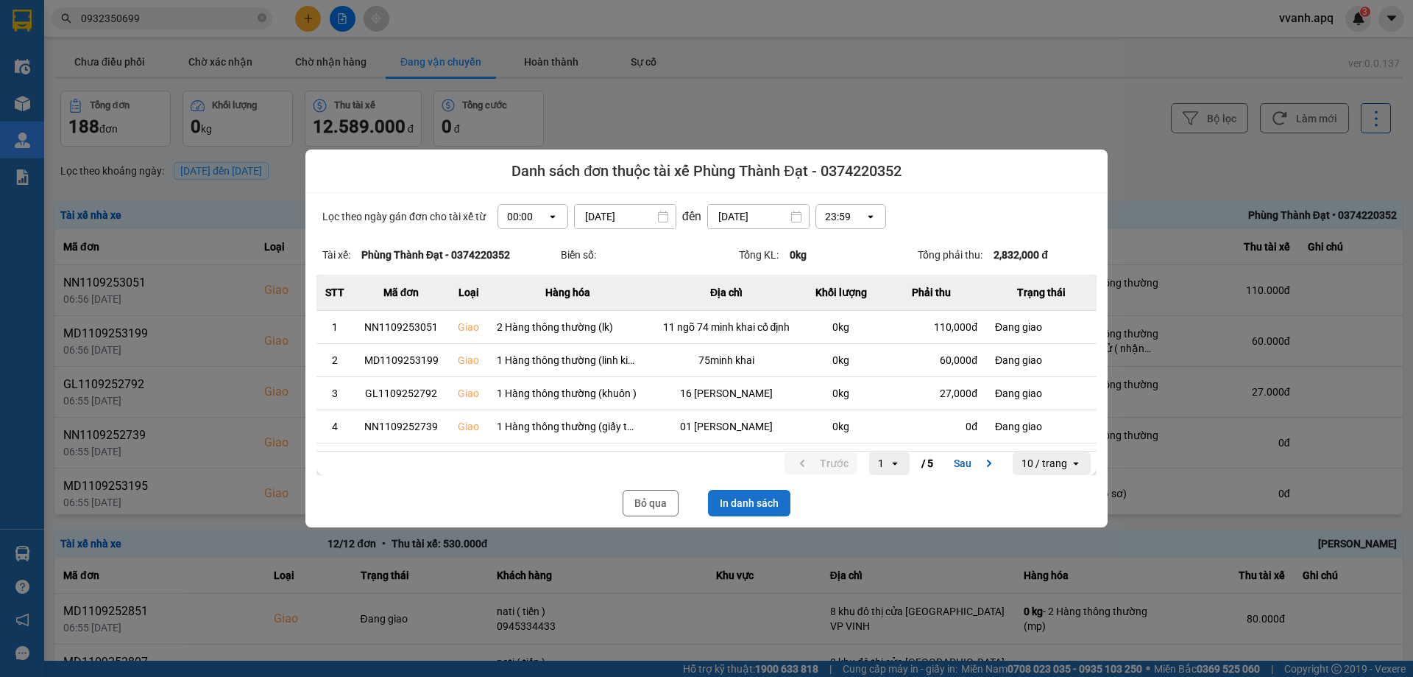
click at [747, 506] on button "In danh sách" at bounding box center [749, 503] width 82 height 27
click at [677, 504] on button "Bỏ qua" at bounding box center [651, 503] width 56 height 27
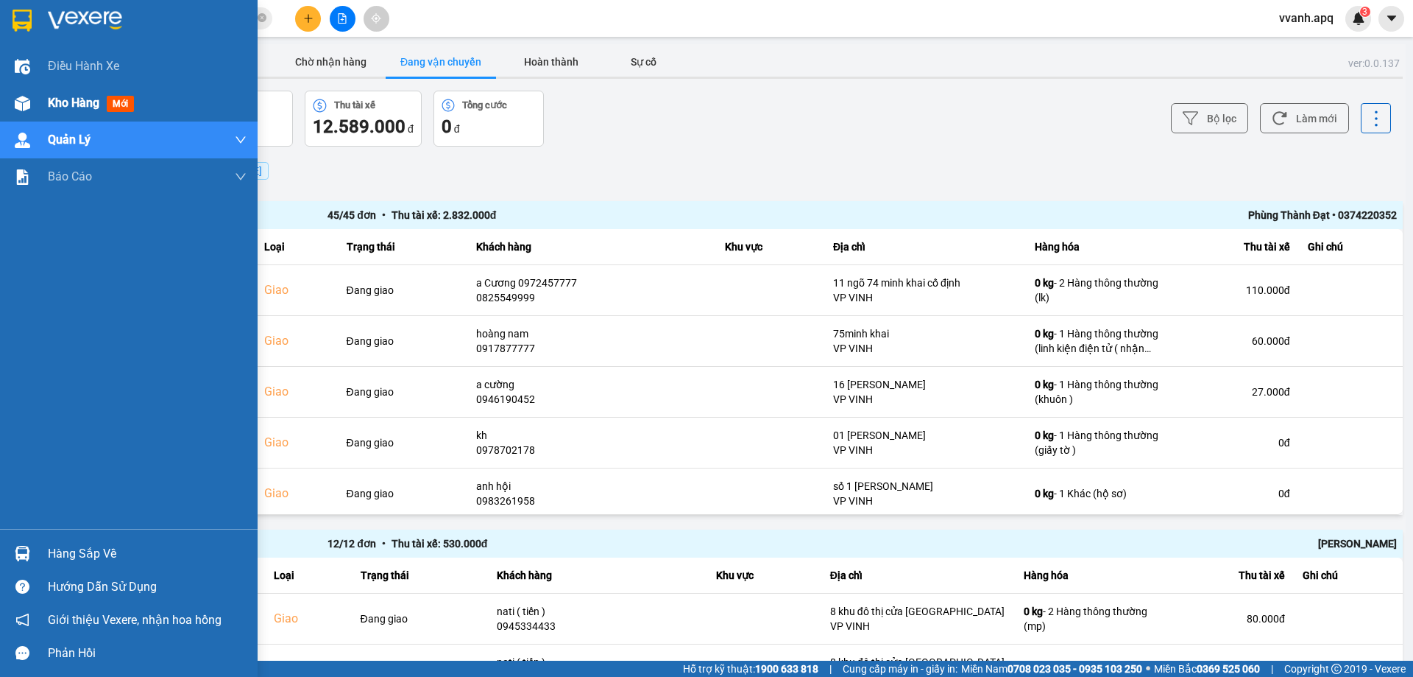
click at [29, 91] on div at bounding box center [23, 104] width 26 height 26
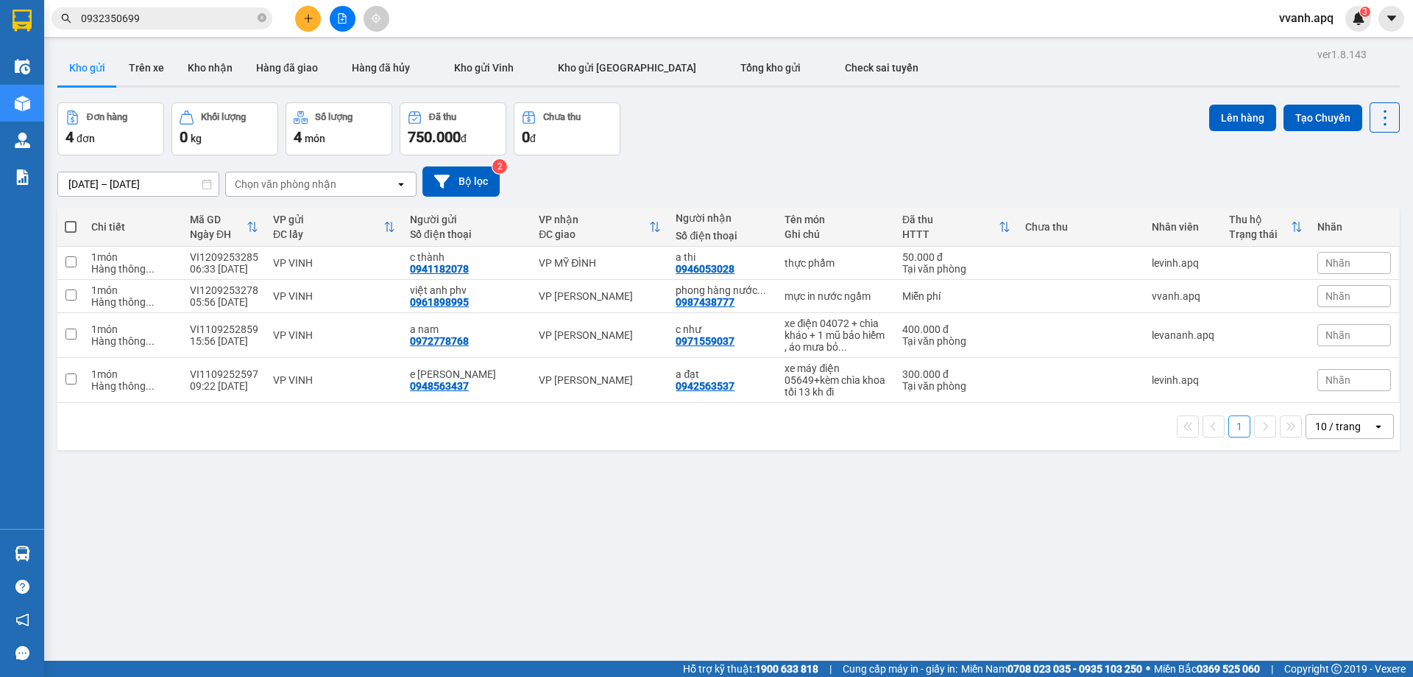
click at [434, 575] on div "ver 1.8.143 Kho gửi Trên xe Kho nhận Hàng đã giao Hàng đã hủy Kho gửi Vinh Kho …" at bounding box center [729, 382] width 1355 height 677
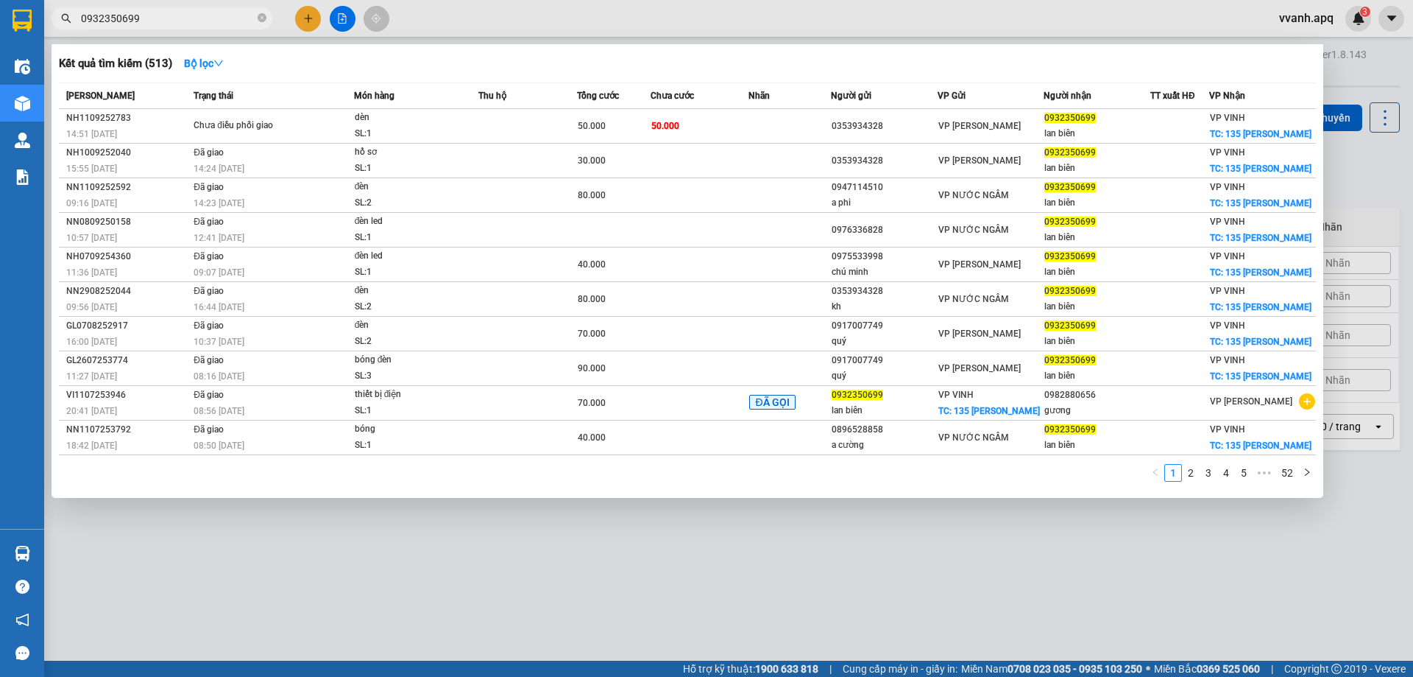
click at [217, 21] on input "0932350699" at bounding box center [168, 18] width 174 height 16
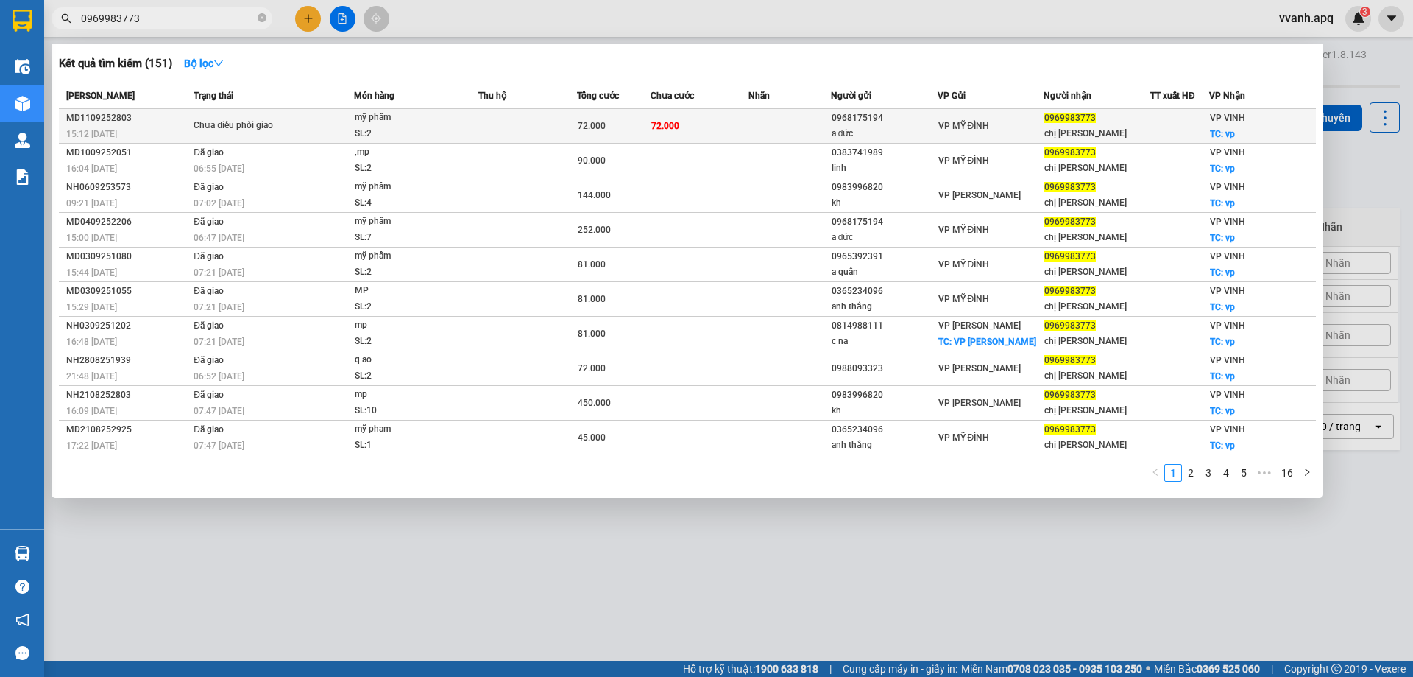
type input "0969983773"
click at [572, 120] on td at bounding box center [528, 126] width 99 height 35
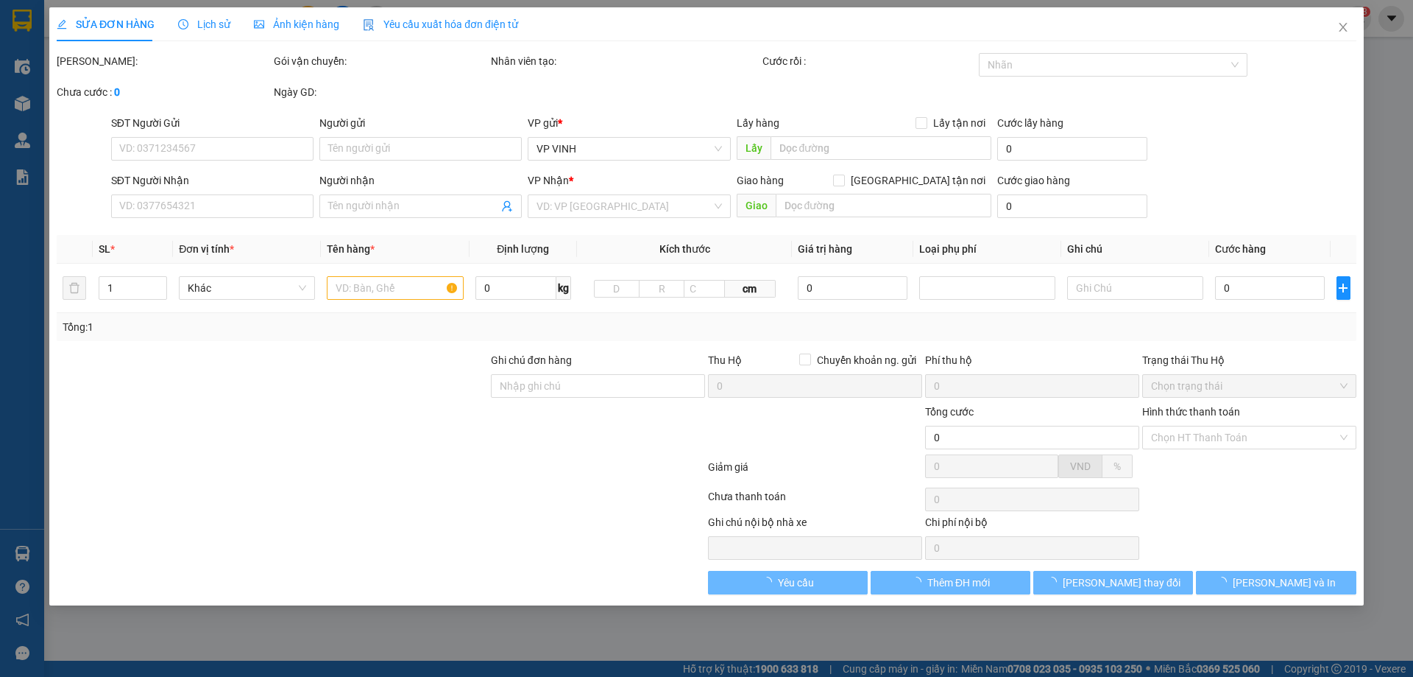
type input "0968175194"
type input "a đức"
type input "0969983773"
type input "chị [PERSON_NAME]"
checkbox input "true"
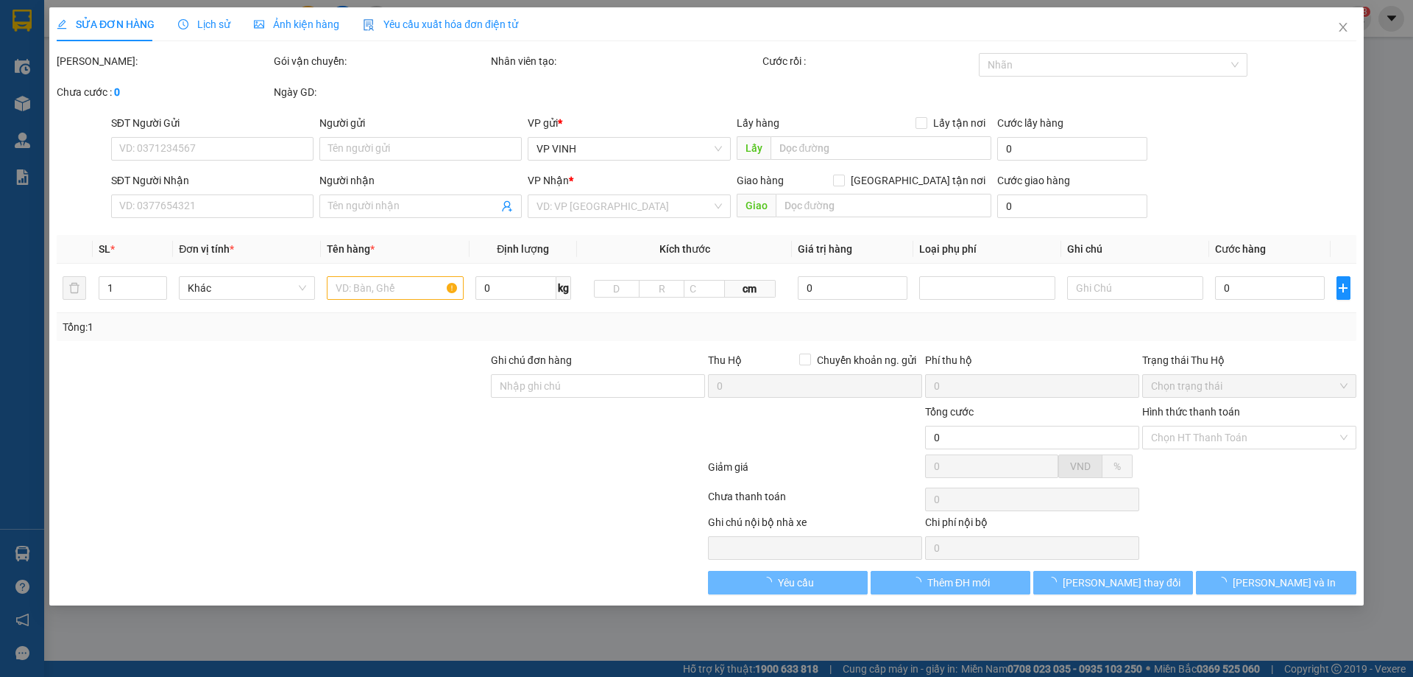
type input "vp"
type input "72.000"
type input "10"
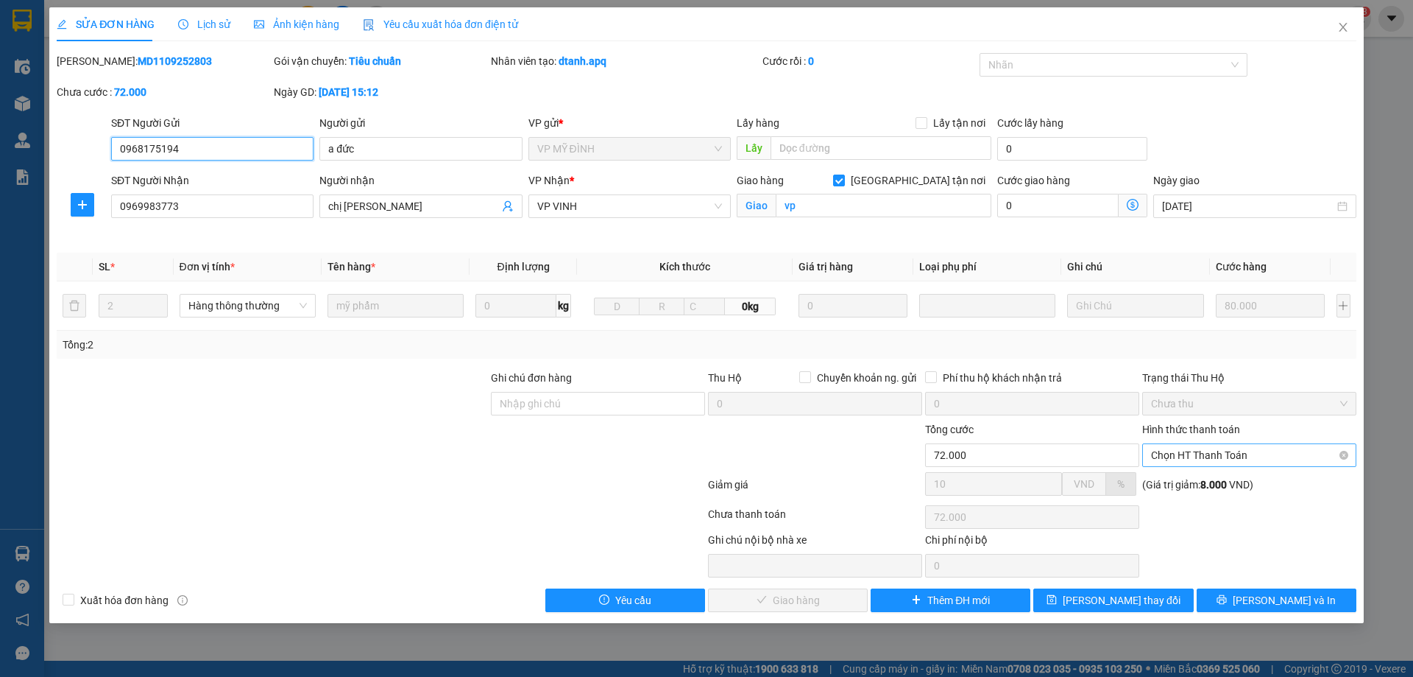
click at [1191, 460] on span "Chọn HT Thanh Toán" at bounding box center [1249, 455] width 197 height 22
click at [1195, 487] on div "Tại văn phòng" at bounding box center [1249, 484] width 197 height 16
type input "0"
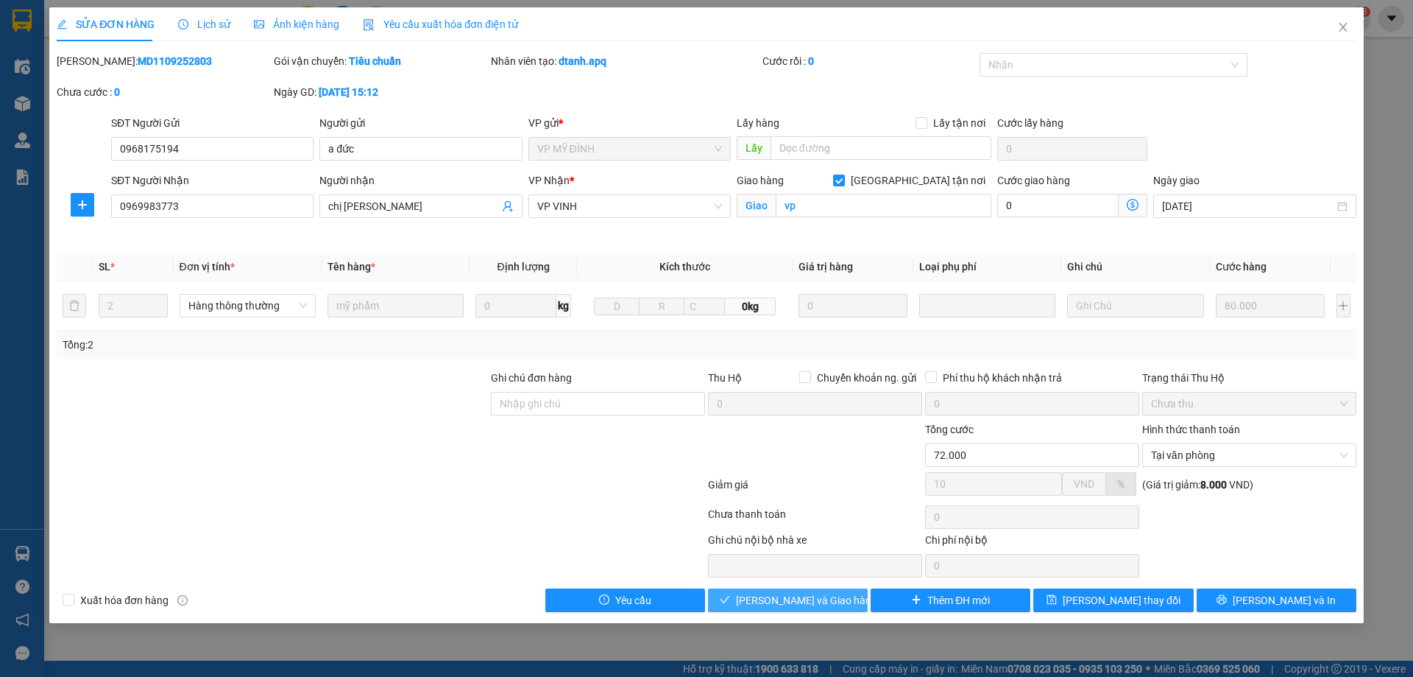
click at [820, 607] on span "[PERSON_NAME] và Giao hàng" at bounding box center [806, 600] width 141 height 16
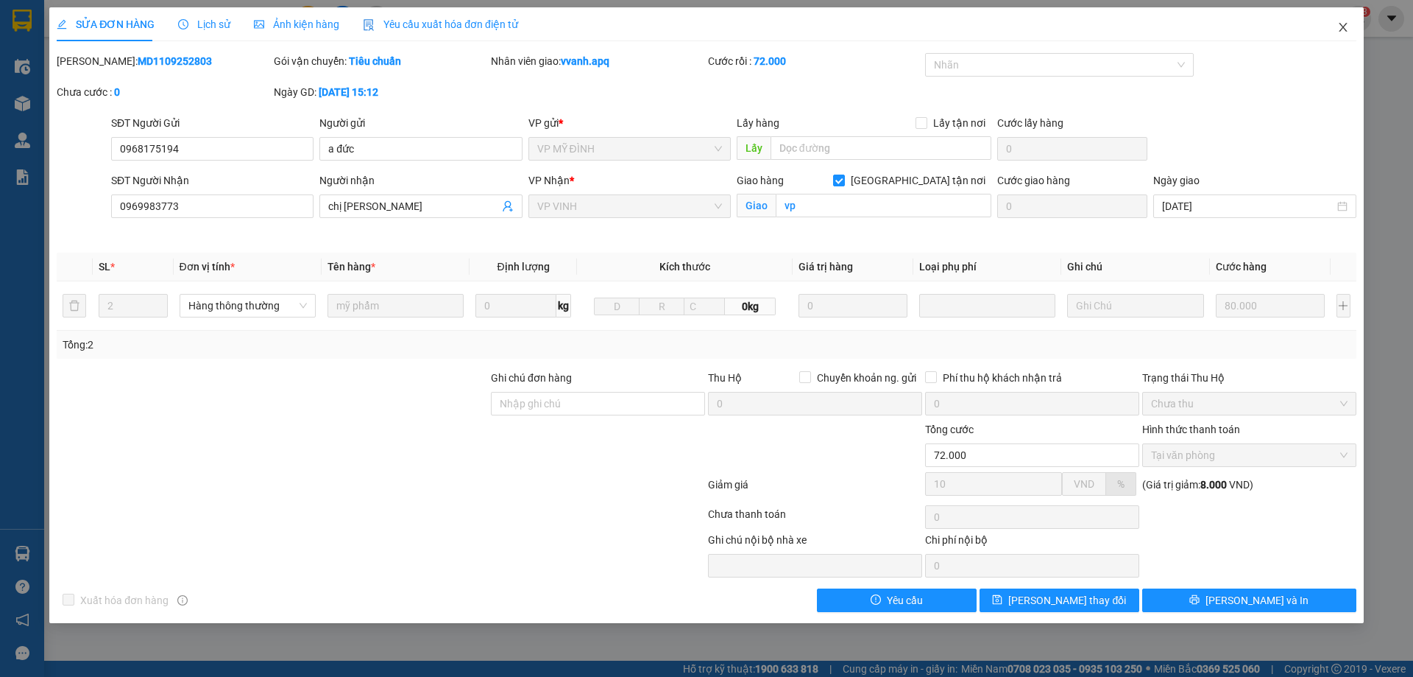
click at [1346, 35] on span "Close" at bounding box center [1343, 27] width 41 height 41
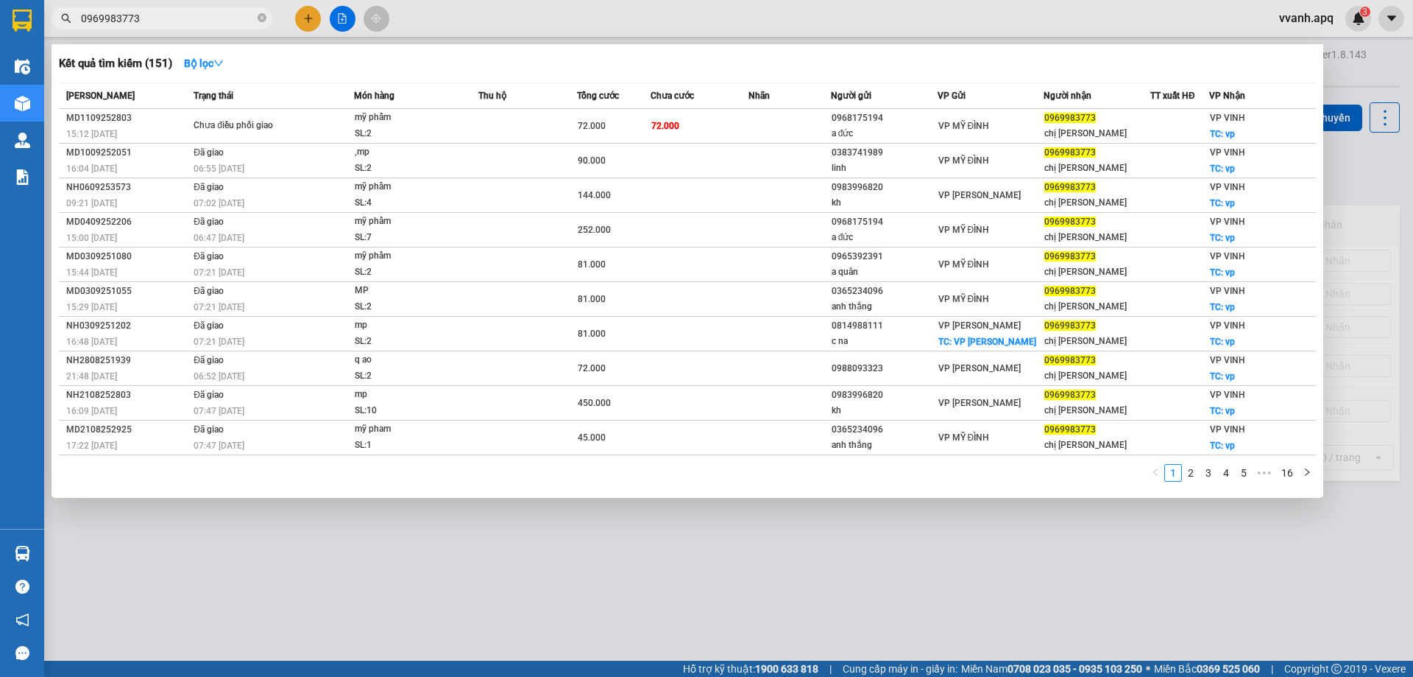
click at [219, 12] on input "0969983773" at bounding box center [168, 18] width 174 height 16
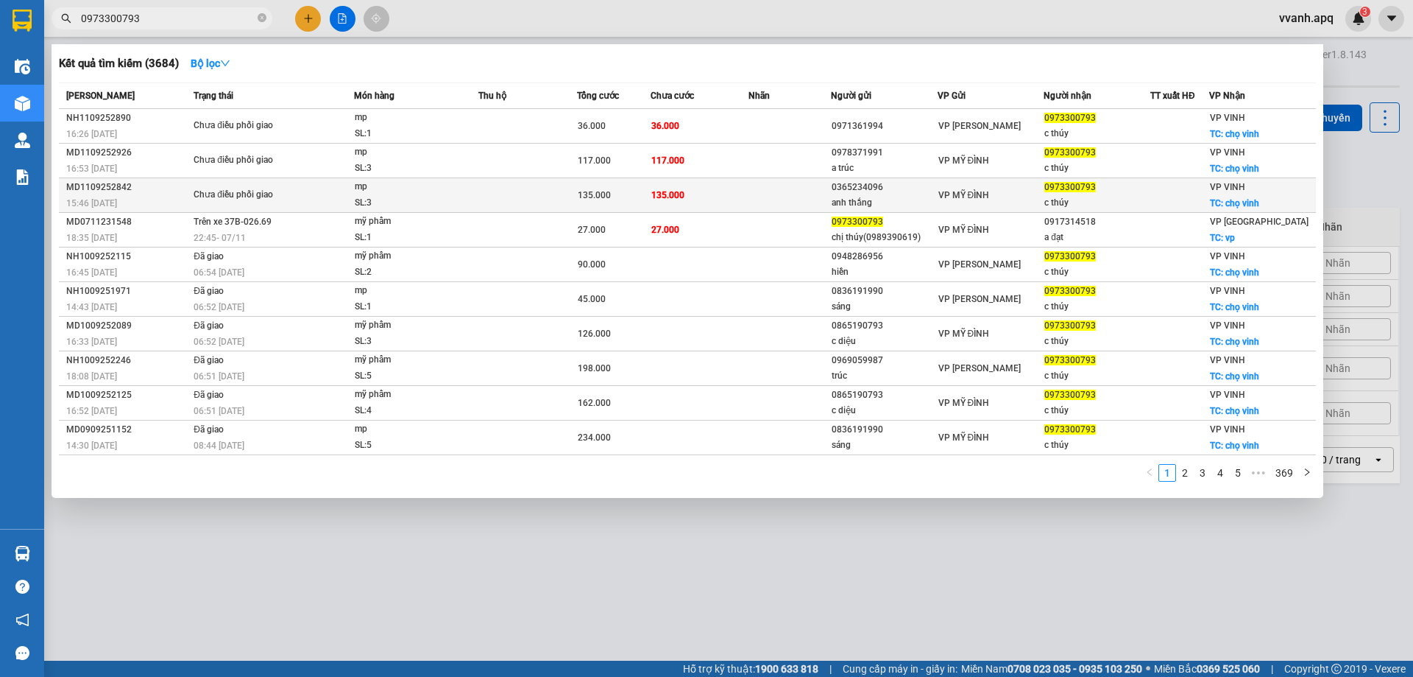
type input "0973300793"
click at [590, 199] on span "135.000" at bounding box center [594, 195] width 33 height 10
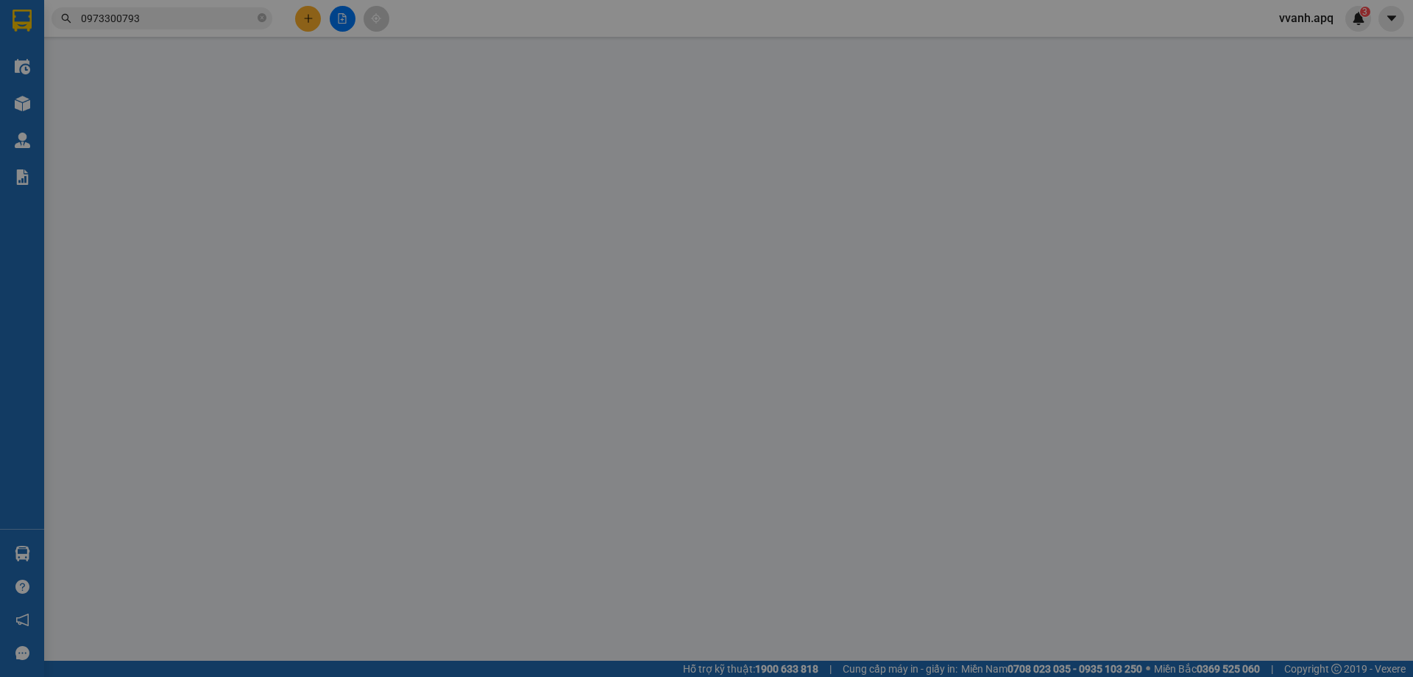
type input "0365234096"
type input "anh thắng"
type input "0973300793"
type input "c thúy"
checkbox input "true"
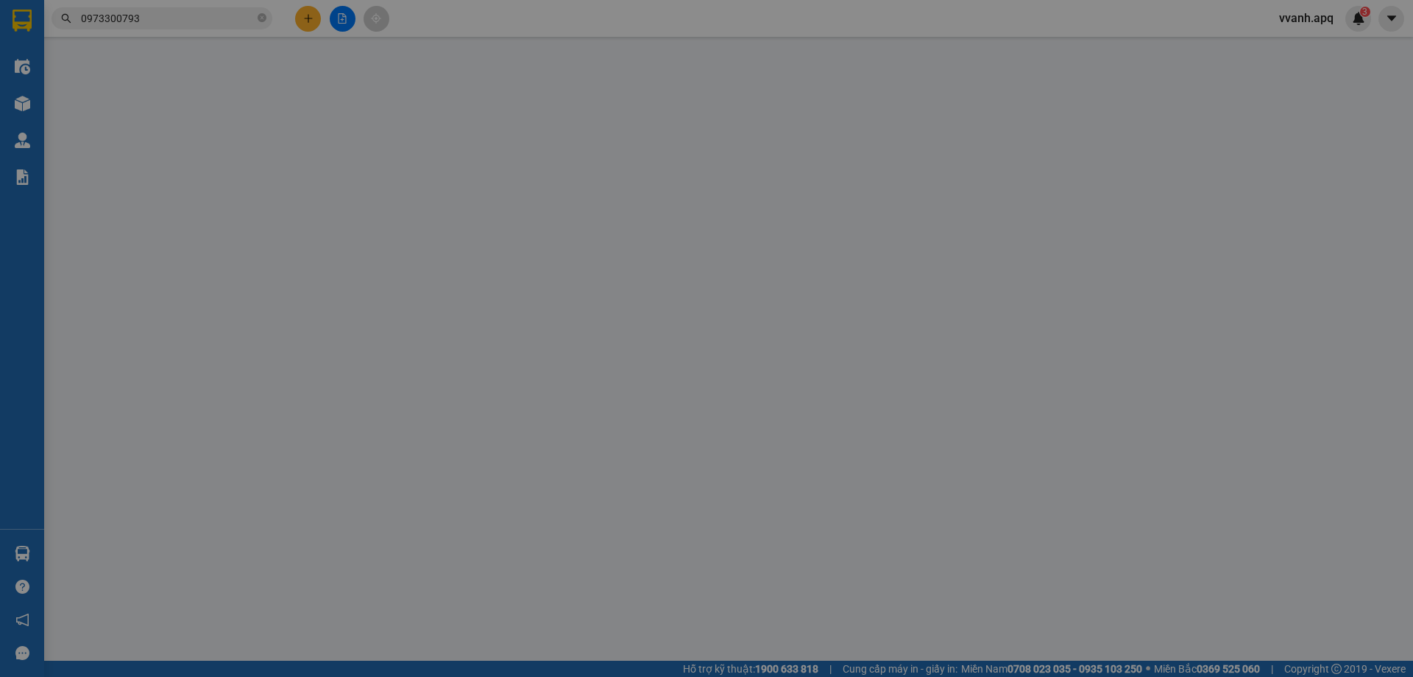
type input "chọ vinh"
type input "135.000"
type input "10"
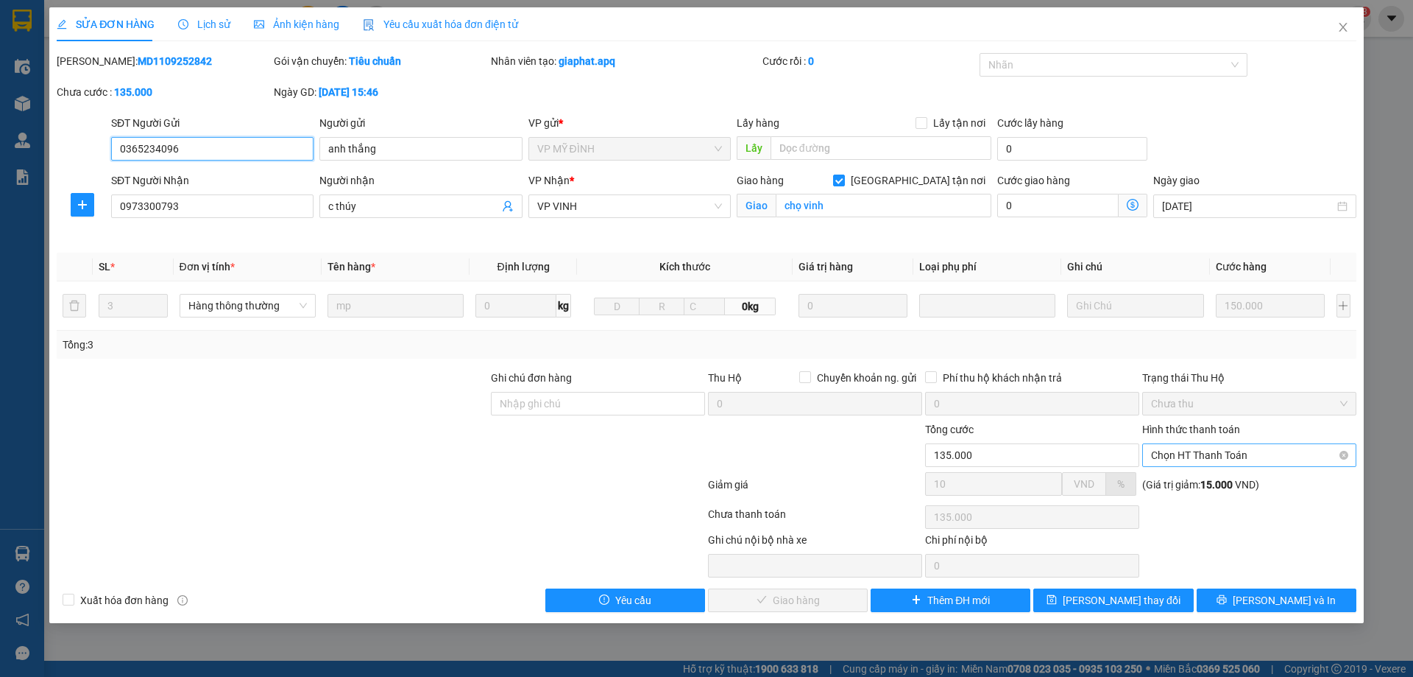
click at [1187, 458] on span "Chọn HT Thanh Toán" at bounding box center [1249, 455] width 197 height 22
click at [1188, 484] on div "Tại văn phòng" at bounding box center [1249, 484] width 197 height 16
type input "0"
click at [794, 598] on span "[PERSON_NAME] và Giao hàng" at bounding box center [806, 600] width 141 height 16
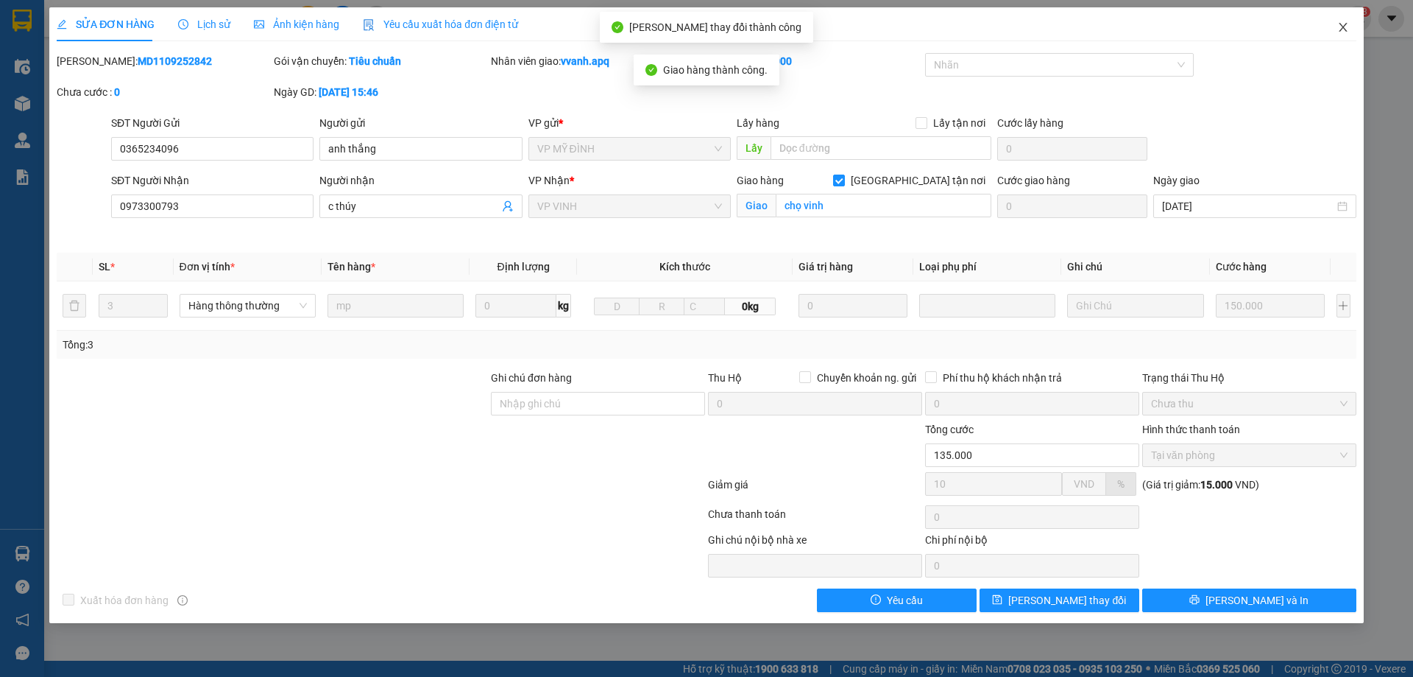
click at [1333, 32] on span "Close" at bounding box center [1343, 27] width 41 height 41
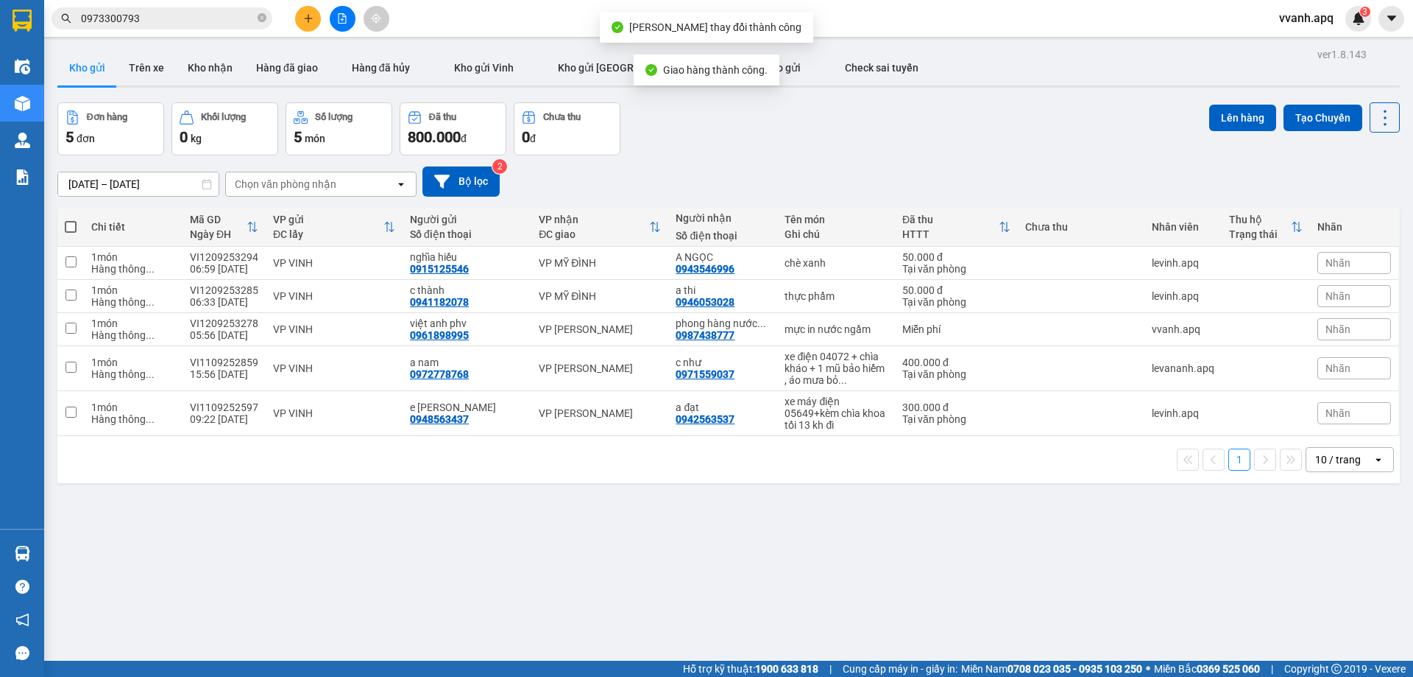
click at [180, 19] on input "0973300793" at bounding box center [168, 18] width 174 height 16
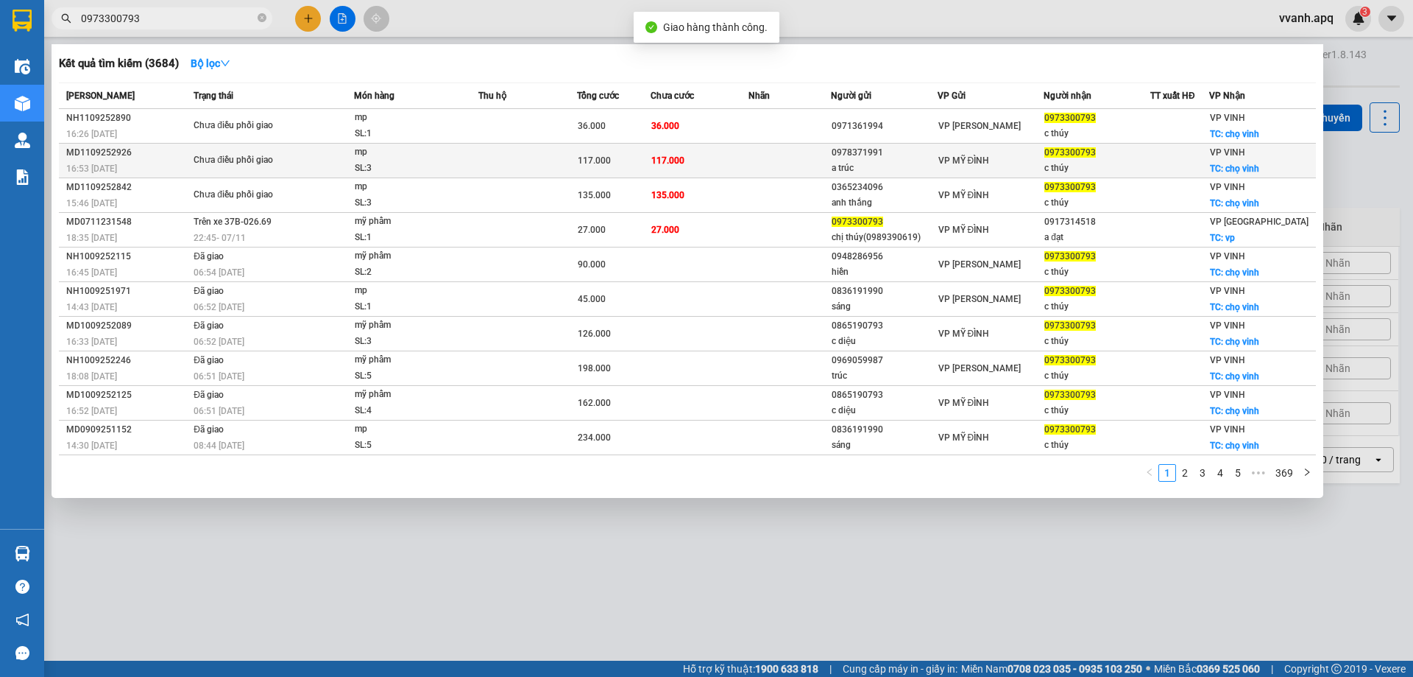
click at [554, 160] on td at bounding box center [528, 161] width 99 height 35
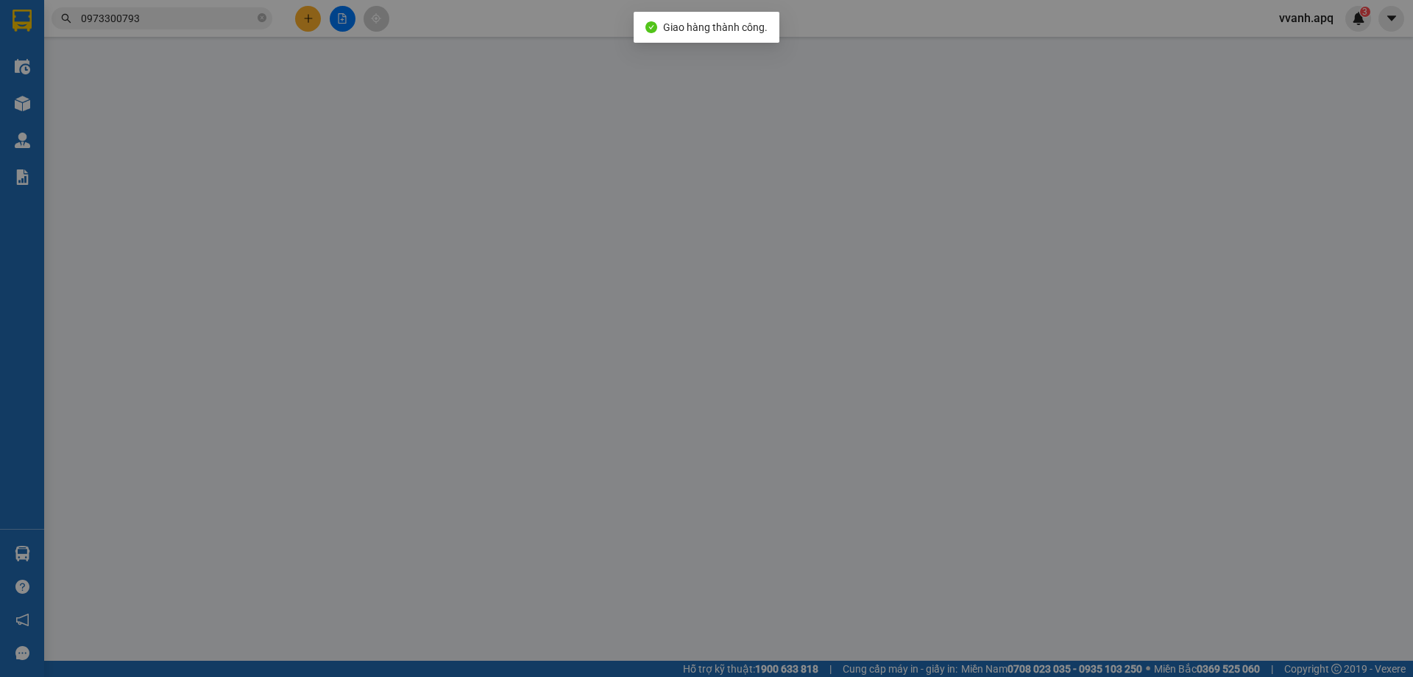
type input "0978371991"
type input "a trúc"
type input "0973300793"
type input "c thúy"
checkbox input "true"
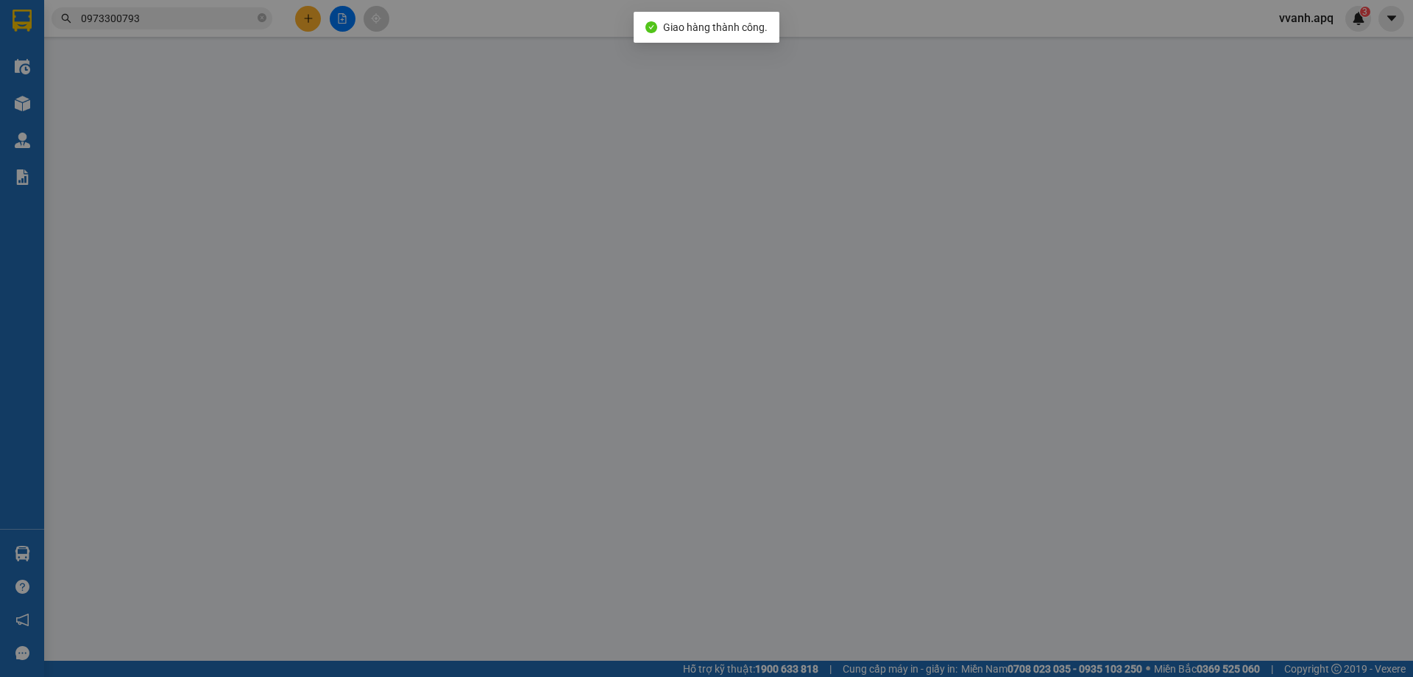
type input "chọ vinh"
type input "117.000"
type input "10"
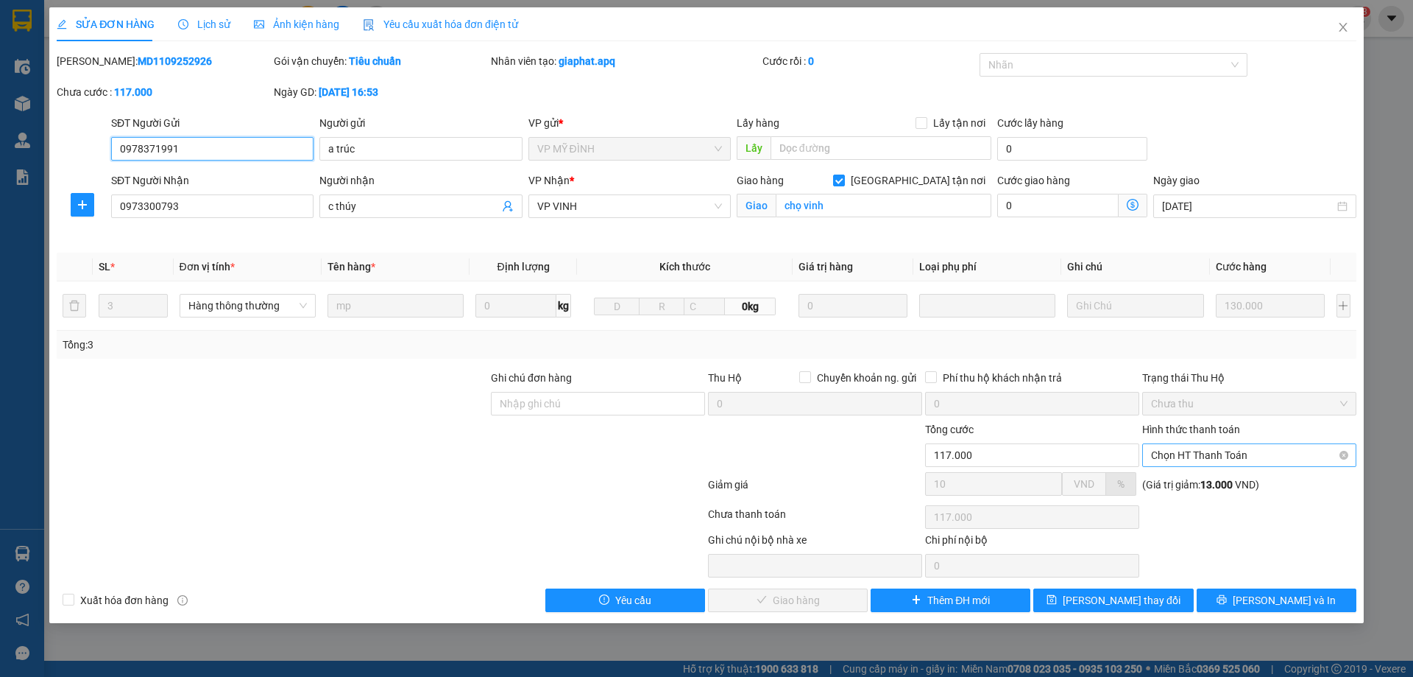
click at [1175, 460] on span "Chọn HT Thanh Toán" at bounding box center [1249, 455] width 197 height 22
click at [1170, 490] on div "Tại văn phòng" at bounding box center [1249, 484] width 197 height 16
type input "0"
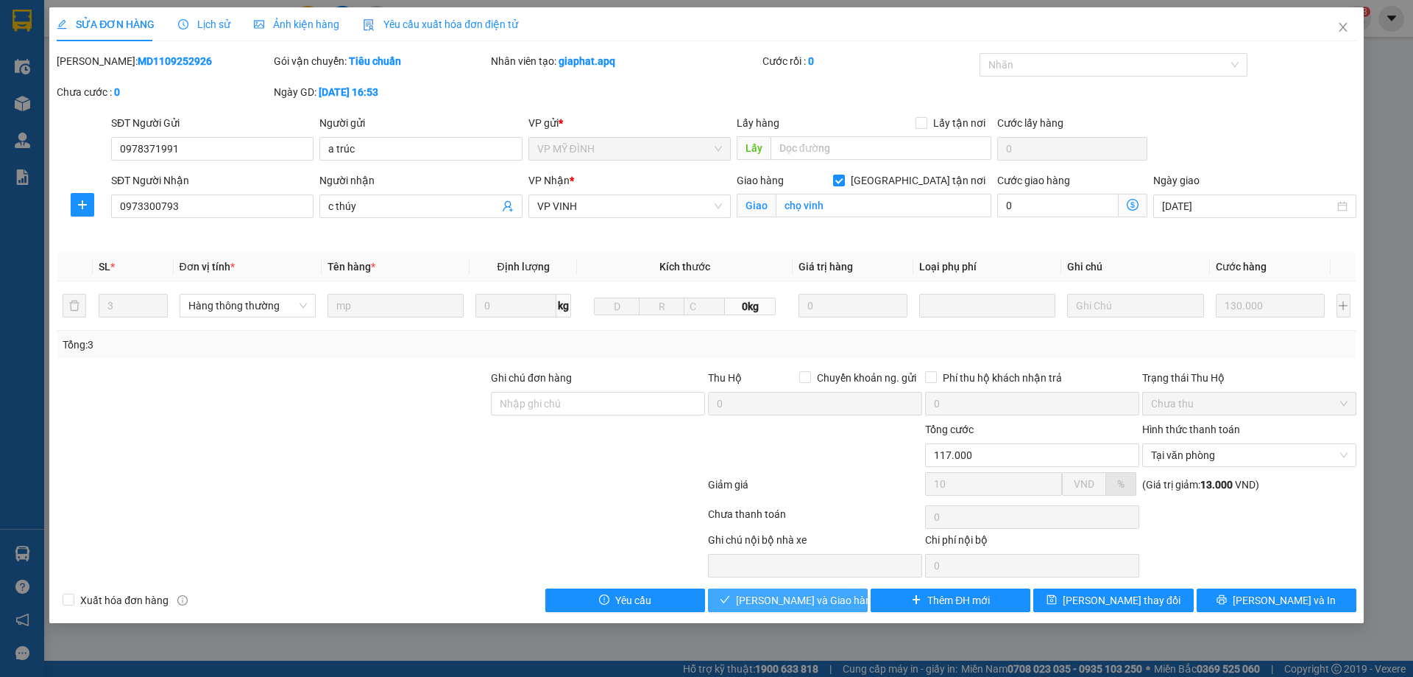
click at [799, 598] on span "[PERSON_NAME] và Giao hàng" at bounding box center [806, 600] width 141 height 16
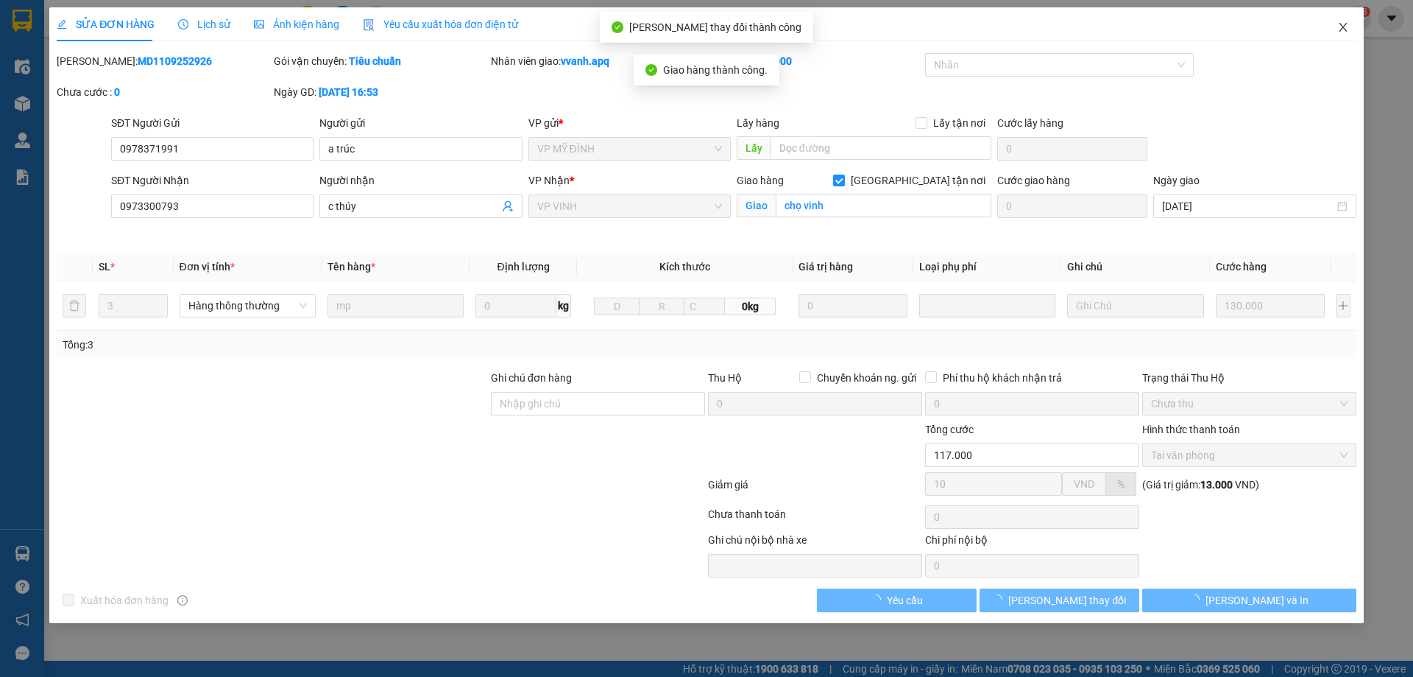
click at [1334, 29] on span "Close" at bounding box center [1343, 27] width 41 height 41
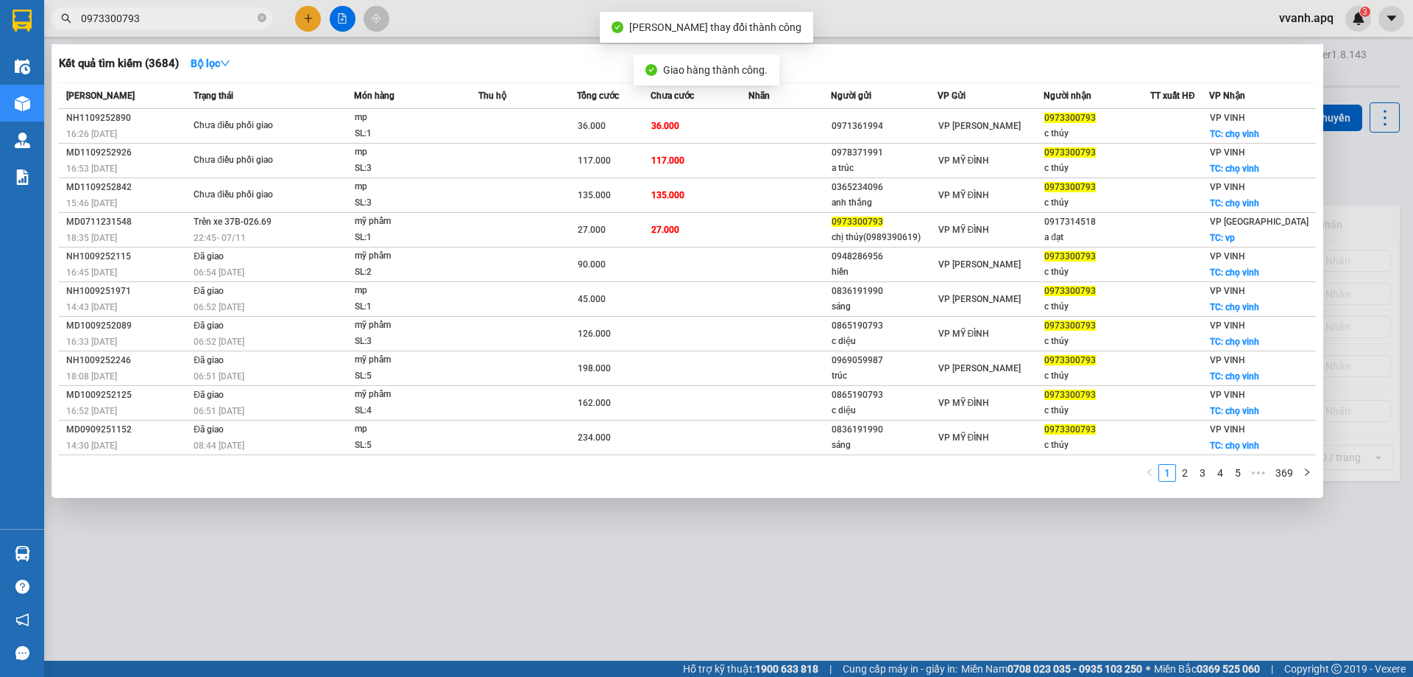
click at [202, 18] on input "0973300793" at bounding box center [168, 18] width 174 height 16
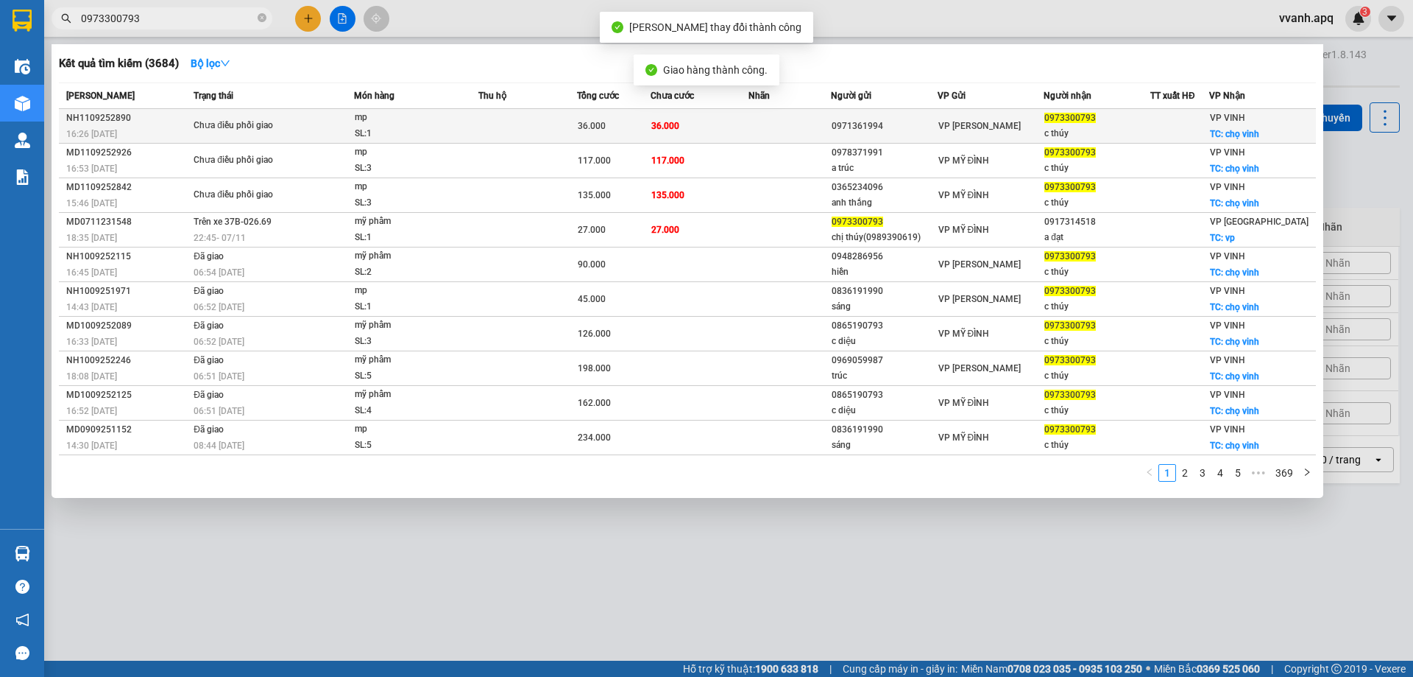
click at [453, 121] on div "mp" at bounding box center [410, 118] width 110 height 16
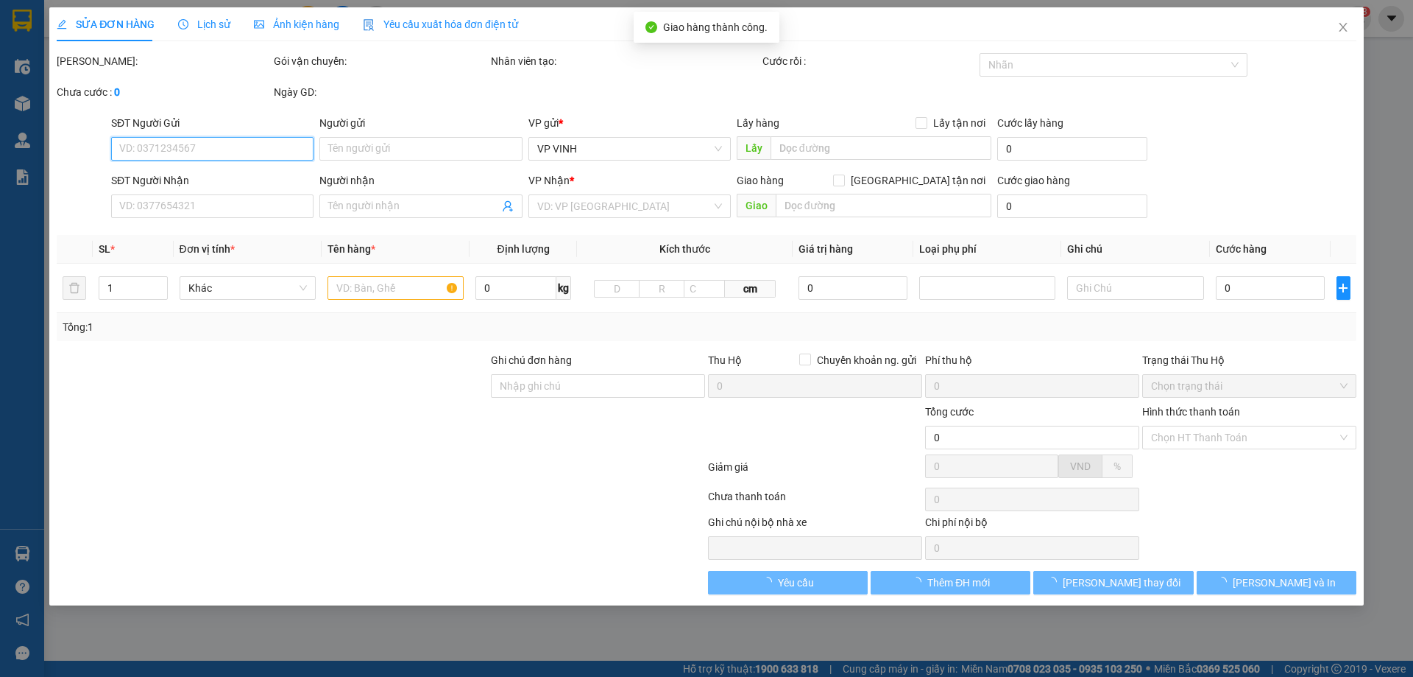
type input "0971361994"
type input "0973300793"
type input "c thúy"
checkbox input "true"
type input "chọ vinh"
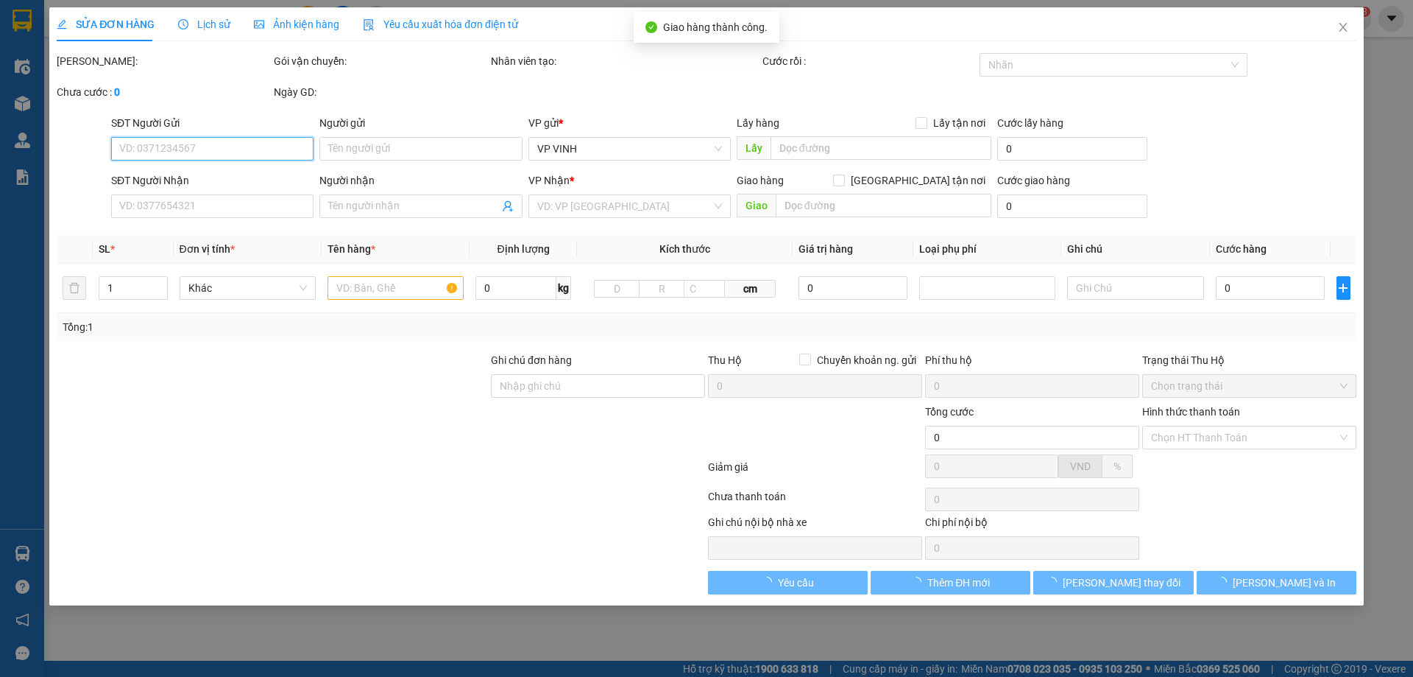
type input "36.000"
type input "10"
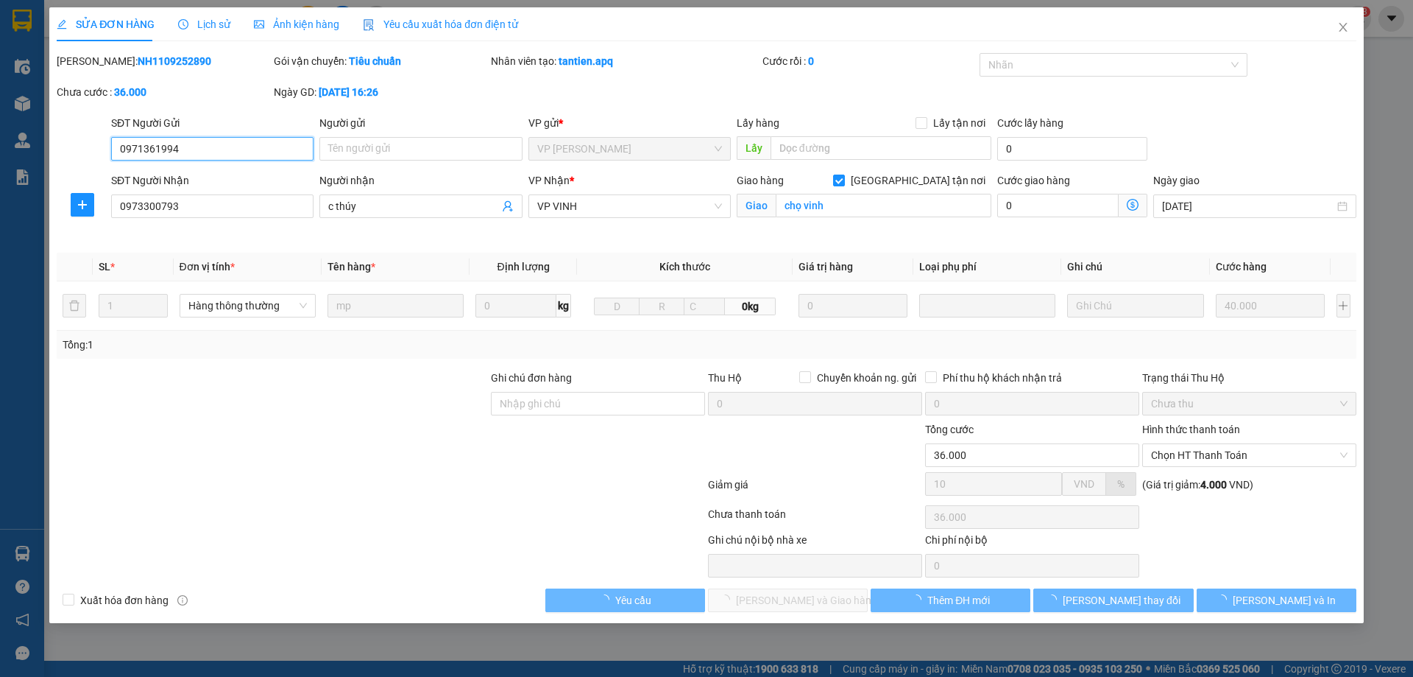
click at [1198, 449] on span "Chọn HT Thanh Toán" at bounding box center [1249, 455] width 197 height 22
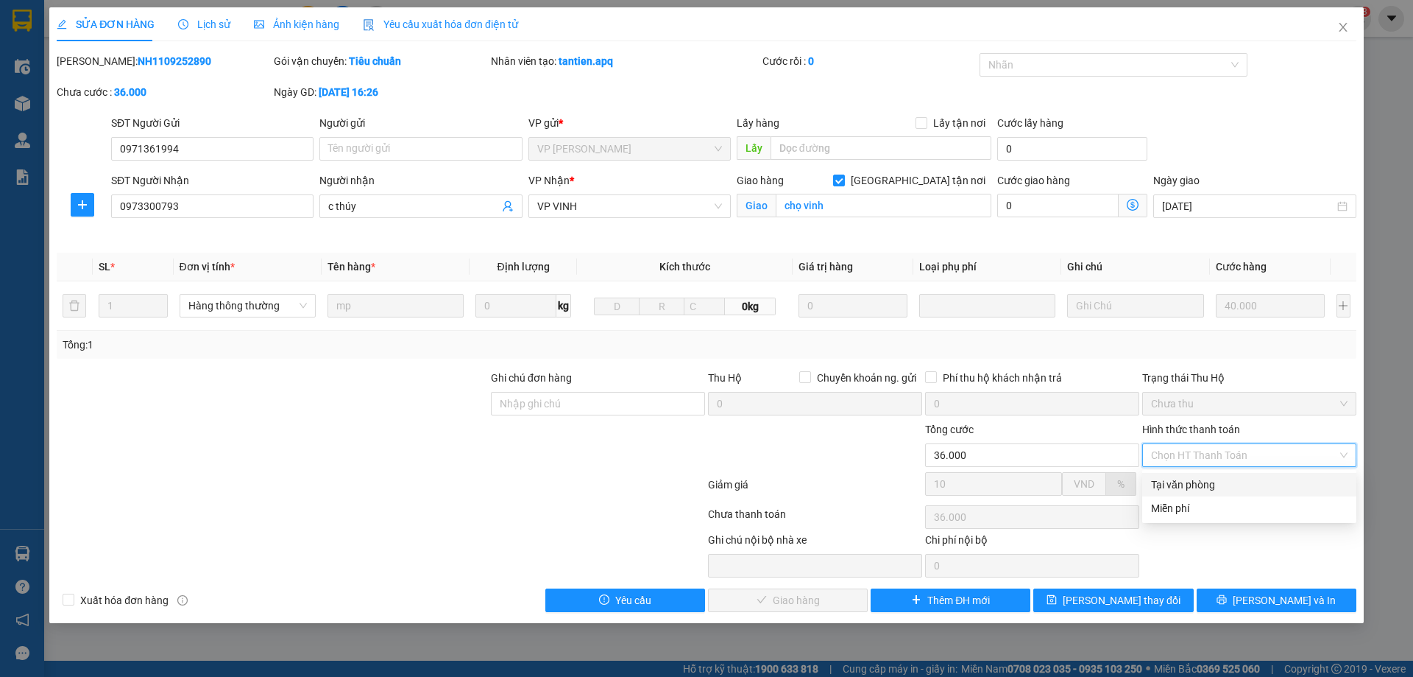
click at [1211, 487] on div "Tại văn phòng" at bounding box center [1249, 484] width 197 height 16
type input "0"
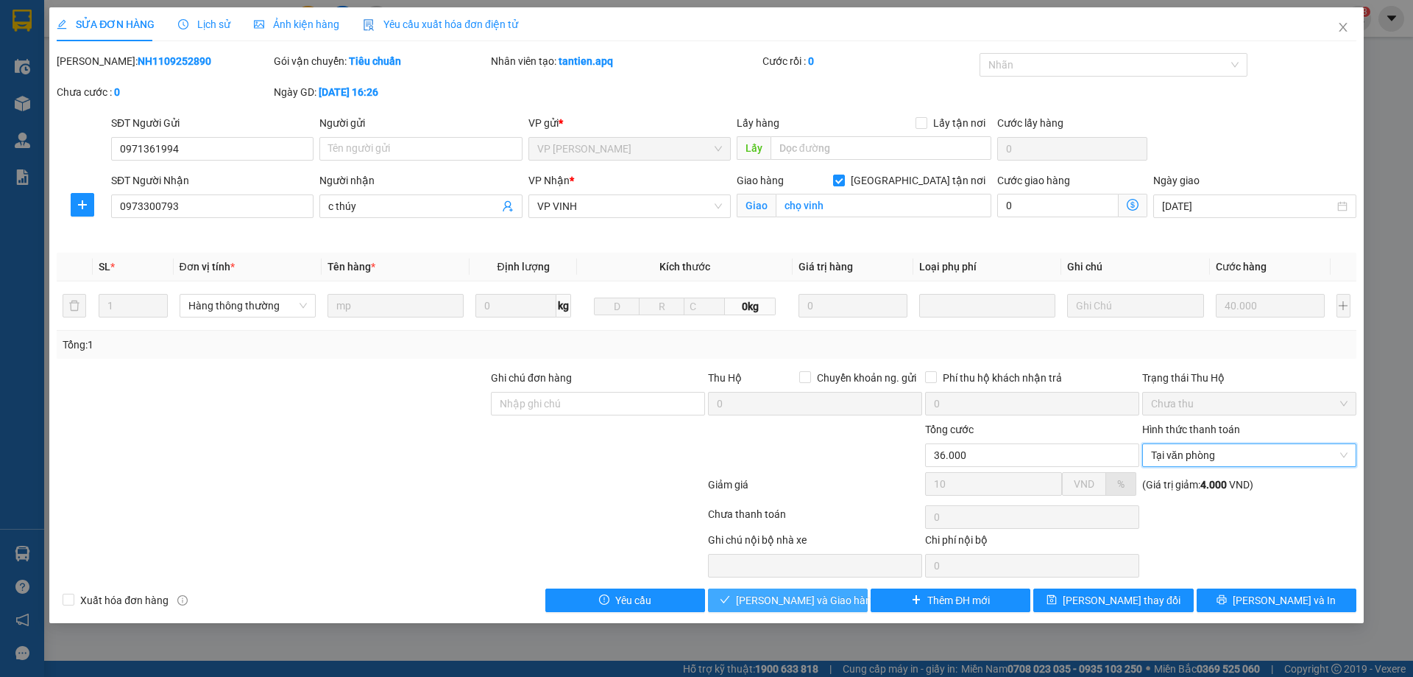
click at [815, 593] on span "[PERSON_NAME] và Giao hàng" at bounding box center [806, 600] width 141 height 16
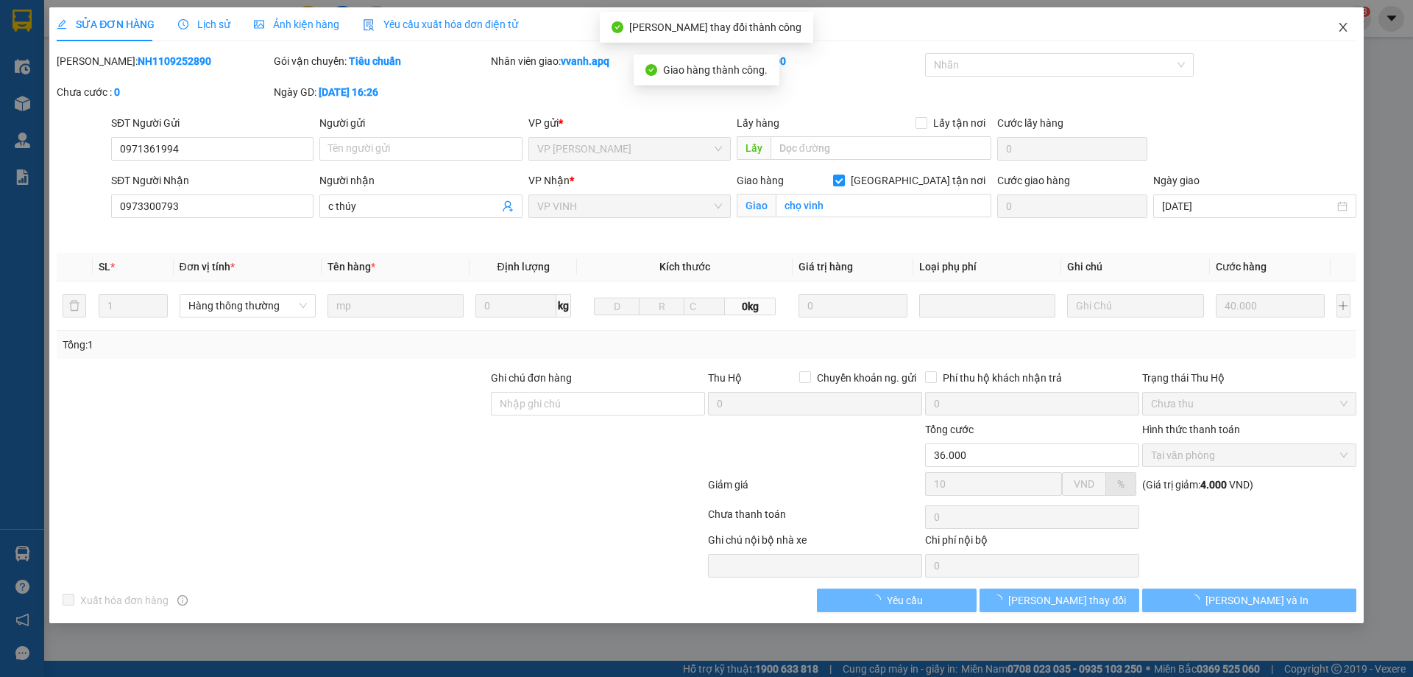
click at [1347, 40] on span "Close" at bounding box center [1343, 27] width 41 height 41
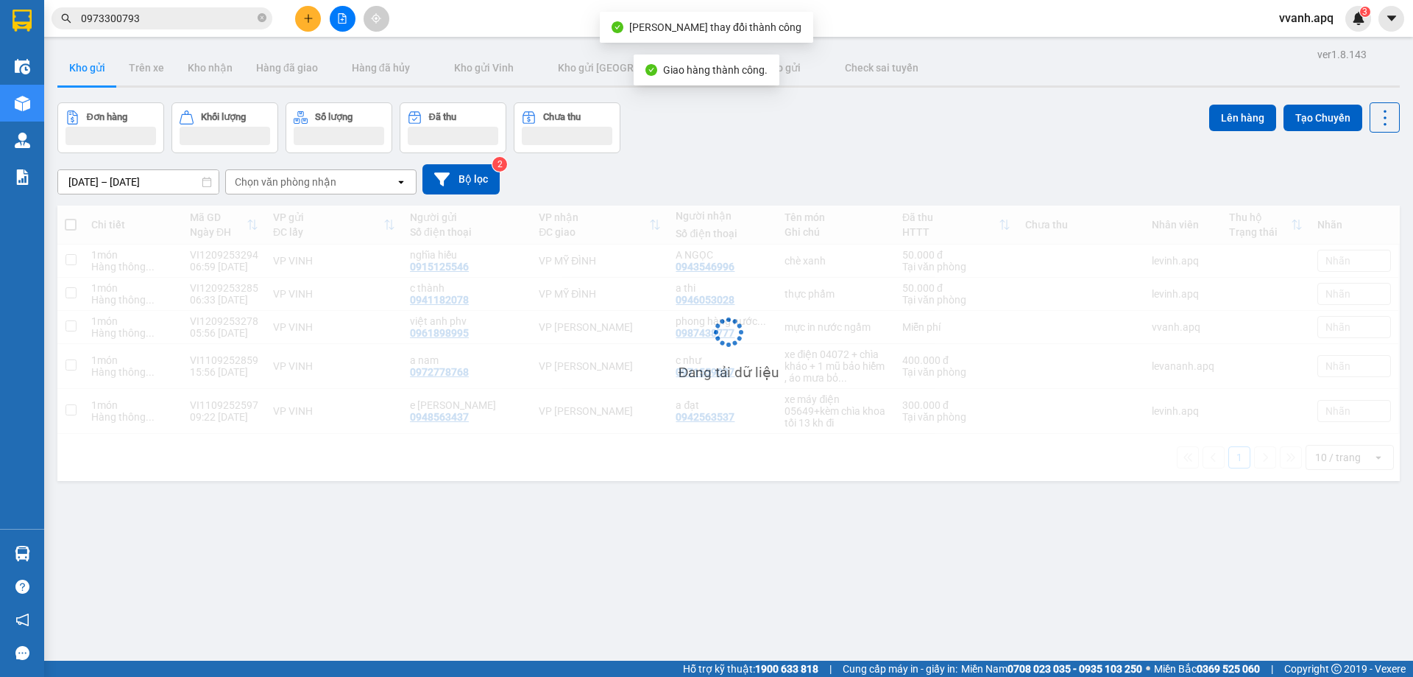
click at [175, 21] on input "0973300793" at bounding box center [168, 18] width 174 height 16
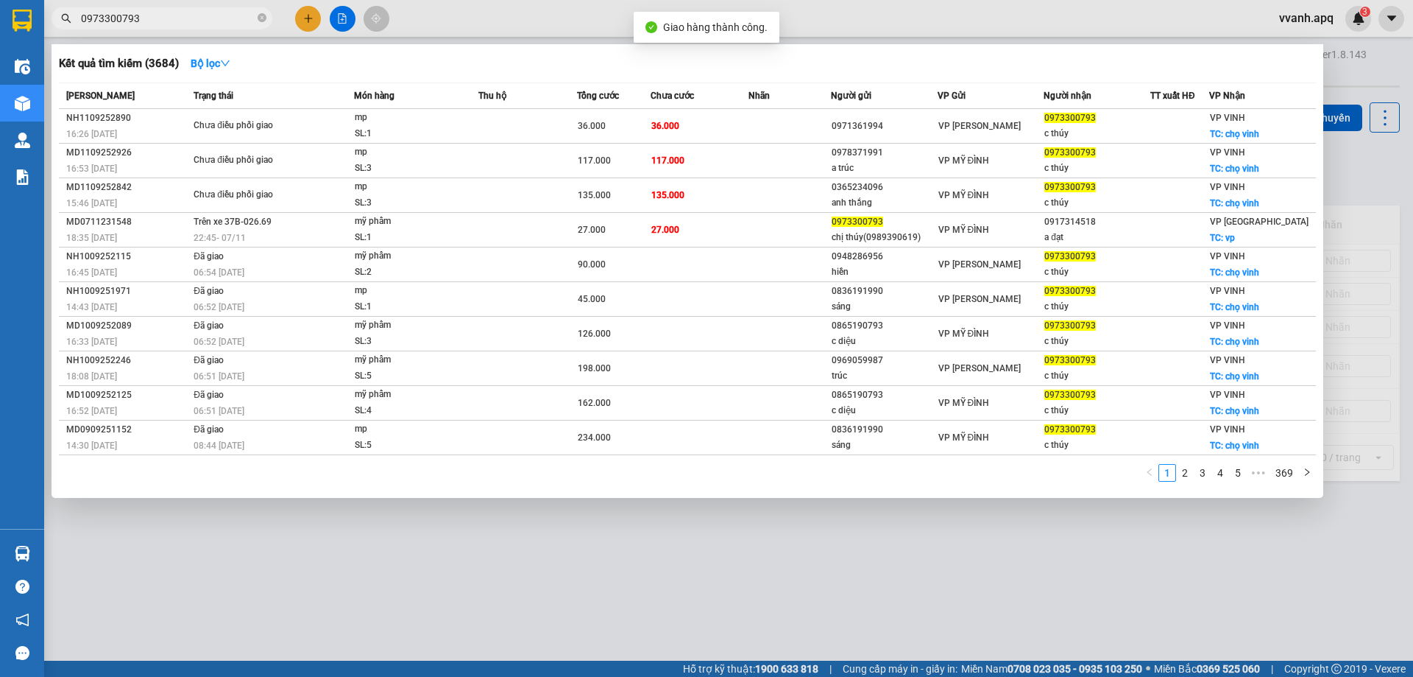
click at [175, 21] on input "0973300793" at bounding box center [168, 18] width 174 height 16
click at [264, 18] on icon "close-circle" at bounding box center [262, 17] width 9 height 9
paste input "0973300793"
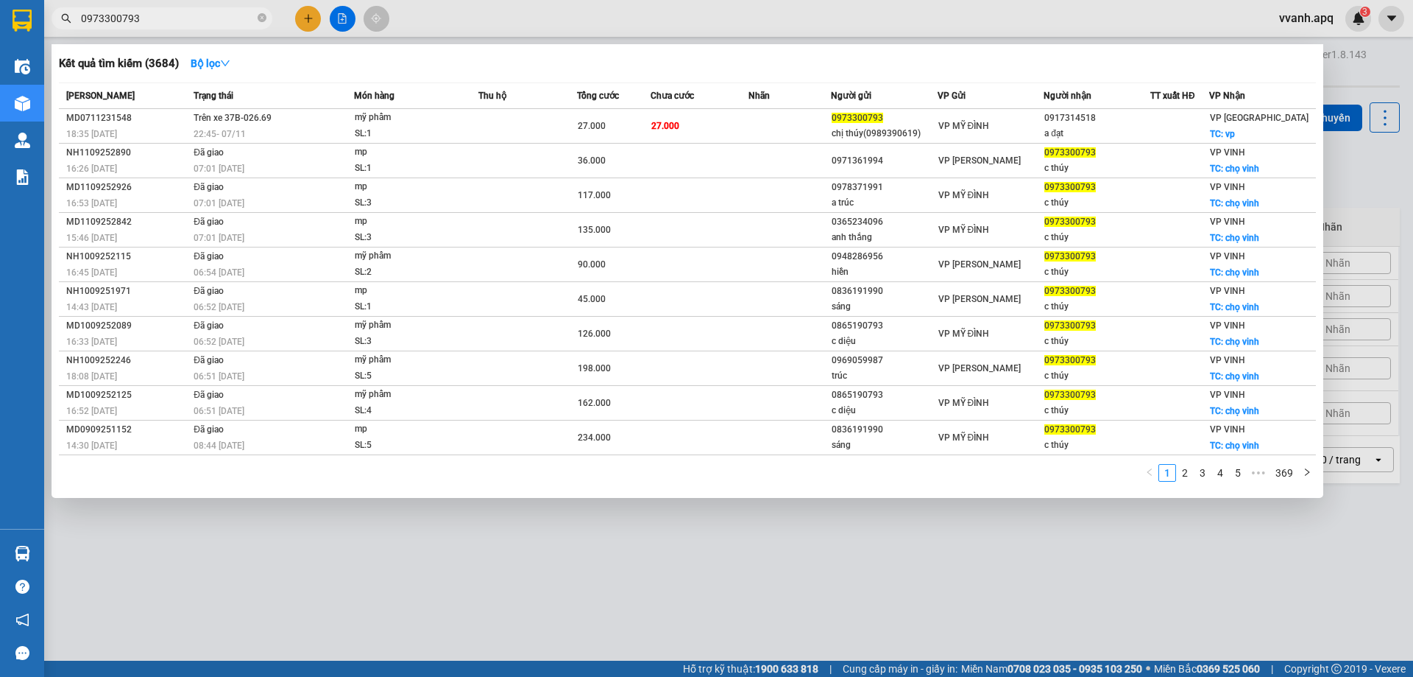
click at [732, 56] on div "Kết quả tìm kiếm ( 3684 ) Bộ lọc" at bounding box center [687, 64] width 1257 height 24
click at [723, 29] on div at bounding box center [706, 338] width 1413 height 677
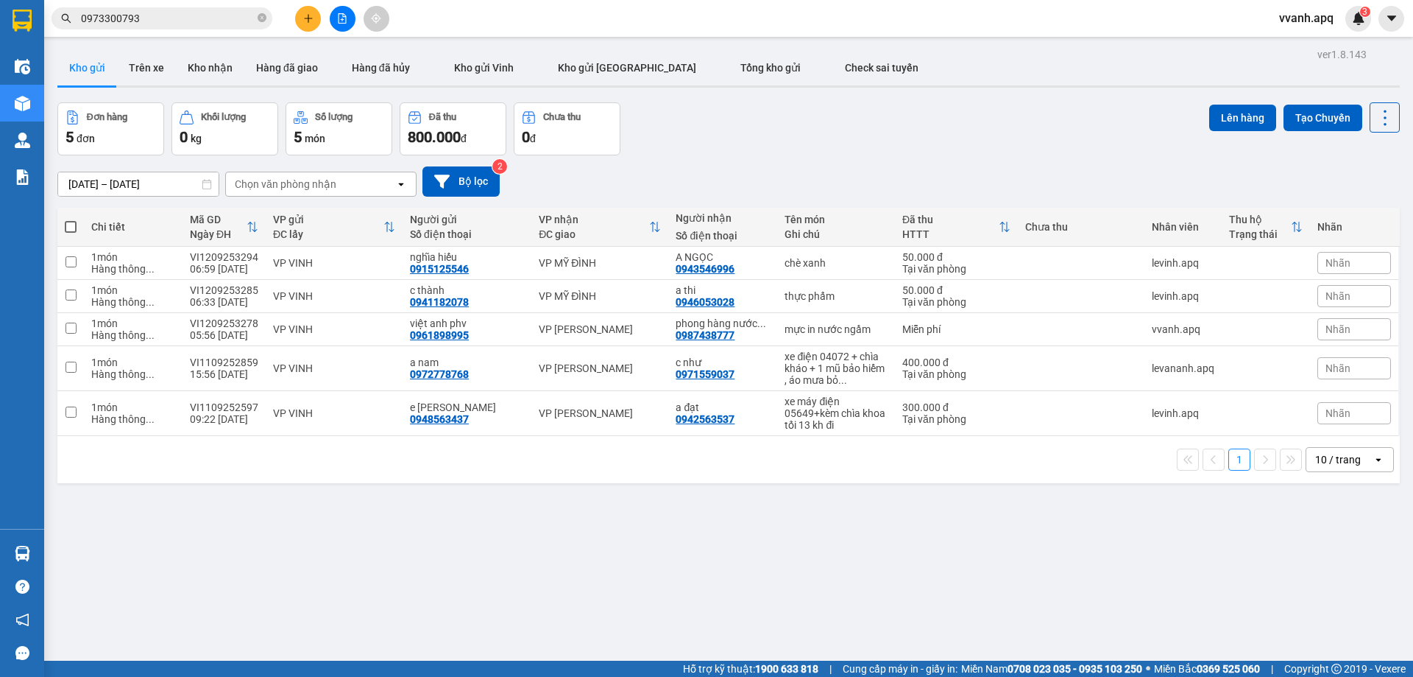
click at [156, 13] on input "0973300793" at bounding box center [168, 18] width 174 height 16
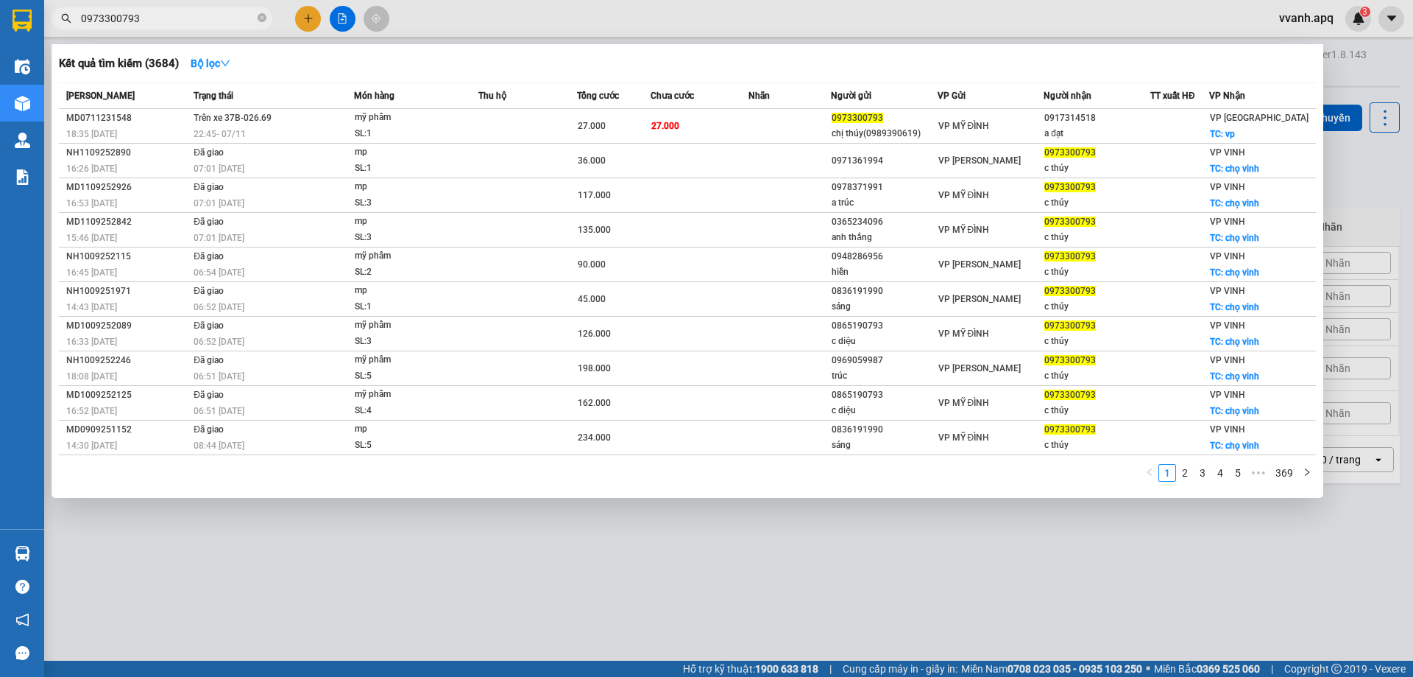
click at [156, 13] on input "0973300793" at bounding box center [168, 18] width 174 height 16
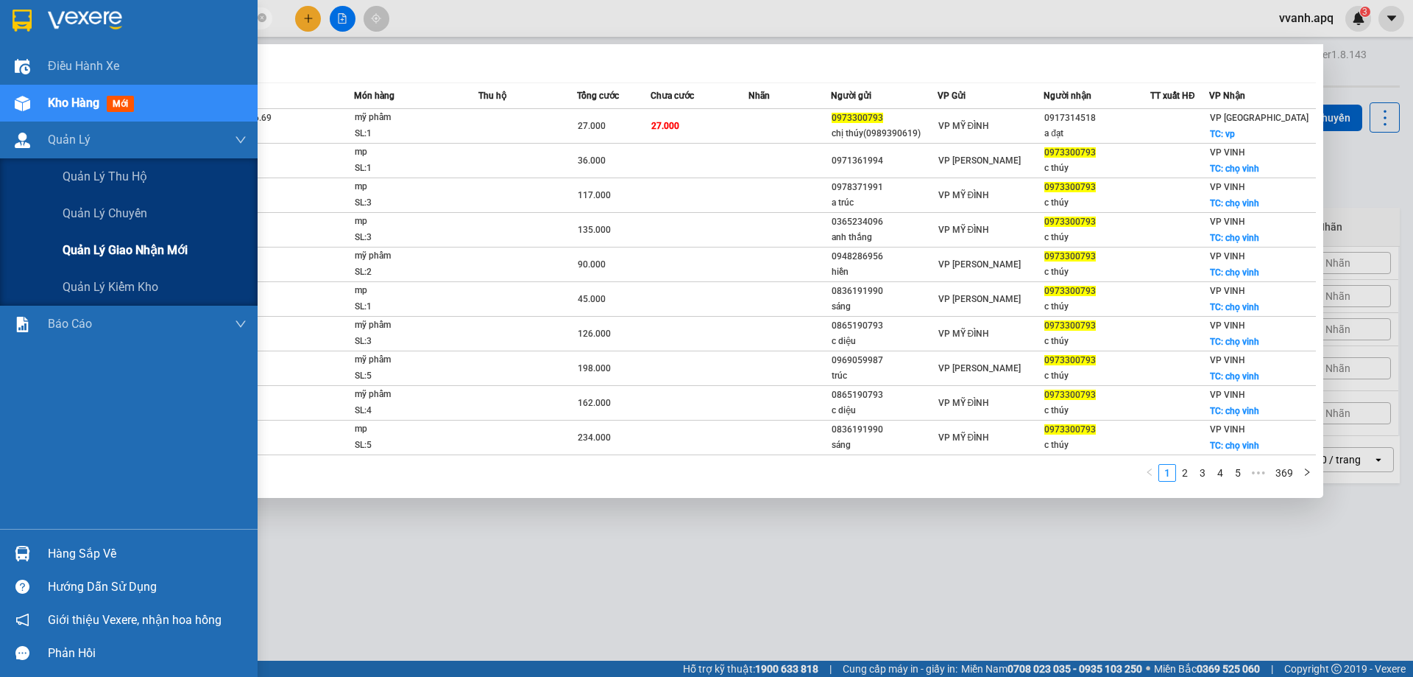
click at [141, 245] on span "Quản lý giao nhận mới" at bounding box center [125, 250] width 125 height 18
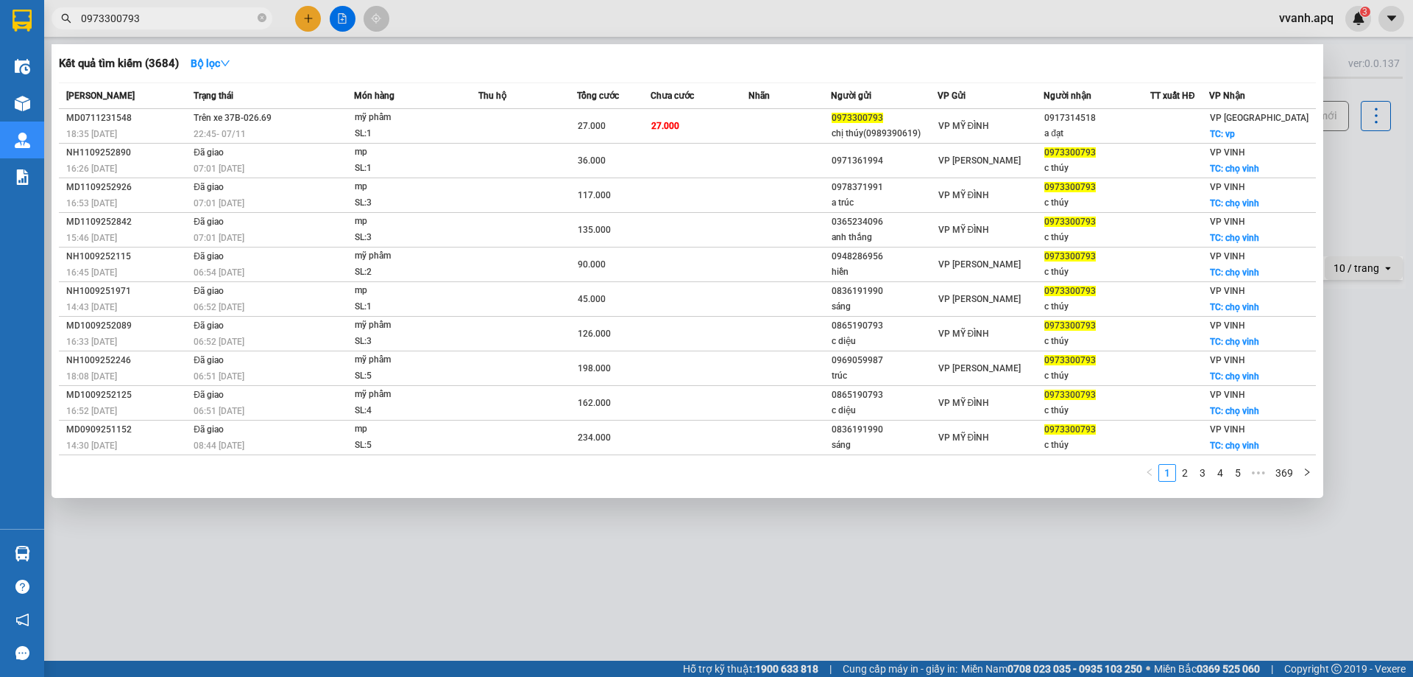
click at [537, 5] on div at bounding box center [706, 338] width 1413 height 677
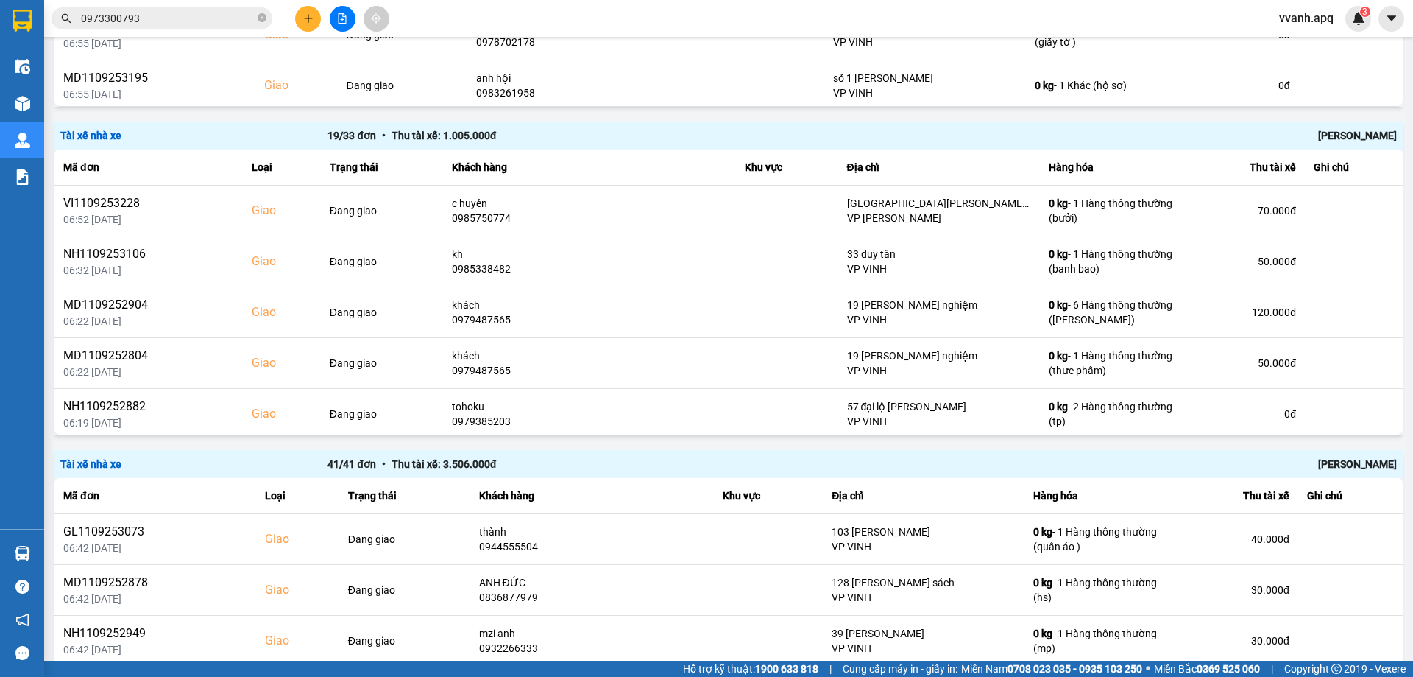
scroll to position [883, 0]
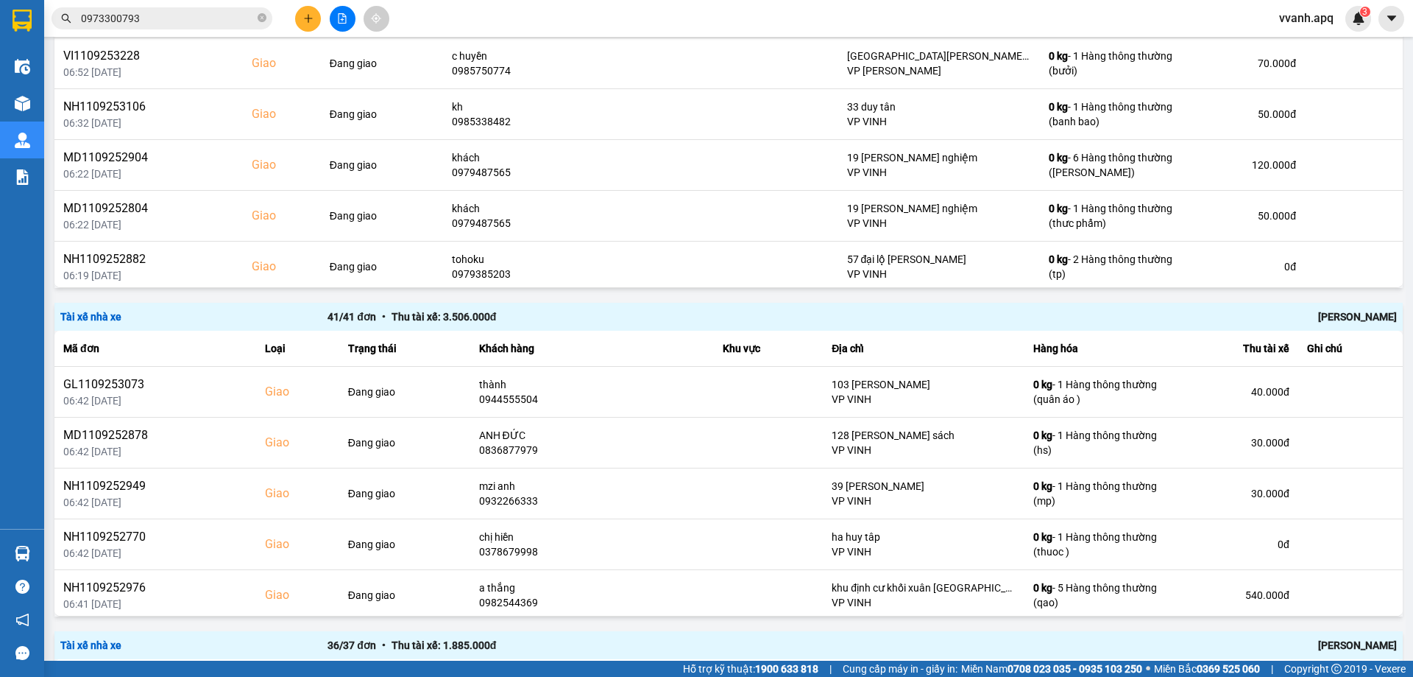
click at [1344, 311] on div "[PERSON_NAME]" at bounding box center [1130, 316] width 534 height 16
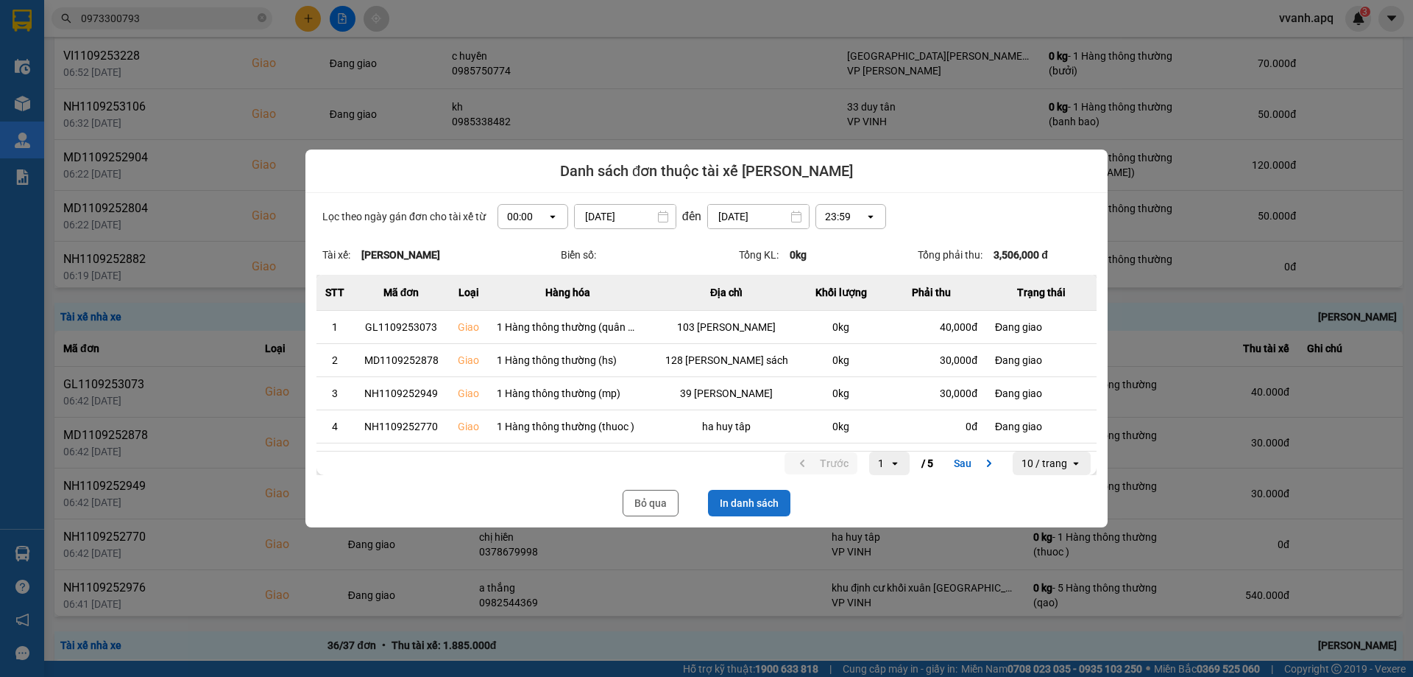
click at [777, 503] on button "In danh sách" at bounding box center [749, 503] width 82 height 27
click at [654, 502] on button "Bỏ qua" at bounding box center [651, 503] width 56 height 27
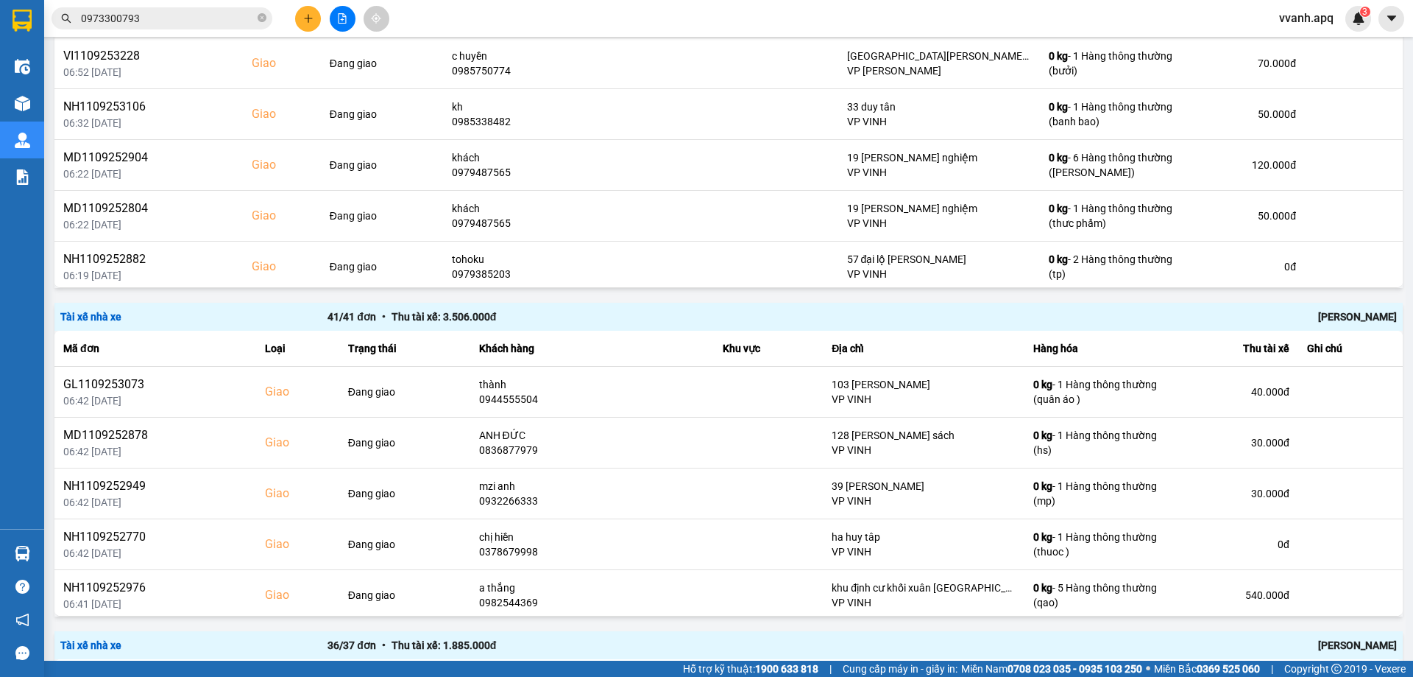
click at [187, 23] on input "0973300793" at bounding box center [168, 18] width 174 height 16
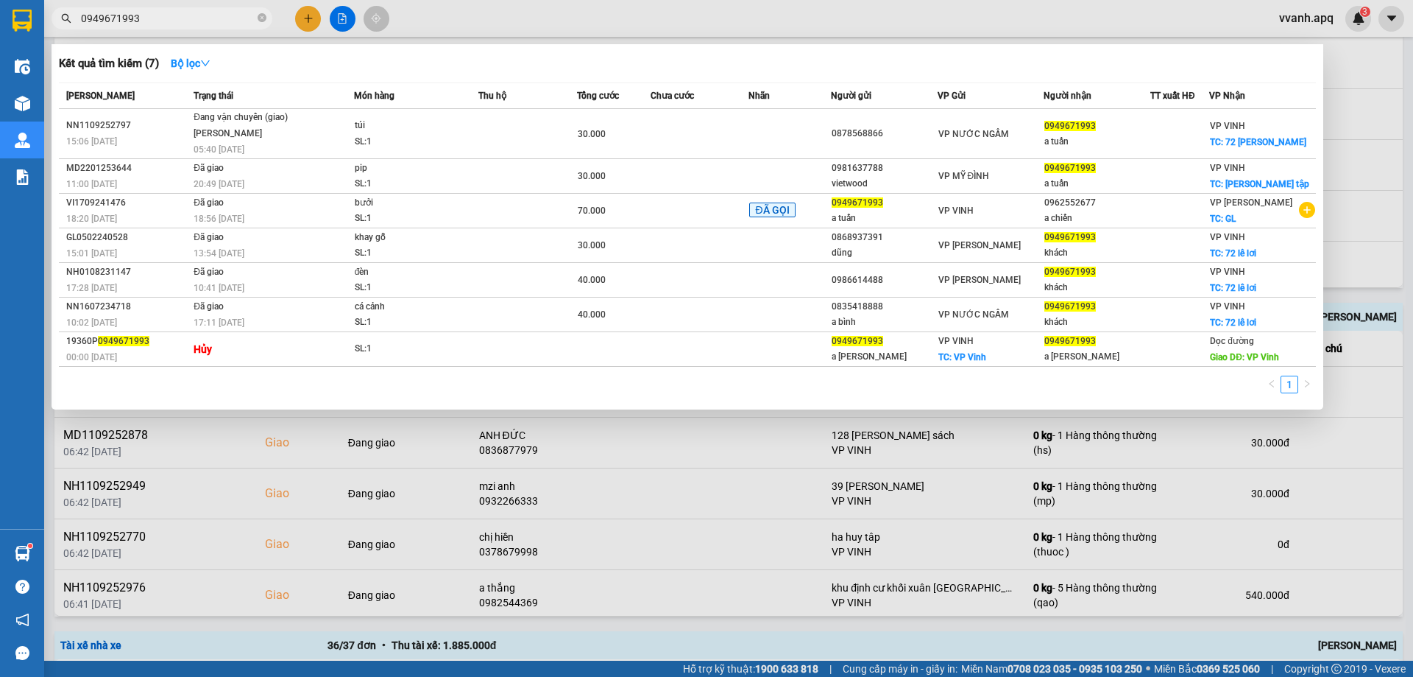
click at [1359, 150] on div at bounding box center [706, 338] width 1413 height 677
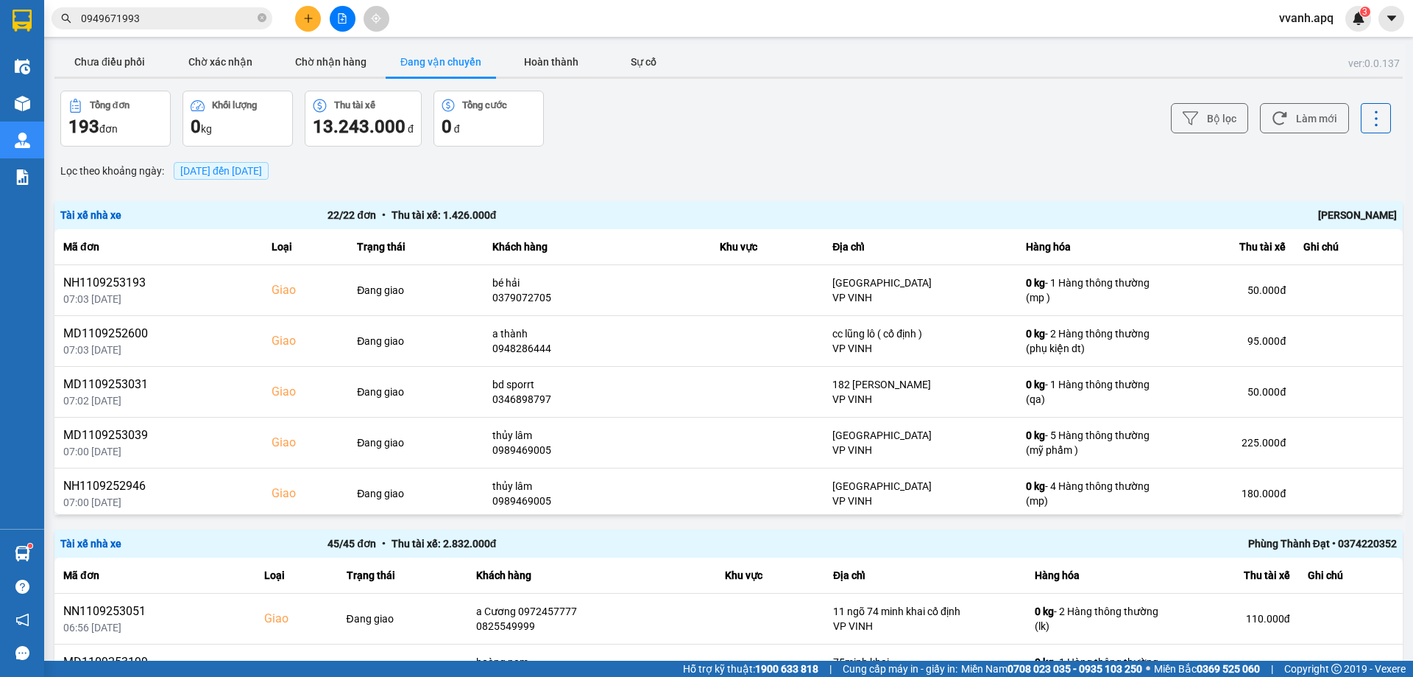
click at [1366, 213] on div "Ngô Tùng Nam" at bounding box center [1130, 215] width 534 height 16
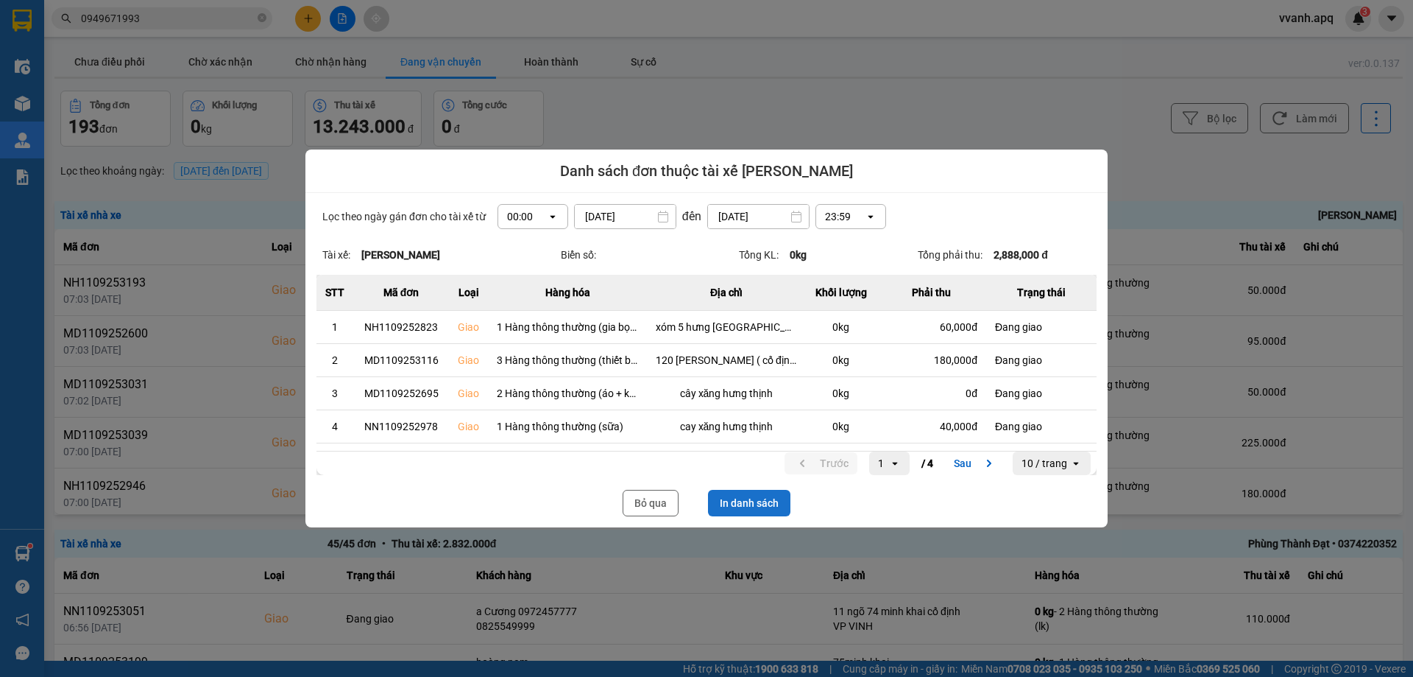
click at [773, 498] on button "In danh sách" at bounding box center [749, 503] width 82 height 27
click at [1033, 551] on div at bounding box center [706, 338] width 1413 height 677
click at [893, 546] on div at bounding box center [706, 338] width 1413 height 677
click at [660, 486] on div "Lọc theo ngày gán đơn cho tài xế từ 00:00 open 12/09/2025 Press the down arrow …" at bounding box center [707, 360] width 802 height 334
click at [660, 495] on button "Bỏ qua" at bounding box center [651, 503] width 56 height 27
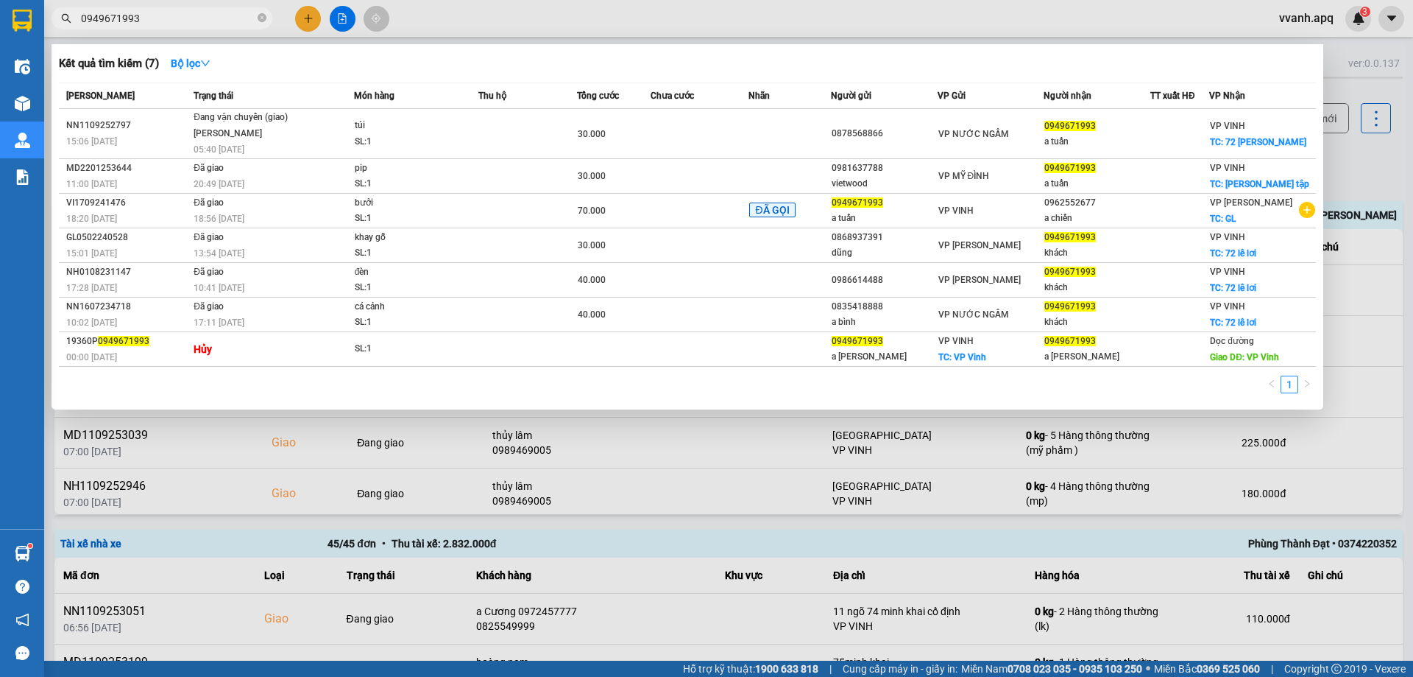
click at [148, 13] on input "0949671993" at bounding box center [168, 18] width 174 height 16
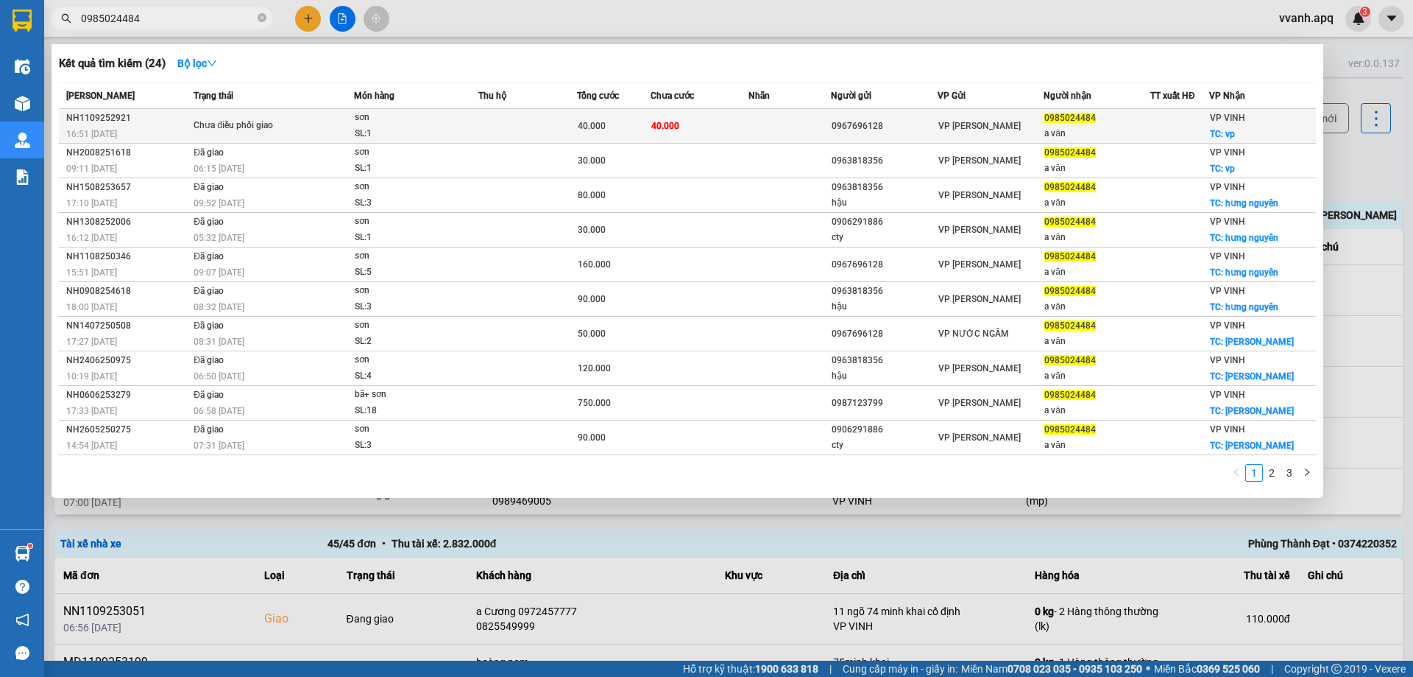
type input "0985024484"
click at [588, 122] on span "40.000" at bounding box center [592, 126] width 28 height 10
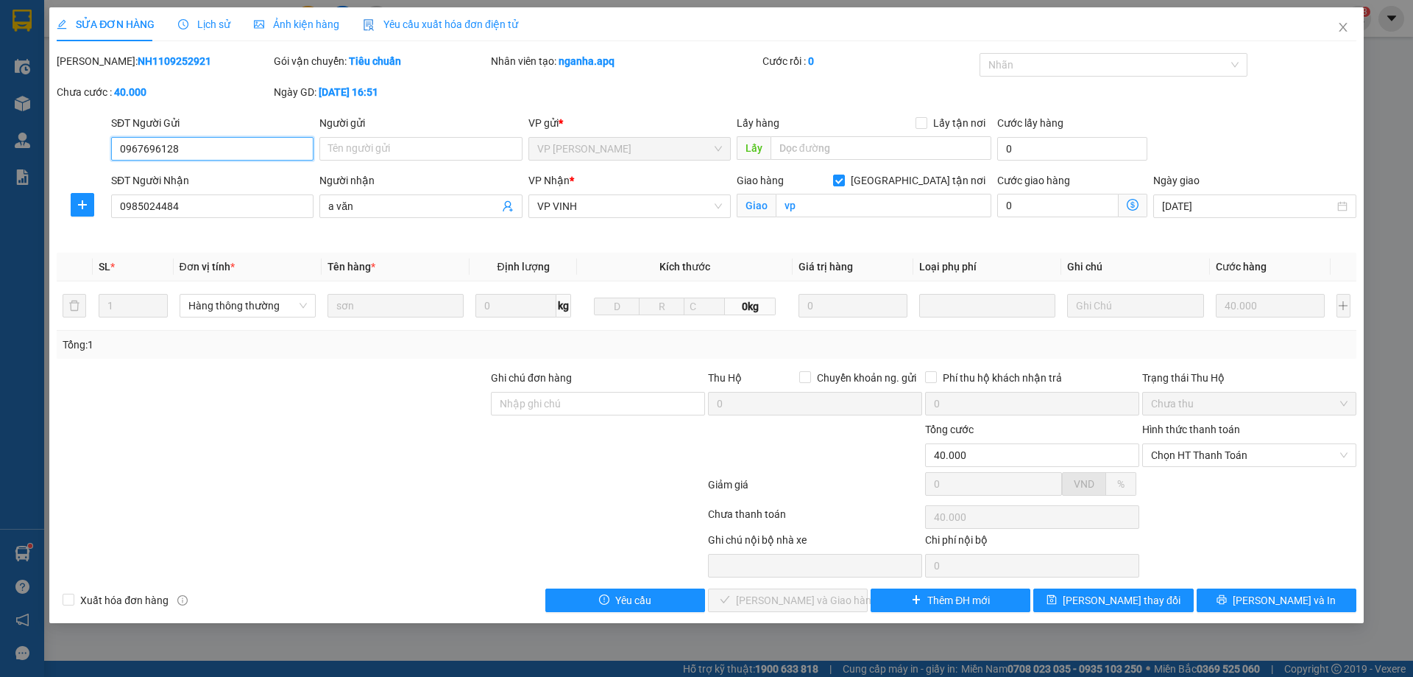
type input "0967696128"
type input "0985024484"
type input "a văn"
checkbox input "true"
type input "vp"
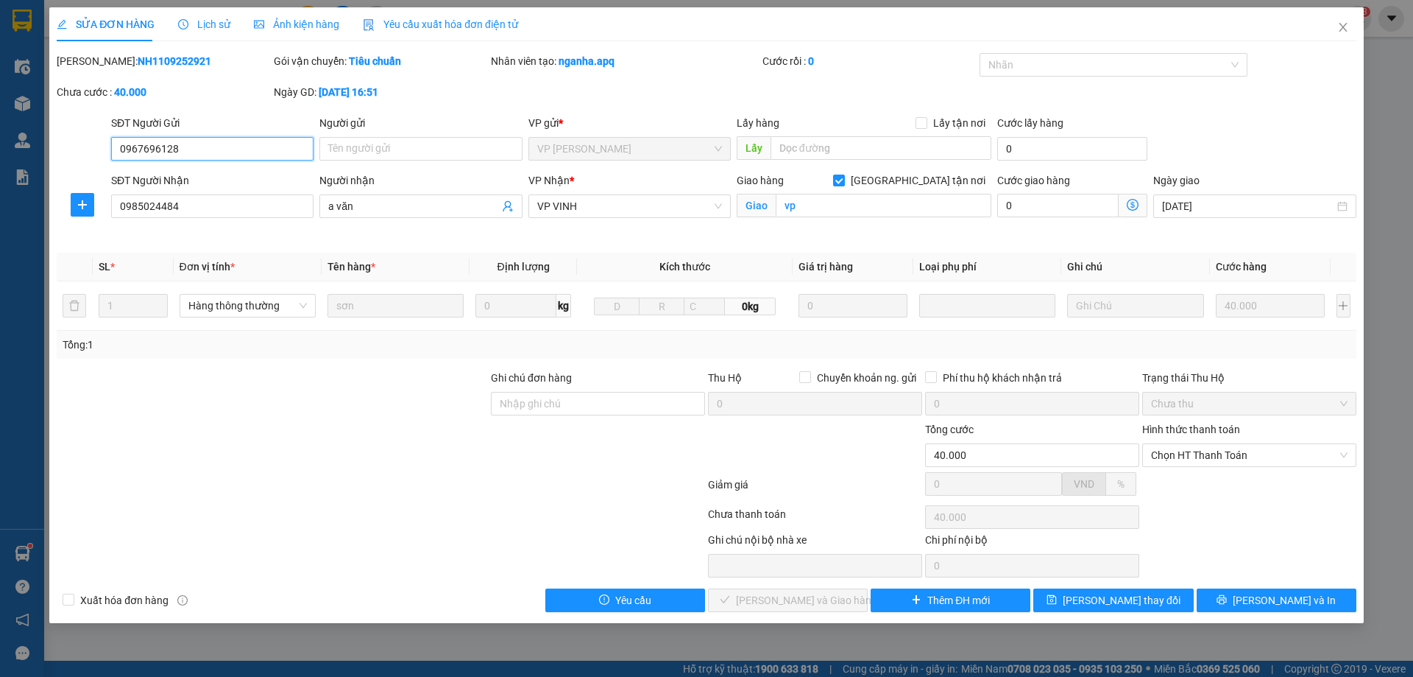
type input "40.000"
click at [1246, 453] on span "Chọn HT Thanh Toán" at bounding box center [1249, 455] width 197 height 22
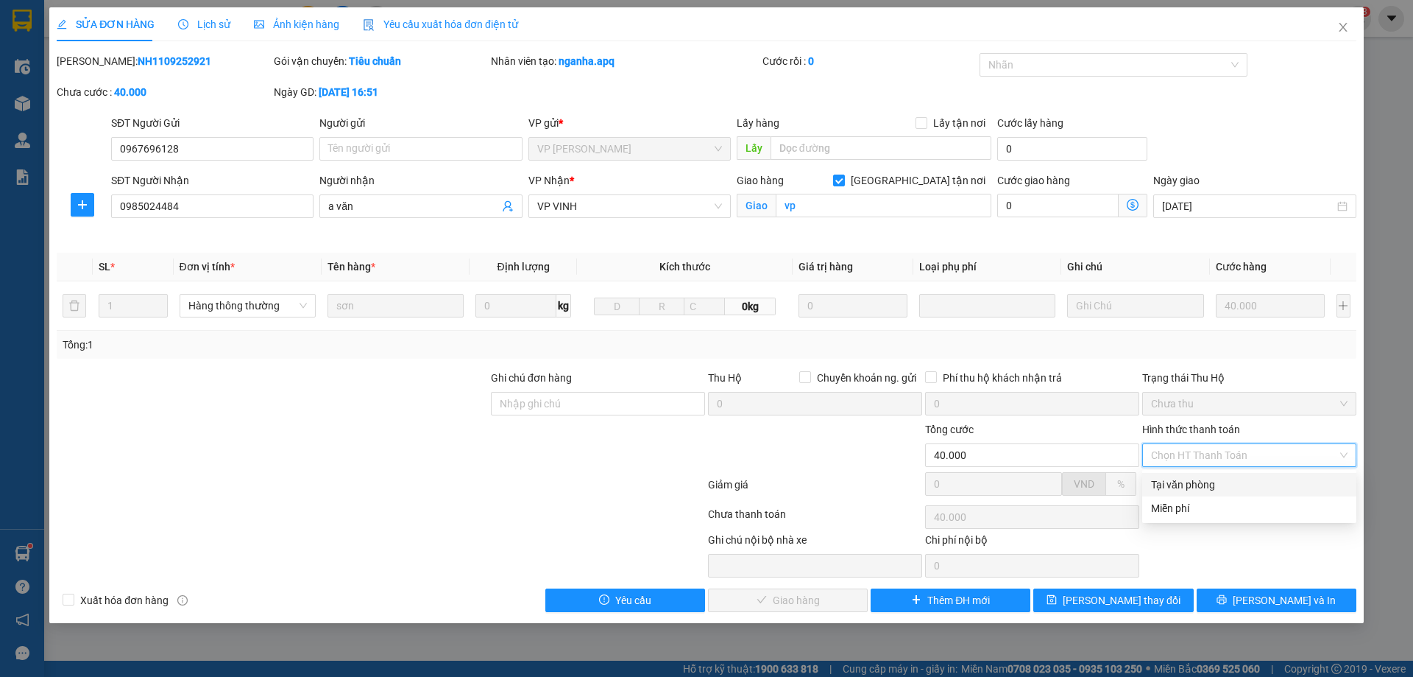
click at [1226, 481] on div "Tại văn phòng" at bounding box center [1249, 484] width 197 height 16
type input "0"
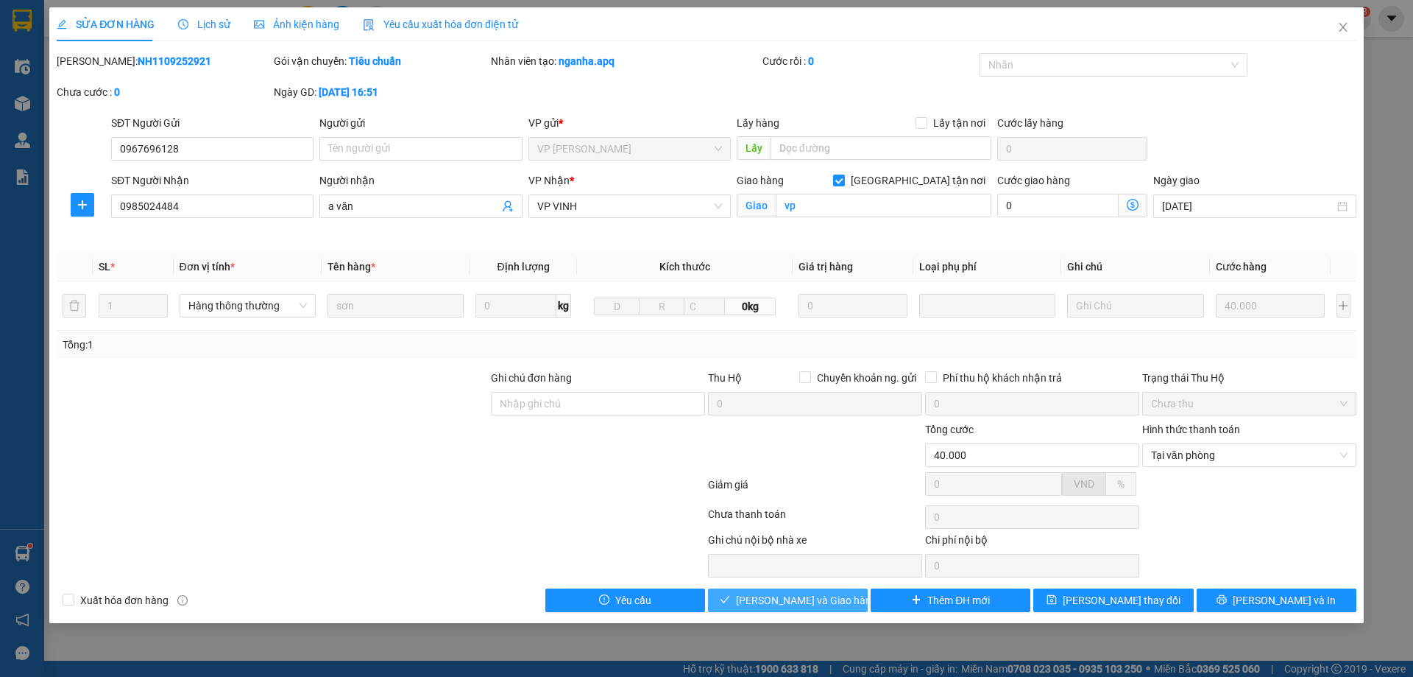
click at [816, 593] on span "[PERSON_NAME] và Giao hàng" at bounding box center [806, 600] width 141 height 16
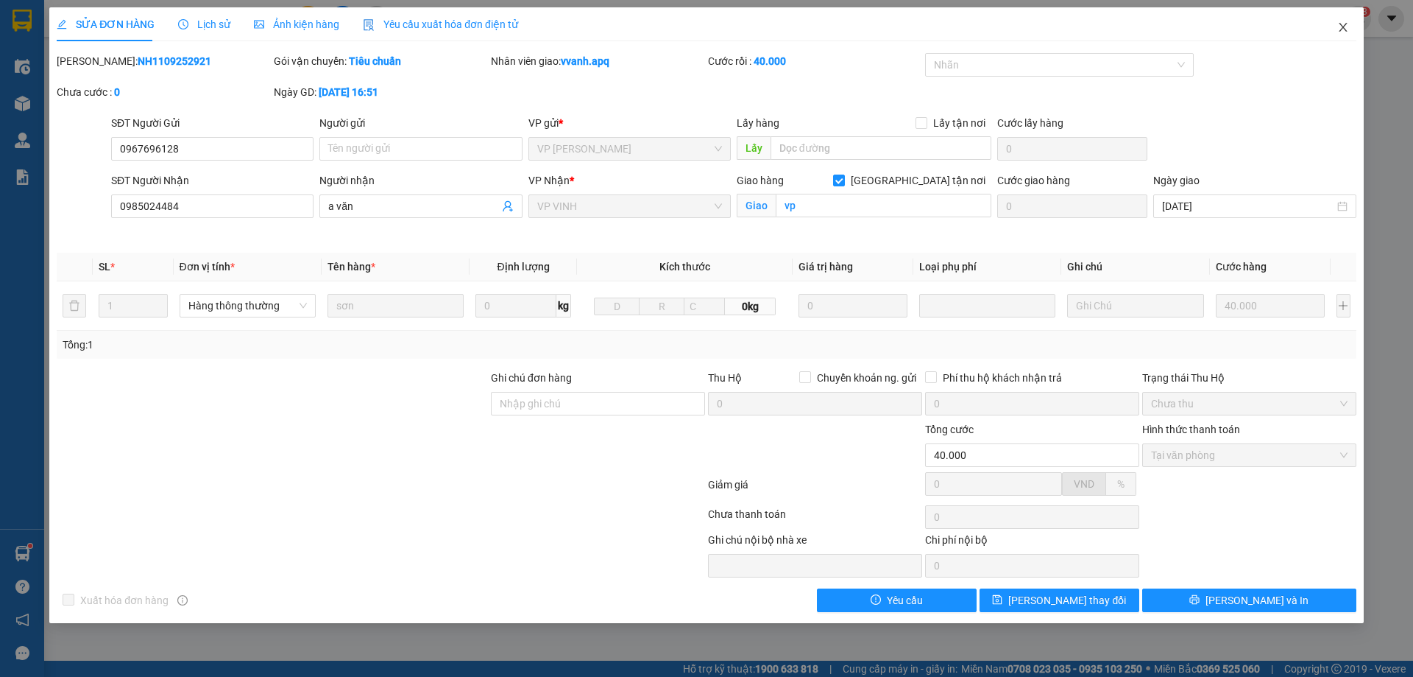
click at [1341, 31] on icon "close" at bounding box center [1343, 27] width 8 height 9
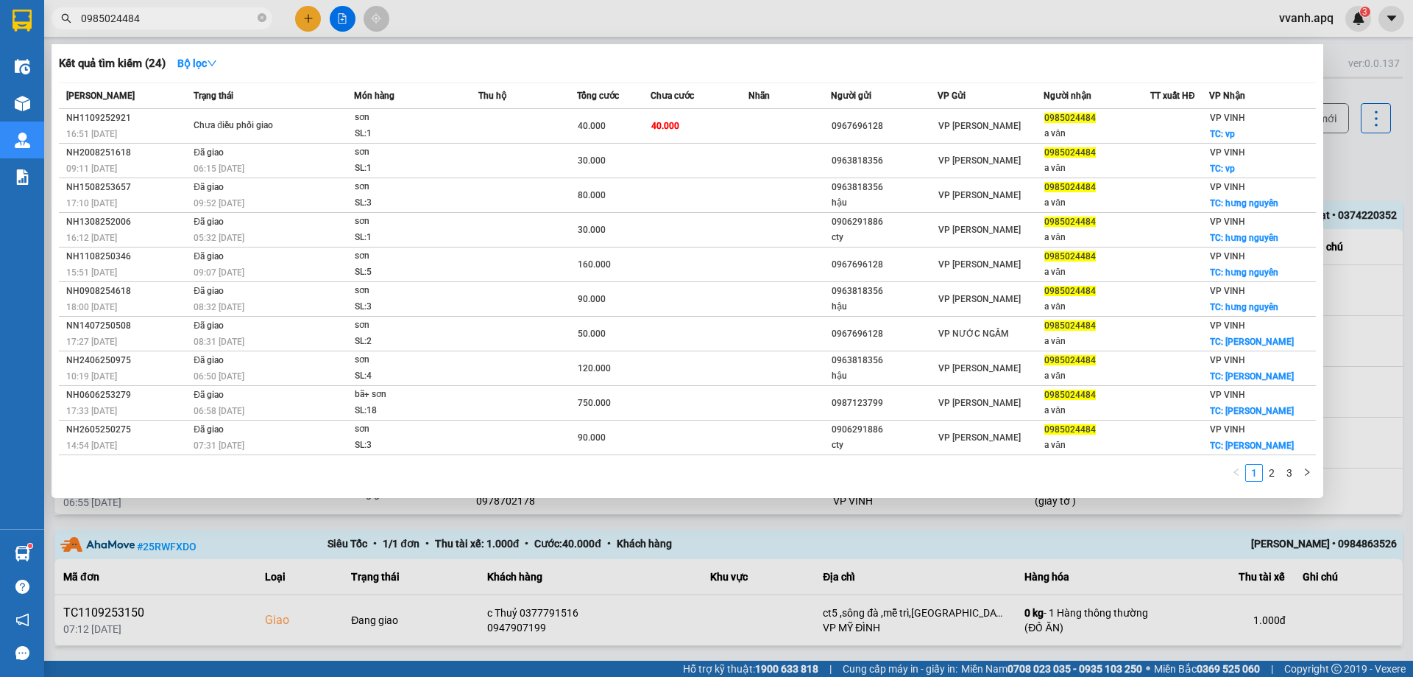
click at [153, 15] on input "0985024484" at bounding box center [168, 18] width 174 height 16
